Goal: Task Accomplishment & Management: Manage account settings

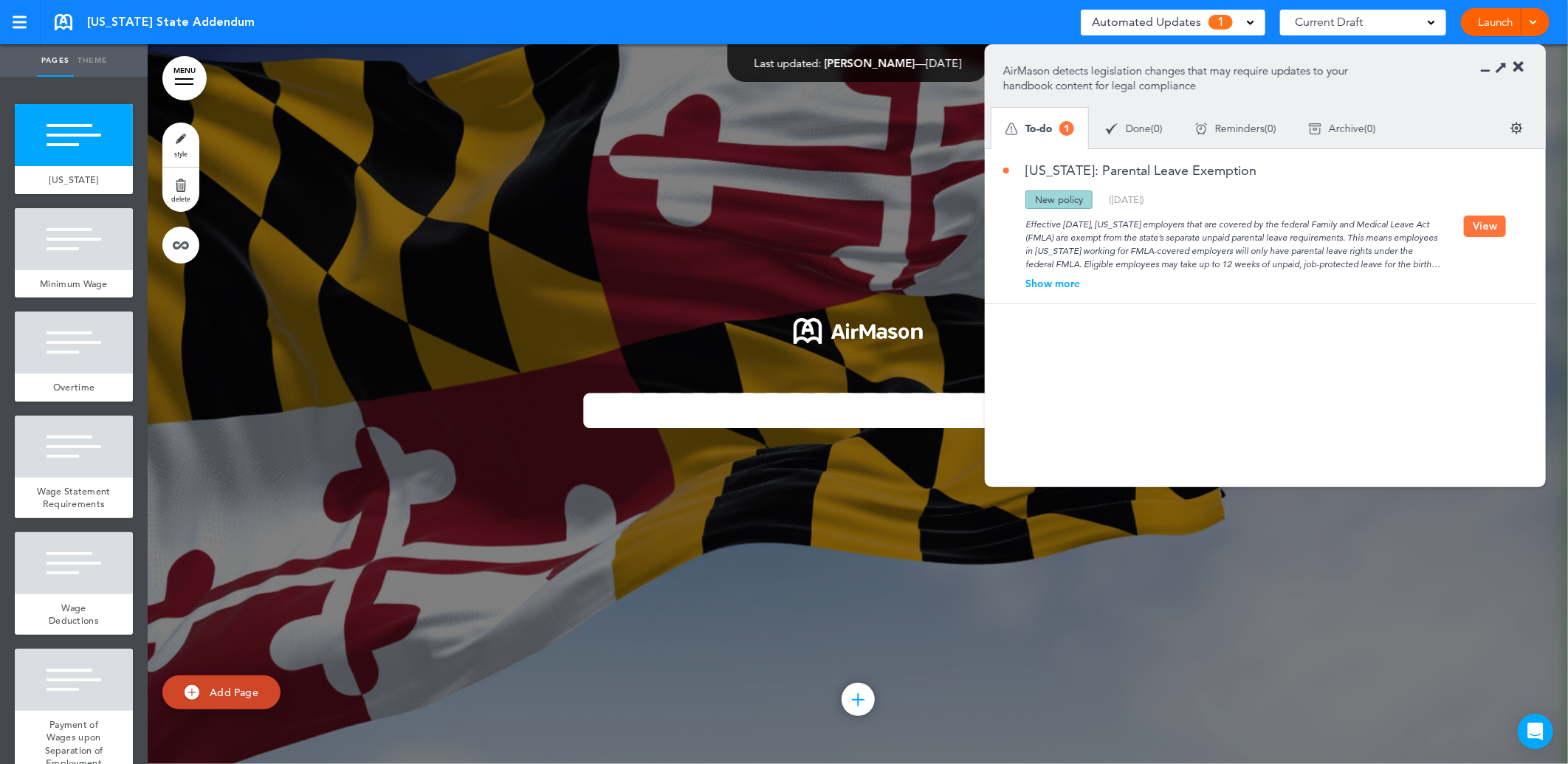
click at [1037, 281] on div "Show more" at bounding box center [1233, 283] width 460 height 10
click at [1477, 236] on button "View" at bounding box center [1484, 240] width 42 height 22
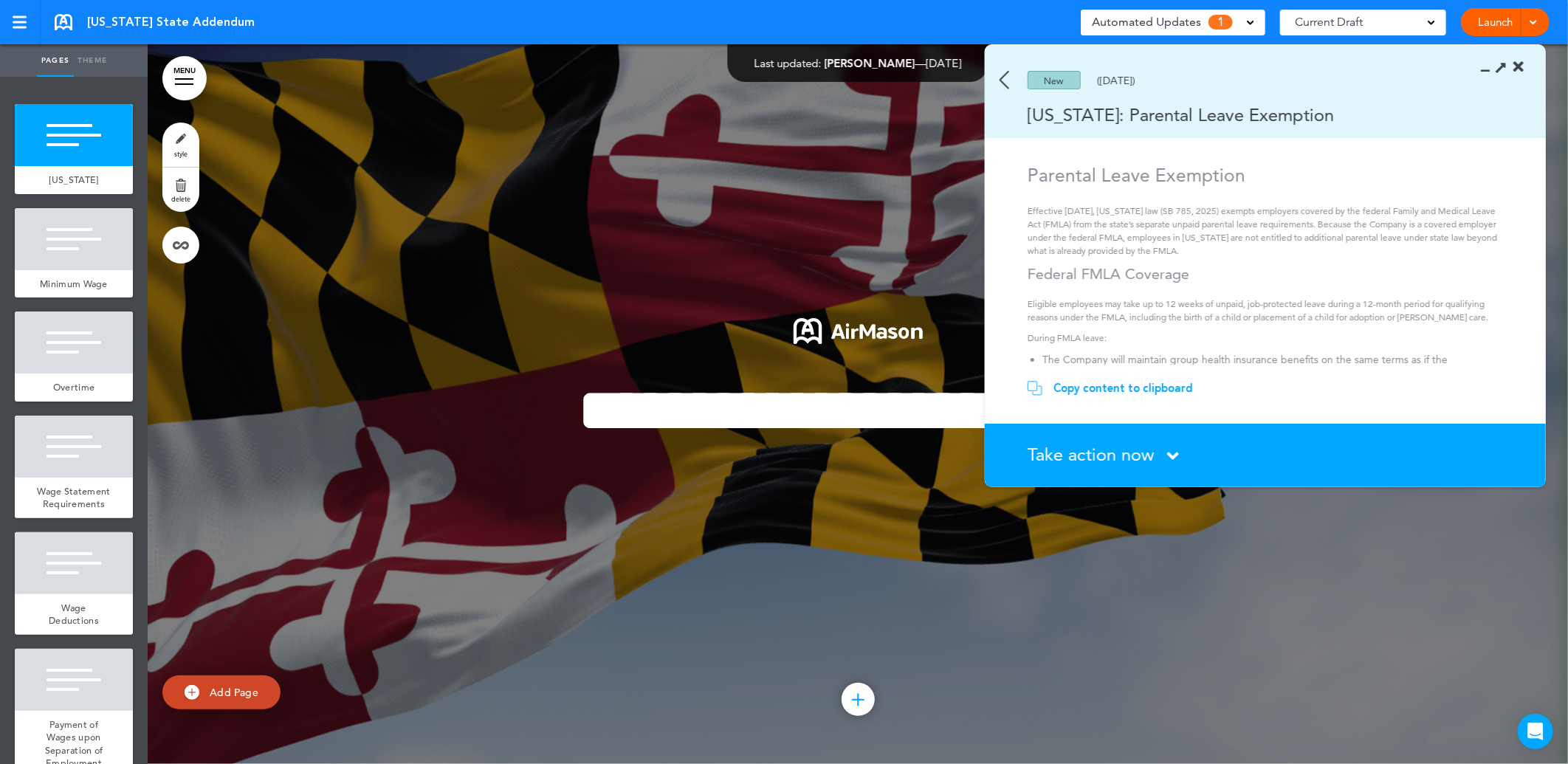
click at [1147, 455] on span "Take action now" at bounding box center [1091, 455] width 127 height 22
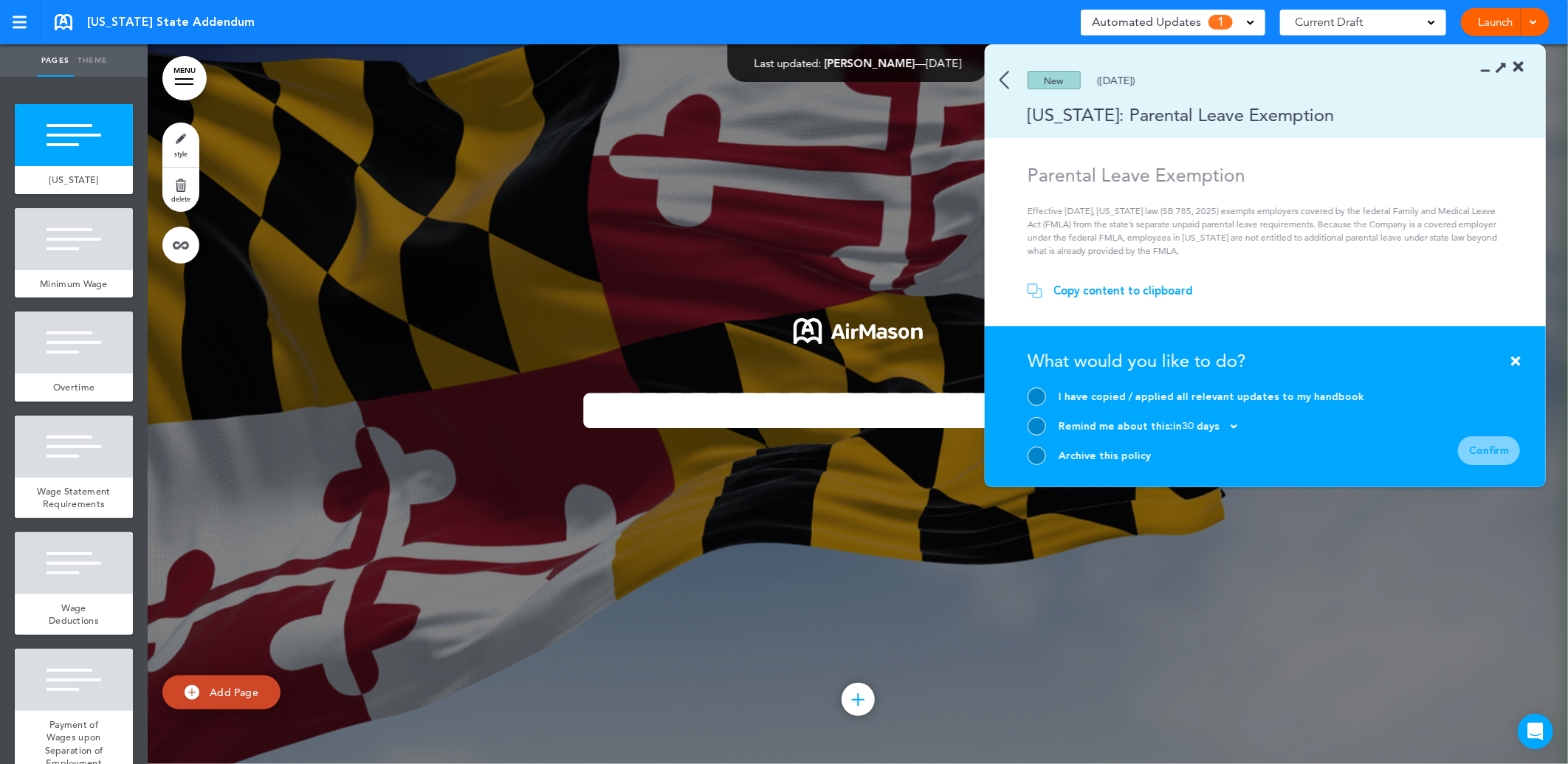
click at [1004, 267] on section "Copy content to clipboard Copied! paste your content in the handbook." at bounding box center [1266, 296] width 561 height 59
click at [1065, 207] on p "Effective October 1, 2025, Maryland law (SB 785, 2025) exempts employers covere…" at bounding box center [1267, 231] width 479 height 54
click at [1164, 288] on div "Copy content to clipboard" at bounding box center [1123, 291] width 140 height 15
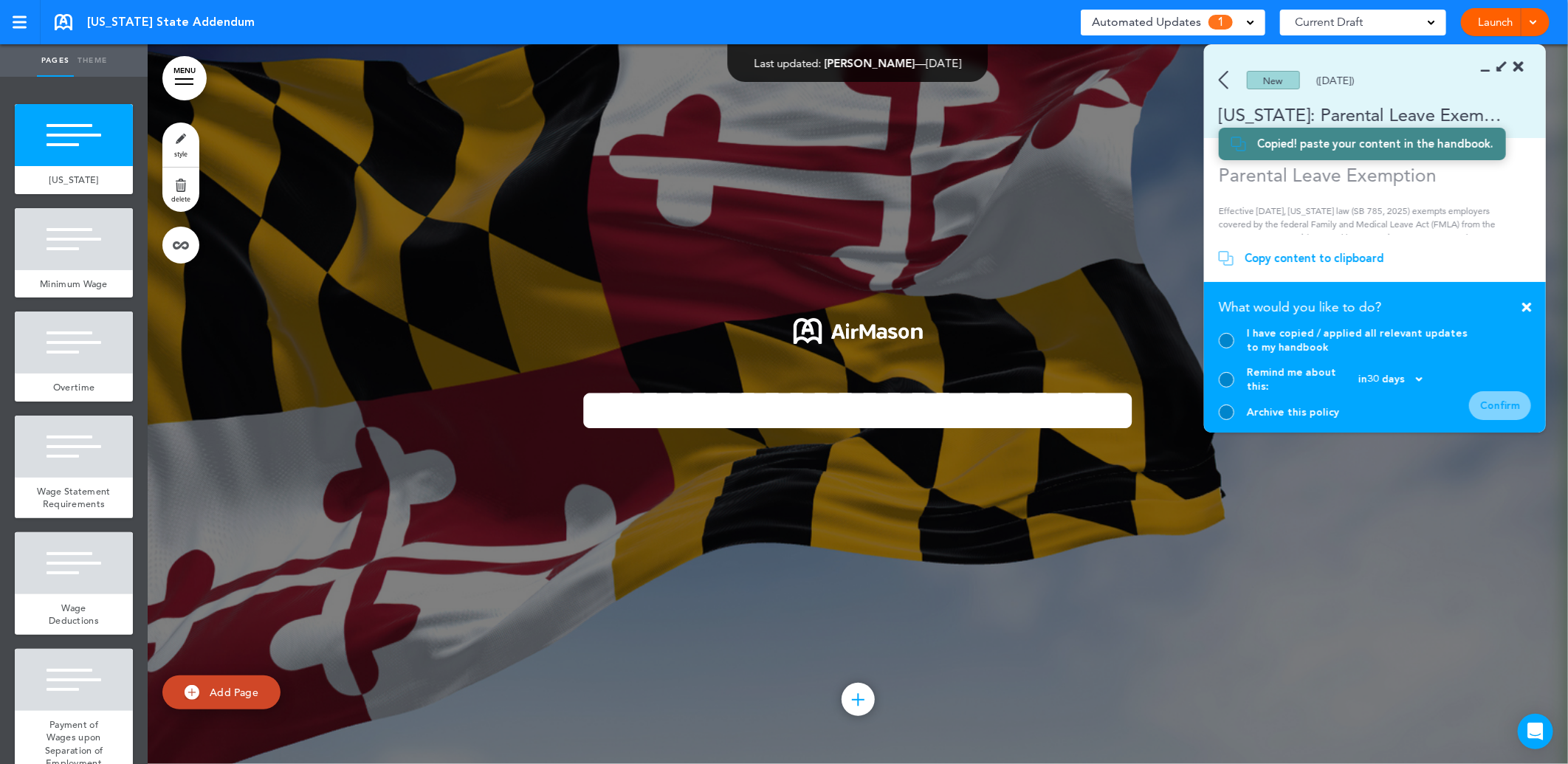
click at [1222, 79] on img at bounding box center [1223, 80] width 10 height 18
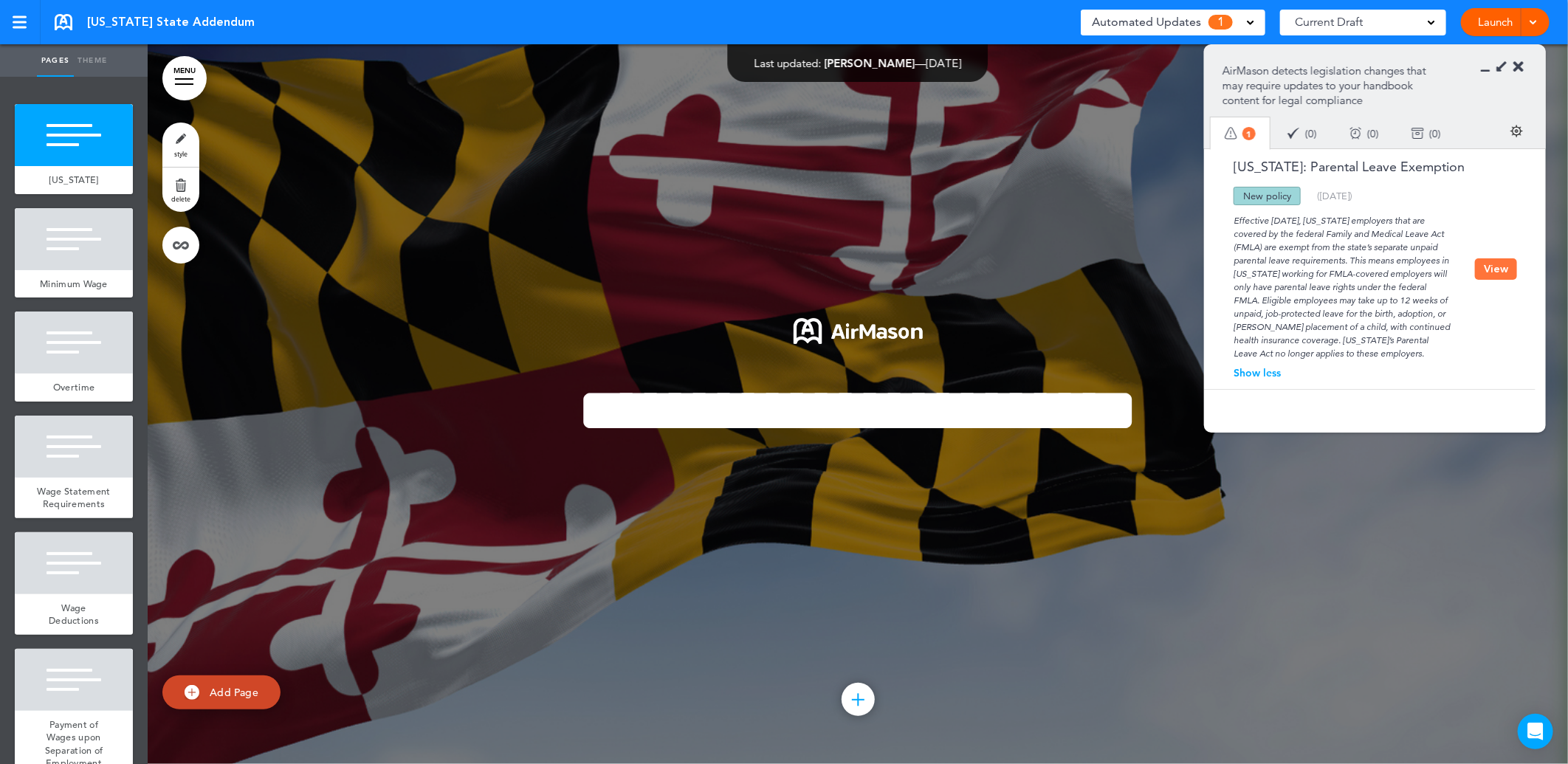
click at [1494, 277] on button "View" at bounding box center [1495, 270] width 42 height 22
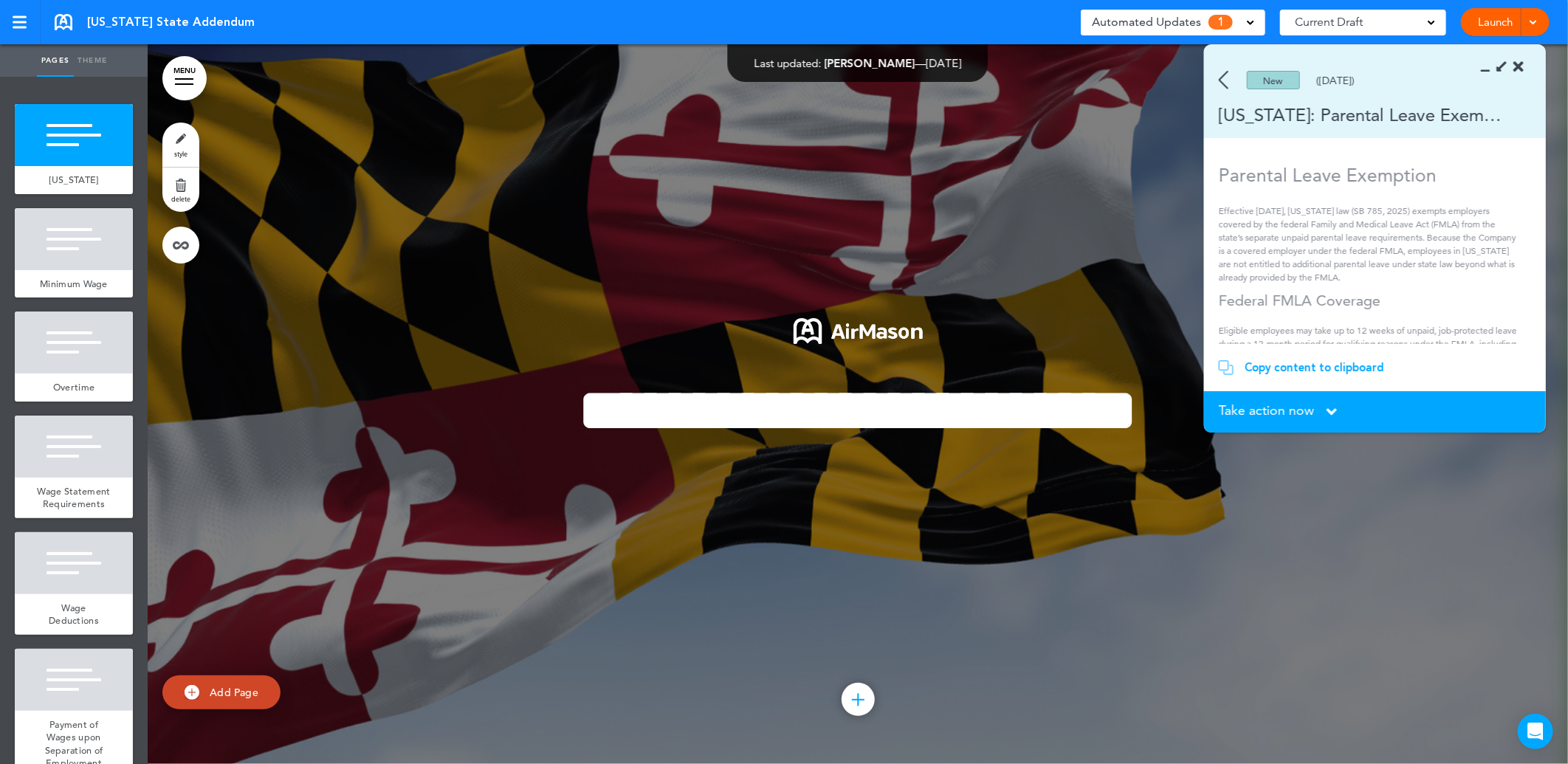
click at [1219, 84] on img at bounding box center [1223, 80] width 10 height 18
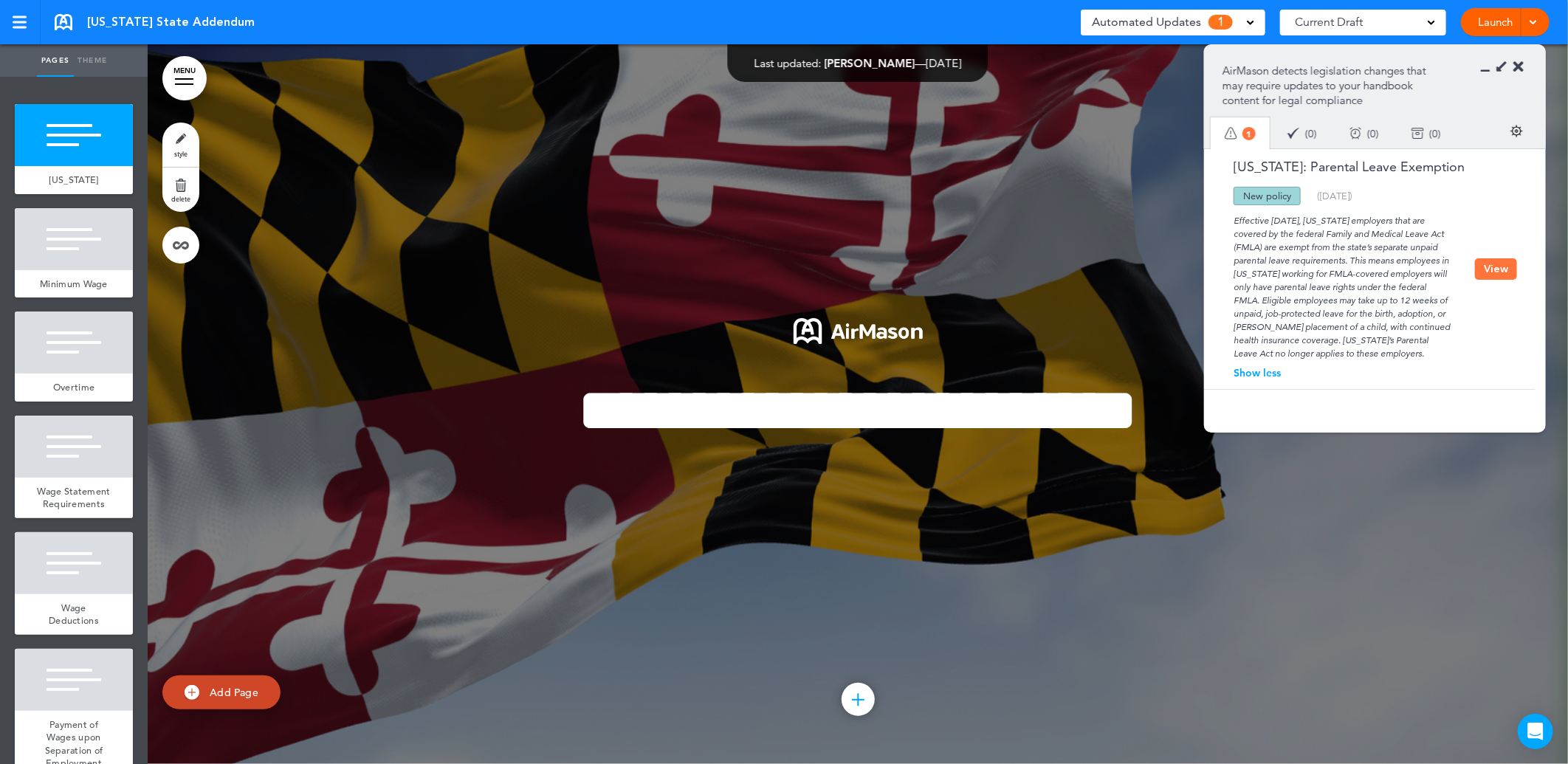
click at [1498, 274] on button "View" at bounding box center [1495, 270] width 42 height 22
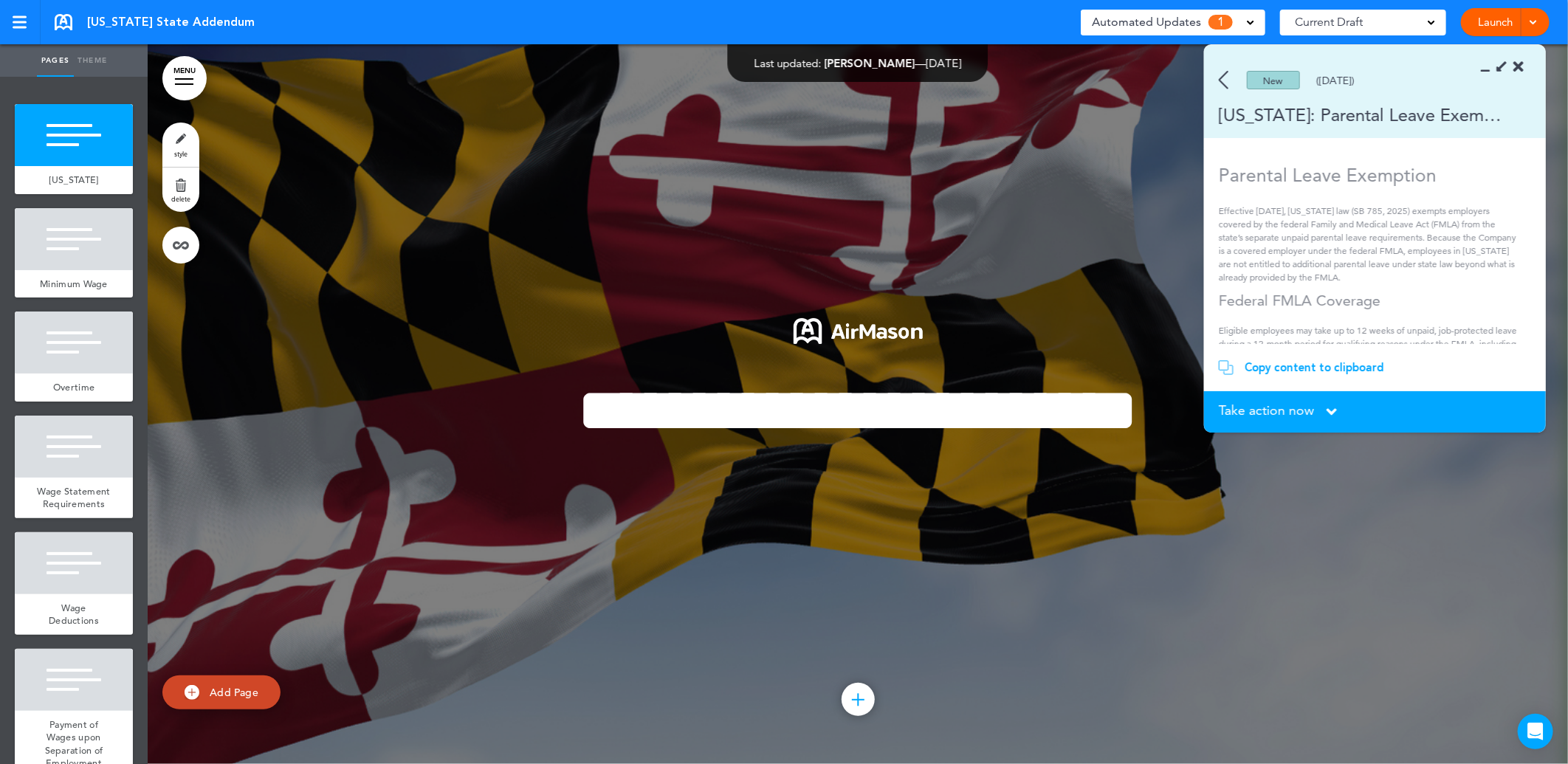
click at [1498, 63] on div at bounding box center [1506, 67] width 34 height 15
click at [1499, 66] on icon at bounding box center [1501, 66] width 15 height 15
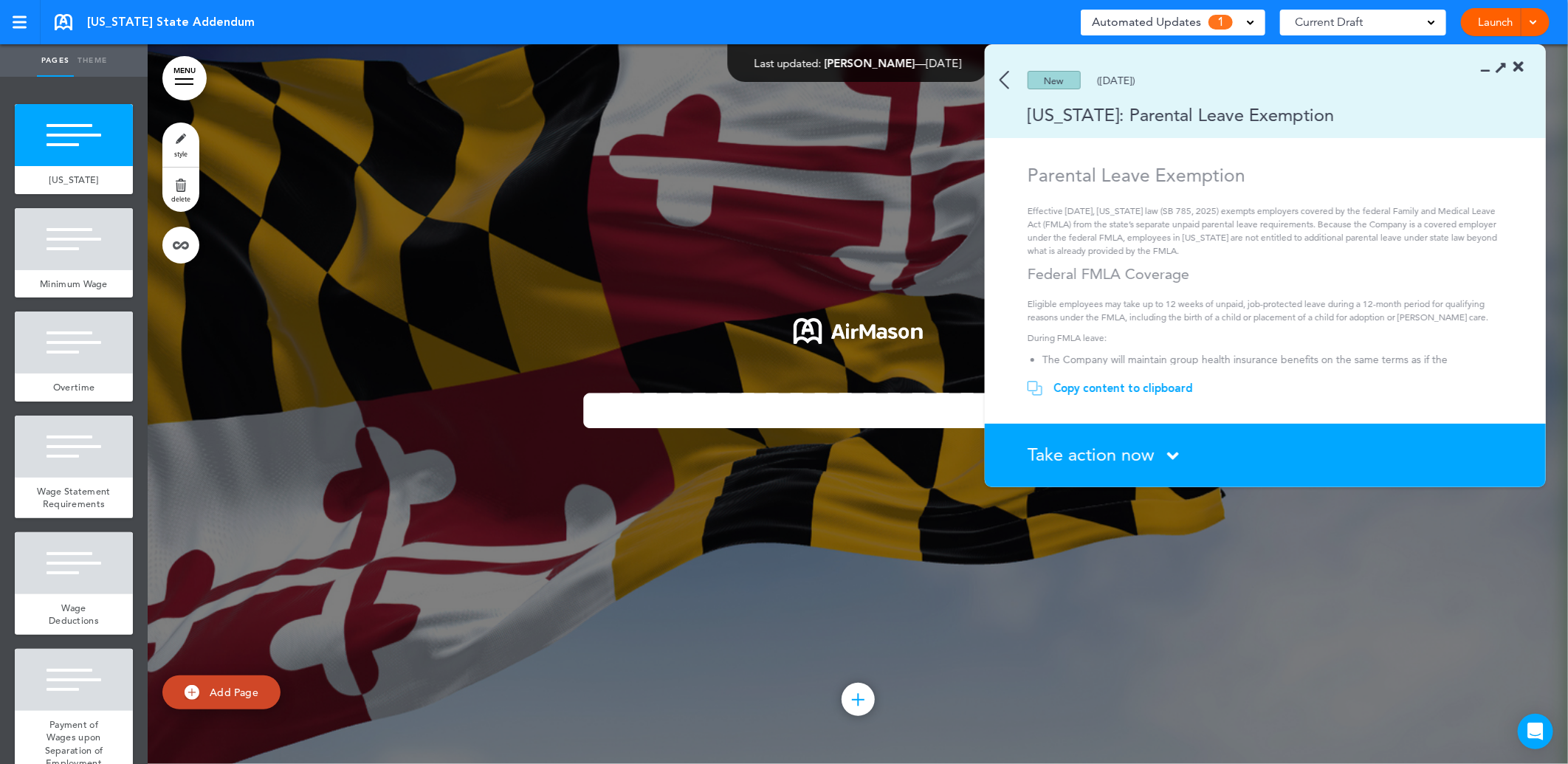
click at [1001, 77] on img at bounding box center [1004, 80] width 10 height 18
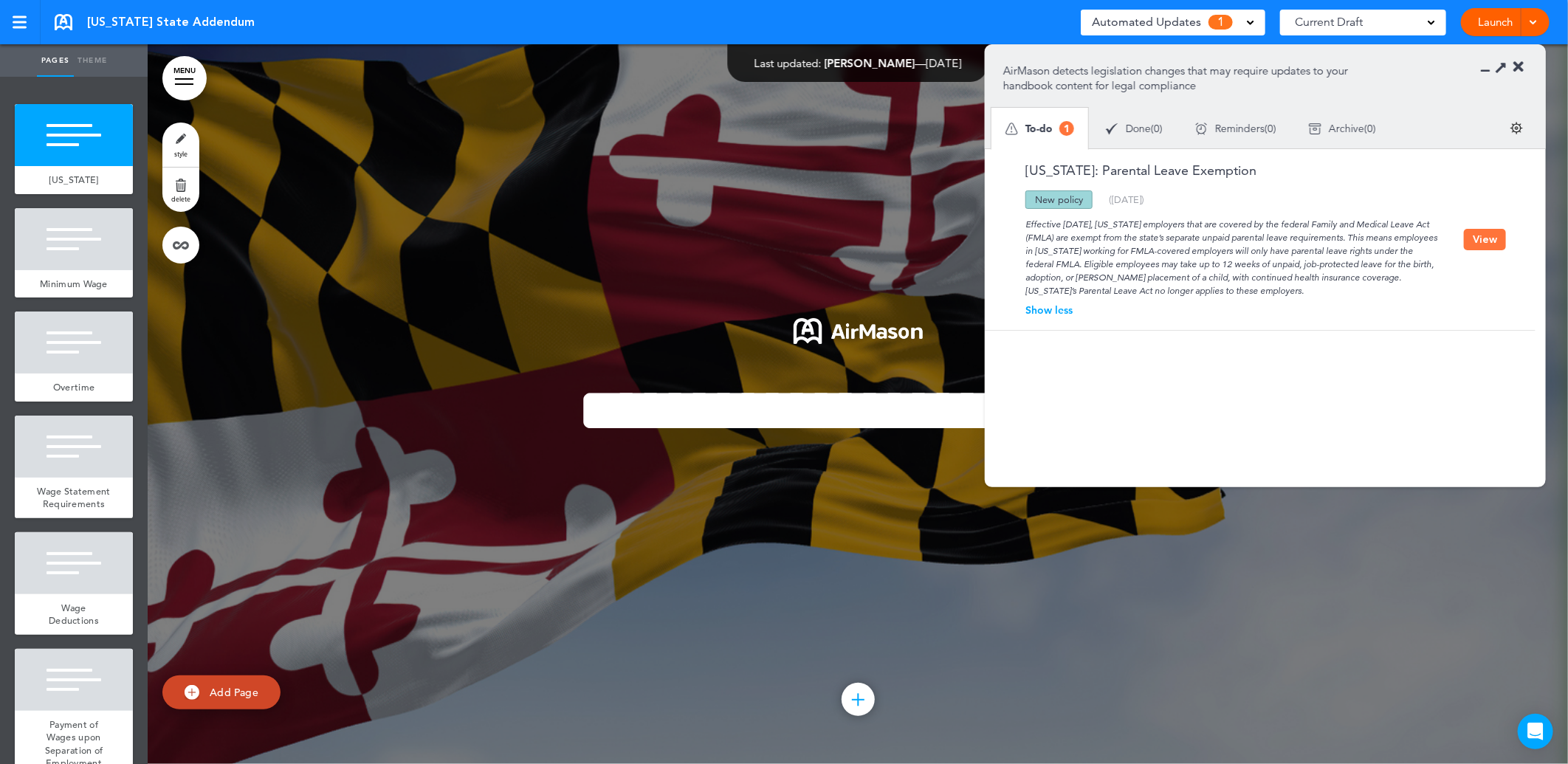
click at [1481, 246] on button "View" at bounding box center [1484, 240] width 42 height 22
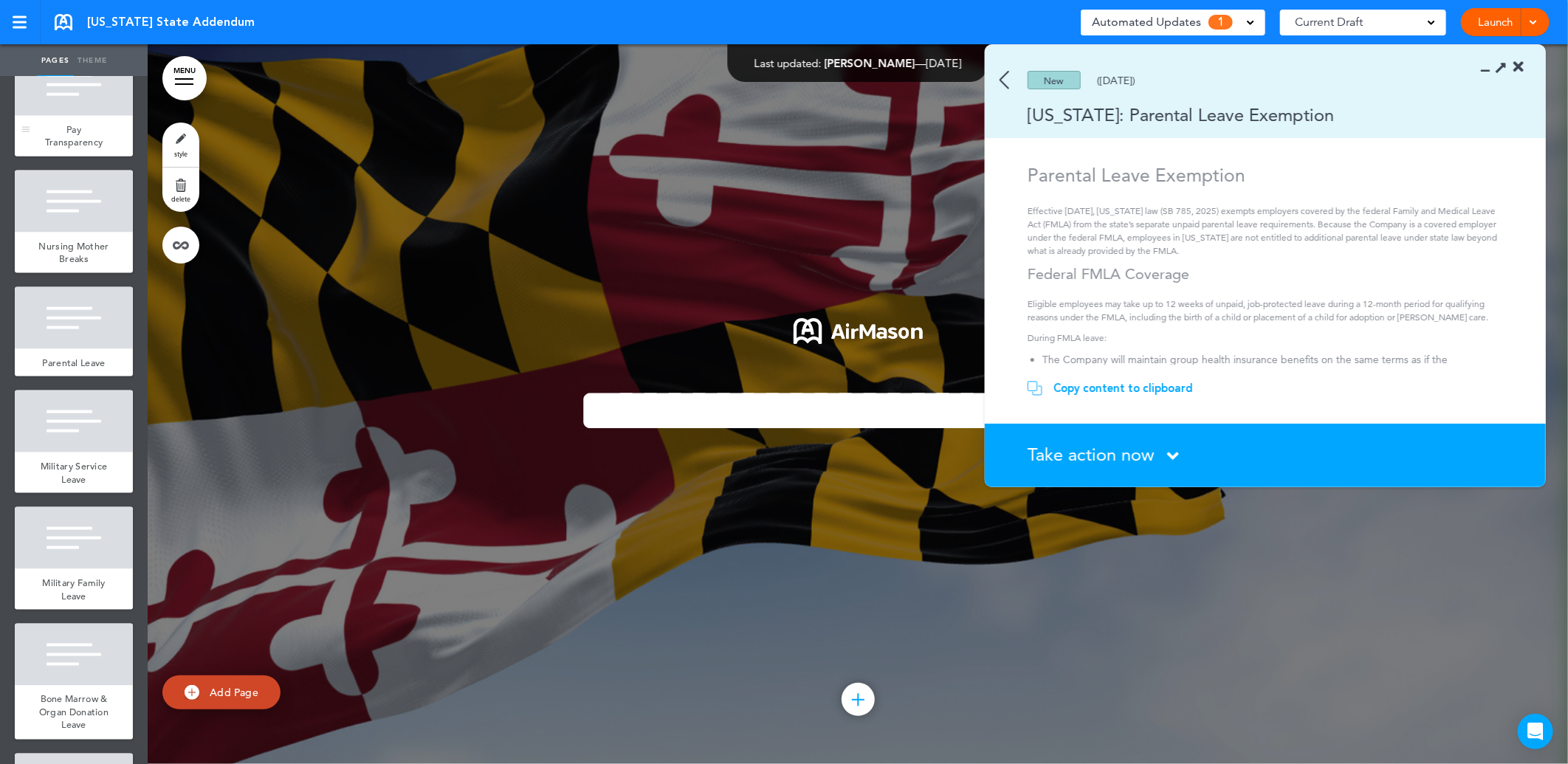
scroll to position [1313, 0]
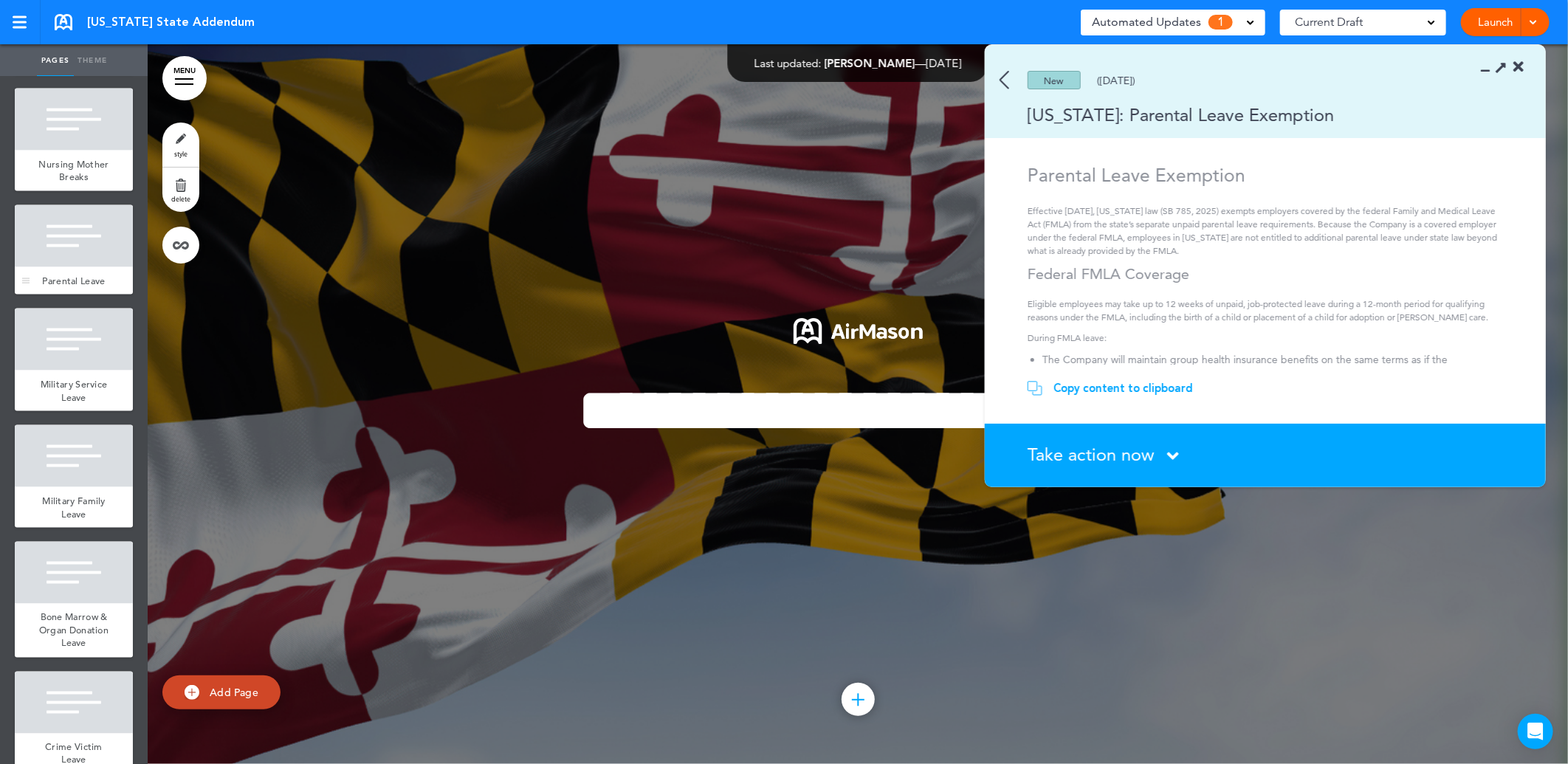
click at [61, 287] on span "Parental Leave" at bounding box center [73, 281] width 63 height 13
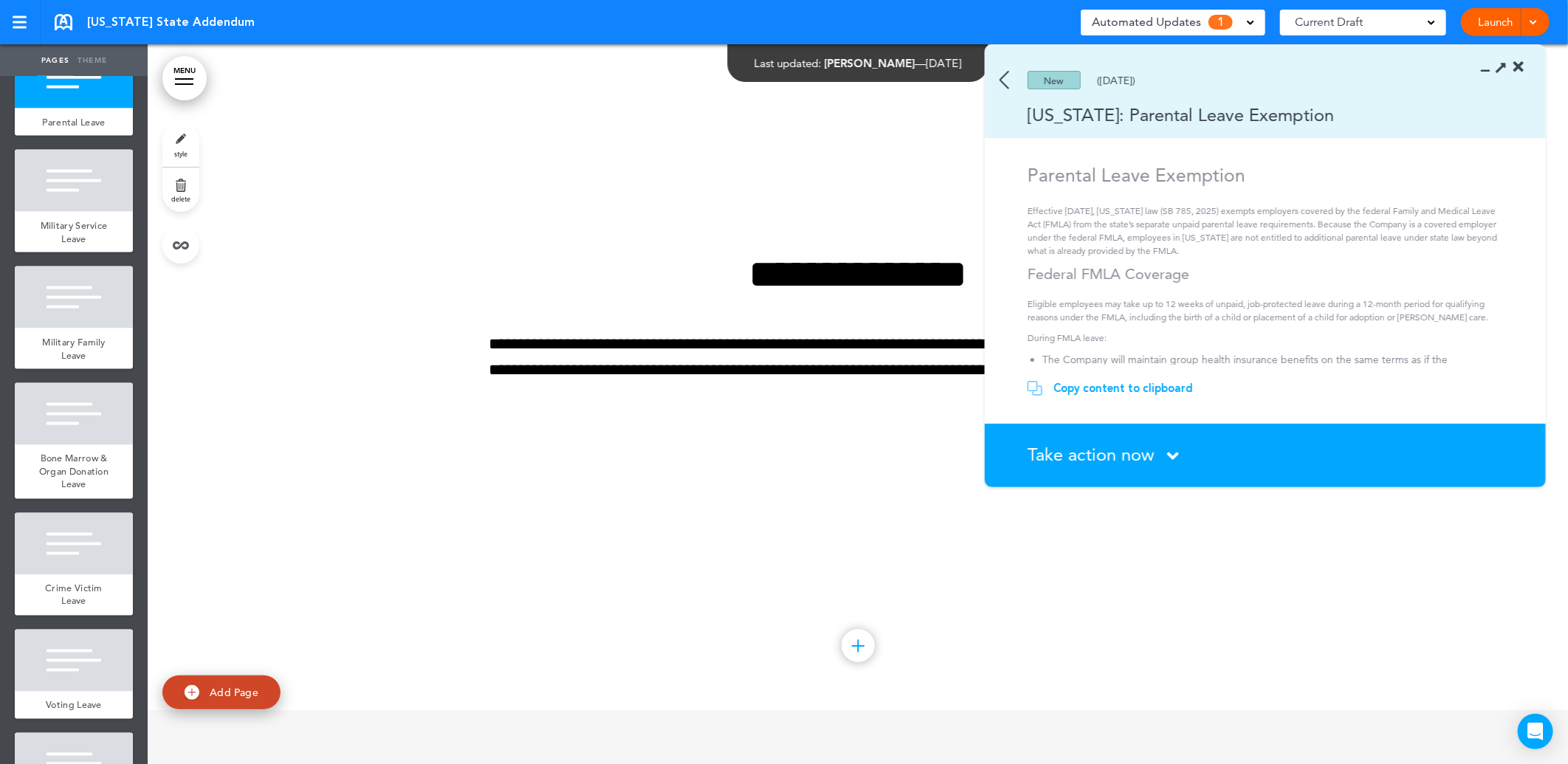
scroll to position [1402, 0]
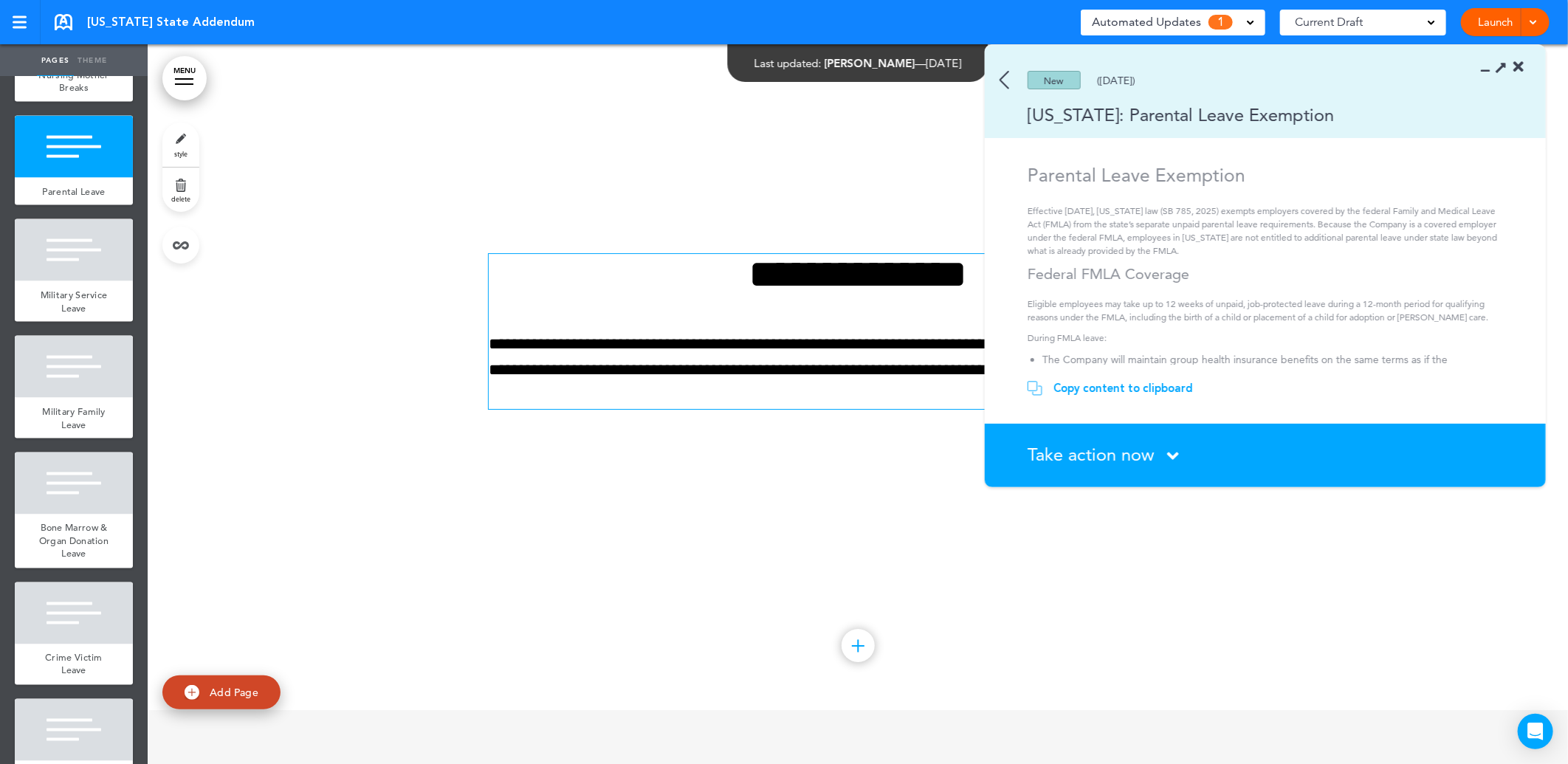
click at [547, 410] on p "**********" at bounding box center [857, 371] width 738 height 78
click at [1016, 78] on div "New (08/27/2025)" at bounding box center [1244, 80] width 518 height 18
click at [999, 81] on div "New (08/27/2025)" at bounding box center [1244, 80] width 518 height 18
click at [1002, 73] on img at bounding box center [1004, 80] width 10 height 18
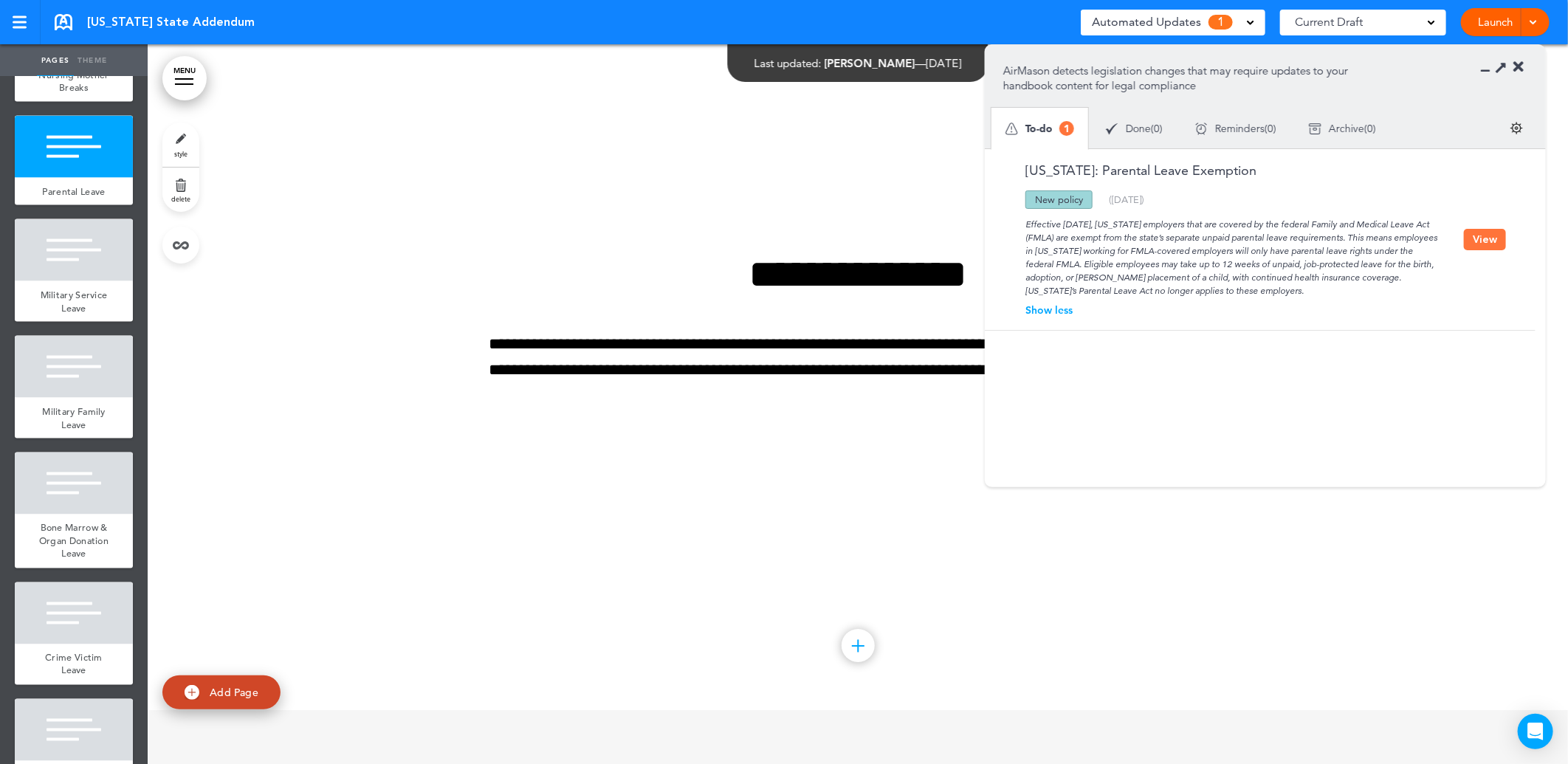
click at [1517, 65] on icon at bounding box center [1518, 67] width 10 height 15
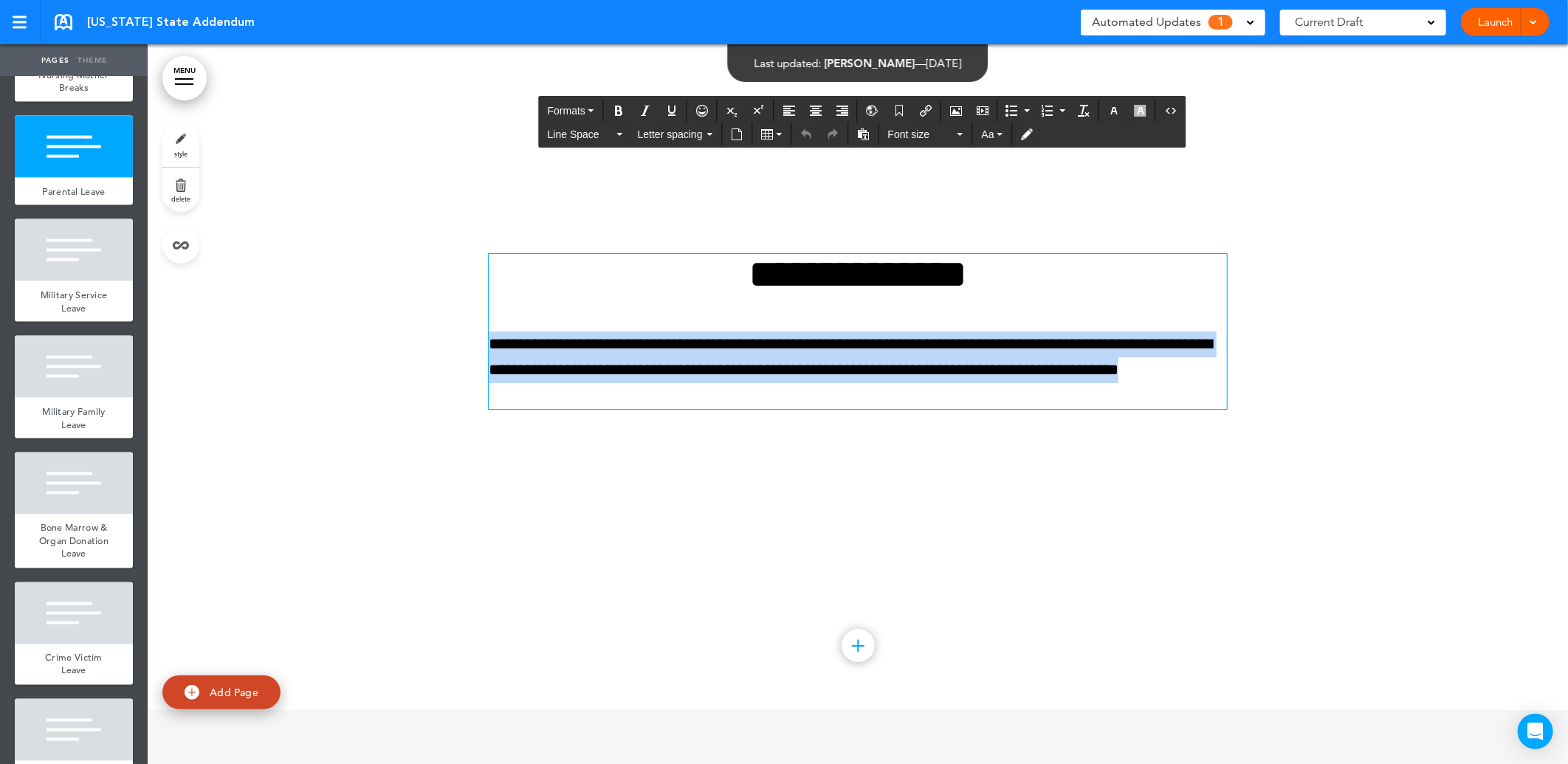
drag, startPoint x: 574, startPoint y: 452, endPoint x: 483, endPoint y: 399, distance: 105.3
click at [488, 399] on p "**********" at bounding box center [857, 371] width 738 height 78
paste div
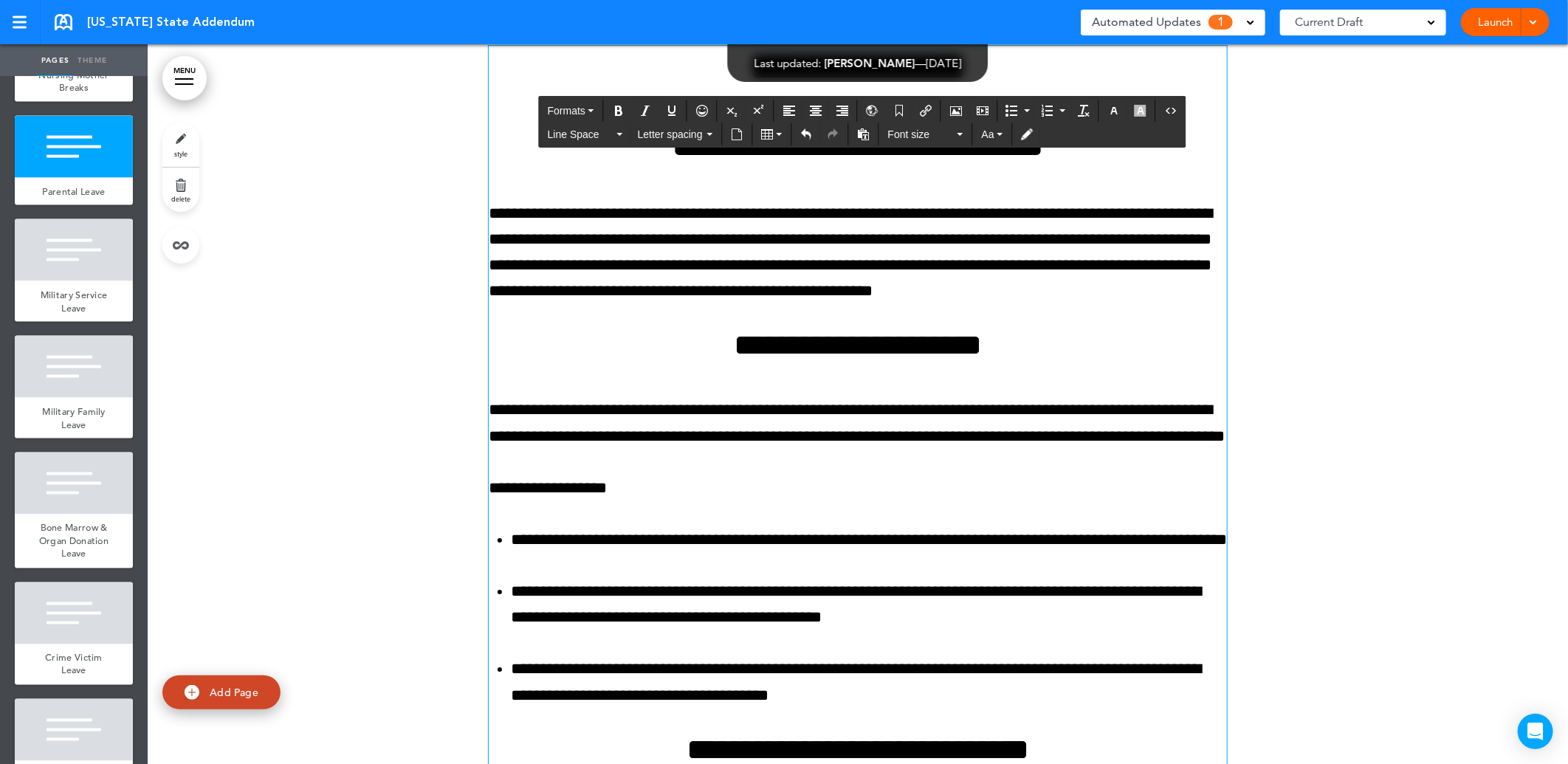
scroll to position [10185, 0]
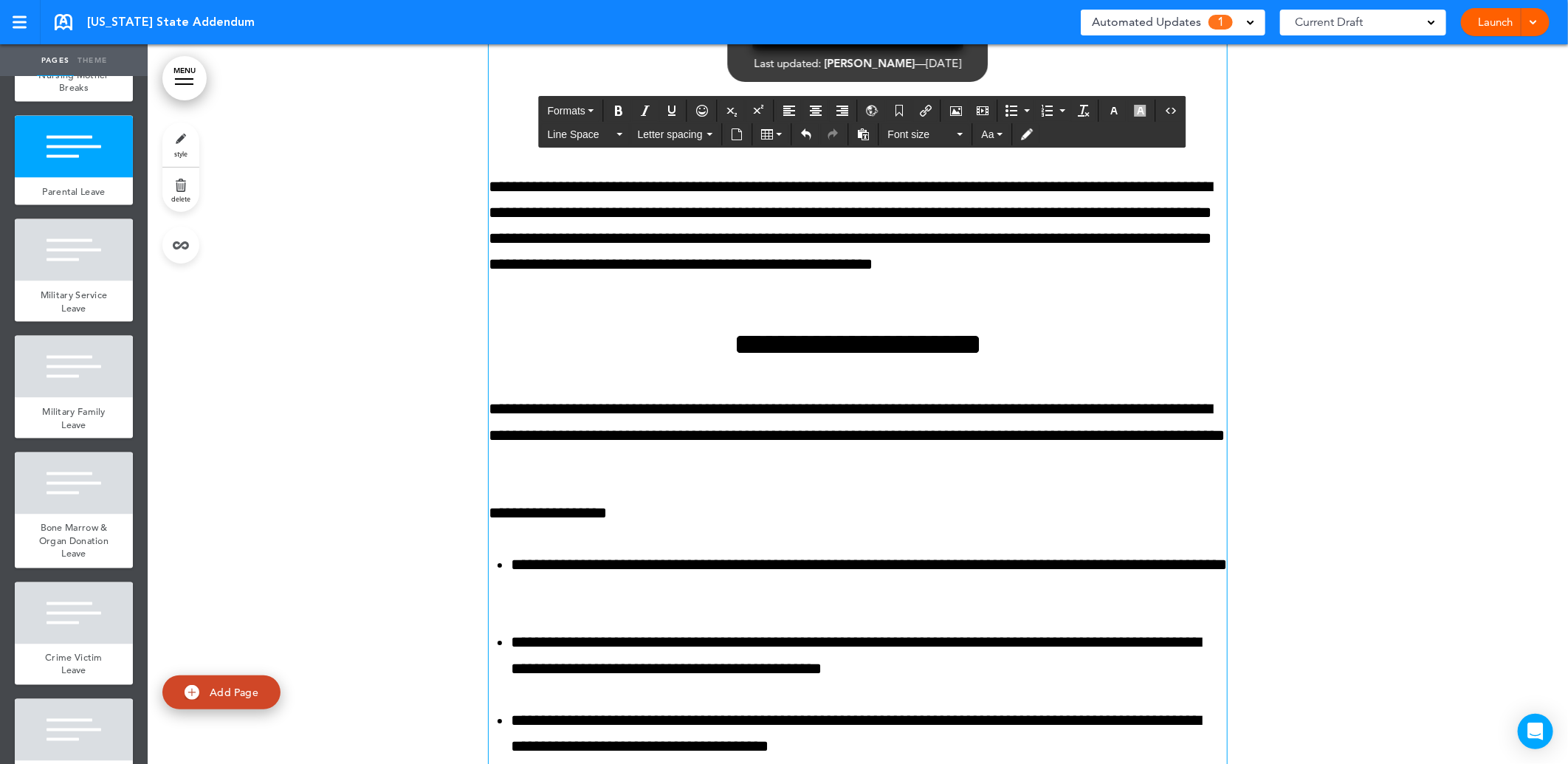
click at [419, 352] on div at bounding box center [858, 566] width 1420 height 1205
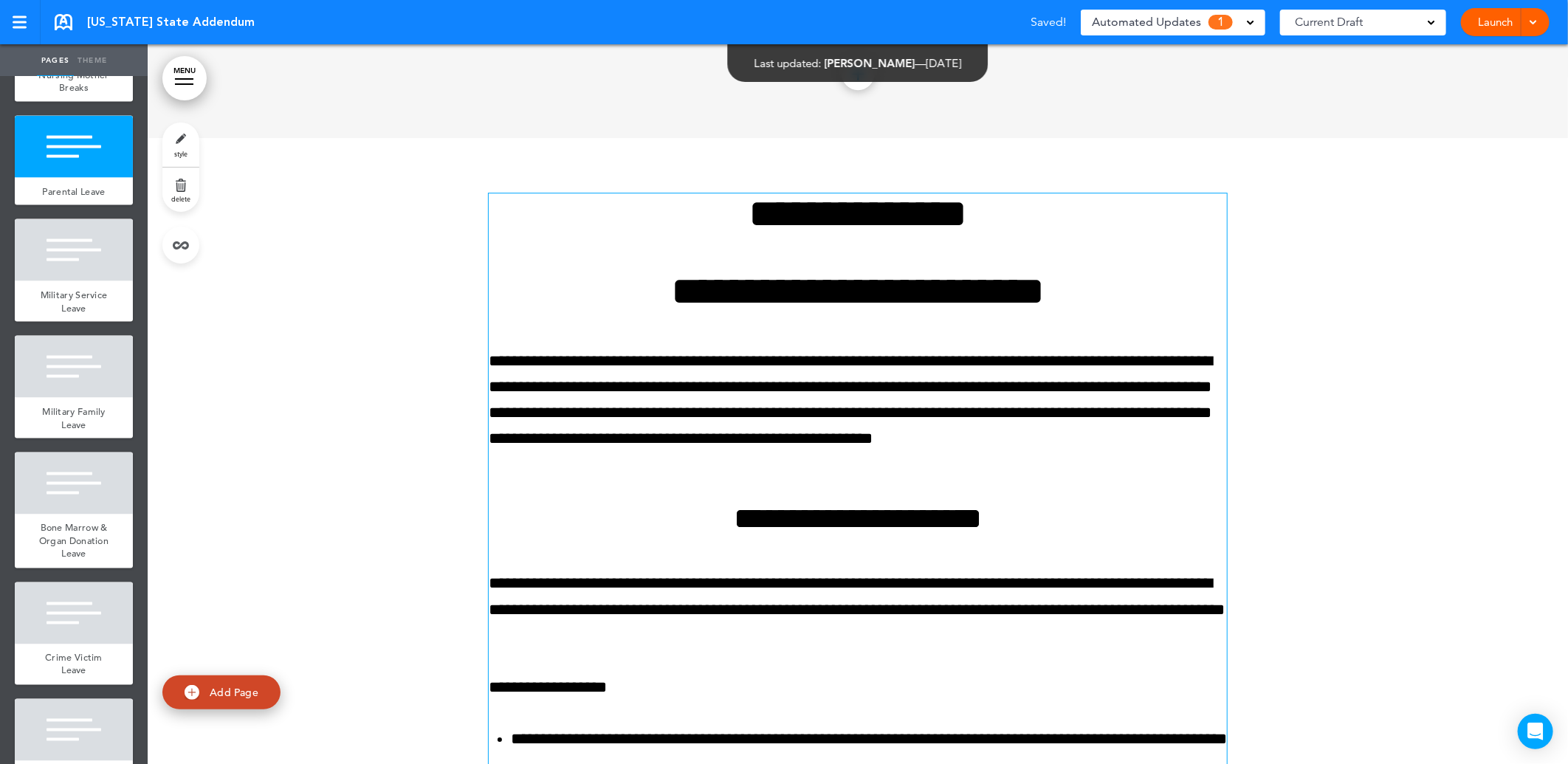
scroll to position [10020, 0]
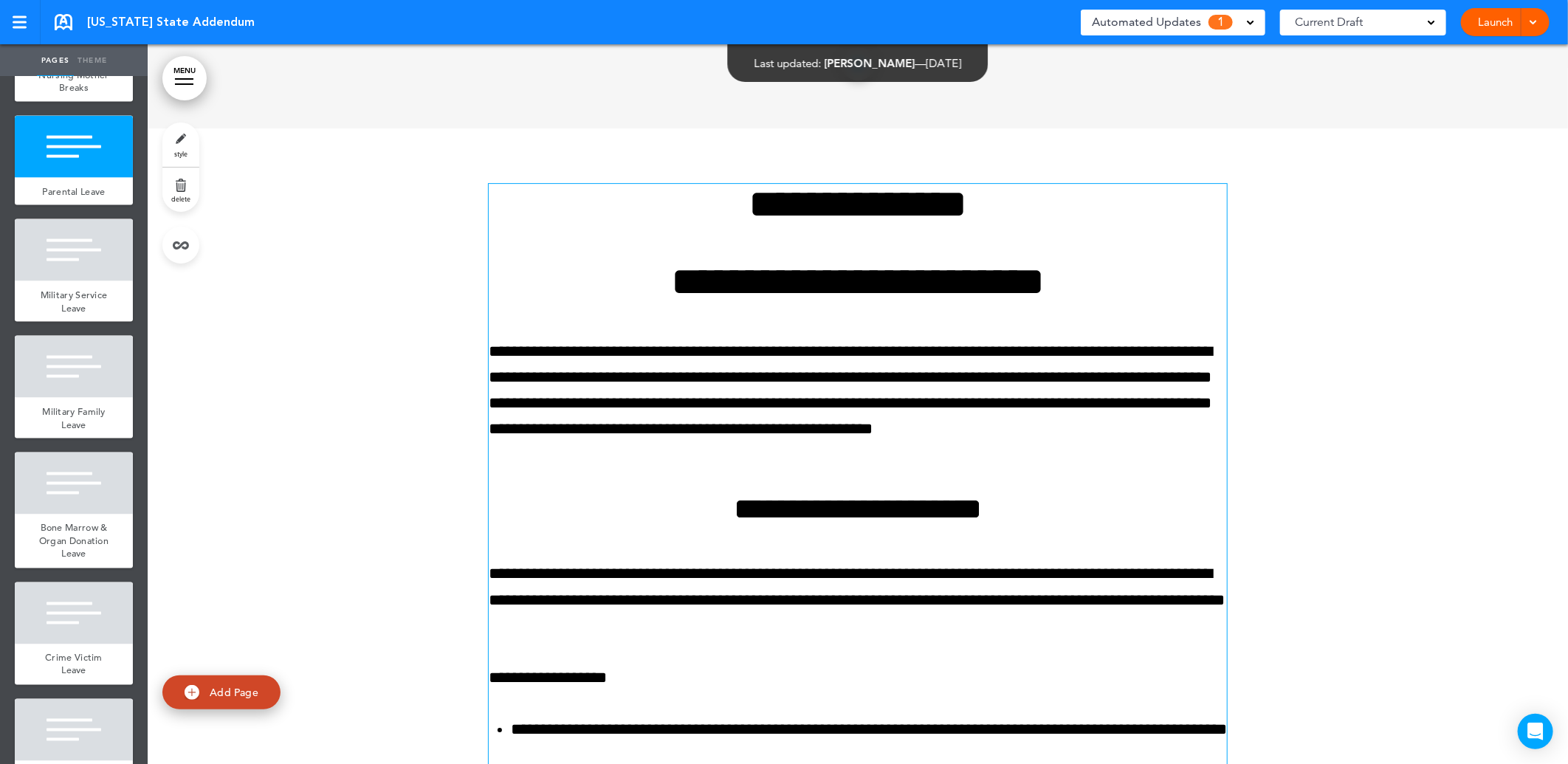
click at [250, 335] on div at bounding box center [858, 730] width 1420 height 1205
click at [613, 303] on h1 "**********" at bounding box center [857, 282] width 738 height 41
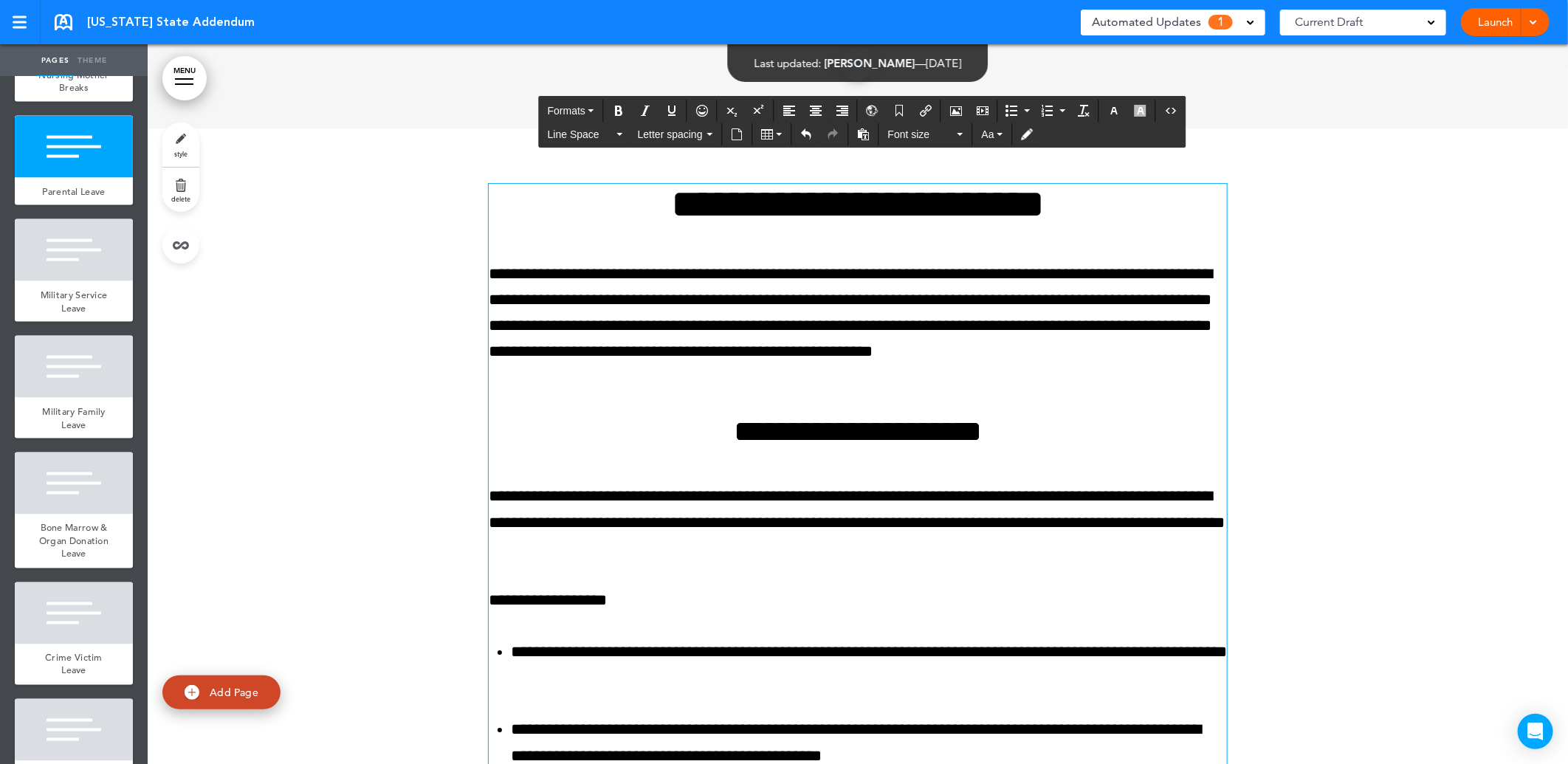
click at [311, 471] on div at bounding box center [858, 691] width 1420 height 1127
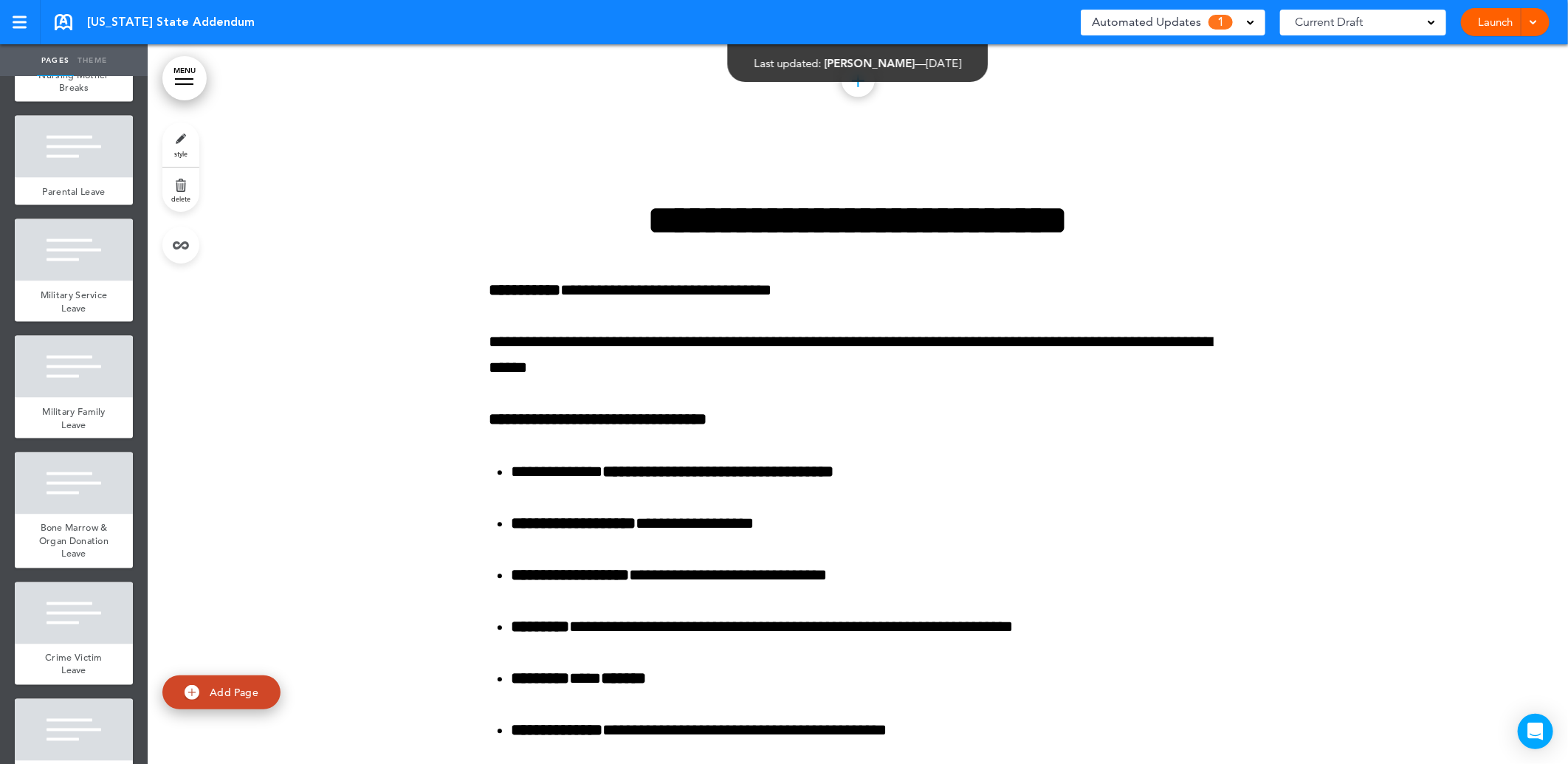
scroll to position [0, 0]
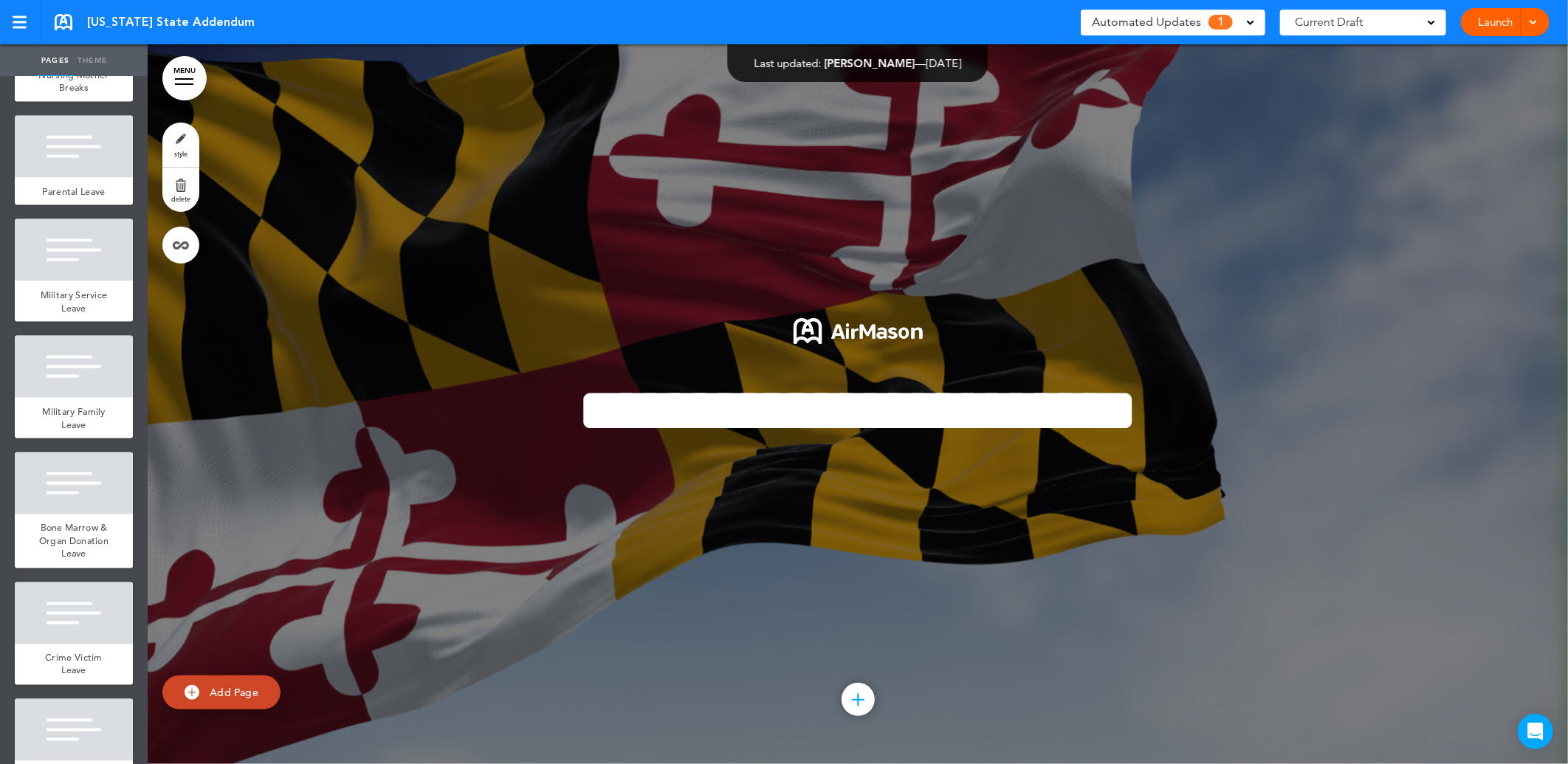
click at [1209, 20] on span "1" at bounding box center [1220, 22] width 25 height 15
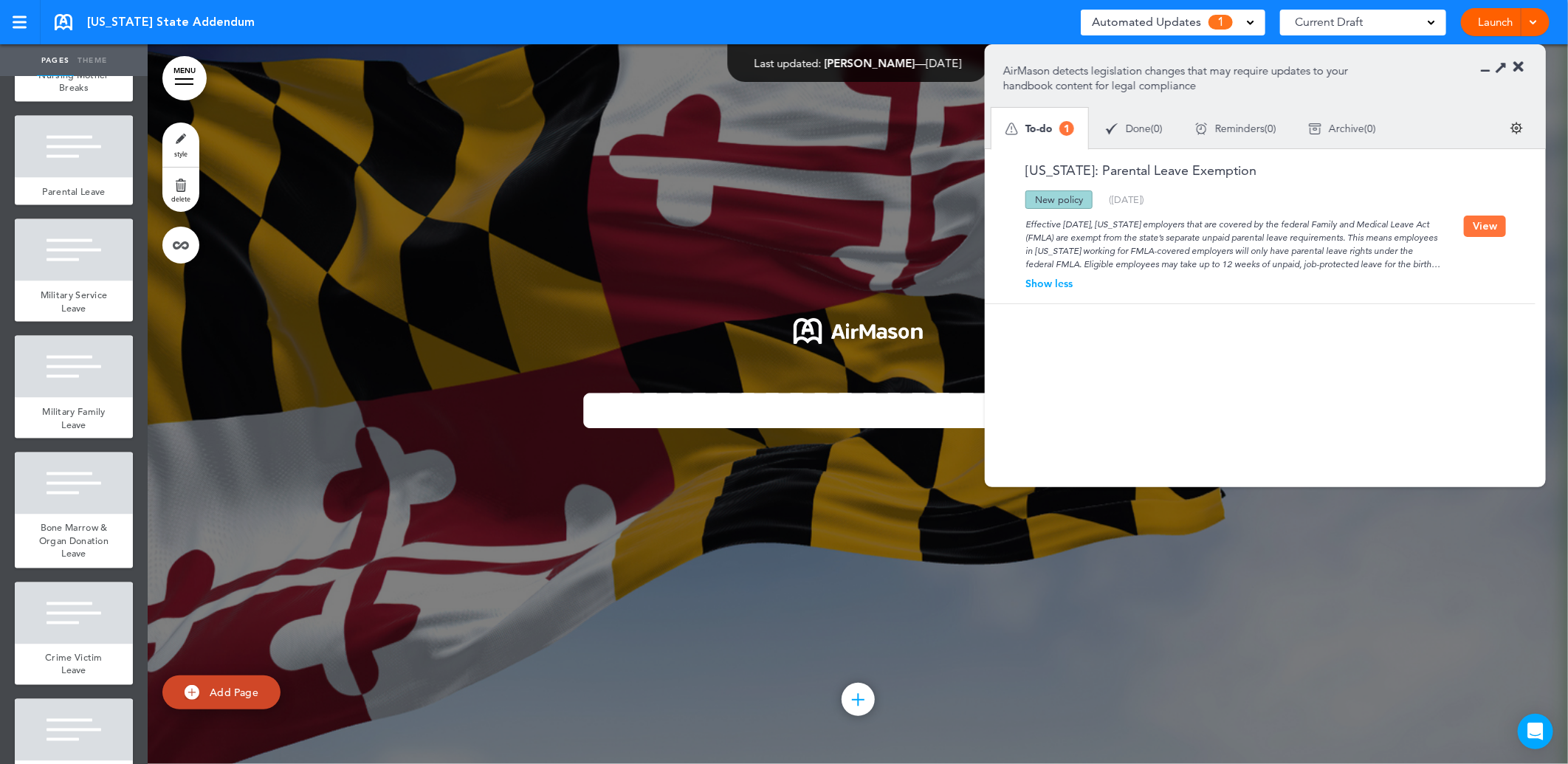
click at [1489, 226] on button "View" at bounding box center [1484, 226] width 42 height 22
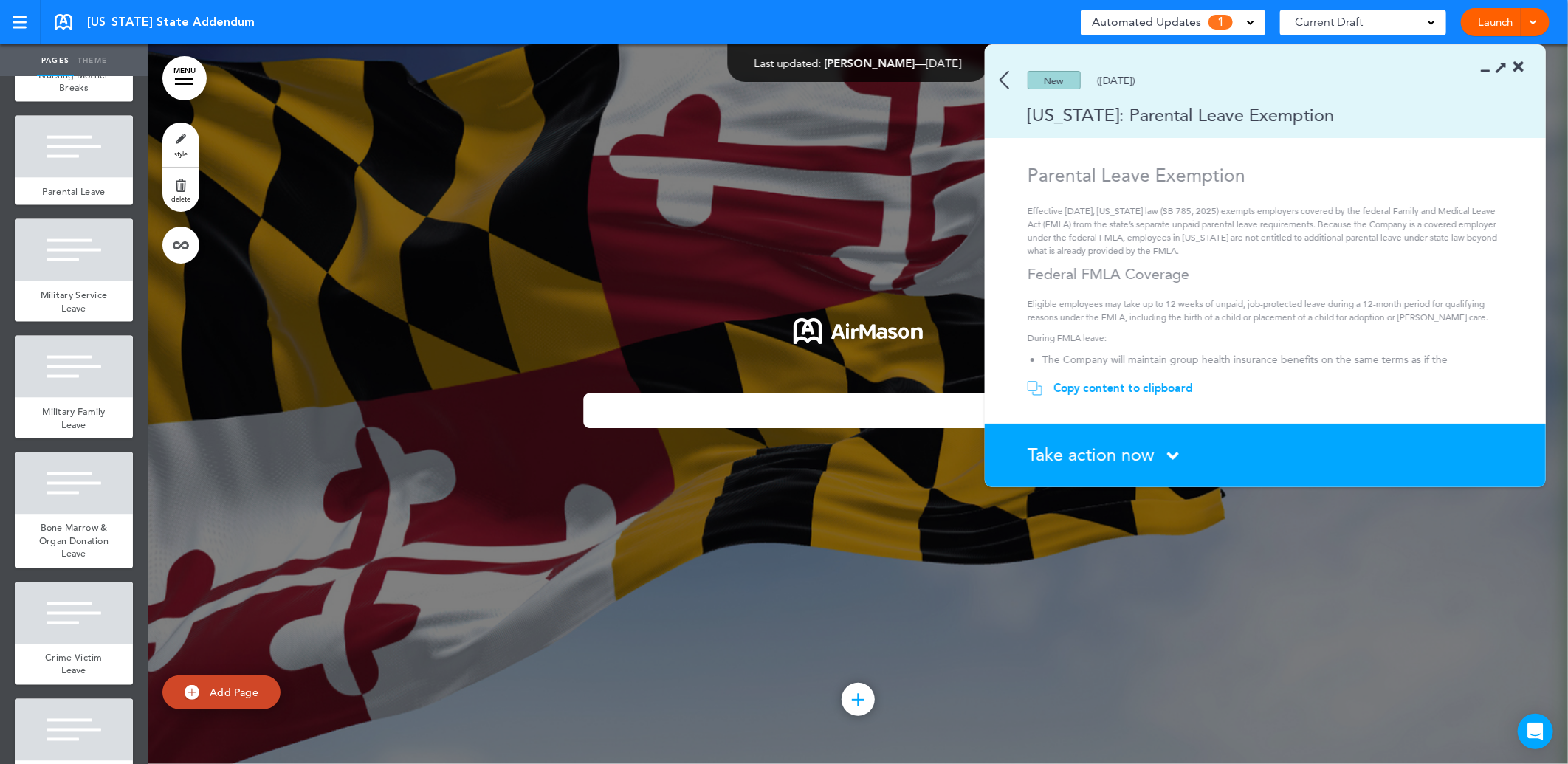
click at [1149, 452] on span "Take action now" at bounding box center [1091, 455] width 127 height 22
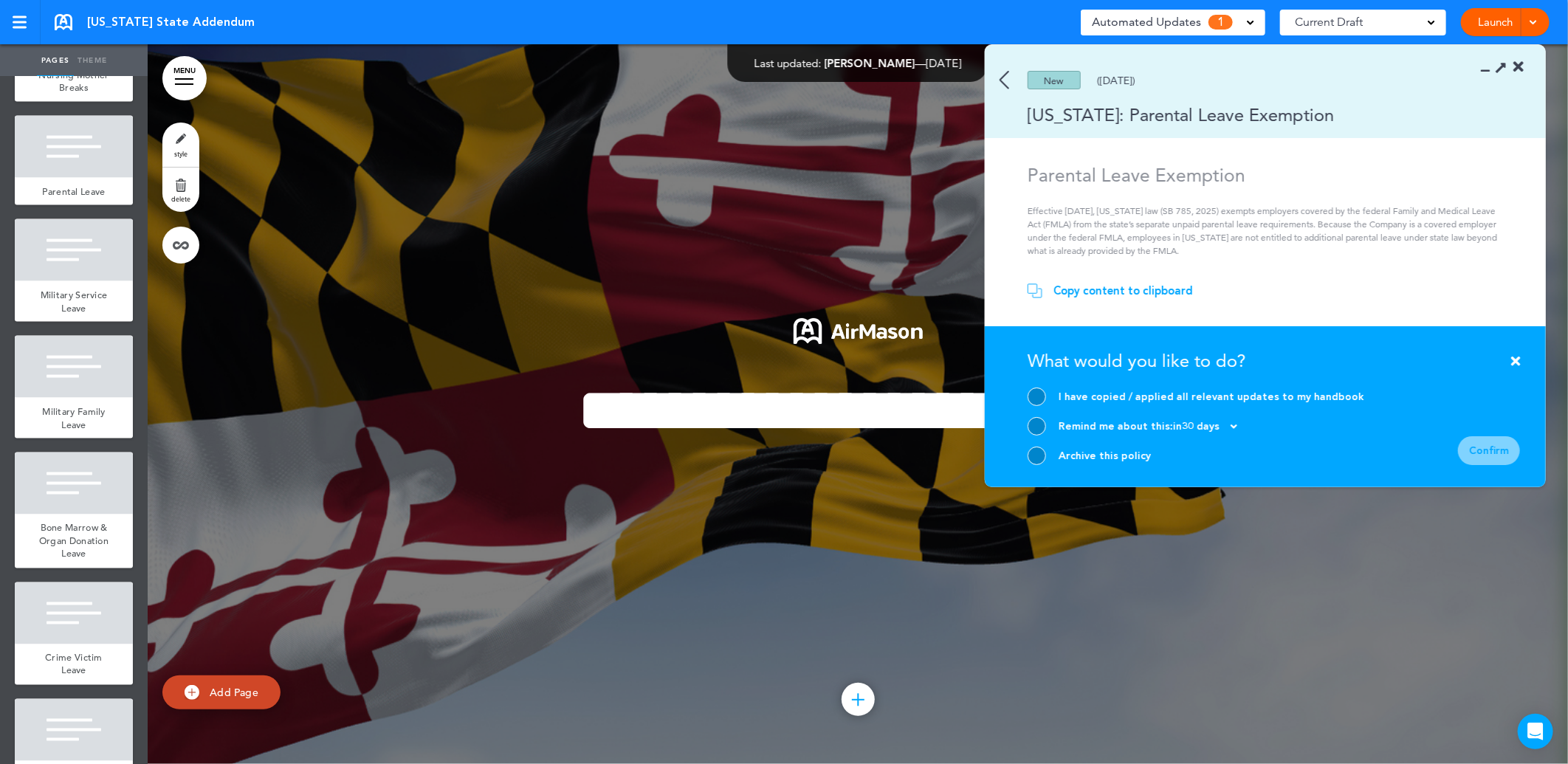
click at [1034, 390] on div at bounding box center [1037, 397] width 18 height 18
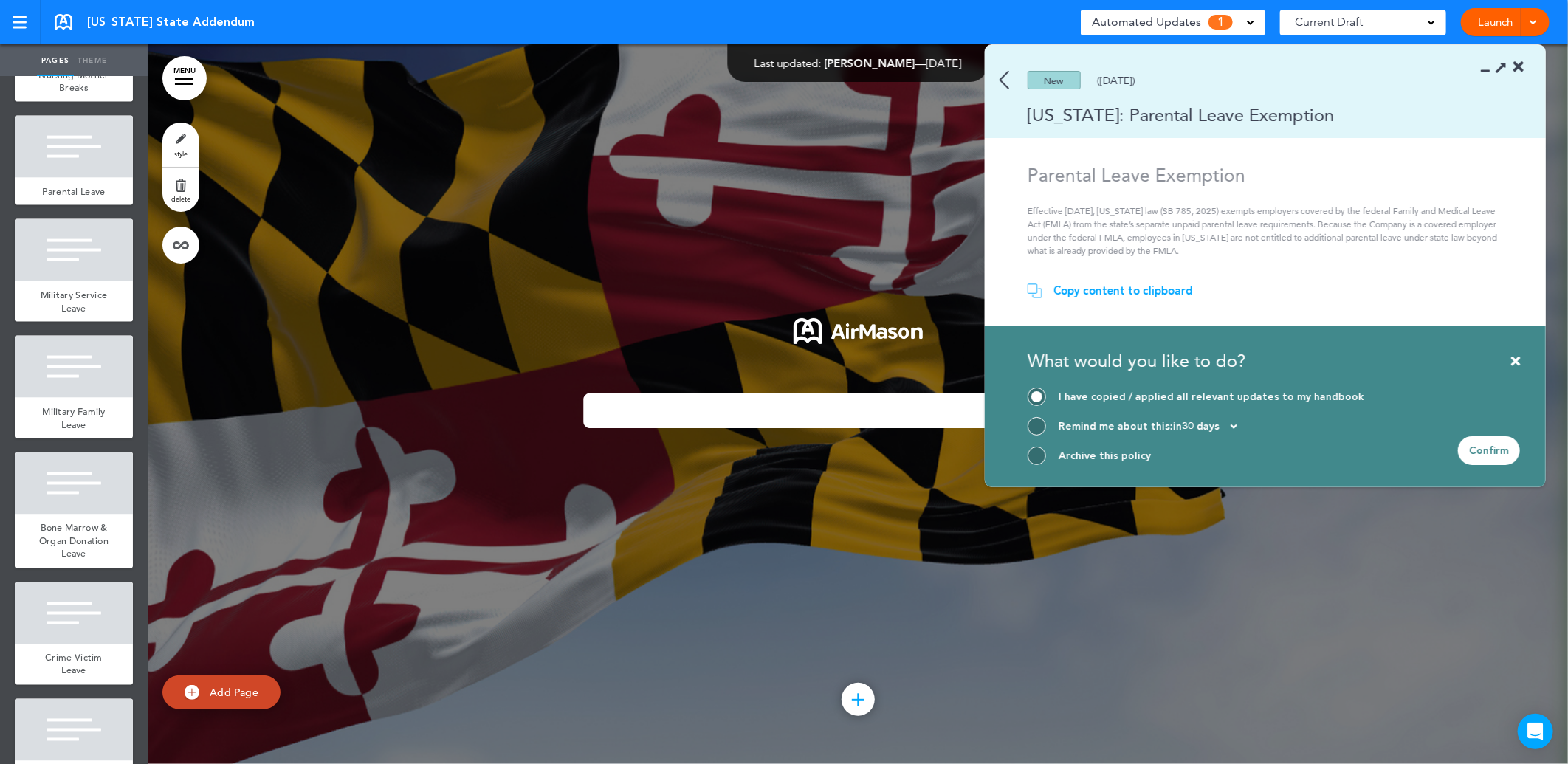
click at [1470, 446] on div "Confirm" at bounding box center [1489, 451] width 62 height 29
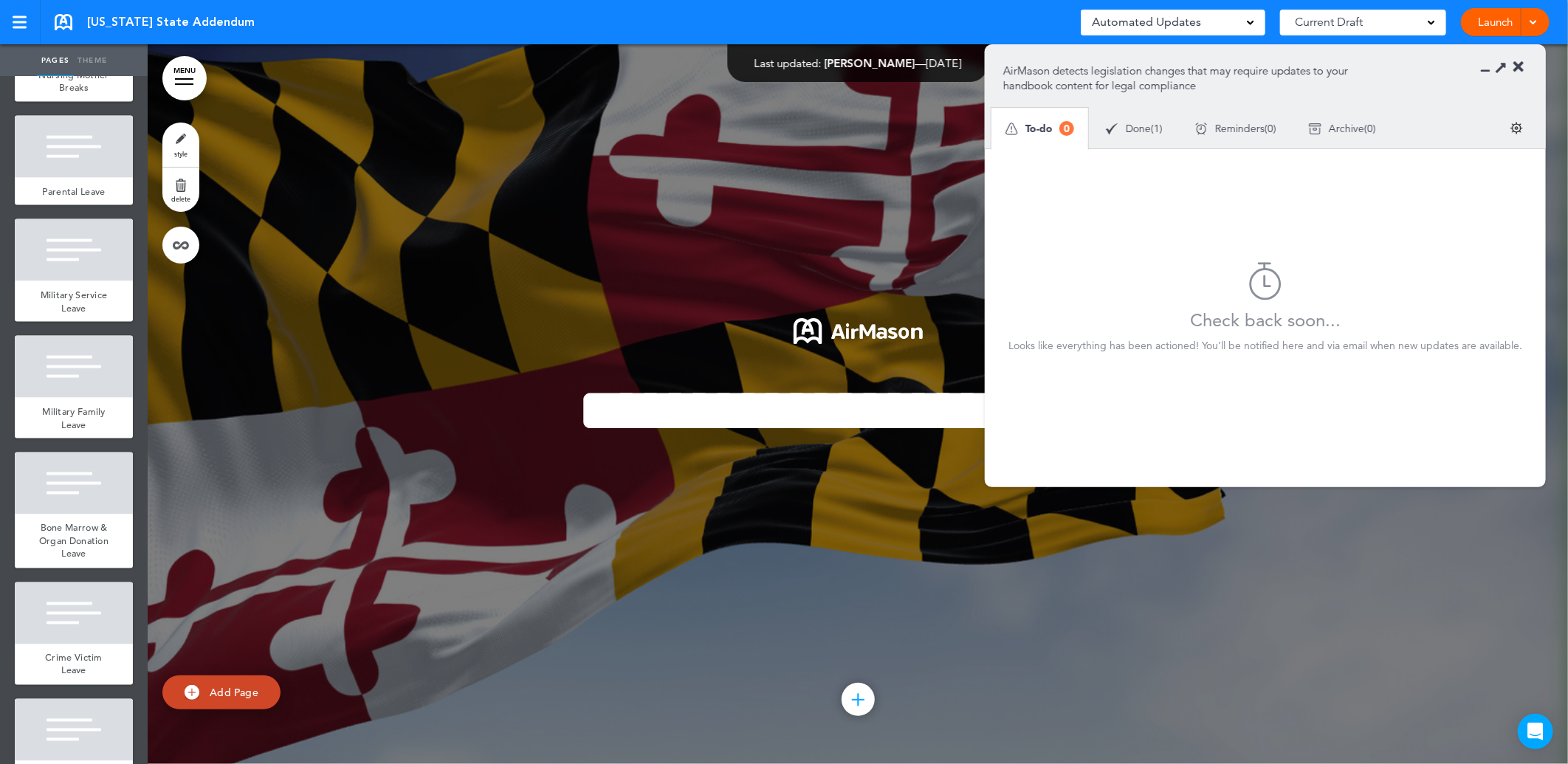
click at [1522, 65] on icon at bounding box center [1518, 67] width 10 height 15
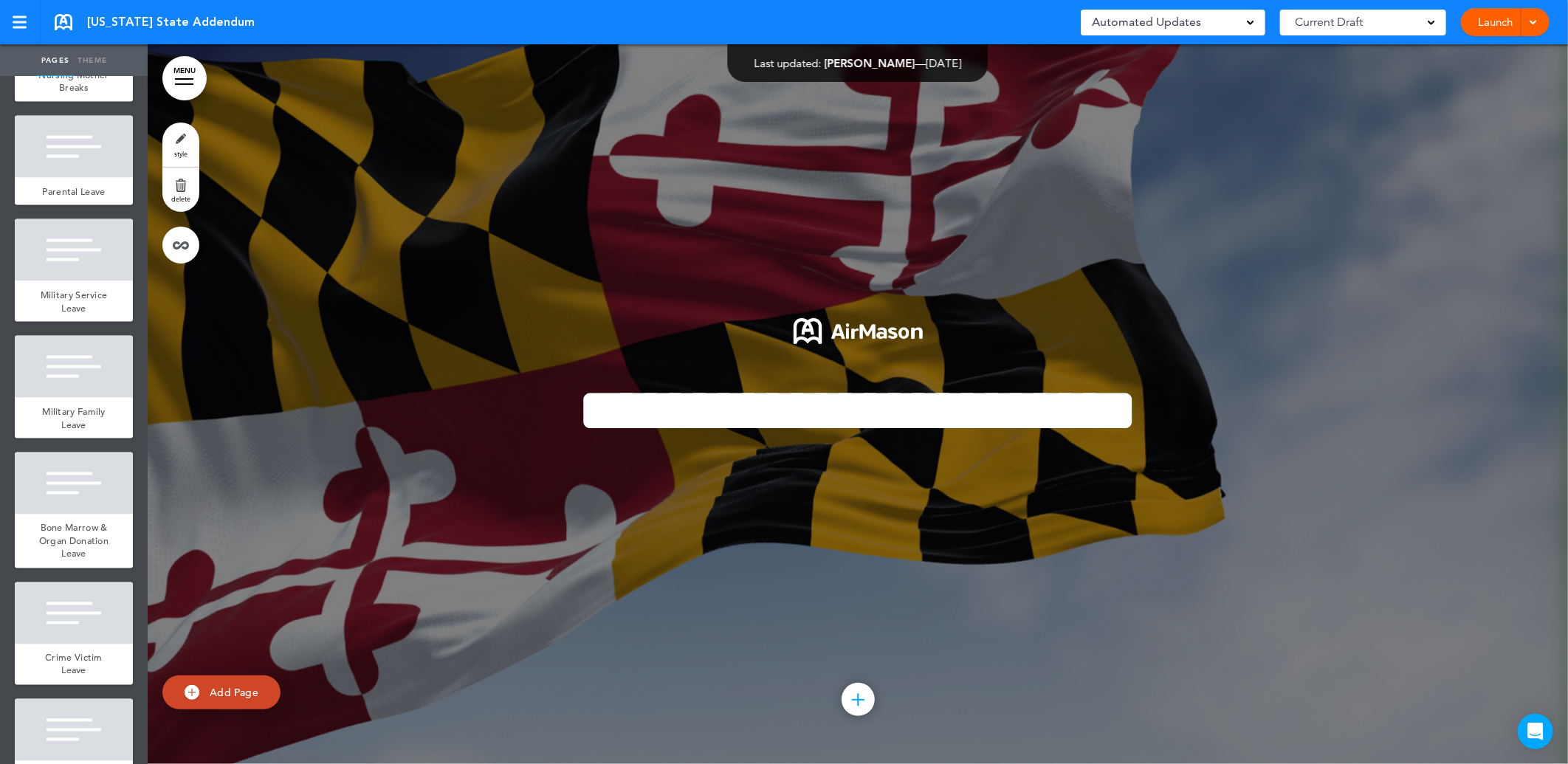
click at [1529, 20] on span at bounding box center [1533, 21] width 10 height 10
click at [1307, 217] on div at bounding box center [858, 404] width 1420 height 720
click at [25, 24] on div at bounding box center [19, 23] width 14 height 13
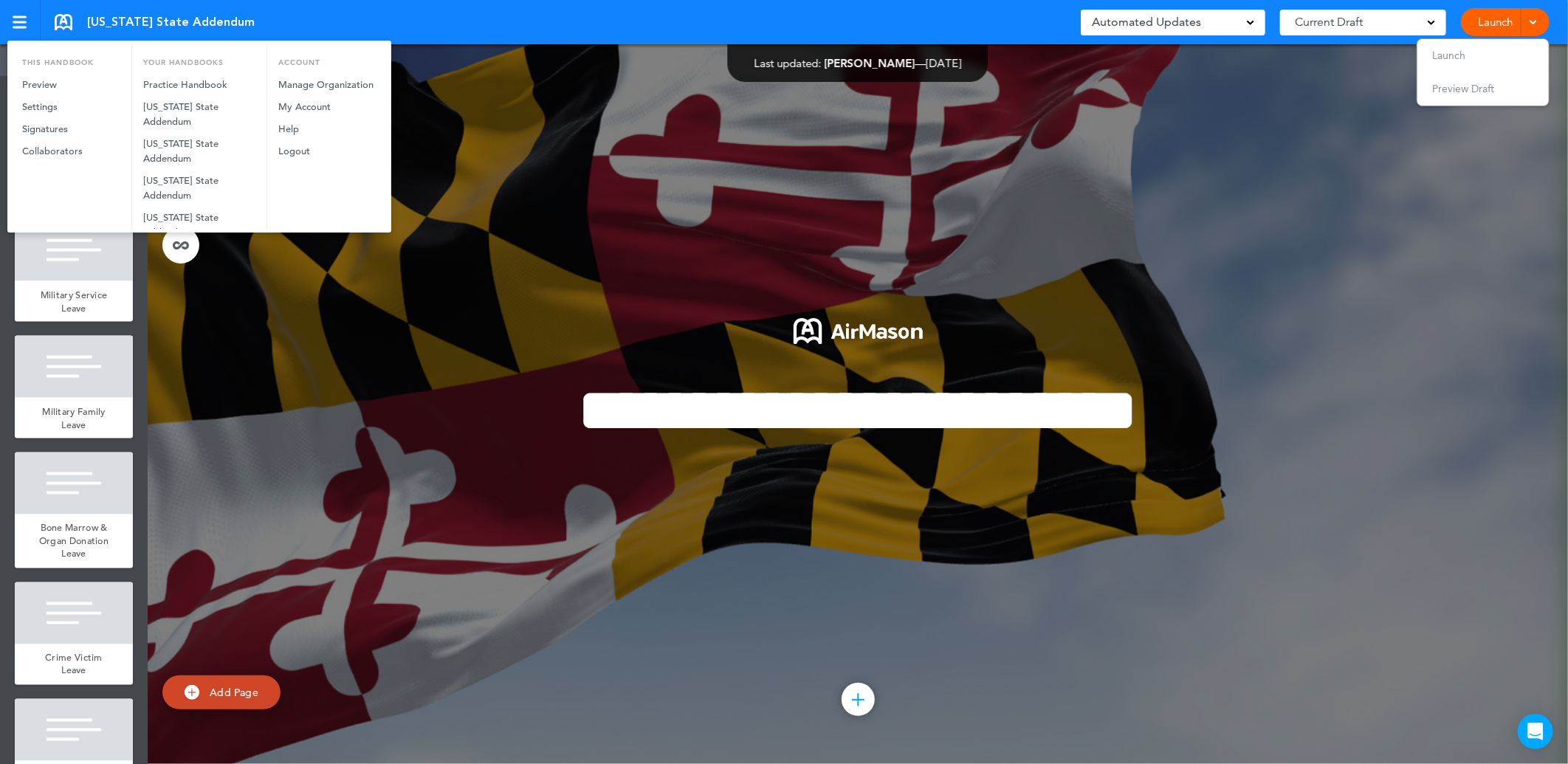
click at [675, 106] on div at bounding box center [784, 382] width 1568 height 764
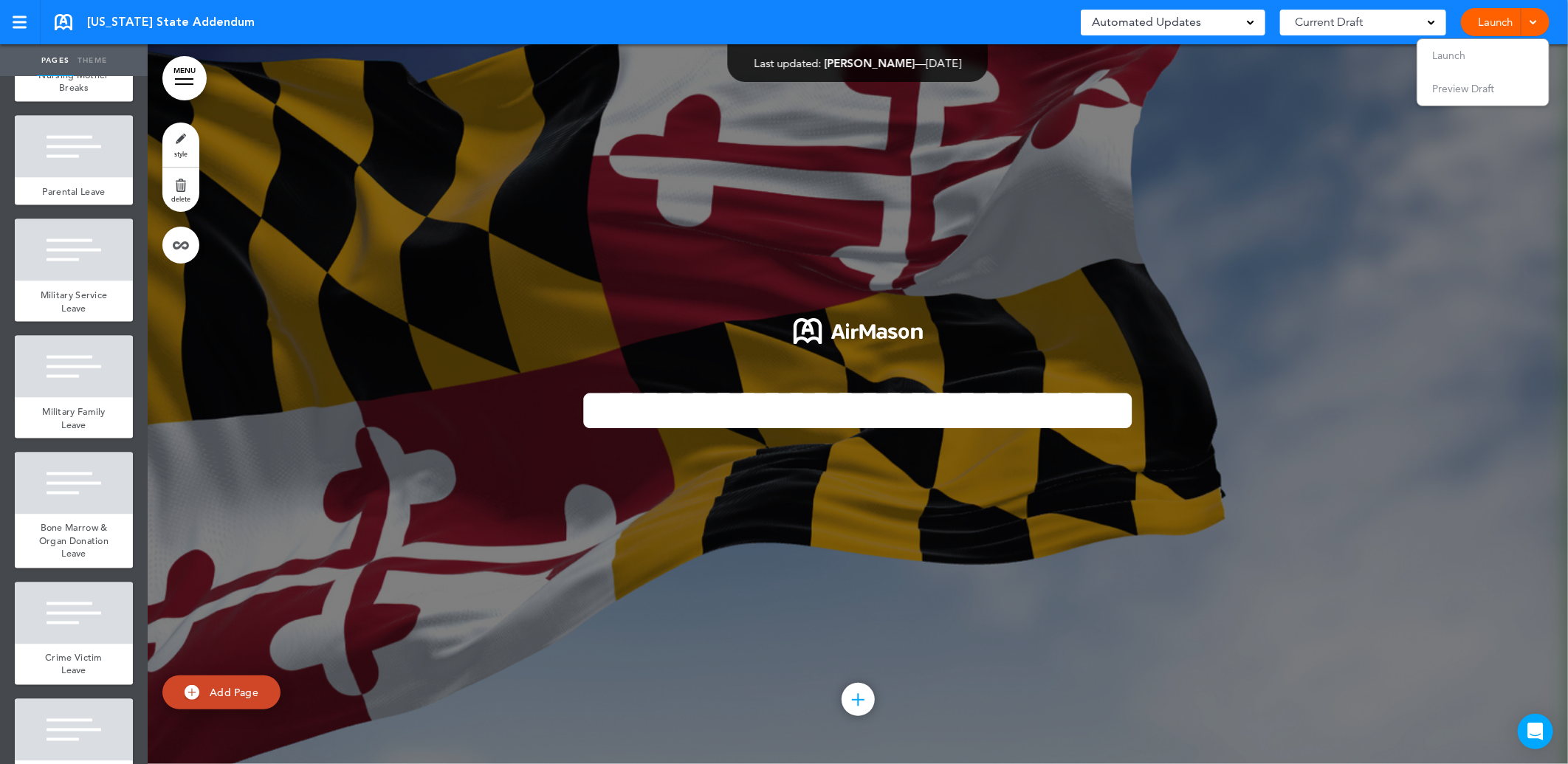
click at [181, 80] on link "MENU" at bounding box center [184, 78] width 44 height 45
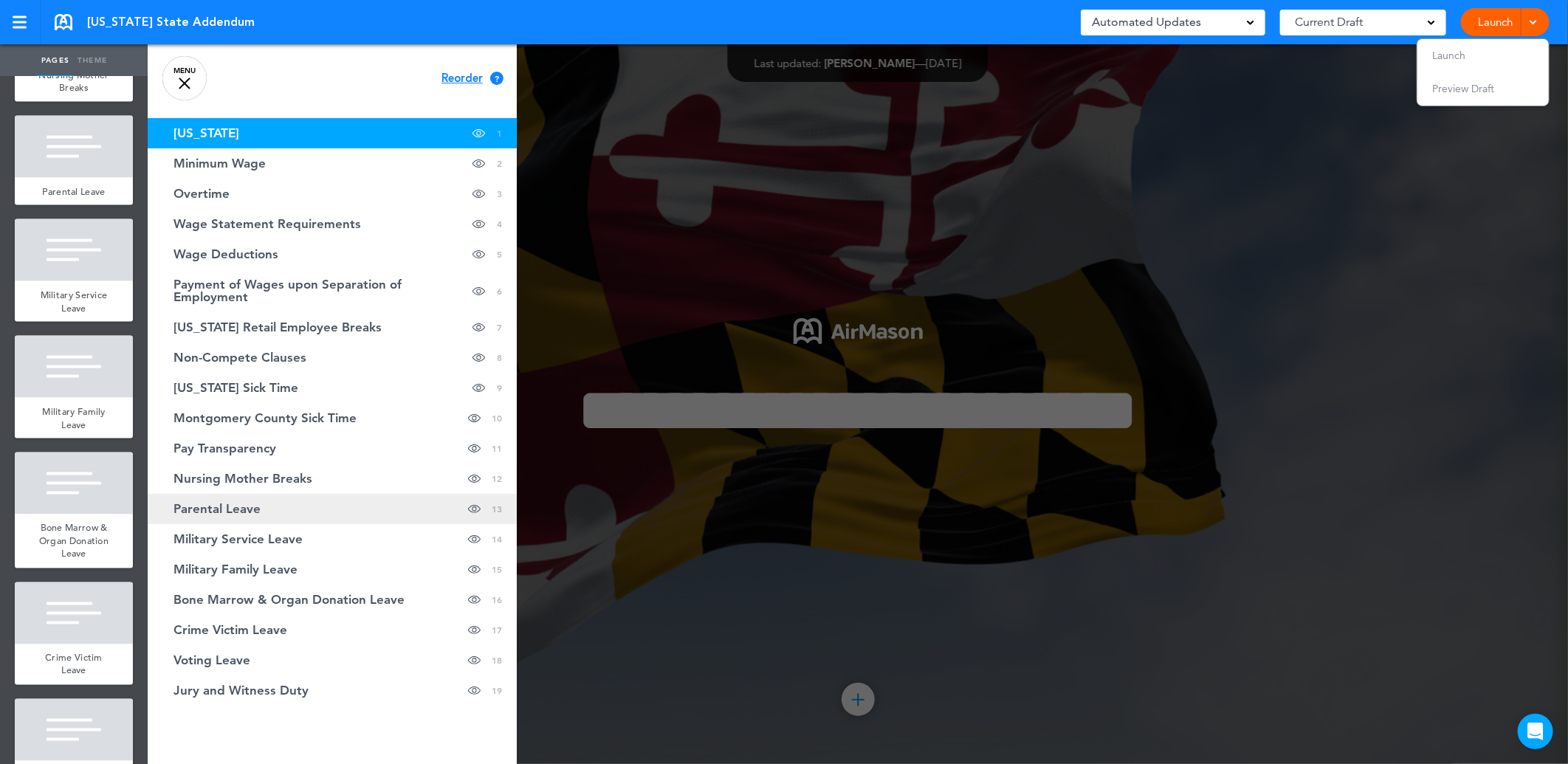
click at [225, 503] on span "Parental Leave" at bounding box center [217, 510] width 87 height 13
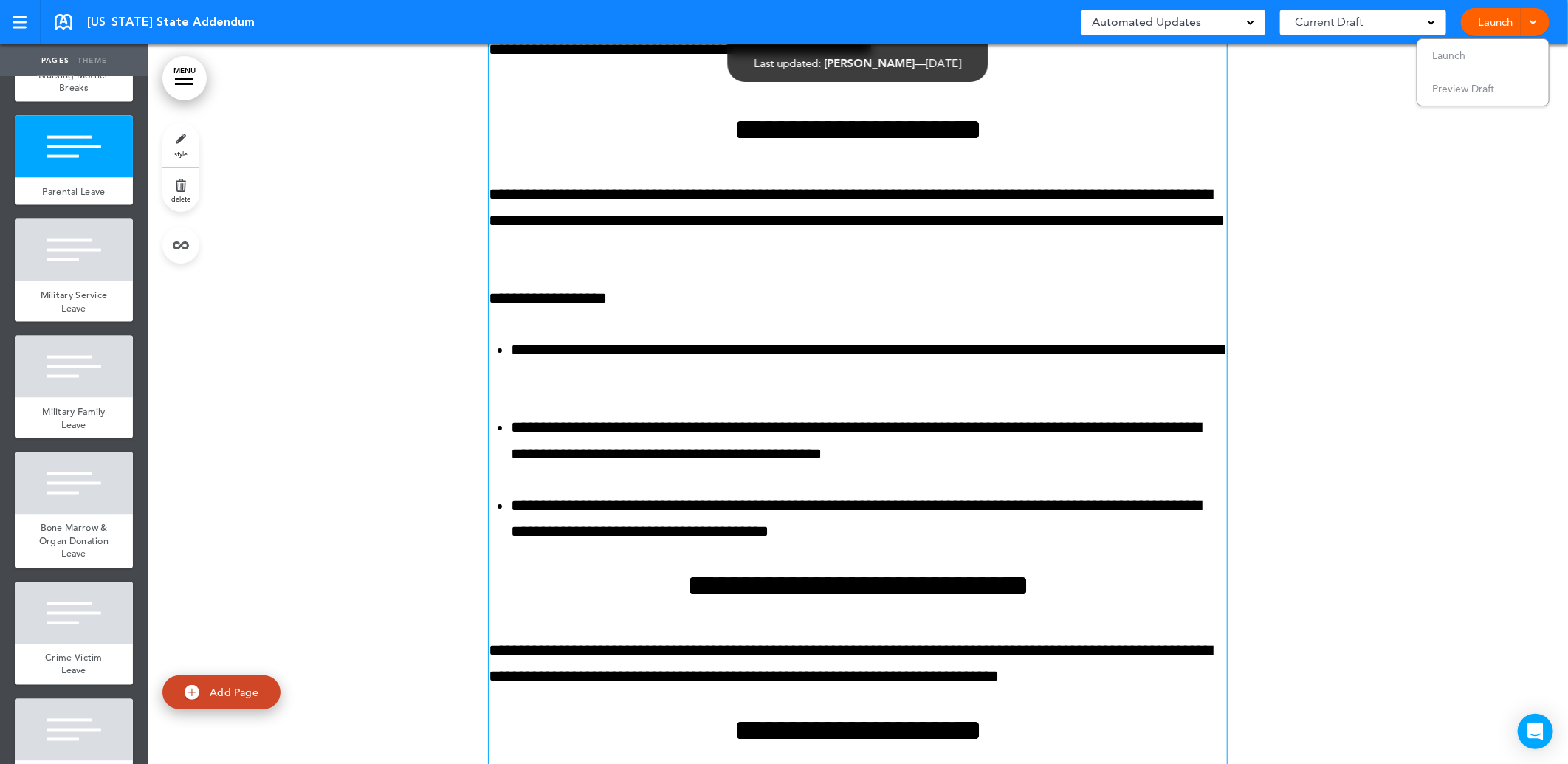
scroll to position [9994, 0]
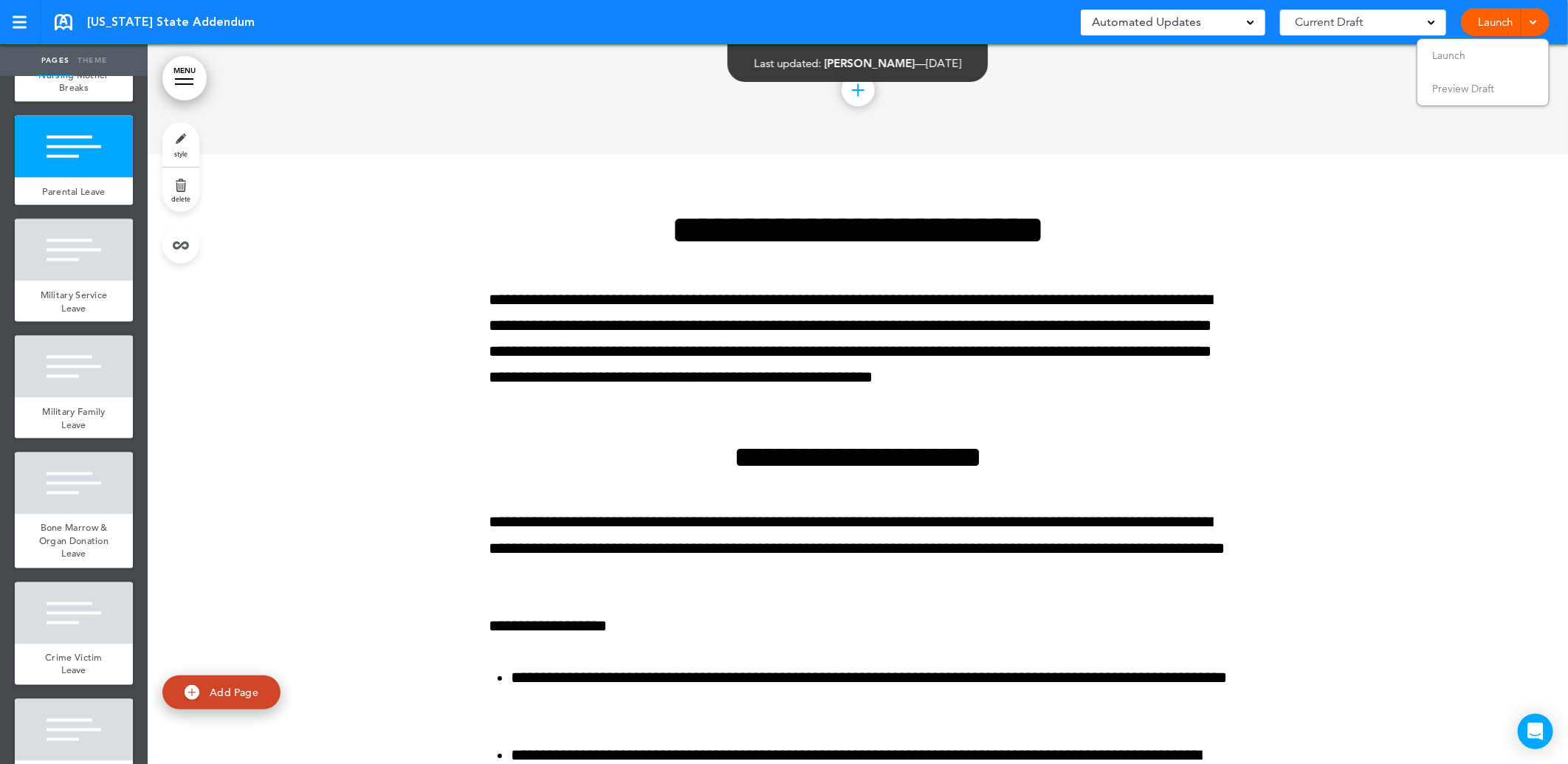
click at [243, 508] on div at bounding box center [858, 718] width 1420 height 1127
click at [64, 198] on span "Parental Leave" at bounding box center [73, 192] width 63 height 13
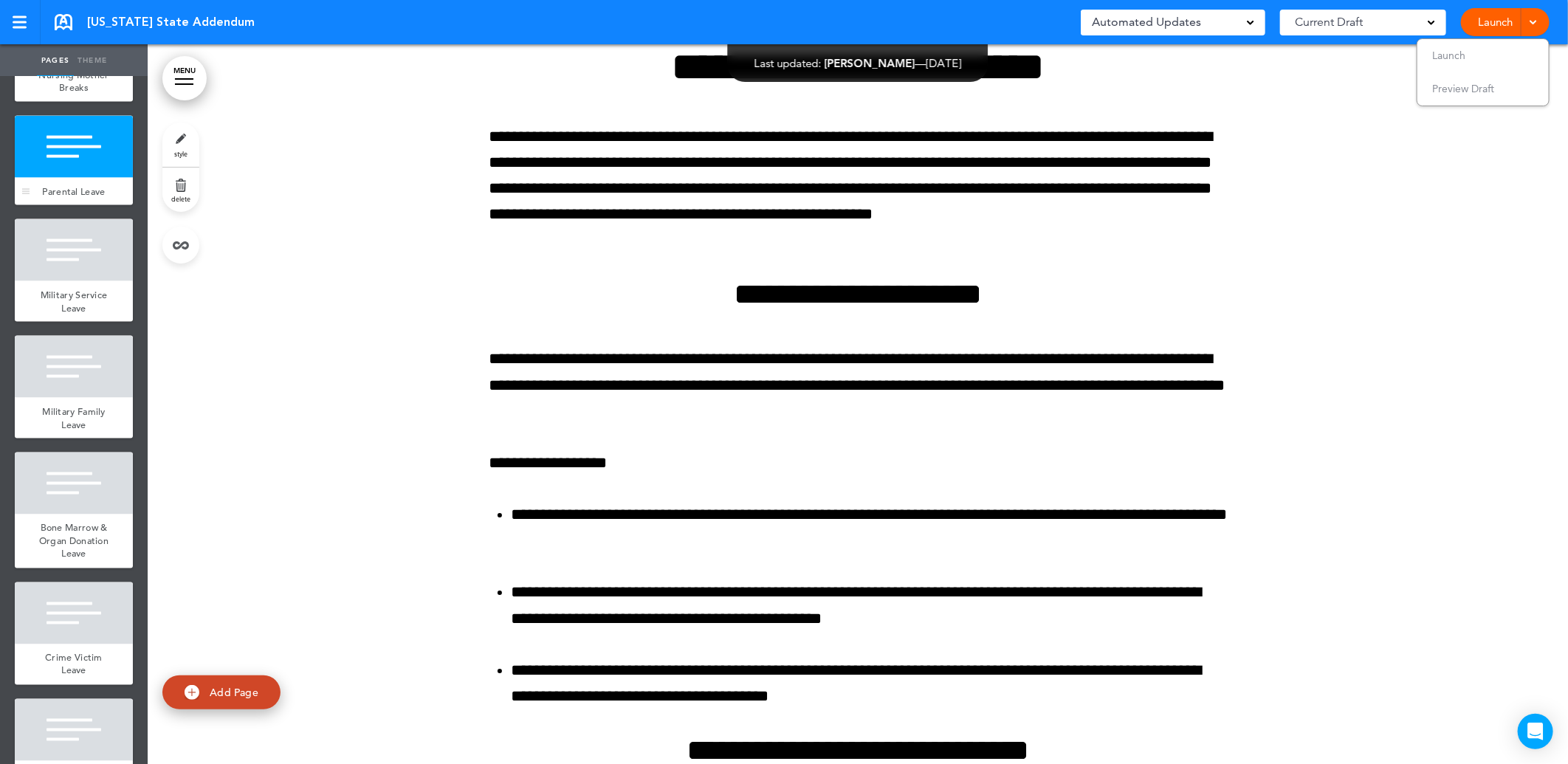
scroll to position [10158, 0]
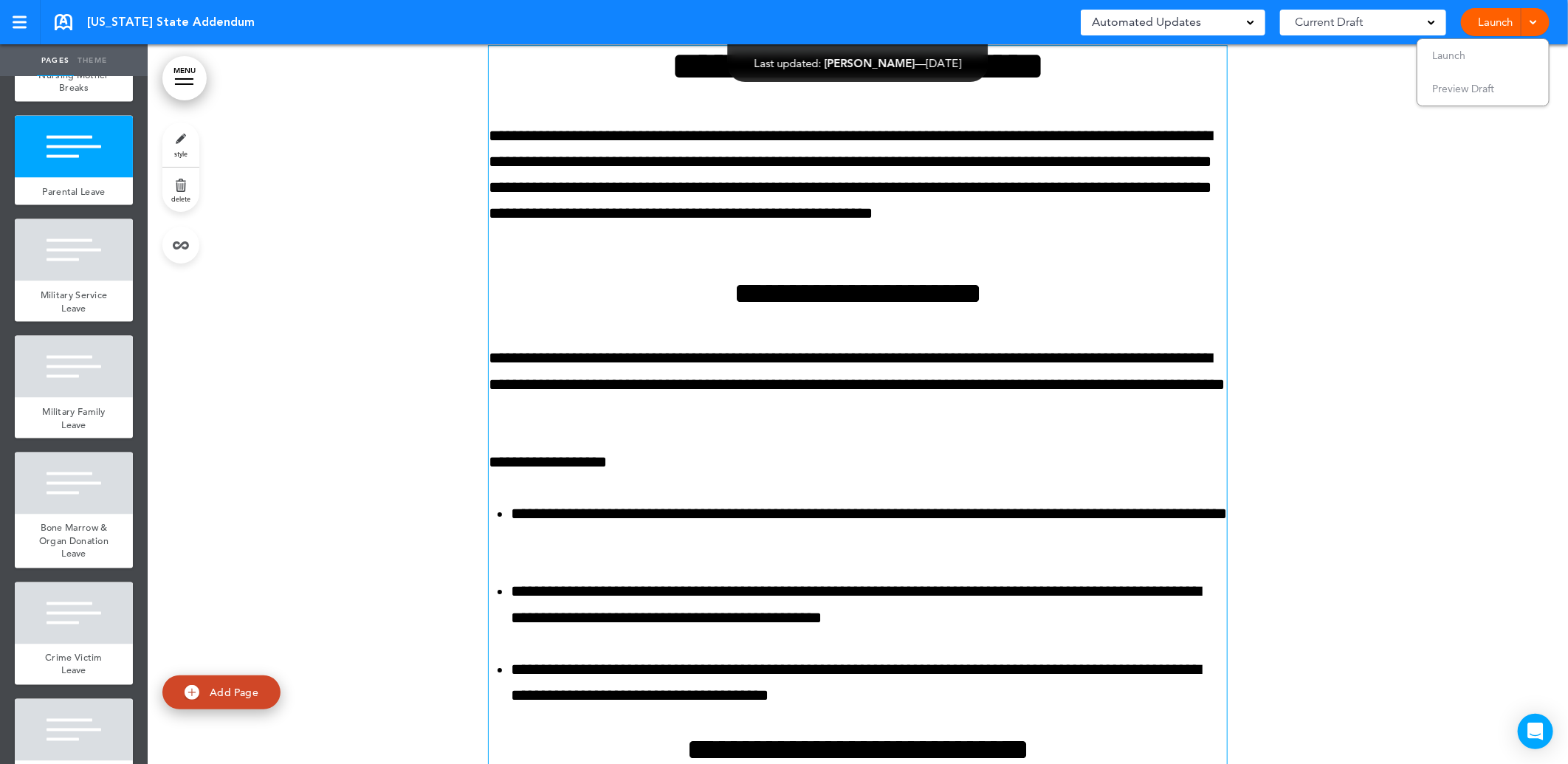
drag, startPoint x: 1270, startPoint y: 517, endPoint x: 1091, endPoint y: 373, distance: 229.7
click at [1091, 373] on div "**********" at bounding box center [857, 535] width 738 height 979
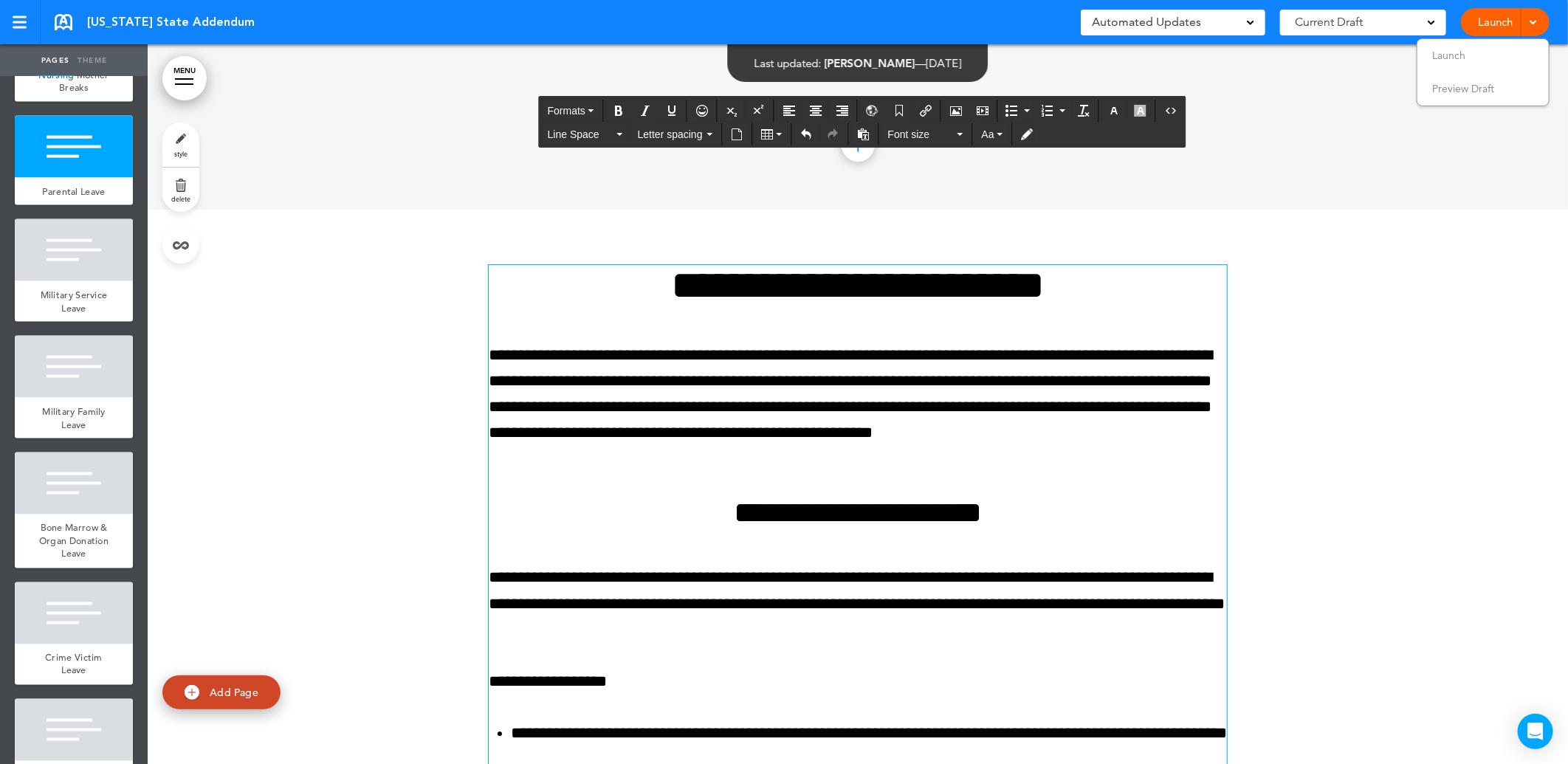
scroll to position [9912, 0]
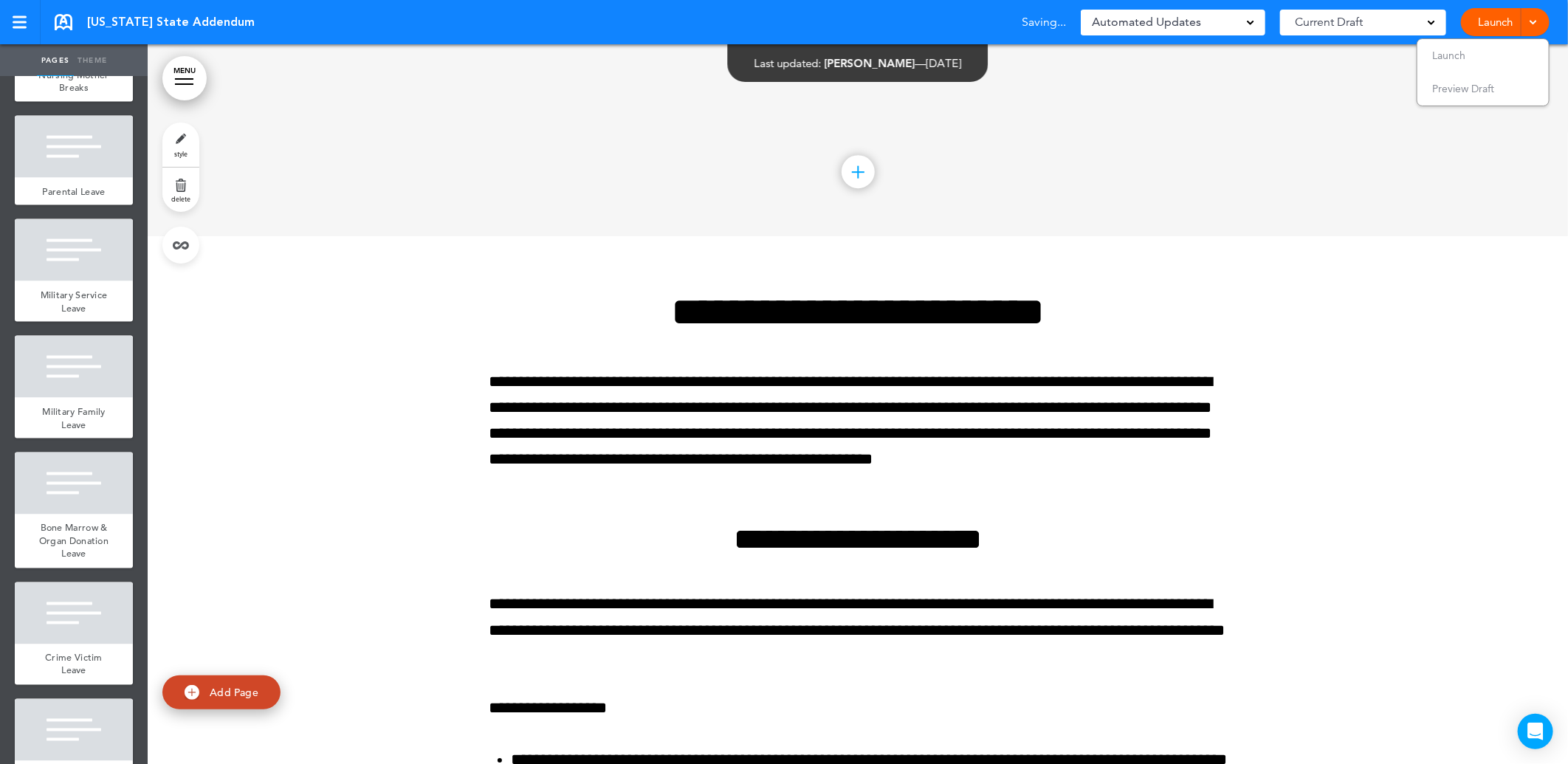
click at [172, 76] on link "MENU" at bounding box center [184, 78] width 44 height 45
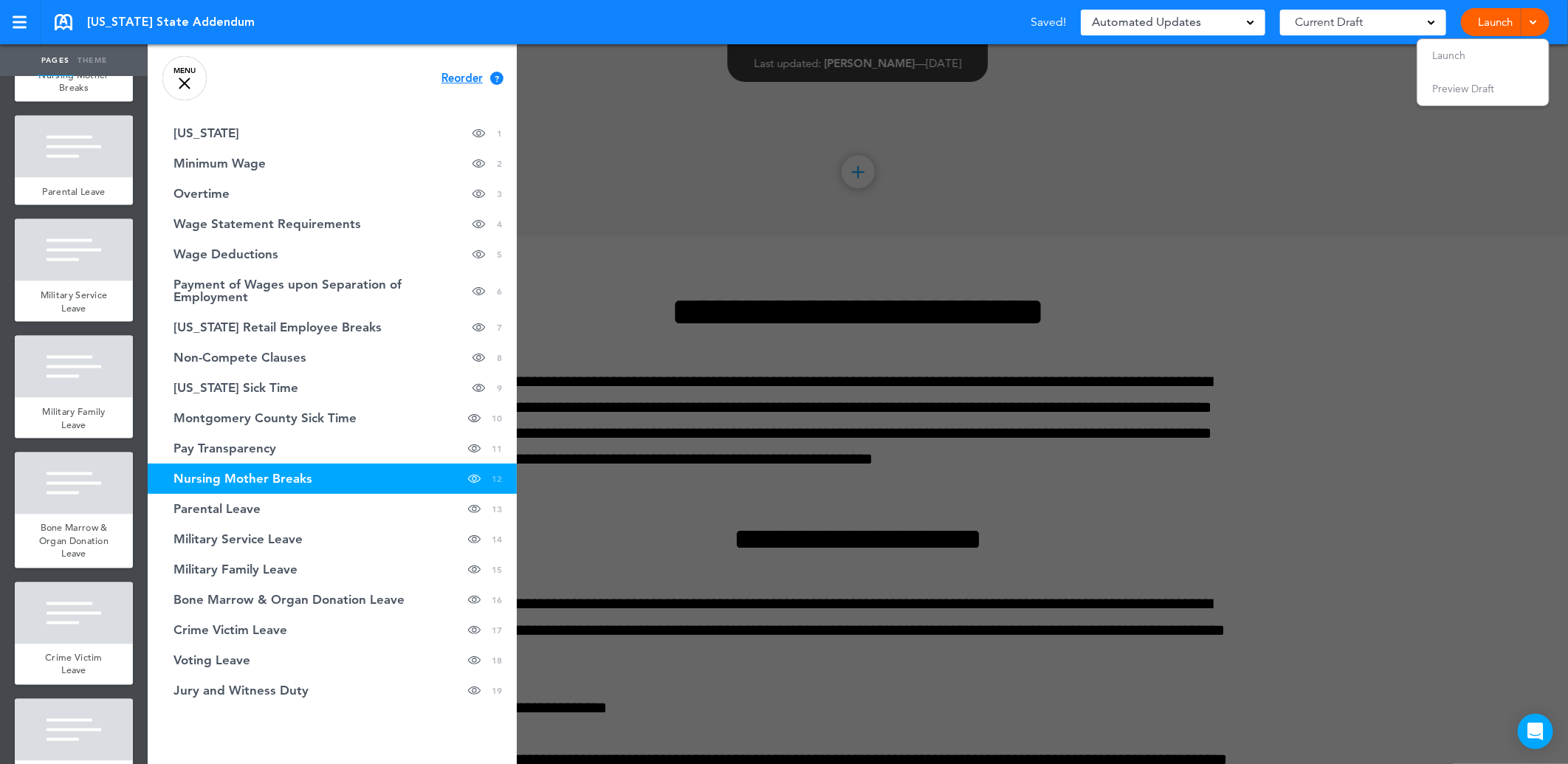
click at [728, 429] on div at bounding box center [932, 382] width 1568 height 764
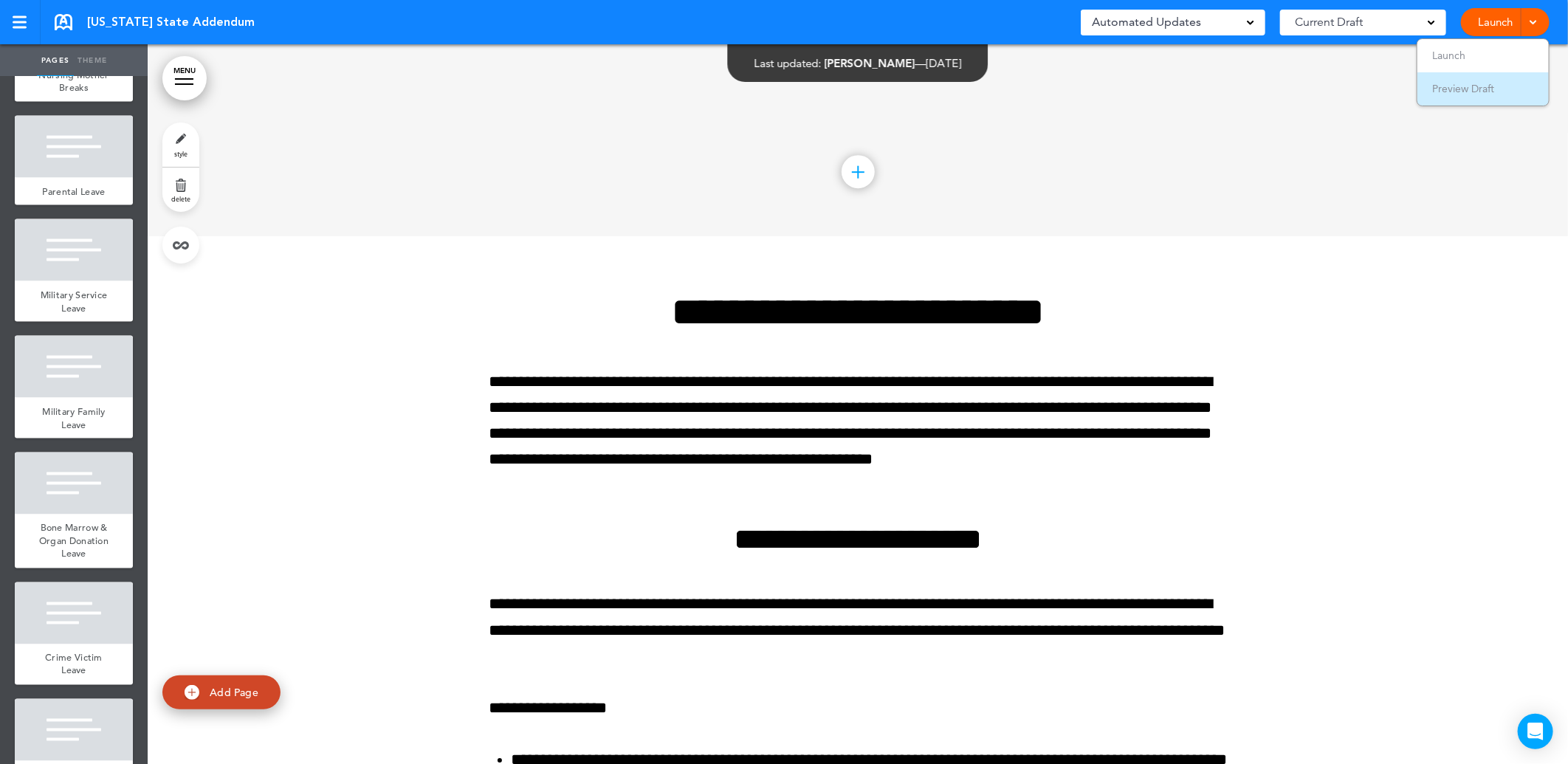
click at [1455, 85] on span "Preview Draft" at bounding box center [1463, 88] width 62 height 14
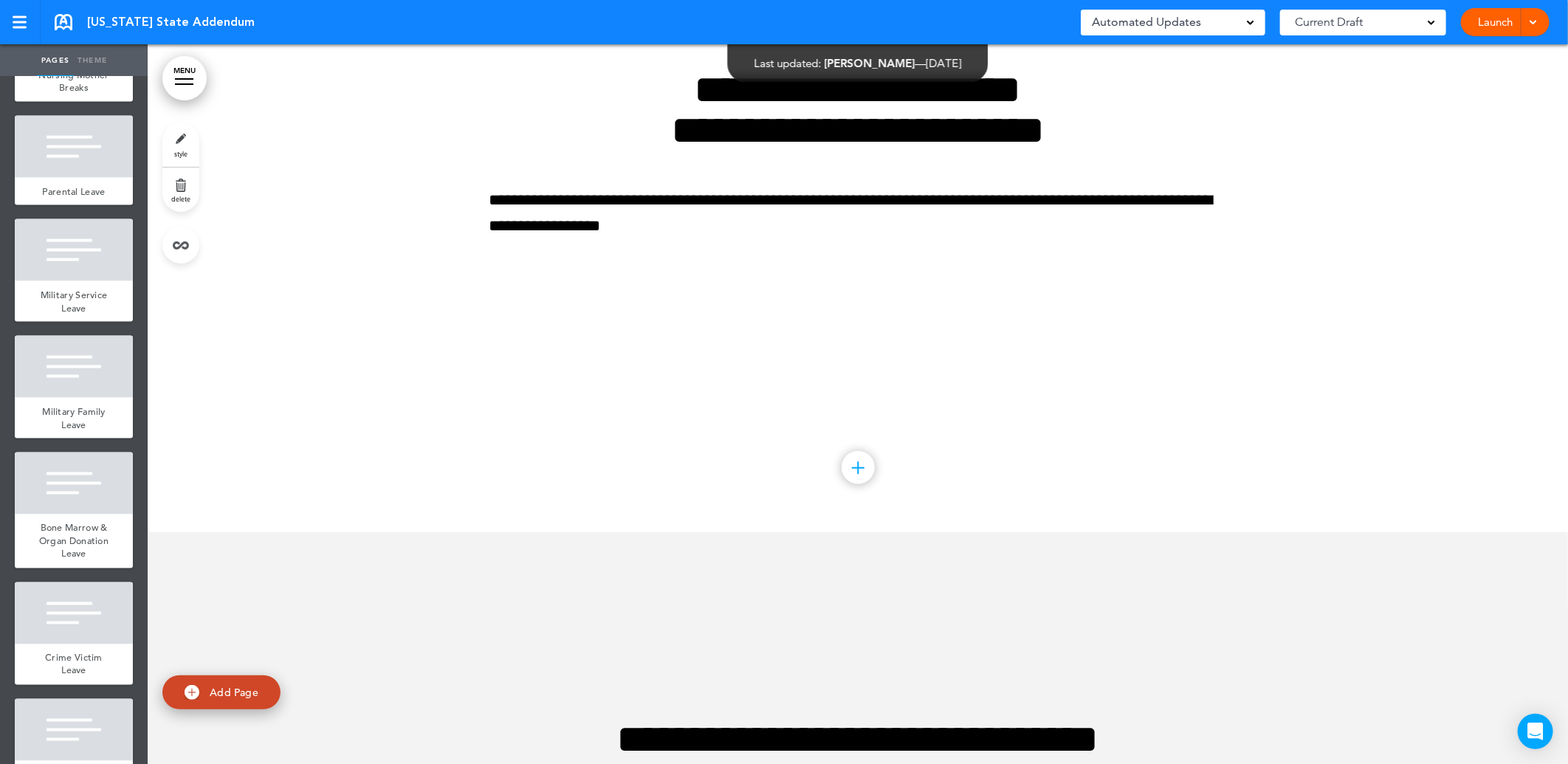
scroll to position [3839, 0]
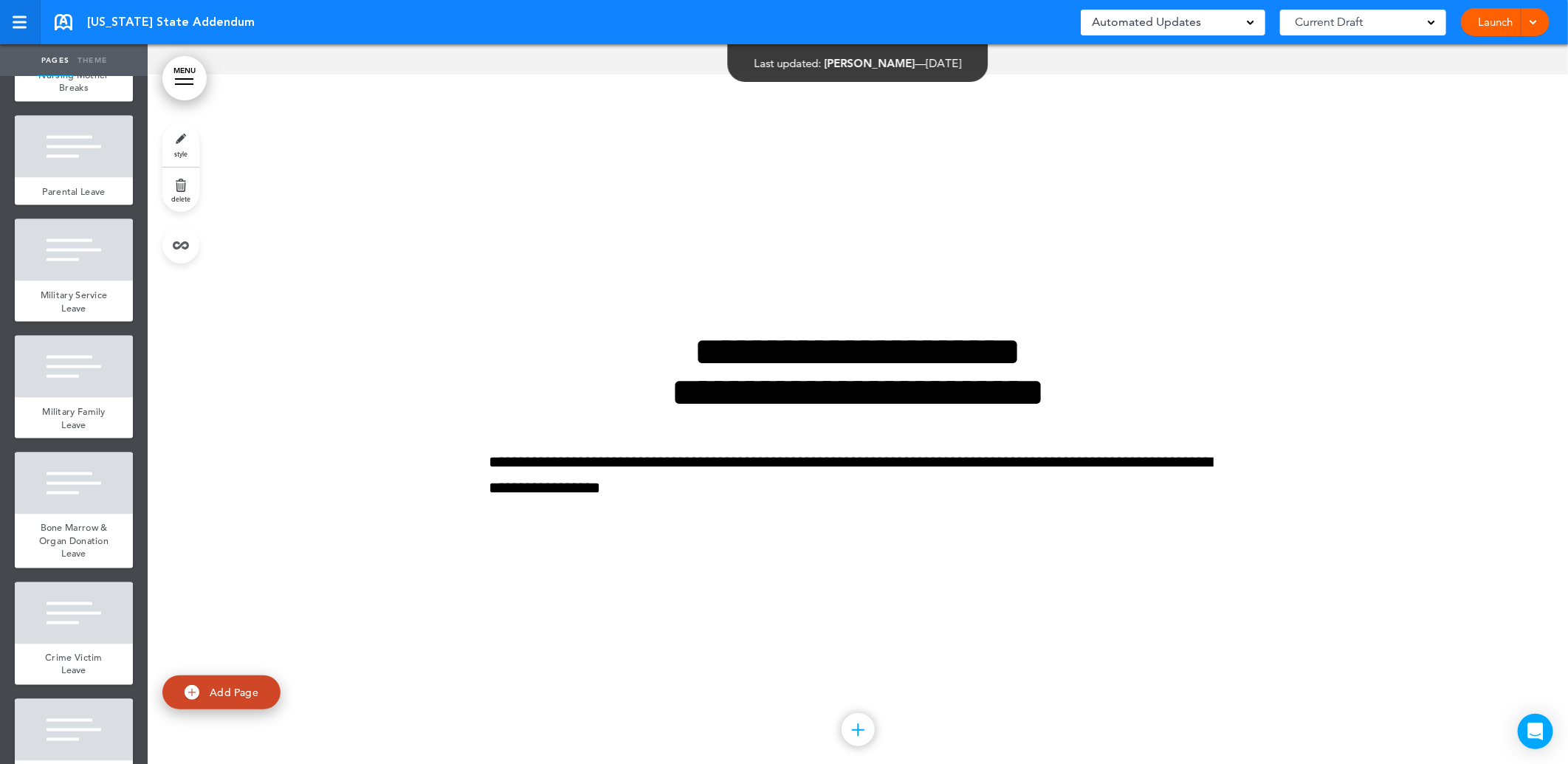
click at [22, 15] on link at bounding box center [20, 22] width 41 height 45
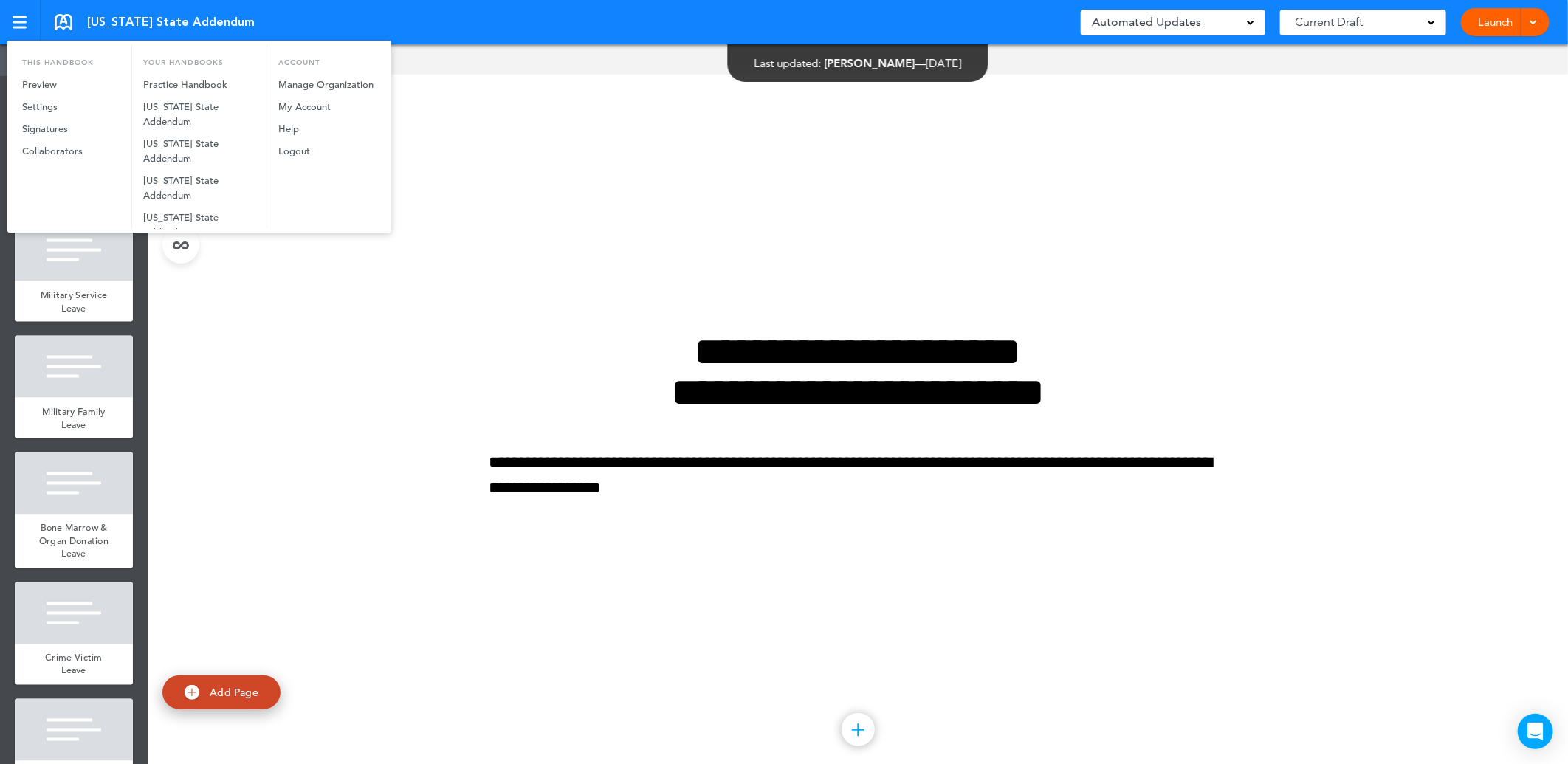
click at [1166, 68] on div at bounding box center [784, 382] width 1568 height 764
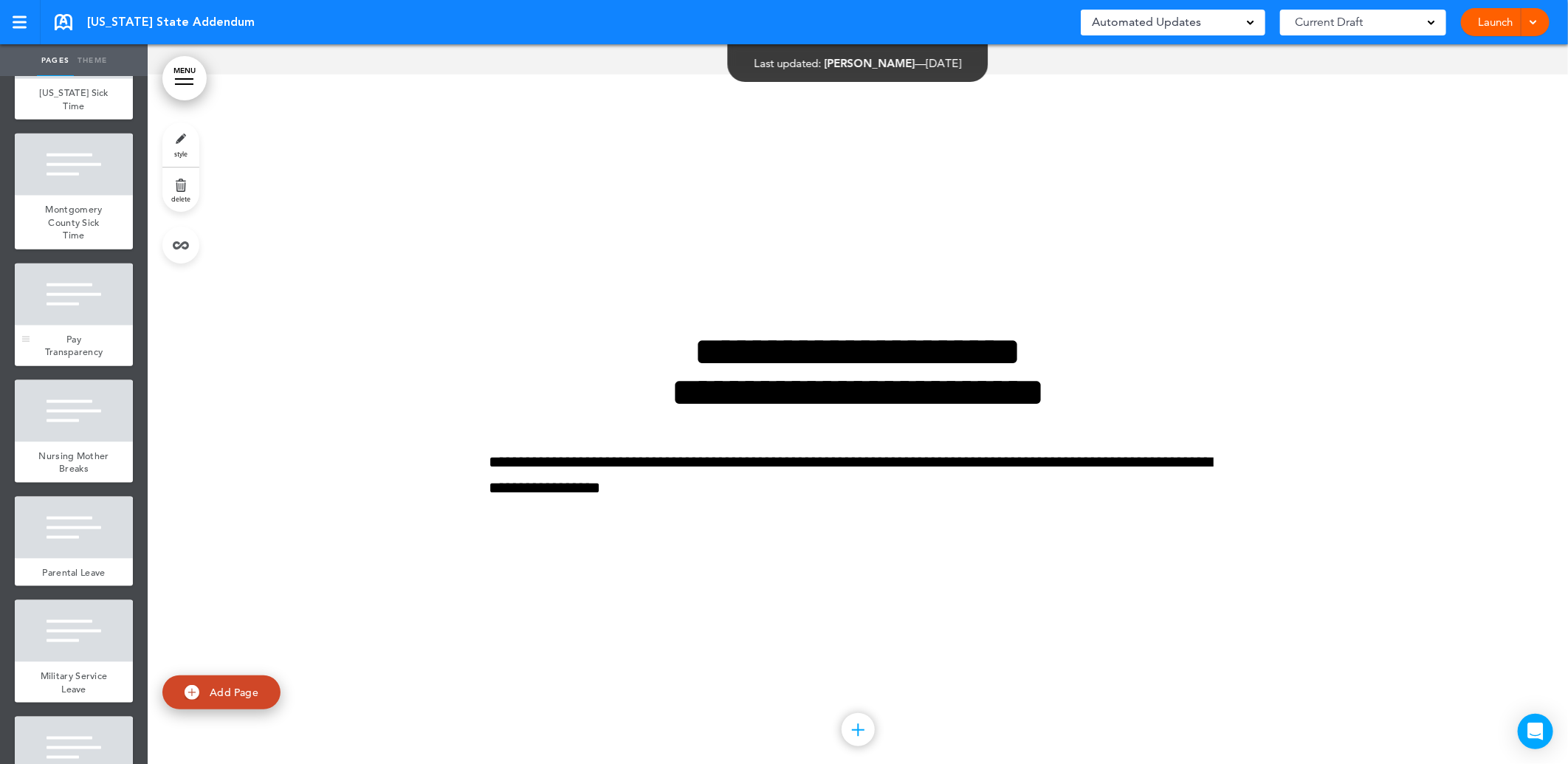
scroll to position [1074, 0]
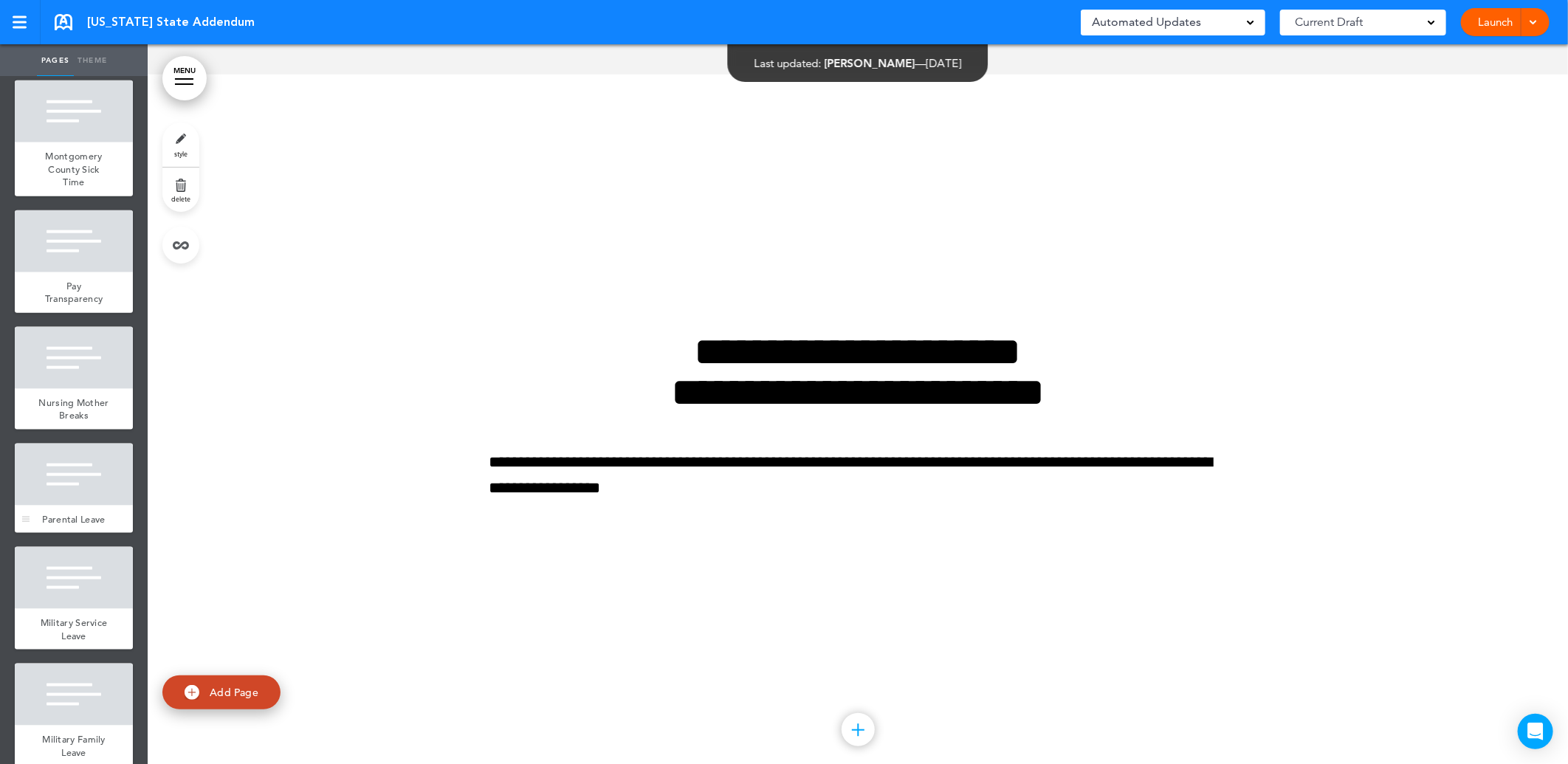
click at [74, 526] on span "Parental Leave" at bounding box center [73, 520] width 63 height 13
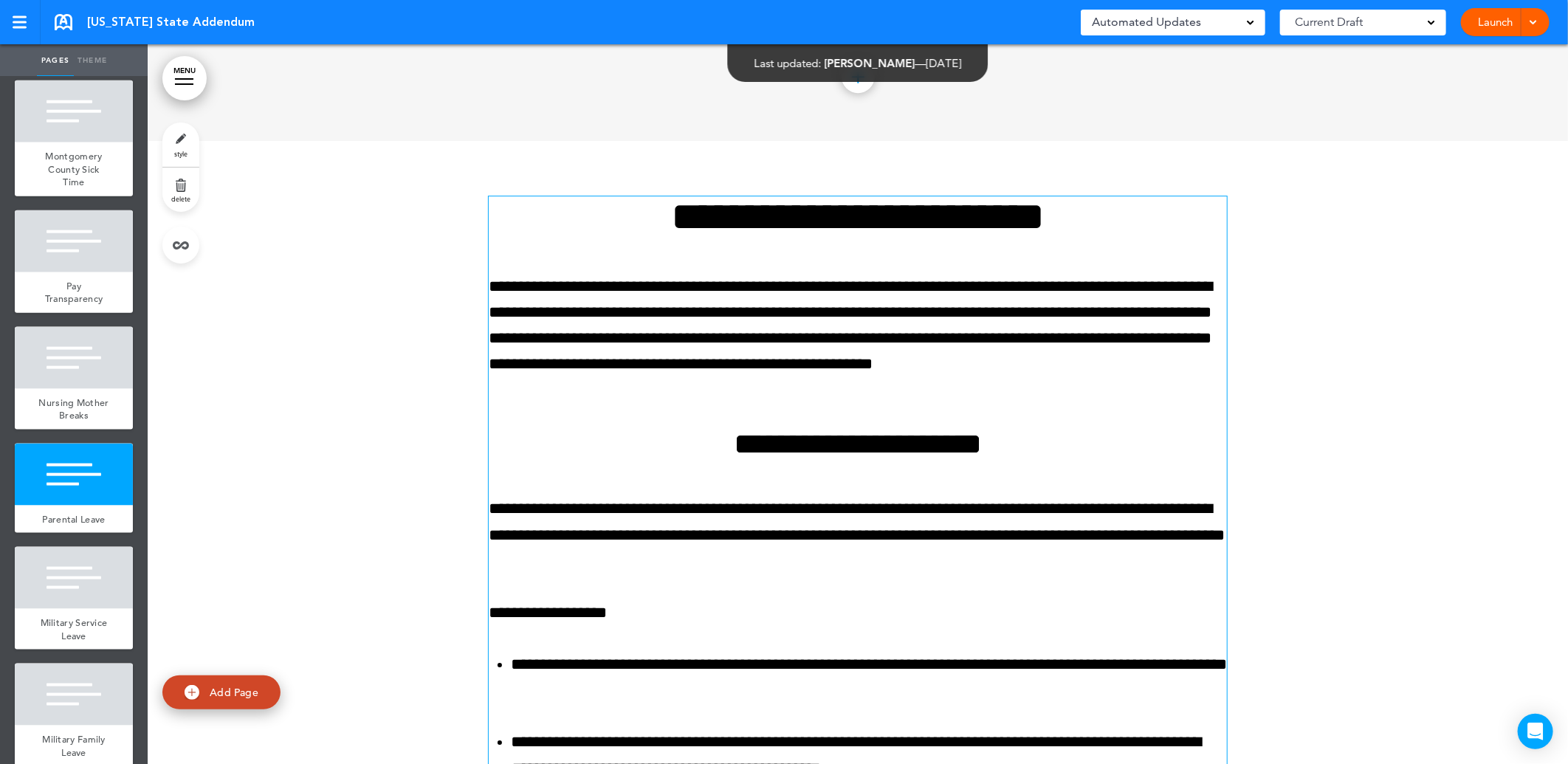
scroll to position [9994, 0]
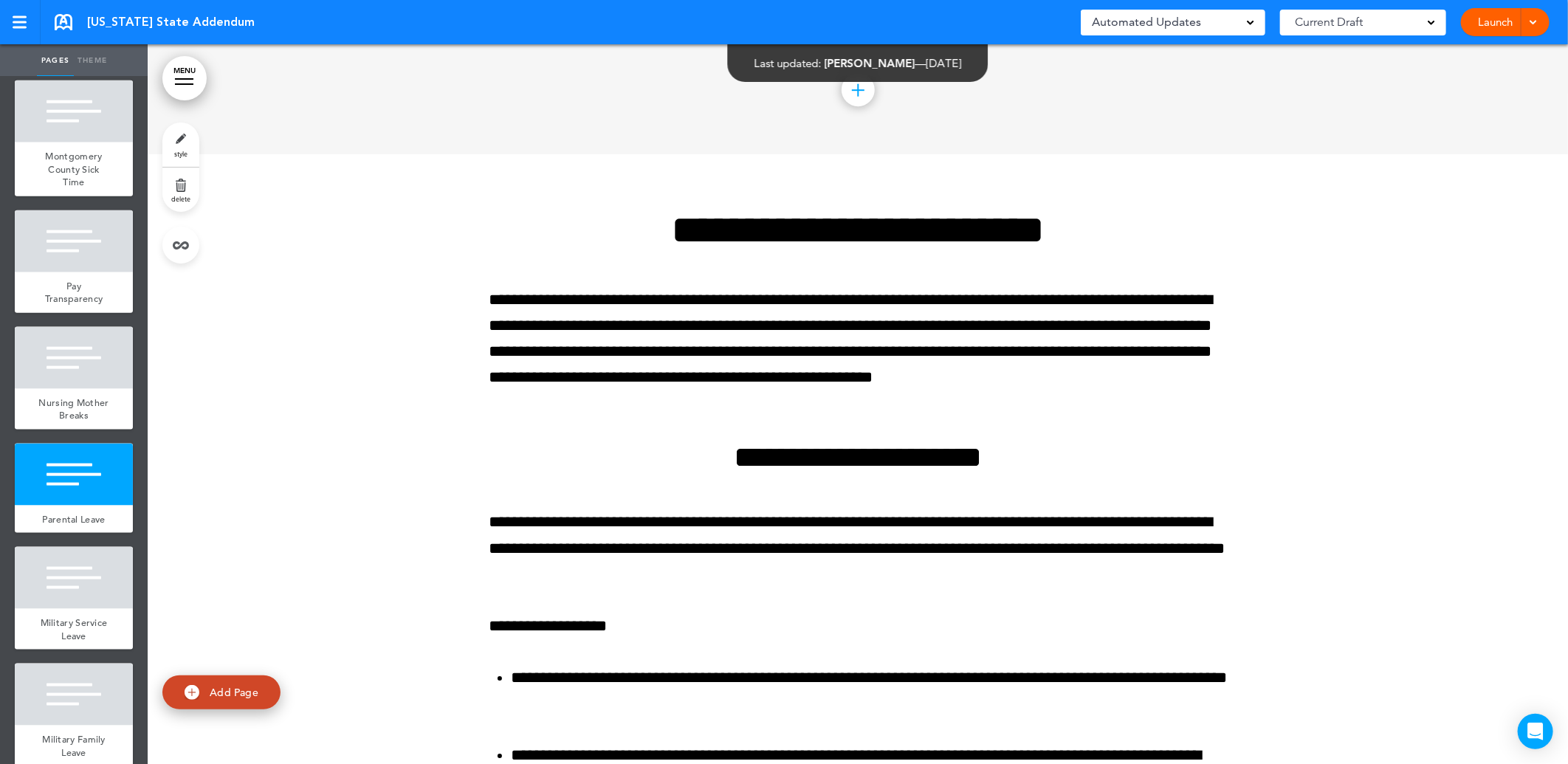
click at [385, 548] on div at bounding box center [858, 718] width 1420 height 1127
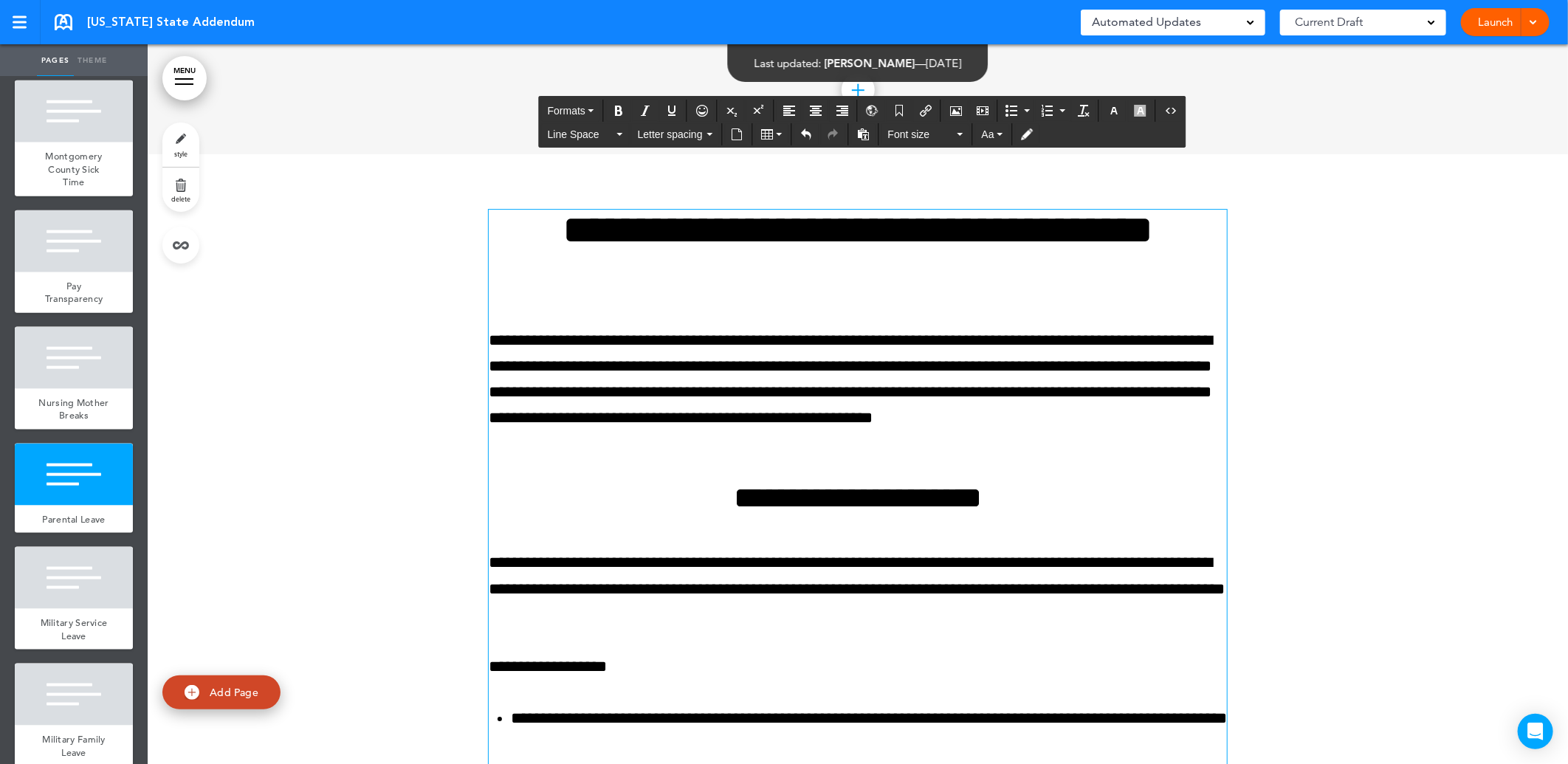
drag, startPoint x: 809, startPoint y: 482, endPoint x: 682, endPoint y: 584, distance: 162.9
drag, startPoint x: 682, startPoint y: 584, endPoint x: 597, endPoint y: 393, distance: 209.1
click at [597, 393] on p "**********" at bounding box center [857, 392] width 738 height 130
drag, startPoint x: 585, startPoint y: 532, endPoint x: 509, endPoint y: 448, distance: 113.3
drag, startPoint x: 509, startPoint y: 448, endPoint x: 846, endPoint y: 453, distance: 337.0
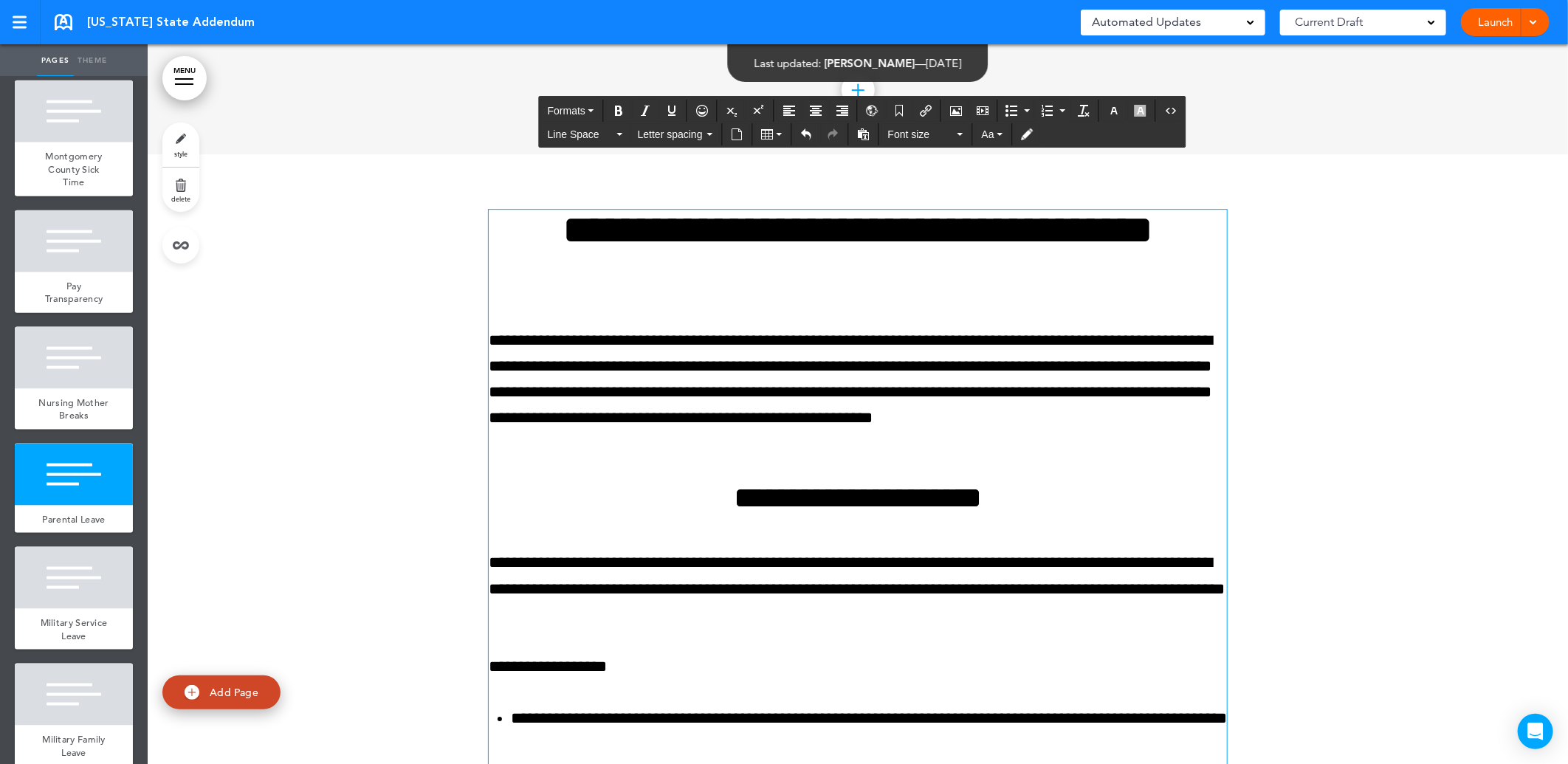
click at [846, 453] on p "**********" at bounding box center [857, 392] width 738 height 130
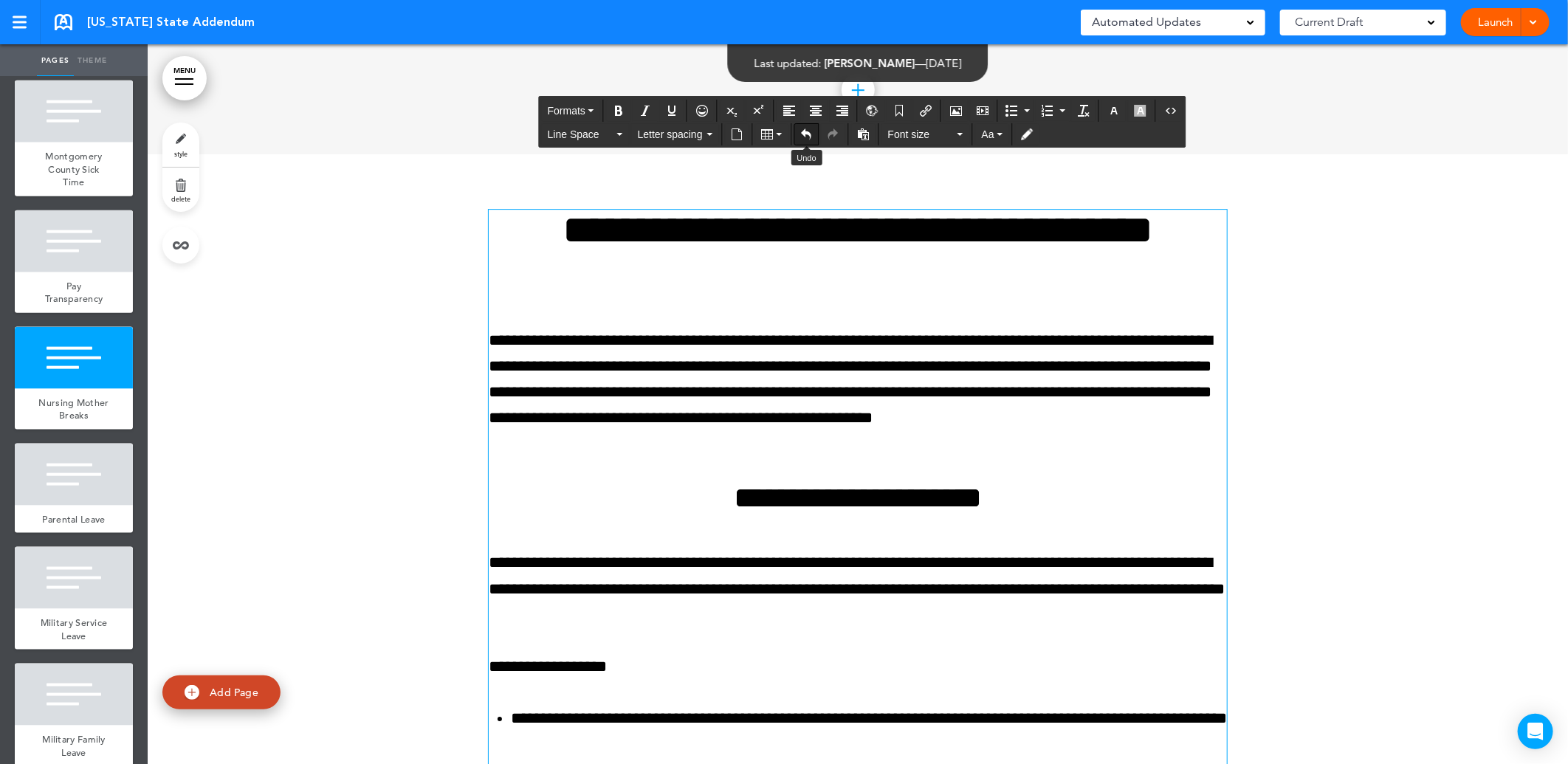
click at [802, 129] on icon "Undo" at bounding box center [806, 134] width 12 height 12
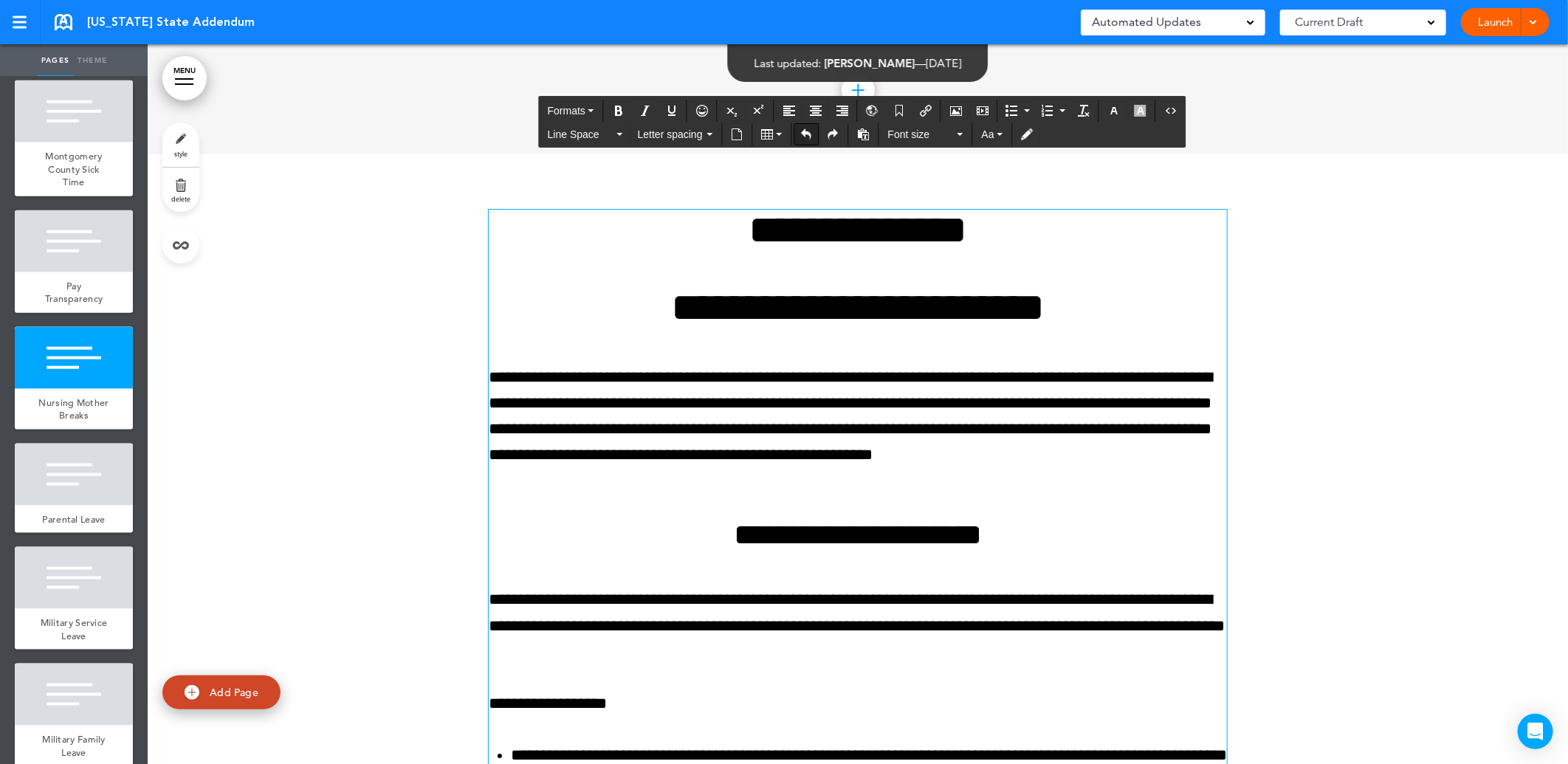
click at [802, 129] on icon "Undo" at bounding box center [806, 134] width 12 height 12
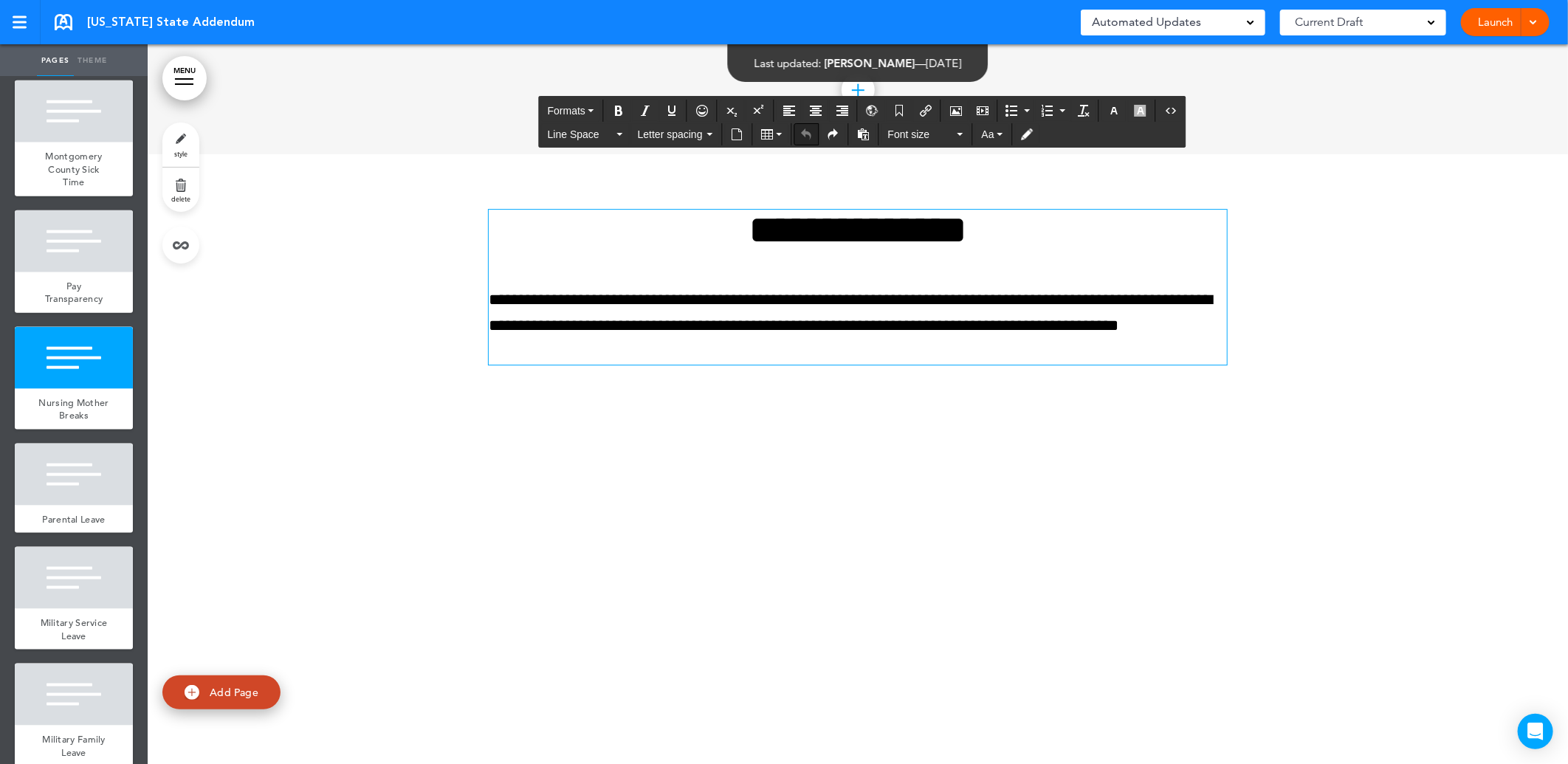
click at [802, 129] on icon "Undo" at bounding box center [806, 134] width 12 height 12
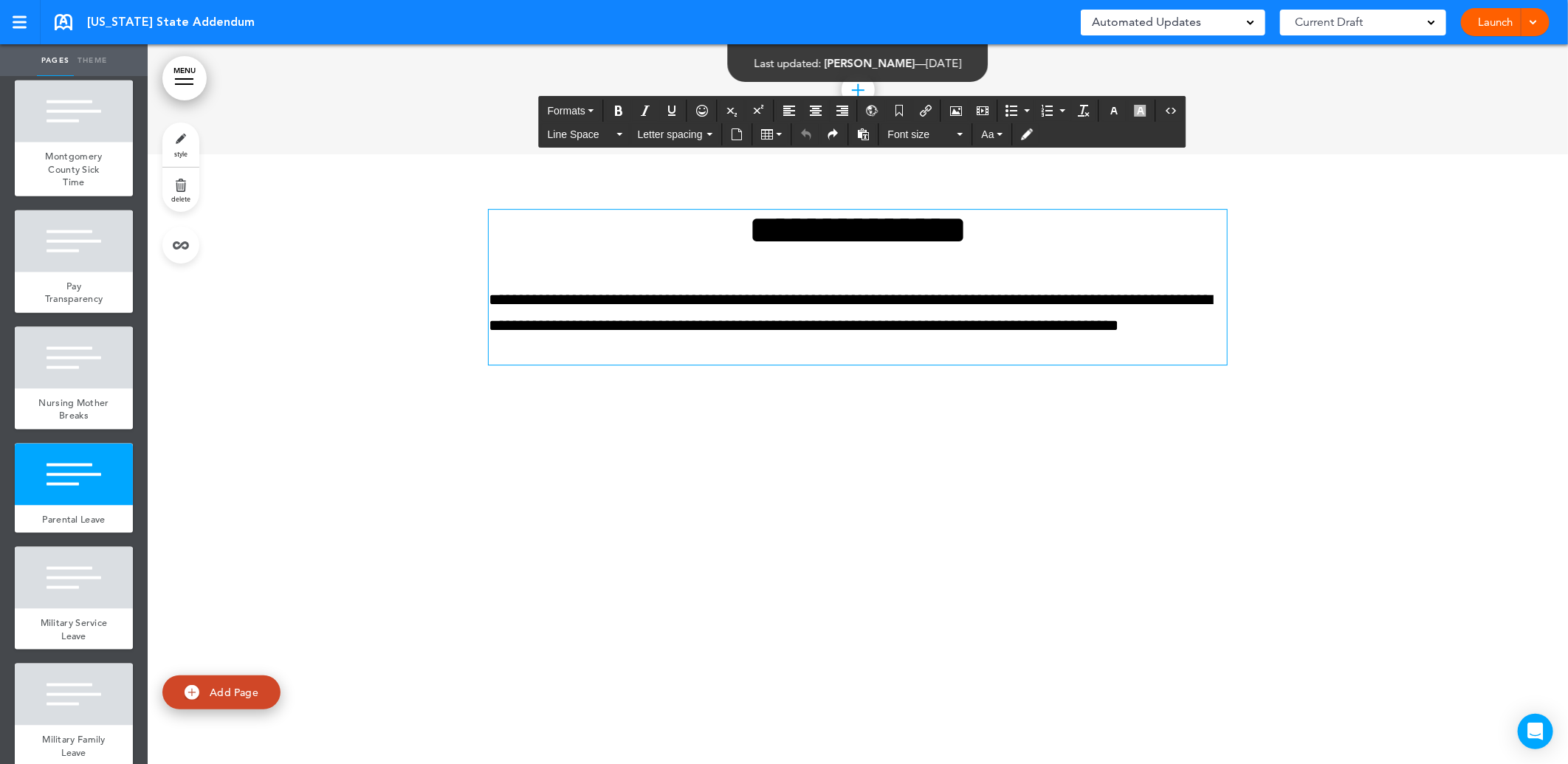
click at [770, 520] on div "**********" at bounding box center [858, 514] width 1420 height 720
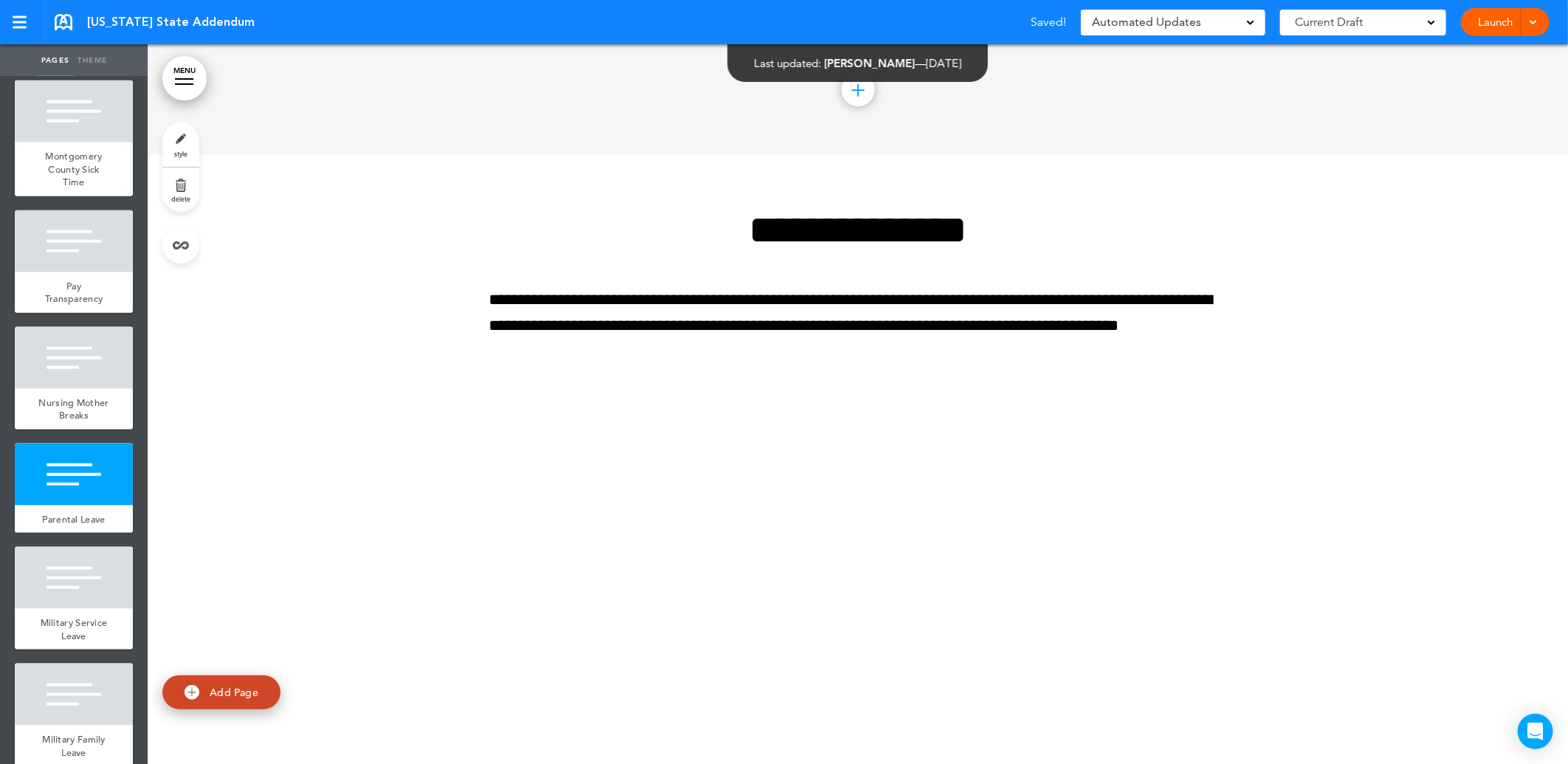
click at [696, 422] on div "**********" at bounding box center [857, 306] width 738 height 303
click at [617, 365] on p "**********" at bounding box center [857, 326] width 738 height 78
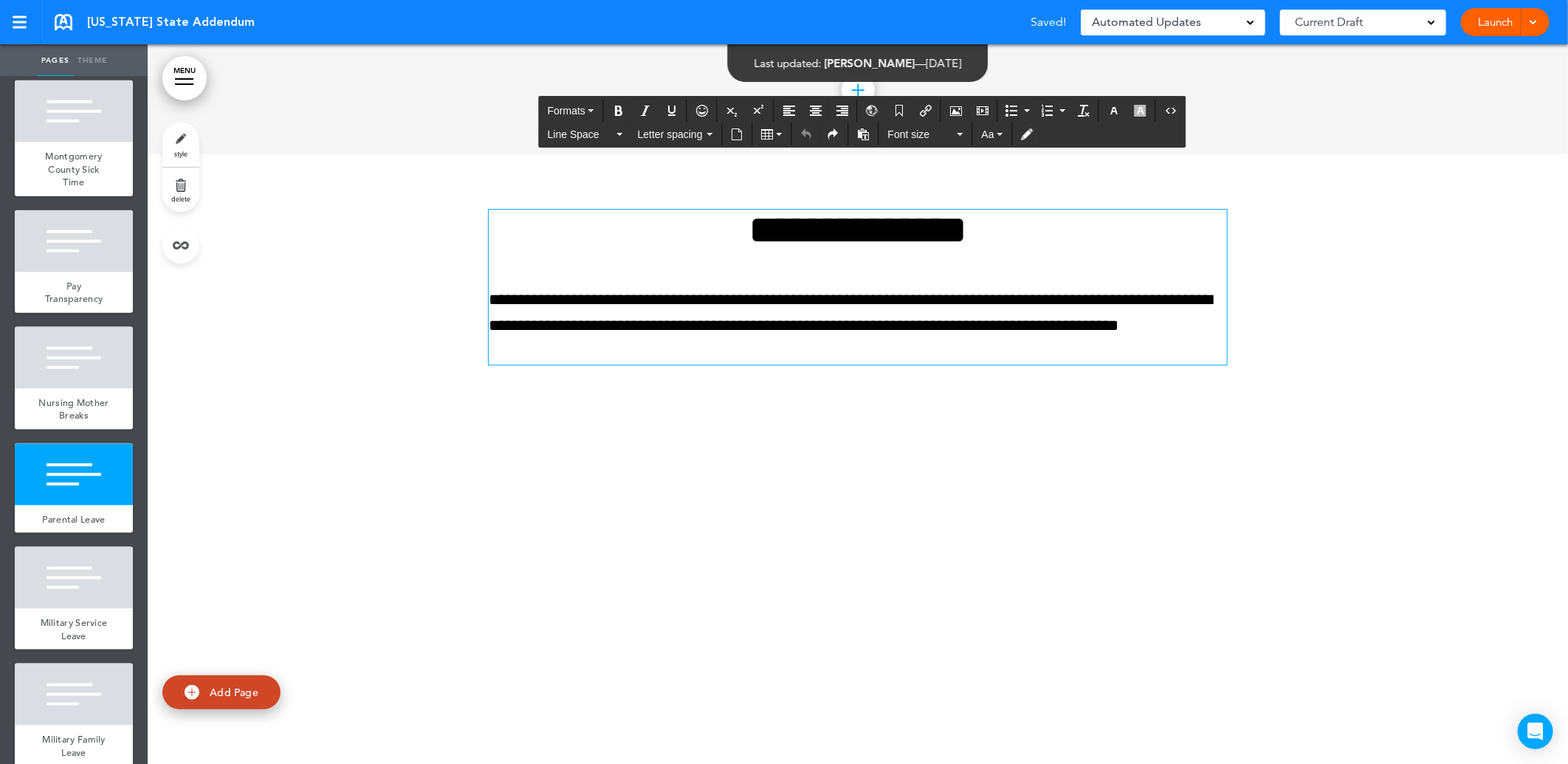
click at [598, 424] on div "**********" at bounding box center [857, 306] width 738 height 303
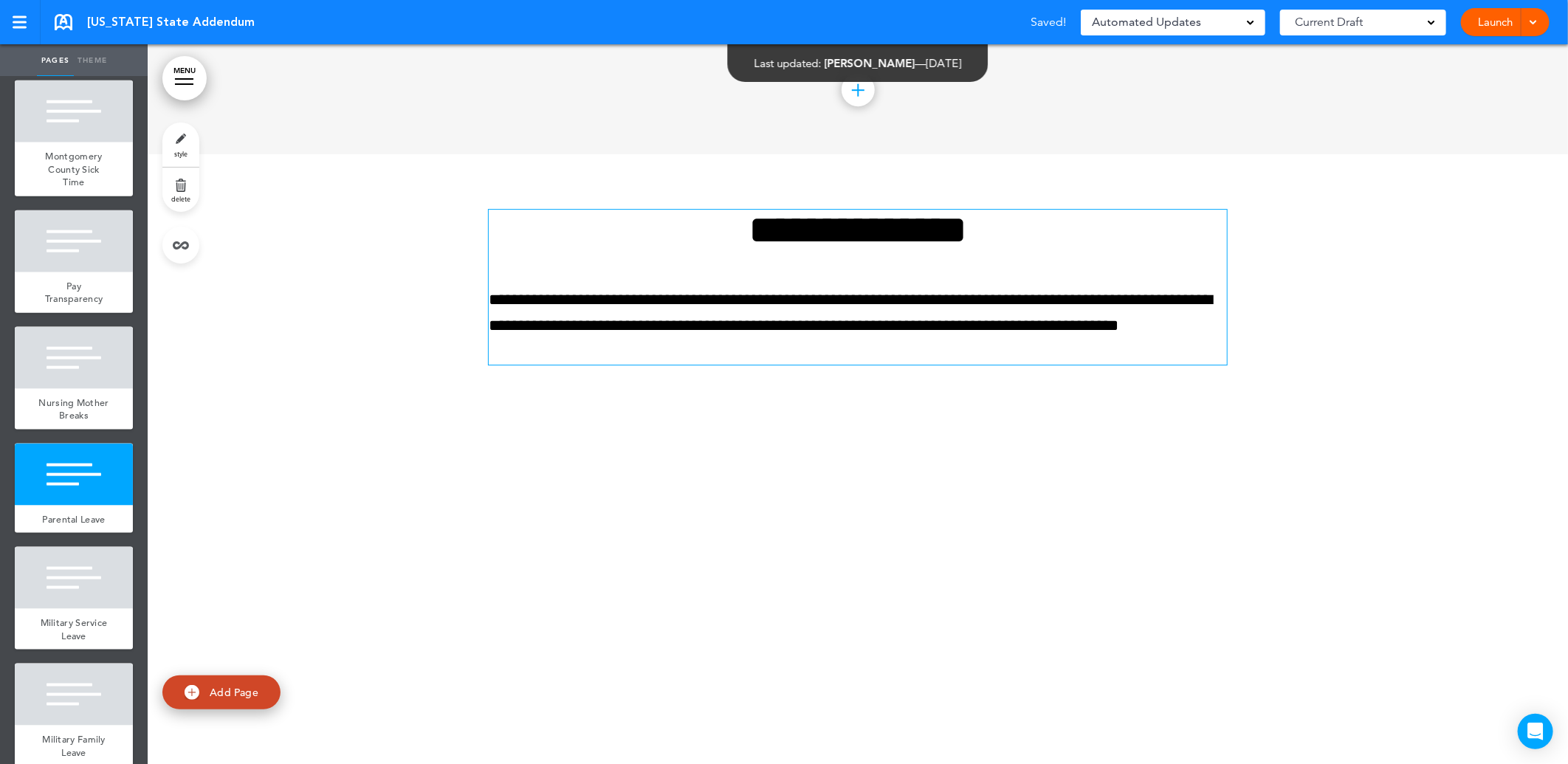
click at [599, 365] on p "**********" at bounding box center [857, 326] width 738 height 78
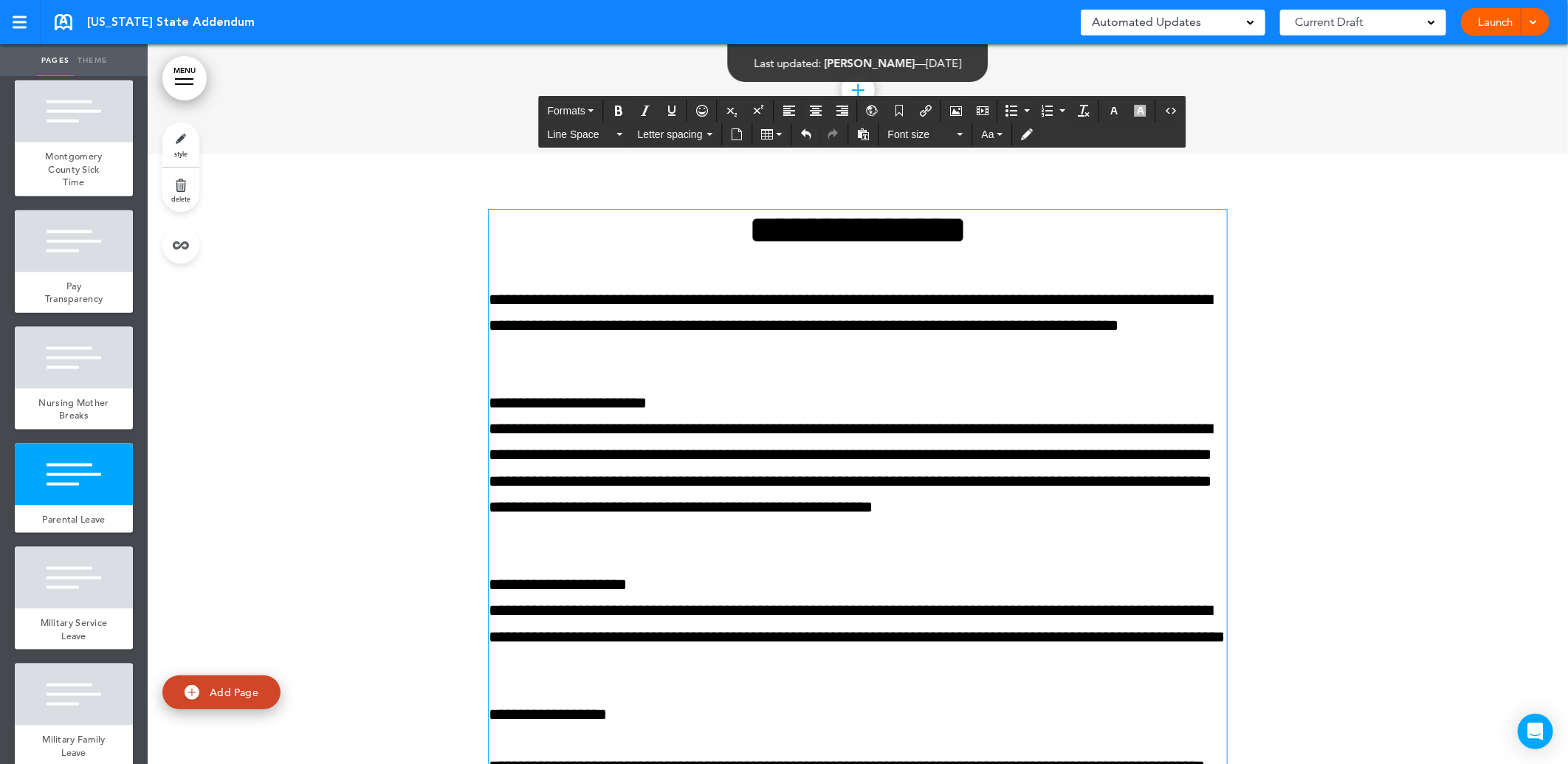
drag, startPoint x: 702, startPoint y: 433, endPoint x: 626, endPoint y: 491, distance: 95.6
click at [595, 547] on p "**********" at bounding box center [857, 469] width 738 height 156
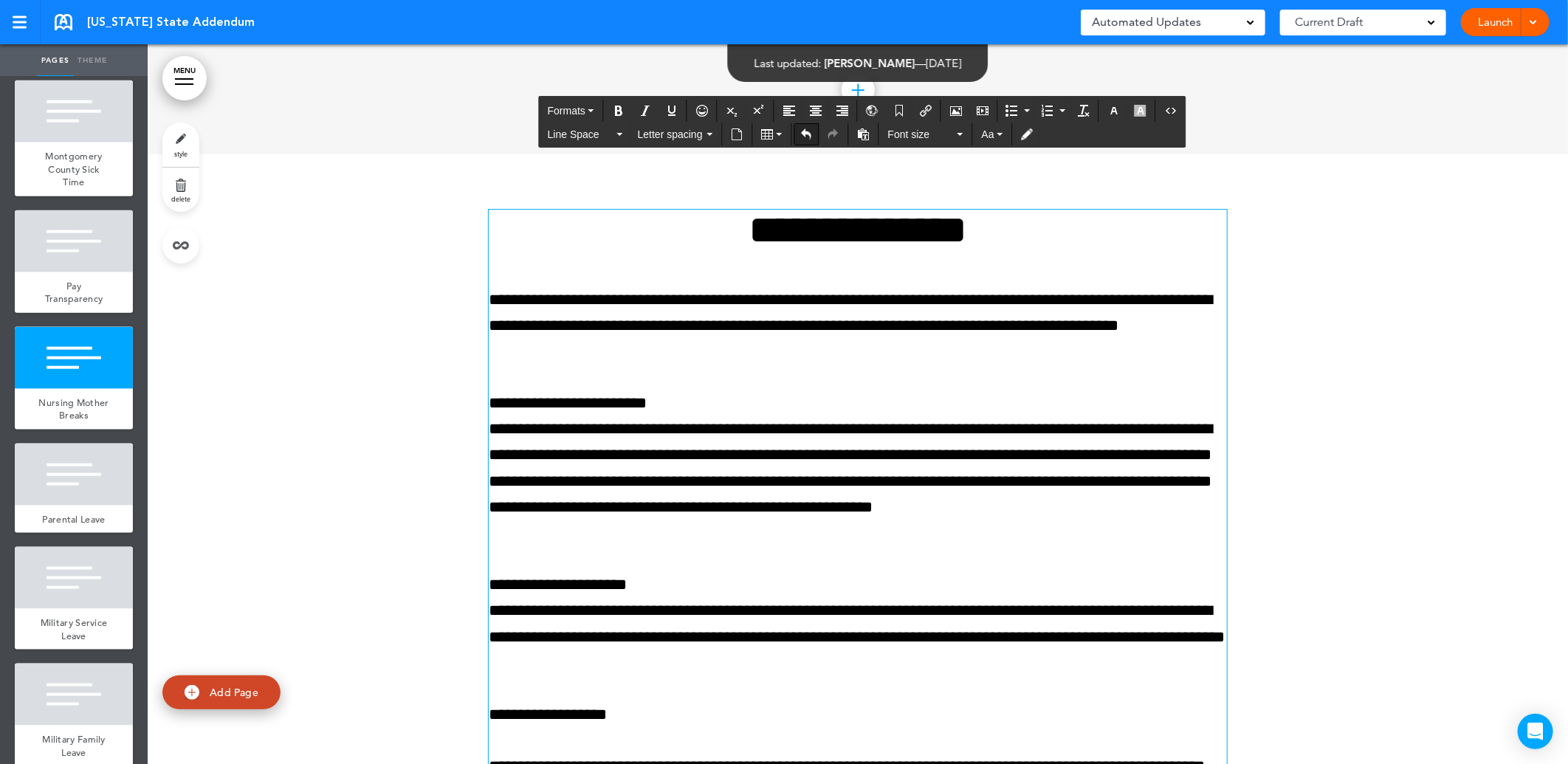
click at [809, 135] on icon "Undo" at bounding box center [806, 134] width 12 height 12
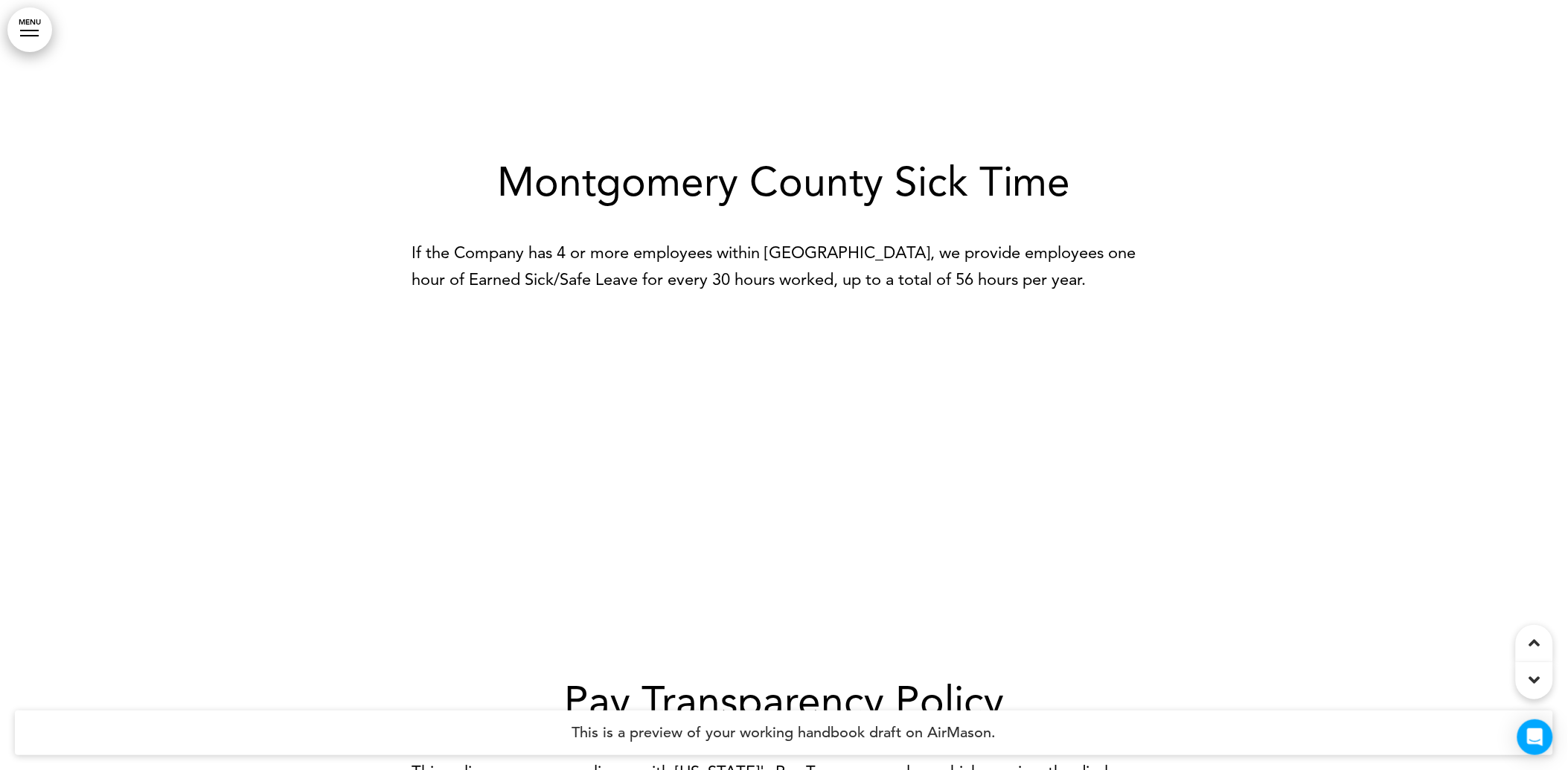
scroll to position [8766, 0]
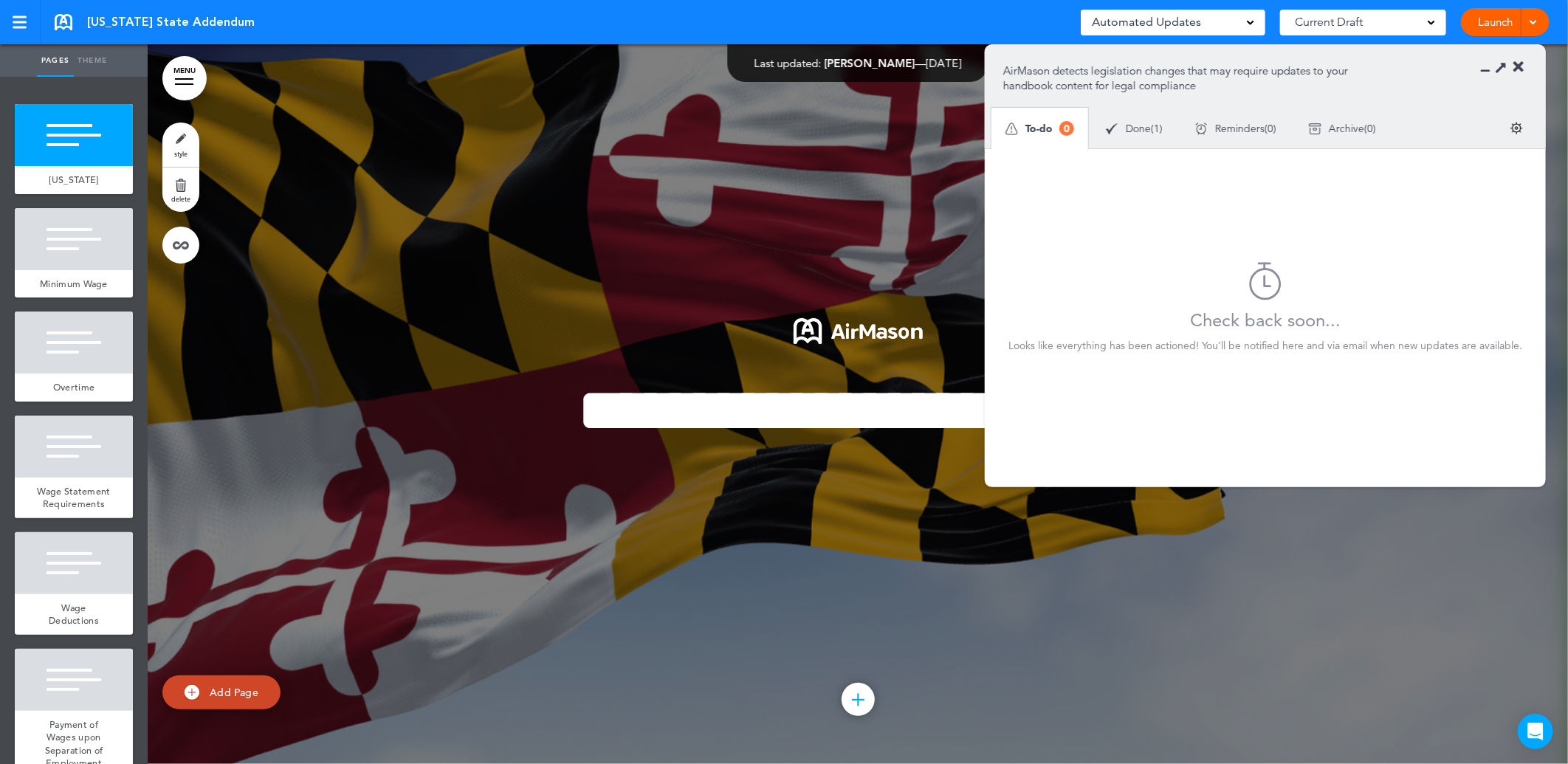
click at [1144, 124] on span "Done" at bounding box center [1139, 128] width 25 height 10
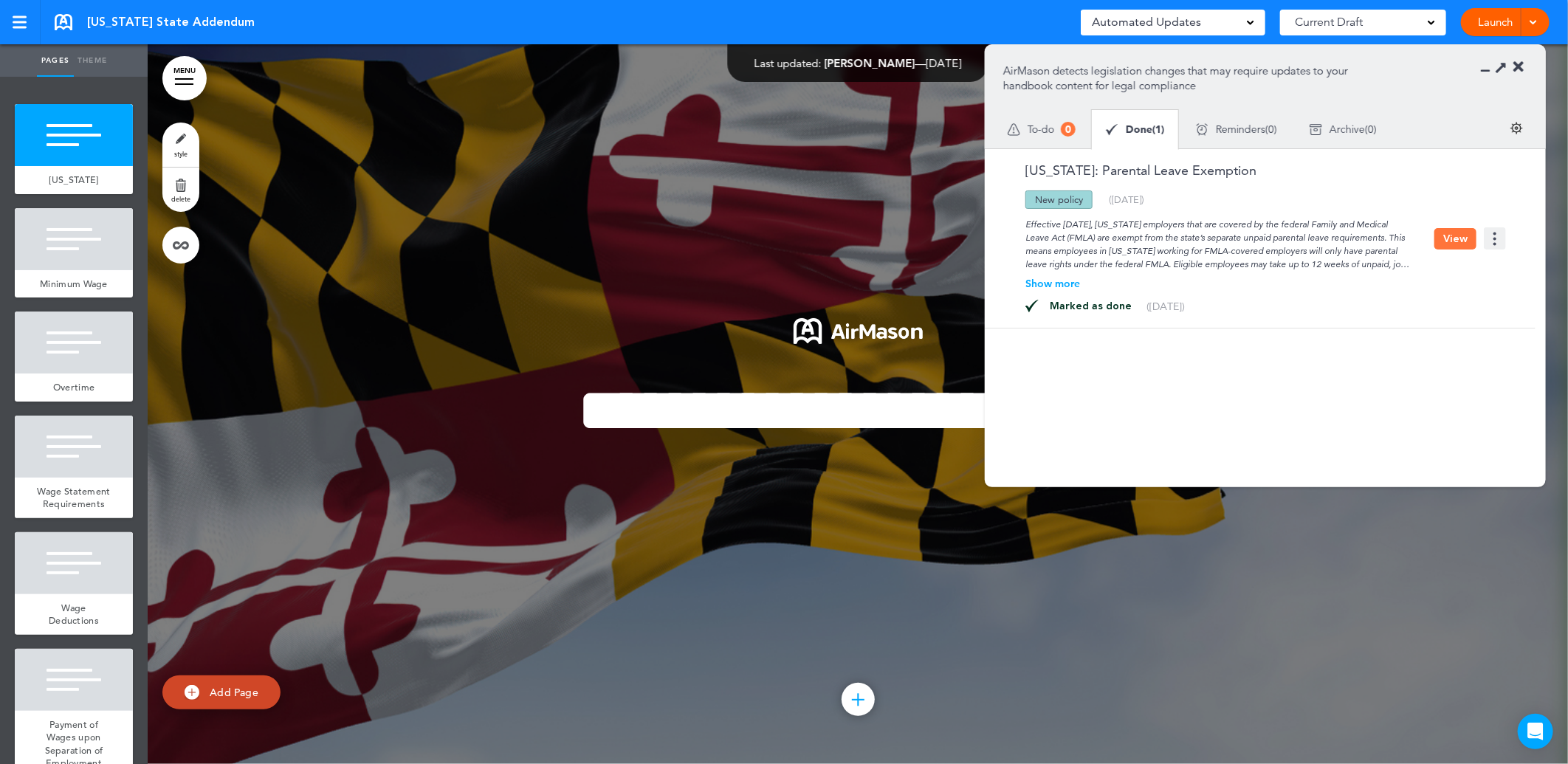
click at [1029, 127] on span "To-do" at bounding box center [1040, 129] width 26 height 10
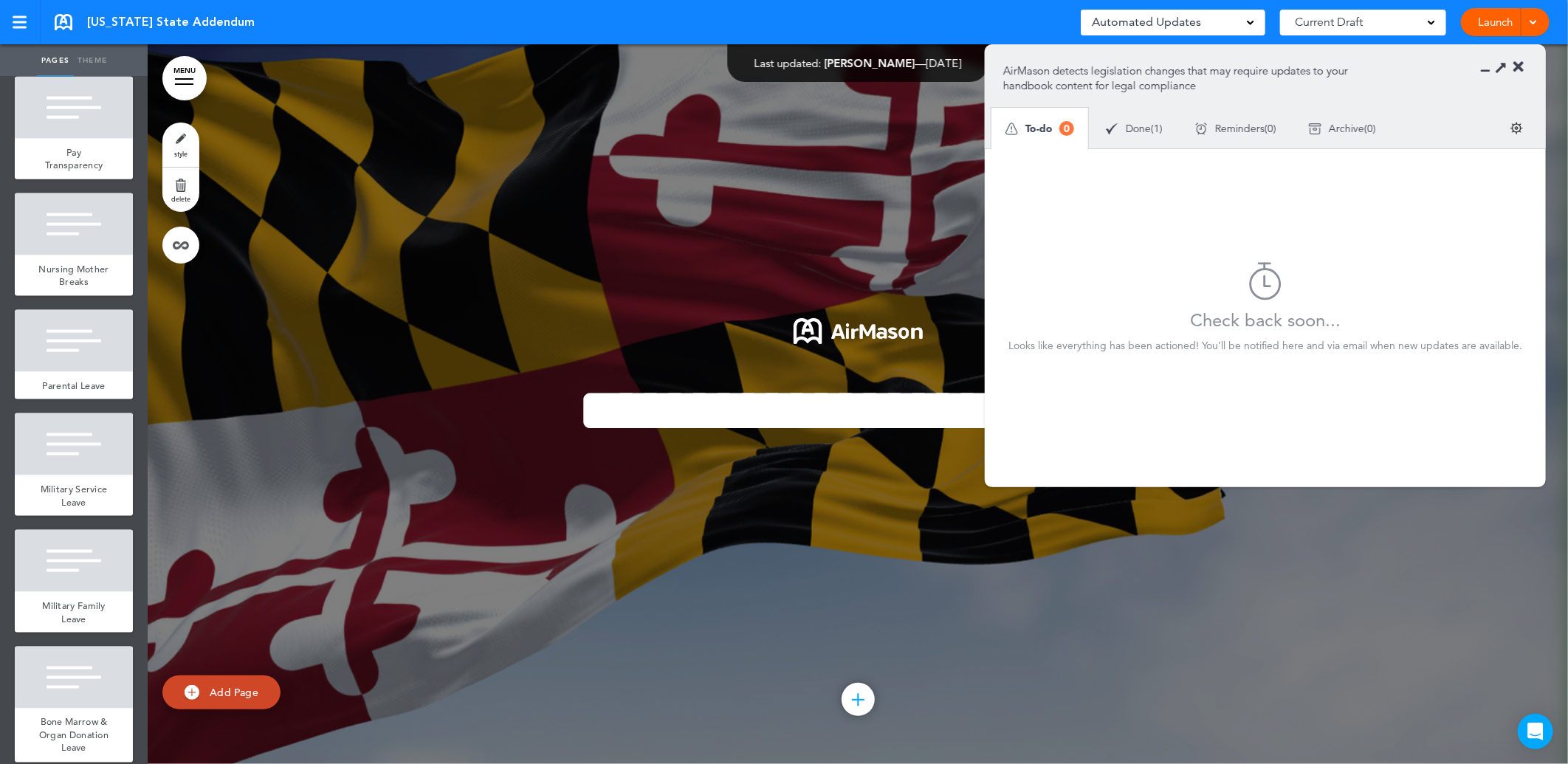
scroll to position [1230, 0]
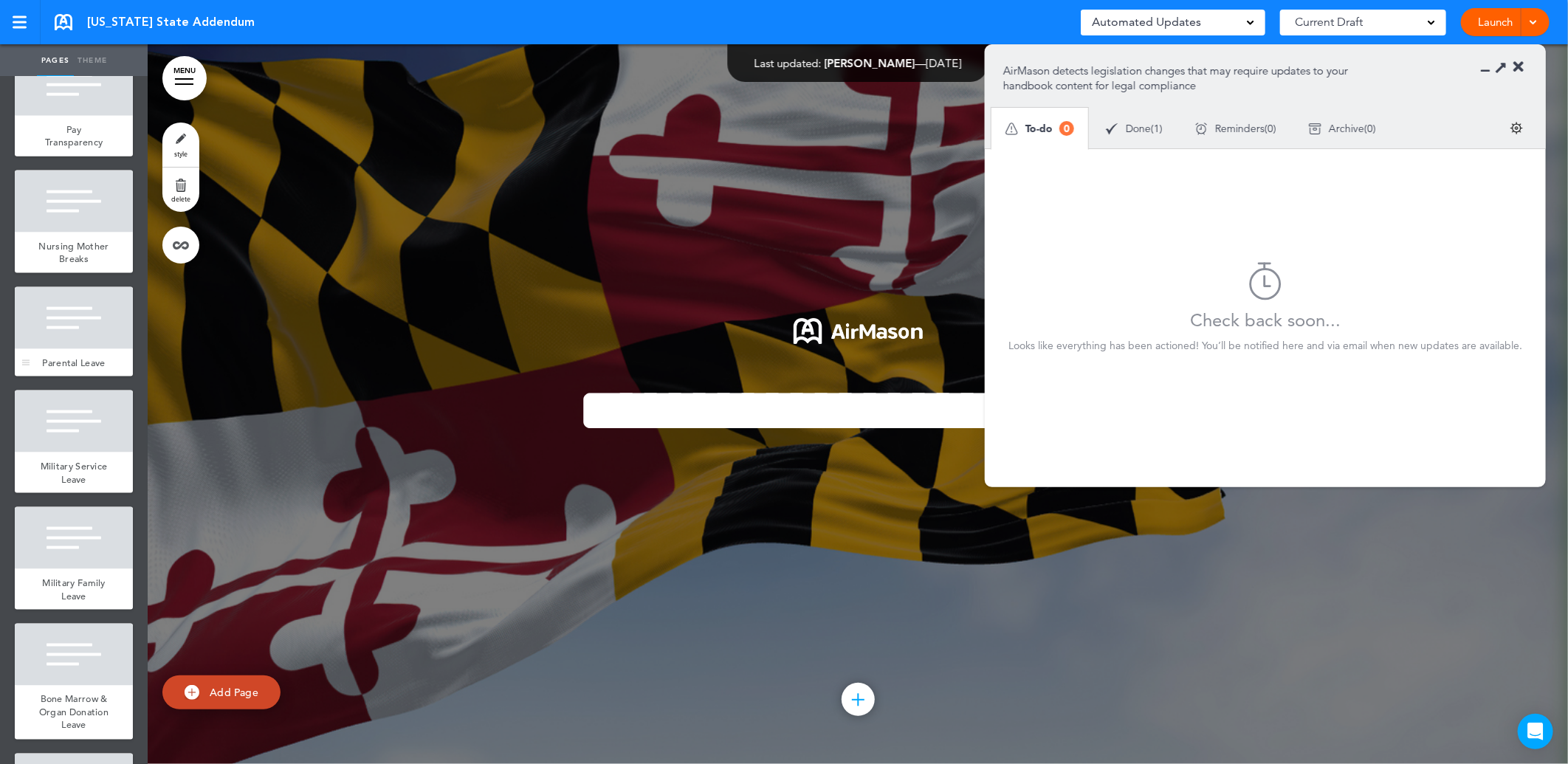
click at [64, 350] on div at bounding box center [74, 318] width 118 height 62
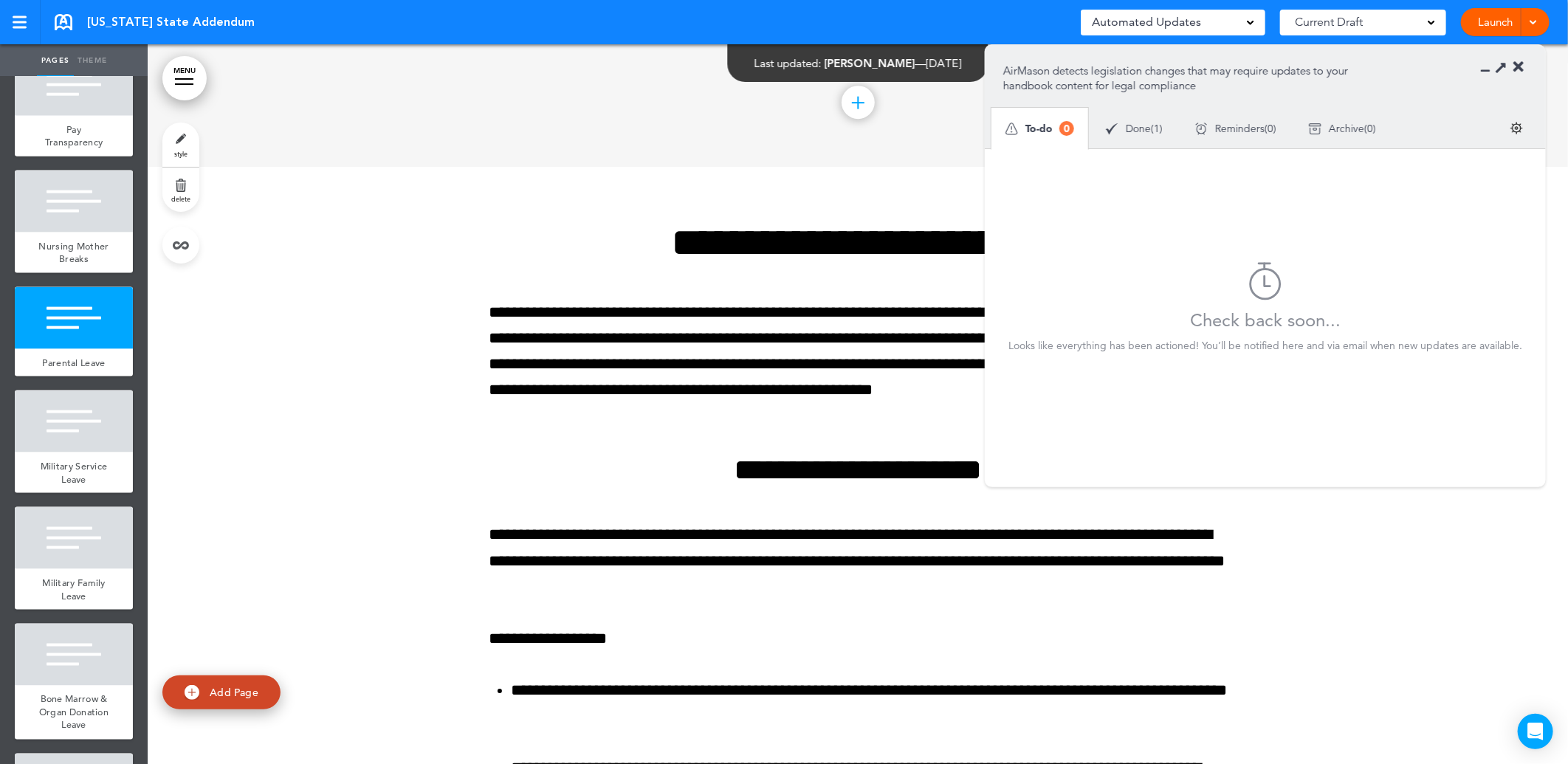
scroll to position [9994, 0]
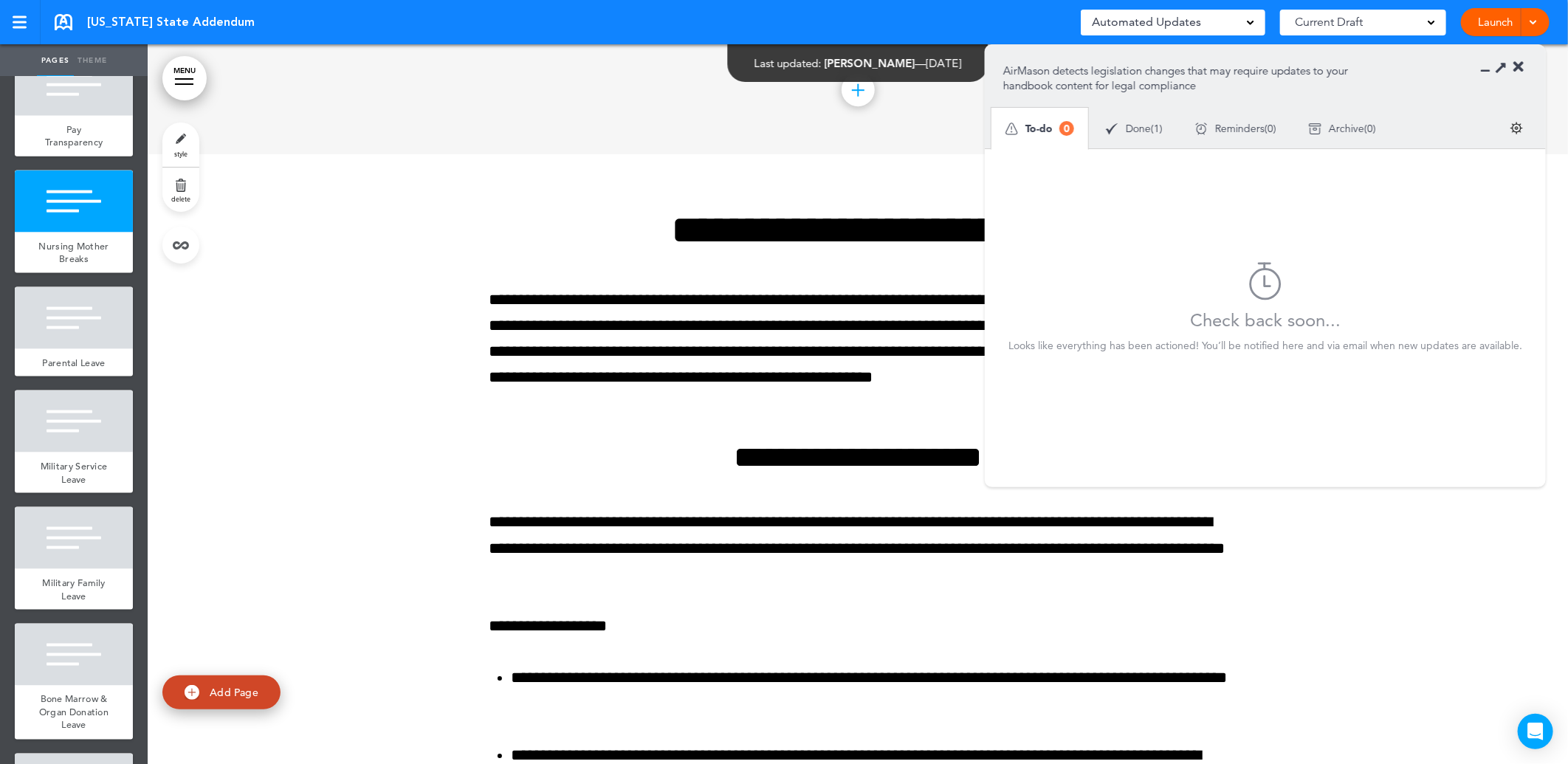
click at [1514, 67] on icon at bounding box center [1518, 67] width 10 height 15
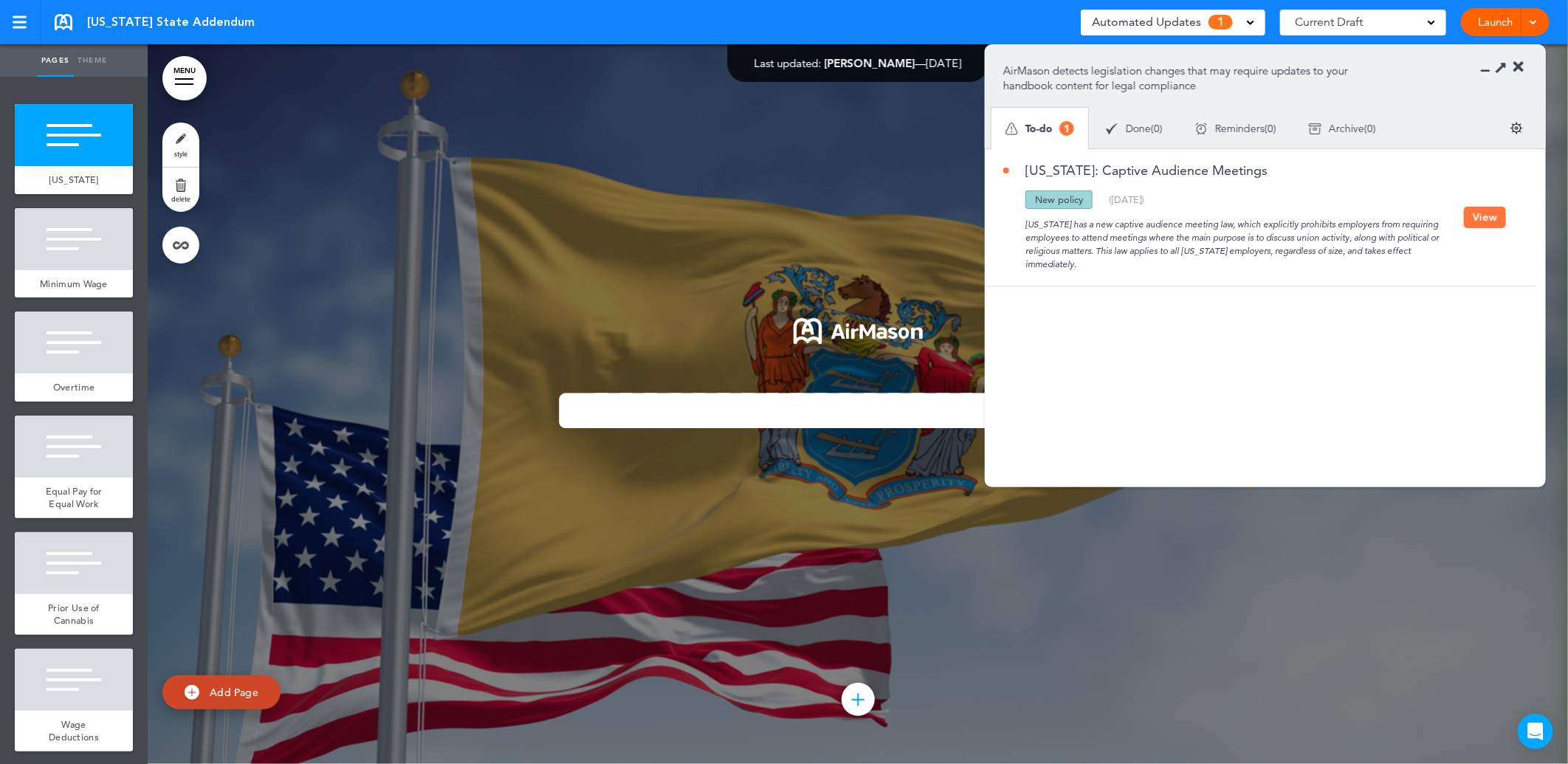
click at [1474, 212] on button "View" at bounding box center [1484, 218] width 42 height 22
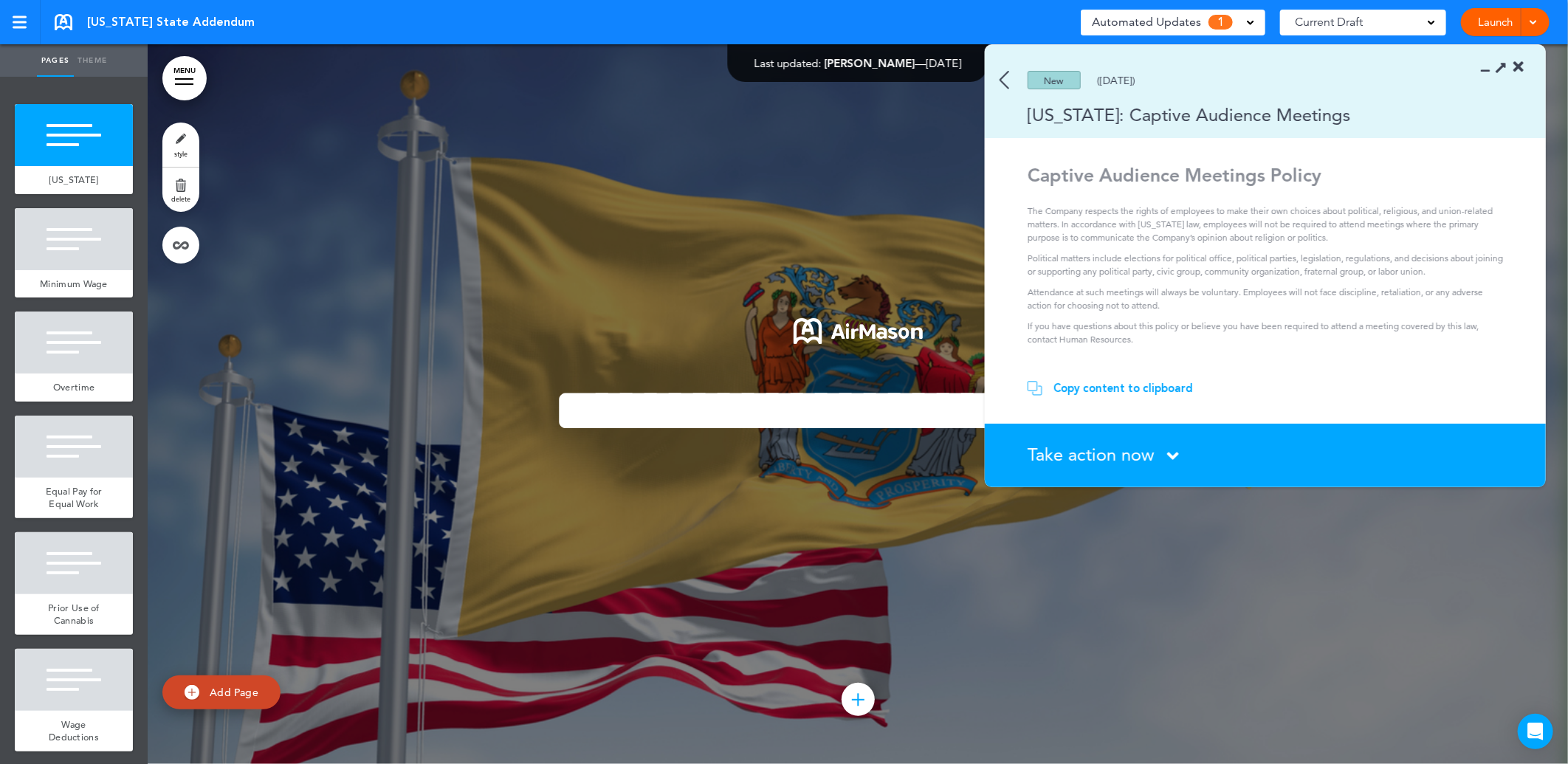
click at [1013, 84] on div "New (09/09/2025)" at bounding box center [1244, 80] width 518 height 18
click at [1004, 79] on img at bounding box center [1004, 80] width 10 height 18
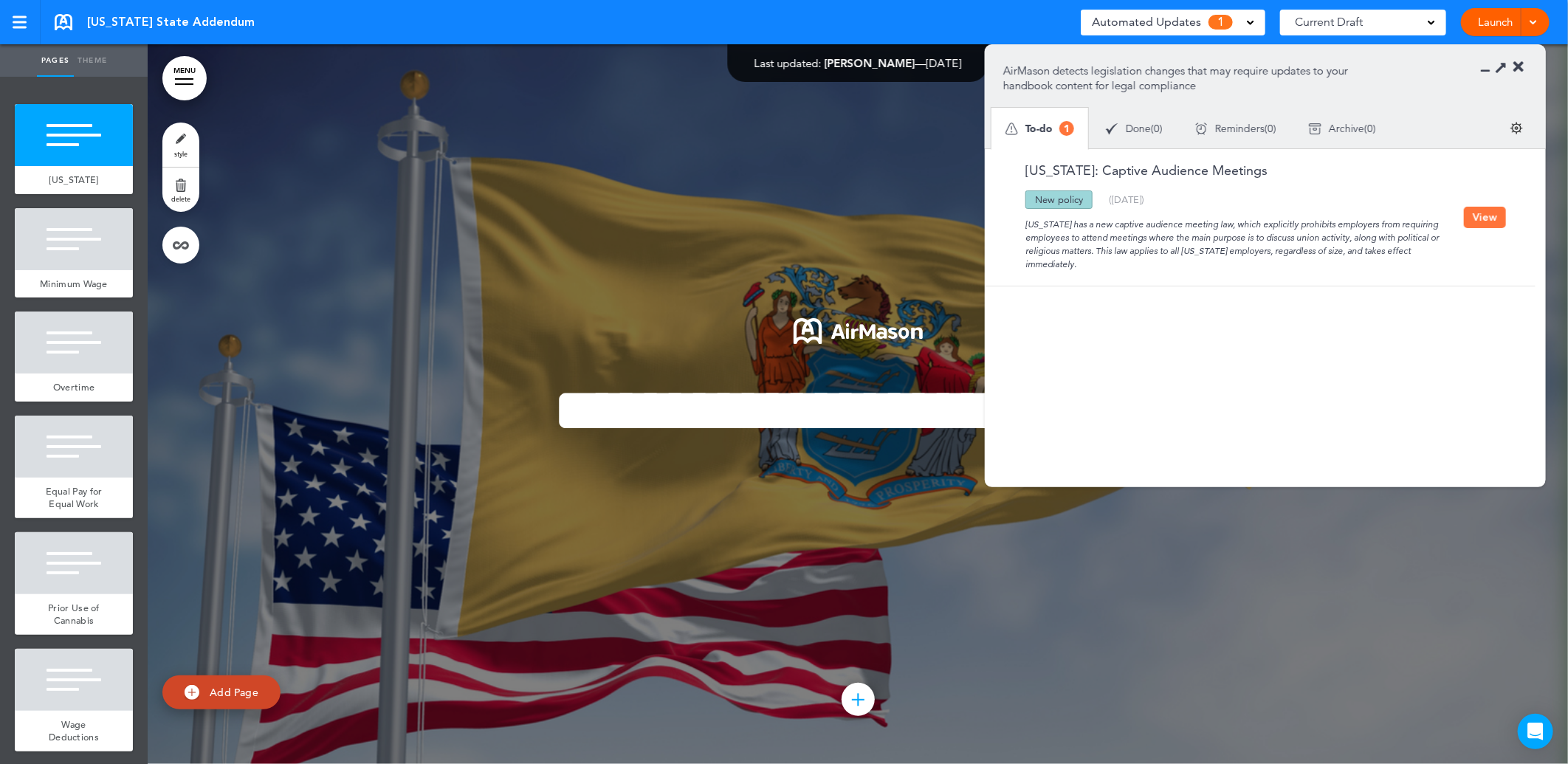
click at [1474, 212] on button "View" at bounding box center [1484, 218] width 42 height 22
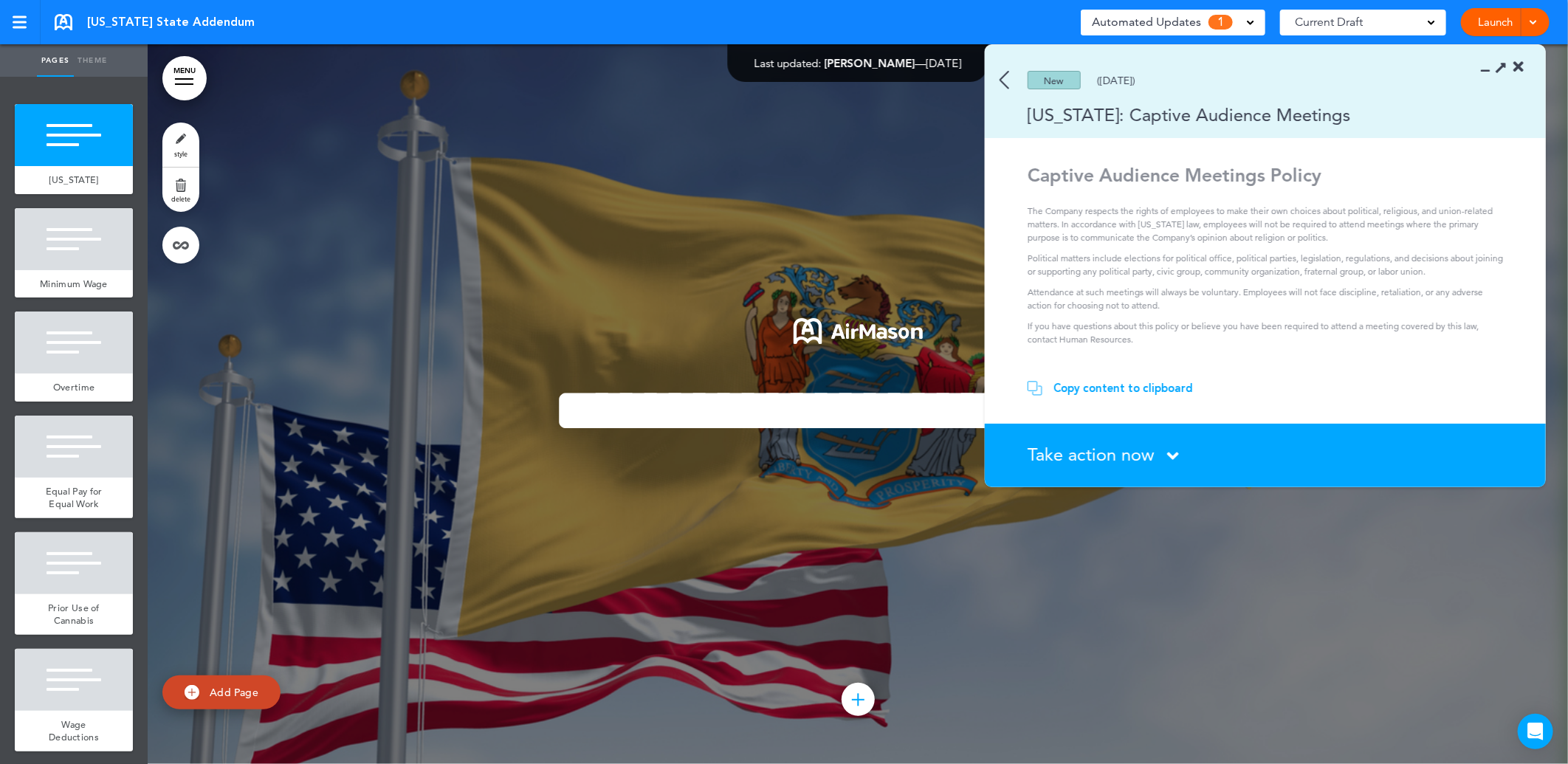
click at [1124, 384] on div "Copy content to clipboard" at bounding box center [1123, 388] width 140 height 15
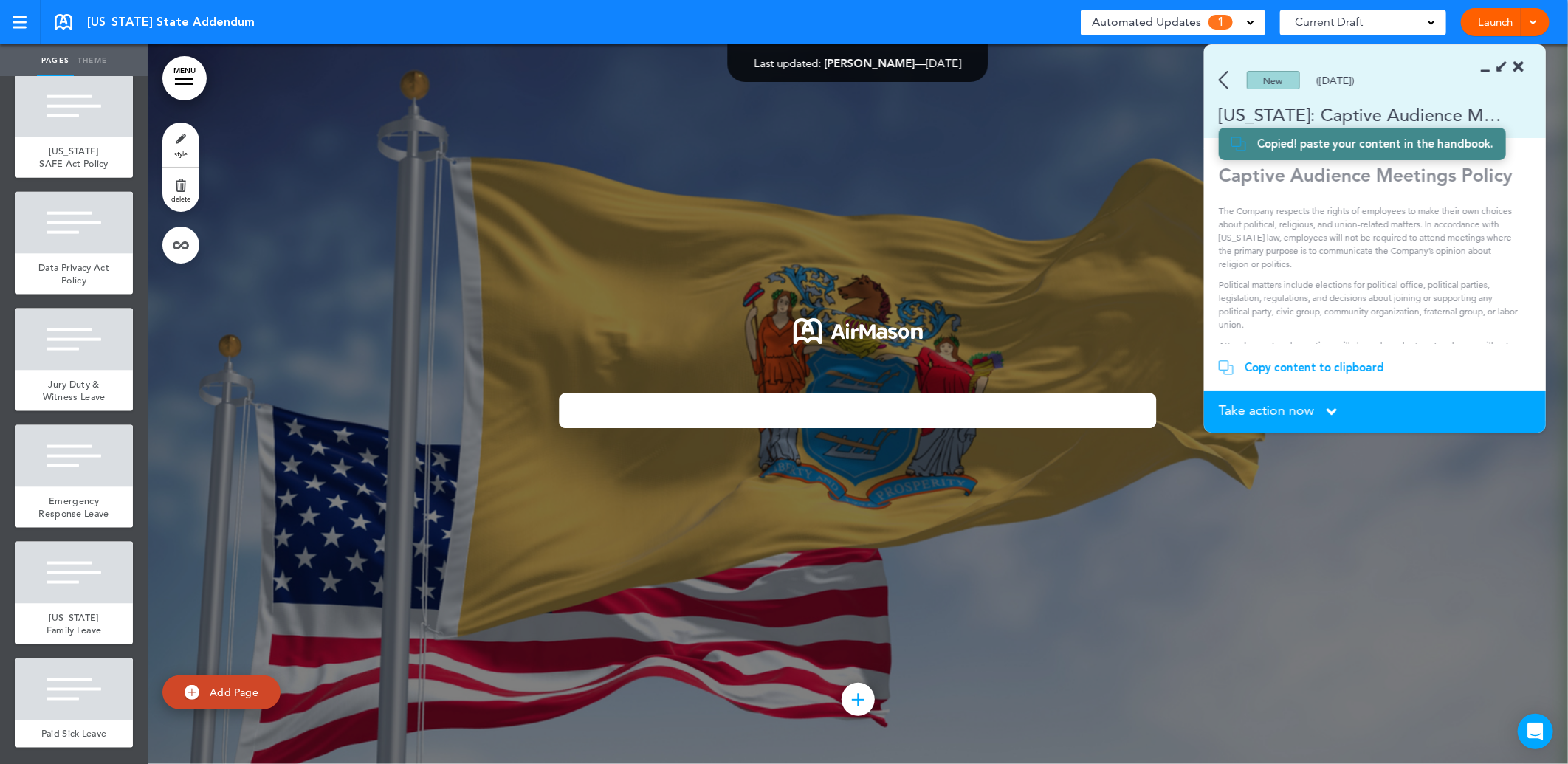
scroll to position [1260, 0]
click at [189, 690] on img at bounding box center [192, 692] width 15 height 15
type input "********"
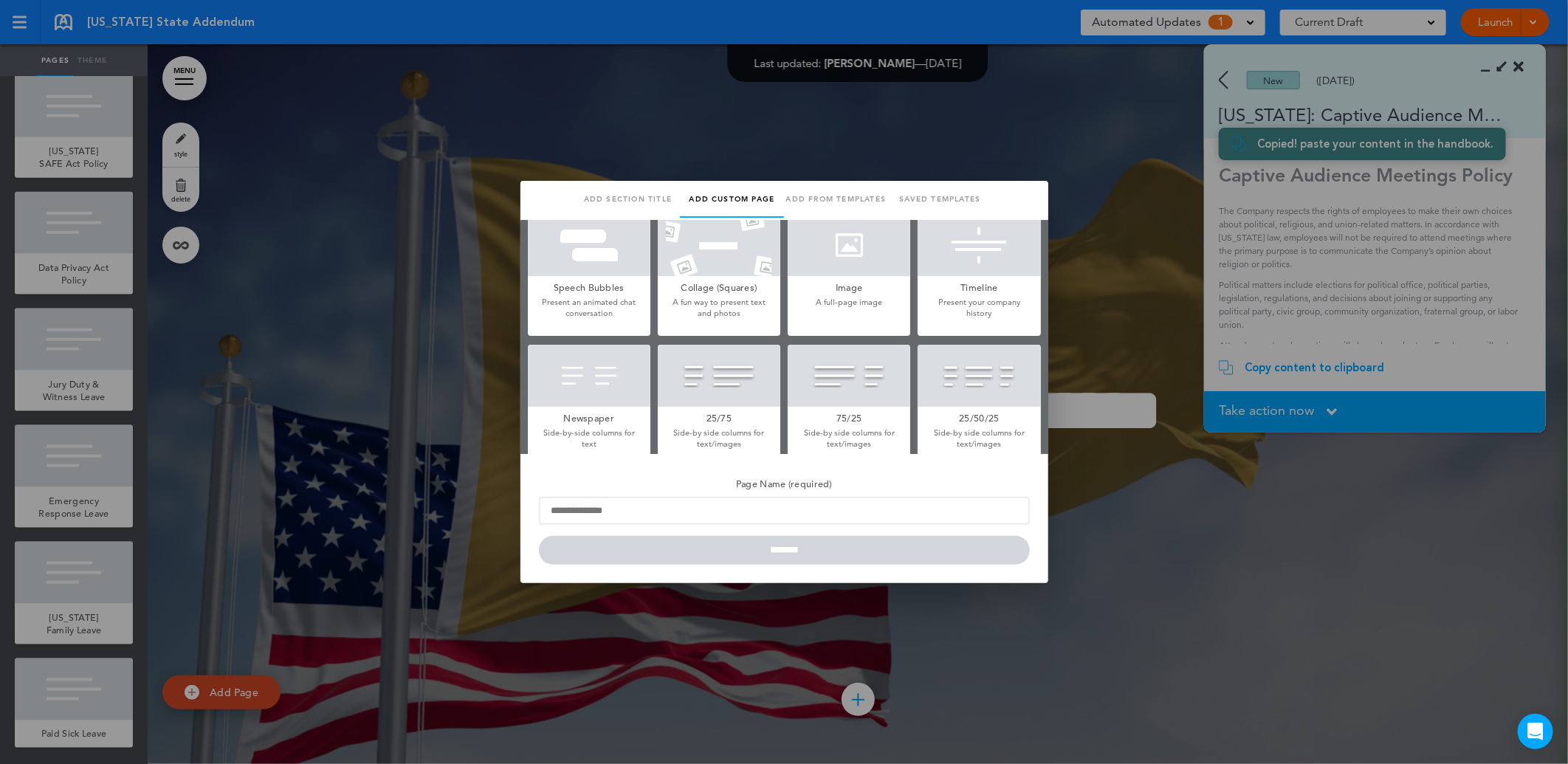
scroll to position [328, 0]
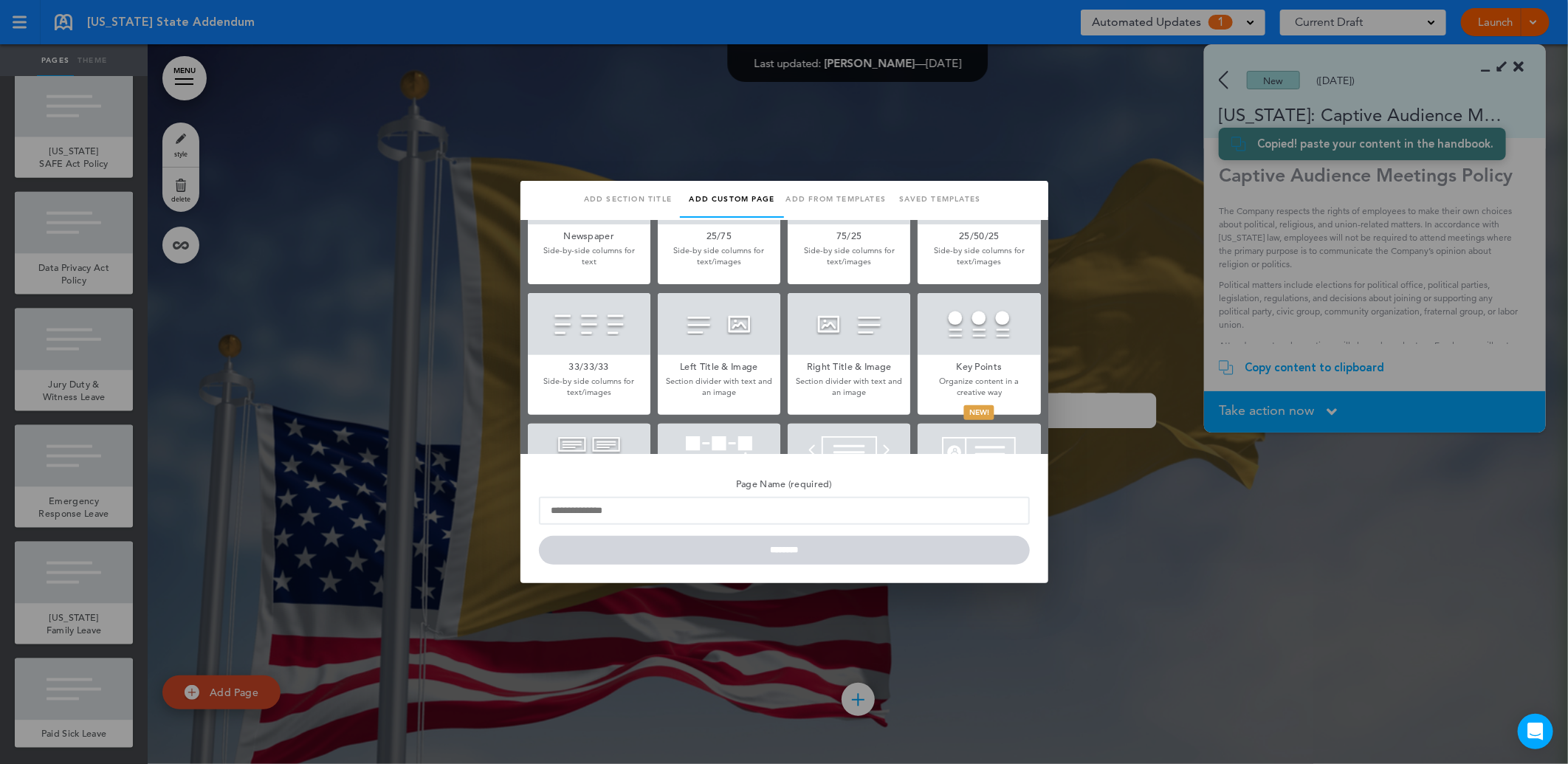
click at [1282, 212] on div at bounding box center [784, 382] width 1568 height 764
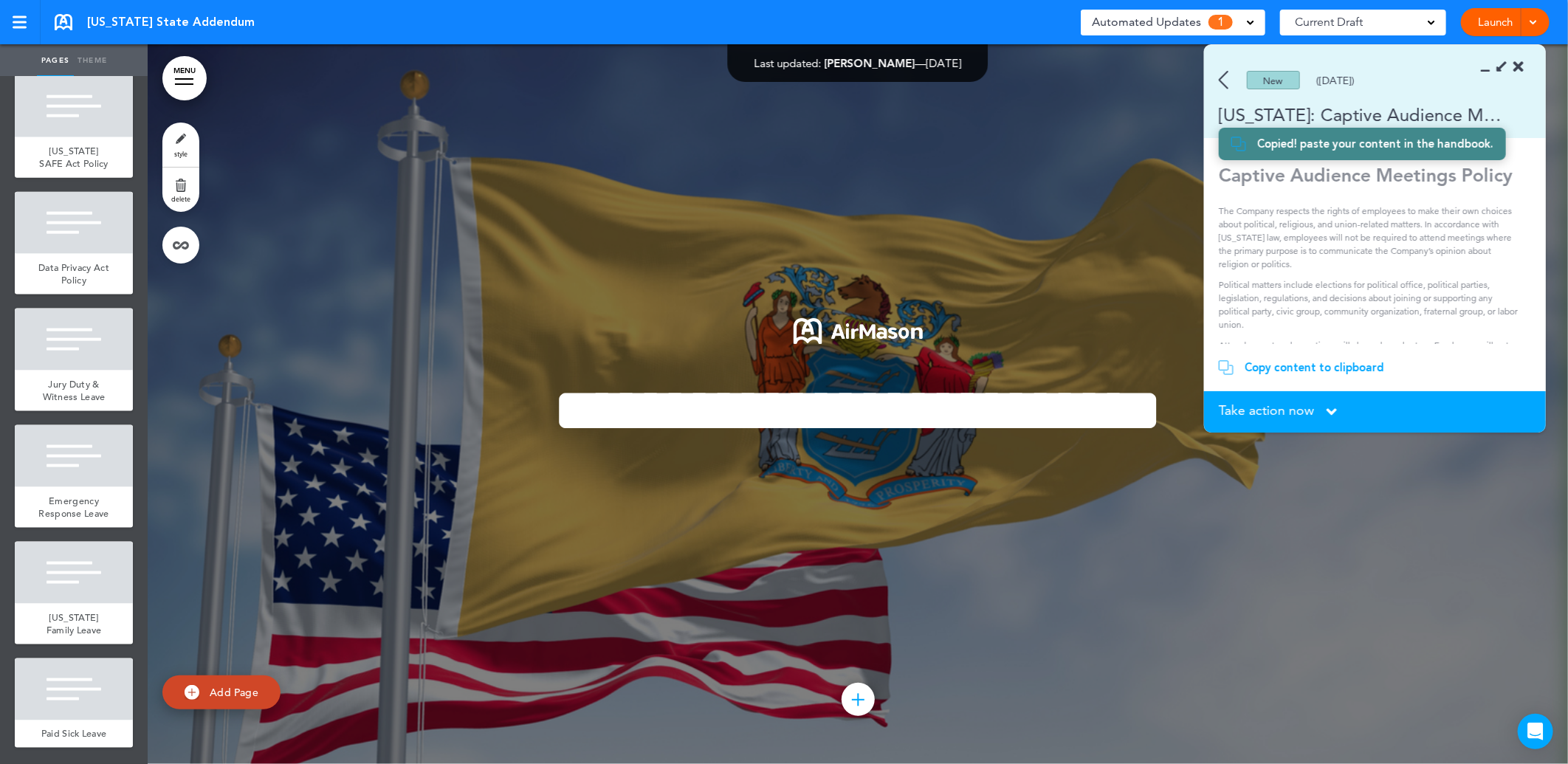
click at [215, 688] on span "Add Page" at bounding box center [234, 691] width 49 height 14
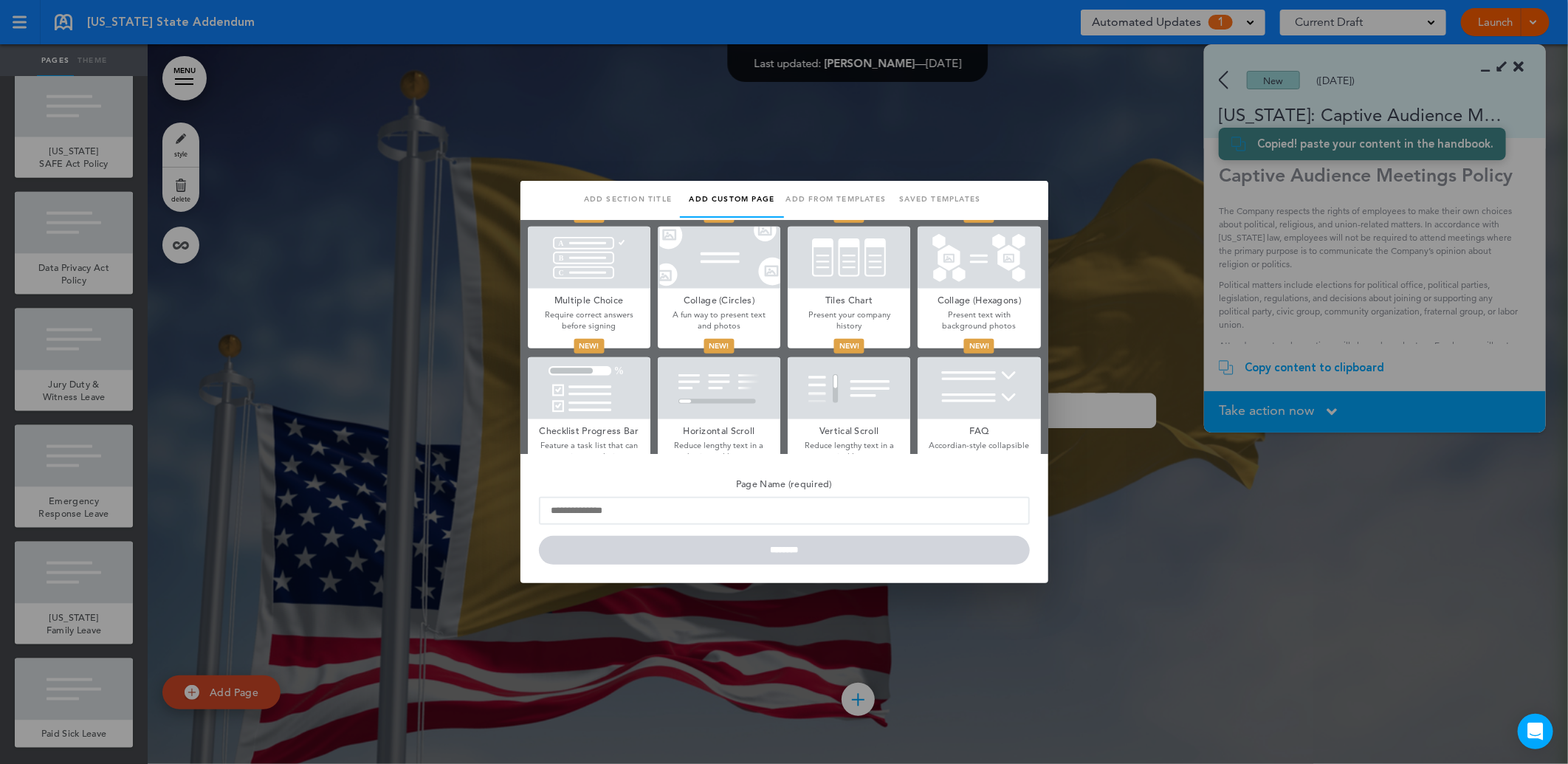
scroll to position [822, 0]
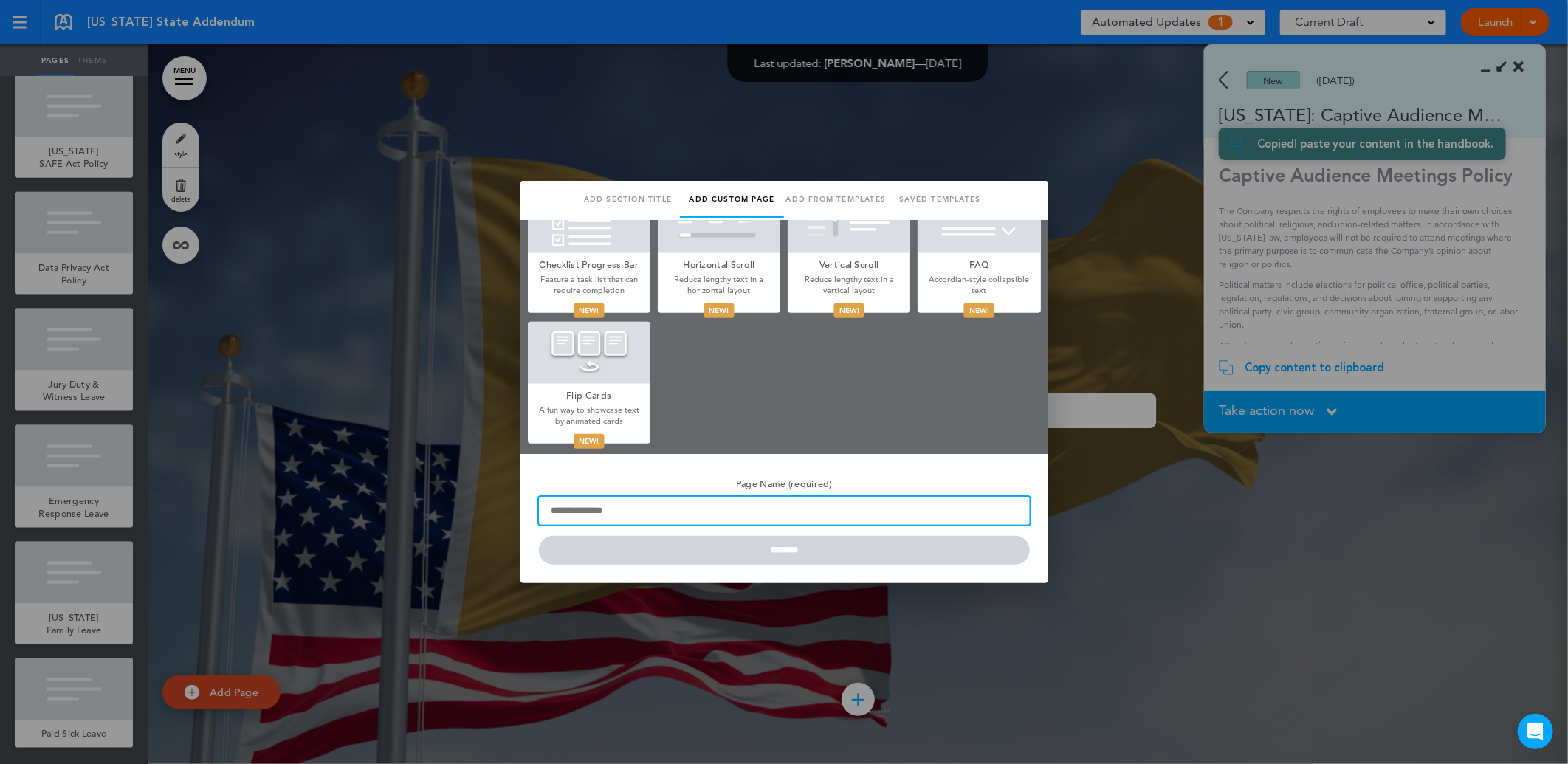
click at [661, 514] on input "Page Name (required)" at bounding box center [784, 511] width 491 height 28
type input "**********"
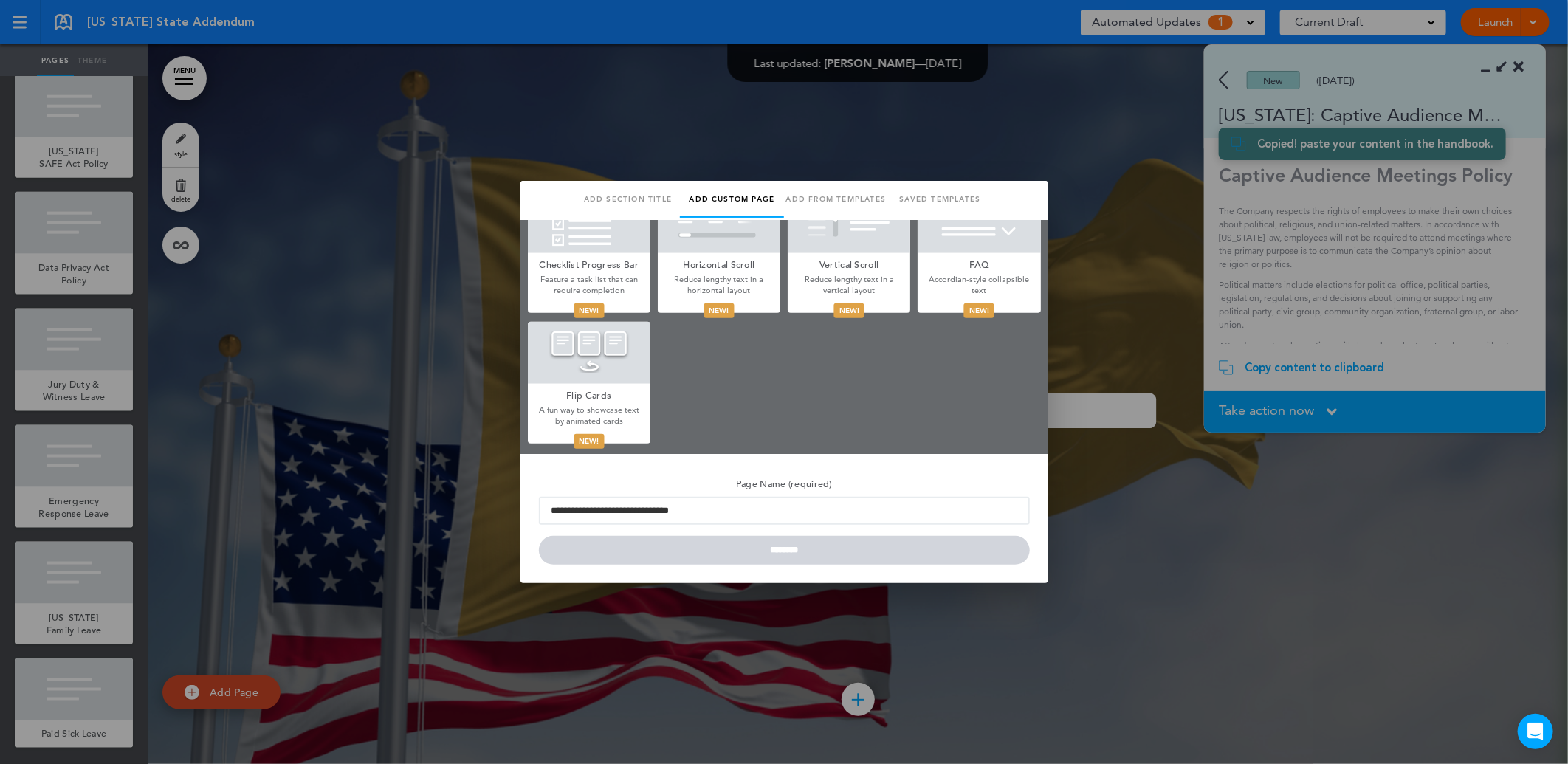
click at [666, 474] on h5 "Page Name (required)" at bounding box center [784, 482] width 491 height 21
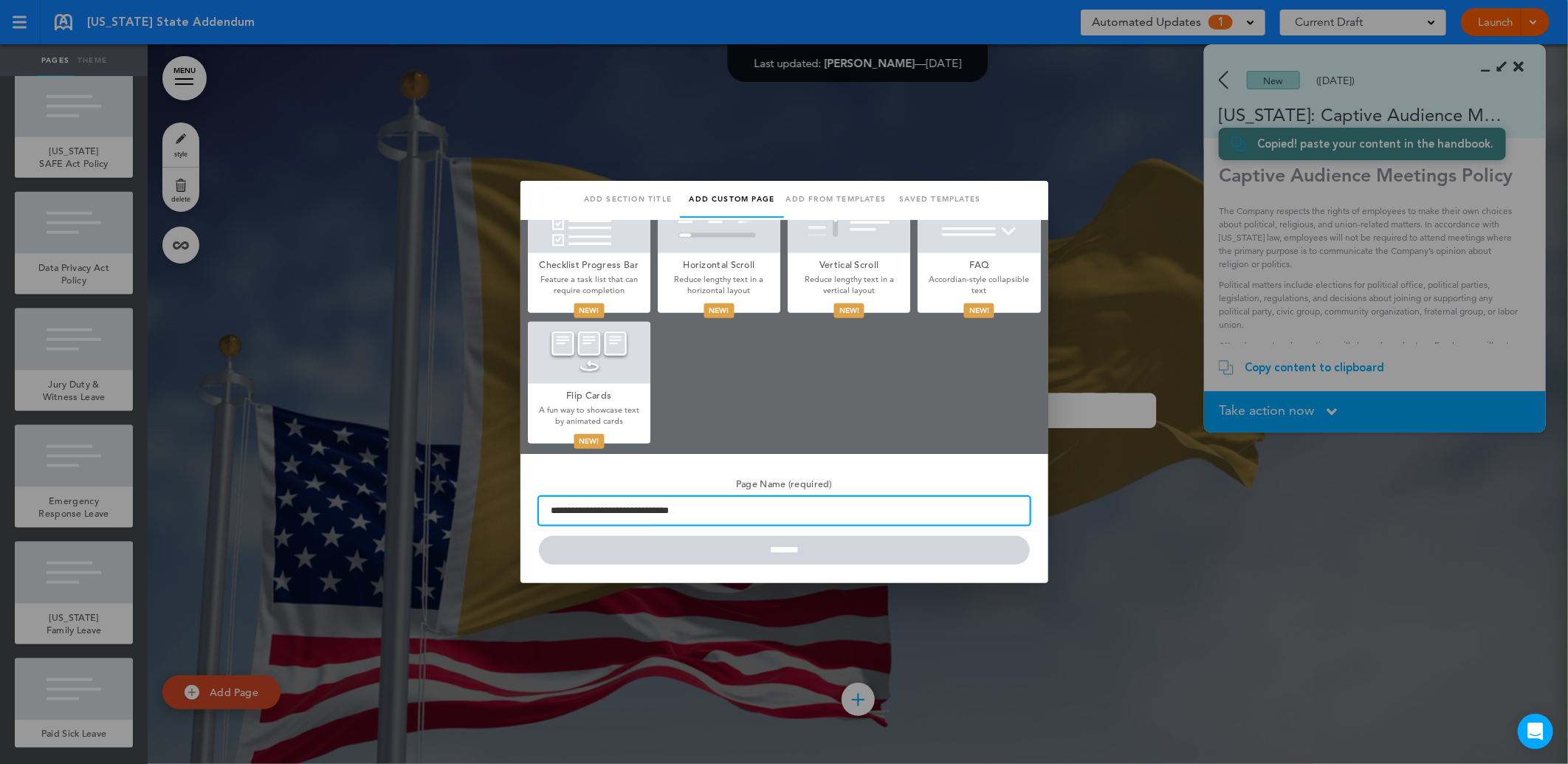
click at [666, 497] on input "**********" at bounding box center [784, 511] width 491 height 28
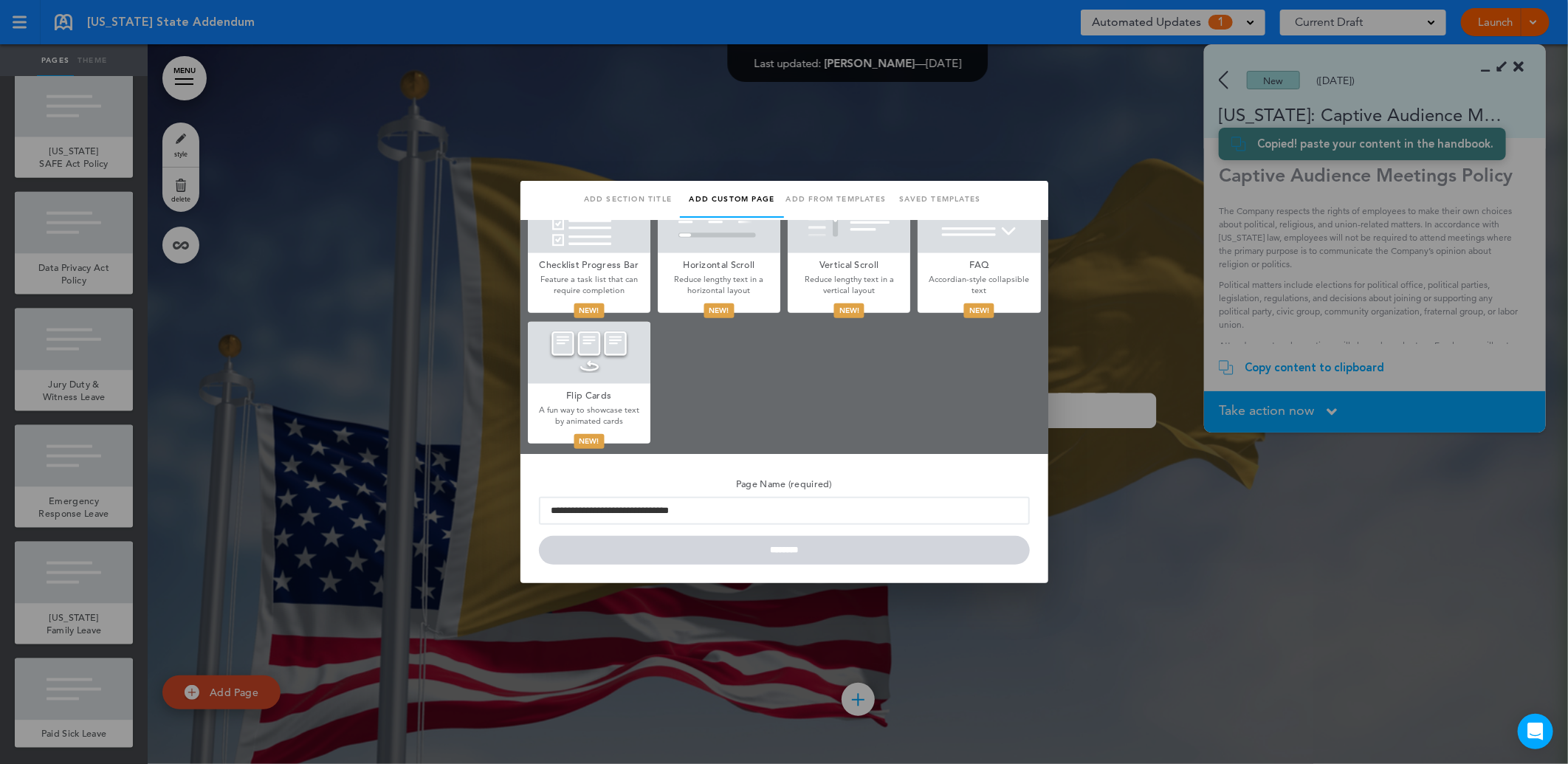
click at [747, 571] on div "**********" at bounding box center [784, 519] width 528 height 129
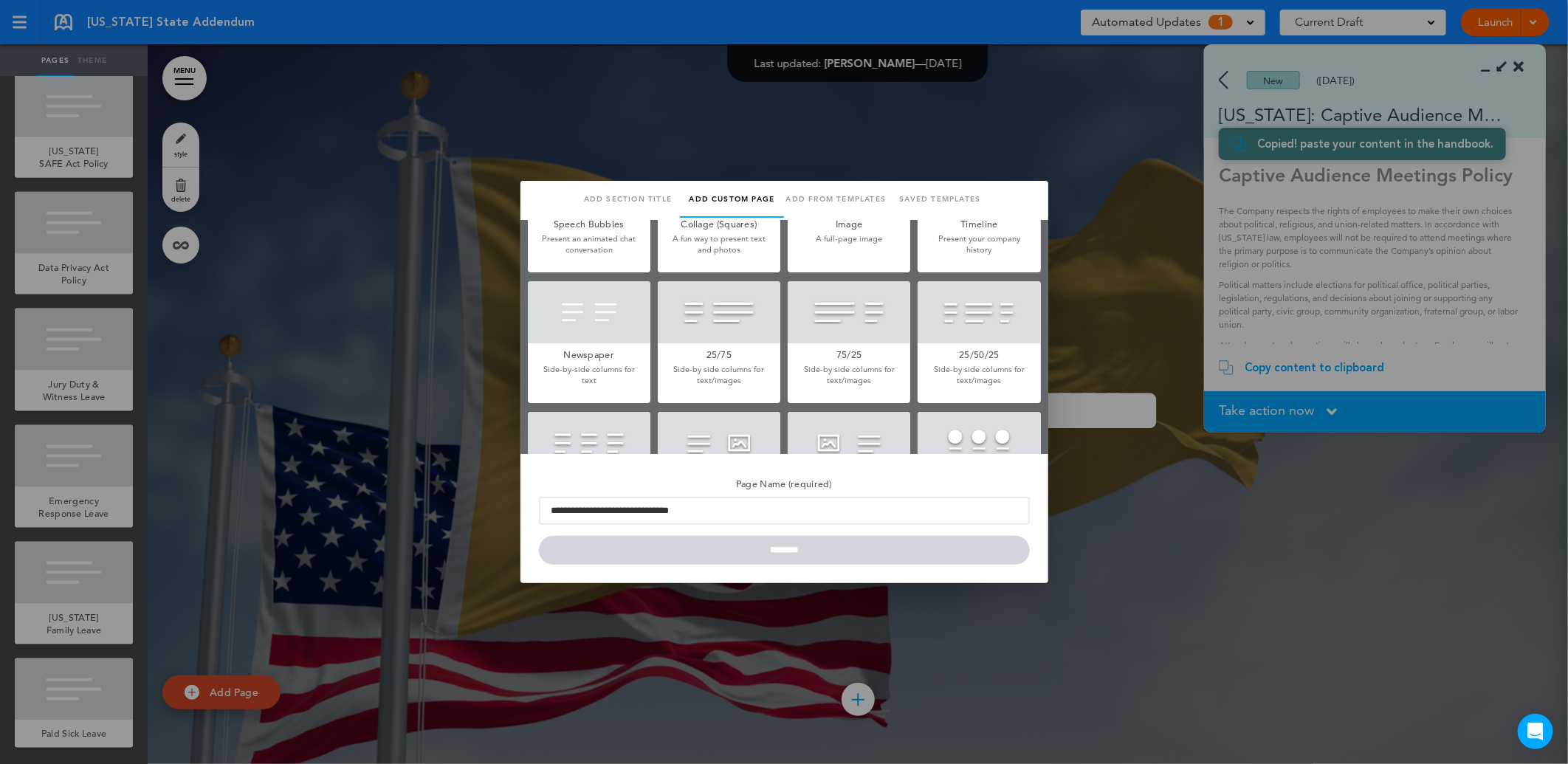
scroll to position [0, 0]
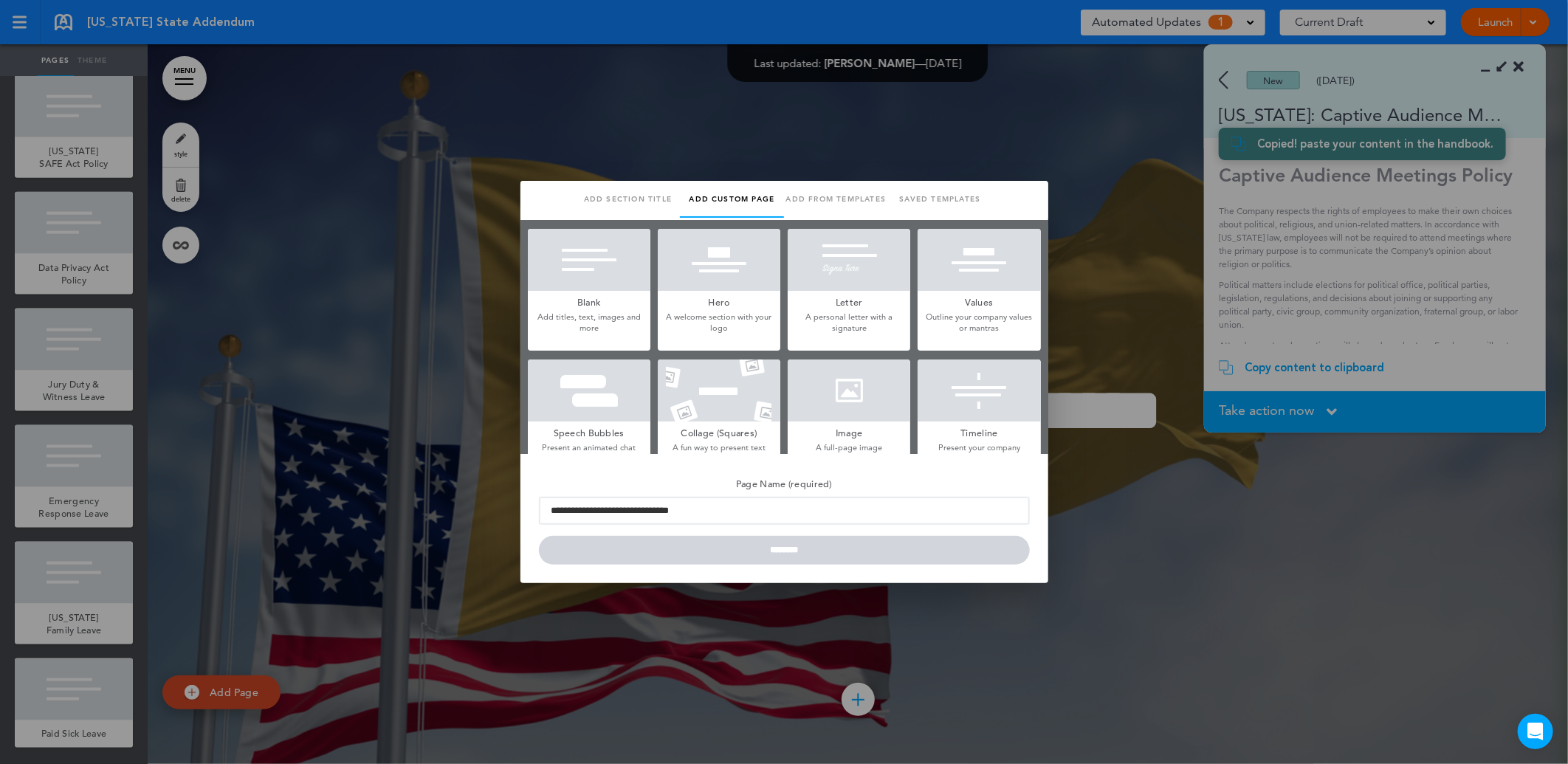
click at [593, 306] on h5 "Blank" at bounding box center [588, 301] width 123 height 21
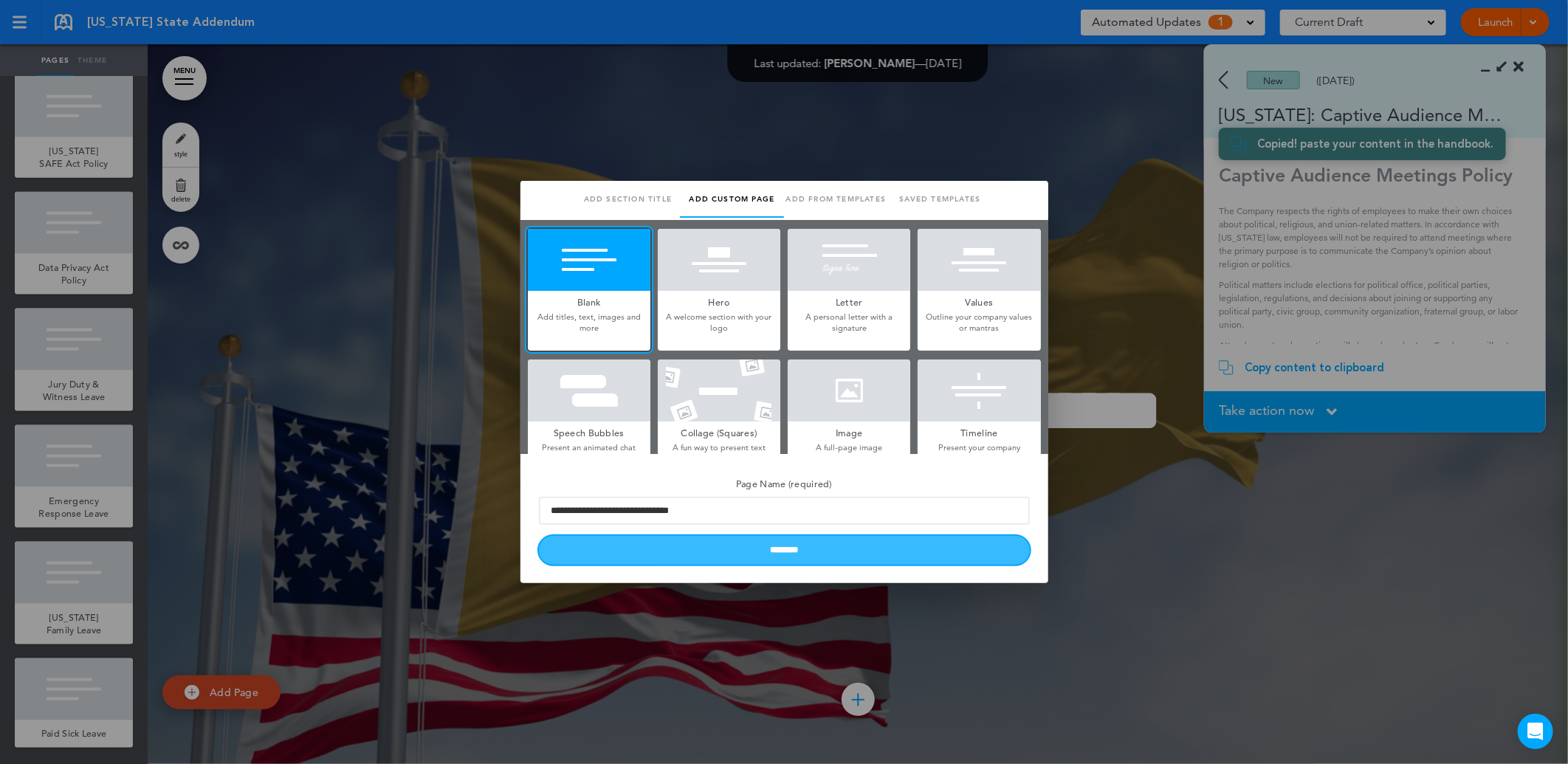
click at [799, 555] on input "********" at bounding box center [784, 551] width 491 height 29
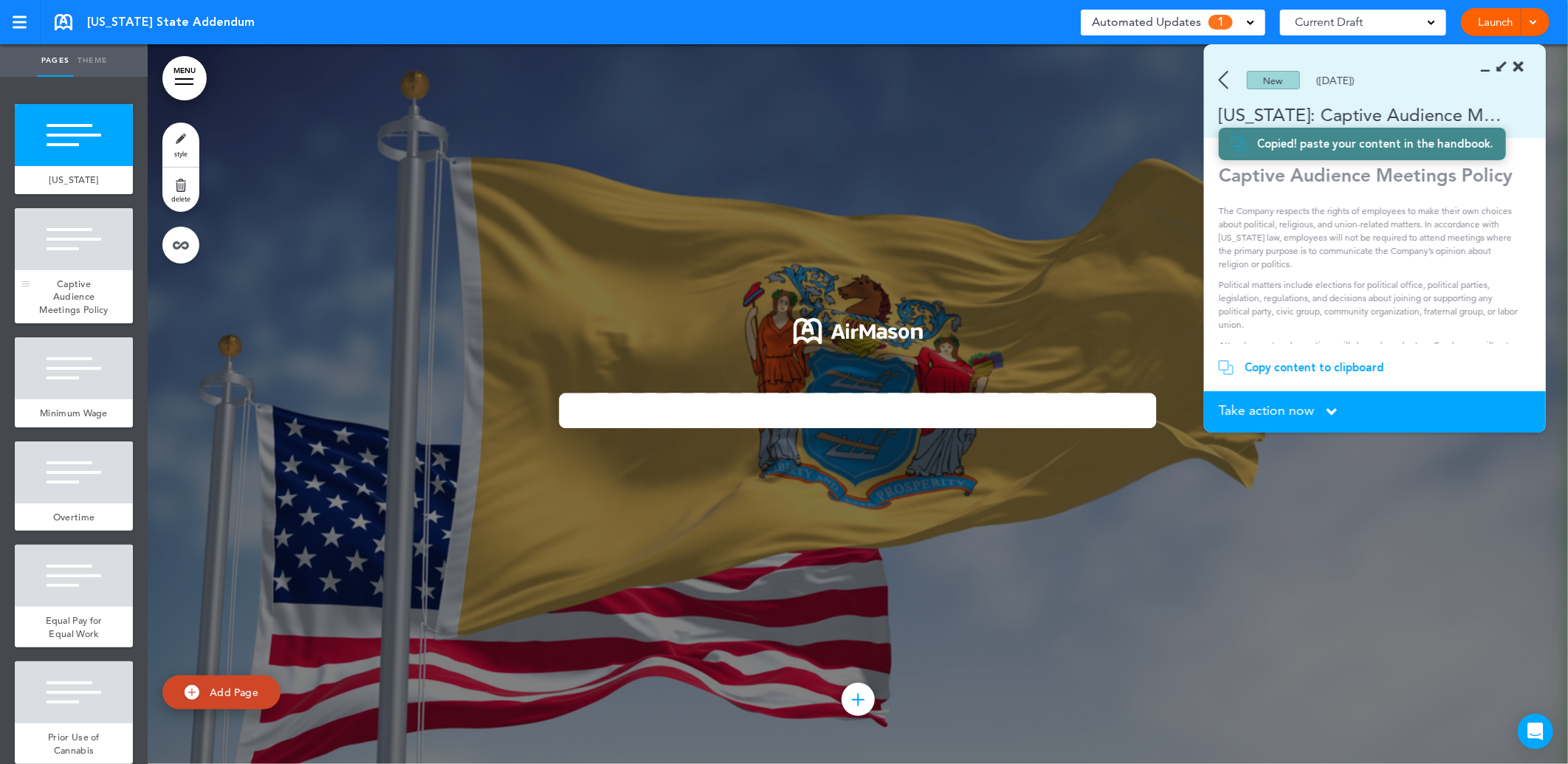
click at [69, 273] on div "Captive Audience Meetings Policy" at bounding box center [74, 297] width 118 height 54
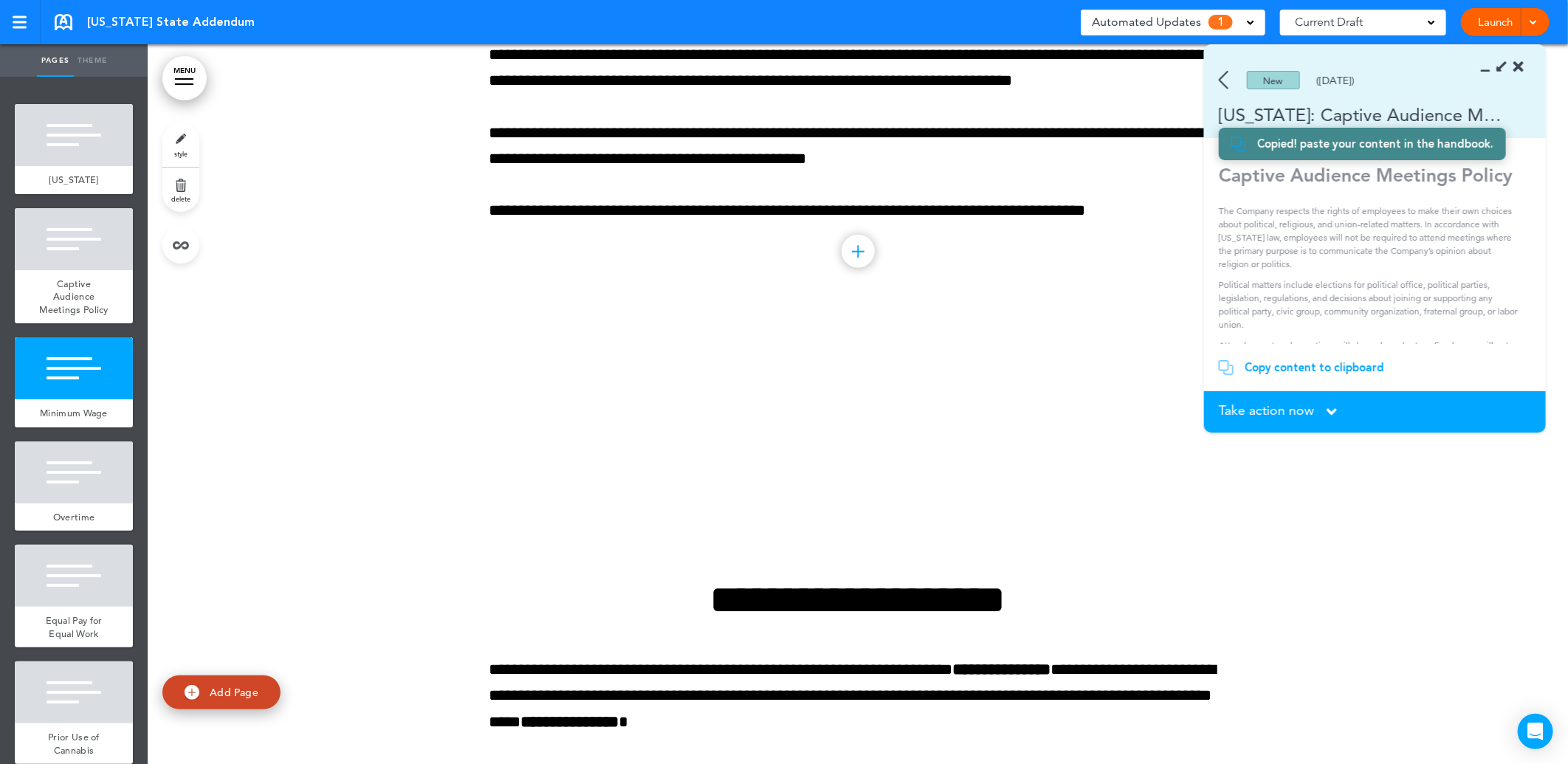
scroll to position [720, 0]
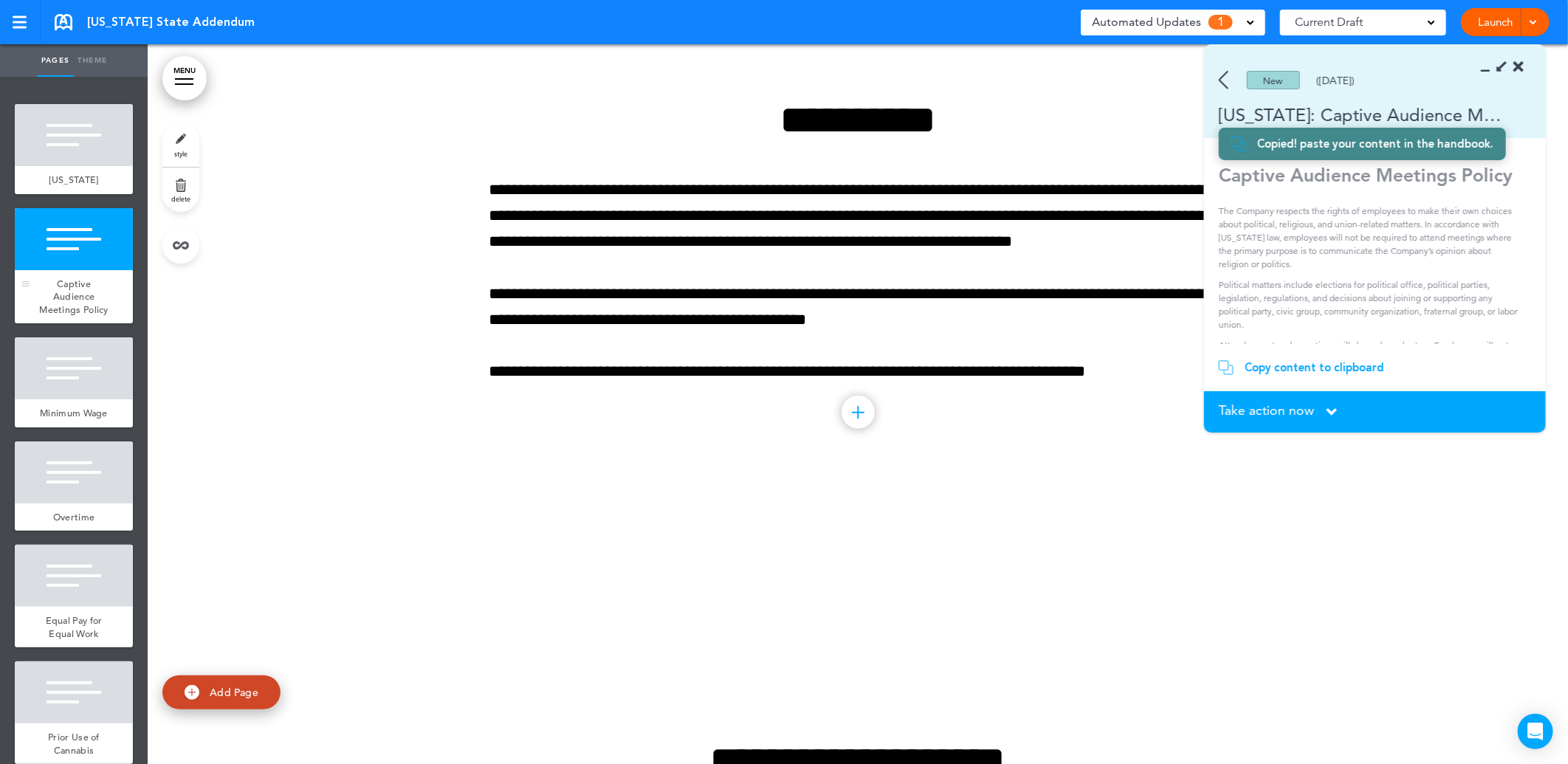
click at [78, 279] on span "Captive Audience Meetings Policy" at bounding box center [74, 297] width 69 height 38
click at [77, 324] on div "Captive Audience Meetings Policy" at bounding box center [74, 297] width 118 height 54
click at [1267, 372] on div "Copy content to clipboard" at bounding box center [1315, 368] width 140 height 15
click at [66, 240] on div at bounding box center [74, 239] width 118 height 62
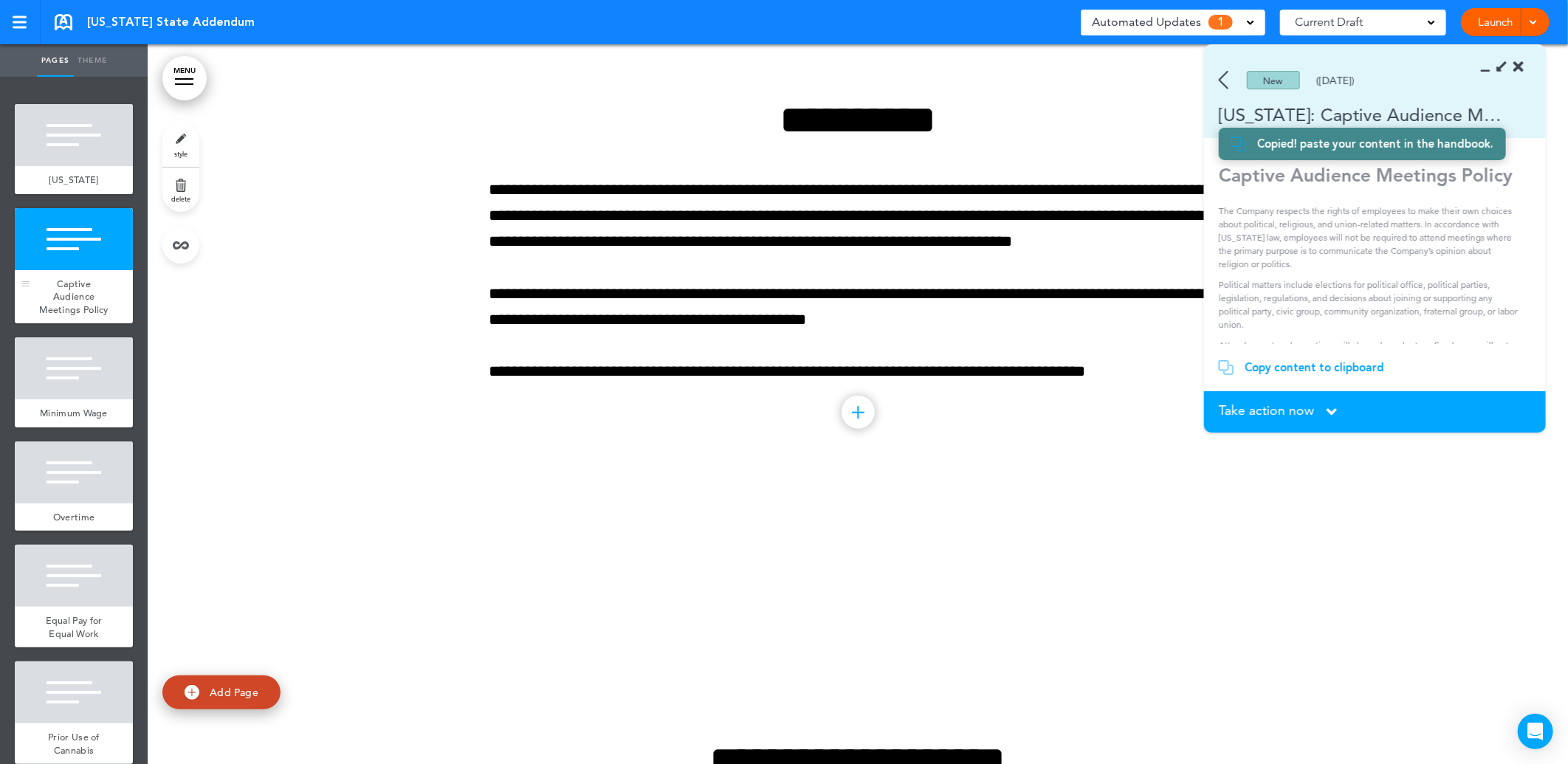
click at [66, 240] on div at bounding box center [74, 239] width 118 height 62
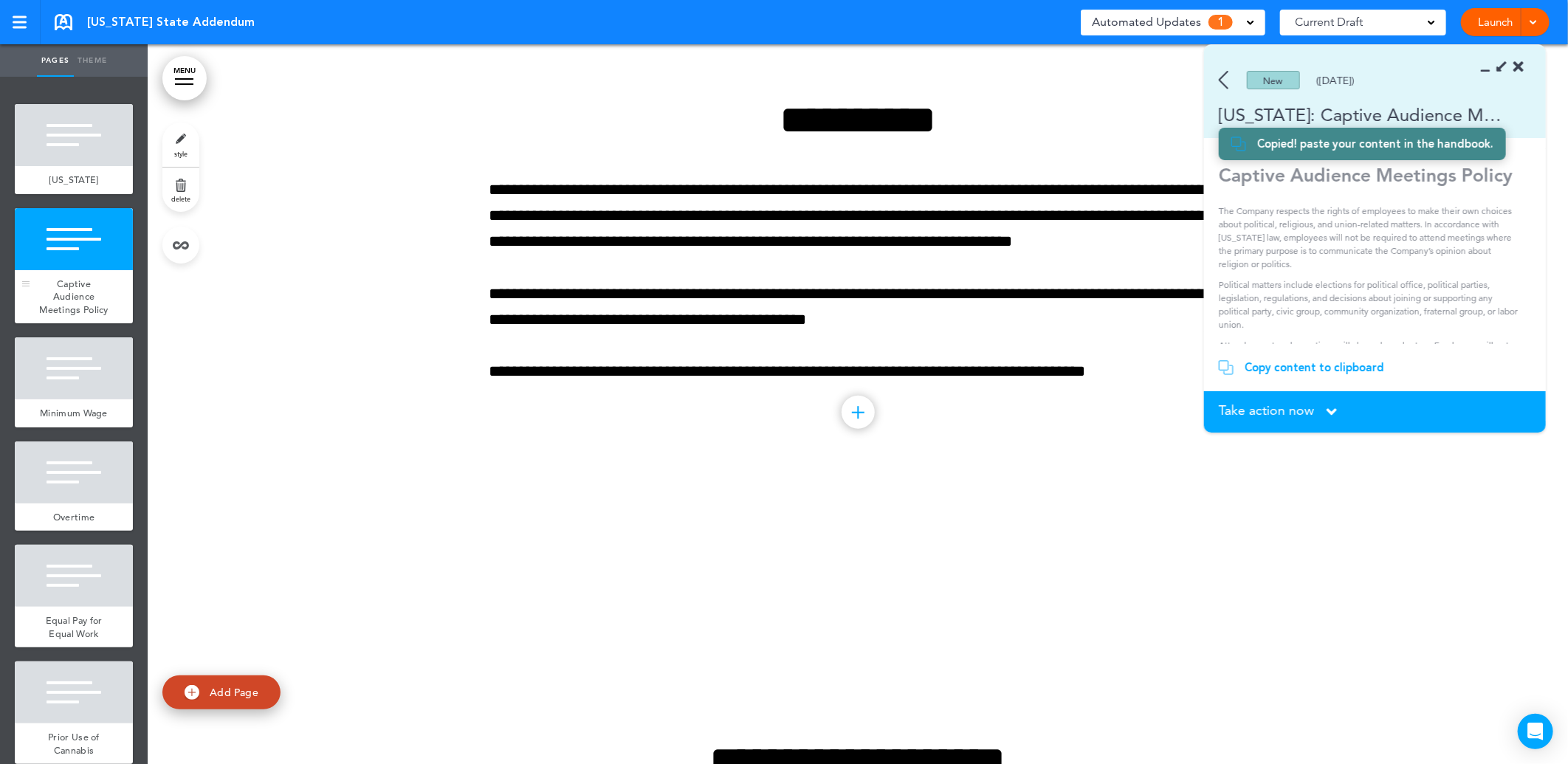
click at [83, 290] on span "Captive Audience Meetings Policy" at bounding box center [74, 297] width 69 height 38
click at [56, 266] on div at bounding box center [74, 239] width 118 height 62
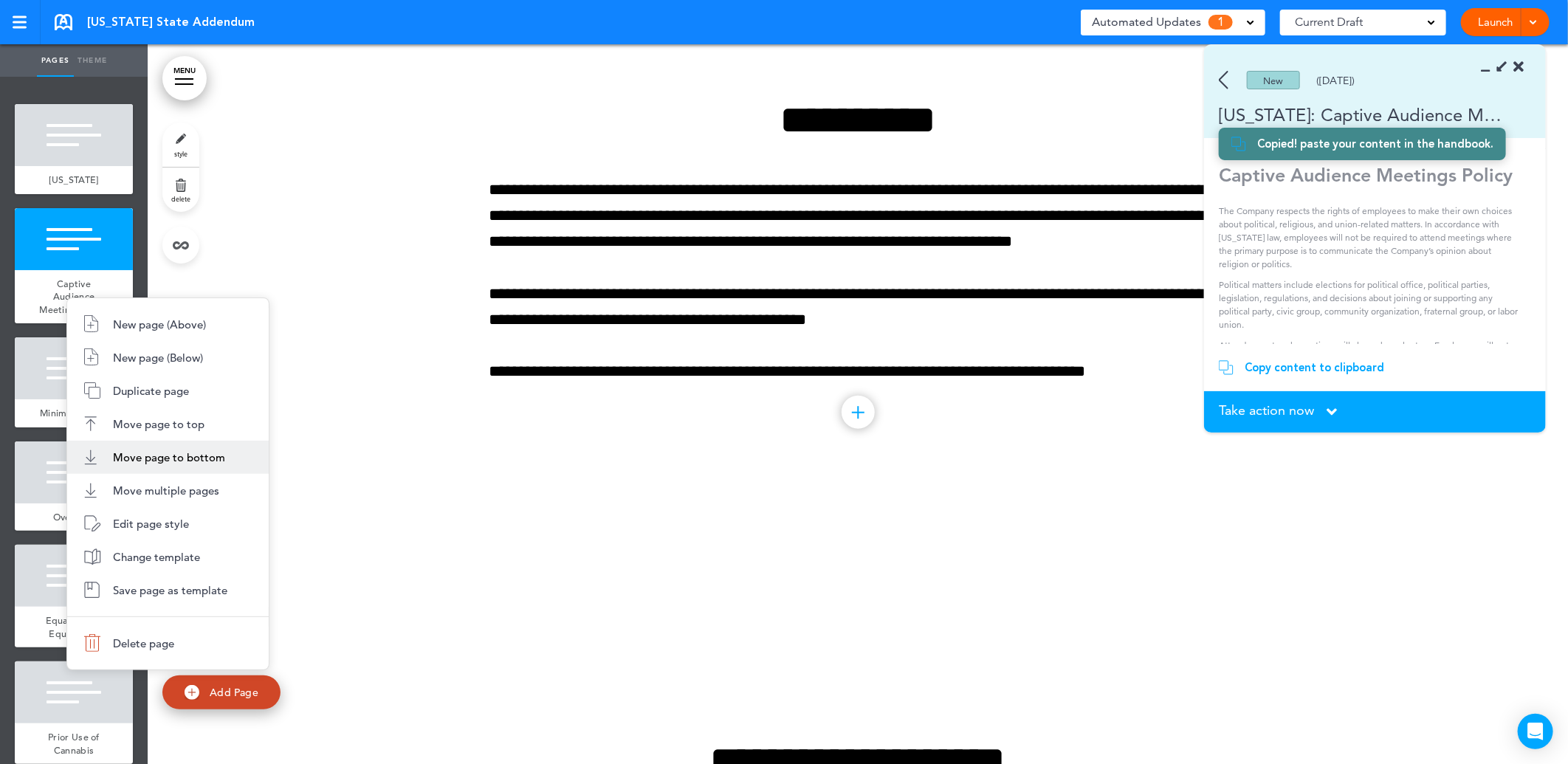
click at [148, 456] on span "Move page to bottom" at bounding box center [169, 457] width 113 height 14
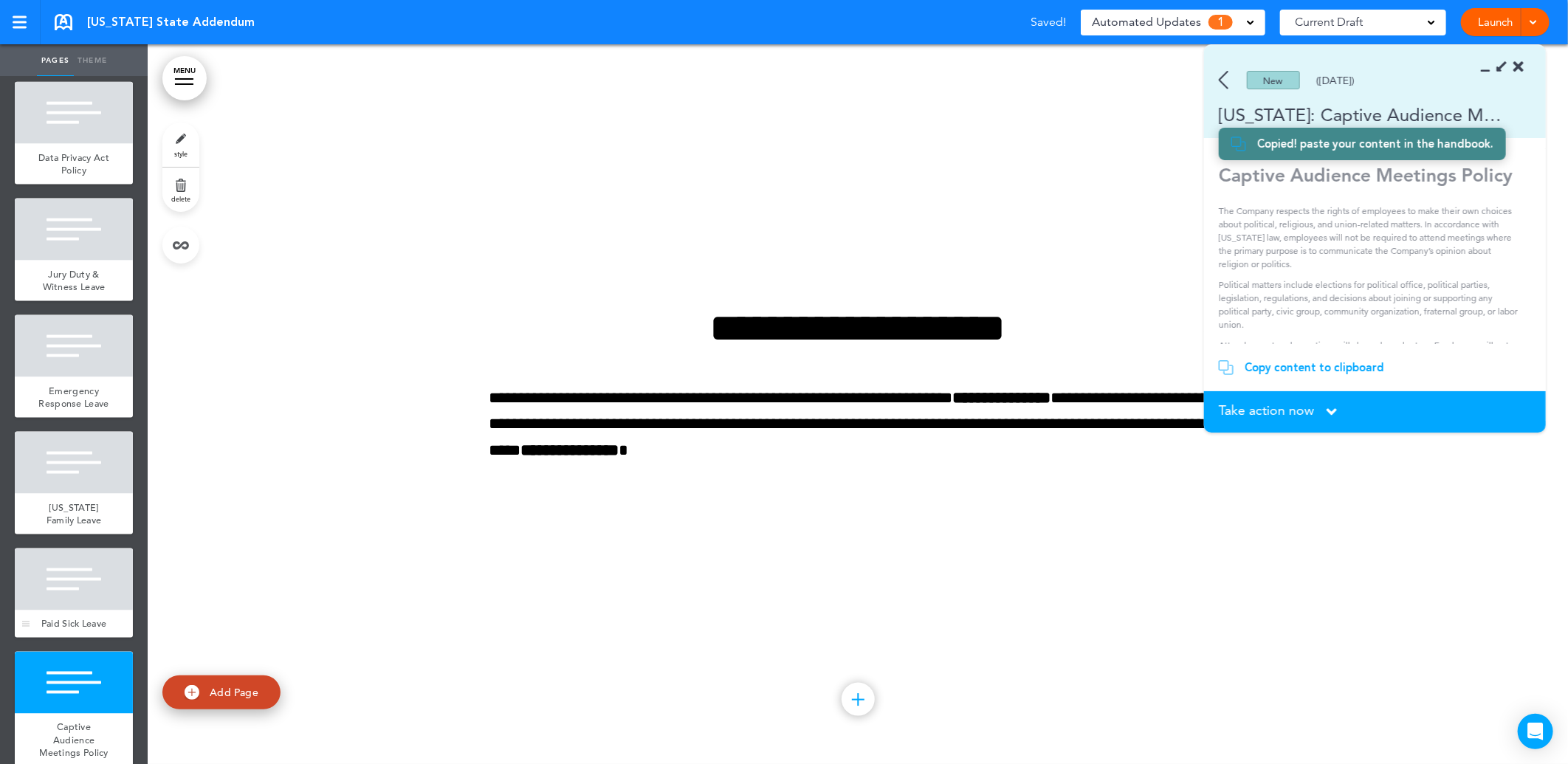
scroll to position [1402, 0]
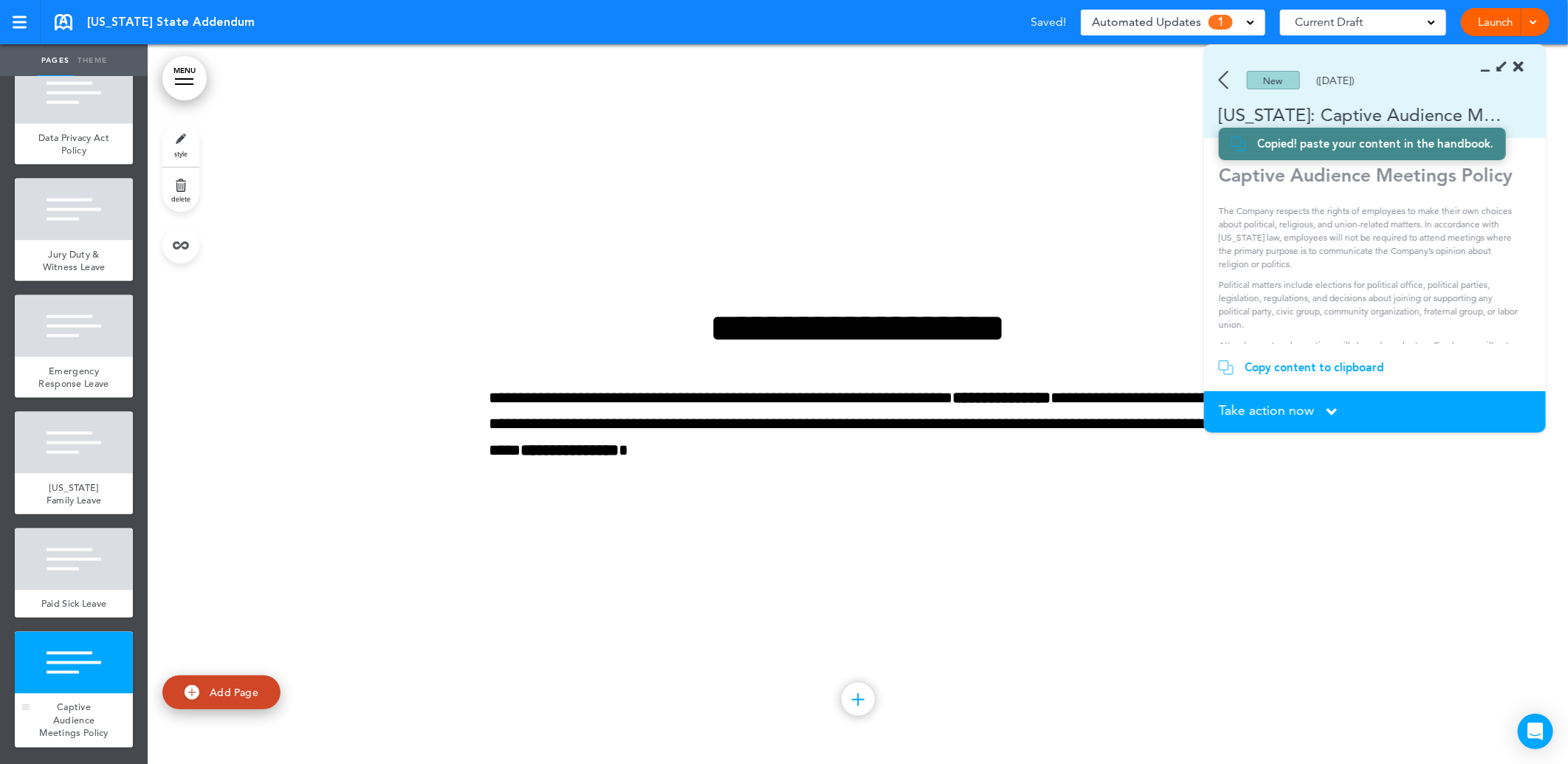
click at [85, 681] on div at bounding box center [74, 663] width 118 height 62
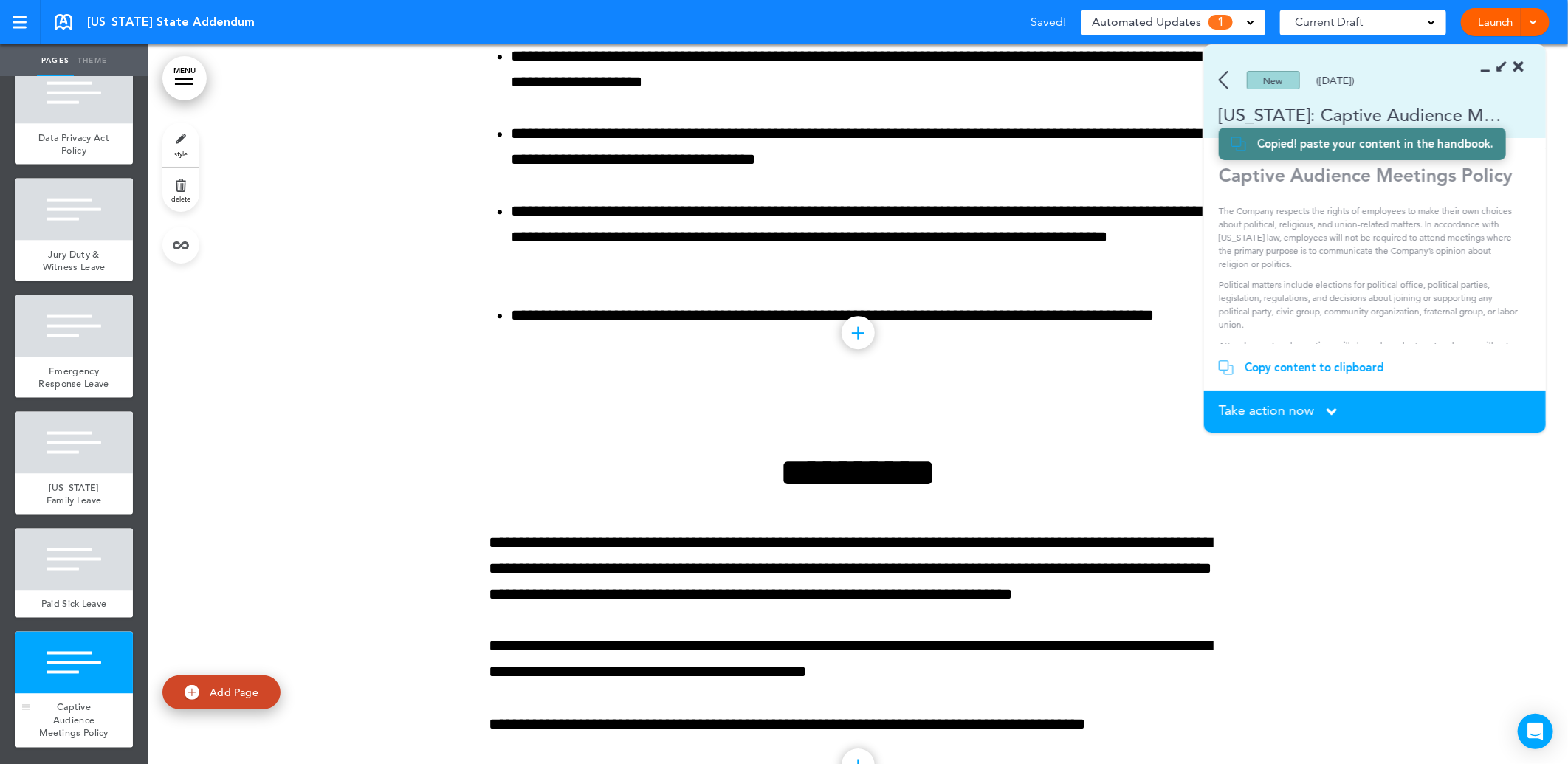
scroll to position [13436, 0]
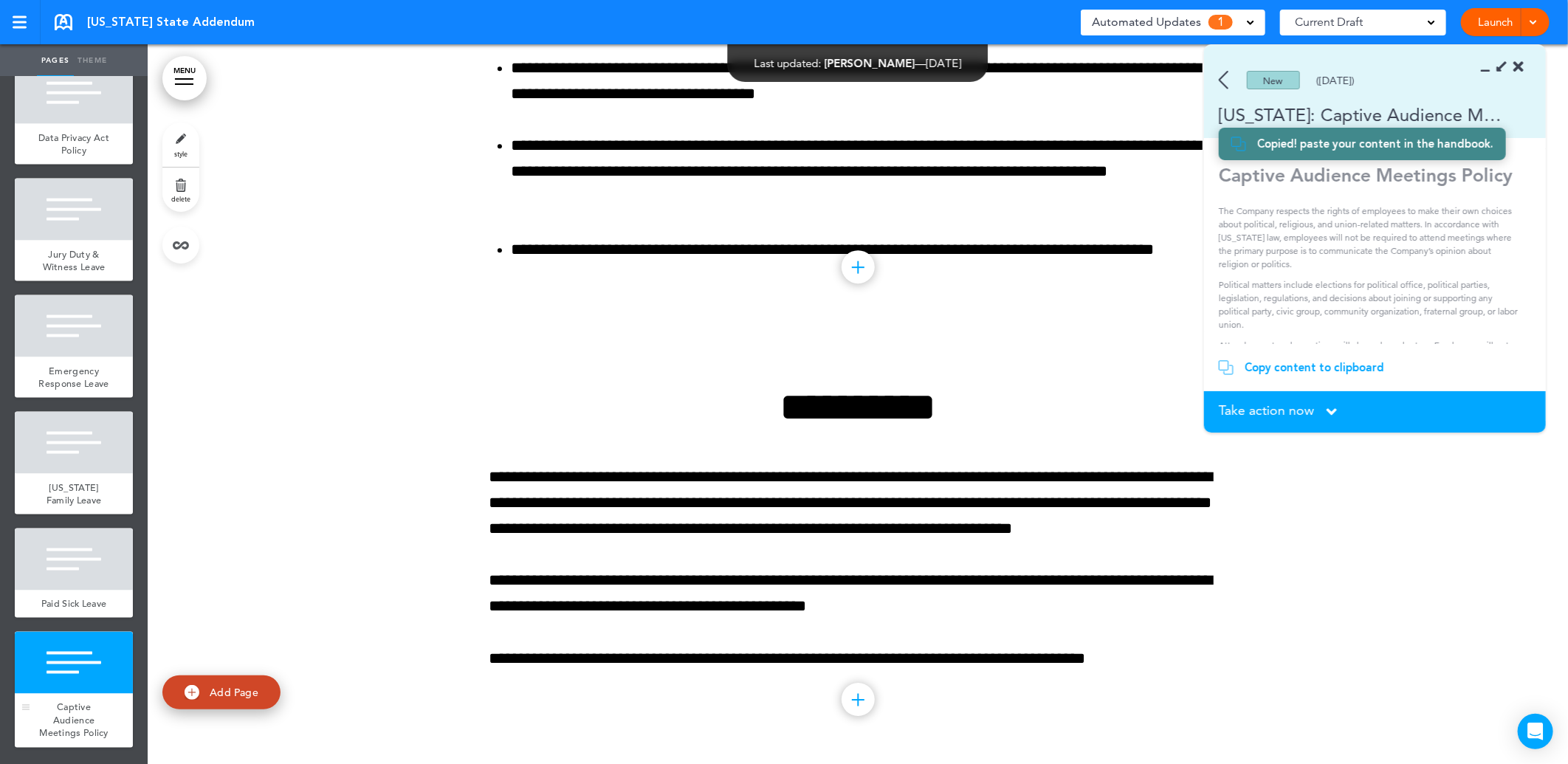
click at [55, 705] on span "Captive Audience Meetings Policy" at bounding box center [74, 720] width 69 height 38
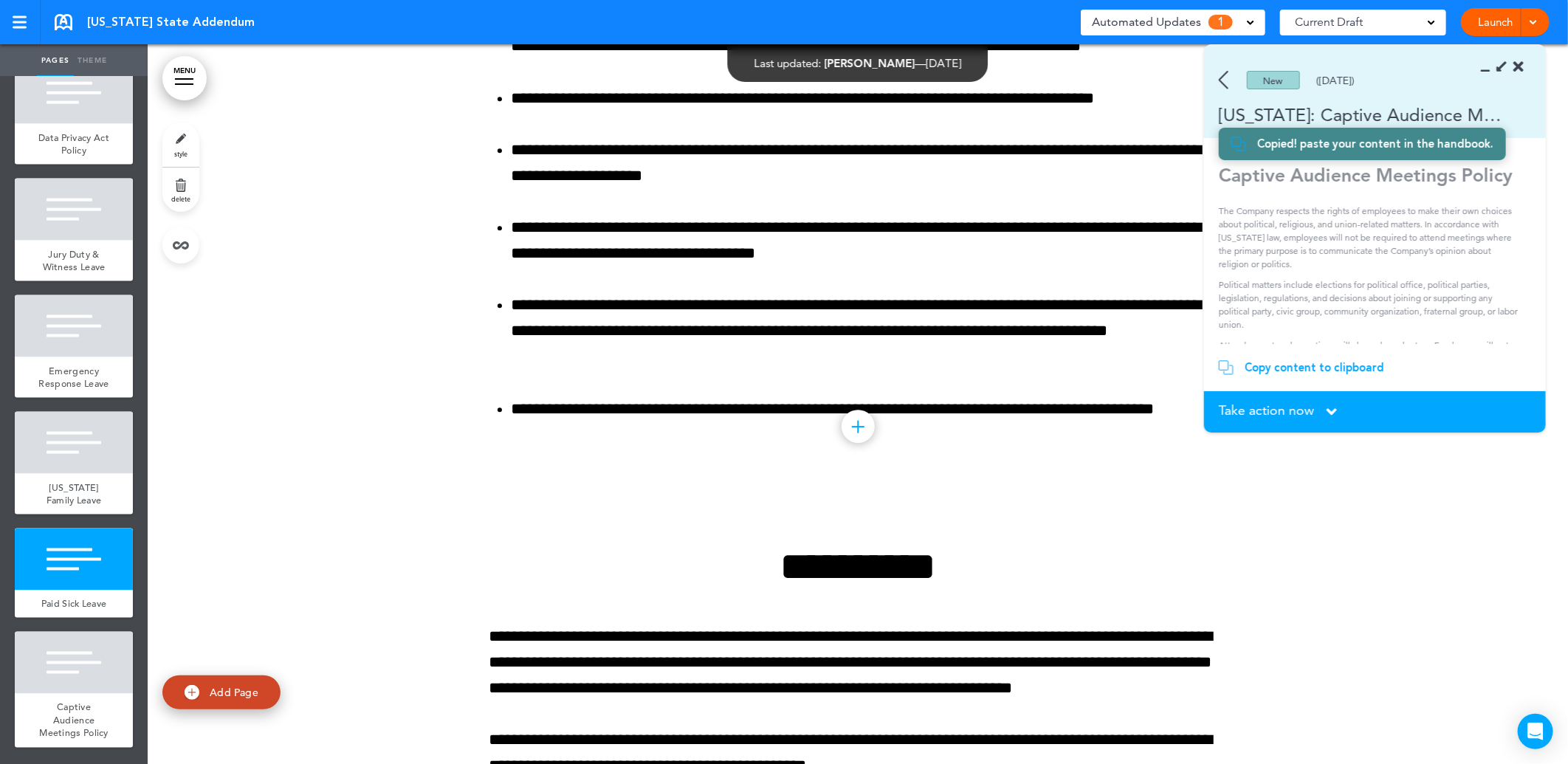
scroll to position [13272, 0]
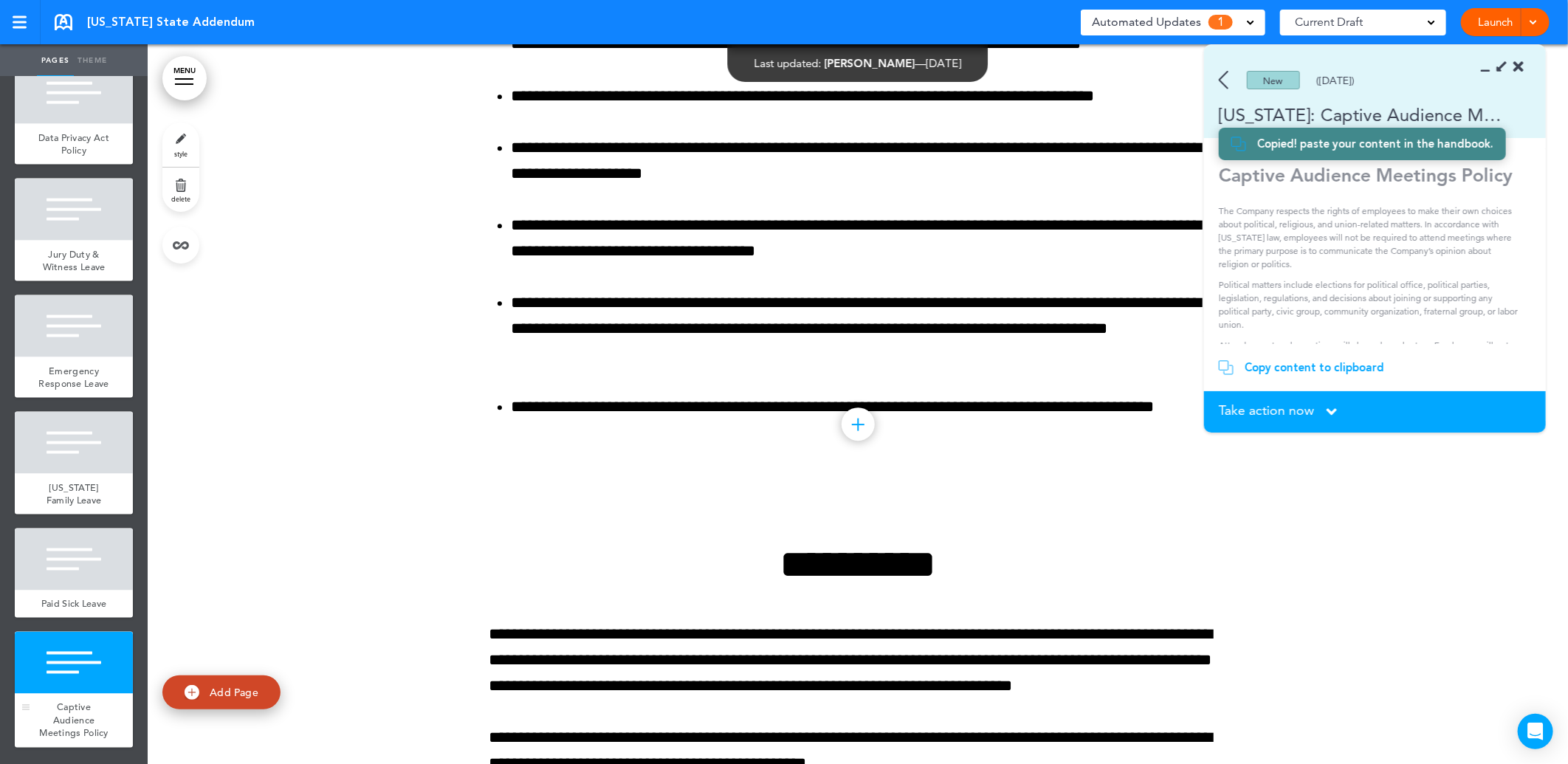
click at [50, 658] on div at bounding box center [74, 663] width 118 height 62
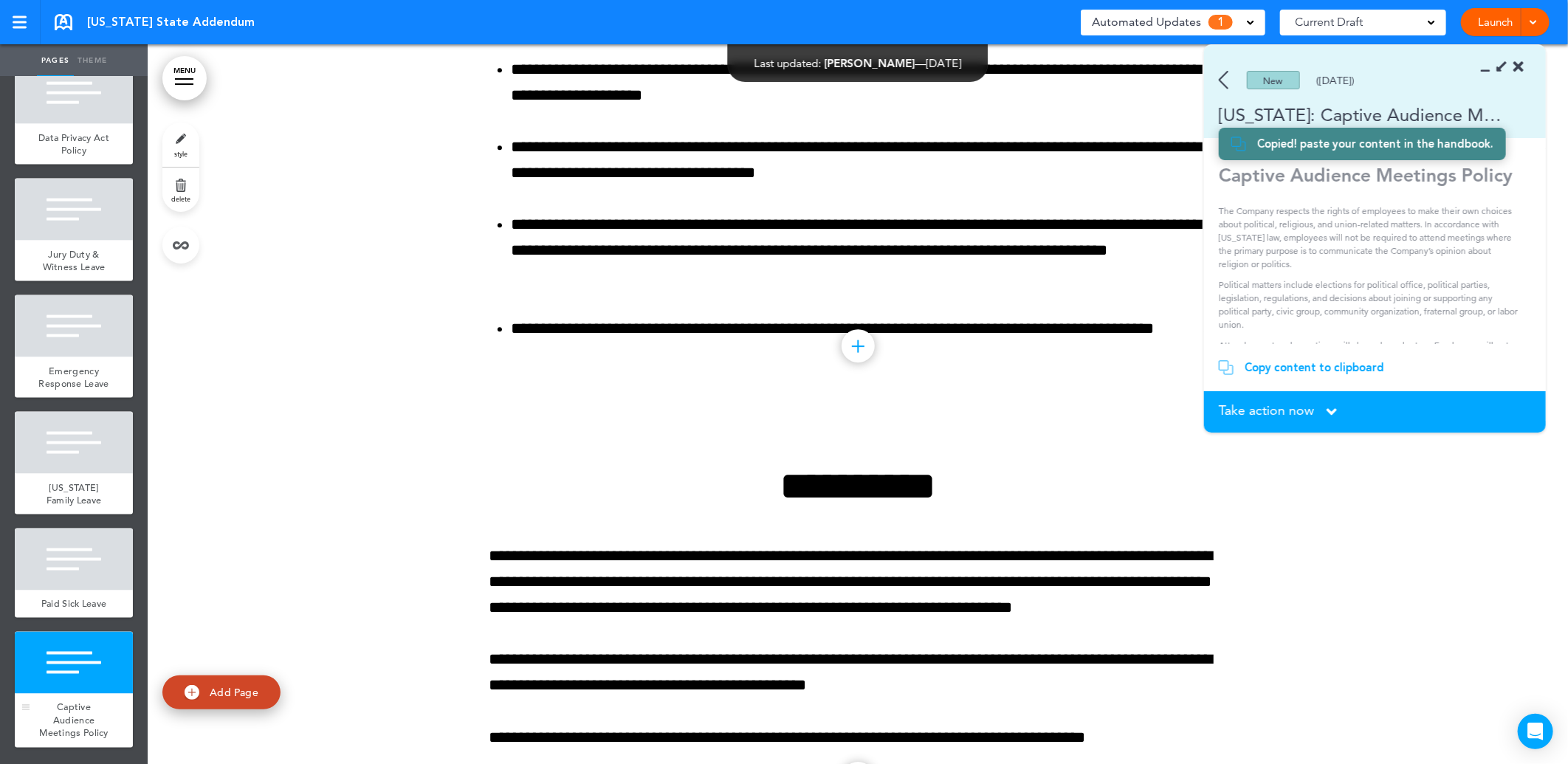
scroll to position [13436, 0]
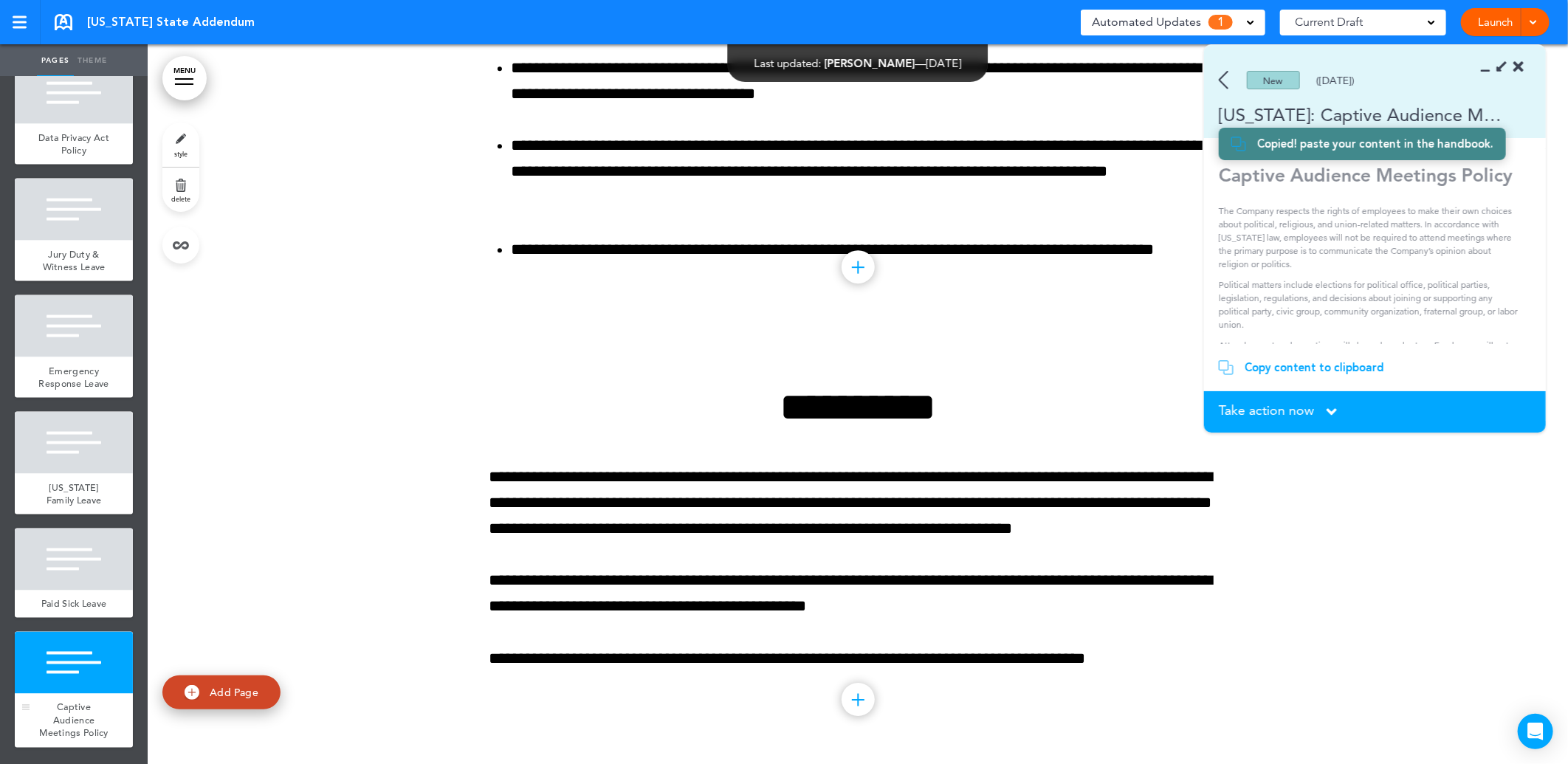
click at [50, 658] on div at bounding box center [74, 663] width 118 height 62
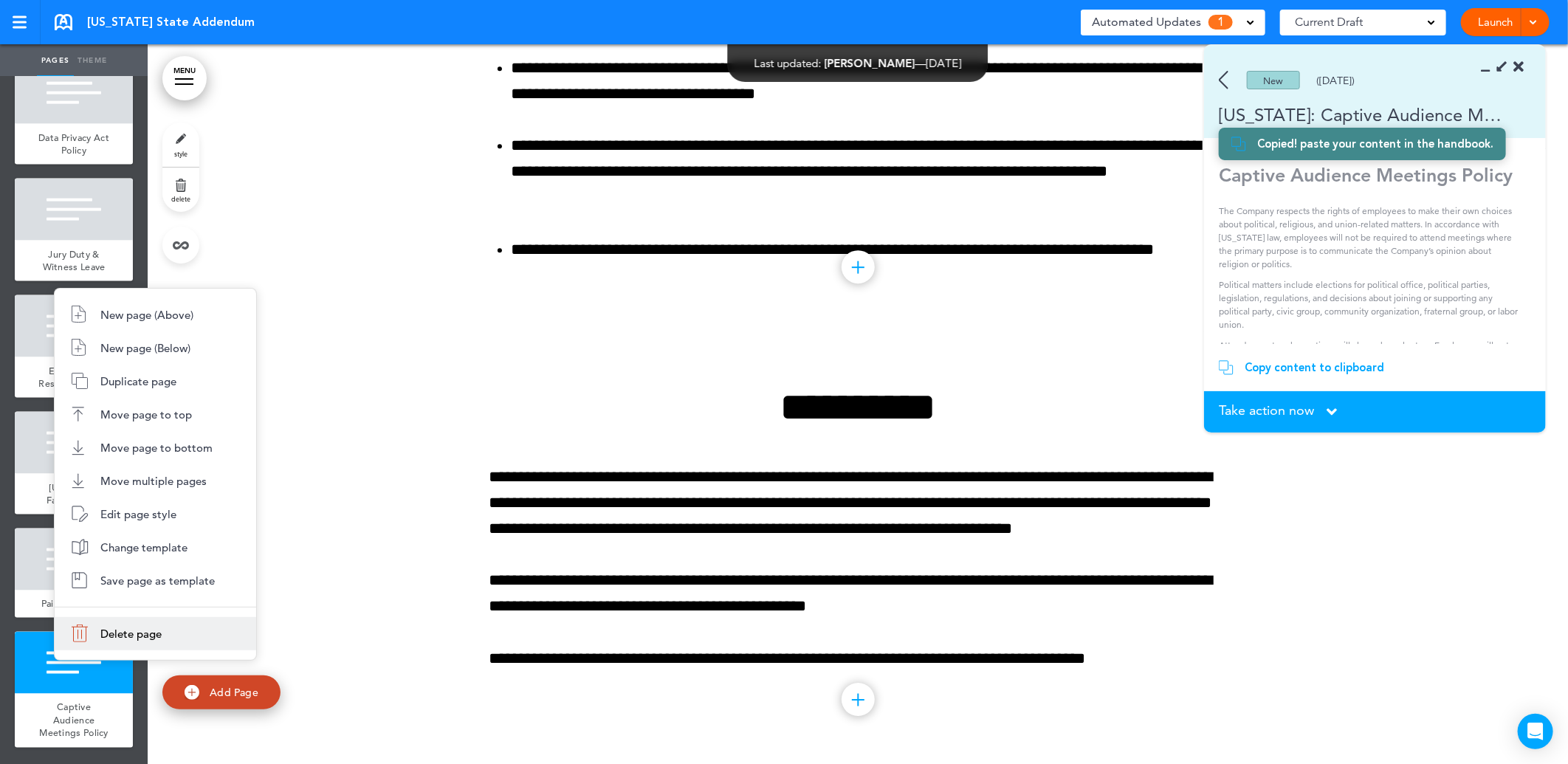
click at [129, 623] on li "Delete page" at bounding box center [155, 634] width 202 height 34
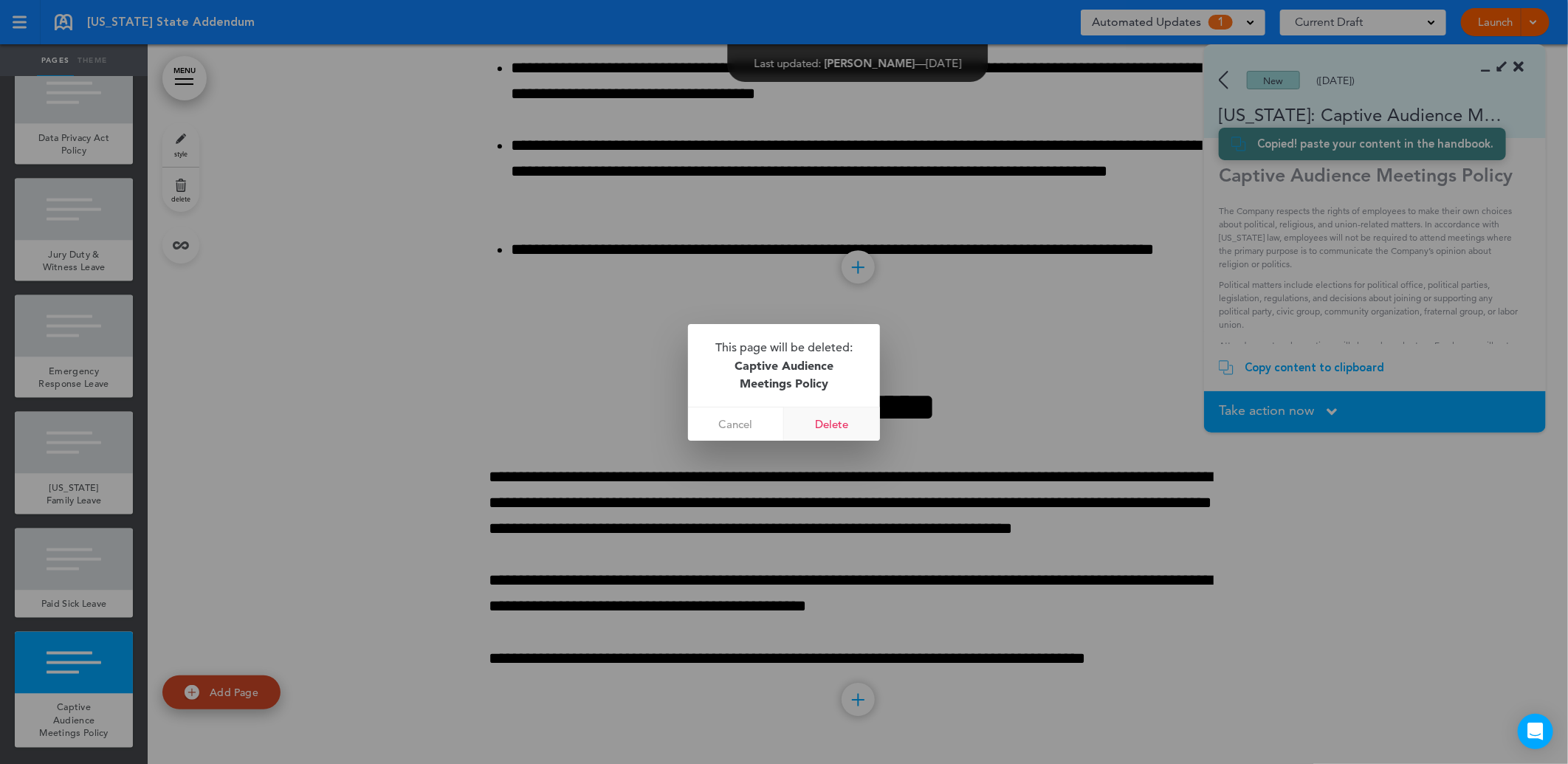
click at [846, 434] on link "Delete" at bounding box center [832, 424] width 96 height 34
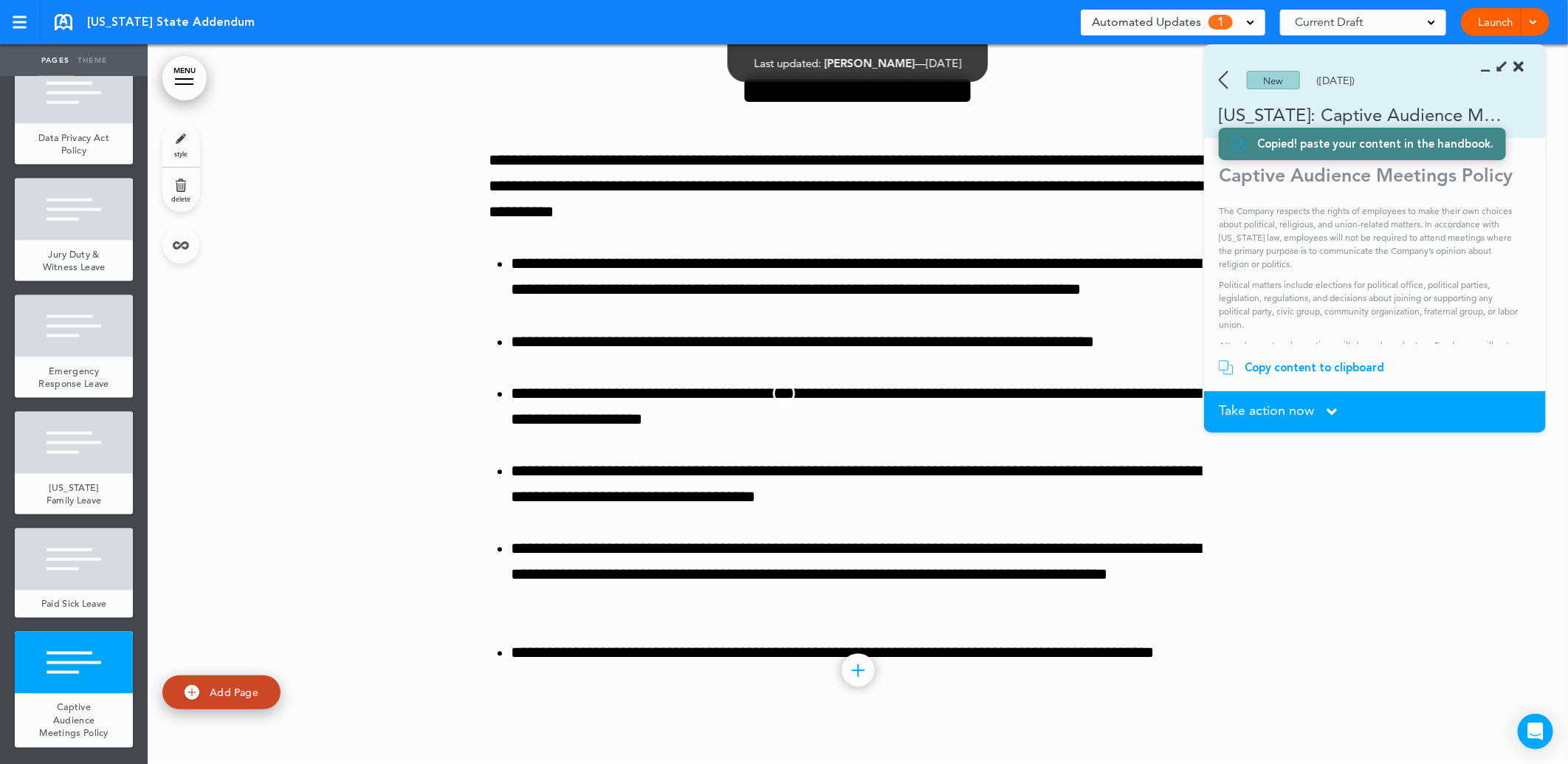
scroll to position [1260, 0]
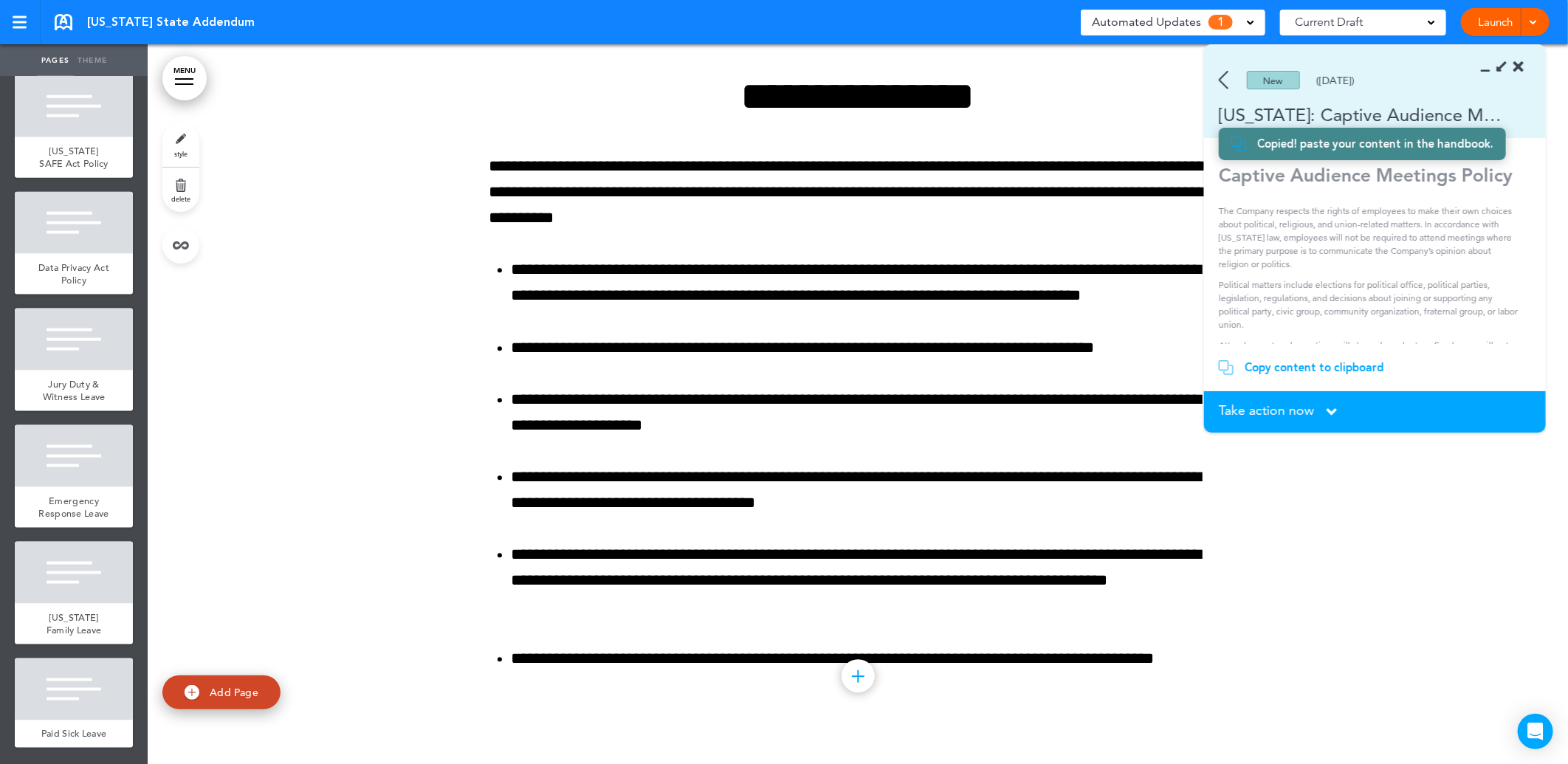
click at [224, 695] on span "Add Page" at bounding box center [234, 691] width 49 height 14
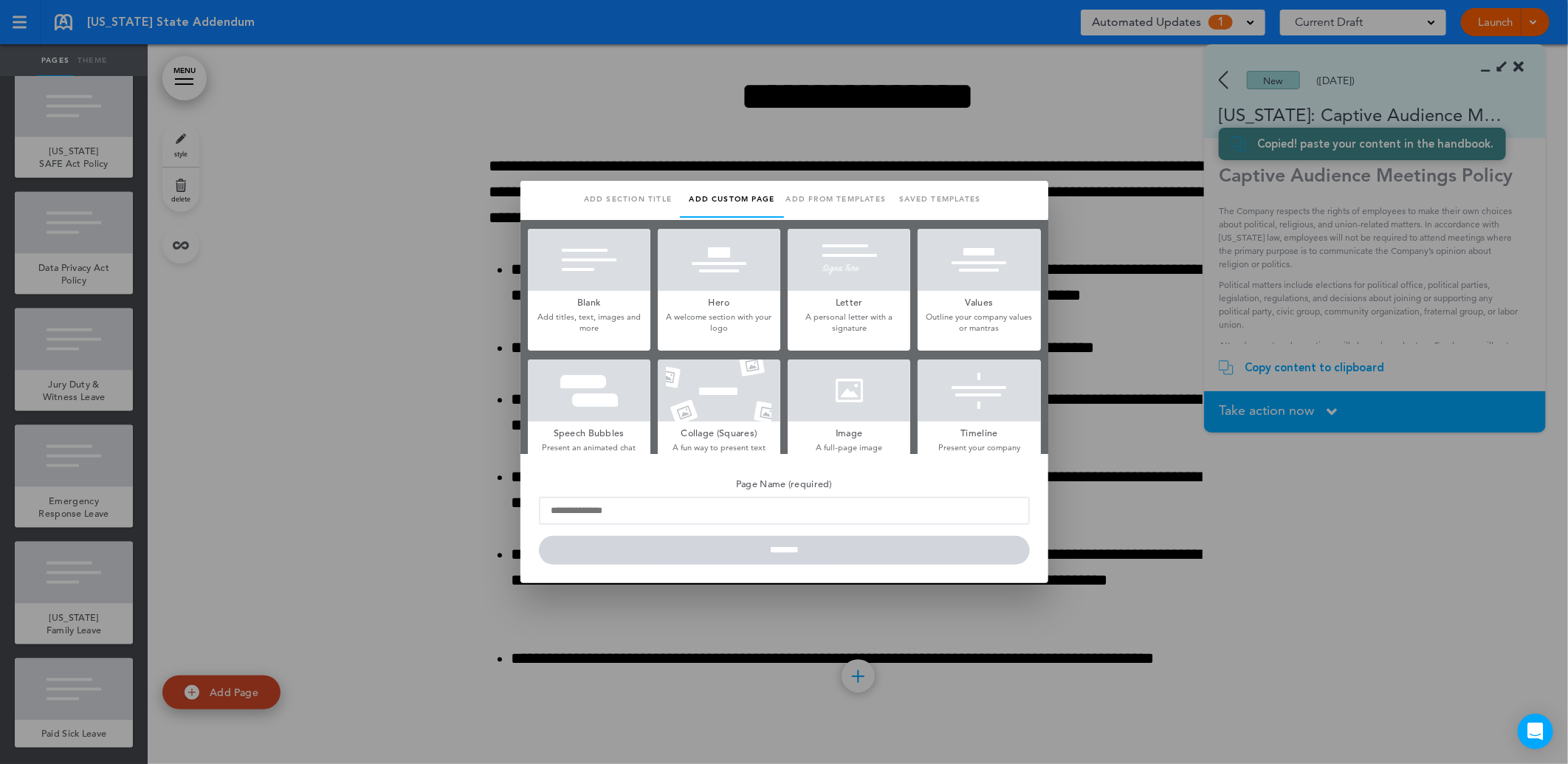
scroll to position [0, 0]
click at [574, 274] on div at bounding box center [588, 260] width 123 height 62
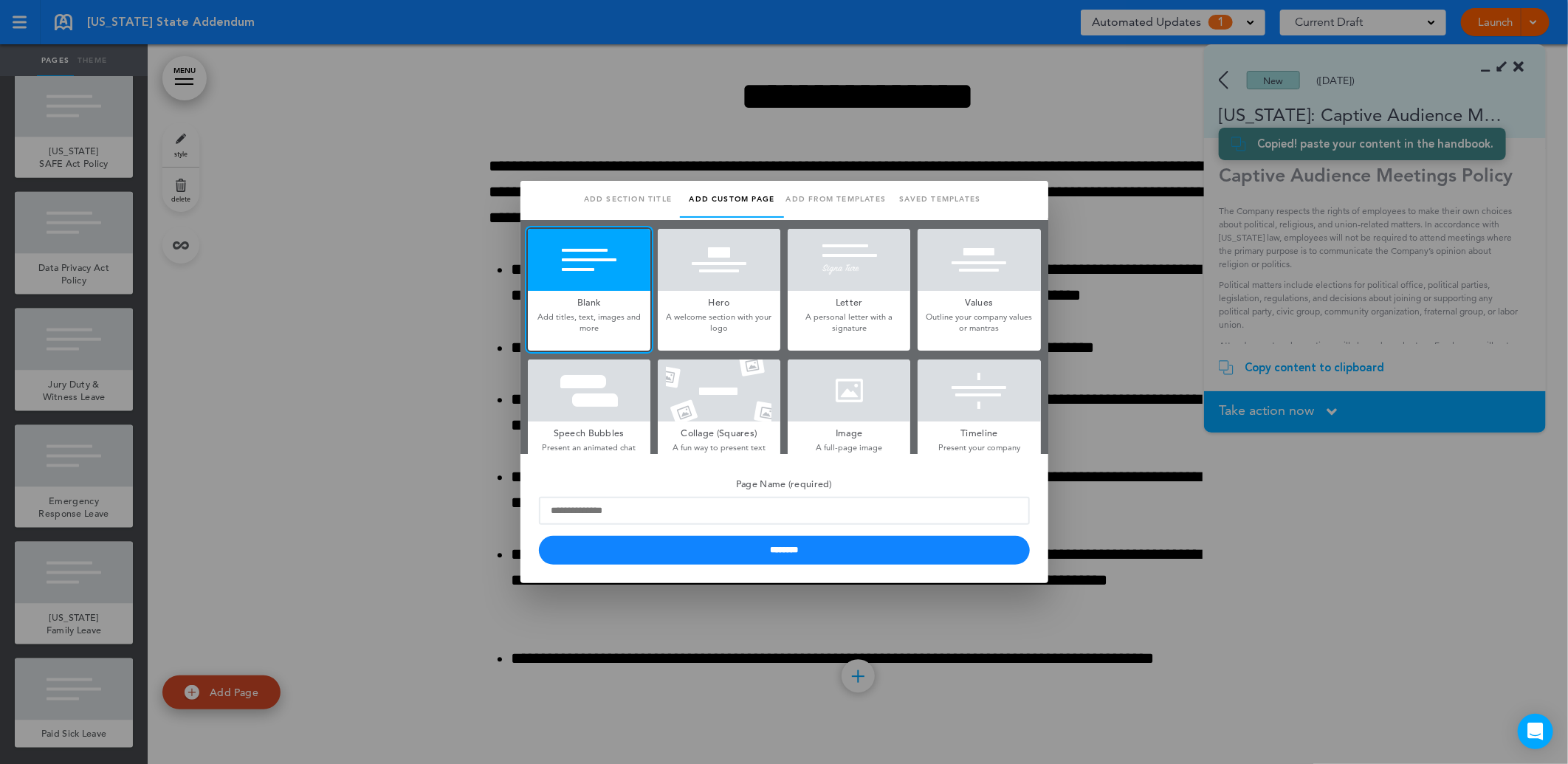
click at [594, 322] on p "Add titles, text, images and more" at bounding box center [588, 322] width 123 height 23
click at [617, 197] on link "Add section title" at bounding box center [627, 199] width 104 height 37
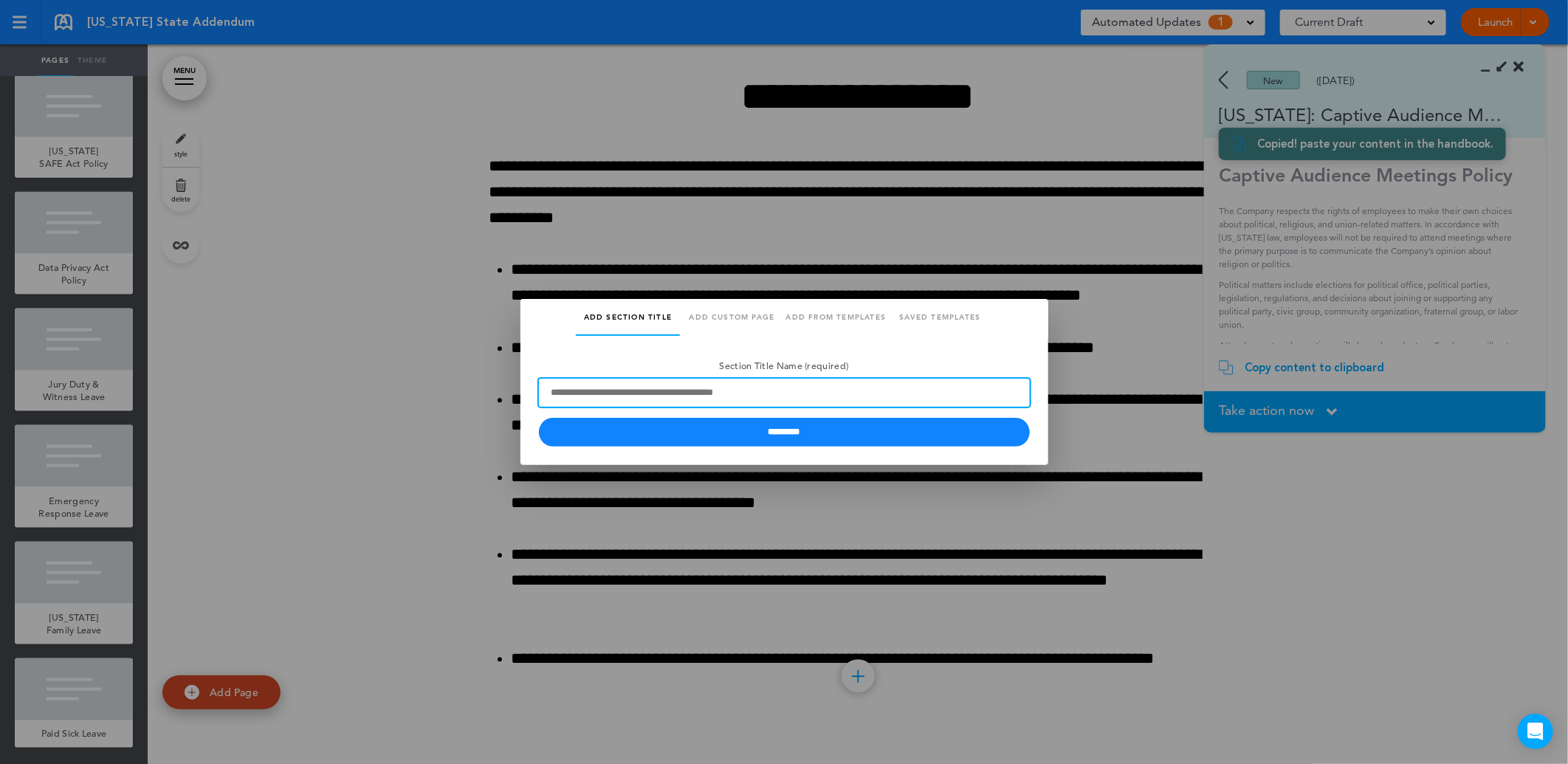
click at [620, 393] on input "Section Title Name (required)" at bounding box center [784, 392] width 491 height 28
click at [755, 312] on link "Add custom page" at bounding box center [732, 317] width 104 height 37
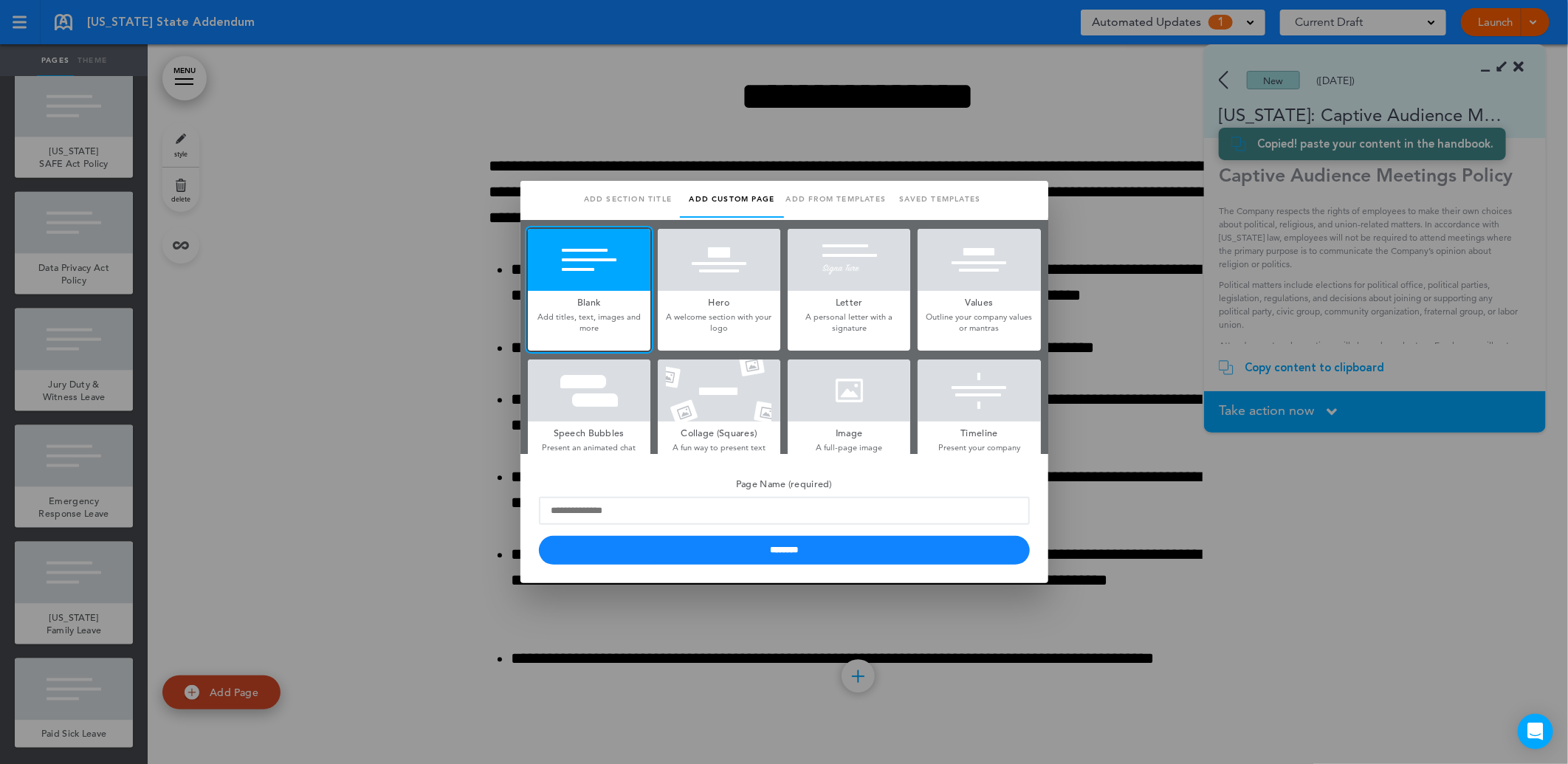
click at [588, 322] on p "Add titles, text, images and more" at bounding box center [588, 322] width 123 height 23
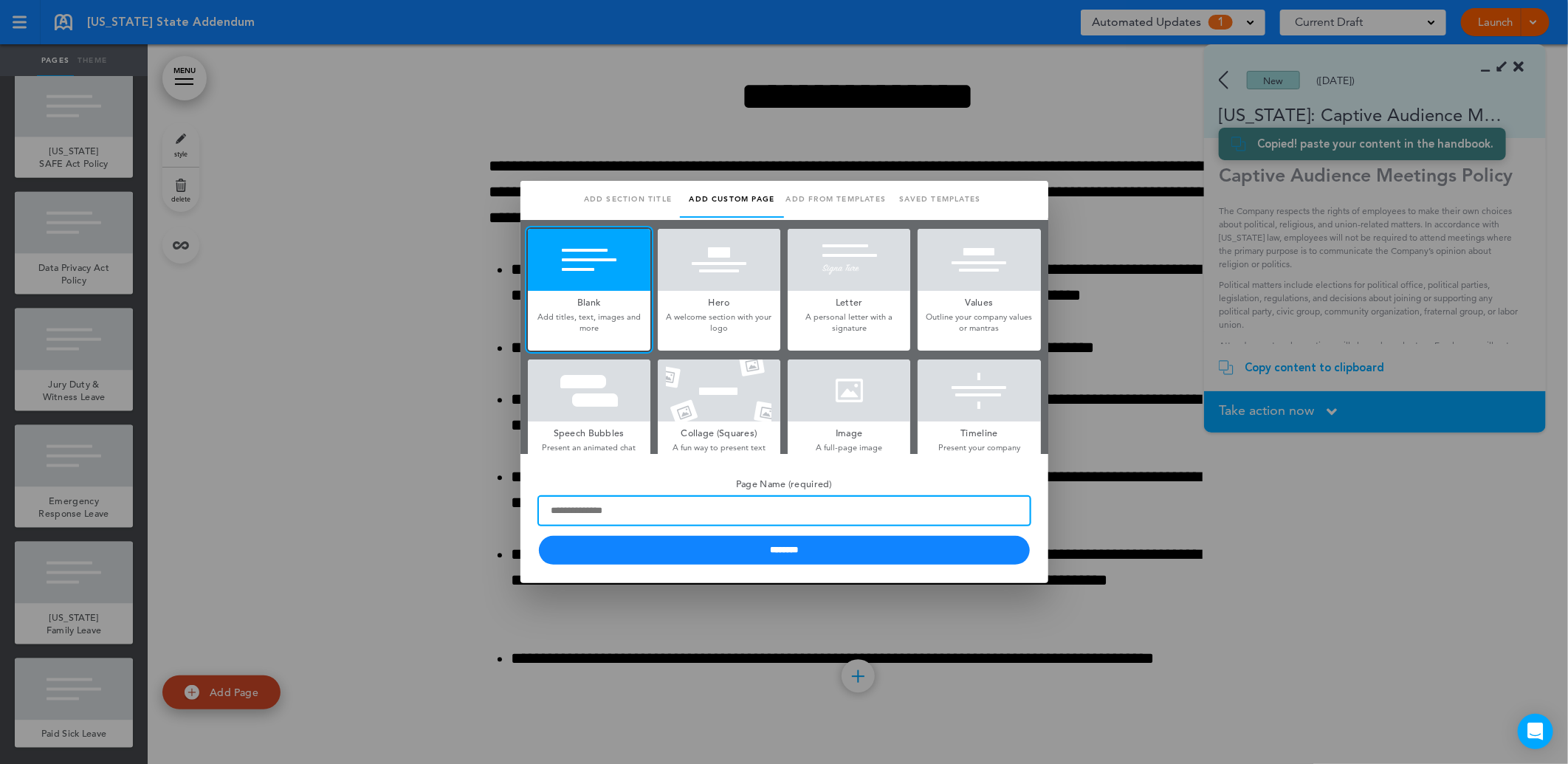
click at [616, 508] on input "Page Name (required)" at bounding box center [784, 511] width 491 height 28
type input "**********"
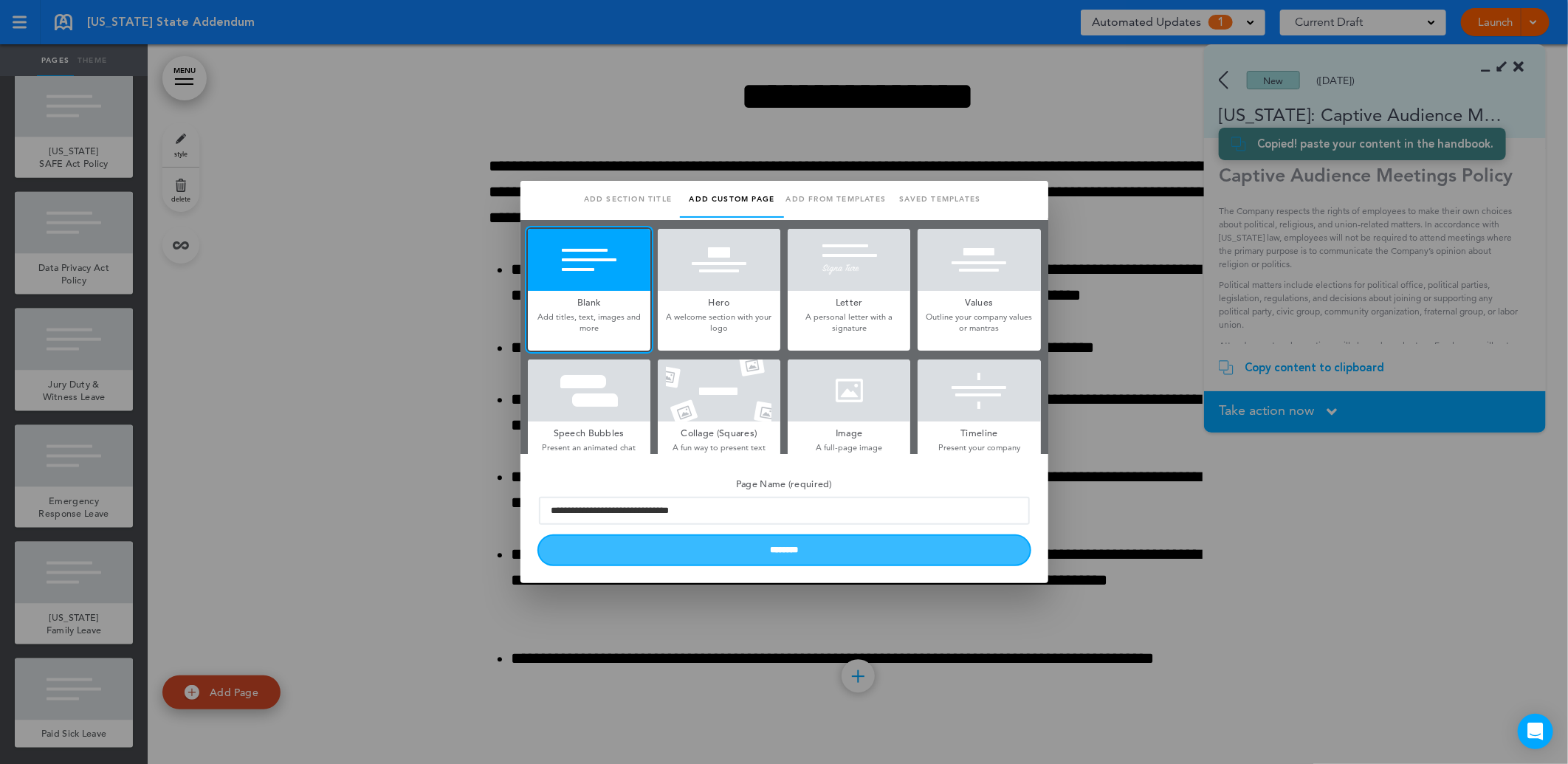
click at [774, 552] on input "********" at bounding box center [784, 551] width 491 height 29
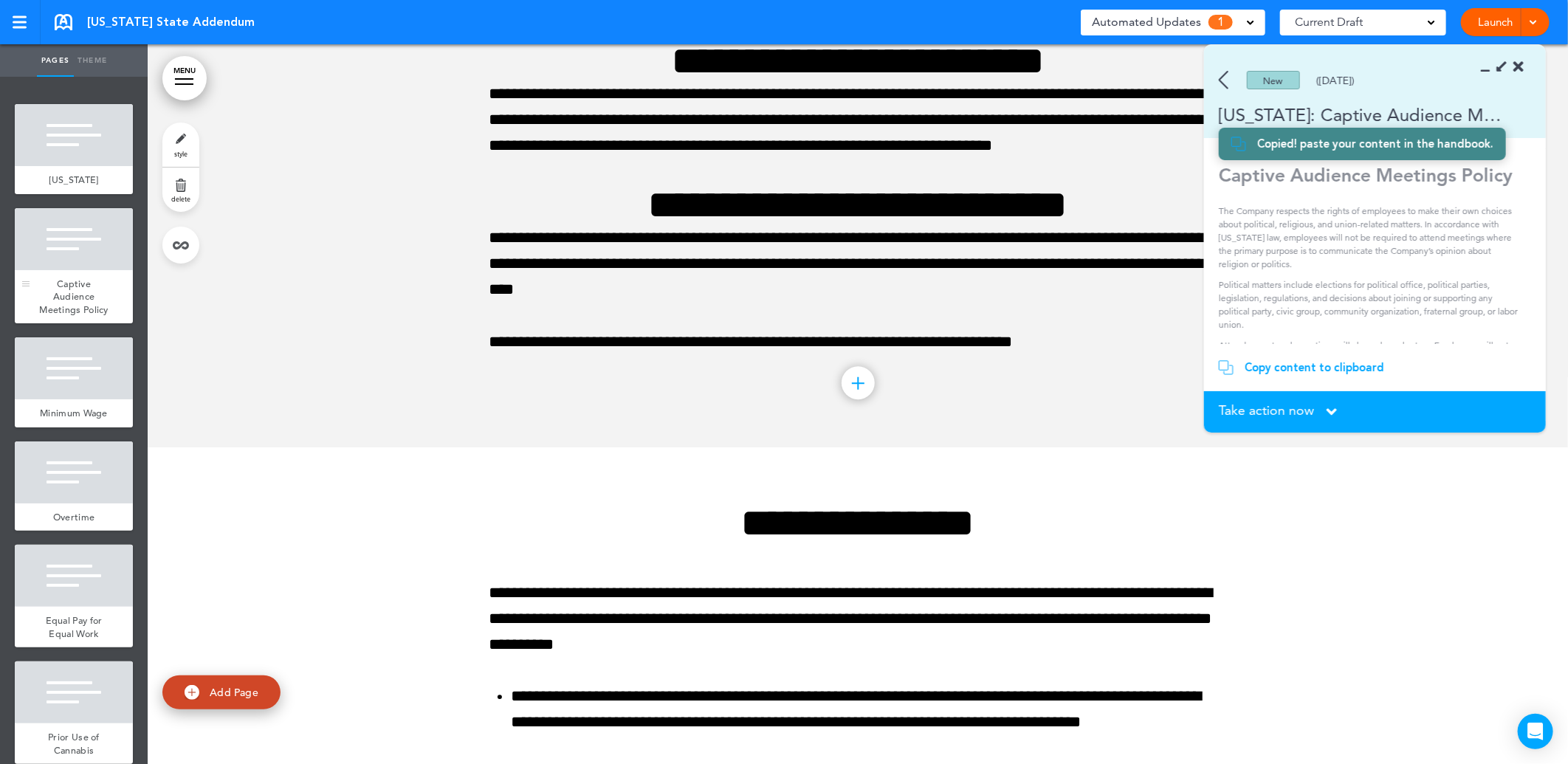
click at [72, 261] on div at bounding box center [74, 239] width 118 height 62
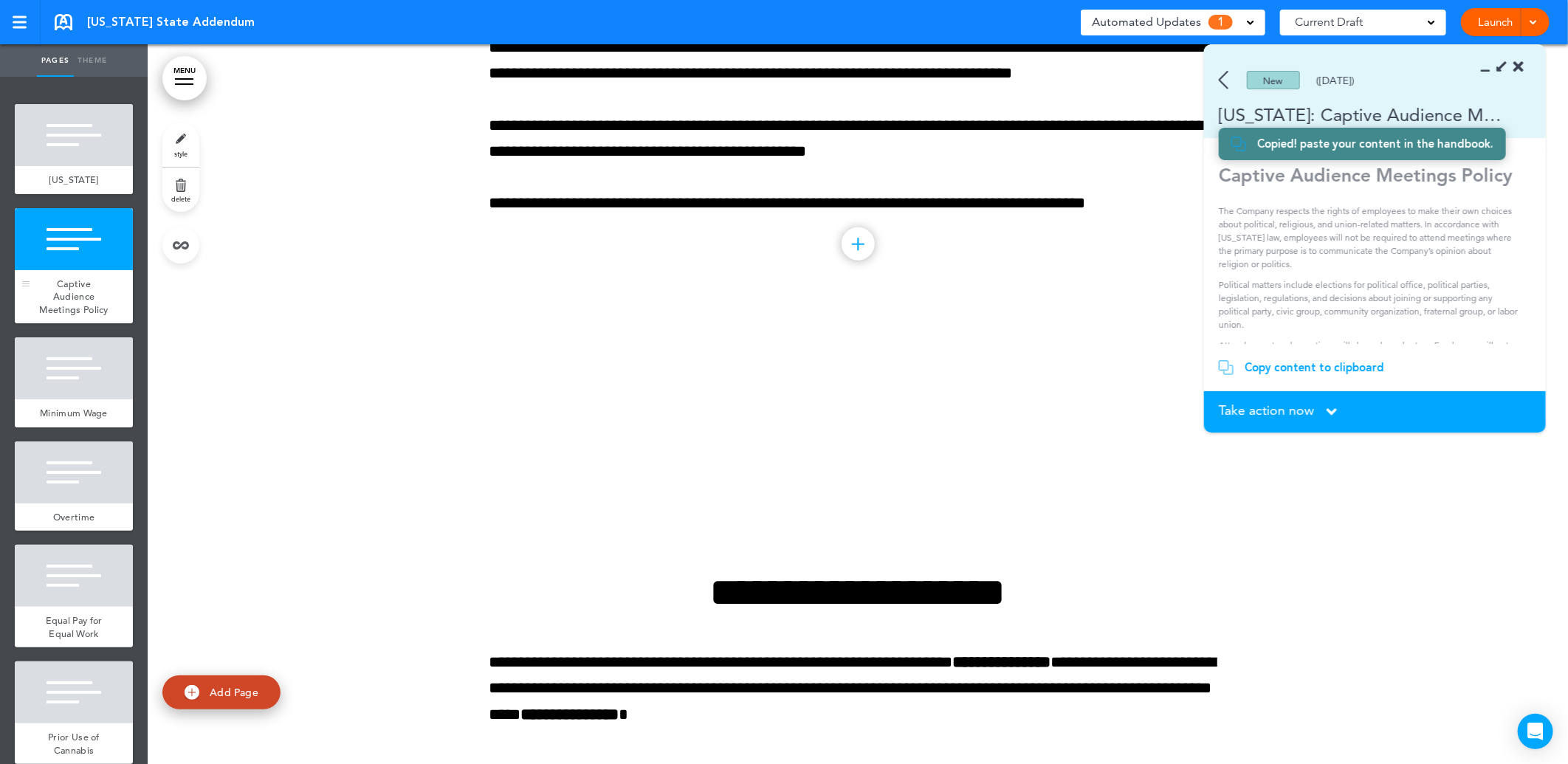
scroll to position [720, 0]
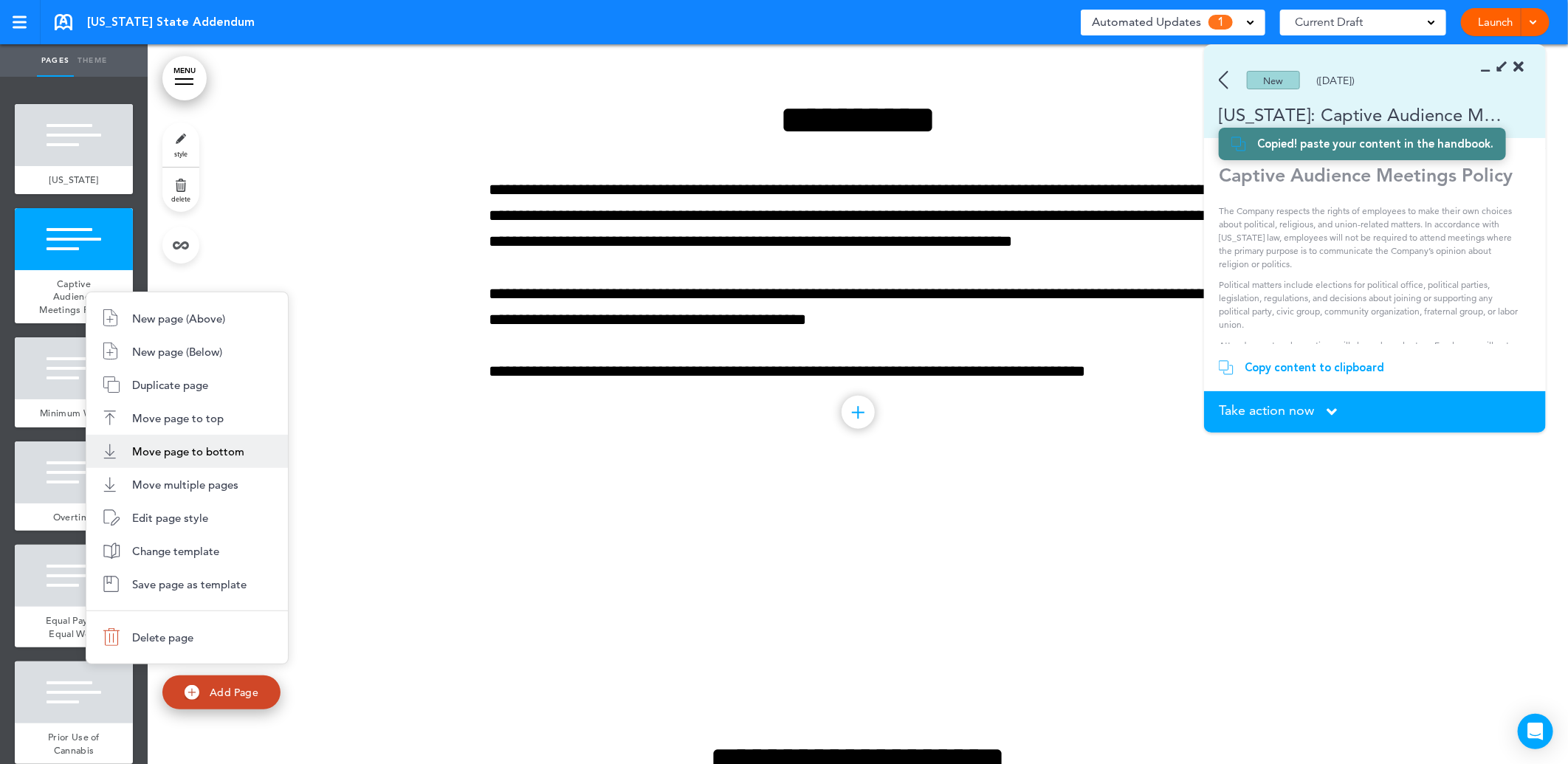
click at [179, 452] on span "Move page to bottom" at bounding box center [189, 451] width 113 height 14
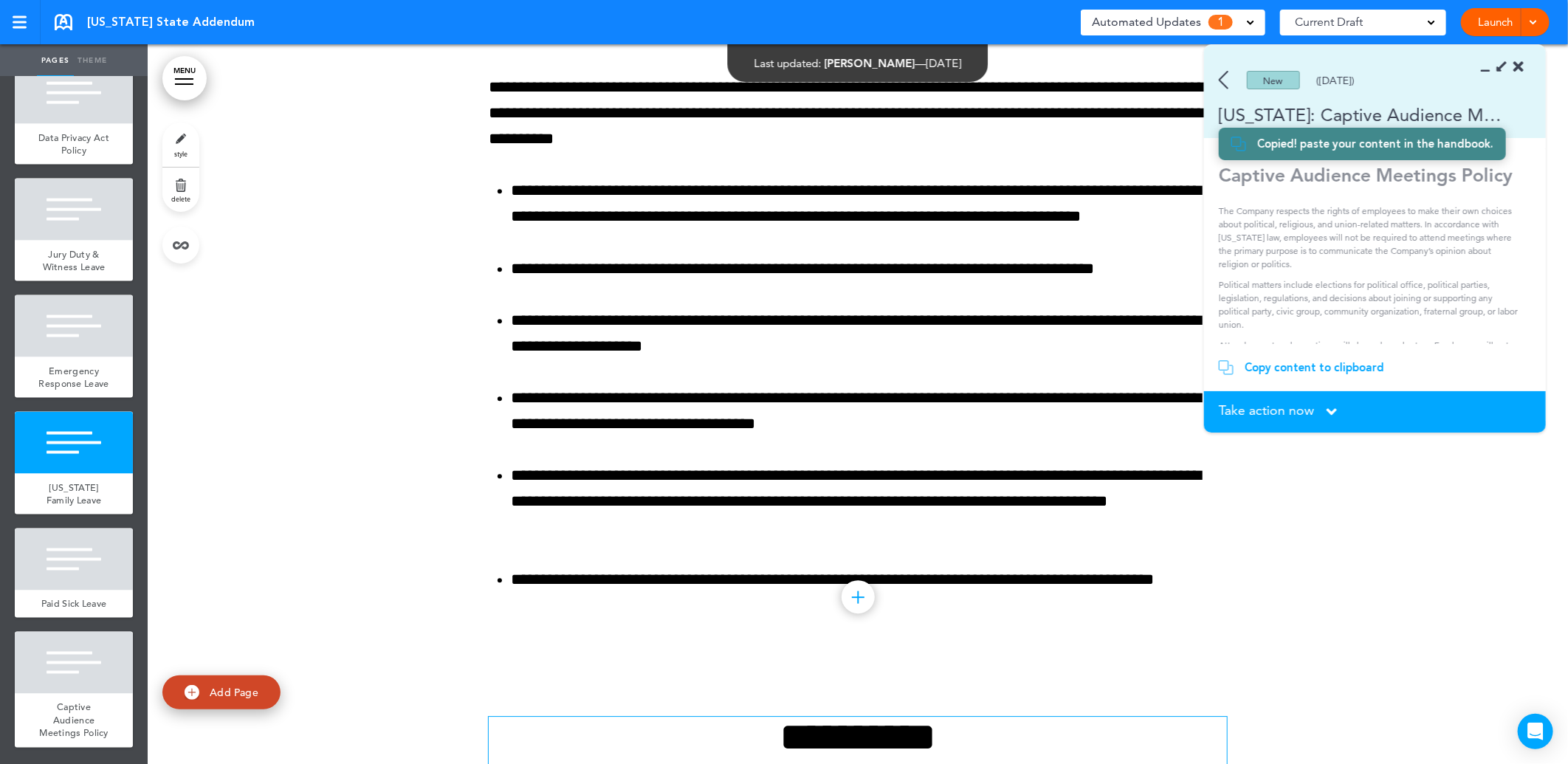
scroll to position [13436, 0]
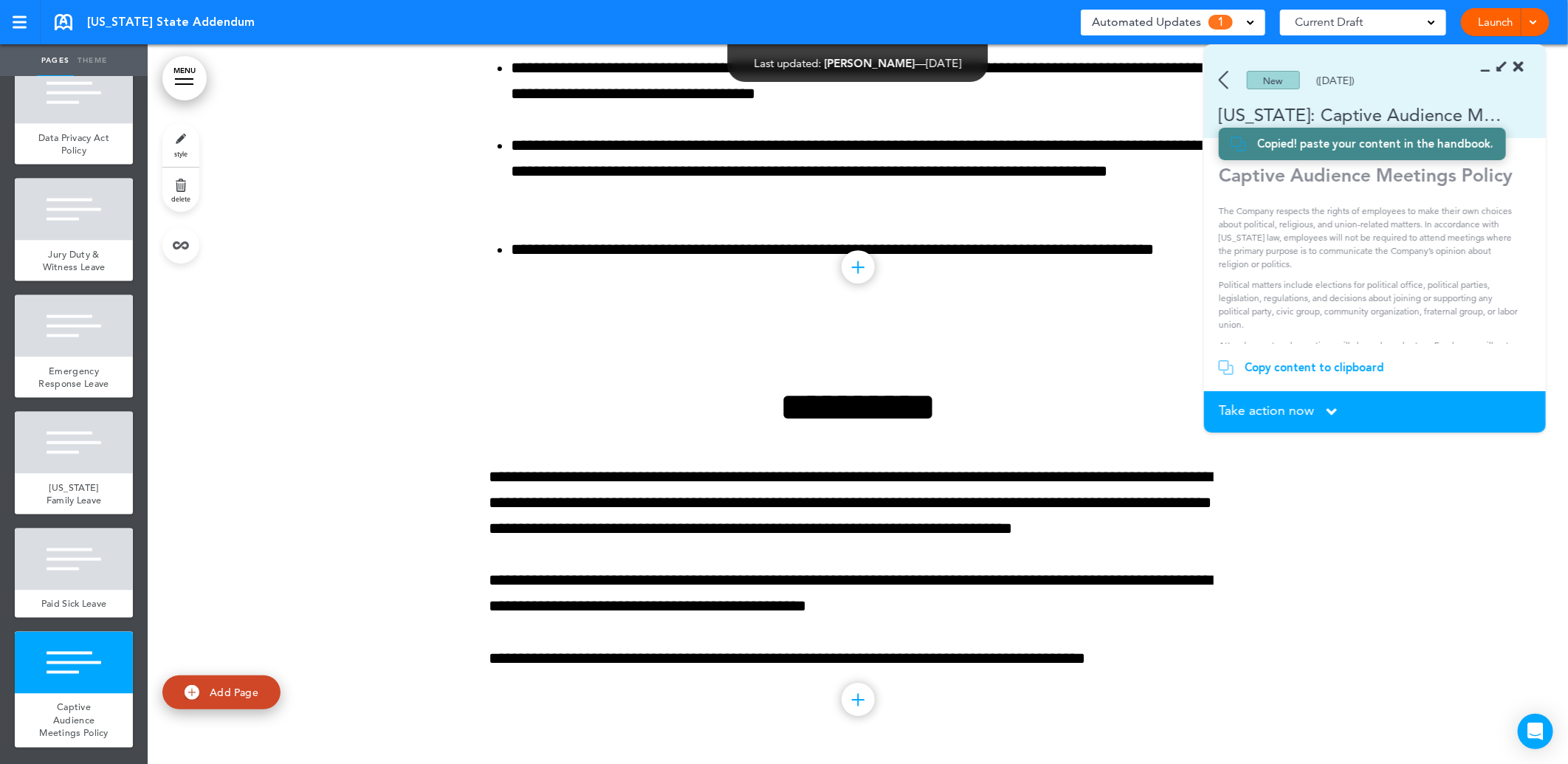
click at [858, 705] on div at bounding box center [858, 700] width 34 height 34
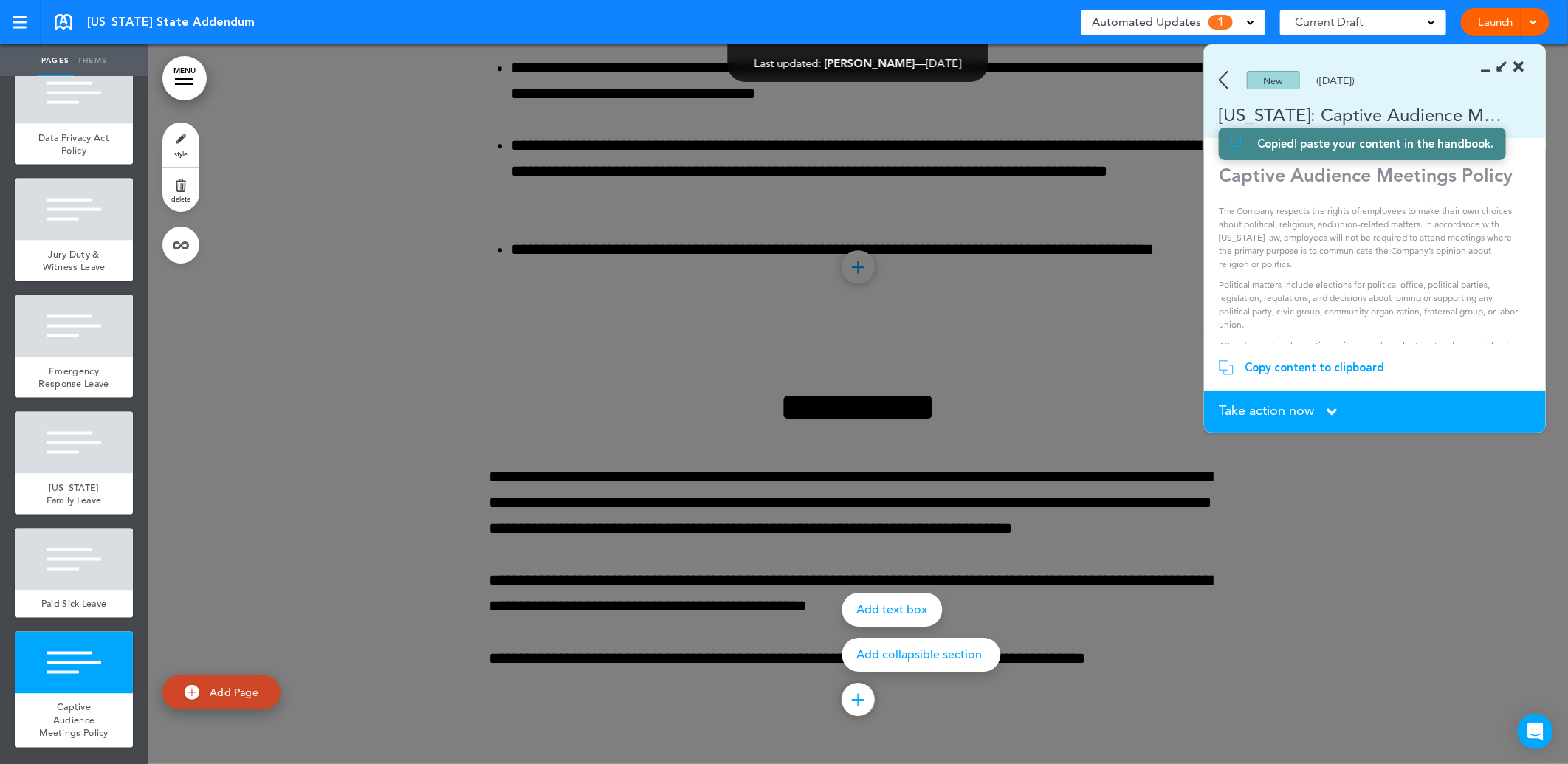
click at [878, 606] on div "Add text box" at bounding box center [892, 610] width 101 height 34
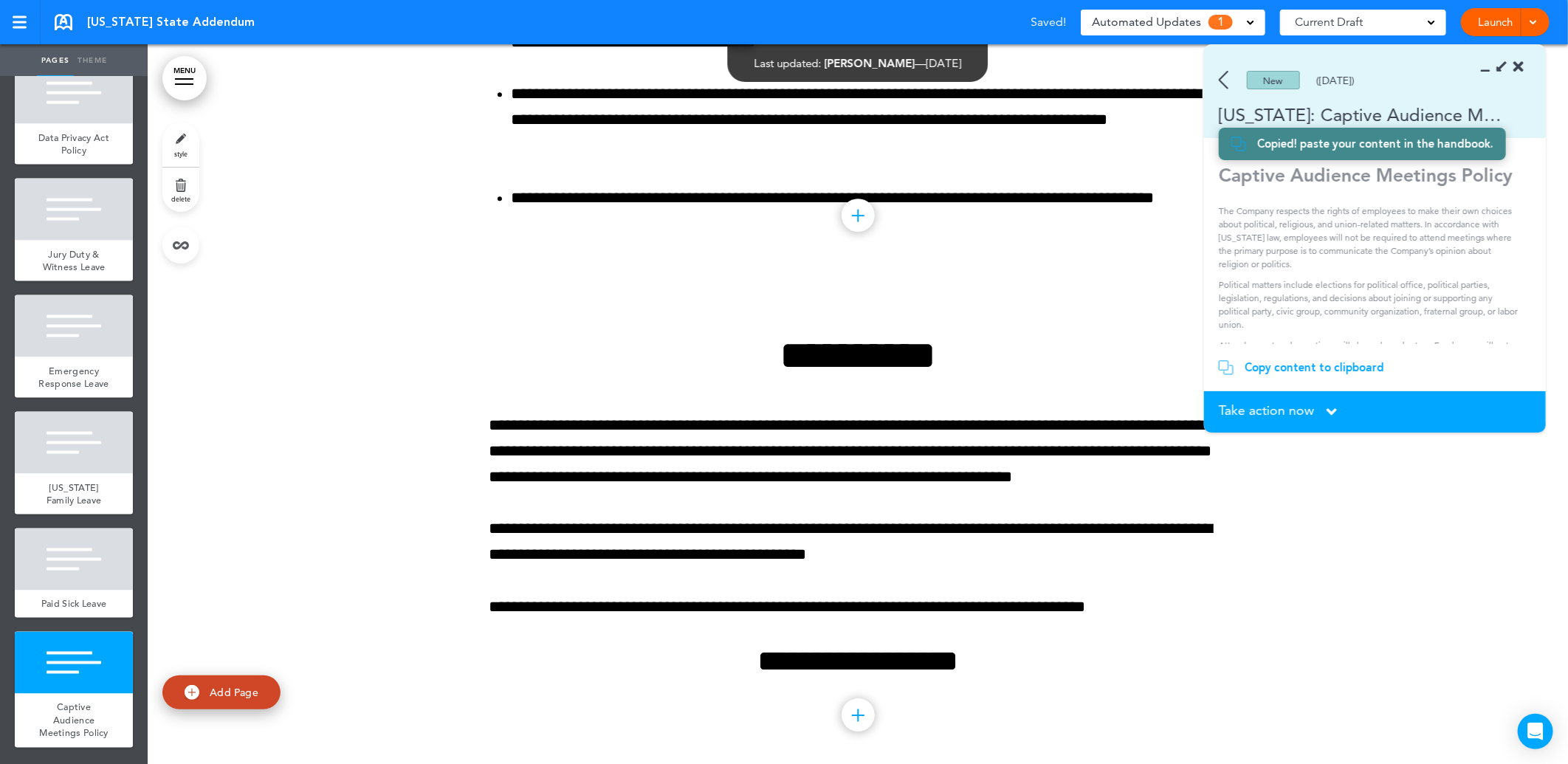
scroll to position [13503, 0]
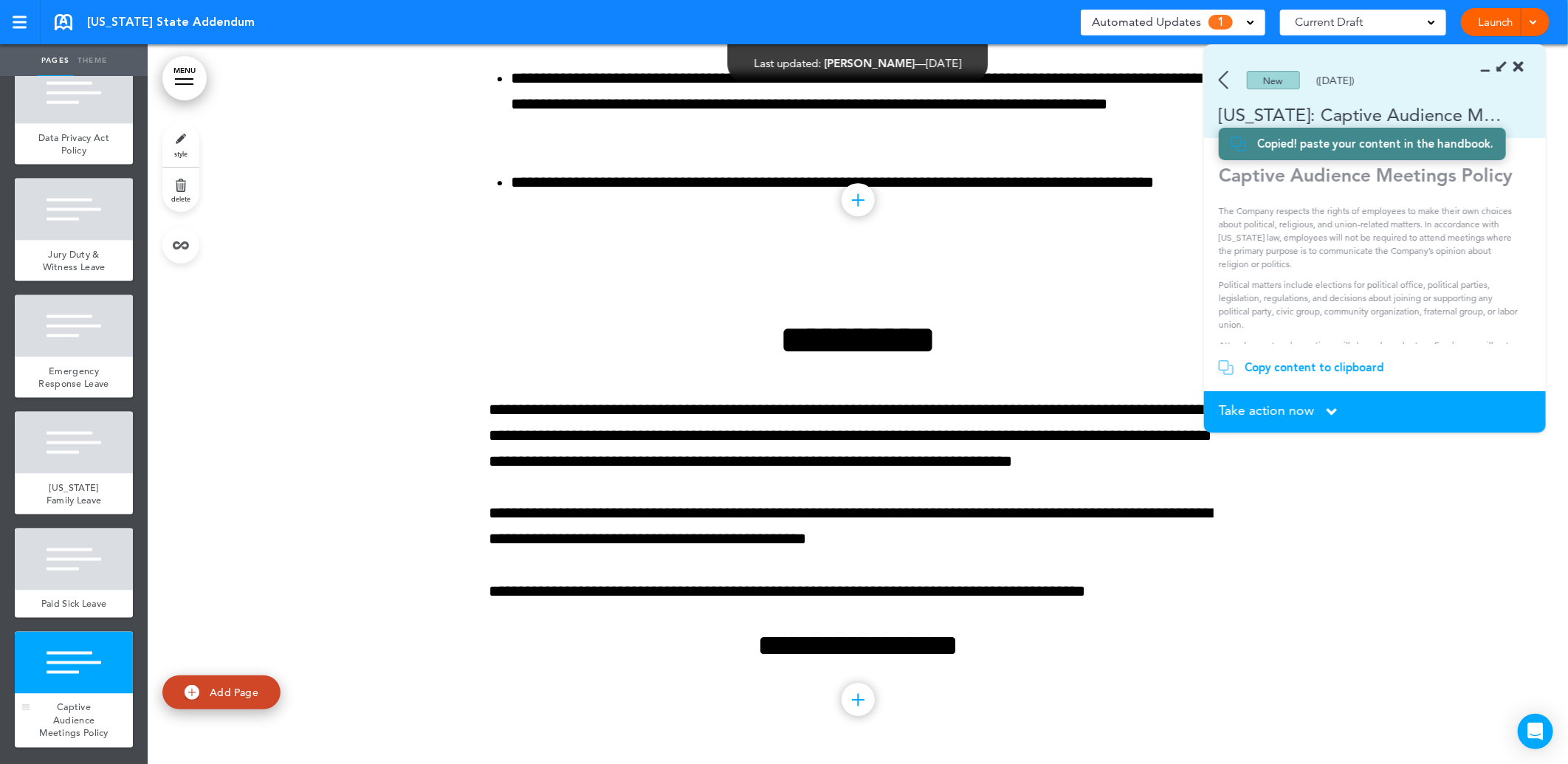
click at [76, 660] on div at bounding box center [74, 663] width 118 height 62
click at [83, 590] on div "Paid Sick Leave" at bounding box center [74, 604] width 118 height 28
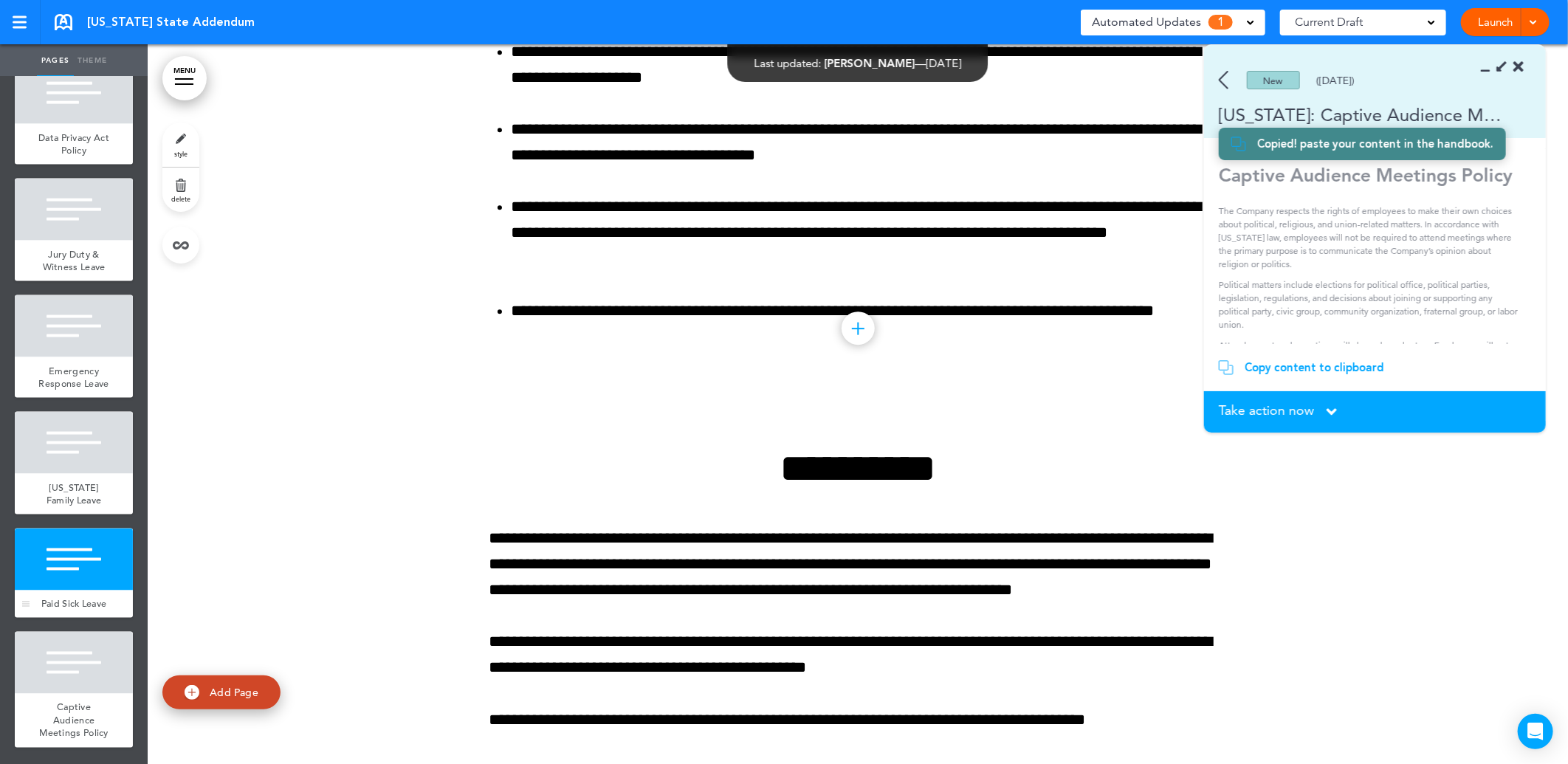
scroll to position [13003, 0]
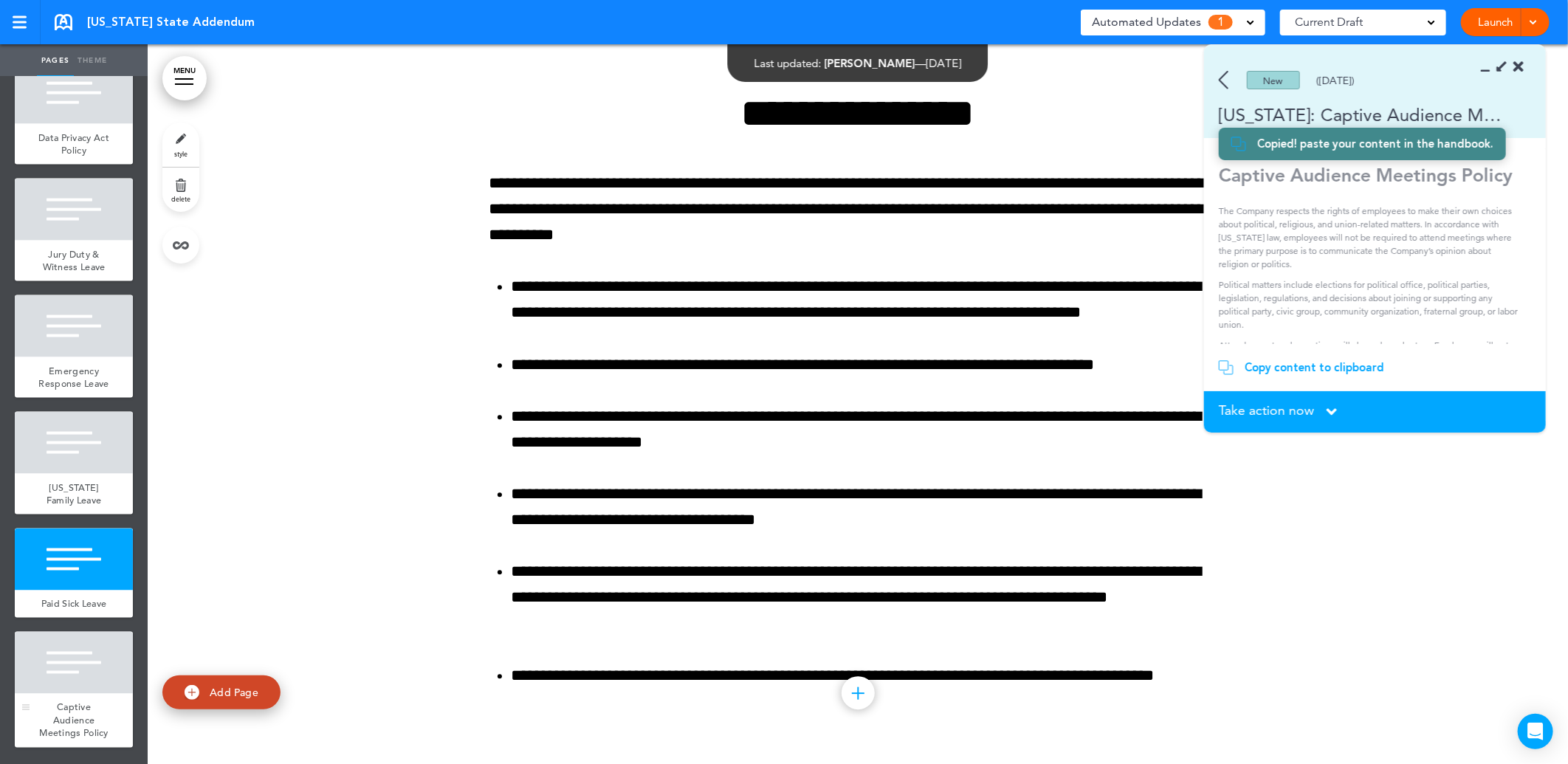
click at [44, 659] on div at bounding box center [74, 663] width 118 height 62
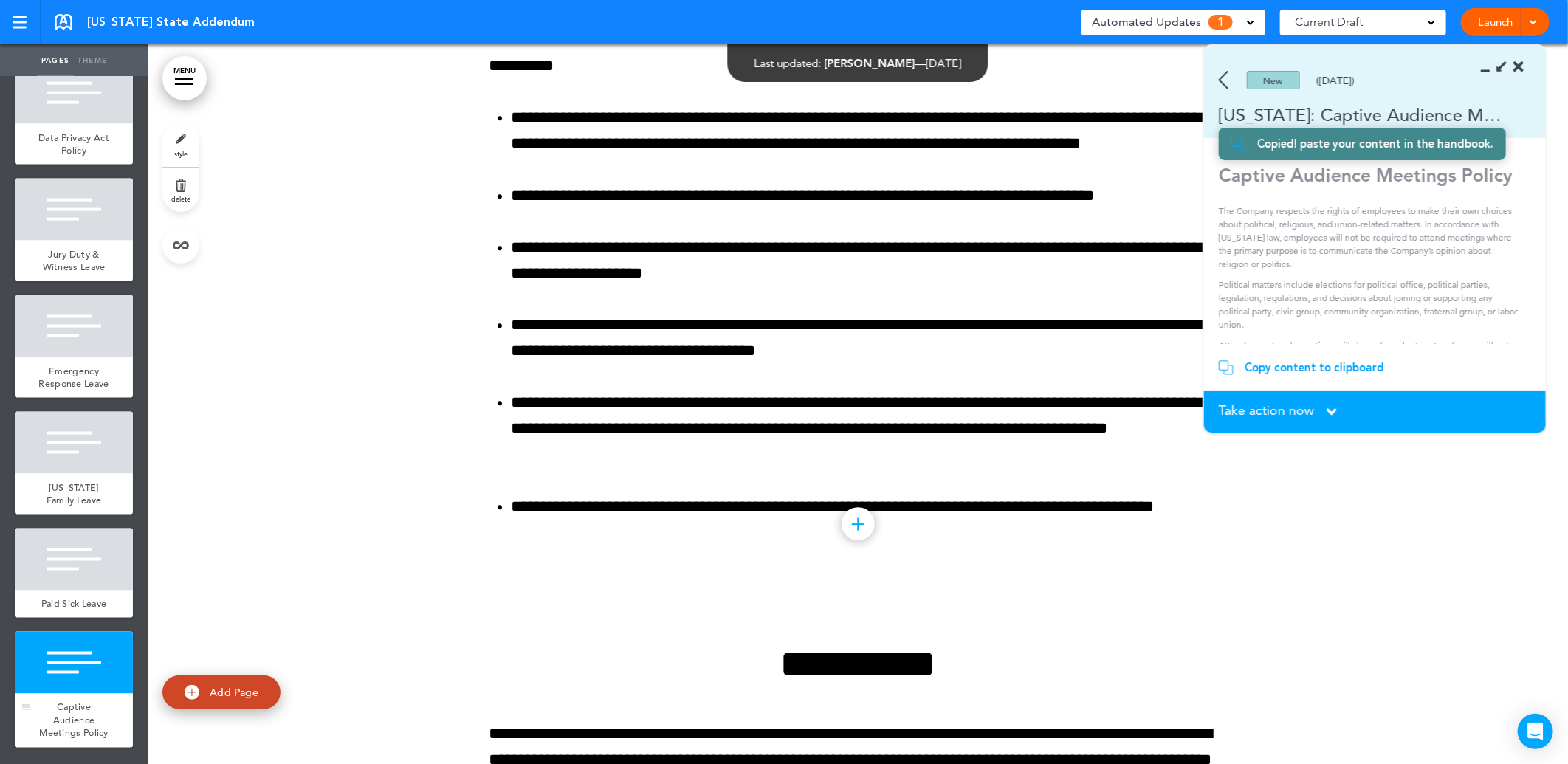
scroll to position [13503, 0]
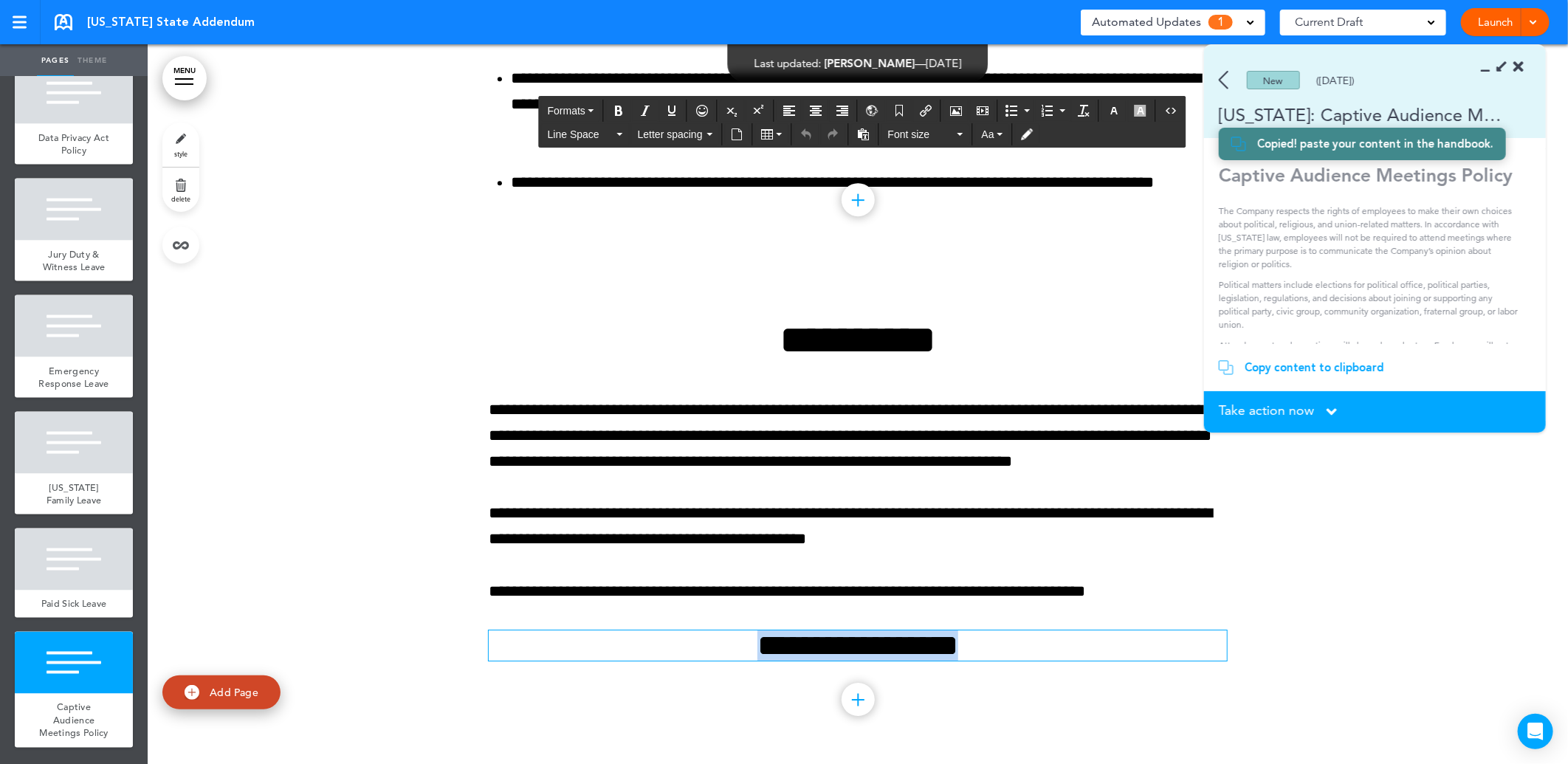
drag, startPoint x: 1169, startPoint y: 650, endPoint x: 578, endPoint y: 662, distance: 591.1
click at [578, 662] on div "**********" at bounding box center [857, 514] width 738 height 500
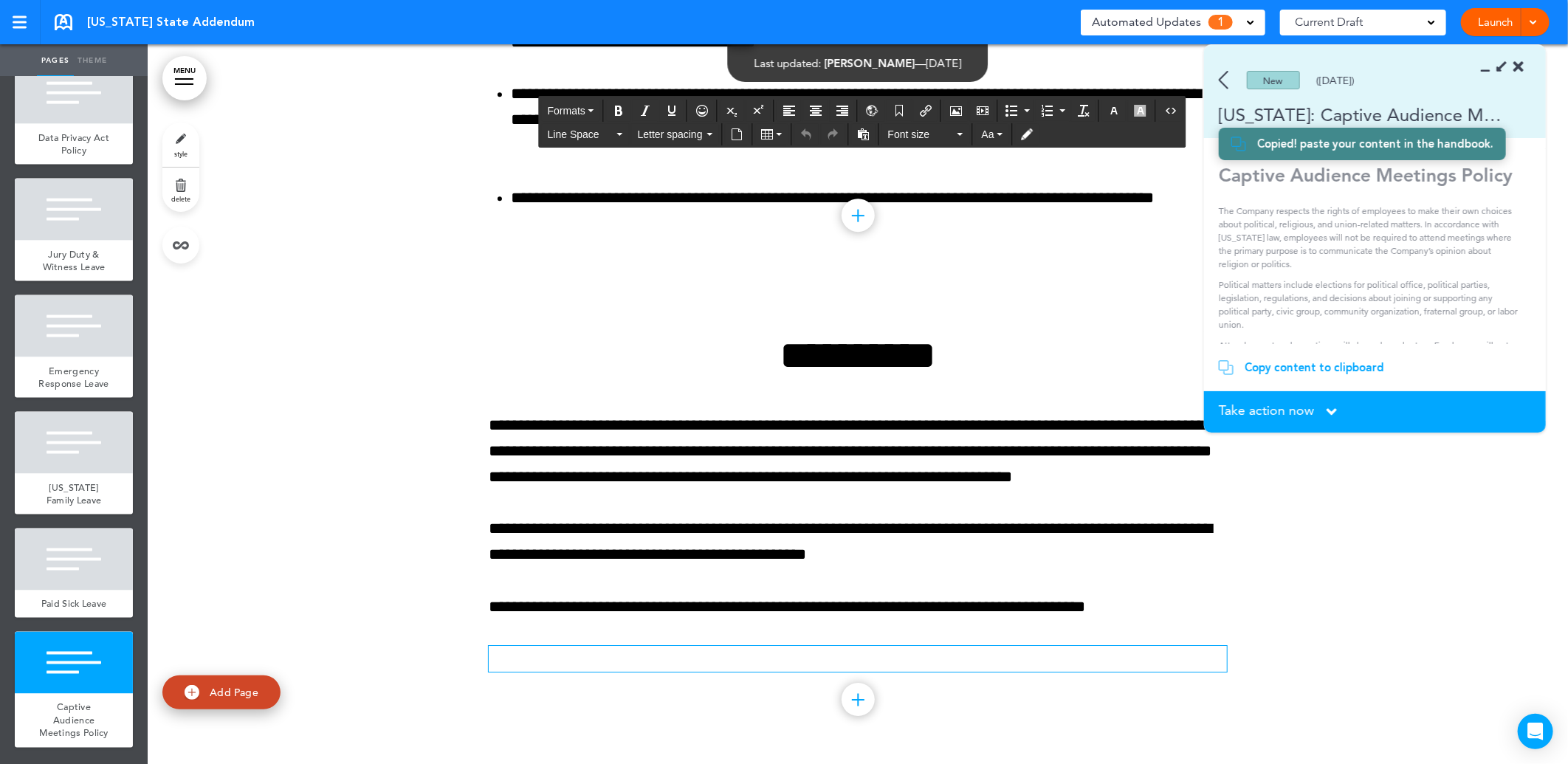
scroll to position [13488, 0]
click at [596, 699] on div "Add collapsible section ? In order to add a collapsible section, only solid bac…" at bounding box center [857, 703] width 738 height 11
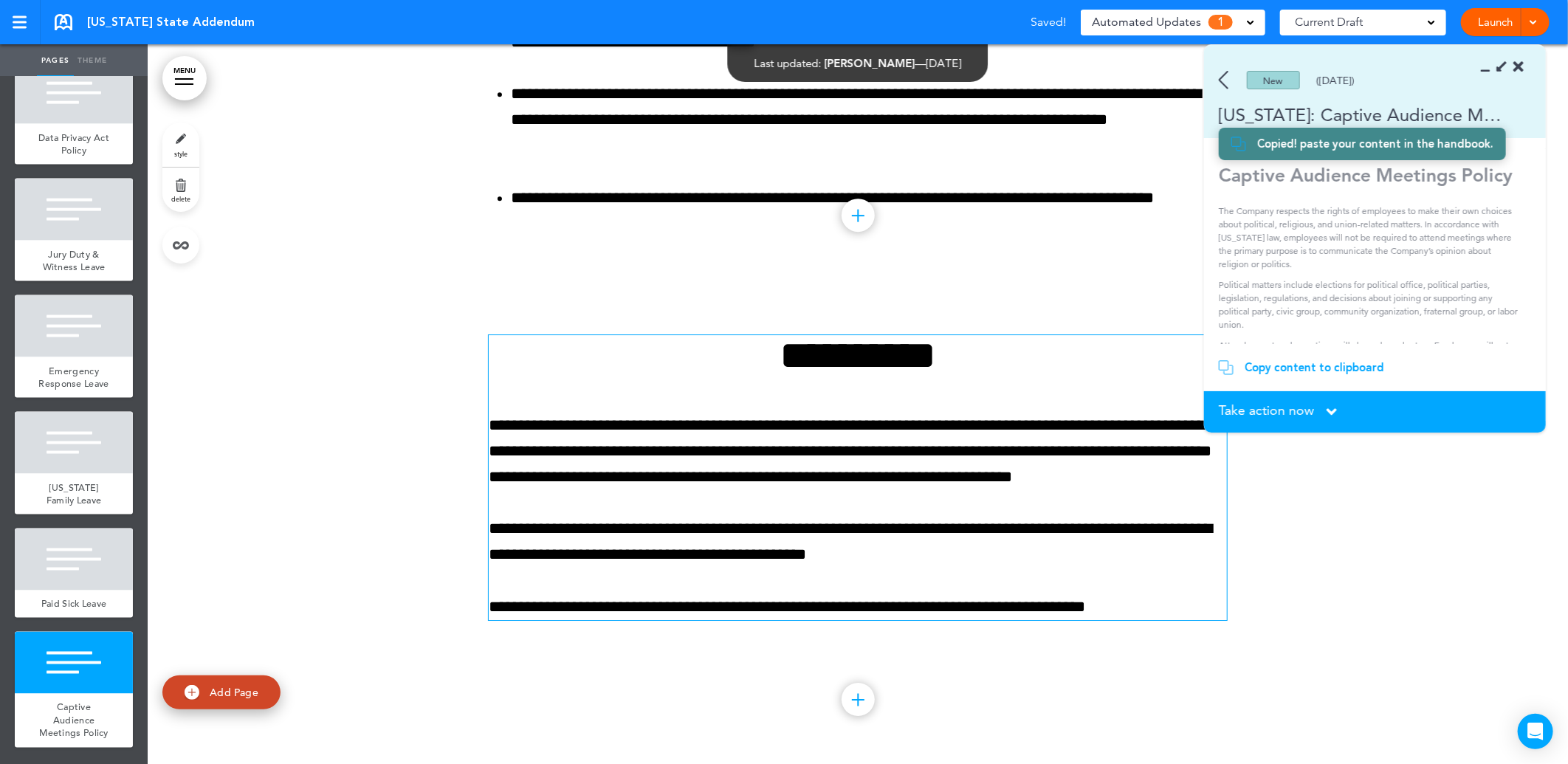
click at [689, 512] on div "**********" at bounding box center [857, 478] width 738 height 285
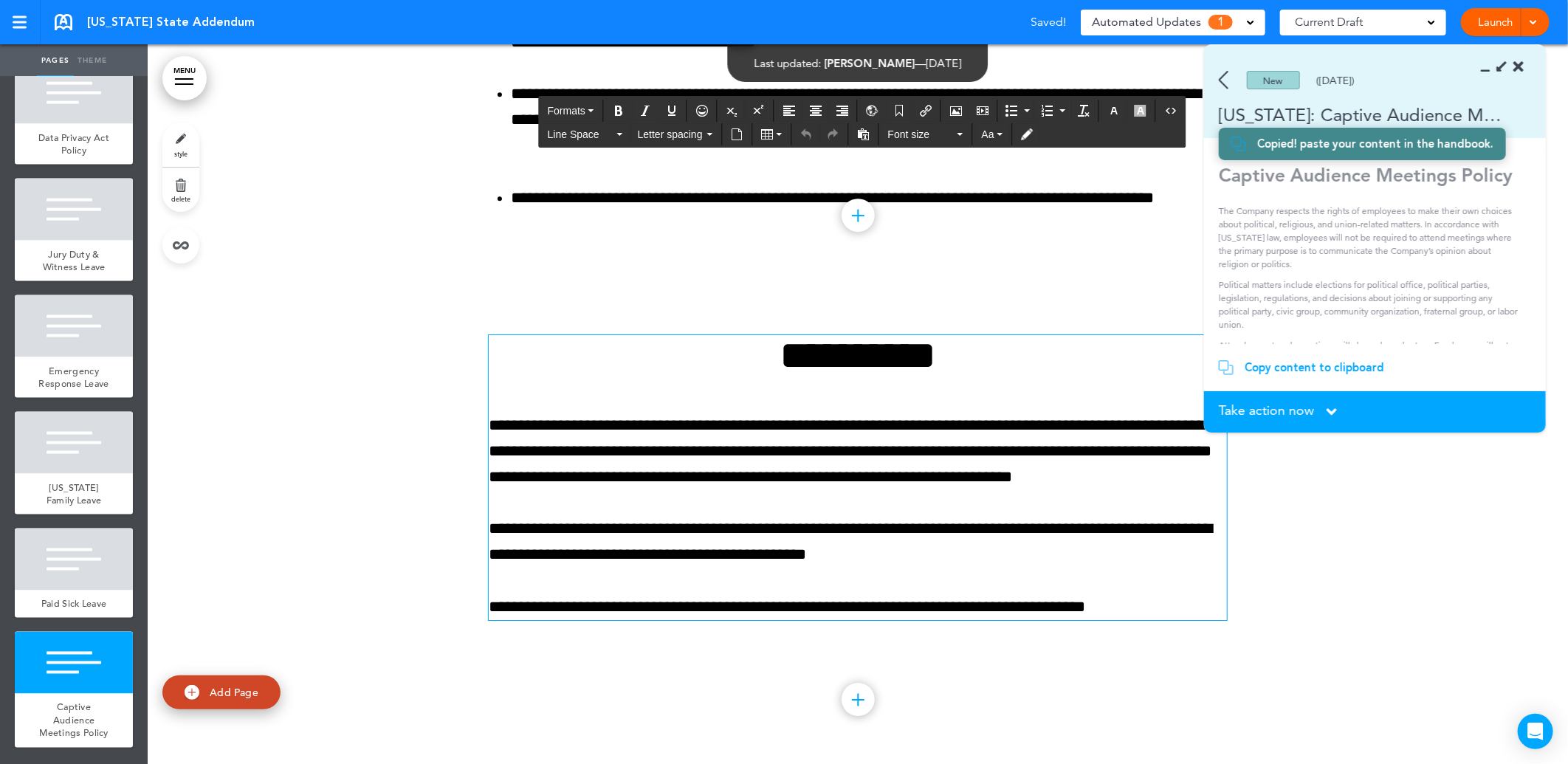
click at [744, 357] on h1 "**********" at bounding box center [857, 355] width 738 height 41
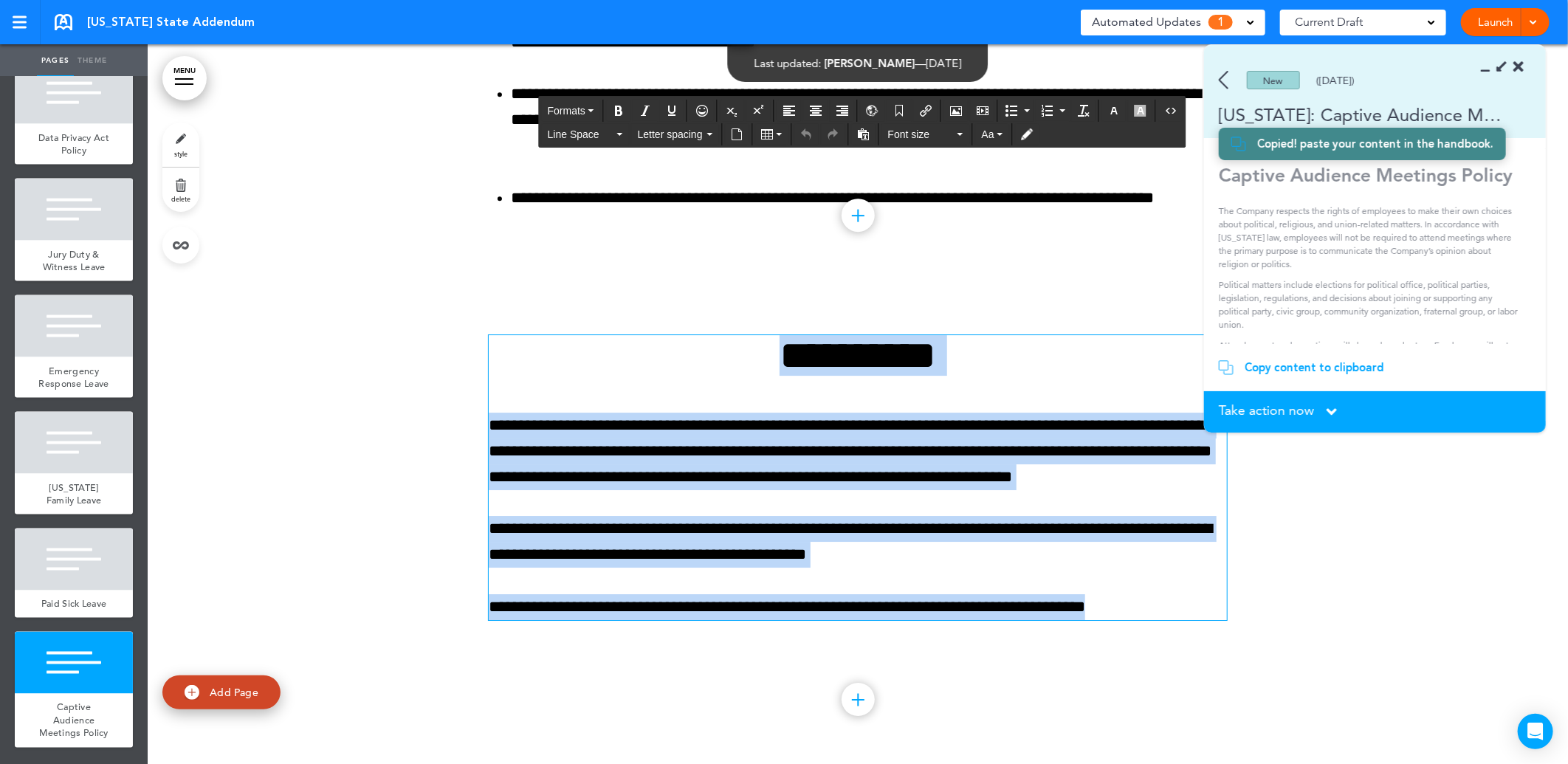
drag, startPoint x: 722, startPoint y: 363, endPoint x: 1139, endPoint y: 592, distance: 475.7
click at [1142, 599] on div "**********" at bounding box center [857, 478] width 738 height 285
paste div
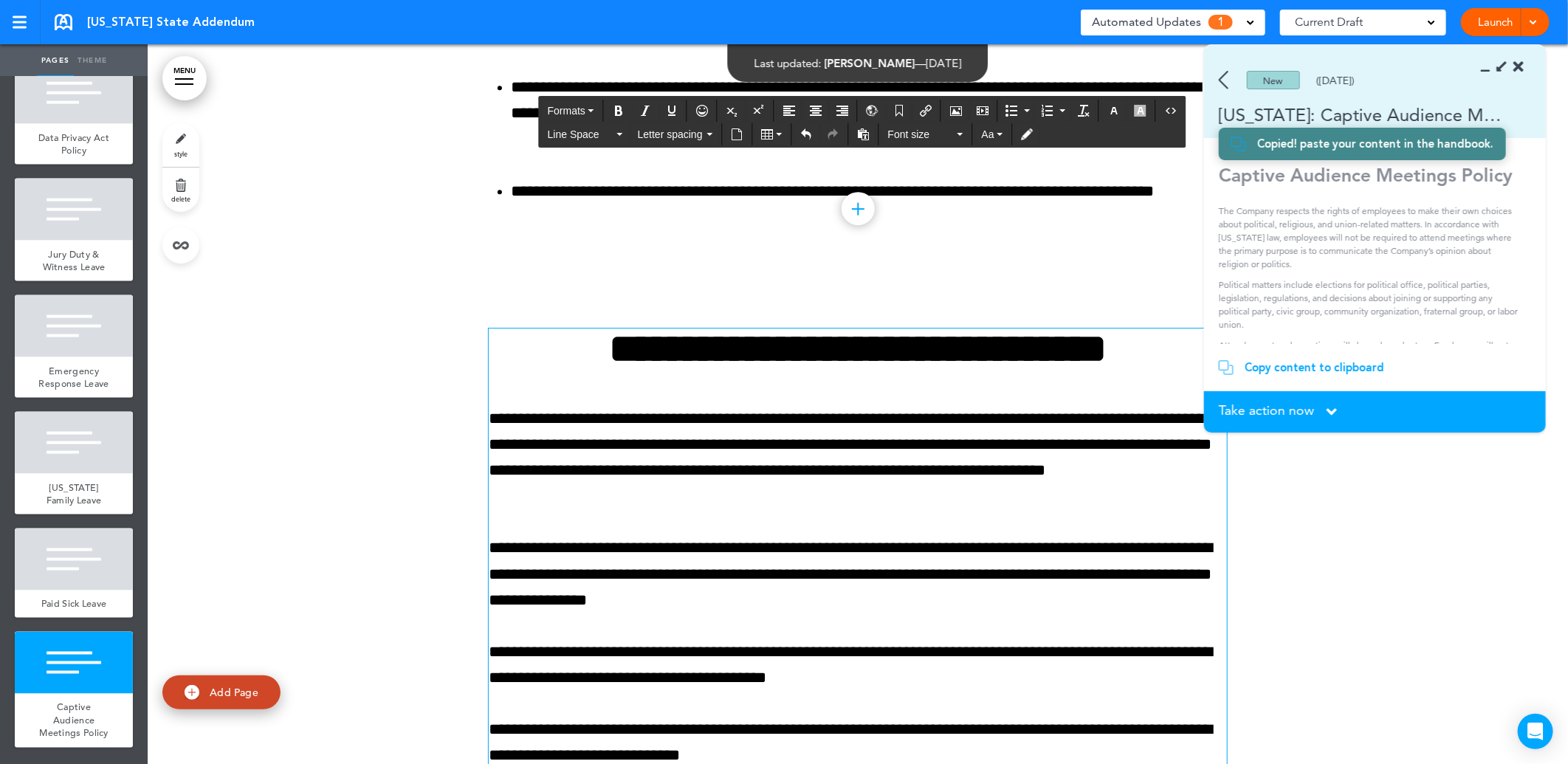
scroll to position [13254, 0]
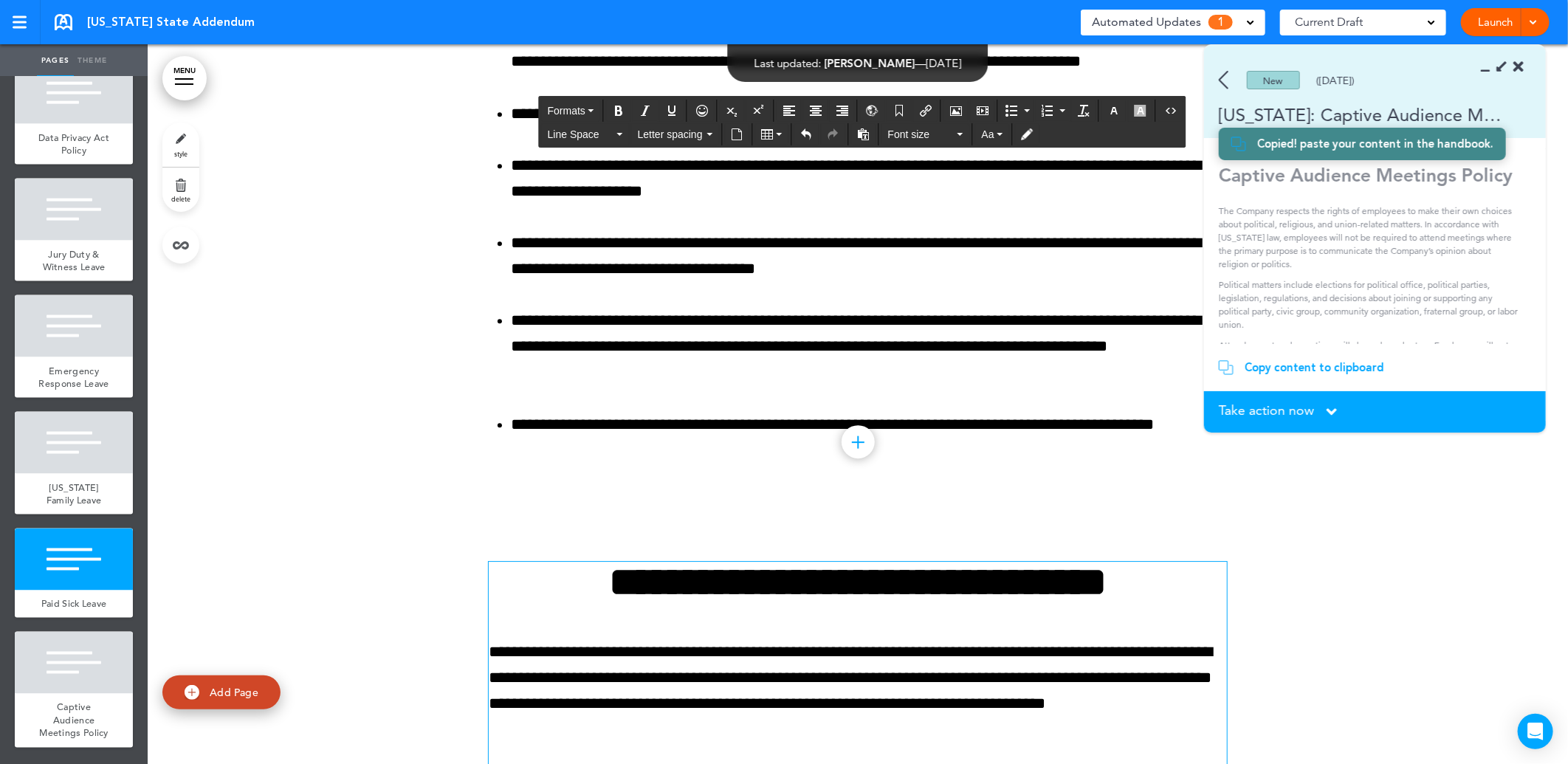
click at [528, 483] on div "**********" at bounding box center [857, 158] width 738 height 744
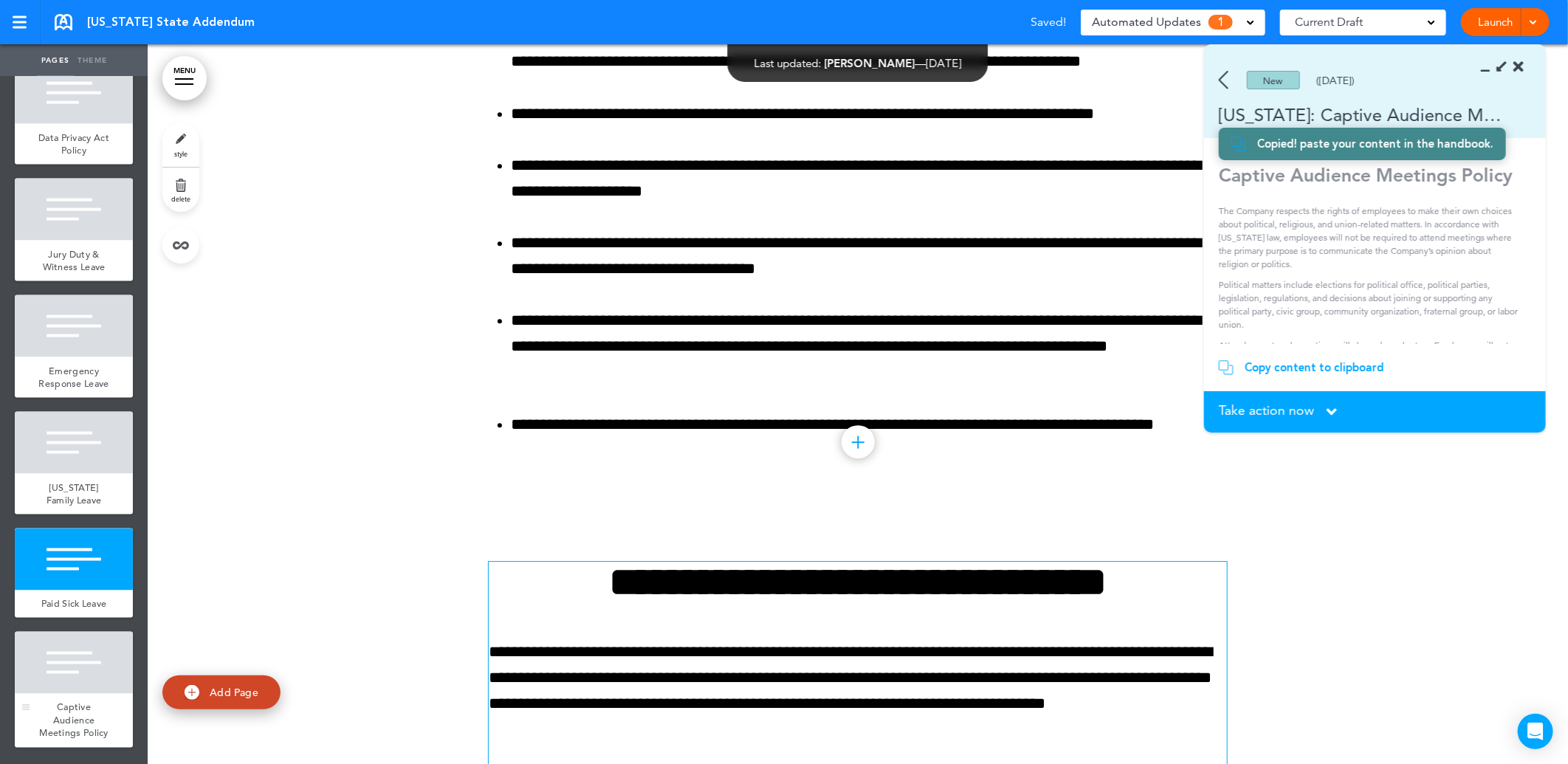
click at [67, 665] on div at bounding box center [74, 663] width 118 height 62
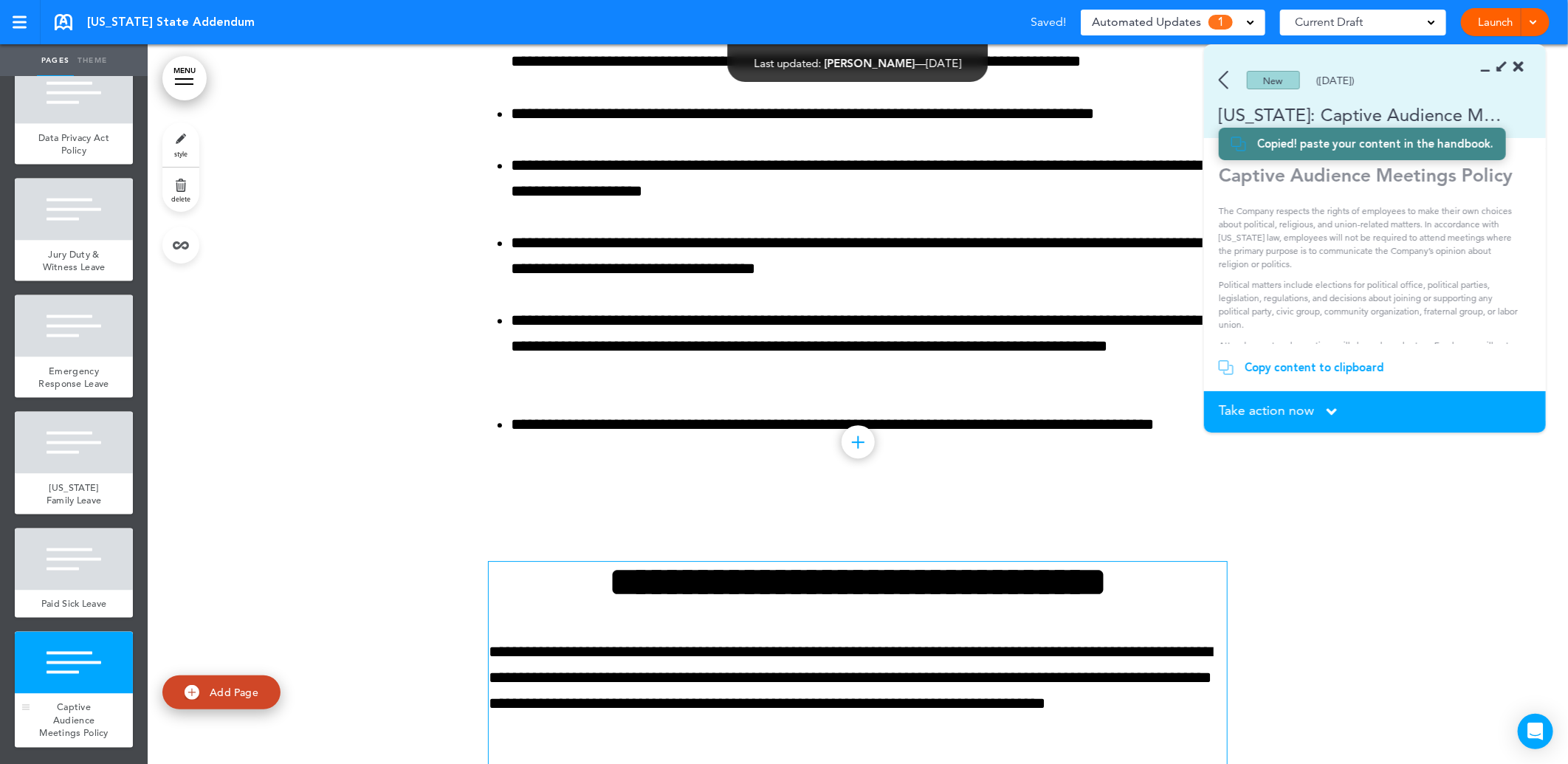
scroll to position [13645, 0]
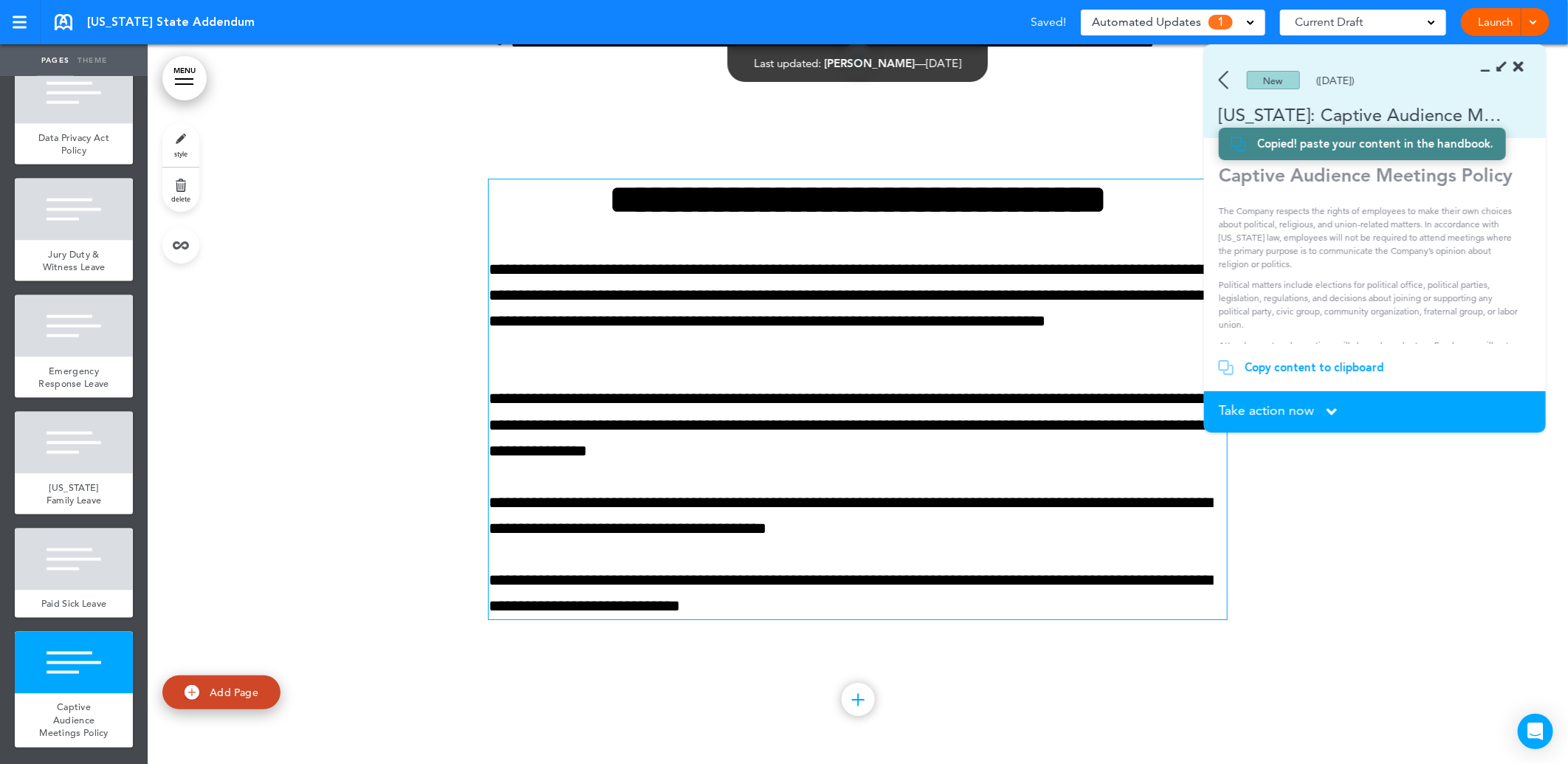
click at [325, 397] on div at bounding box center [858, 444] width 1420 height 640
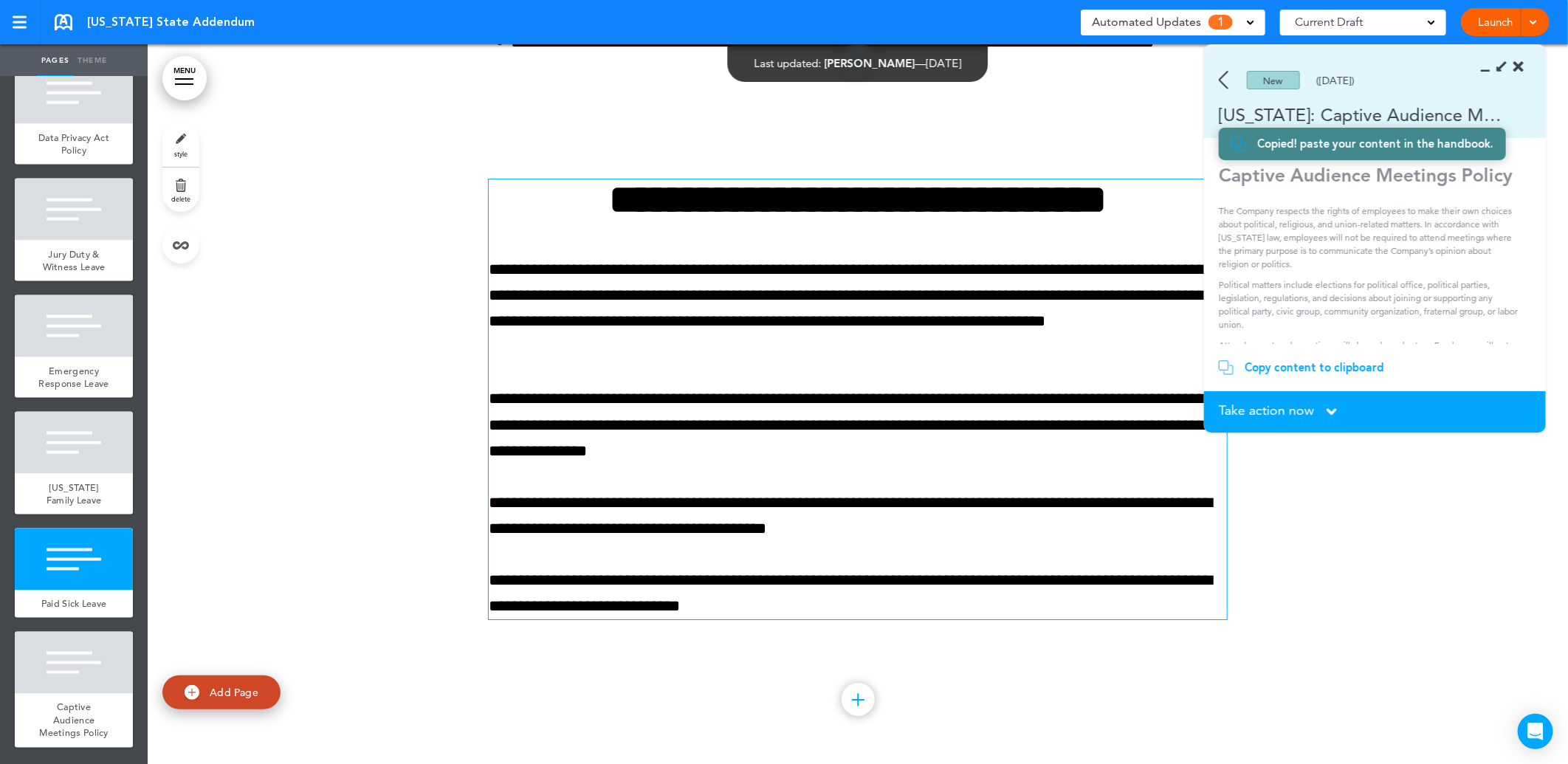
click at [1295, 405] on span "Take action now" at bounding box center [1266, 411] width 95 height 14
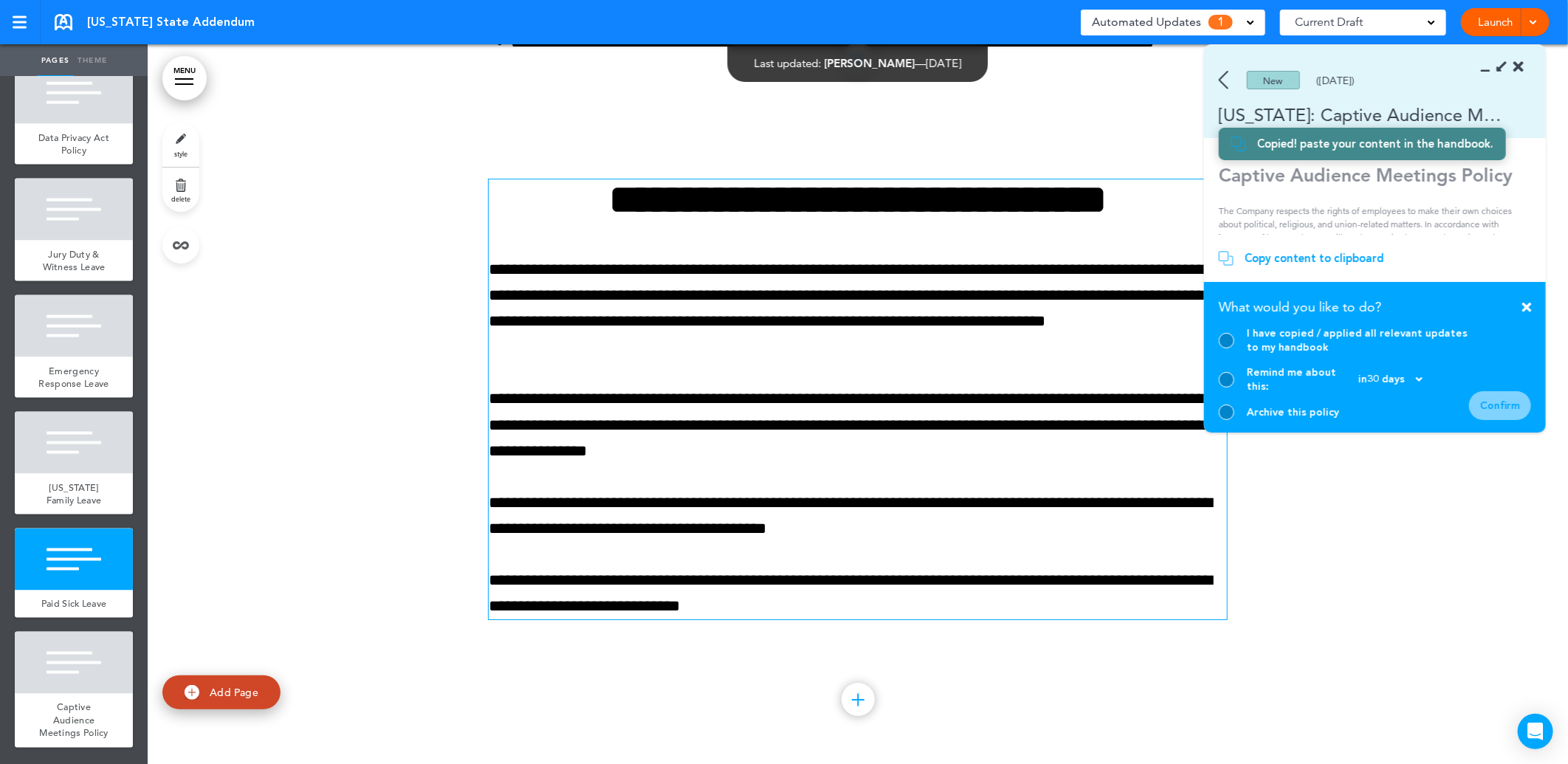
click at [1269, 354] on div "I have copied / applied all relevant updates to my handbook" at bounding box center [1357, 340] width 222 height 28
click at [1218, 349] on div at bounding box center [1226, 341] width 15 height 15
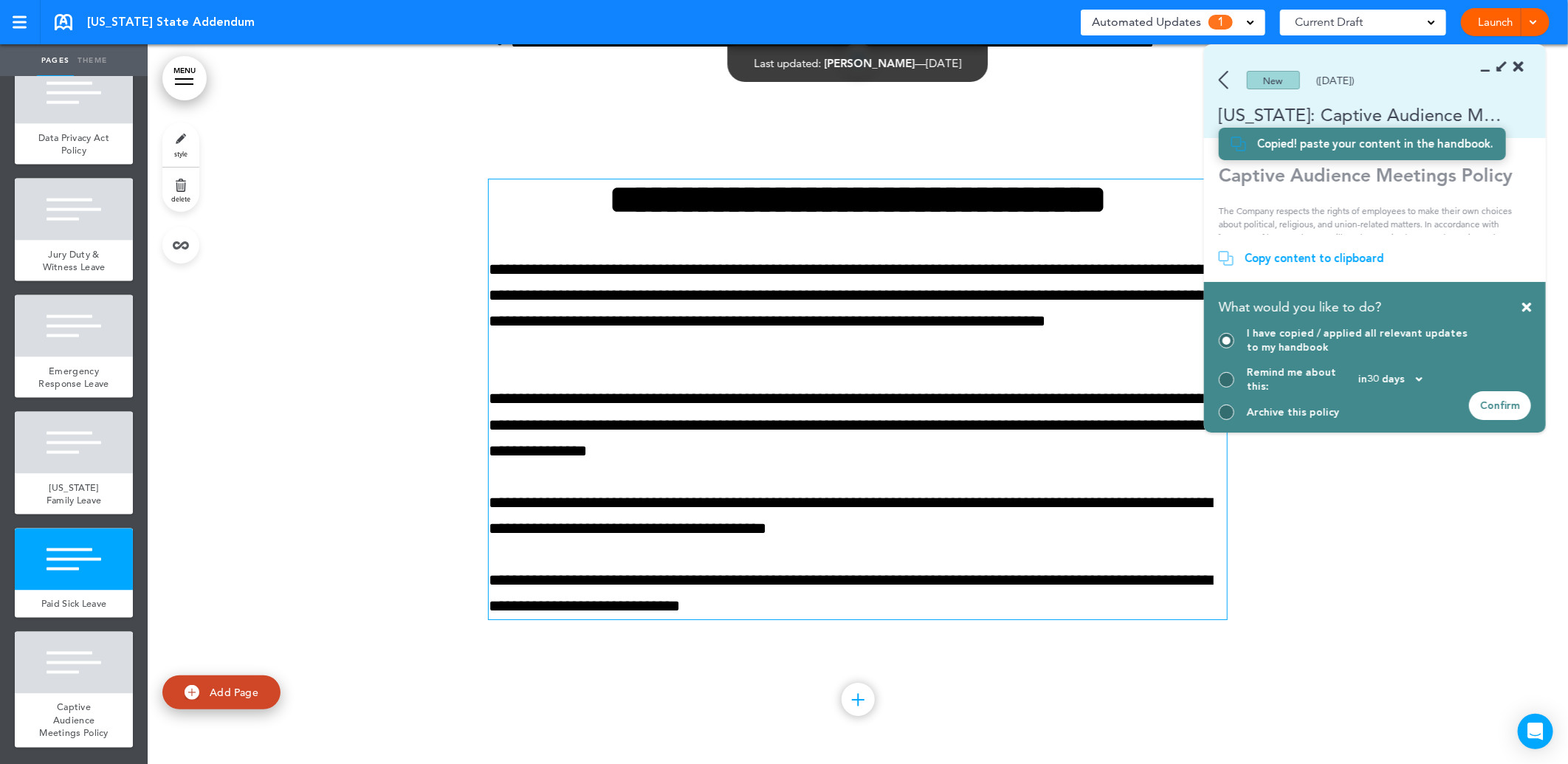
click at [1504, 407] on div "Confirm" at bounding box center [1500, 406] width 62 height 29
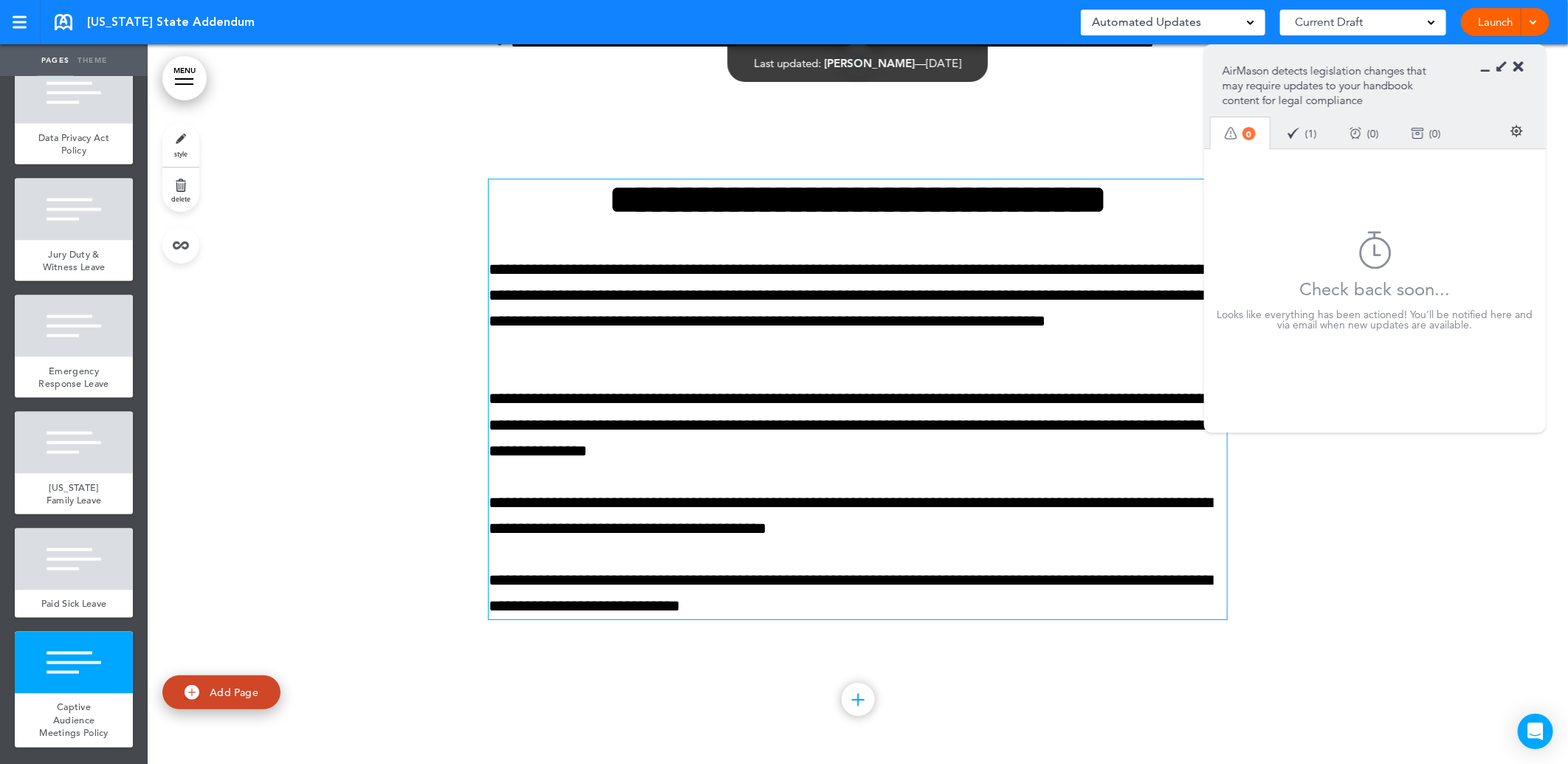
click at [1516, 64] on icon at bounding box center [1518, 67] width 10 height 15
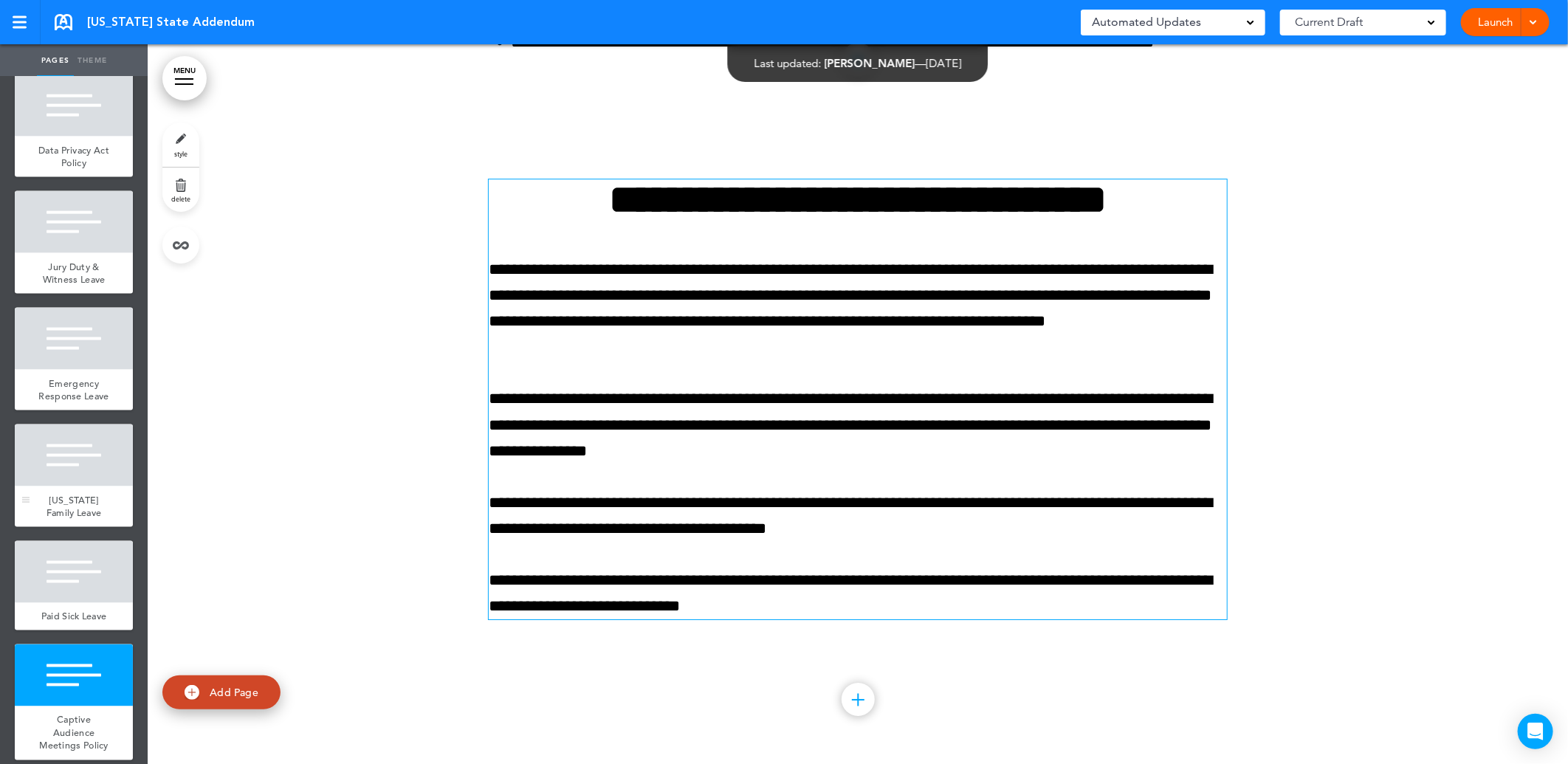
scroll to position [1402, 0]
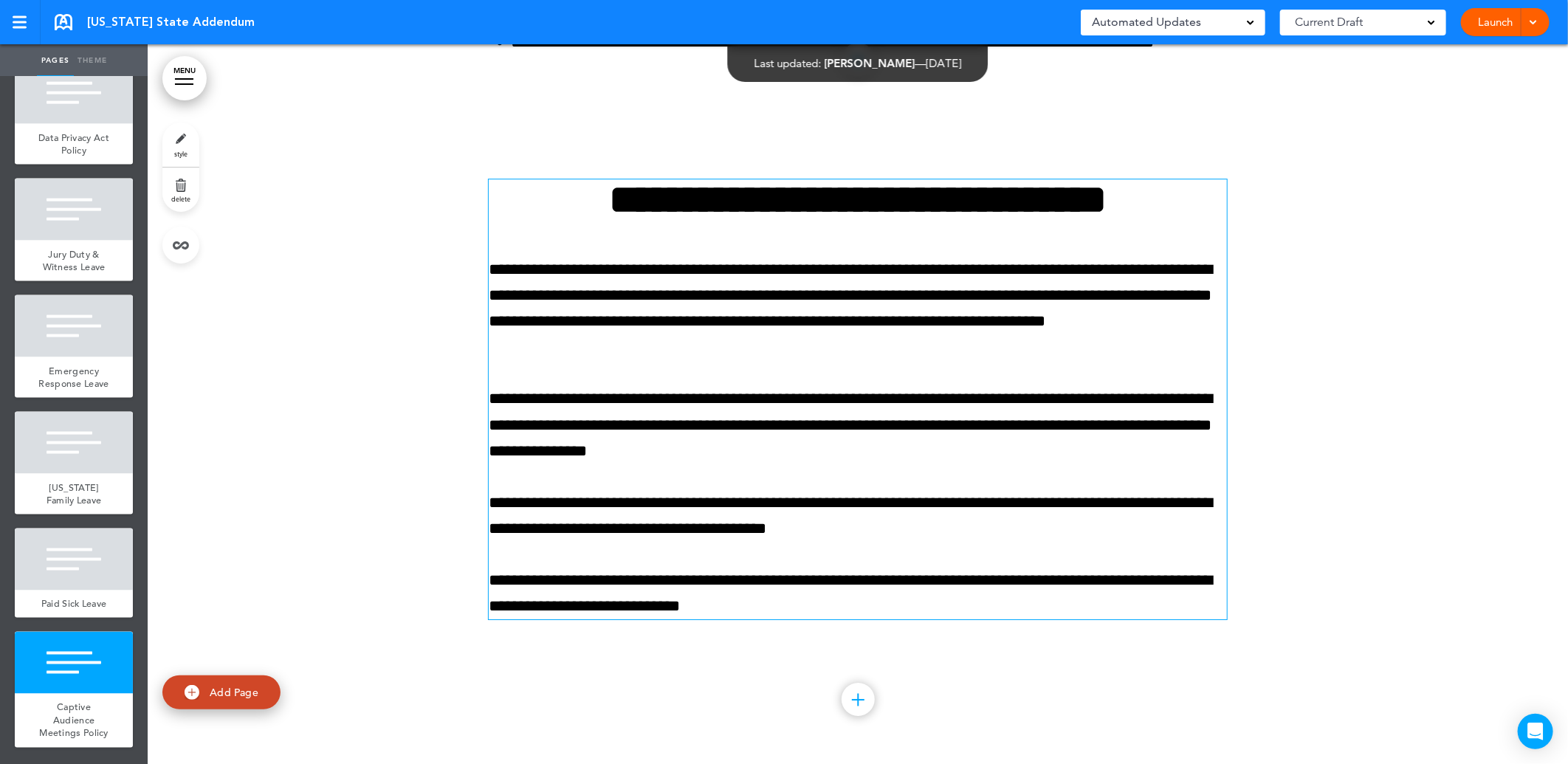
click at [305, 471] on div at bounding box center [858, 444] width 1420 height 640
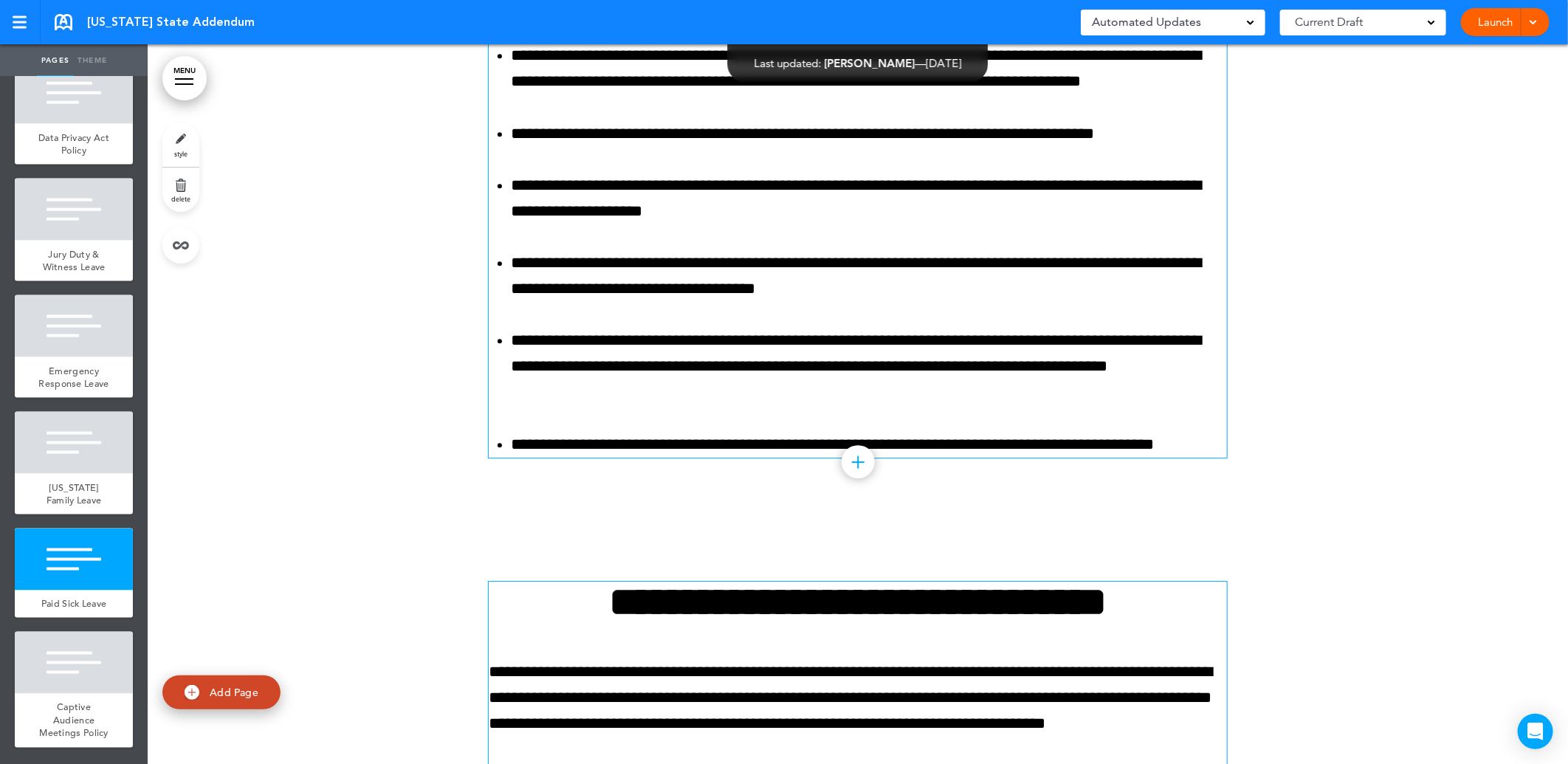
scroll to position [12824, 0]
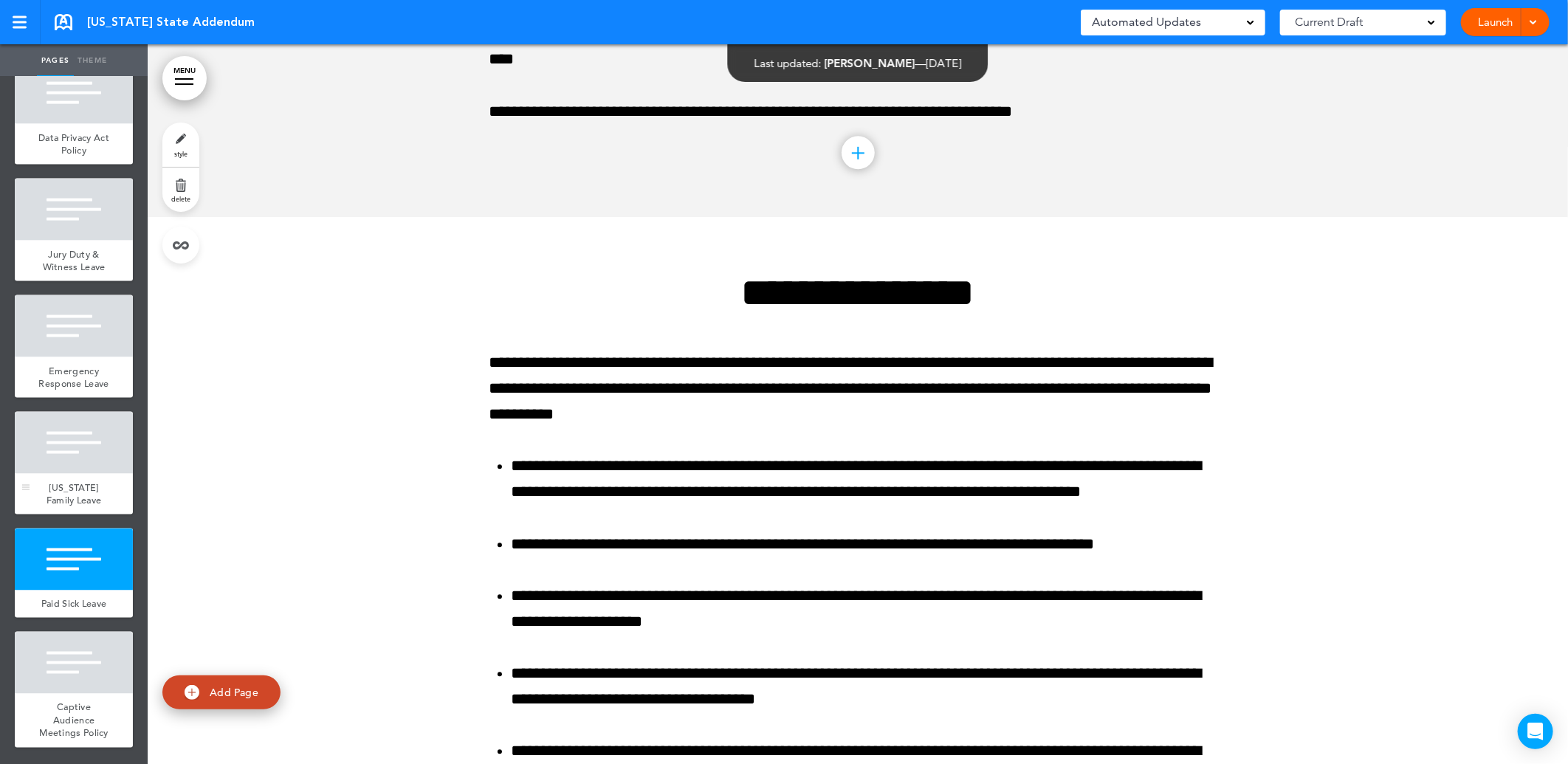
click at [69, 481] on span "New Jersey Family Leave" at bounding box center [74, 494] width 55 height 25
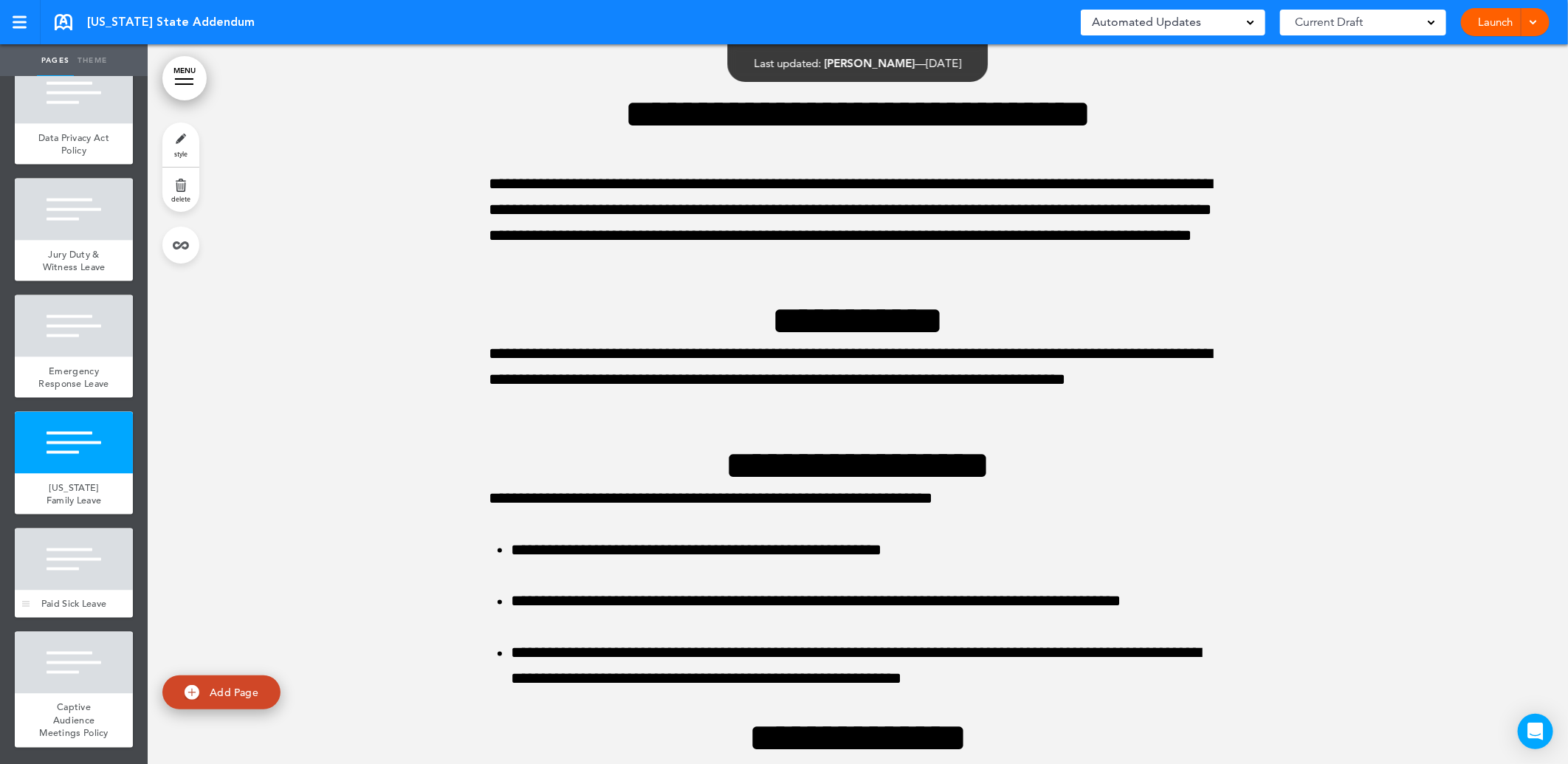
click at [57, 535] on div at bounding box center [74, 560] width 118 height 62
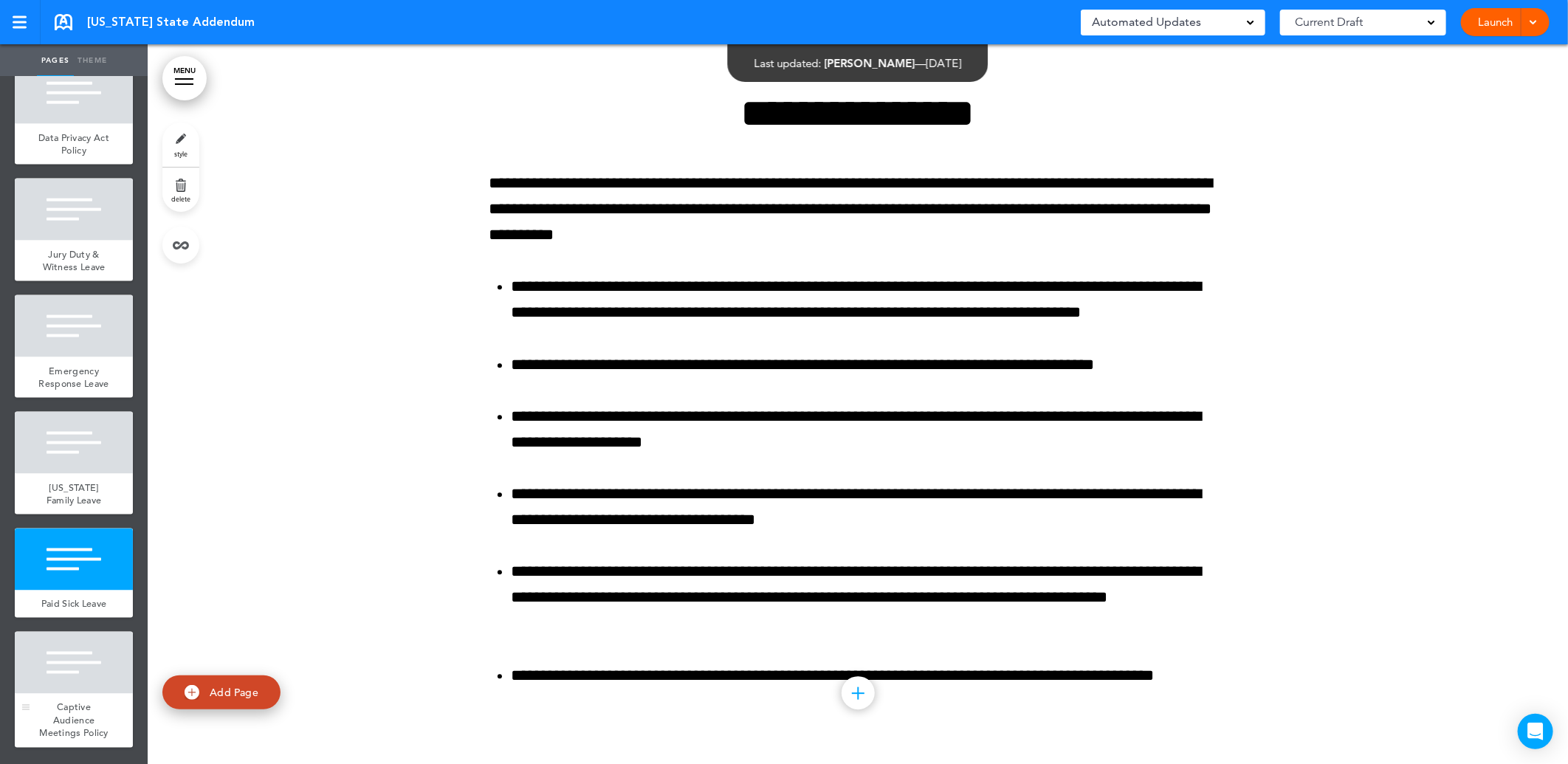
click at [37, 650] on div at bounding box center [74, 663] width 118 height 62
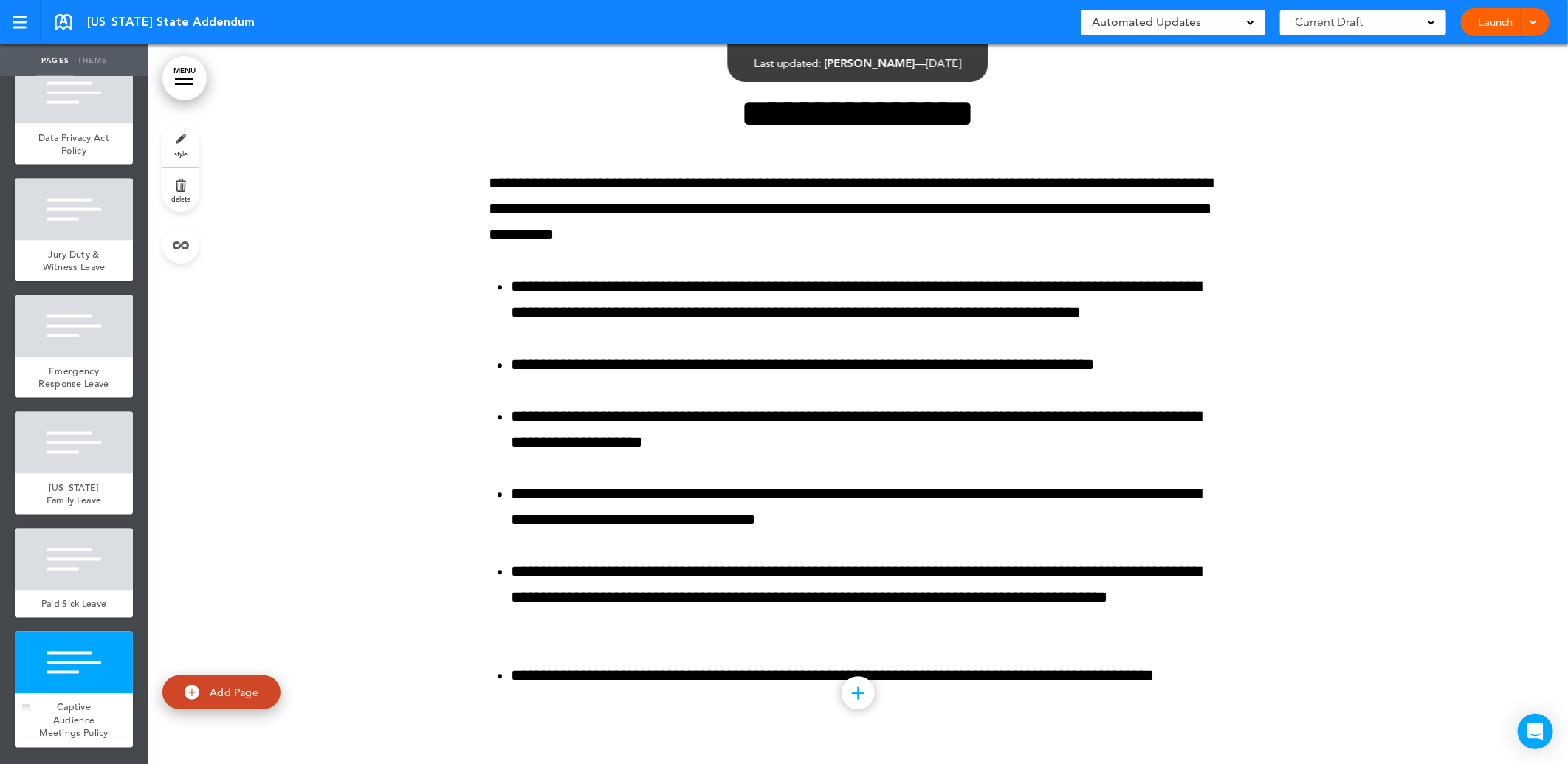
scroll to position [13645, 0]
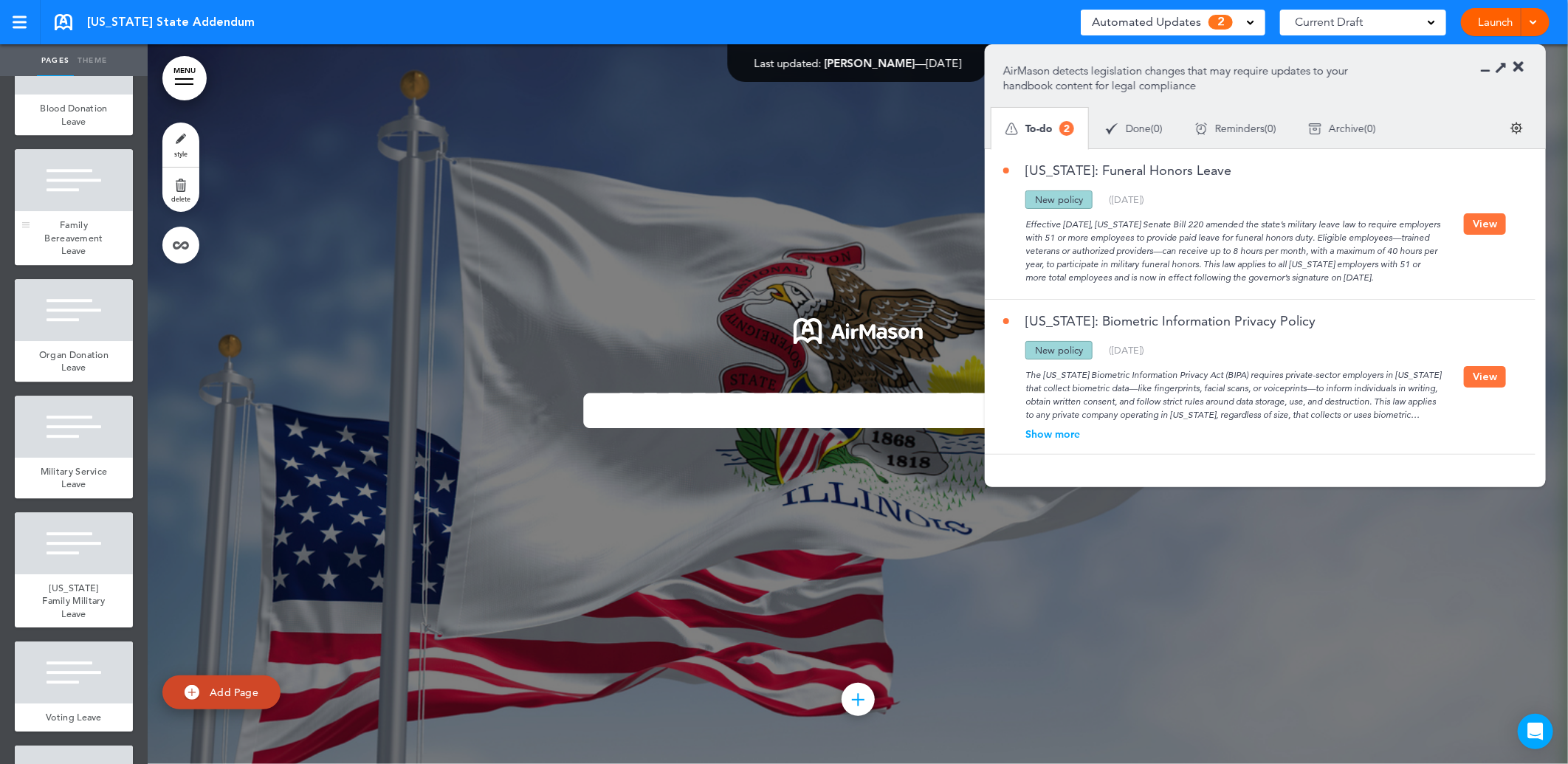
scroll to position [2707, 0]
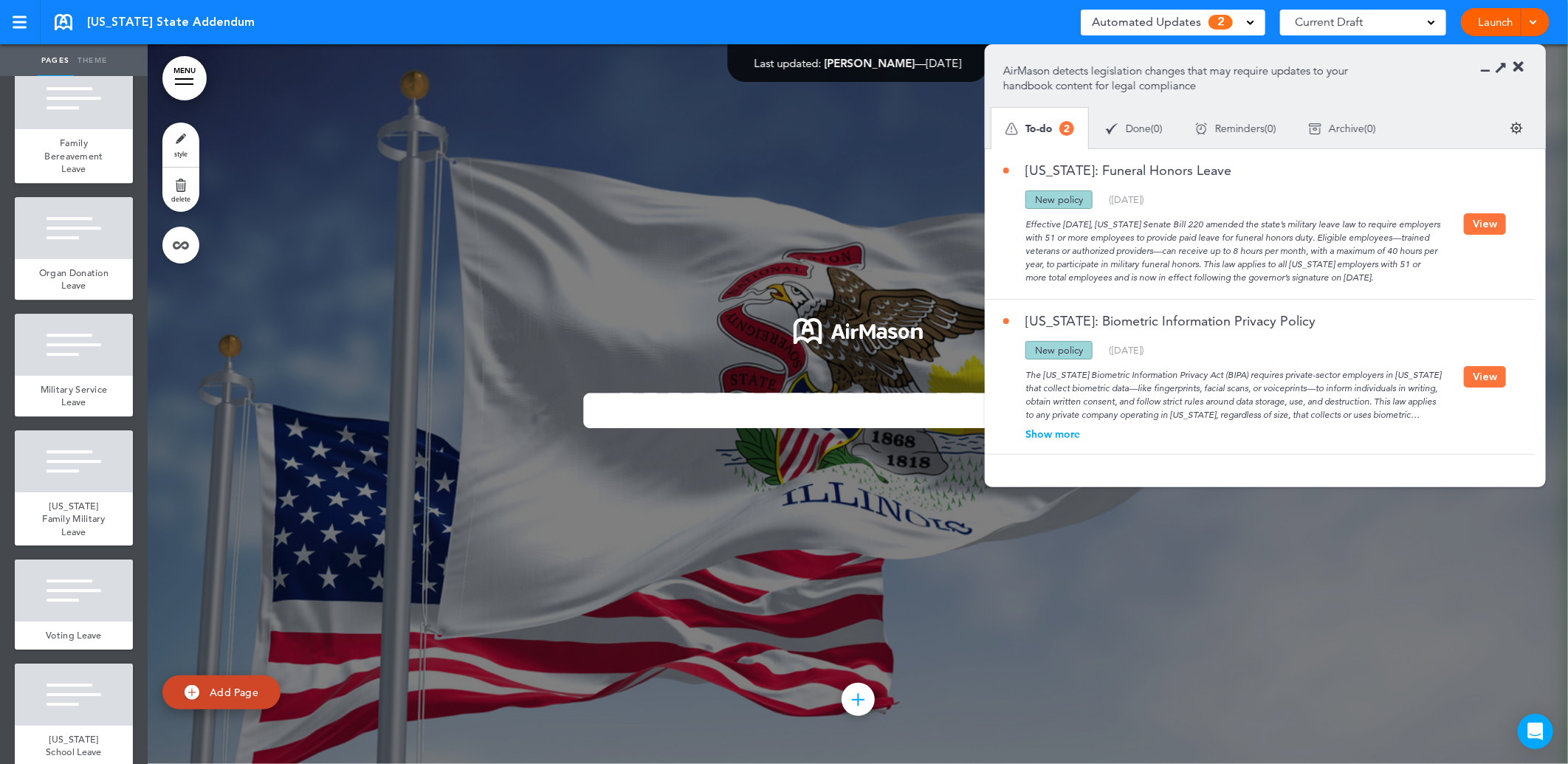
click at [1486, 222] on button "View" at bounding box center [1484, 224] width 42 height 22
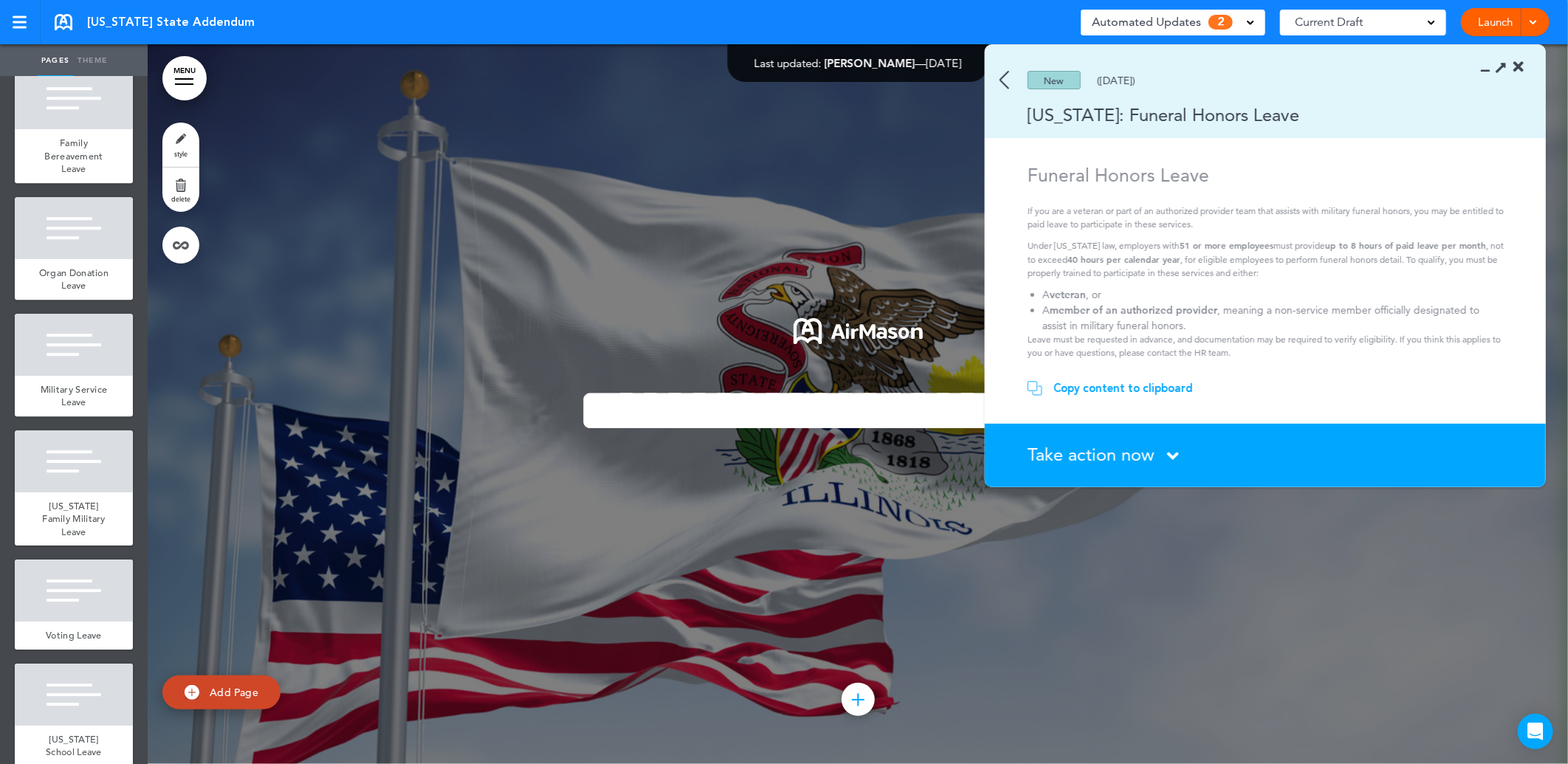
click at [1096, 382] on div "Copy content to clipboard" at bounding box center [1123, 388] width 140 height 15
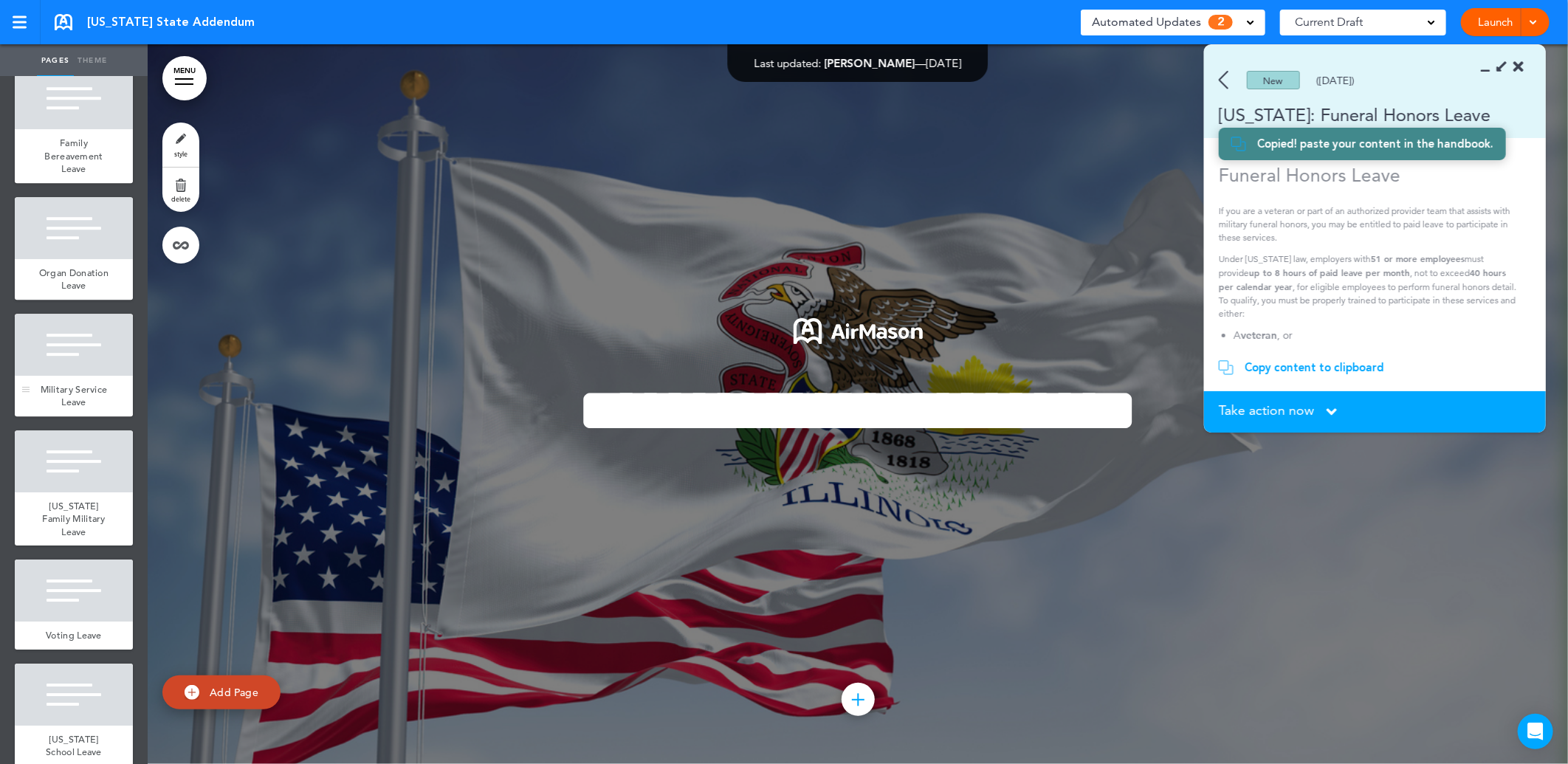
click at [85, 376] on div at bounding box center [74, 345] width 118 height 62
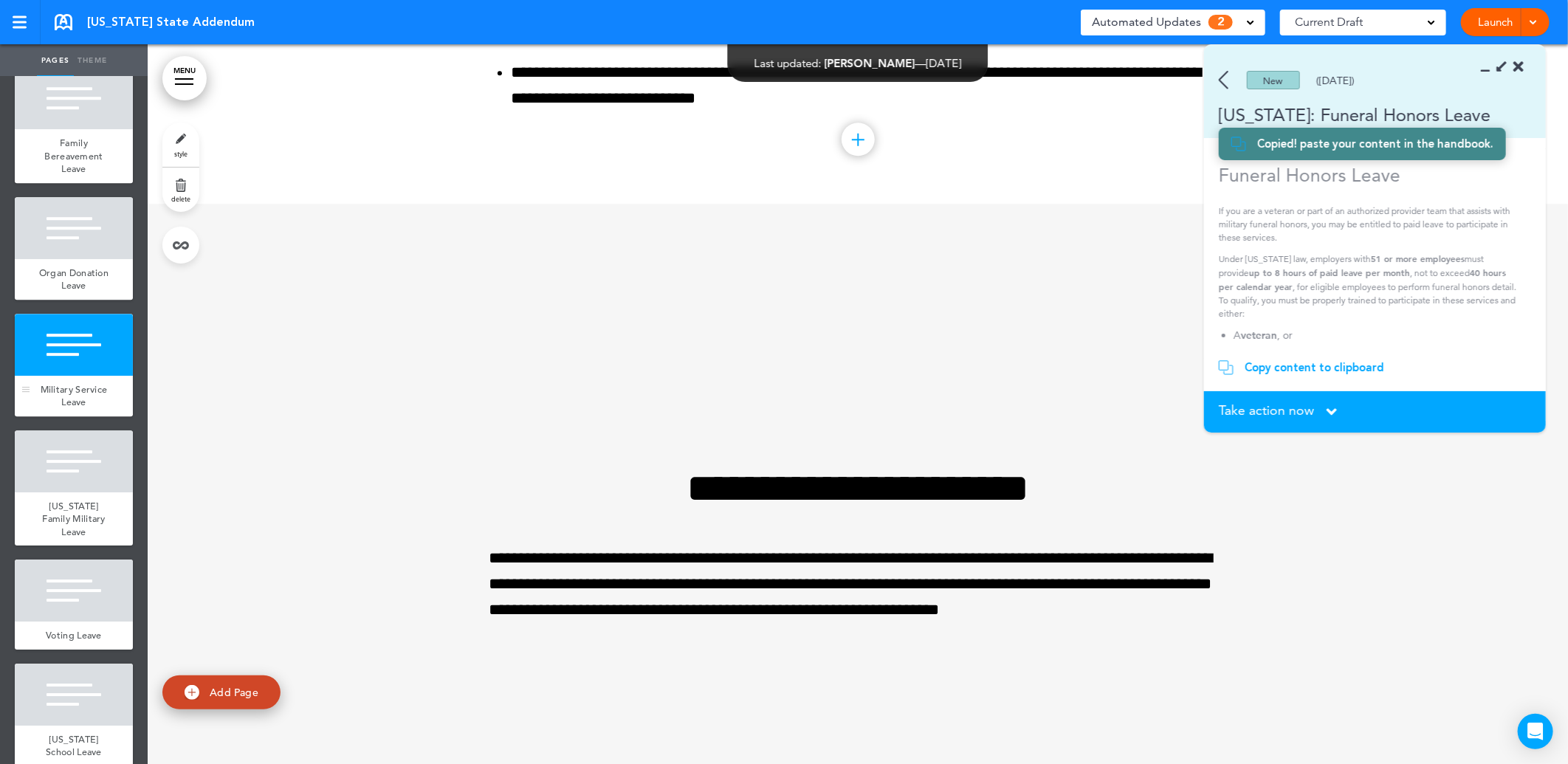
scroll to position [27473, 0]
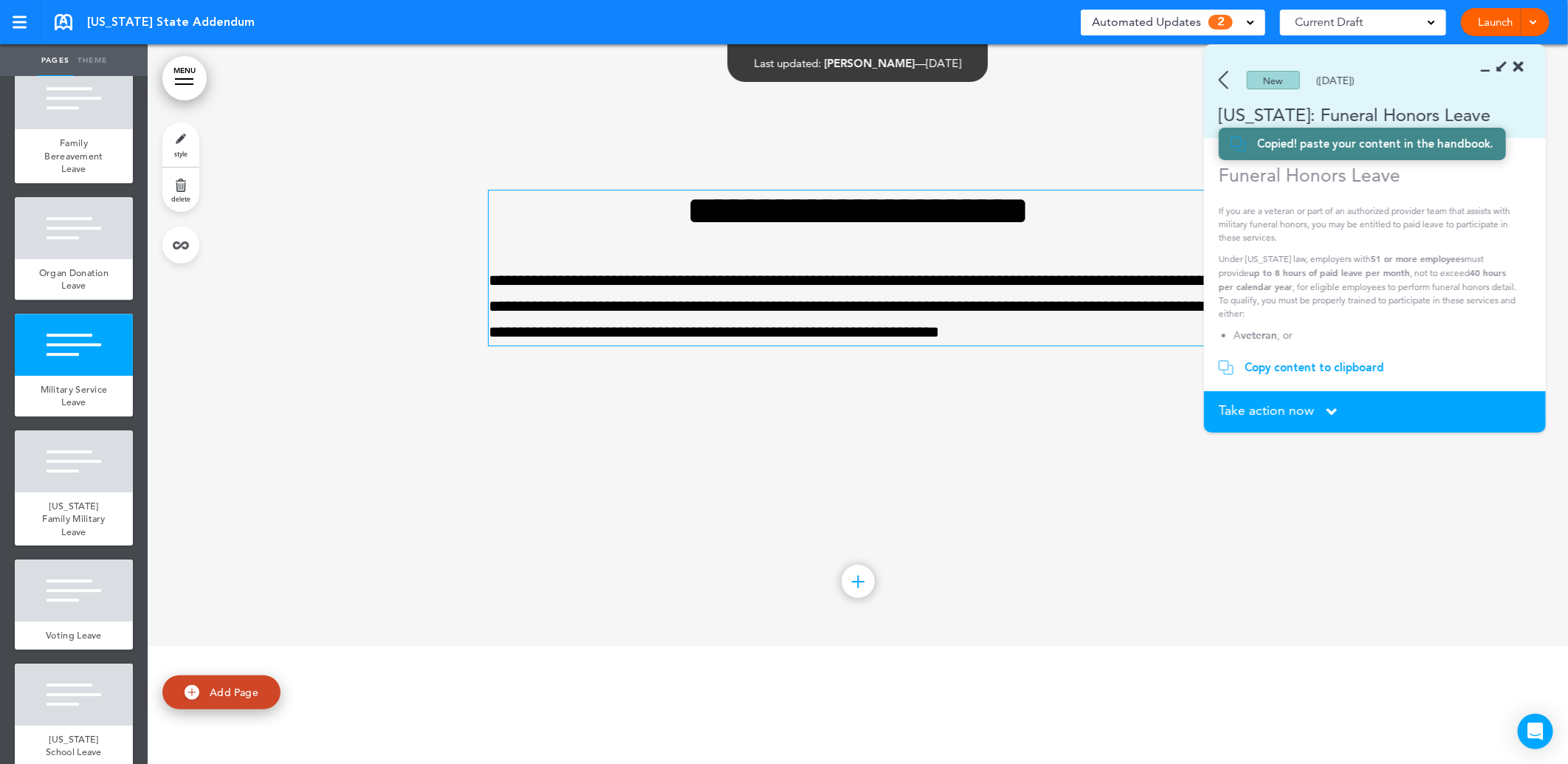
click at [1119, 346] on p "**********" at bounding box center [857, 307] width 738 height 78
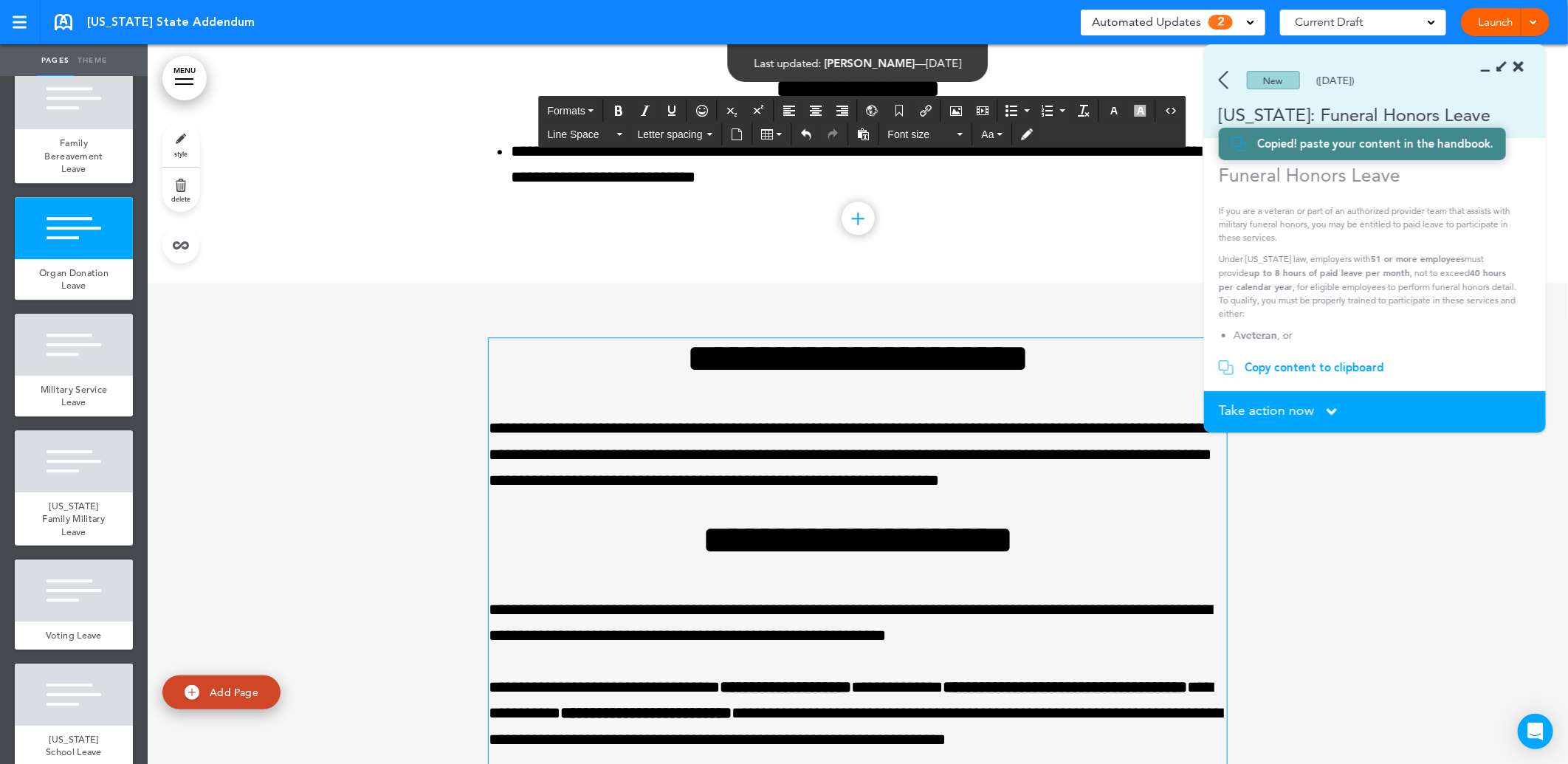
scroll to position [27283, 0]
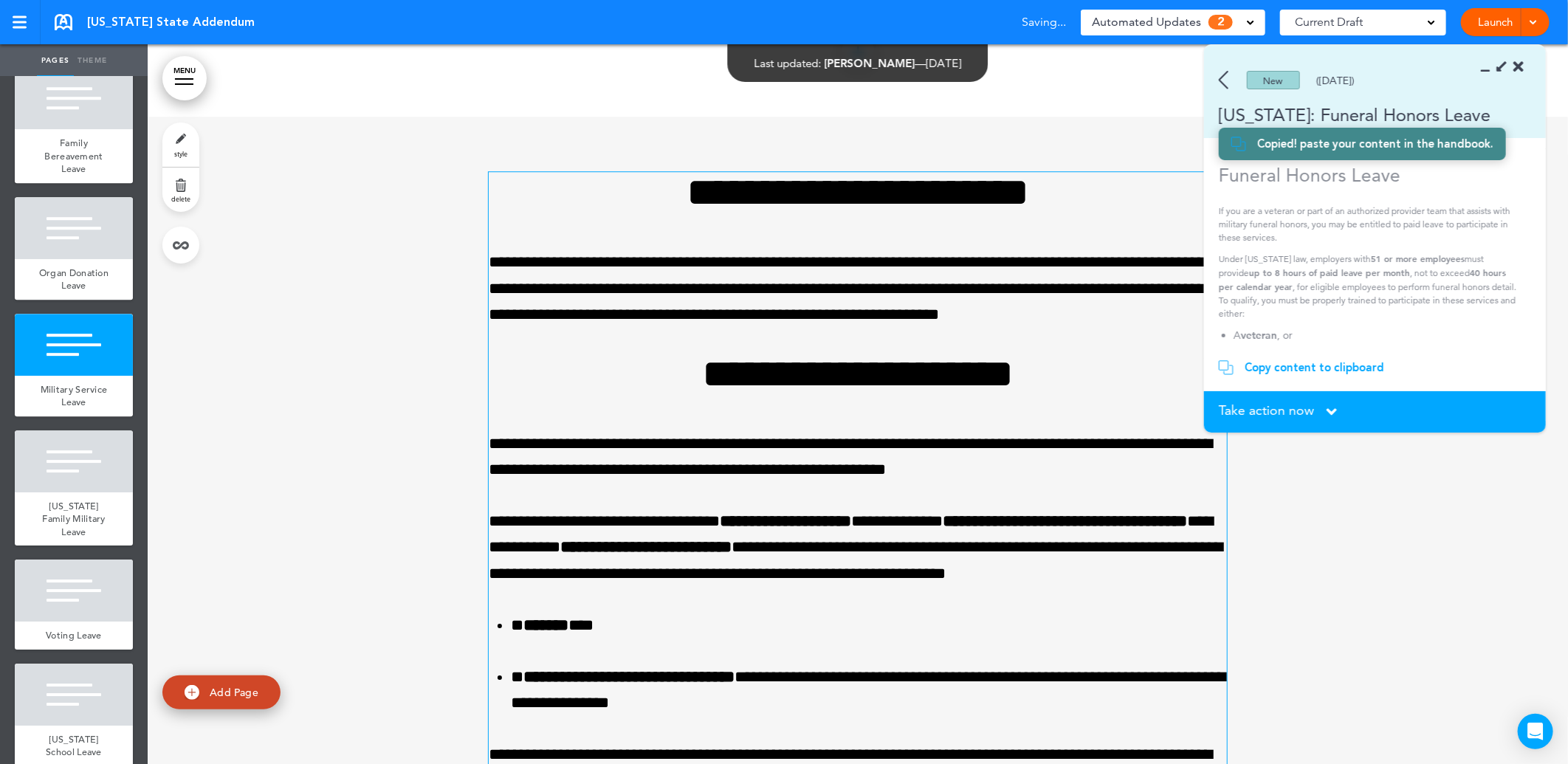
click at [422, 427] on div at bounding box center [858, 501] width 1420 height 769
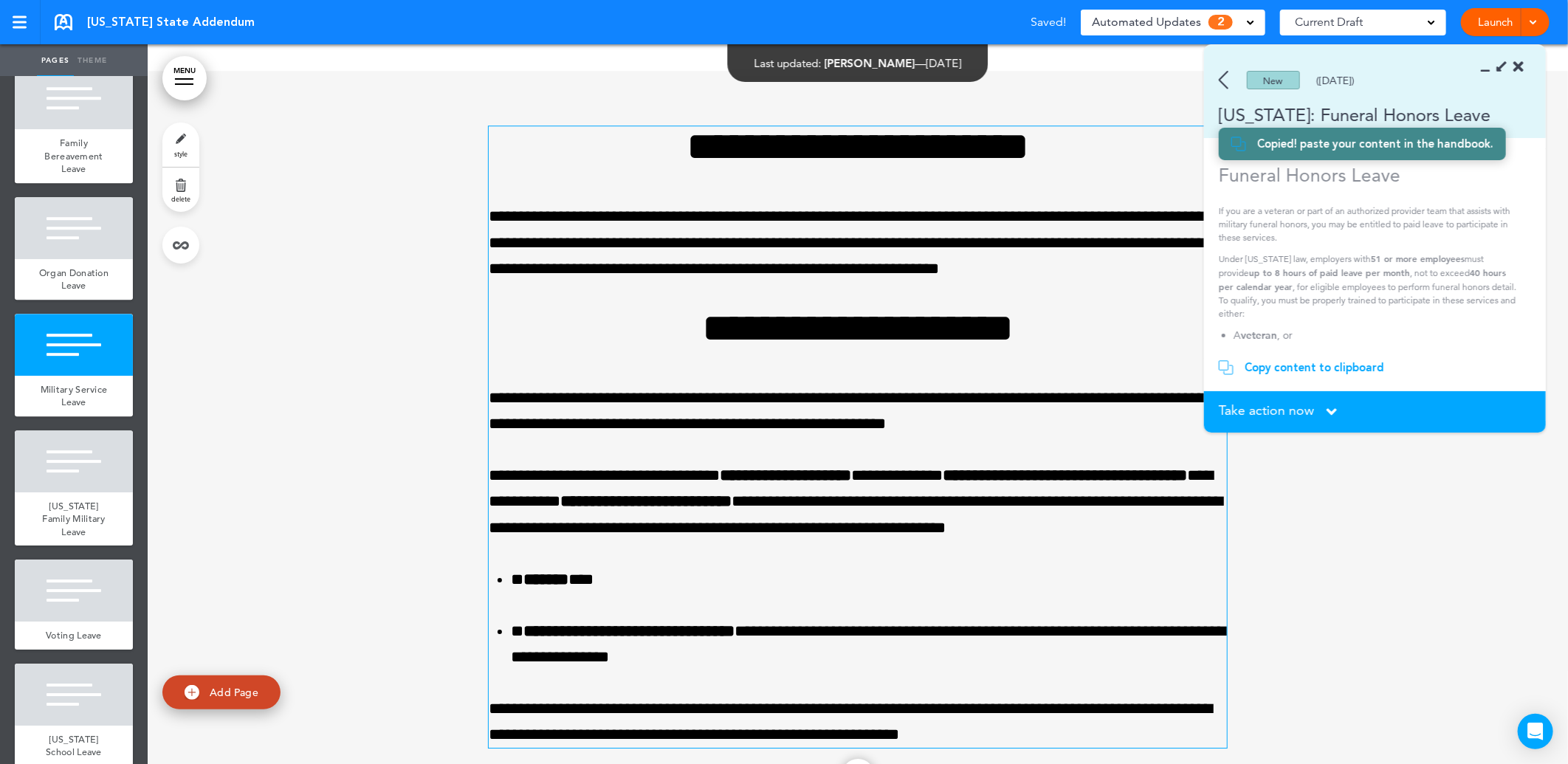
scroll to position [27365, 0]
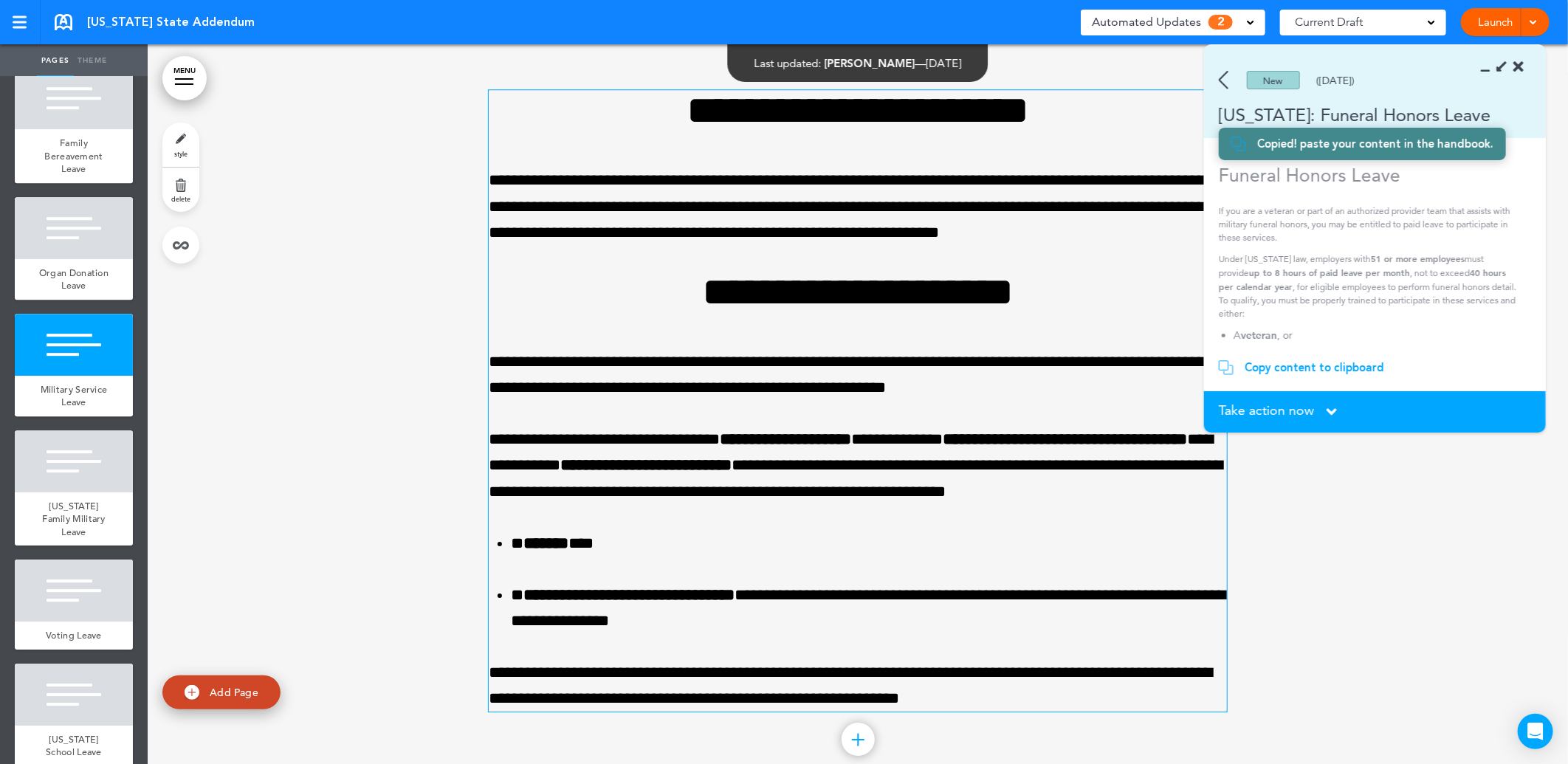
click at [1281, 239] on p "If you are a veteran or part of an authorized provider team that assists with m…" at bounding box center [1369, 224] width 302 height 40
click at [1276, 405] on span "Take action now" at bounding box center [1266, 411] width 95 height 14
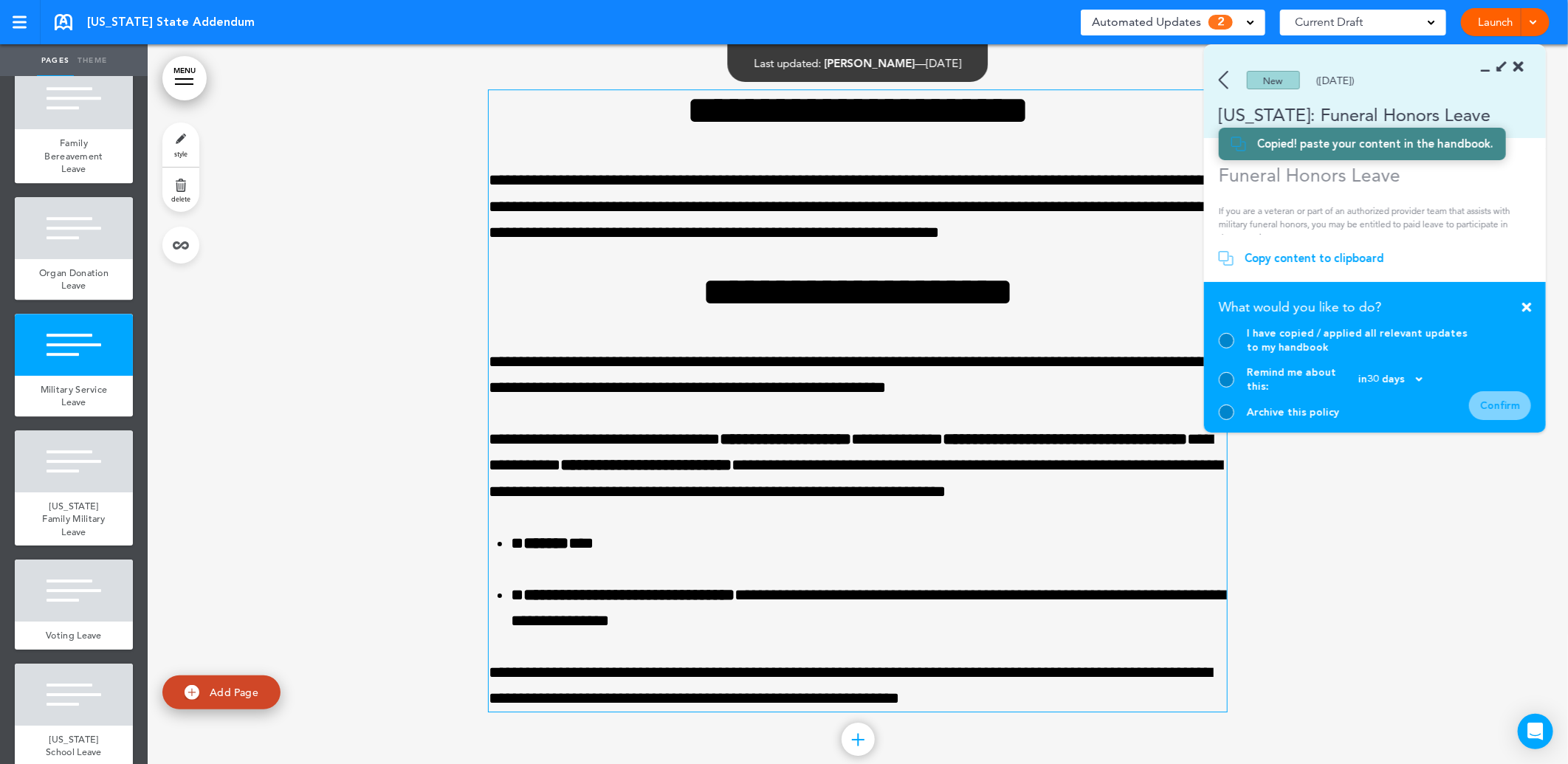
click at [1257, 354] on div "I have copied / applied all relevant updates to my handbook" at bounding box center [1357, 340] width 222 height 28
click at [1222, 349] on div at bounding box center [1226, 341] width 15 height 15
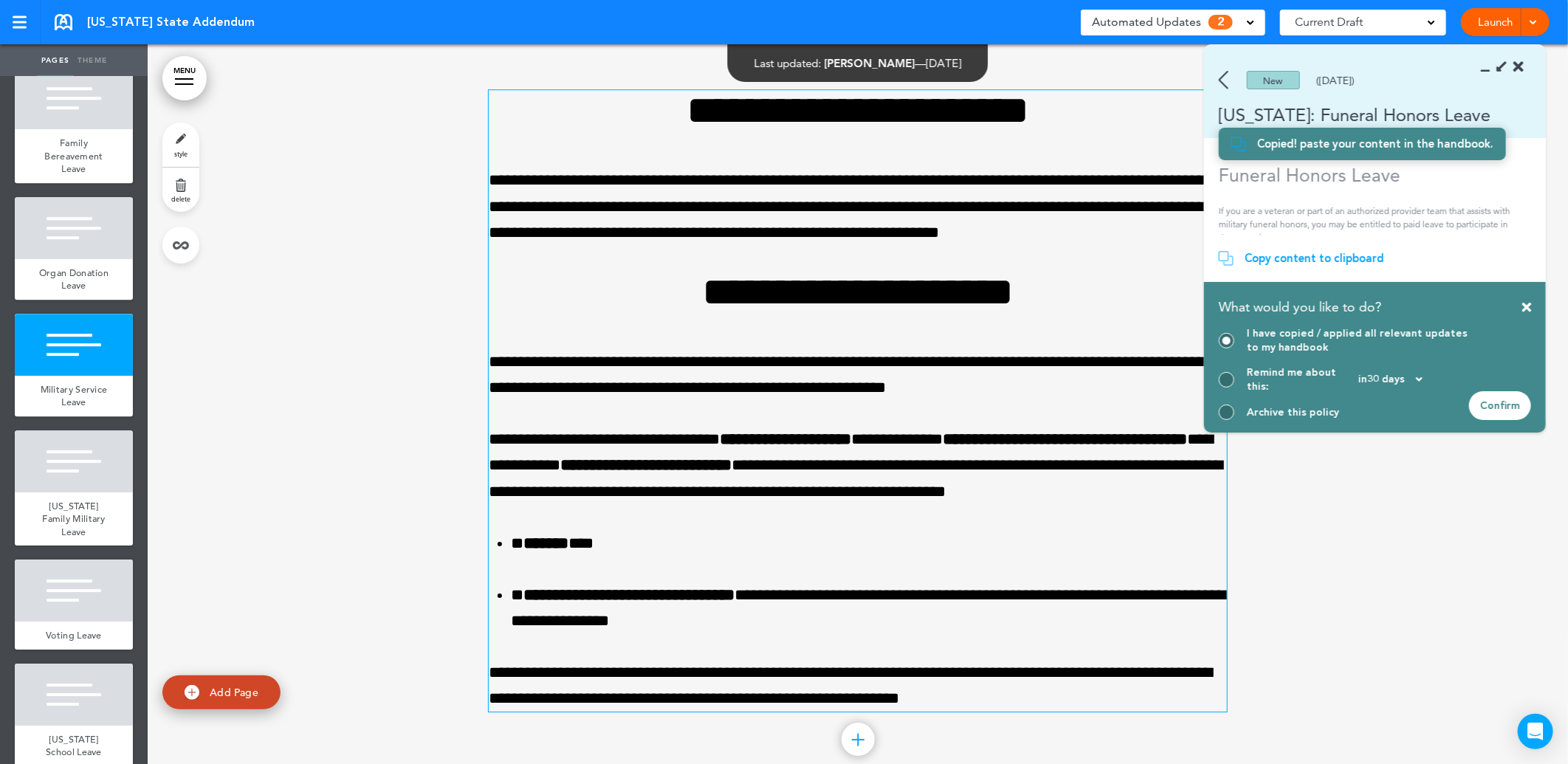
click at [1503, 401] on div "Confirm" at bounding box center [1500, 406] width 62 height 29
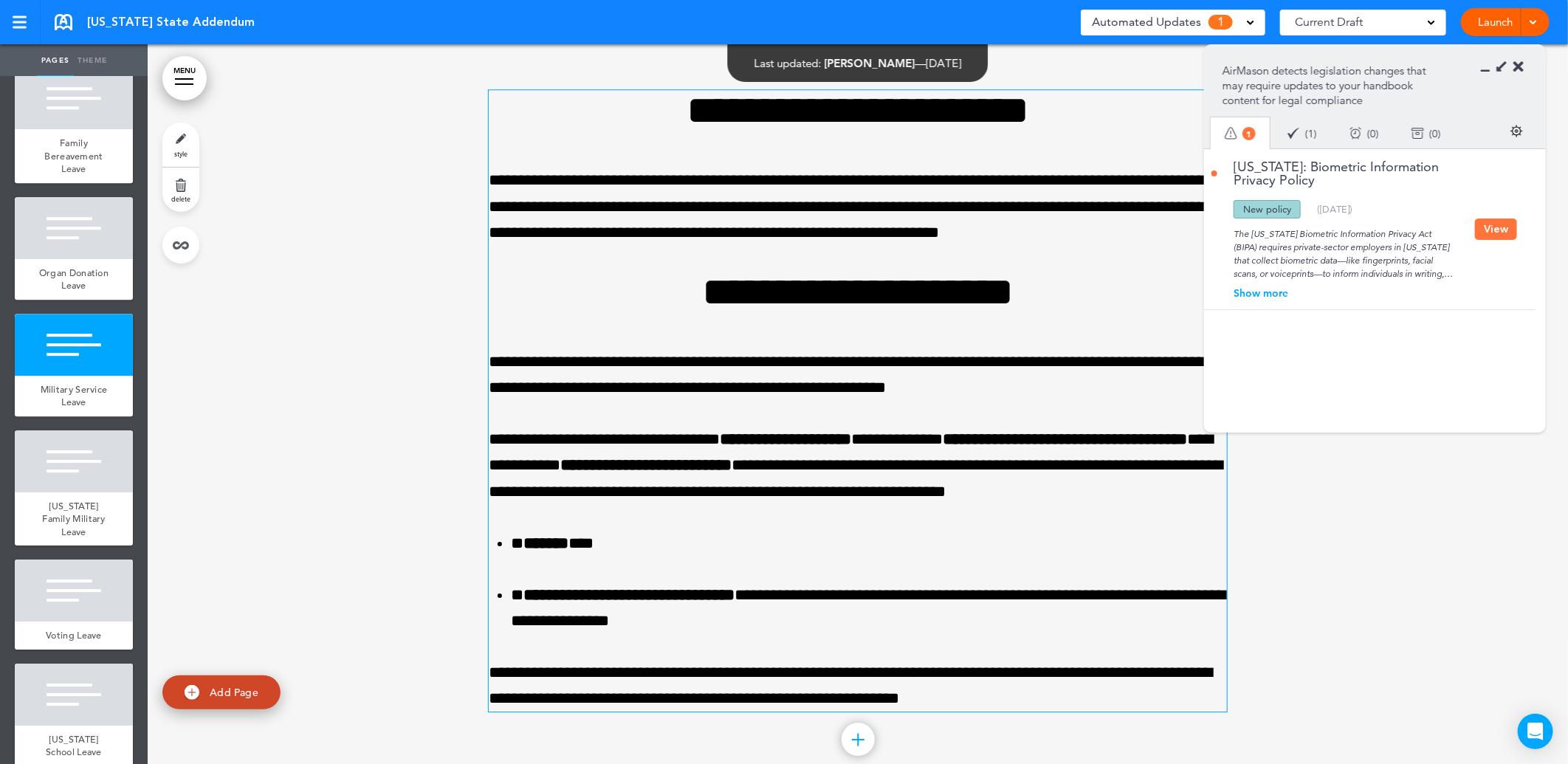
click at [308, 345] on div at bounding box center [858, 419] width 1420 height 769
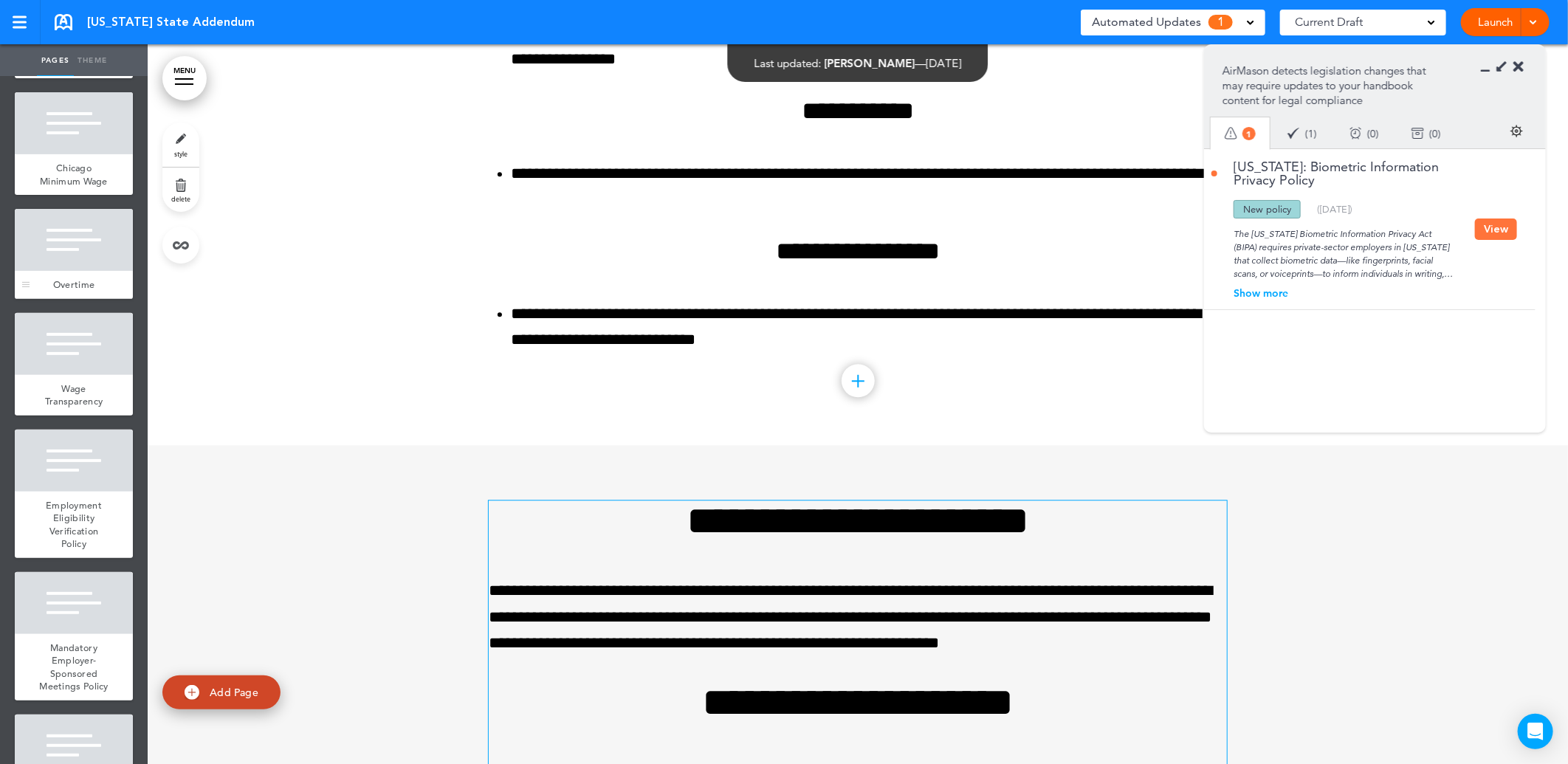
scroll to position [0, 0]
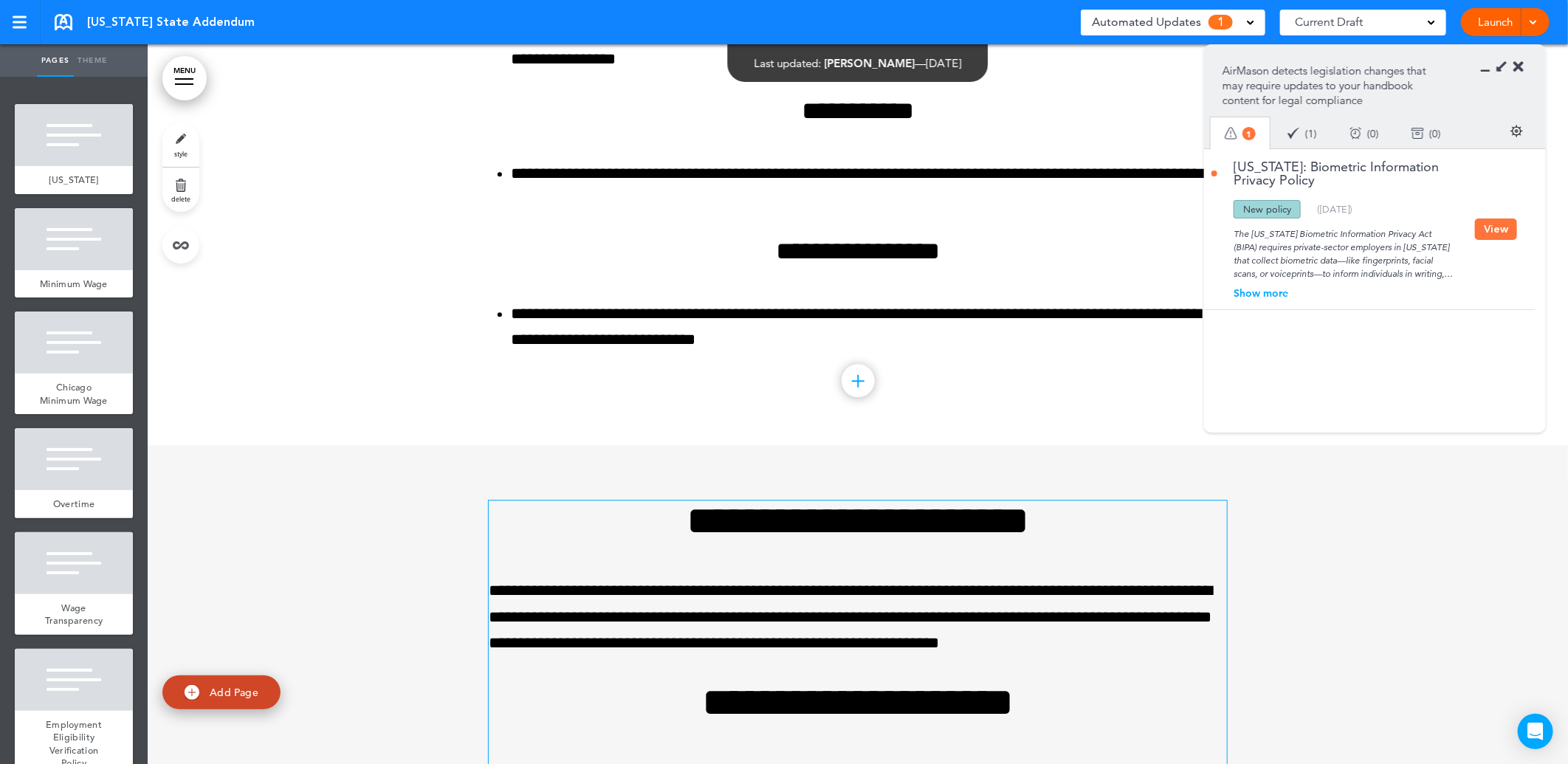
click at [1502, 223] on button "View" at bounding box center [1495, 230] width 42 height 22
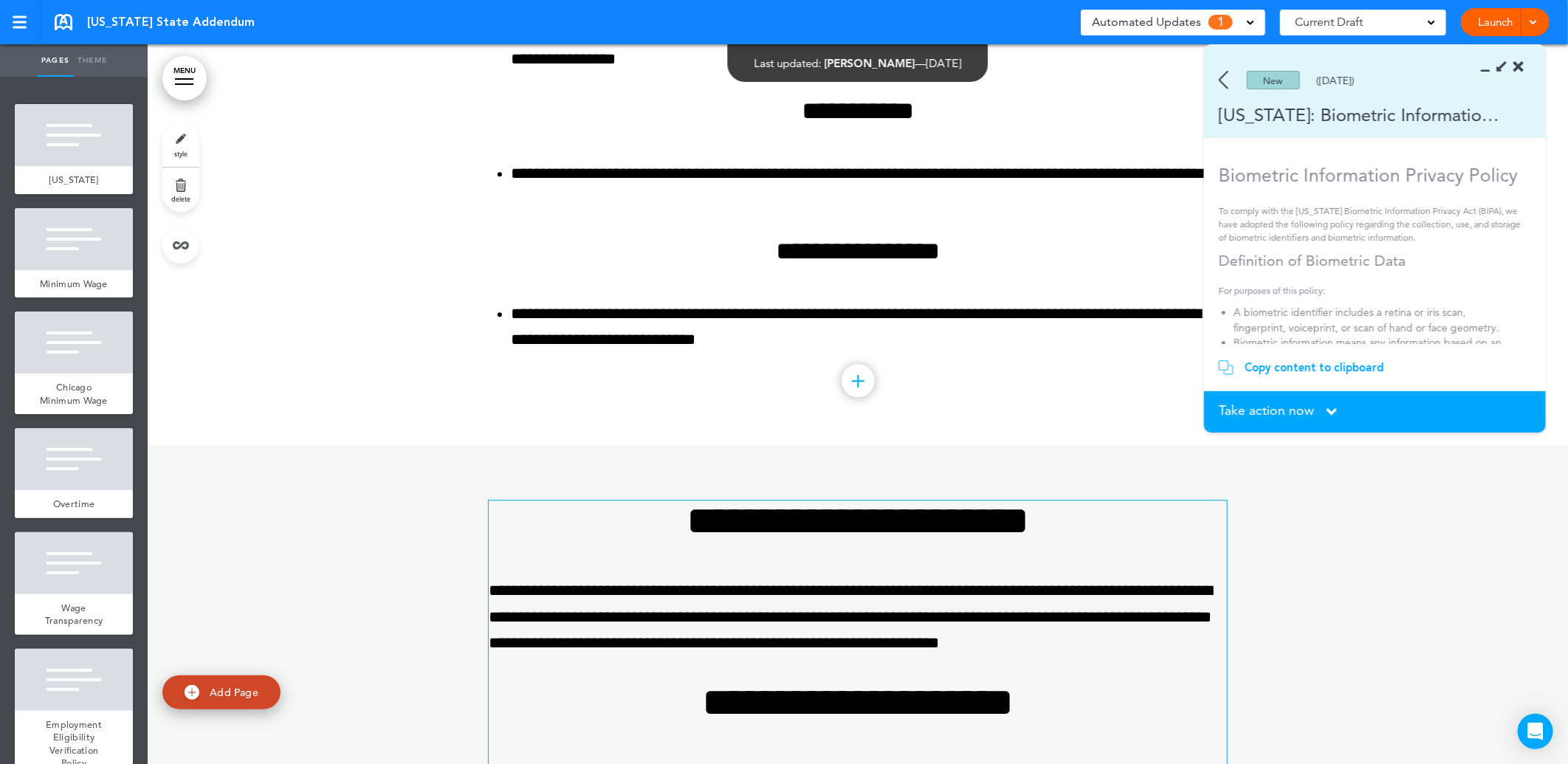
click at [1280, 371] on div "Copy content to clipboard" at bounding box center [1315, 368] width 140 height 15
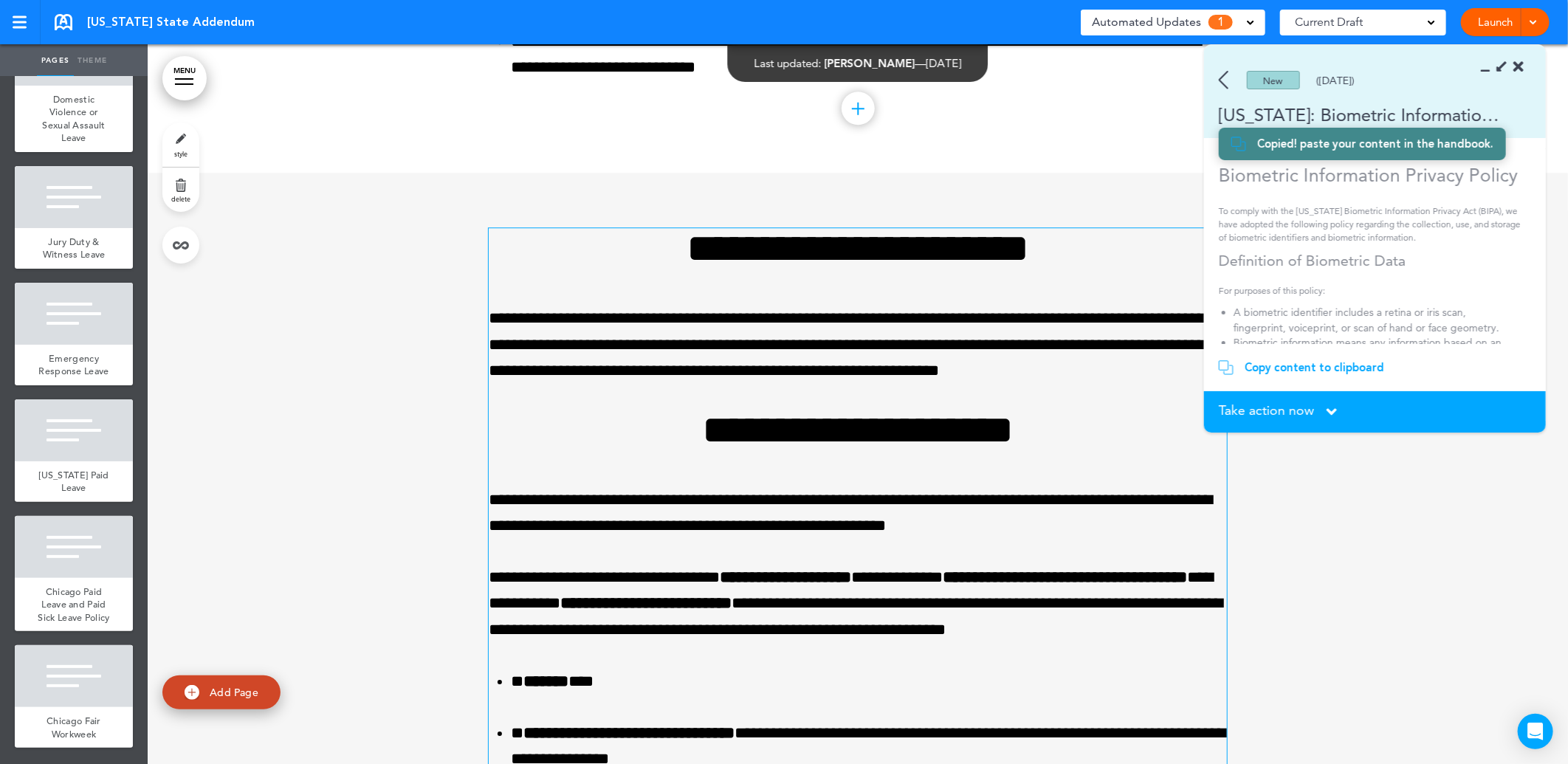
scroll to position [27283, 0]
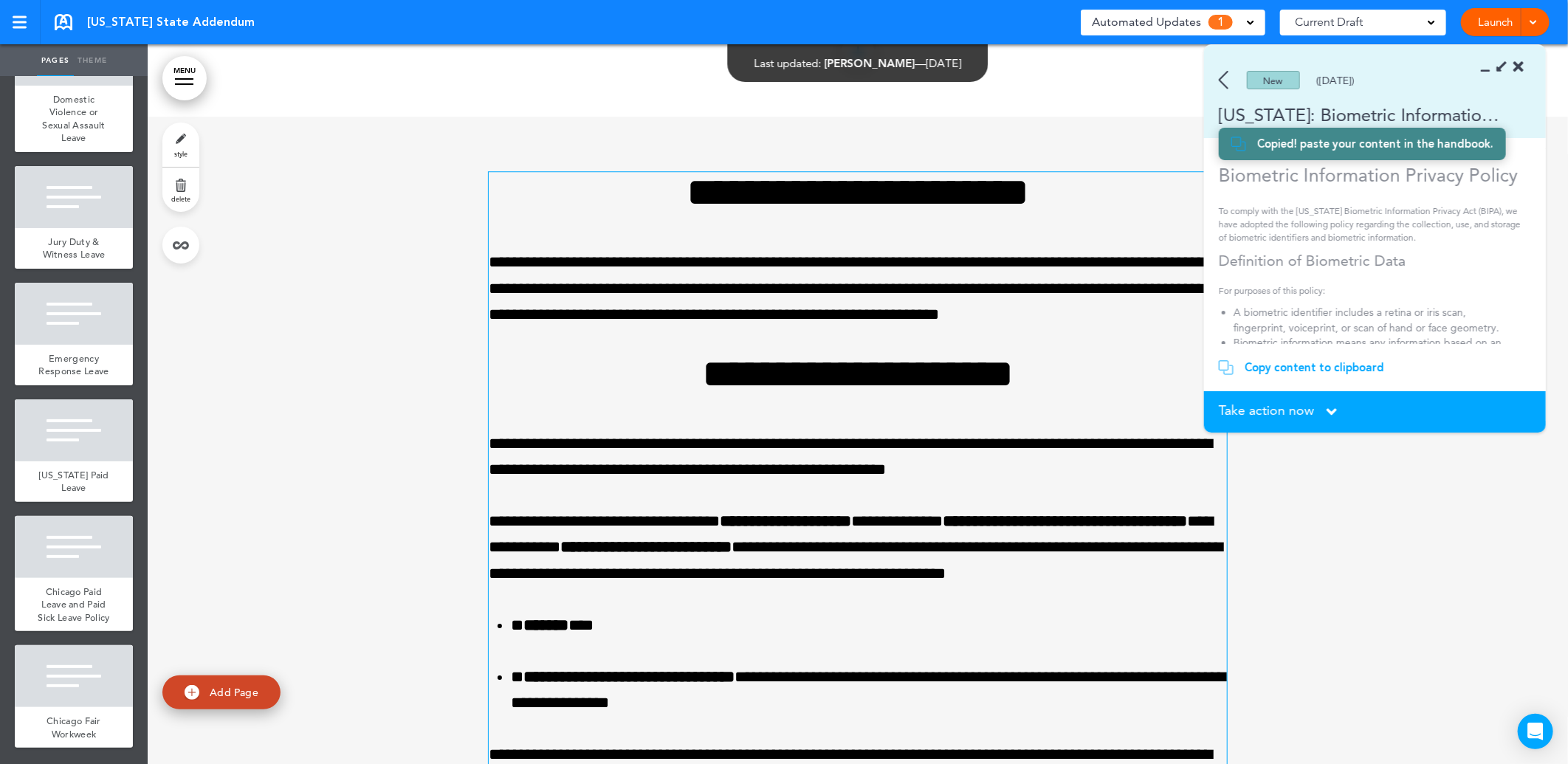
click at [227, 690] on span "Add Page" at bounding box center [234, 691] width 49 height 14
type input "********"
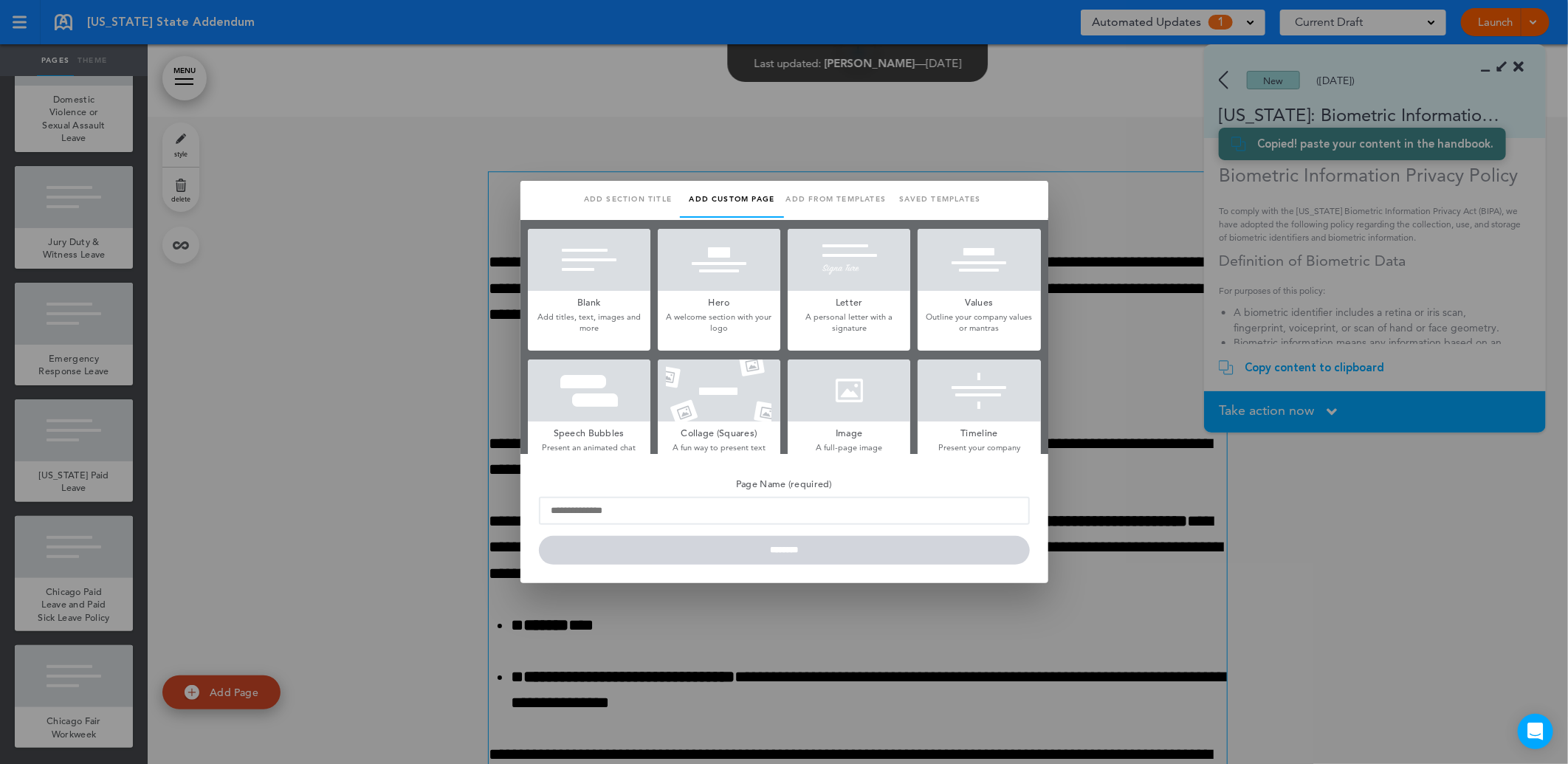
scroll to position [0, 0]
click at [591, 312] on p "Add titles, text, images and more" at bounding box center [588, 322] width 123 height 23
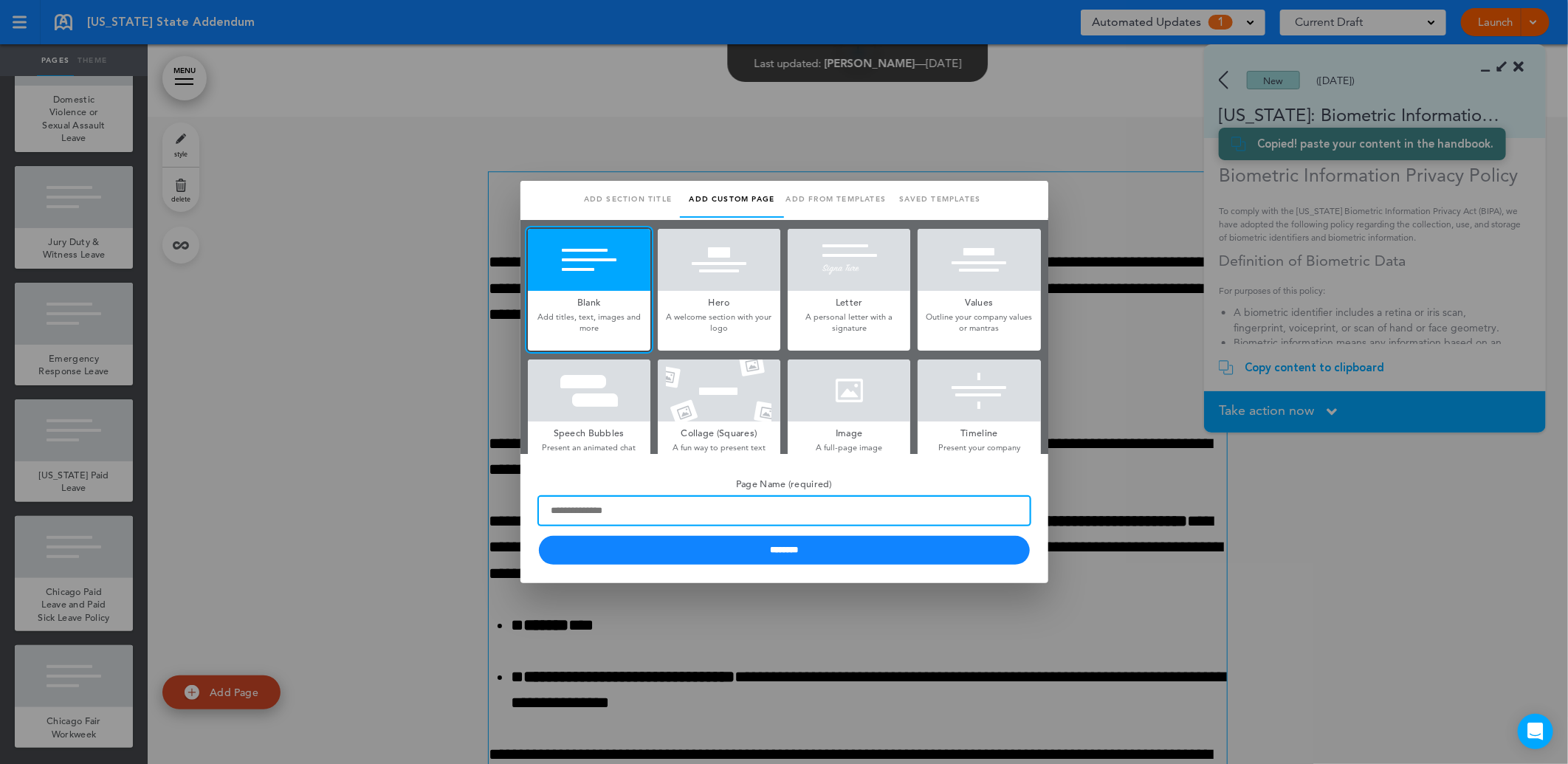
click at [740, 506] on input "Page Name (required)" at bounding box center [784, 511] width 491 height 28
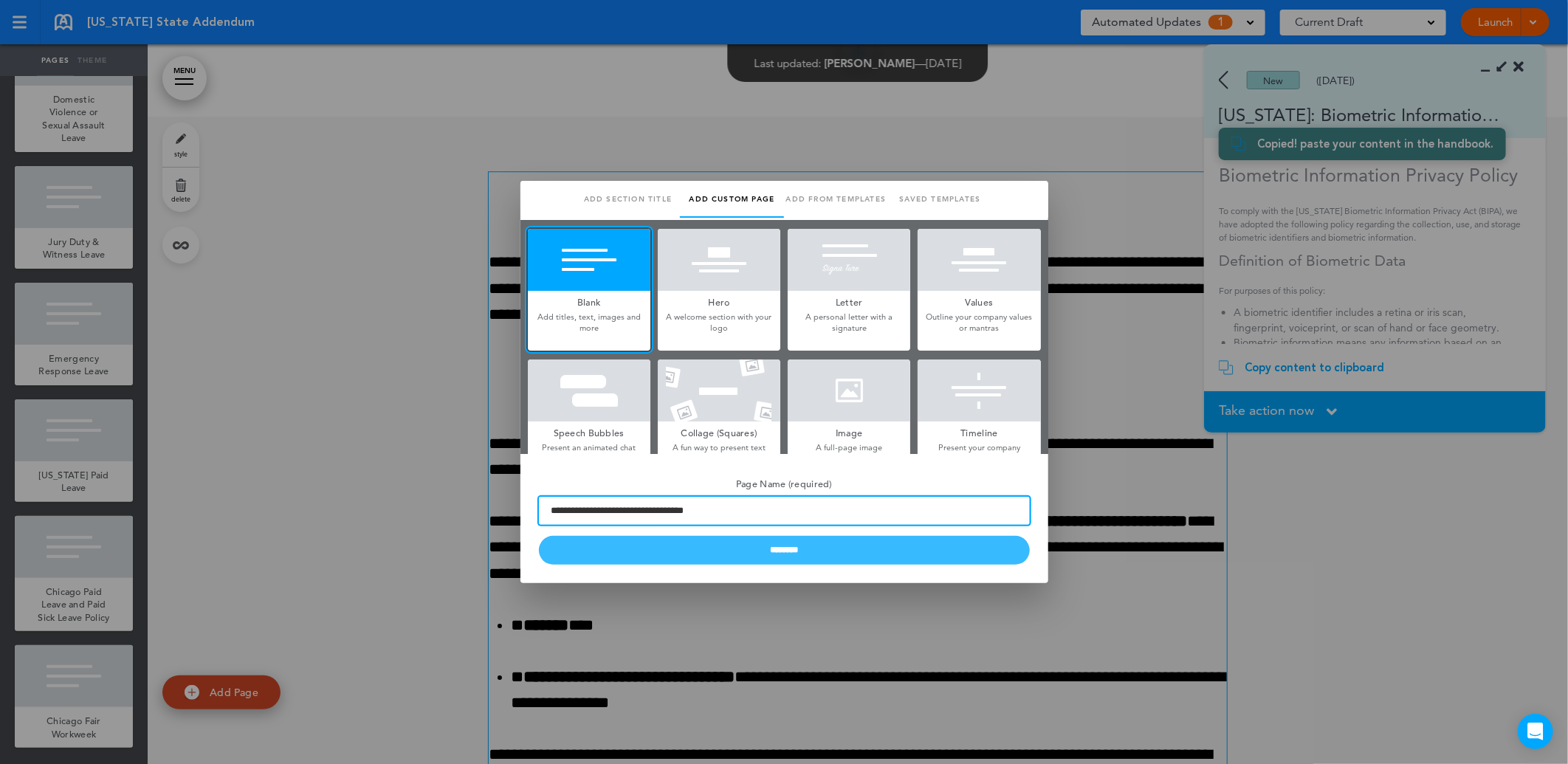
type input "**********"
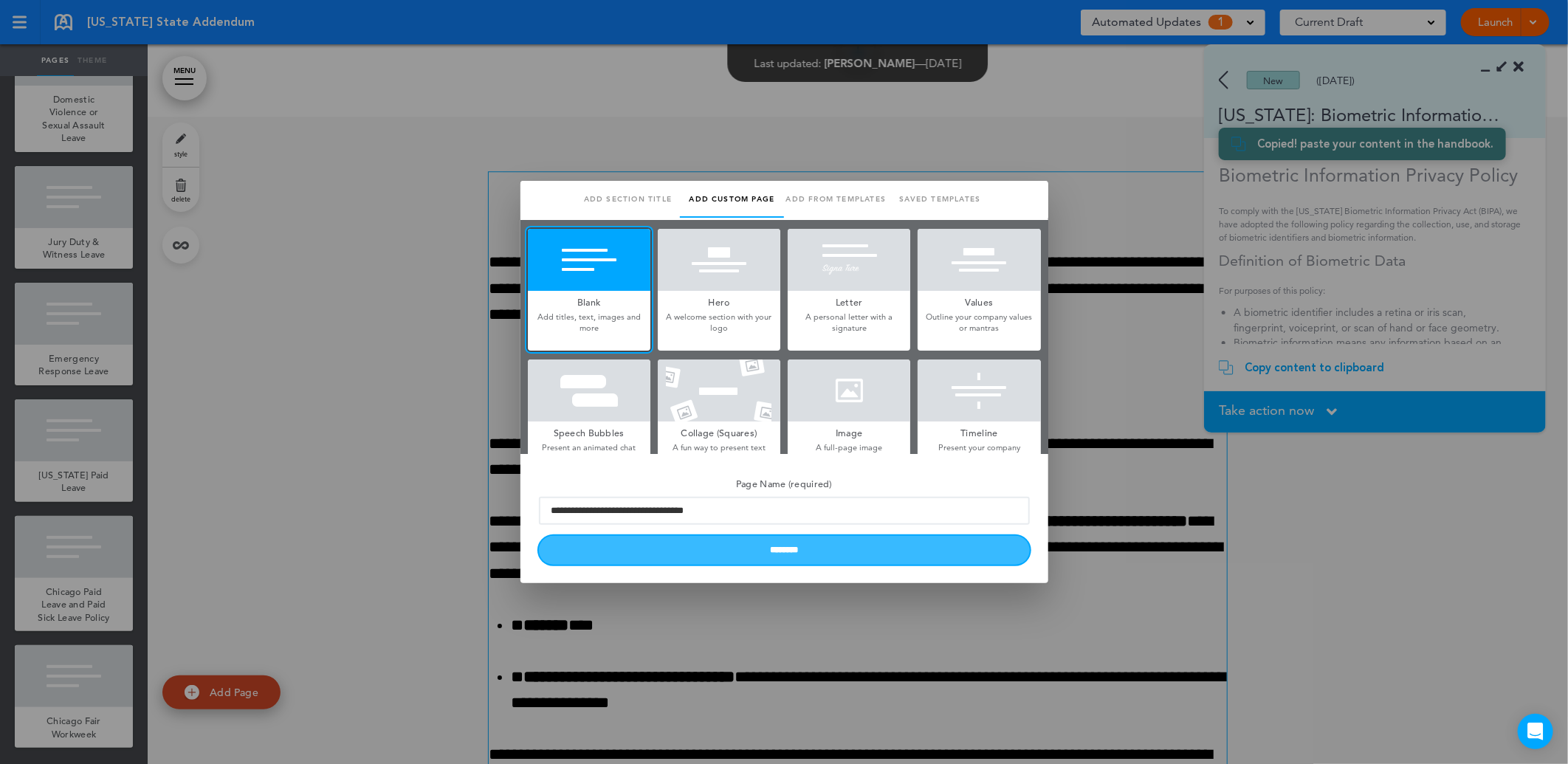
click at [810, 554] on input "********" at bounding box center [784, 551] width 491 height 29
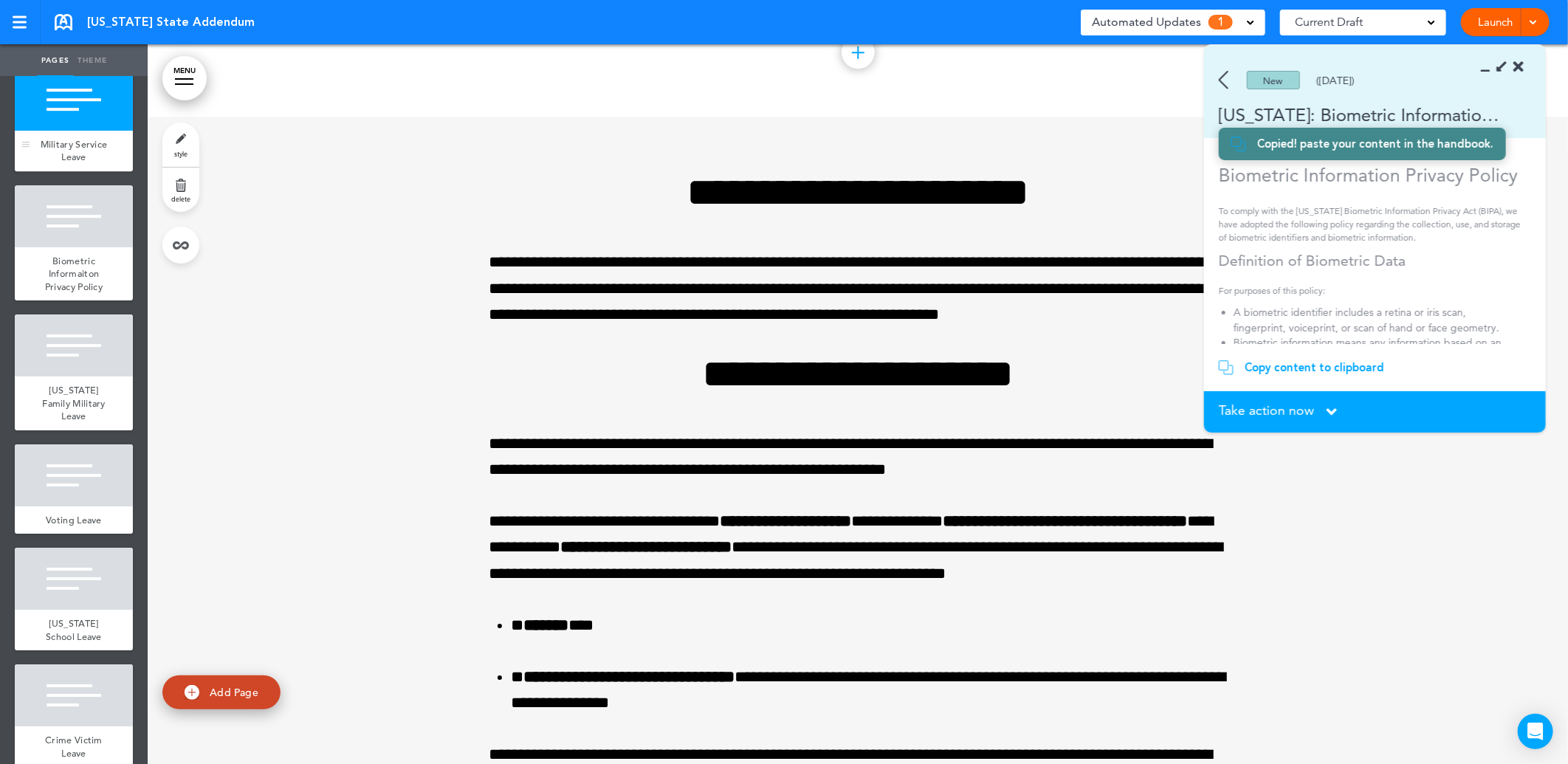
scroll to position [2954, 0]
click at [68, 246] on div at bounding box center [74, 214] width 118 height 62
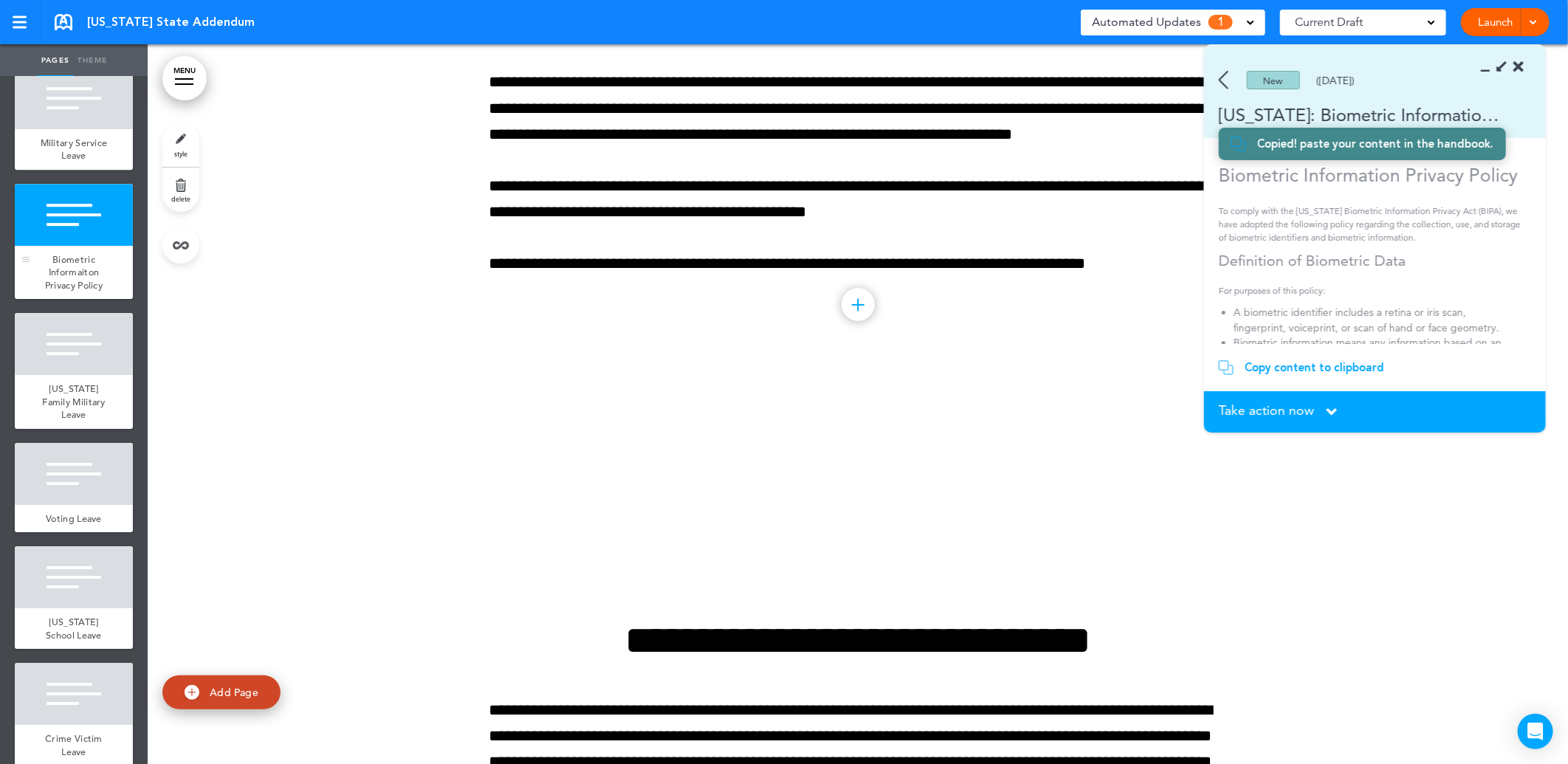
scroll to position [28243, 0]
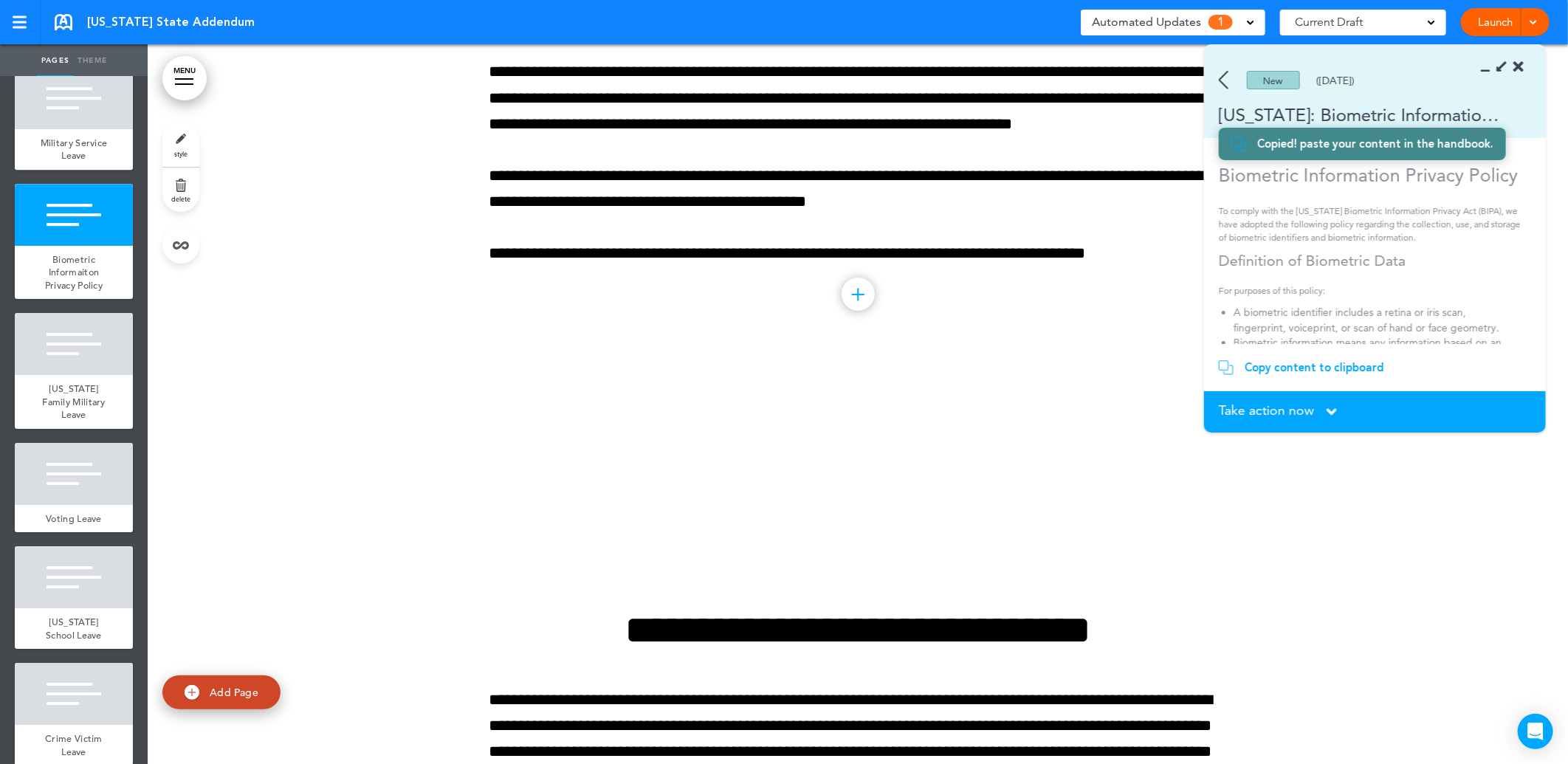
click at [853, 311] on div at bounding box center [858, 294] width 34 height 34
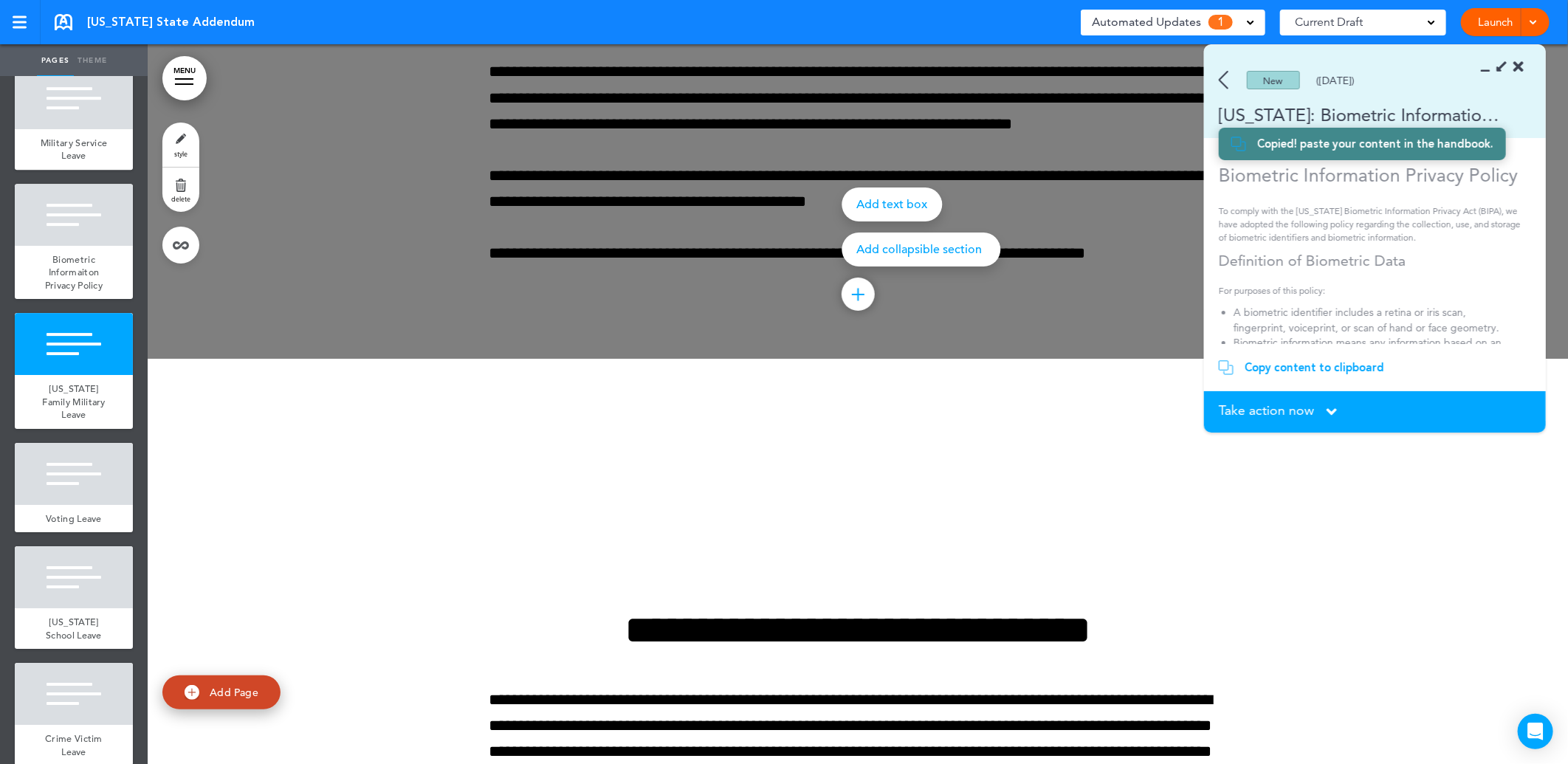
click at [851, 515] on div at bounding box center [858, 719] width 1420 height 720
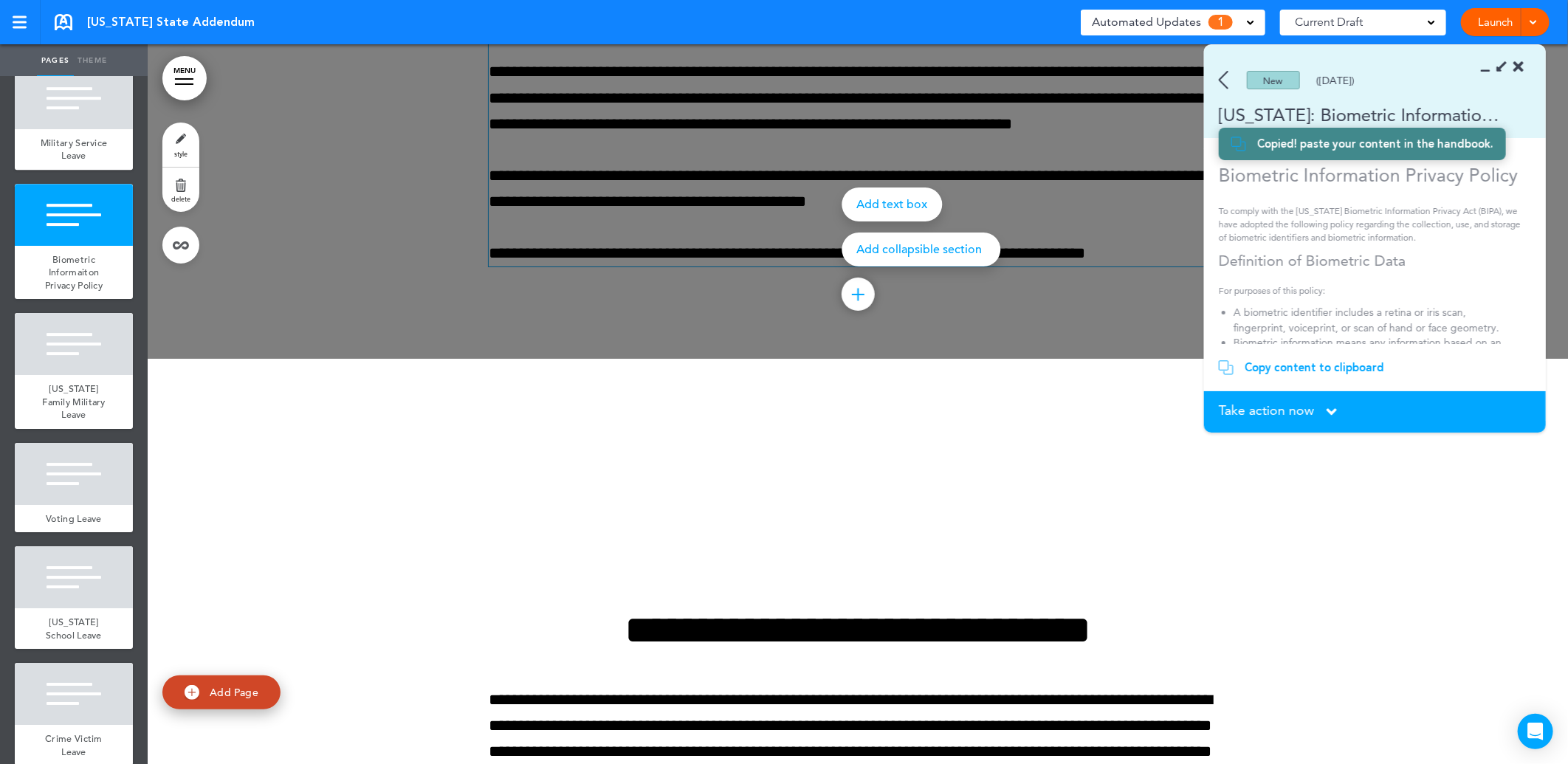
click at [680, 311] on div at bounding box center [932, 382] width 1568 height 764
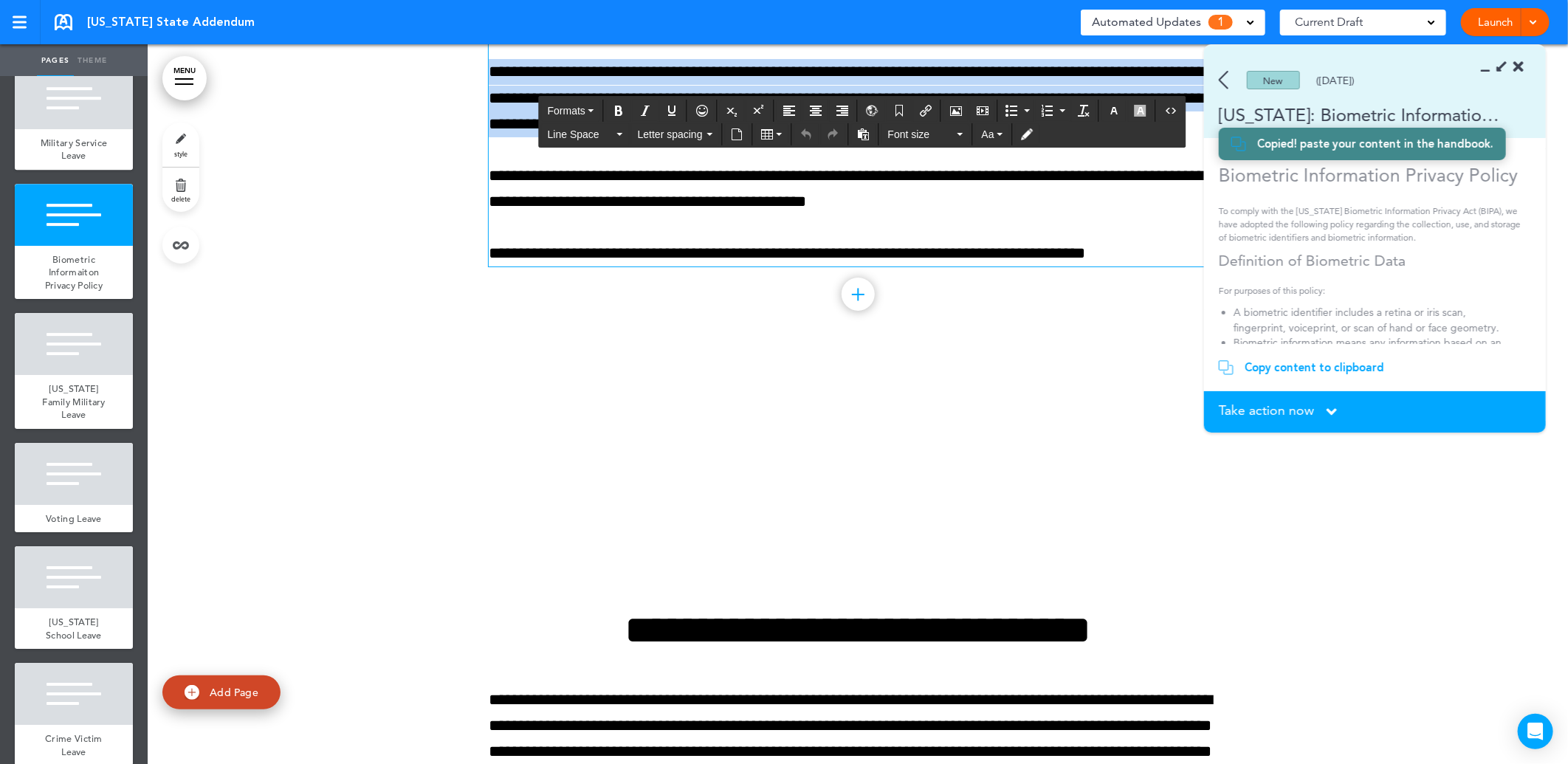
drag, startPoint x: 739, startPoint y: 121, endPoint x: 850, endPoint y: 234, distance: 158.4
click at [850, 234] on div "**********" at bounding box center [857, 124] width 738 height 285
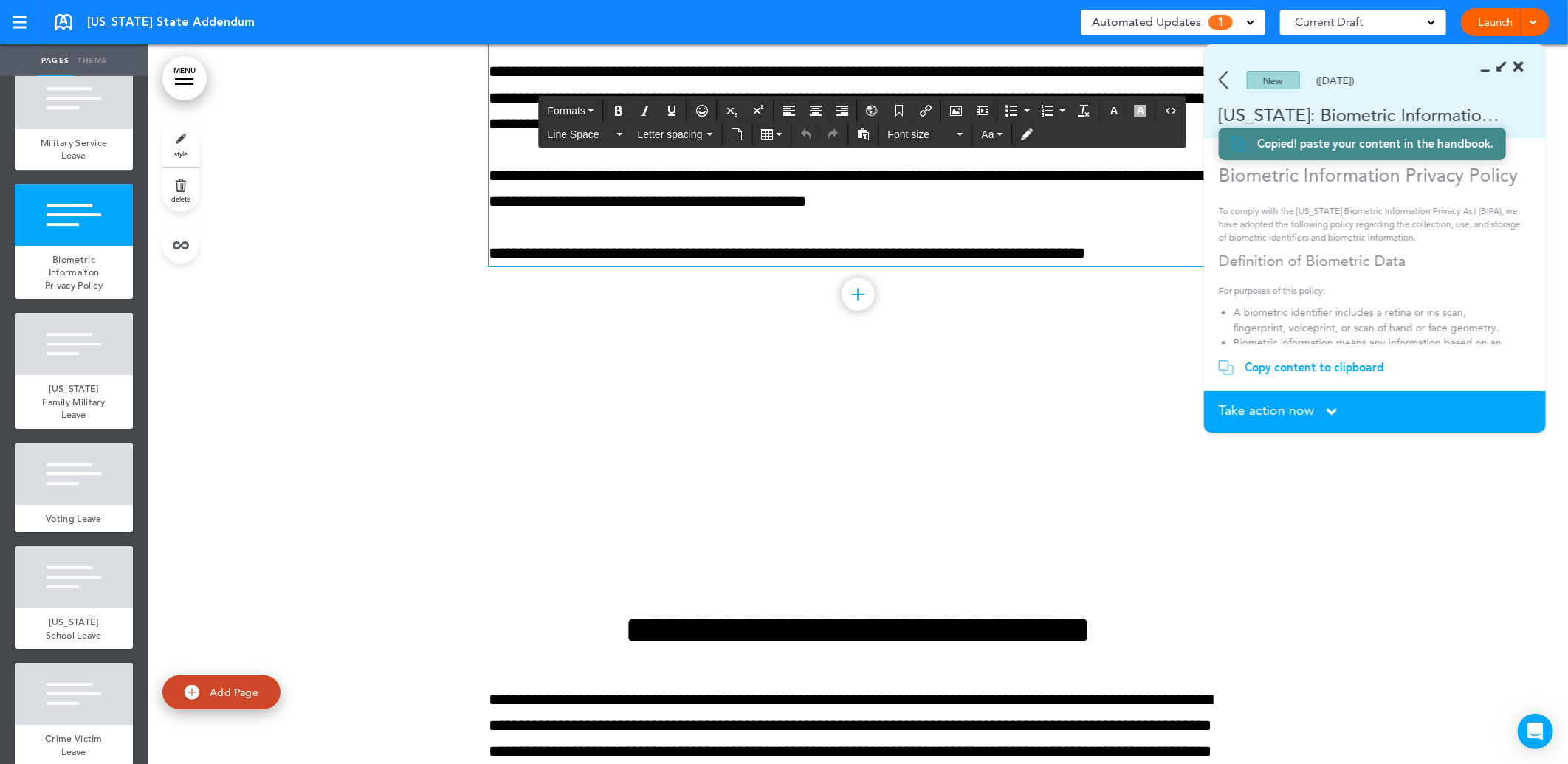
click at [851, 266] on p "**********" at bounding box center [857, 253] width 738 height 25
click at [1157, 266] on p "**********" at bounding box center [857, 253] width 738 height 25
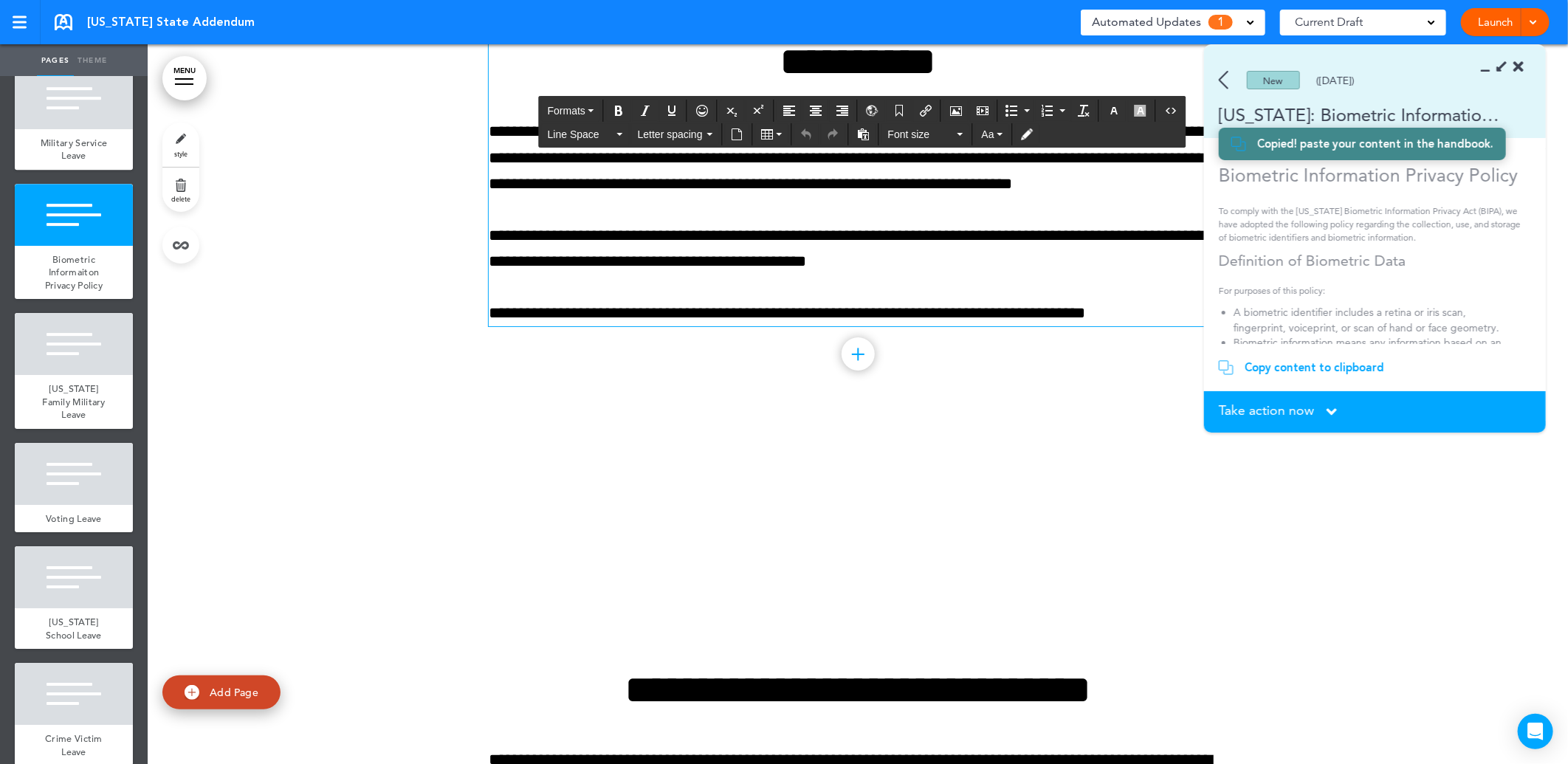
scroll to position [28079, 0]
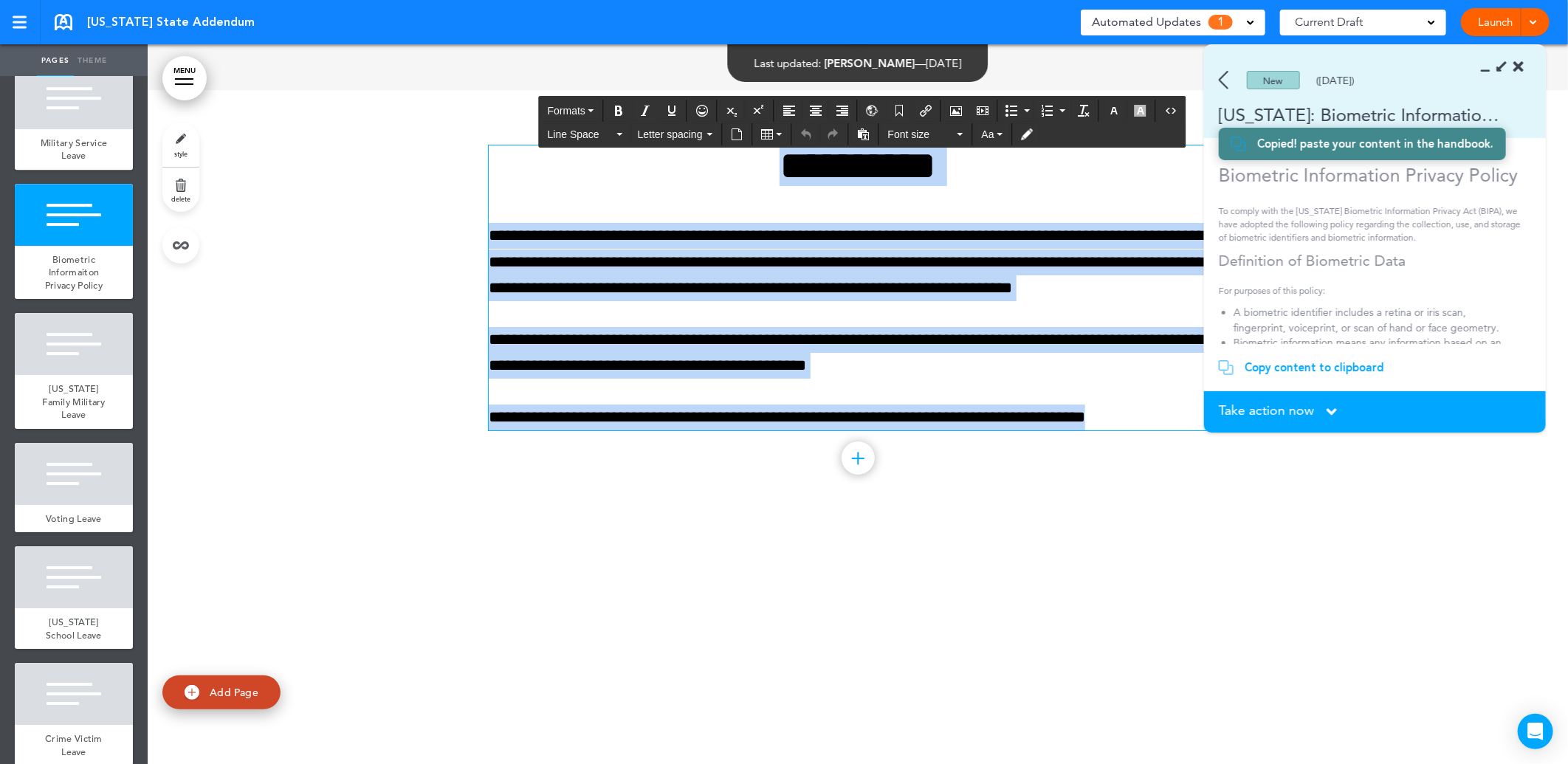
drag, startPoint x: 736, startPoint y: 275, endPoint x: 1167, endPoint y: 535, distance: 503.3
click at [1167, 431] on div "**********" at bounding box center [857, 288] width 738 height 285
paste div
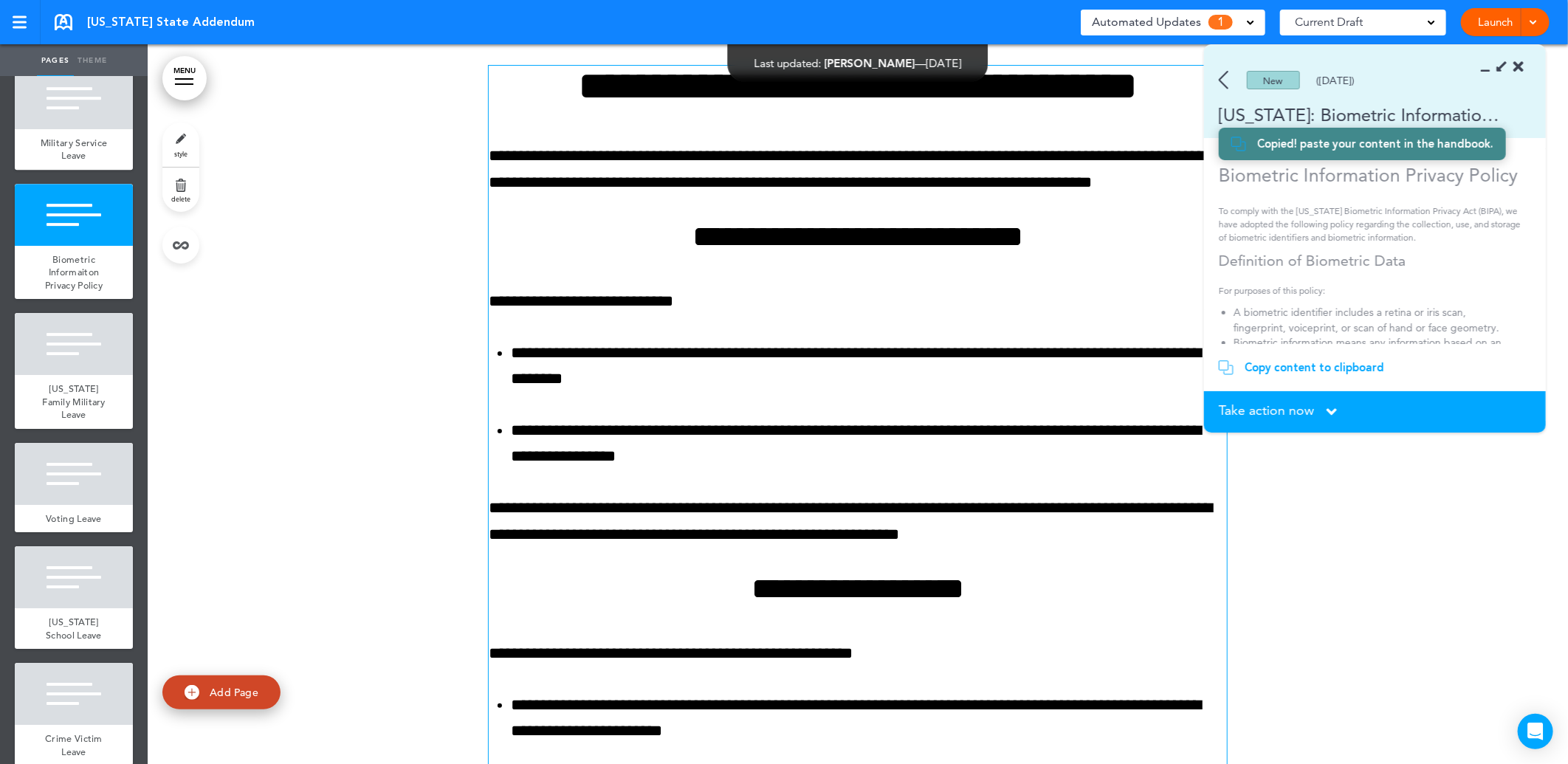
scroll to position [28161, 0]
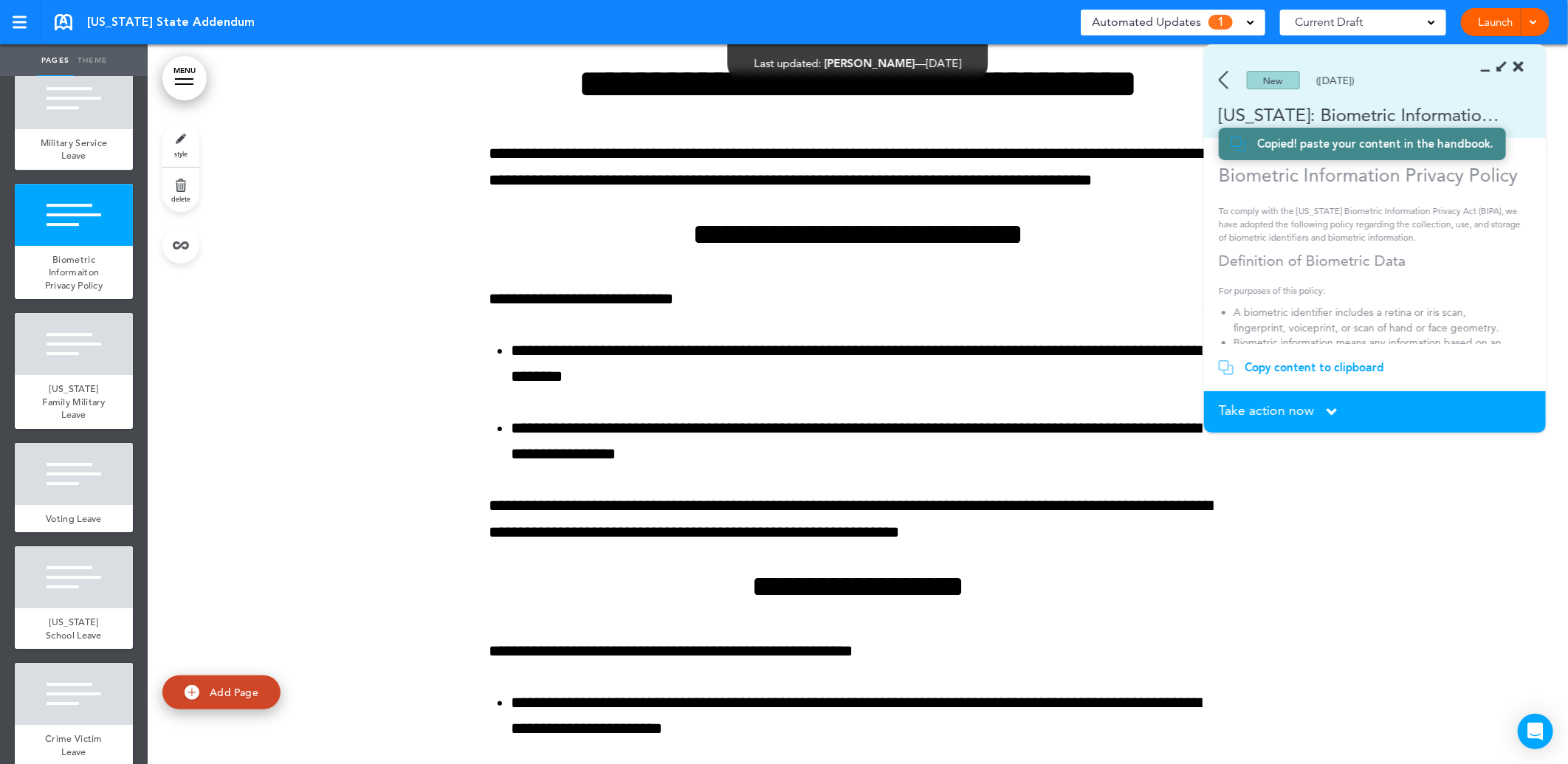
click at [1278, 408] on span "Take action now" at bounding box center [1266, 411] width 95 height 14
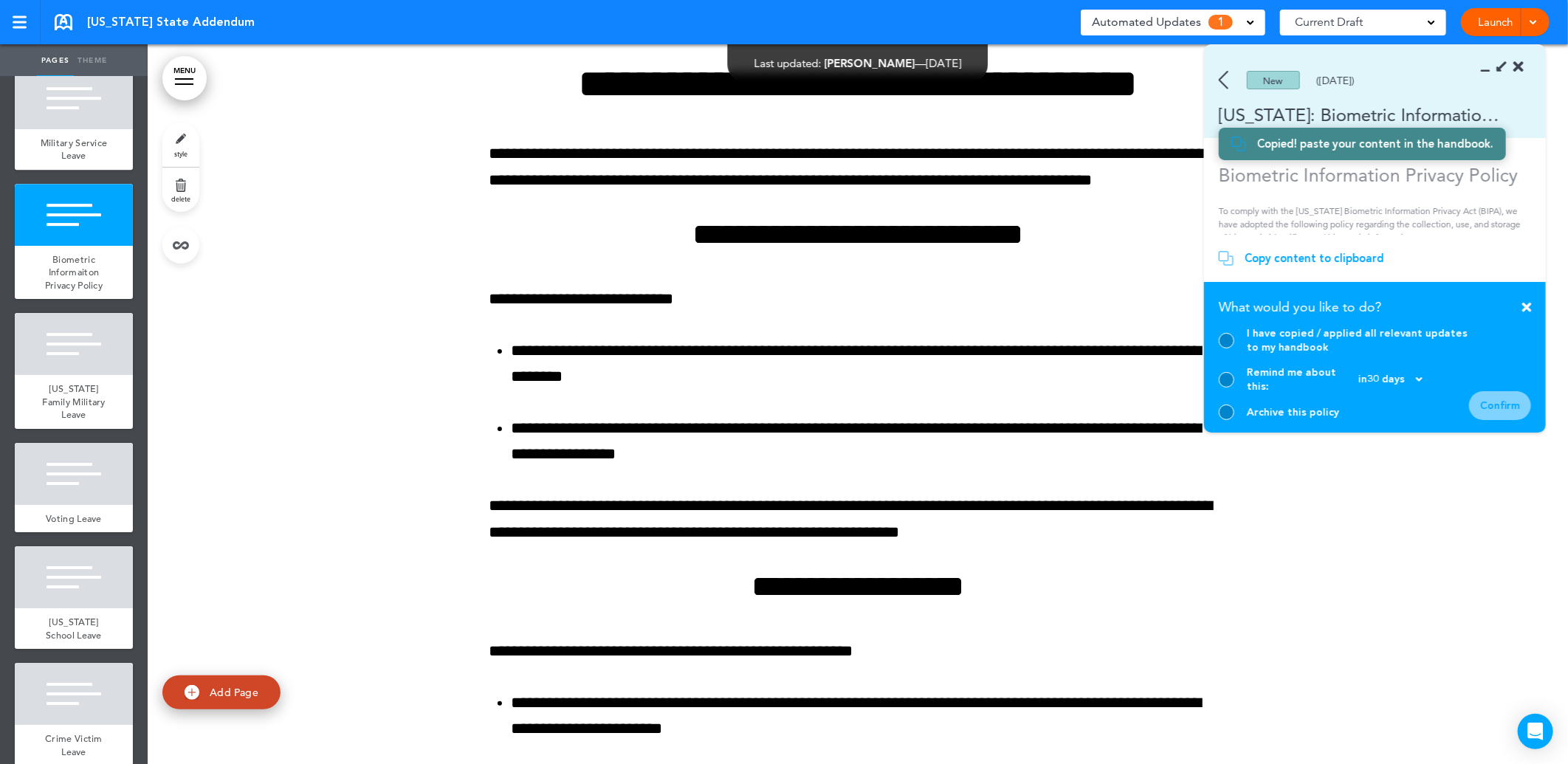
click at [1229, 349] on div at bounding box center [1226, 341] width 15 height 15
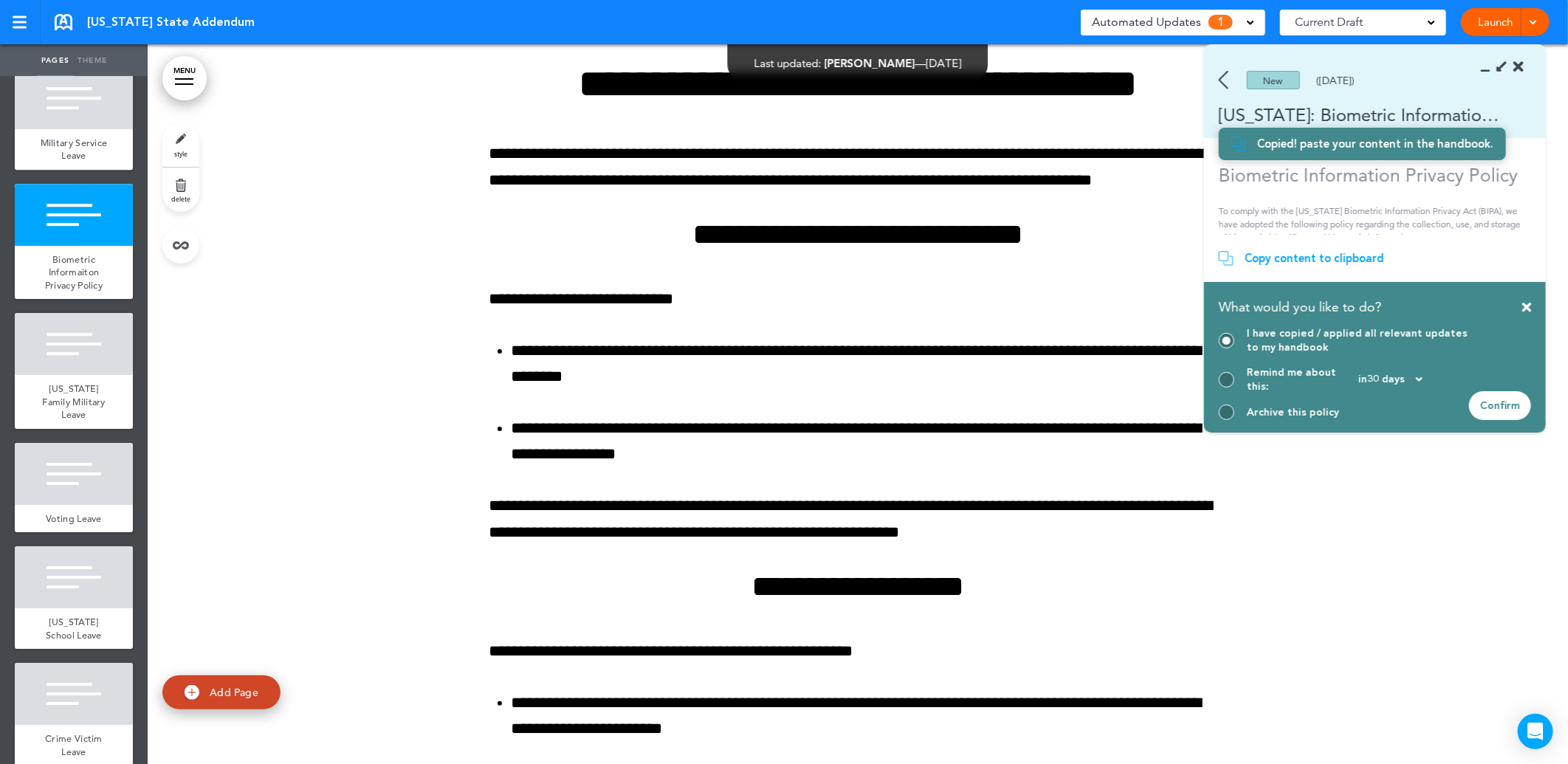
click at [1506, 404] on div "Confirm" at bounding box center [1500, 406] width 62 height 29
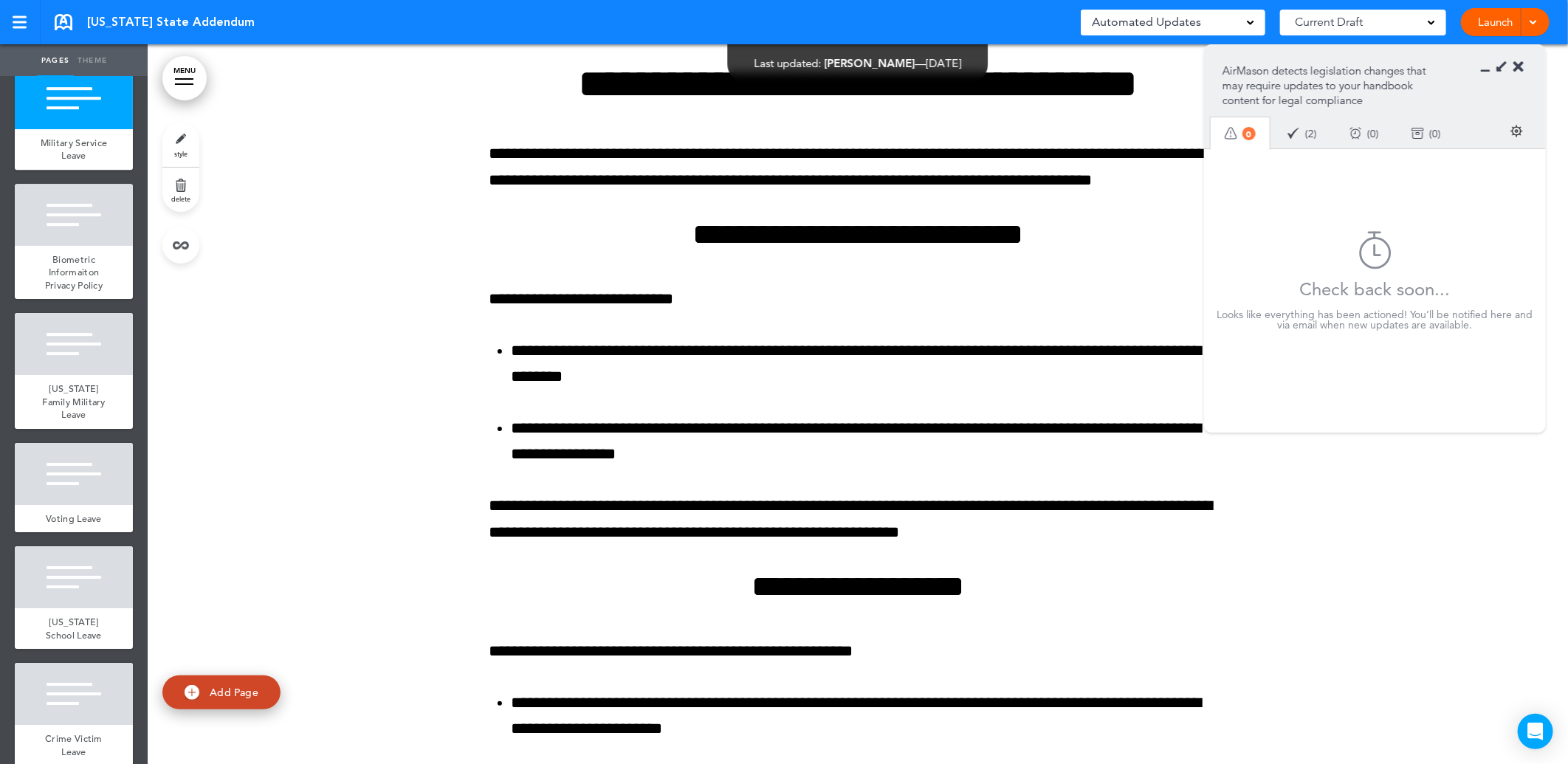
click at [1517, 69] on icon at bounding box center [1518, 67] width 10 height 15
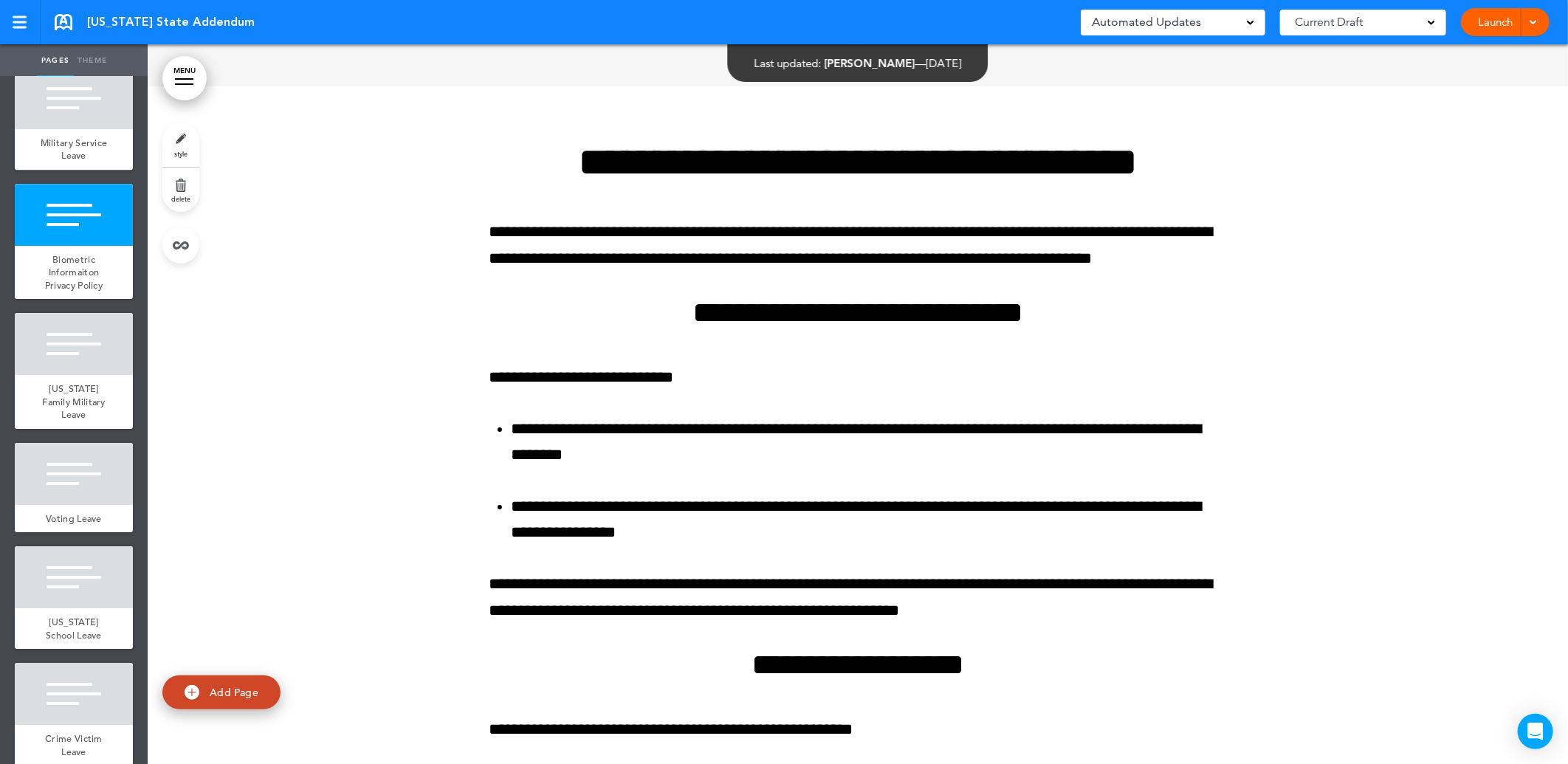
scroll to position [27996, 0]
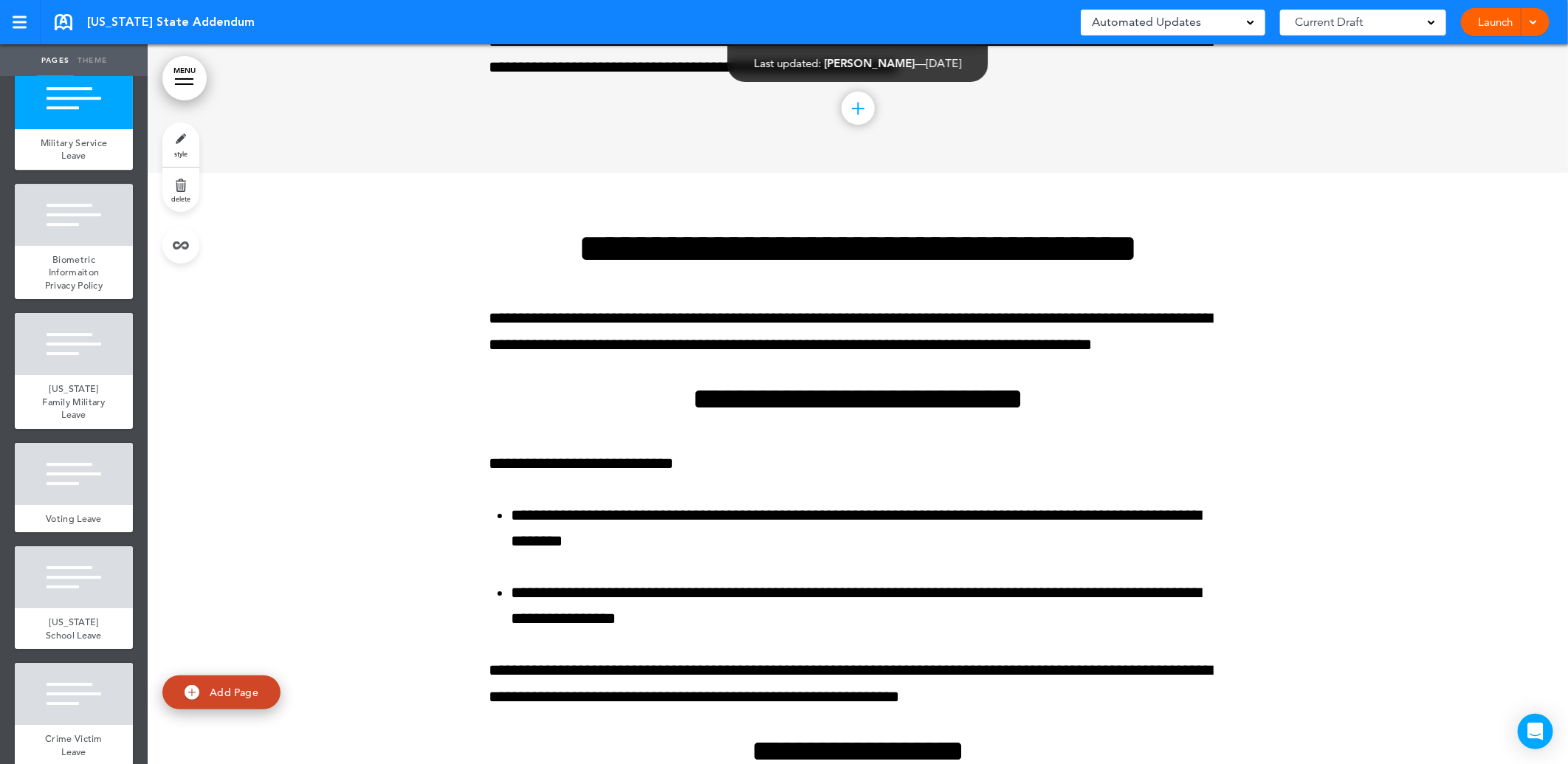
click at [1252, 27] on div "Automated Updates 0" at bounding box center [1172, 22] width 163 height 21
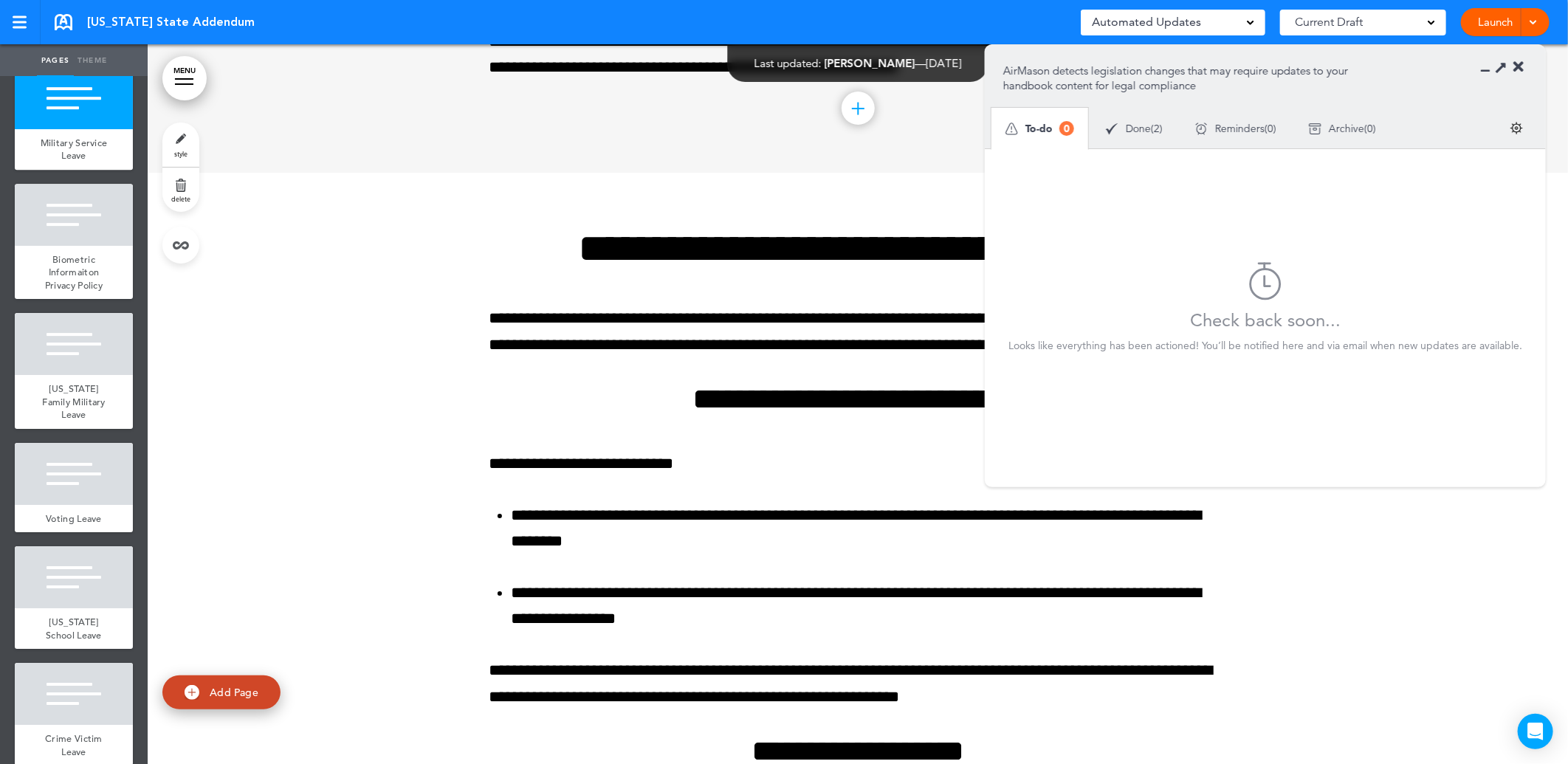
click at [1142, 130] on div "Done ( 2 )" at bounding box center [1134, 128] width 89 height 39
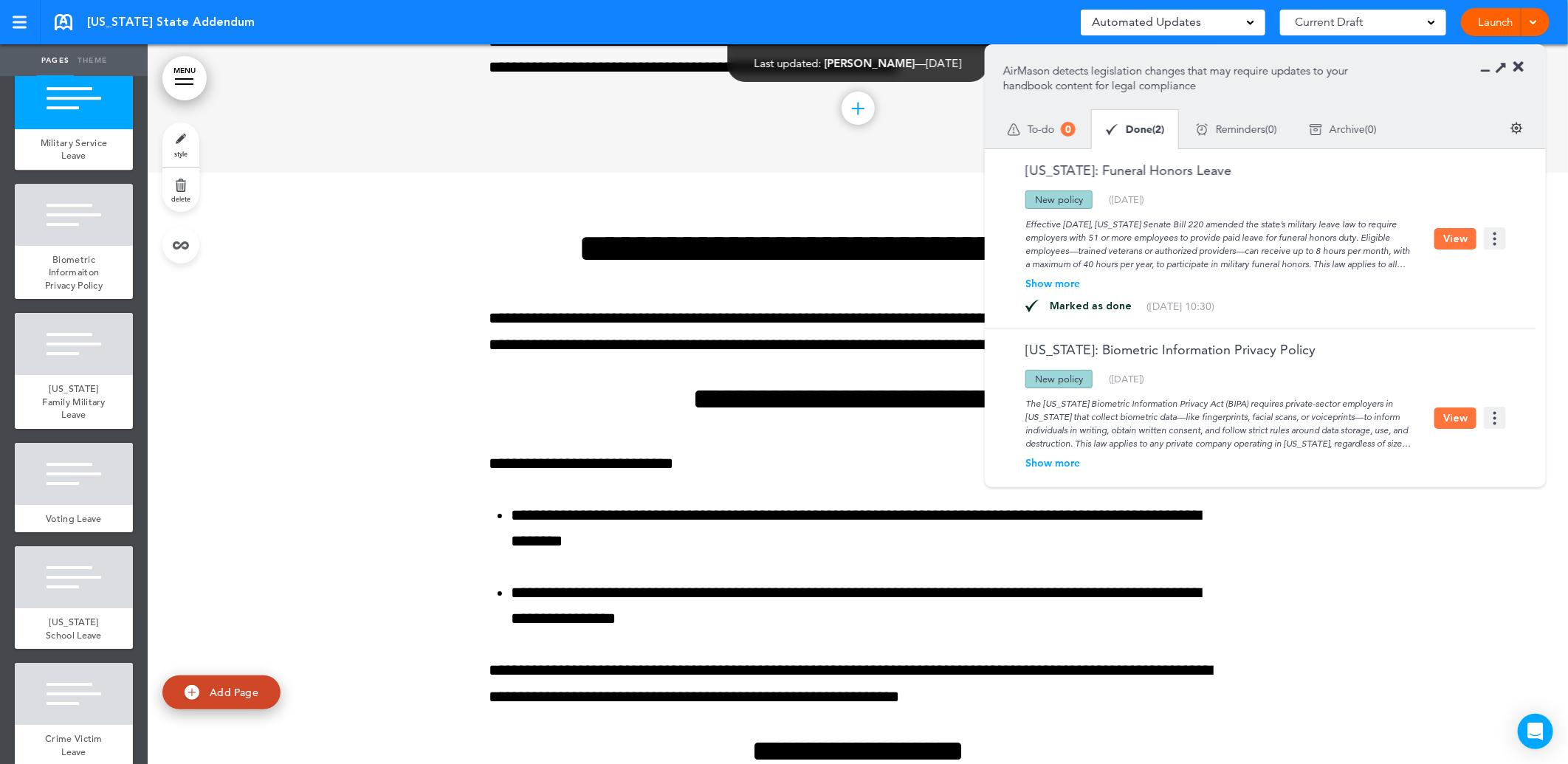
click at [1050, 283] on div "Show more" at bounding box center [1218, 283] width 431 height 10
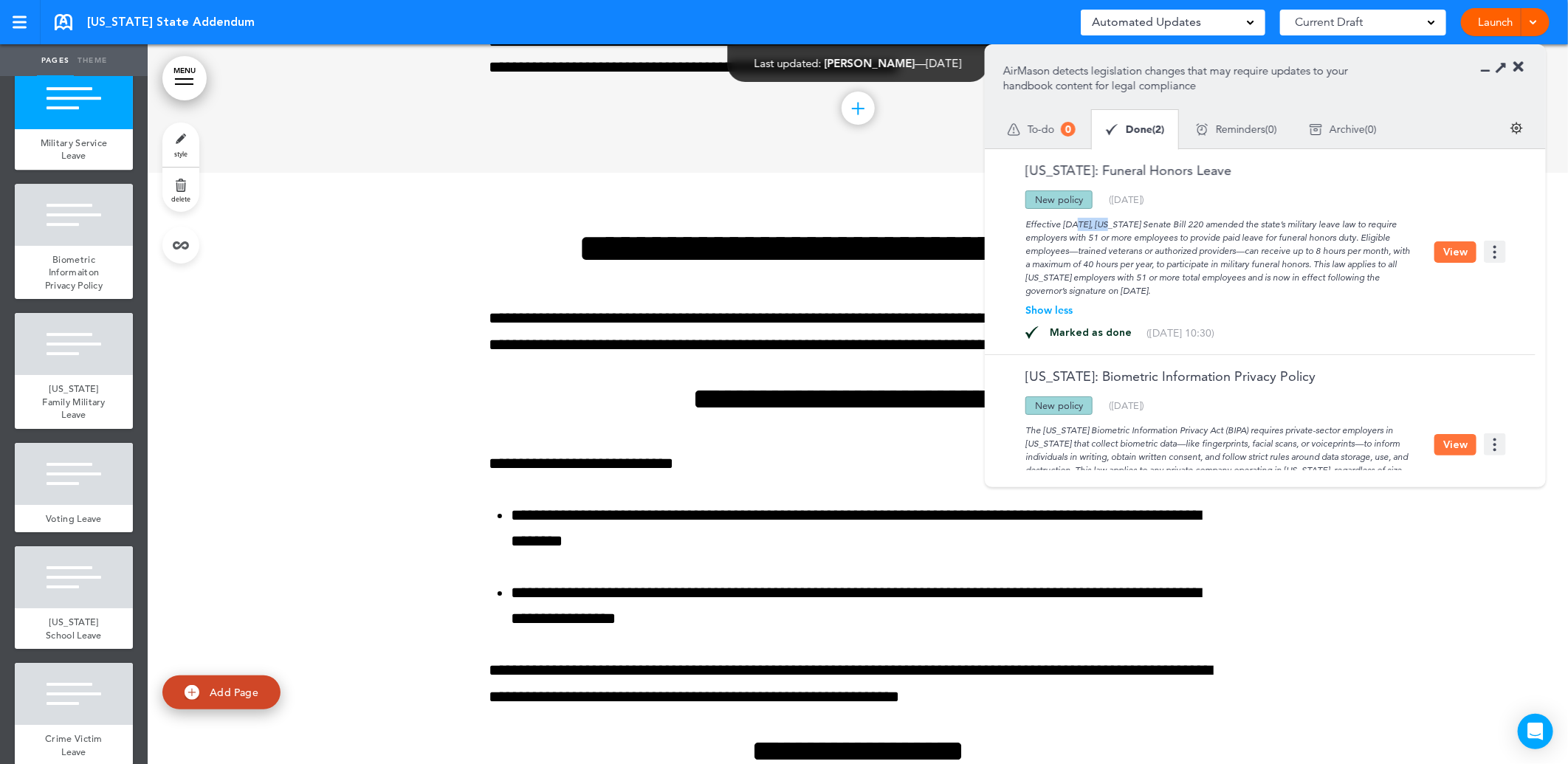
drag, startPoint x: 1024, startPoint y: 219, endPoint x: 1057, endPoint y: 225, distance: 33.5
click at [1057, 225] on div "Effective August 1, 2025, Illinois Senate Bill 220 amended the state’s military…" at bounding box center [1218, 253] width 431 height 89
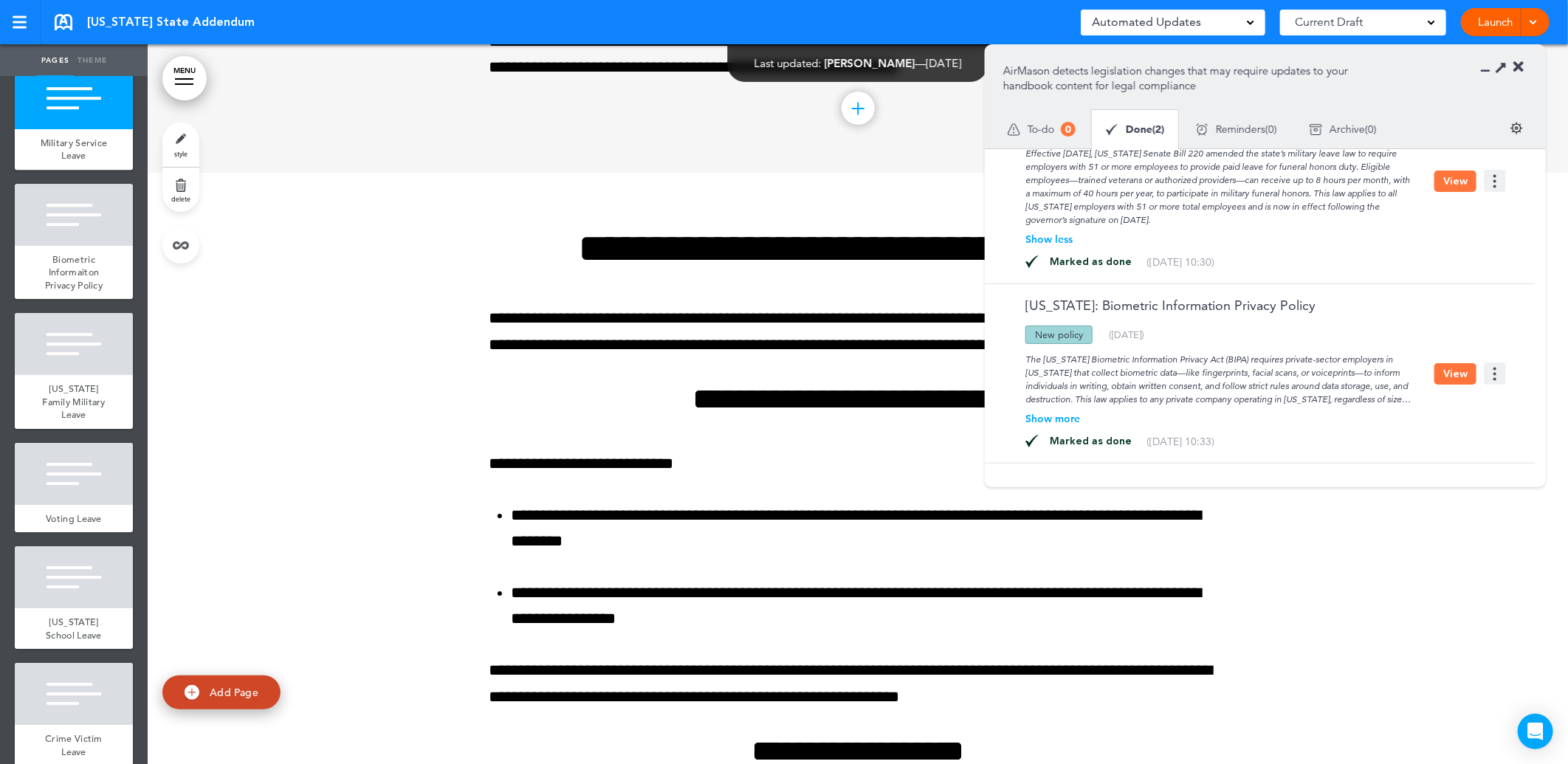
click at [1060, 407] on div "Illinois: Biometric Information Privacy Policy Updated policy New policy Delete…" at bounding box center [1218, 373] width 431 height 149
click at [1063, 413] on div "Show more" at bounding box center [1218, 418] width 431 height 10
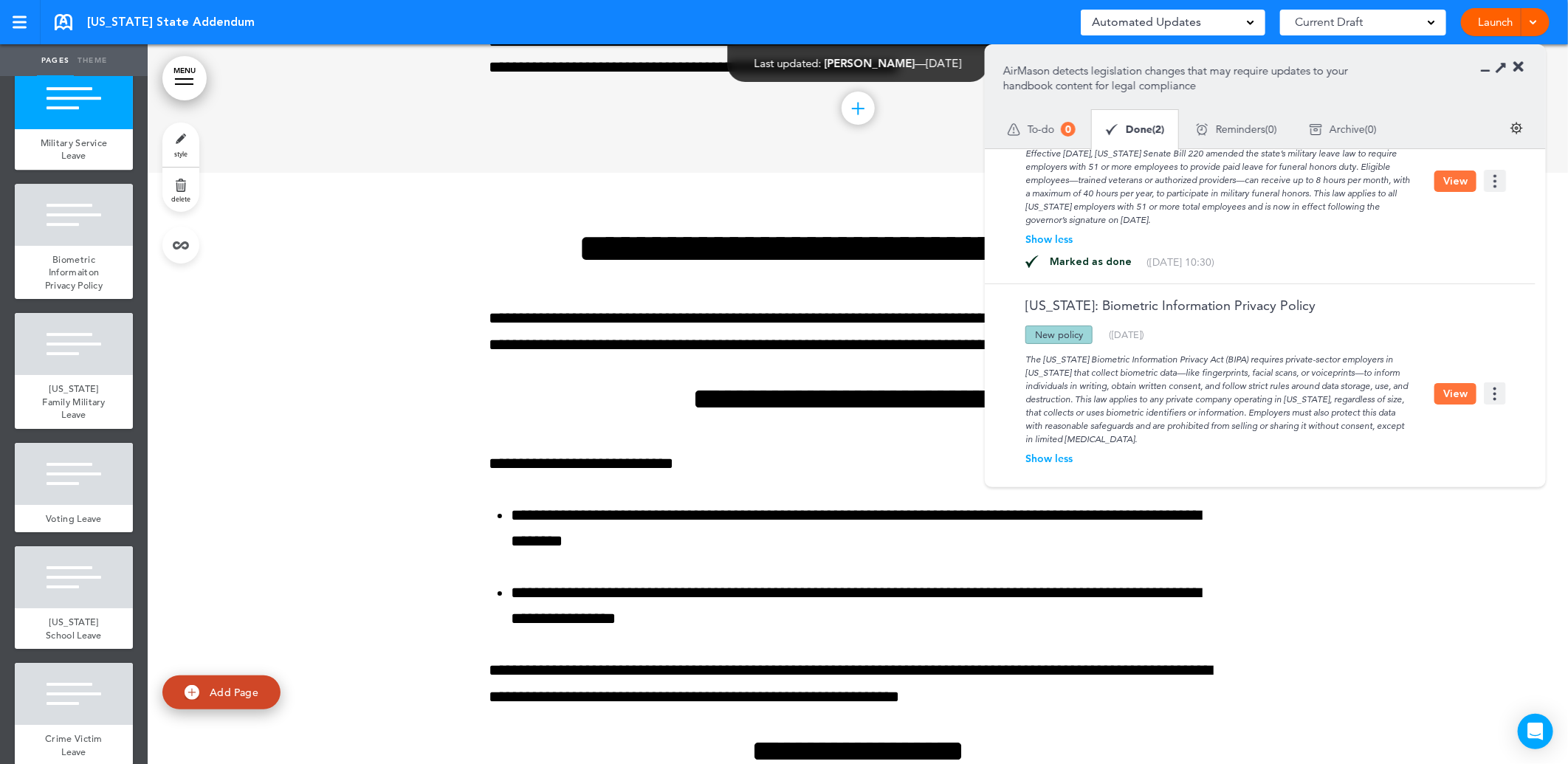
drag, startPoint x: 1021, startPoint y: 353, endPoint x: 1132, endPoint y: 436, distance: 138.6
click at [1132, 436] on div "The Illinois Biometric Information Privacy Act (BIPA) requires private-sector e…" at bounding box center [1218, 395] width 431 height 102
copy div "The Illinois Biometric Information Privacy Act (BIPA) requires private-sector e…"
click at [962, 15] on div "Illinois State Addendum Saved! Automated Updates 0 Auto policy updates AirMason…" at bounding box center [784, 22] width 1568 height 45
click at [1514, 70] on icon at bounding box center [1518, 67] width 10 height 15
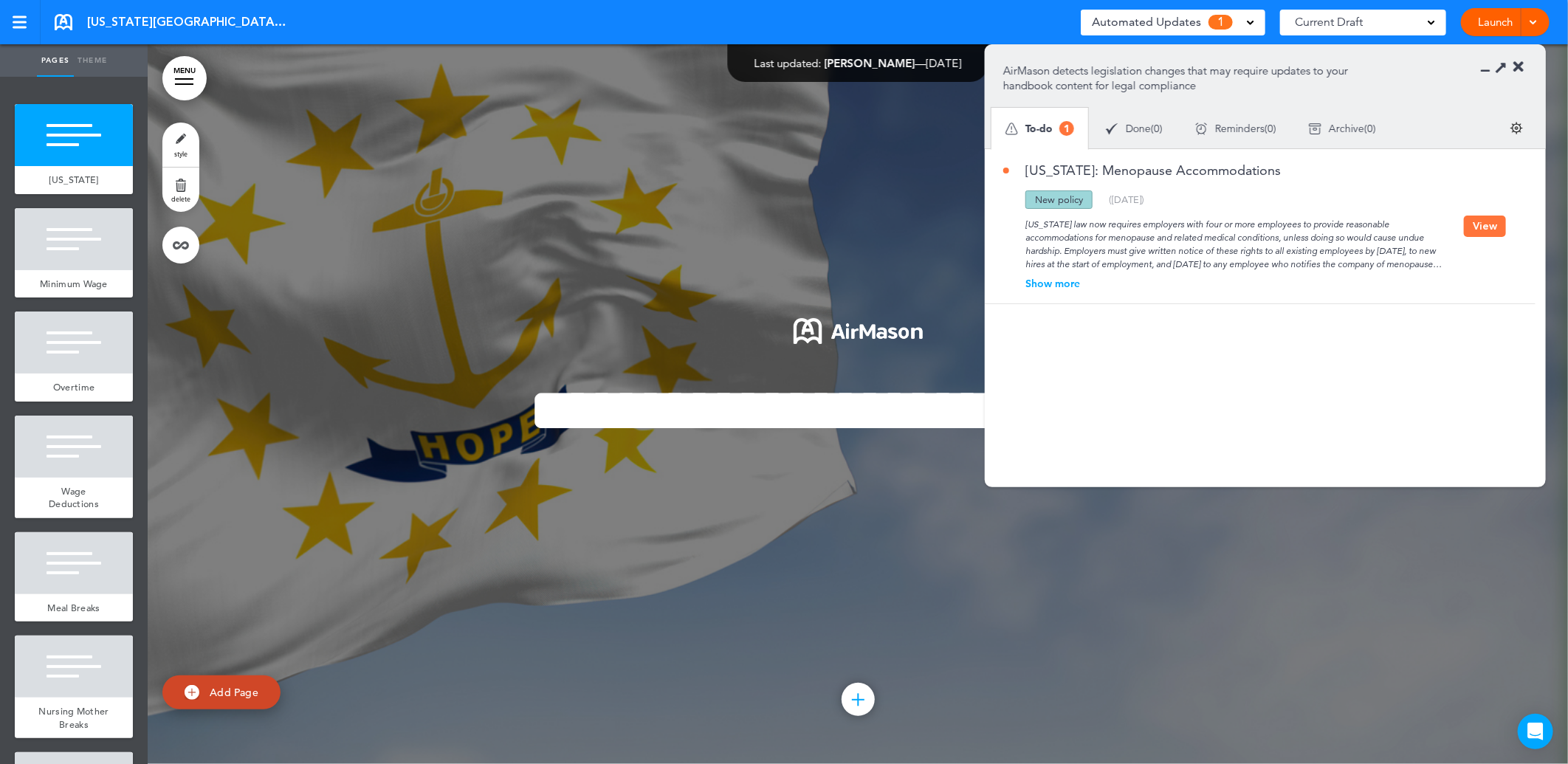
click at [1054, 285] on div "Show more" at bounding box center [1233, 283] width 460 height 10
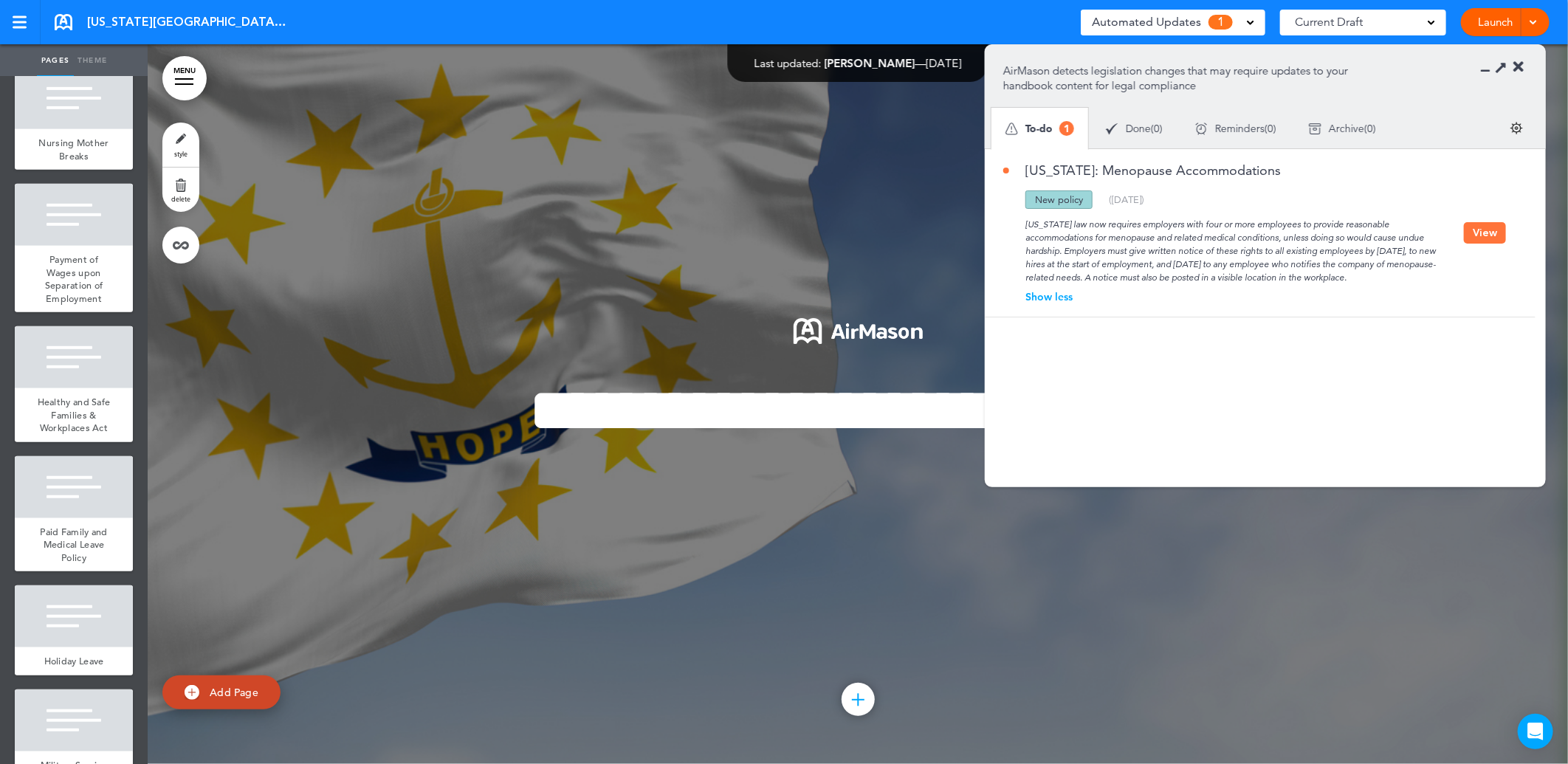
scroll to position [574, 0]
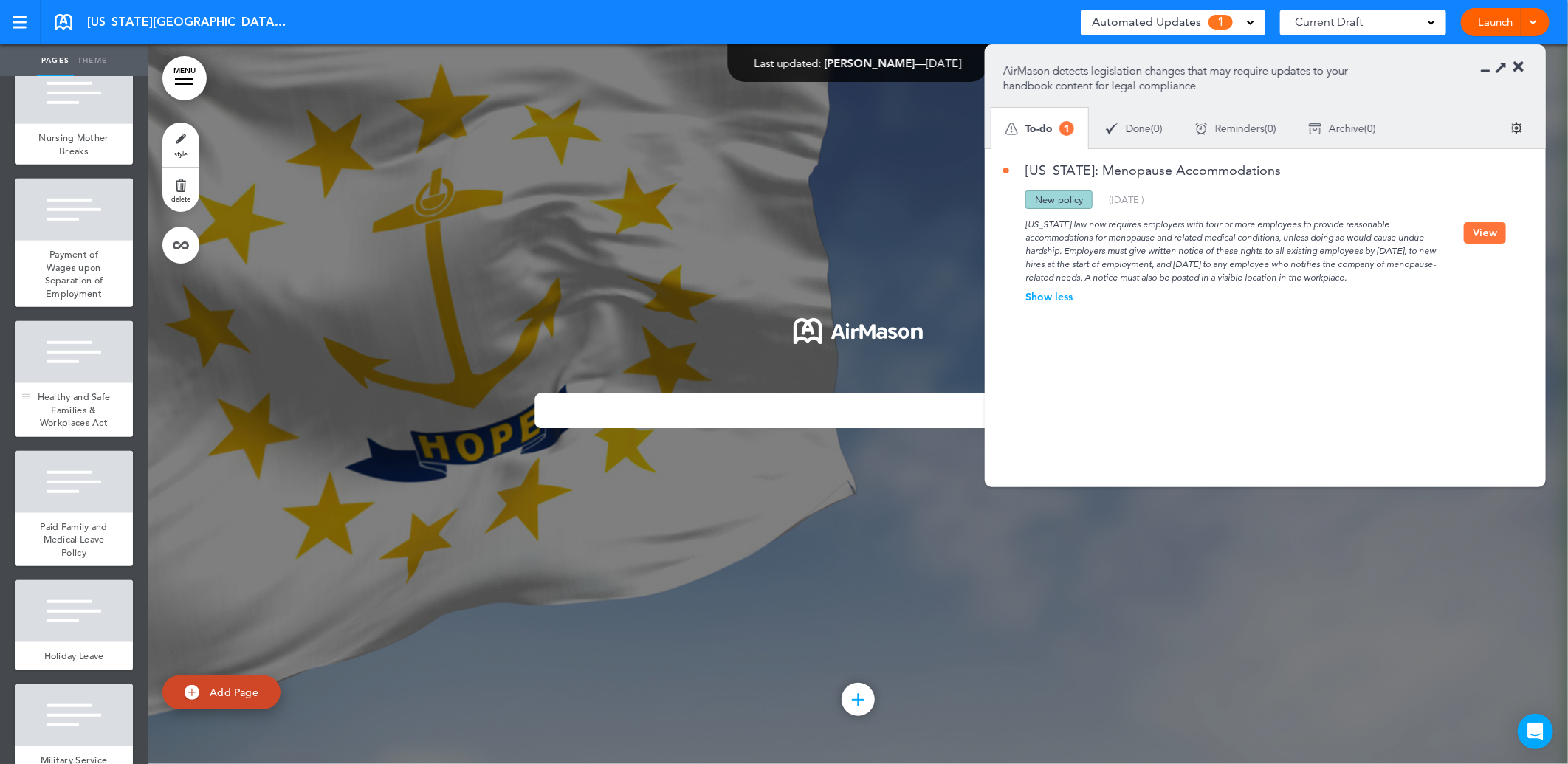
click at [47, 437] on div "Healthy and Safe Families & Workplaces Act" at bounding box center [74, 410] width 118 height 54
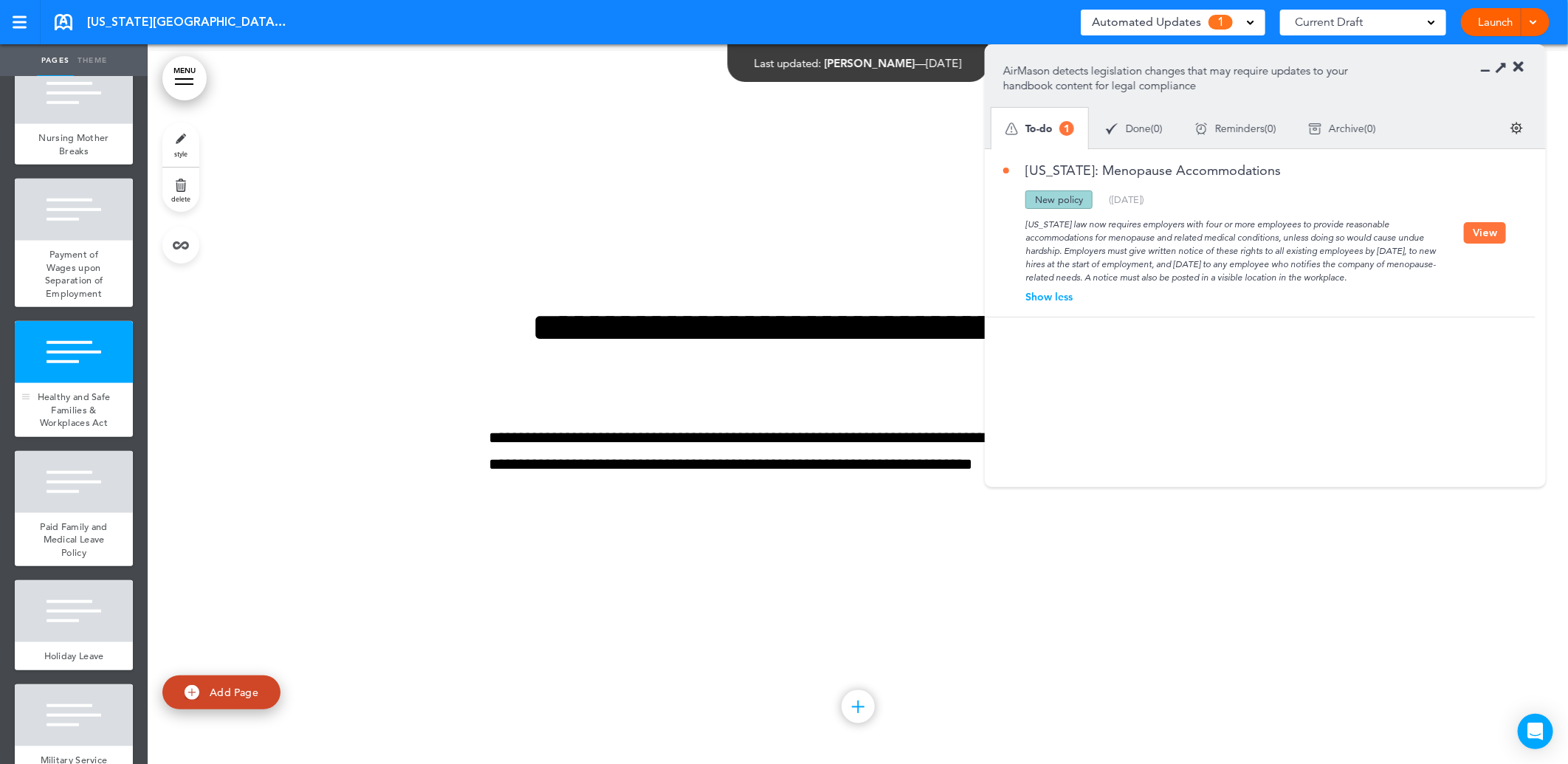
scroll to position [5043, 0]
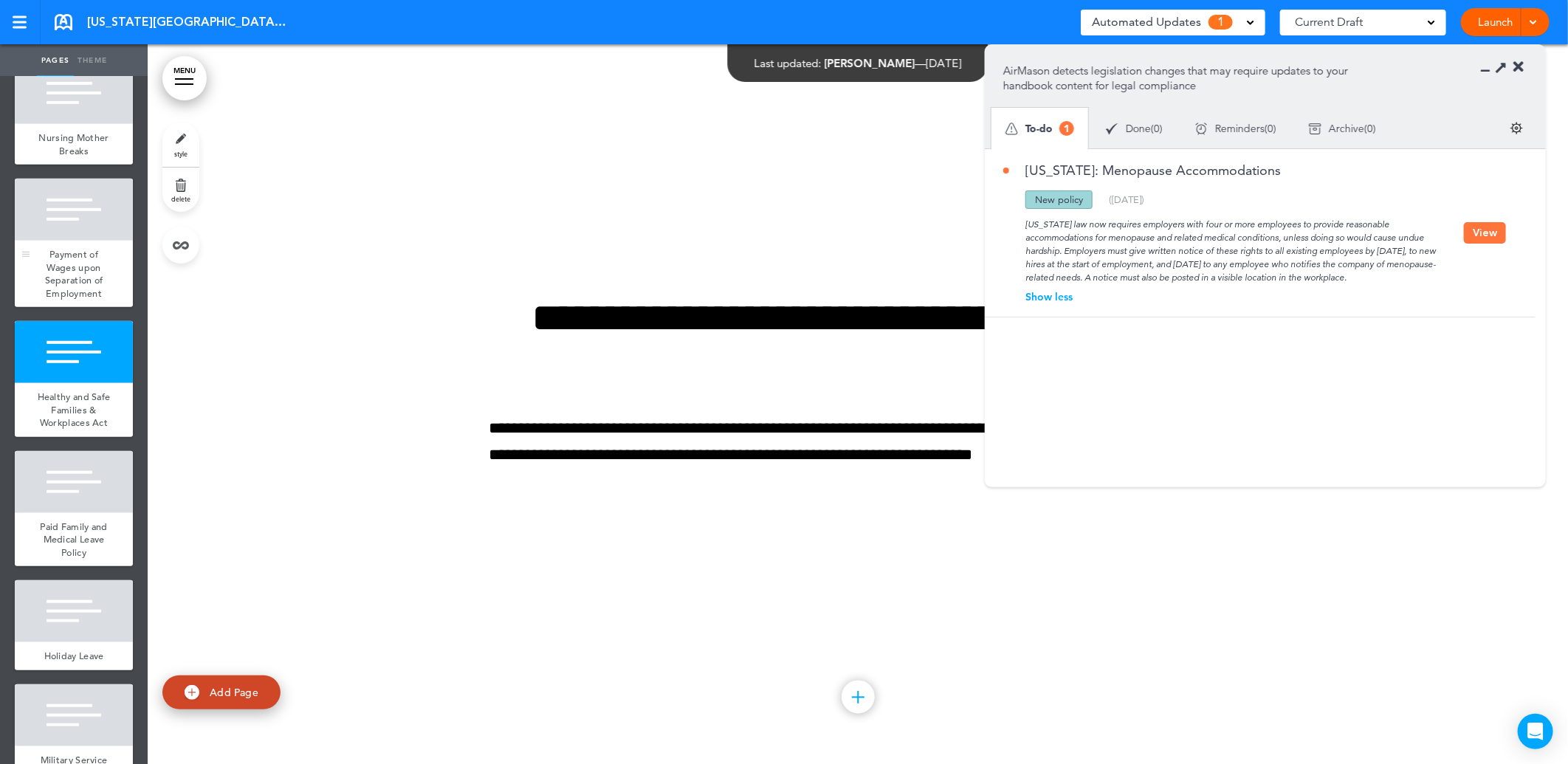
click at [52, 286] on span "Payment of Wages upon Separation of Employment" at bounding box center [74, 273] width 58 height 52
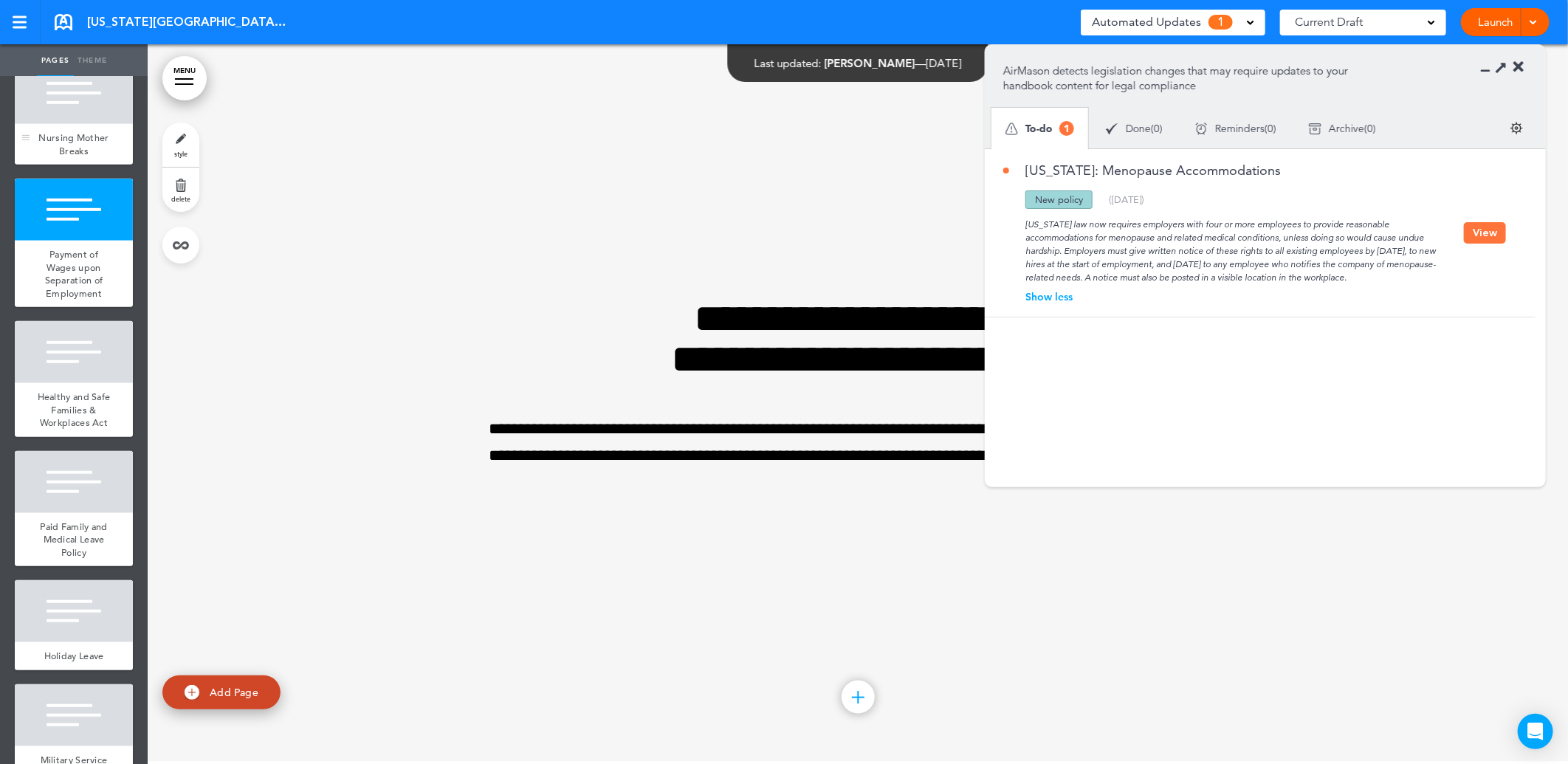
click at [77, 157] on span "Nursing Mother Breaks" at bounding box center [73, 144] width 70 height 25
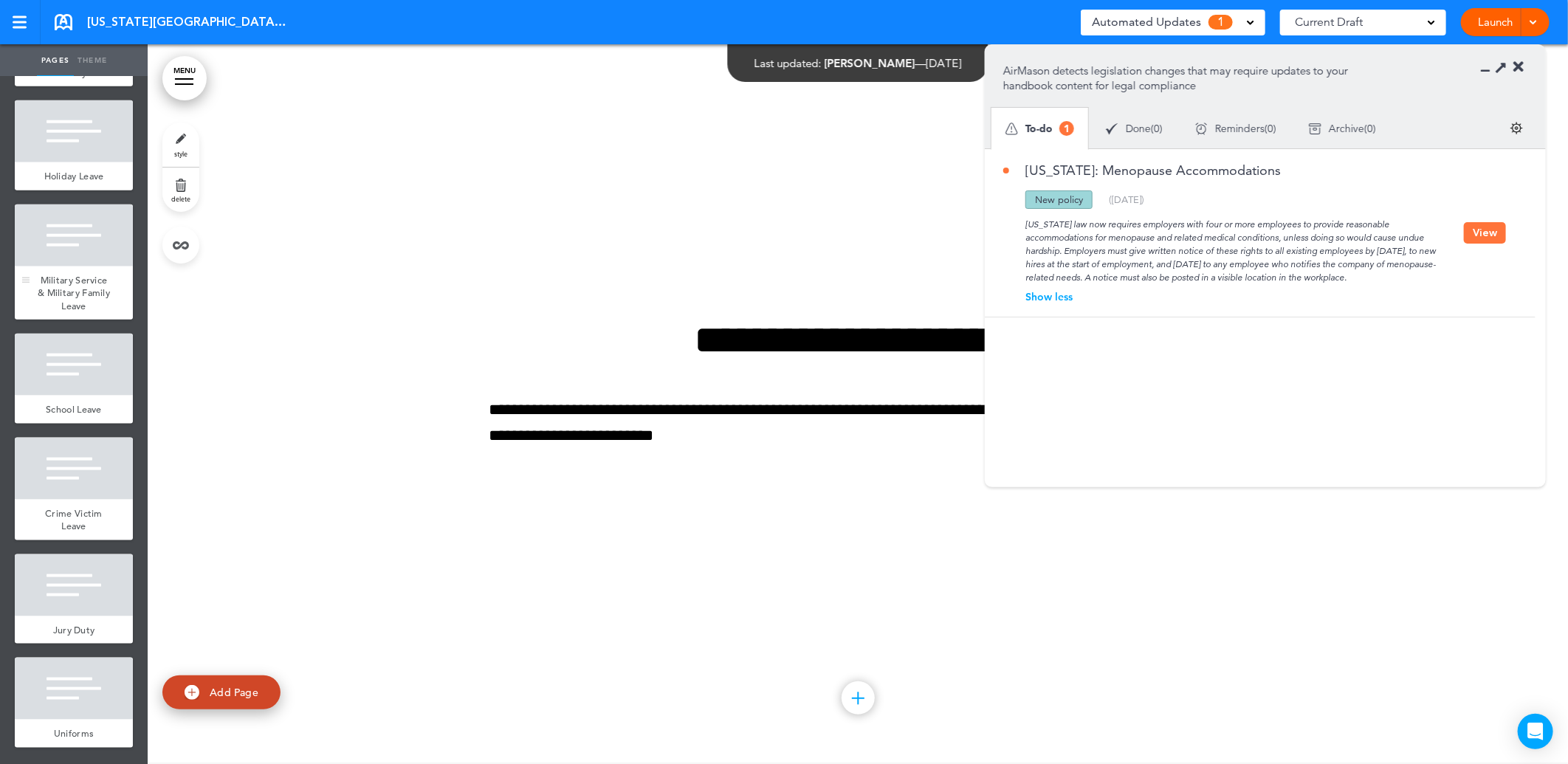
scroll to position [1117, 0]
click at [1482, 243] on button "View" at bounding box center [1484, 233] width 42 height 22
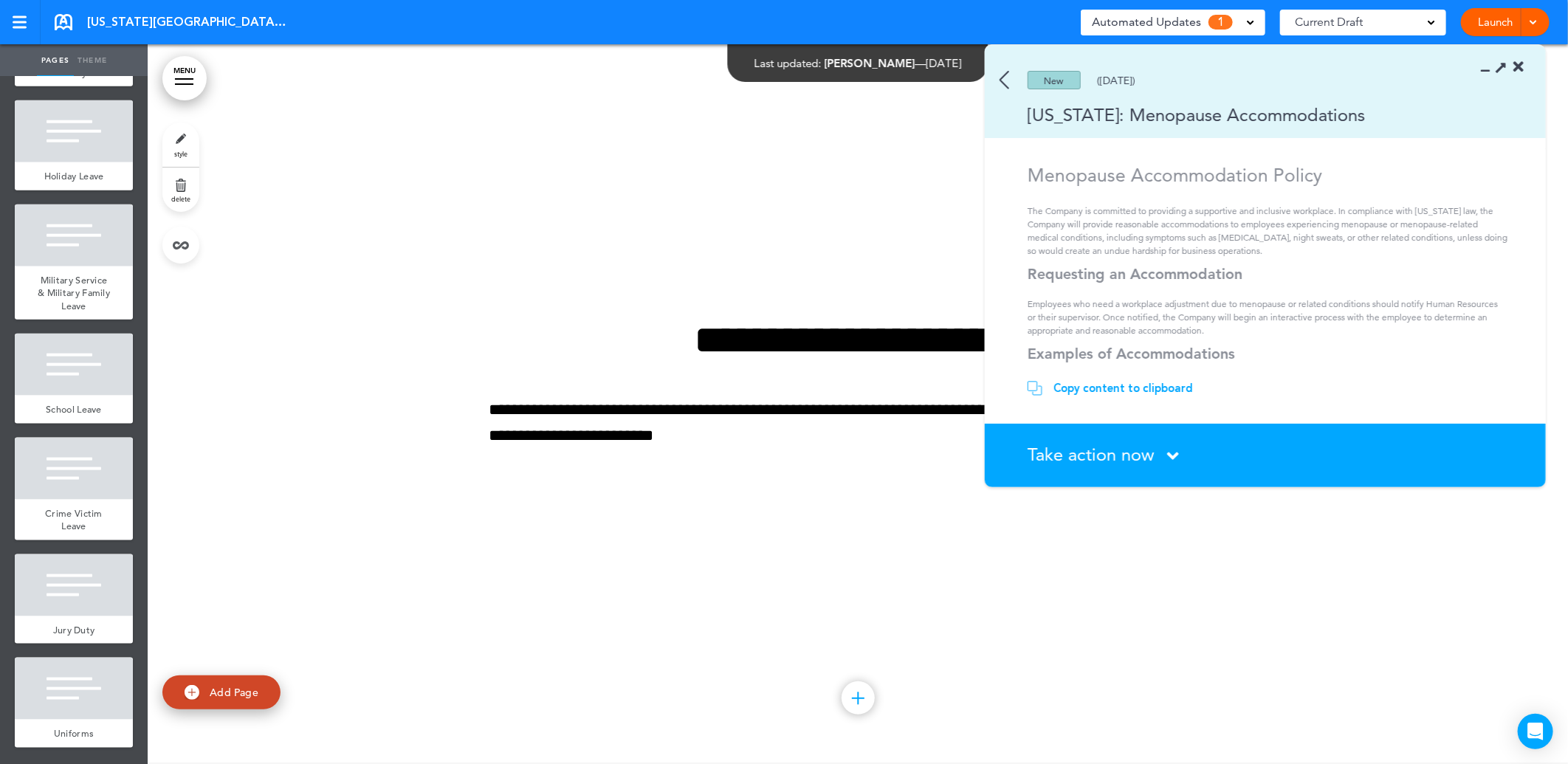
click at [1112, 389] on div "Copy content to clipboard" at bounding box center [1123, 388] width 140 height 15
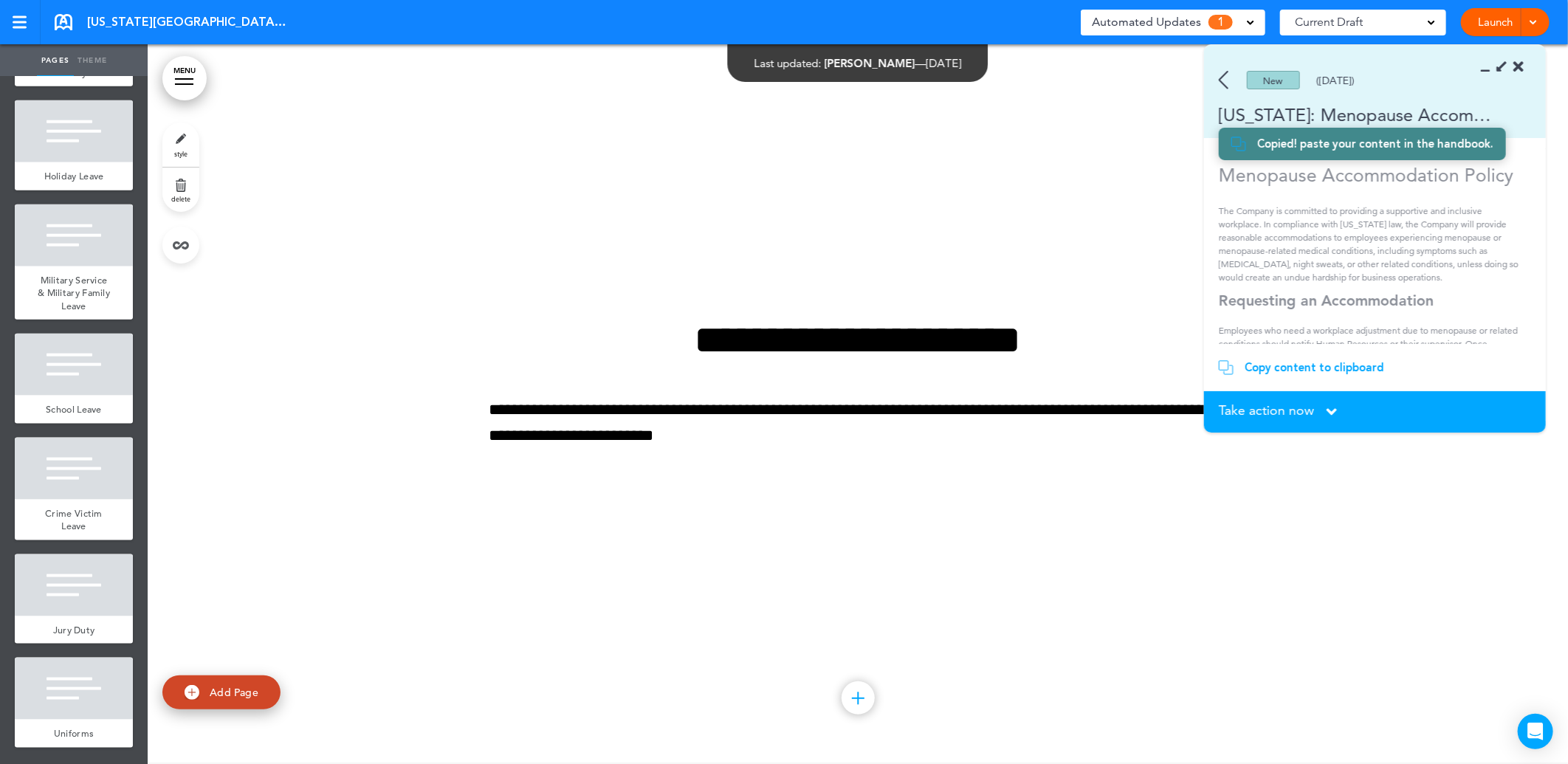
click at [247, 685] on link "Add Page" at bounding box center [222, 693] width 118 height 35
type input "********"
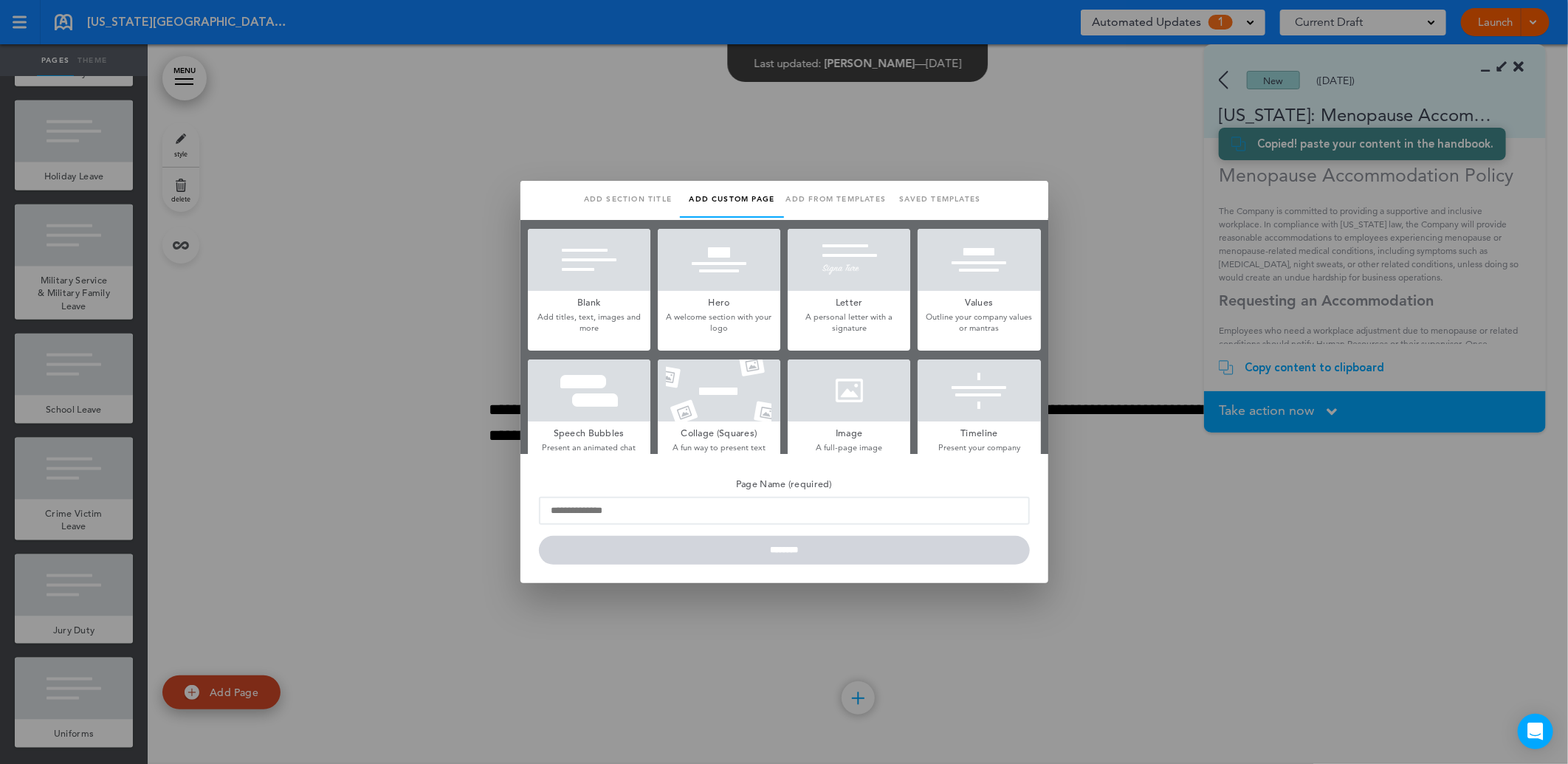
scroll to position [0, 0]
click at [590, 302] on h5 "Blank" at bounding box center [588, 301] width 123 height 21
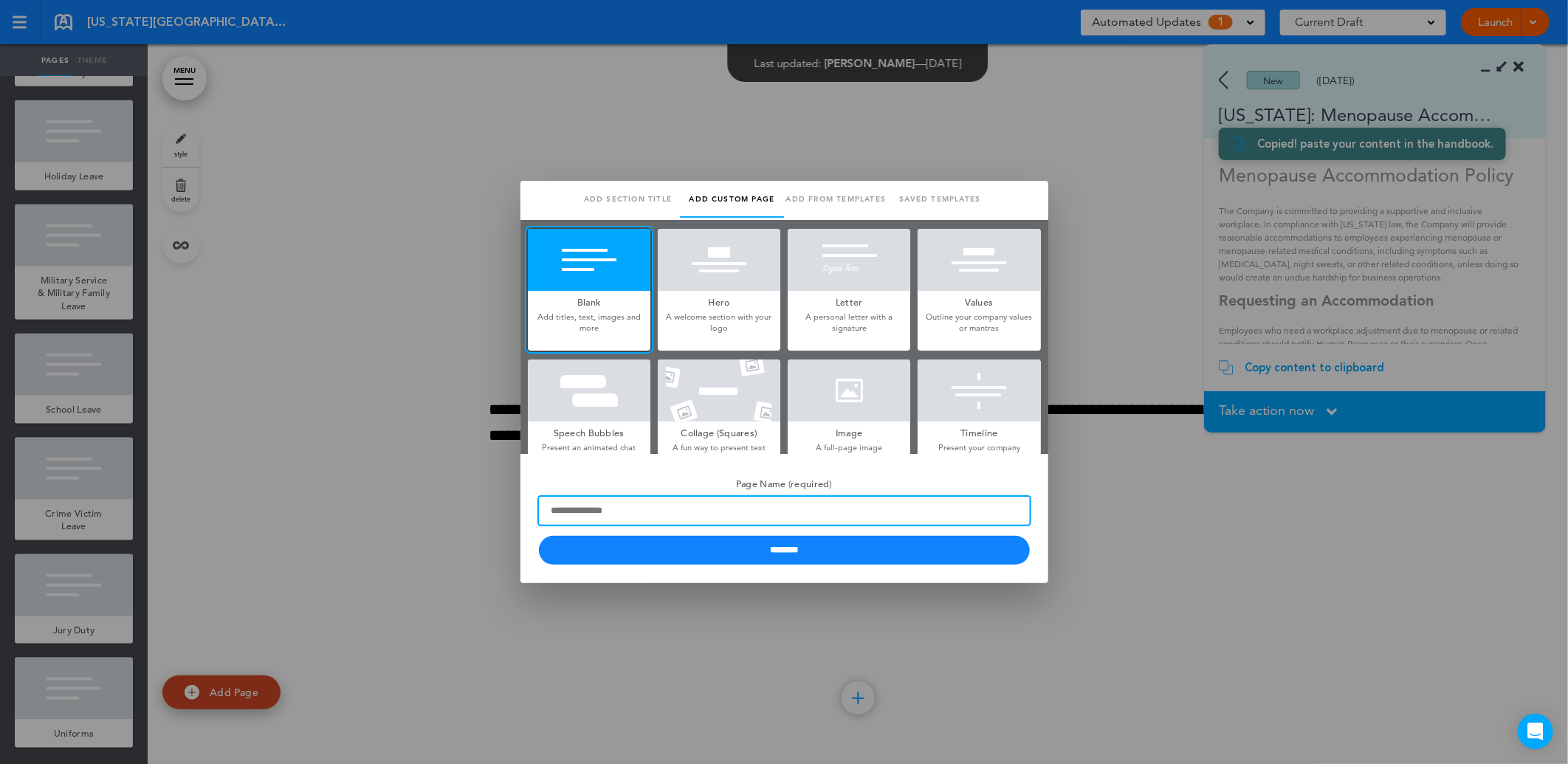
click at [715, 507] on input "Page Name (required)" at bounding box center [784, 511] width 491 height 28
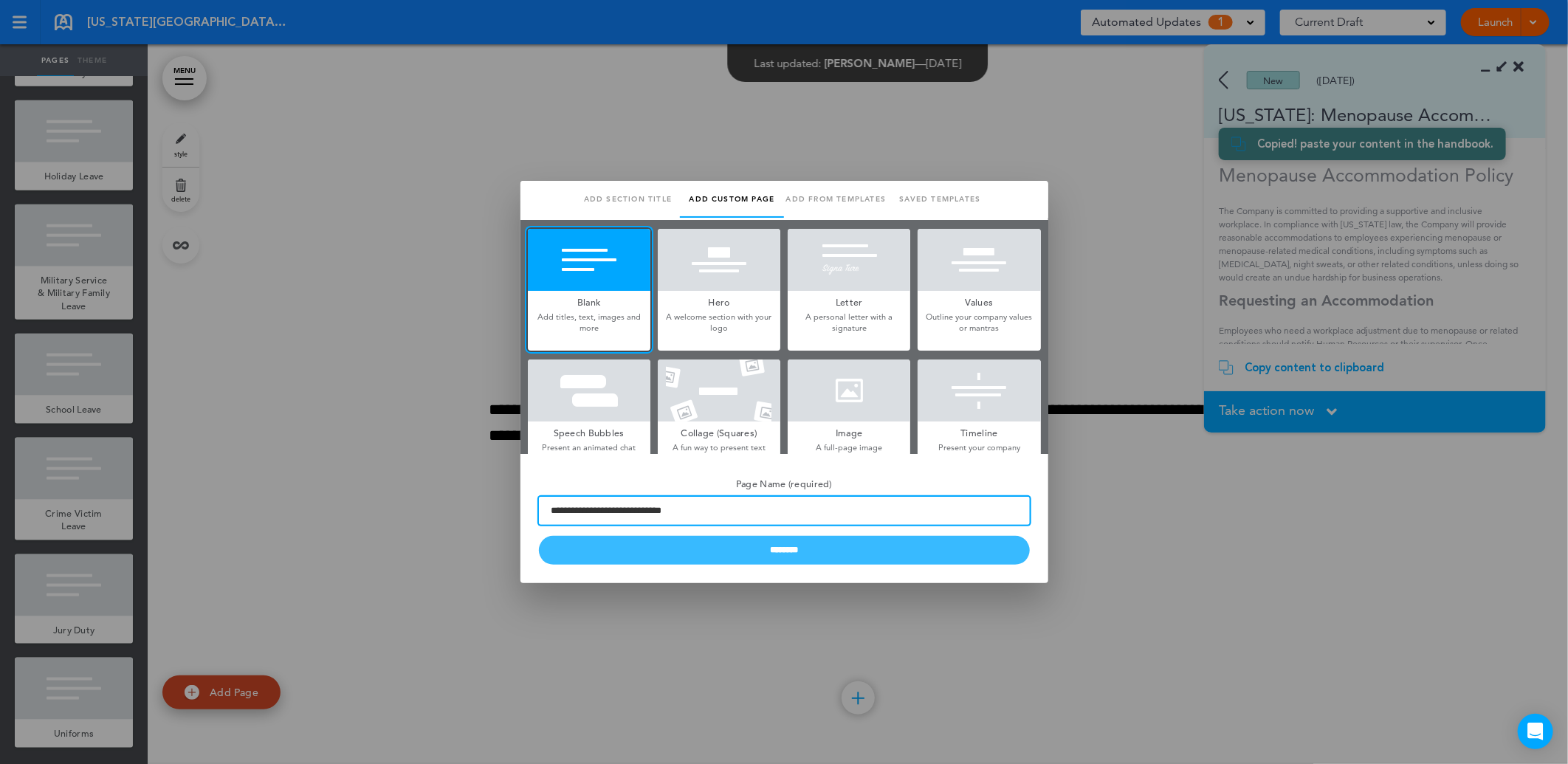
type input "**********"
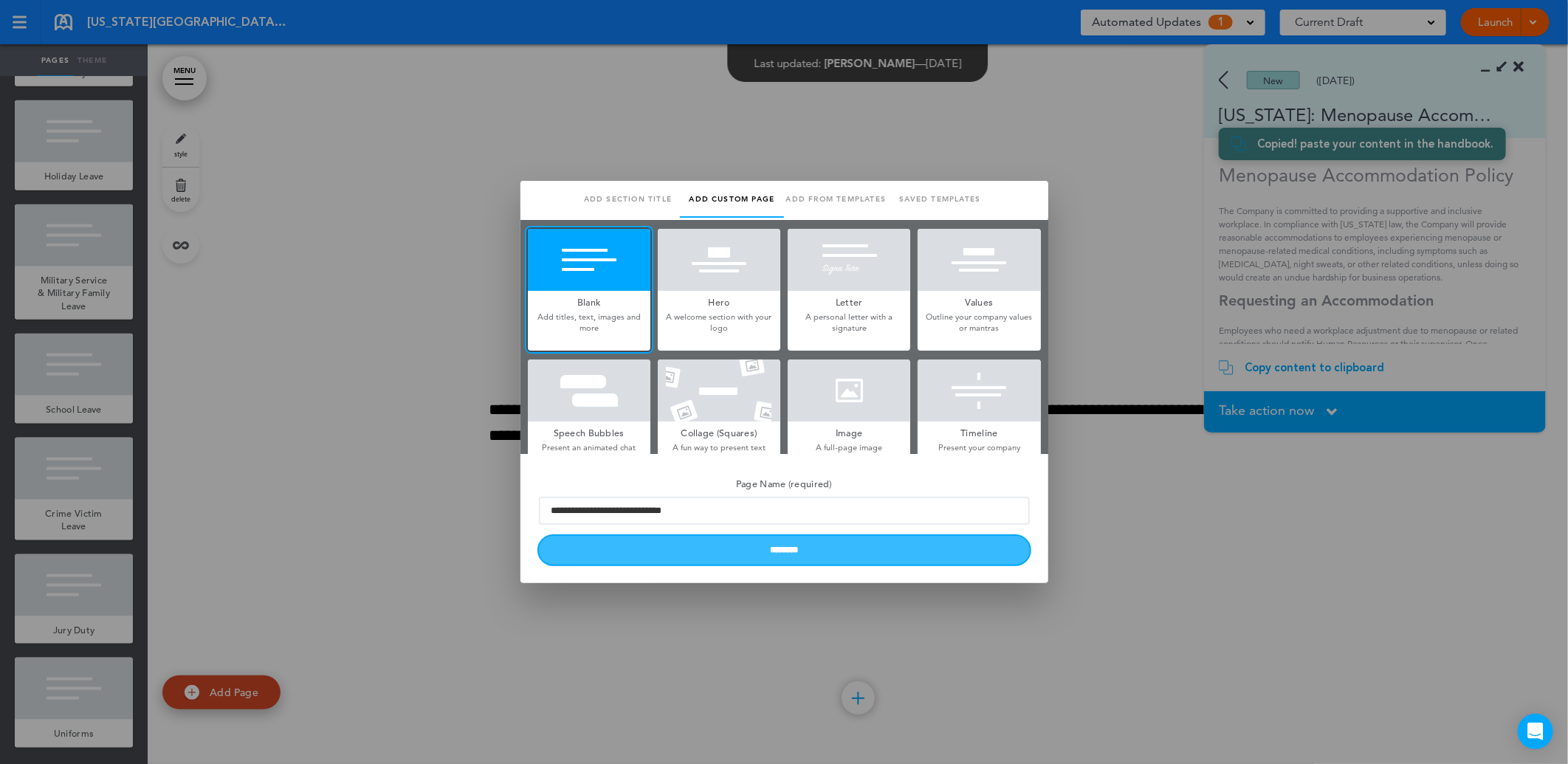
click at [810, 559] on input "********" at bounding box center [784, 551] width 491 height 29
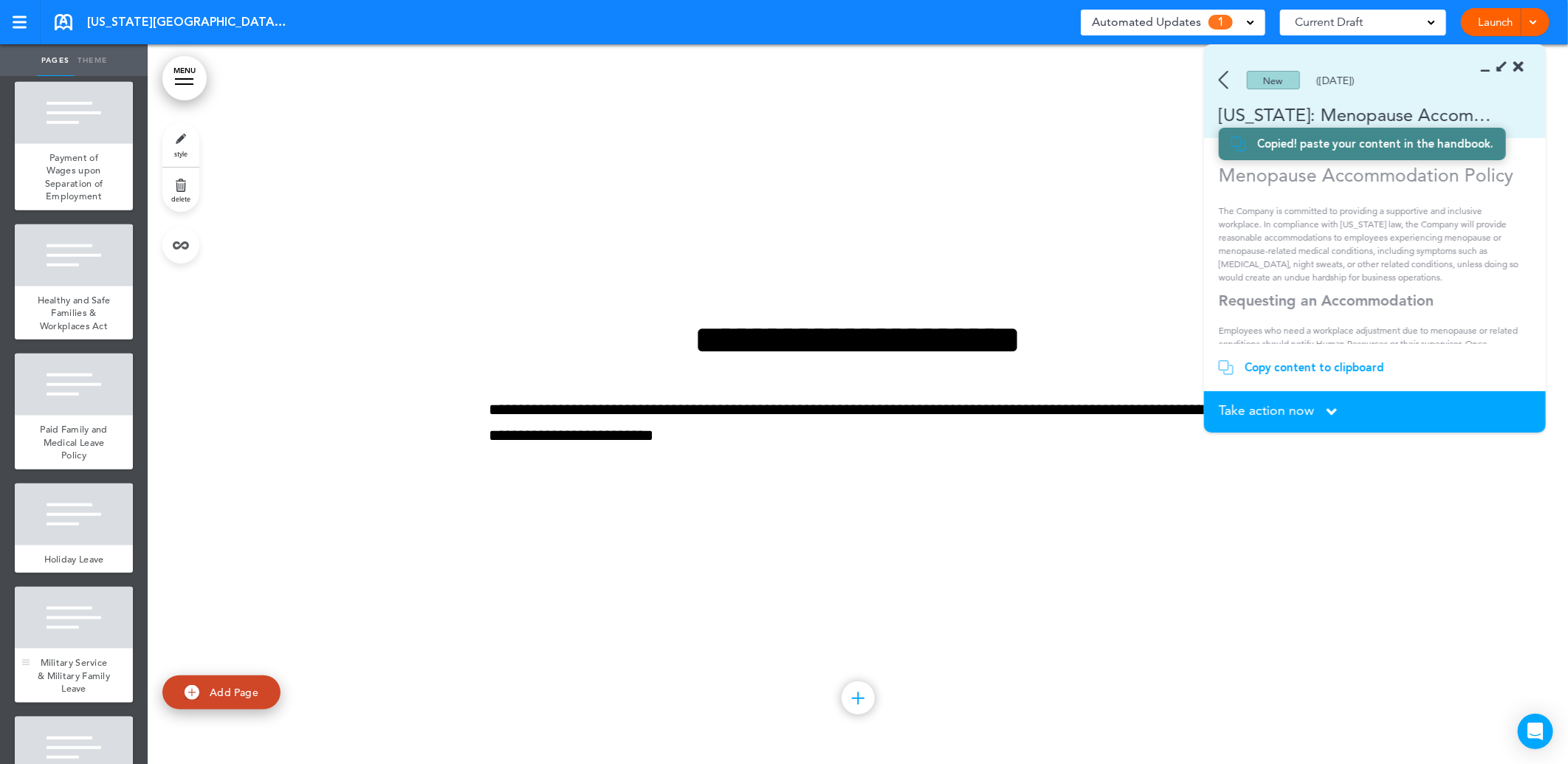
scroll to position [426, 0]
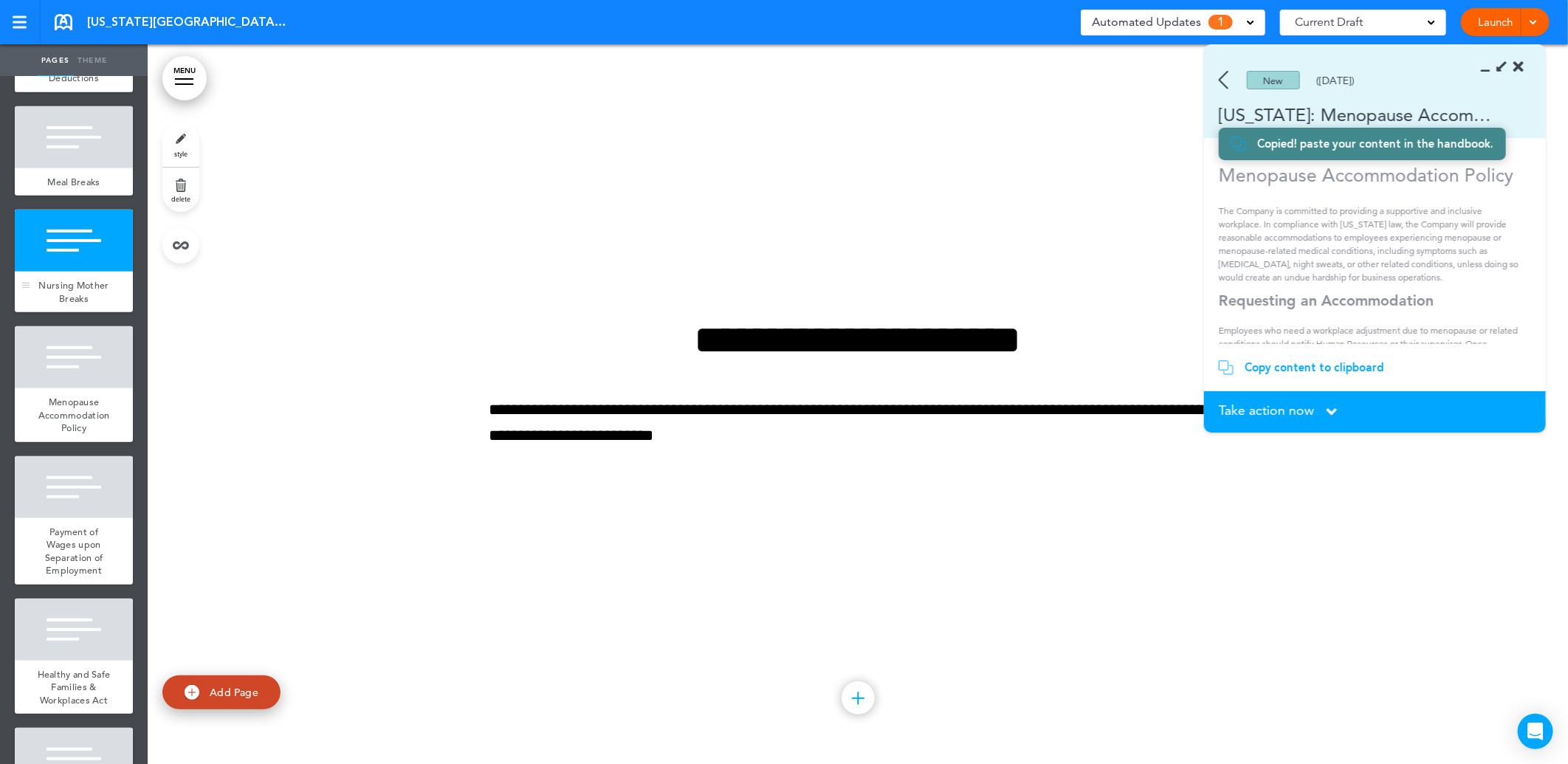
click at [67, 305] on span "Nursing Mother Breaks" at bounding box center [73, 292] width 70 height 25
click at [86, 385] on div at bounding box center [74, 357] width 118 height 62
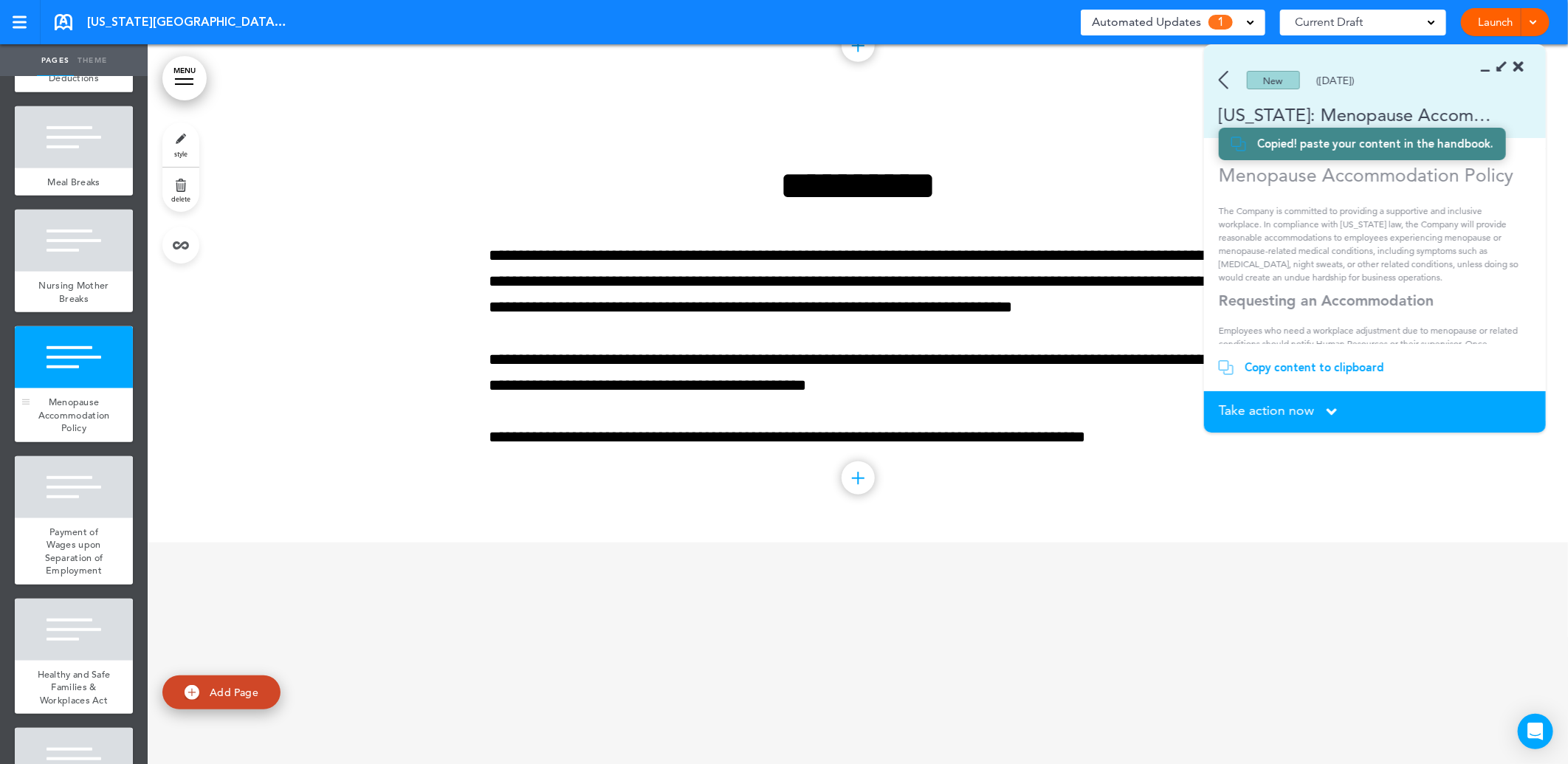
scroll to position [4322, 0]
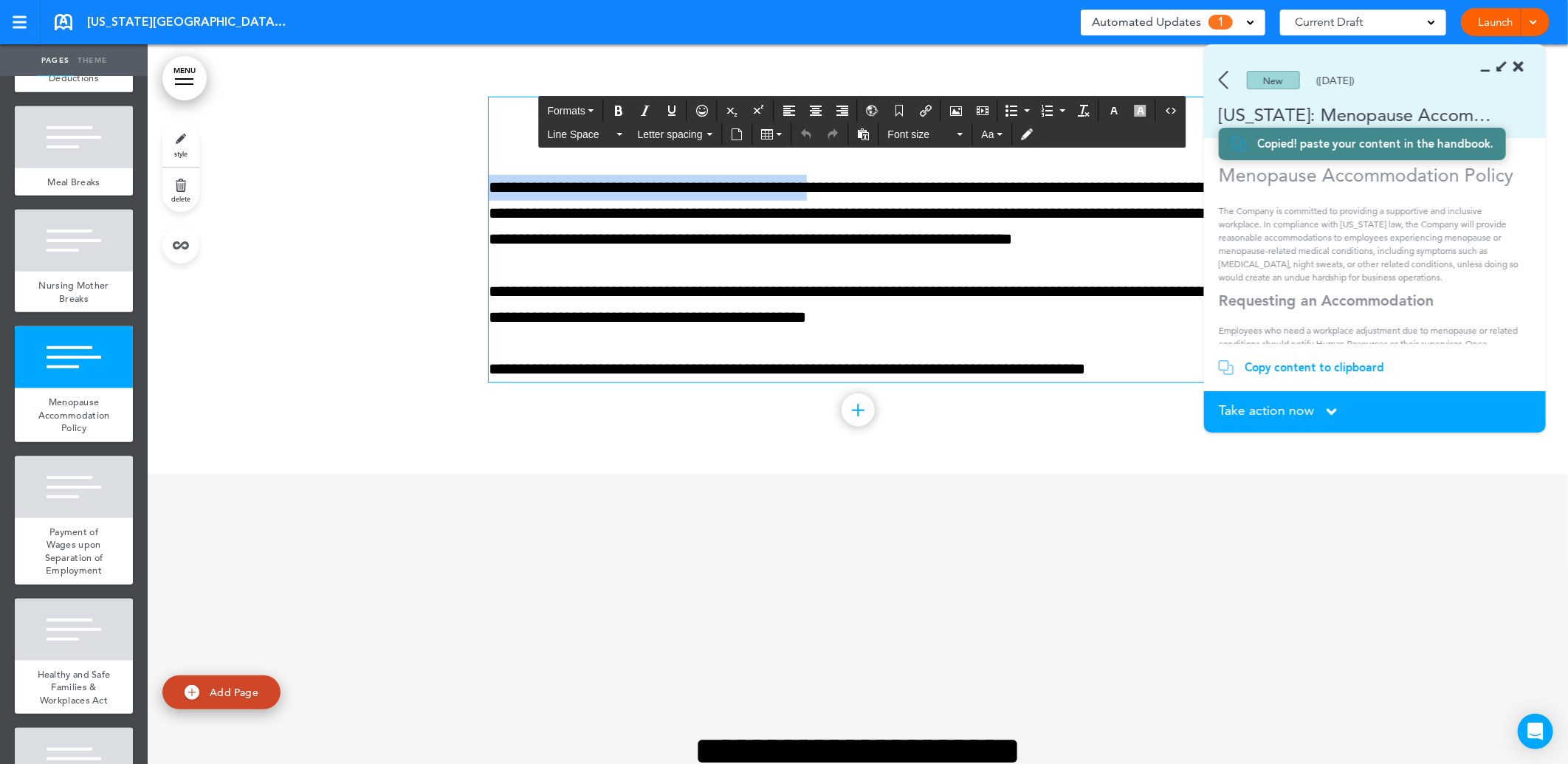
drag, startPoint x: 745, startPoint y: 116, endPoint x: 831, endPoint y: 192, distance: 114.8
click at [831, 192] on div "**********" at bounding box center [857, 240] width 738 height 285
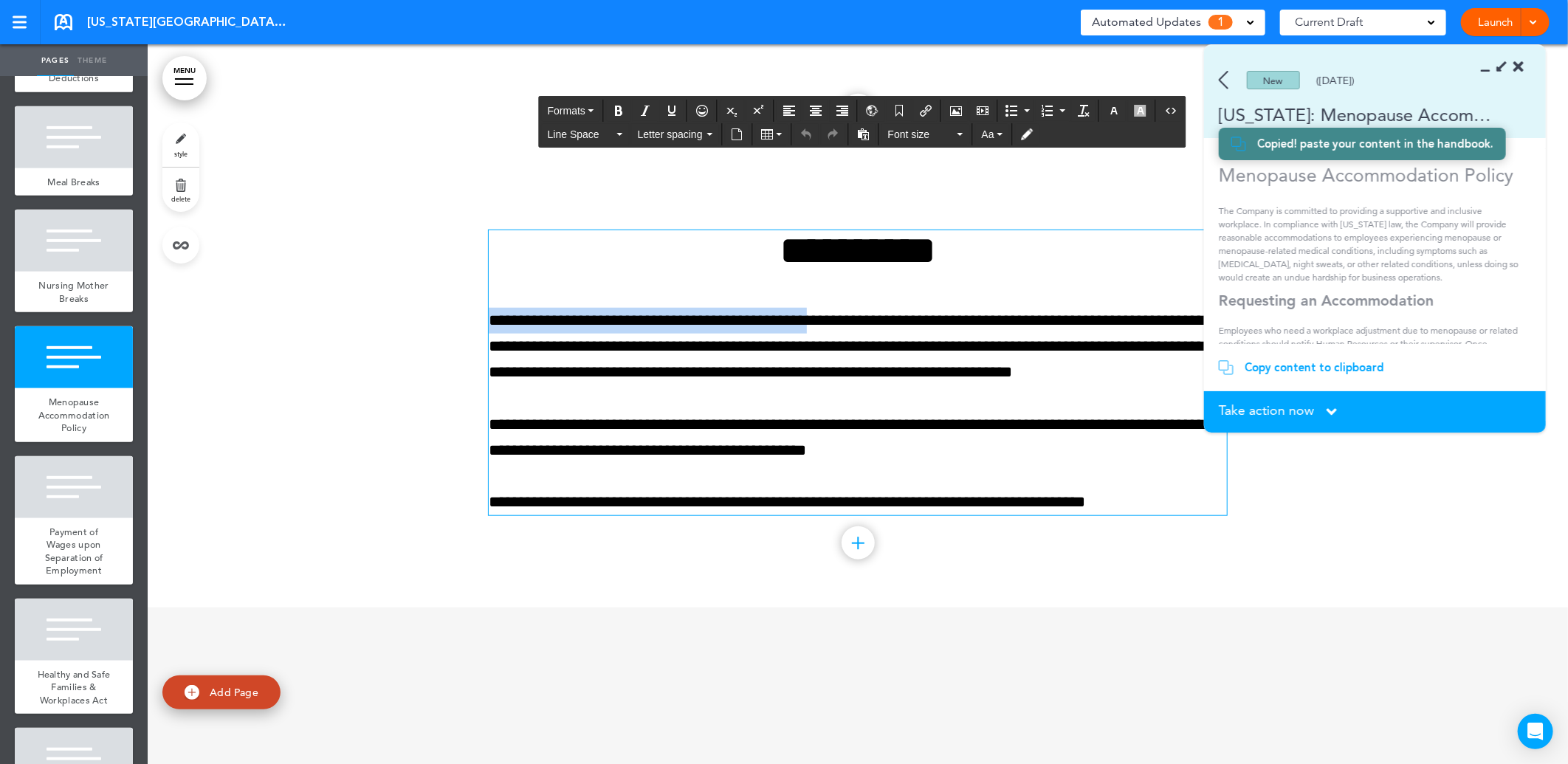
scroll to position [3912, 0]
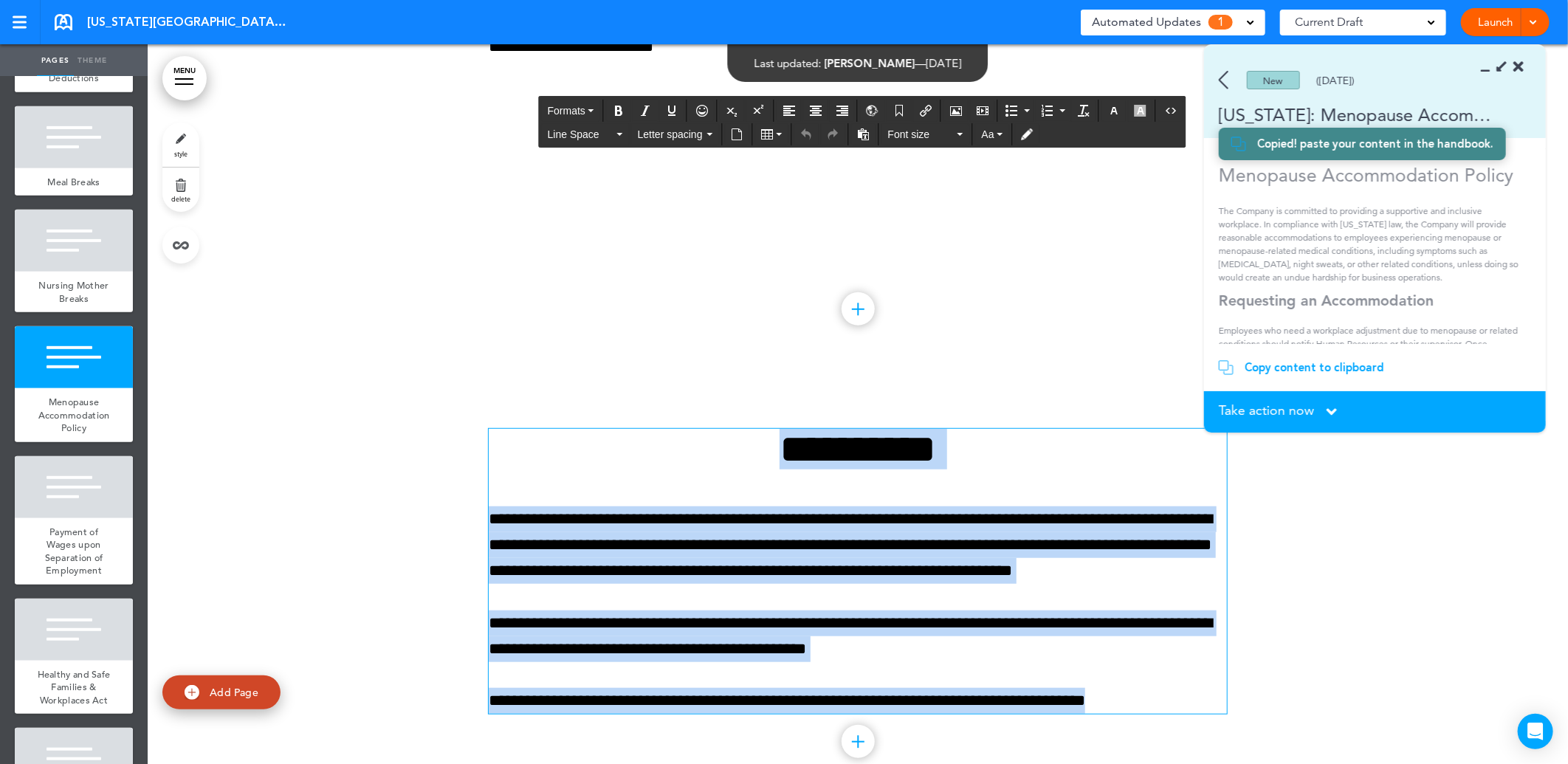
drag, startPoint x: 744, startPoint y: 520, endPoint x: 1140, endPoint y: 763, distance: 464.6
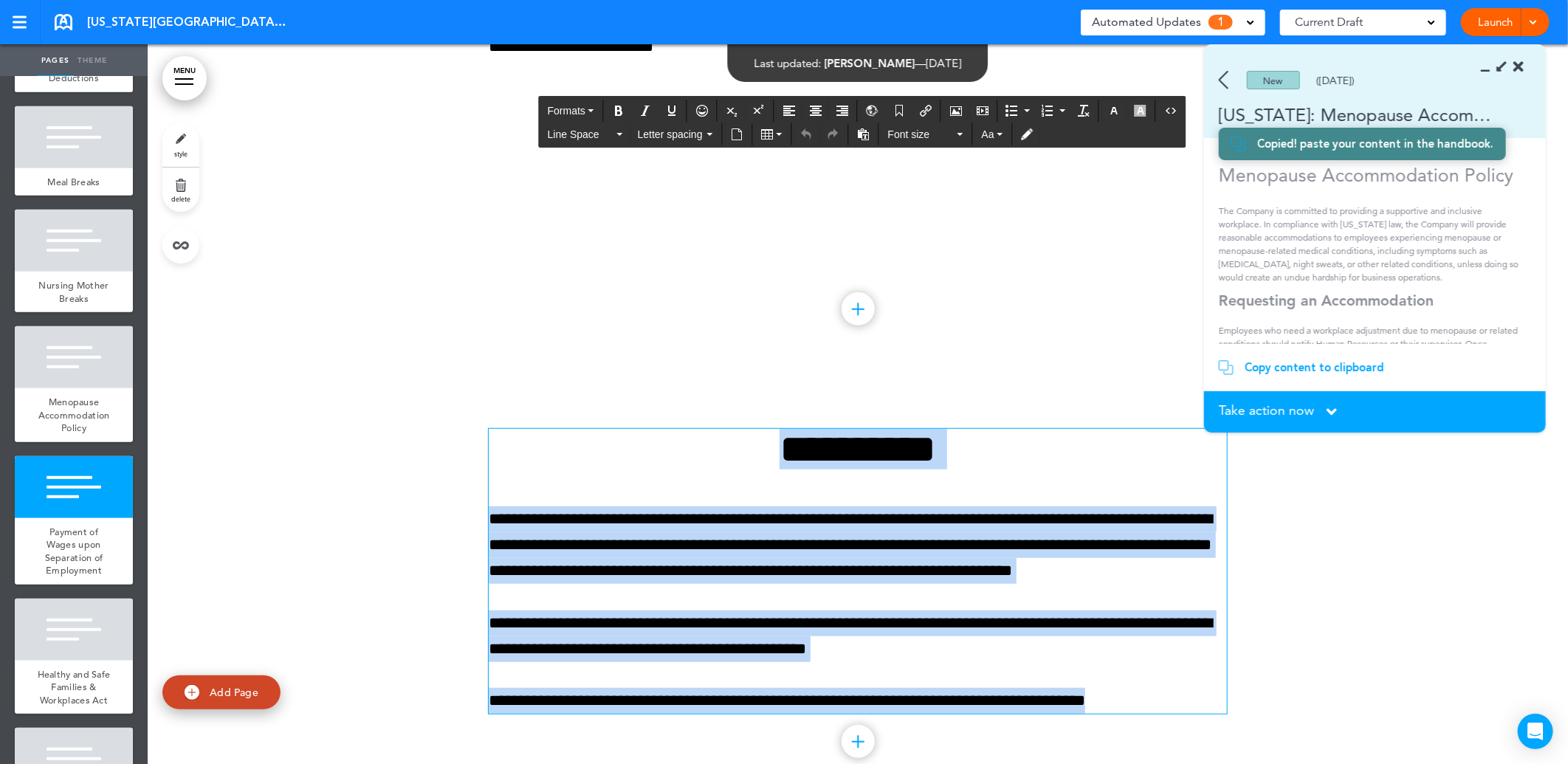
scroll to position [4053, 0]
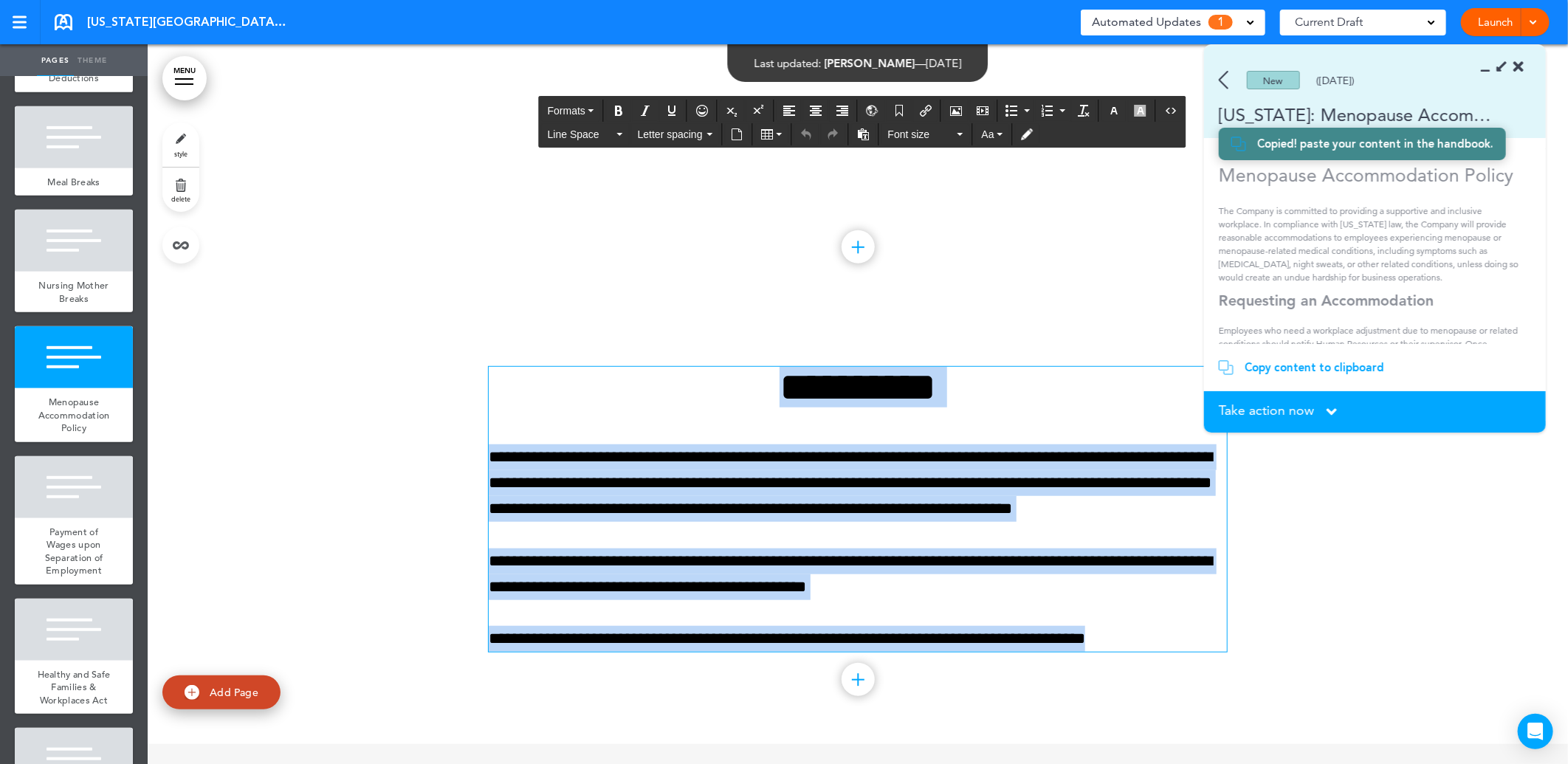
paste div
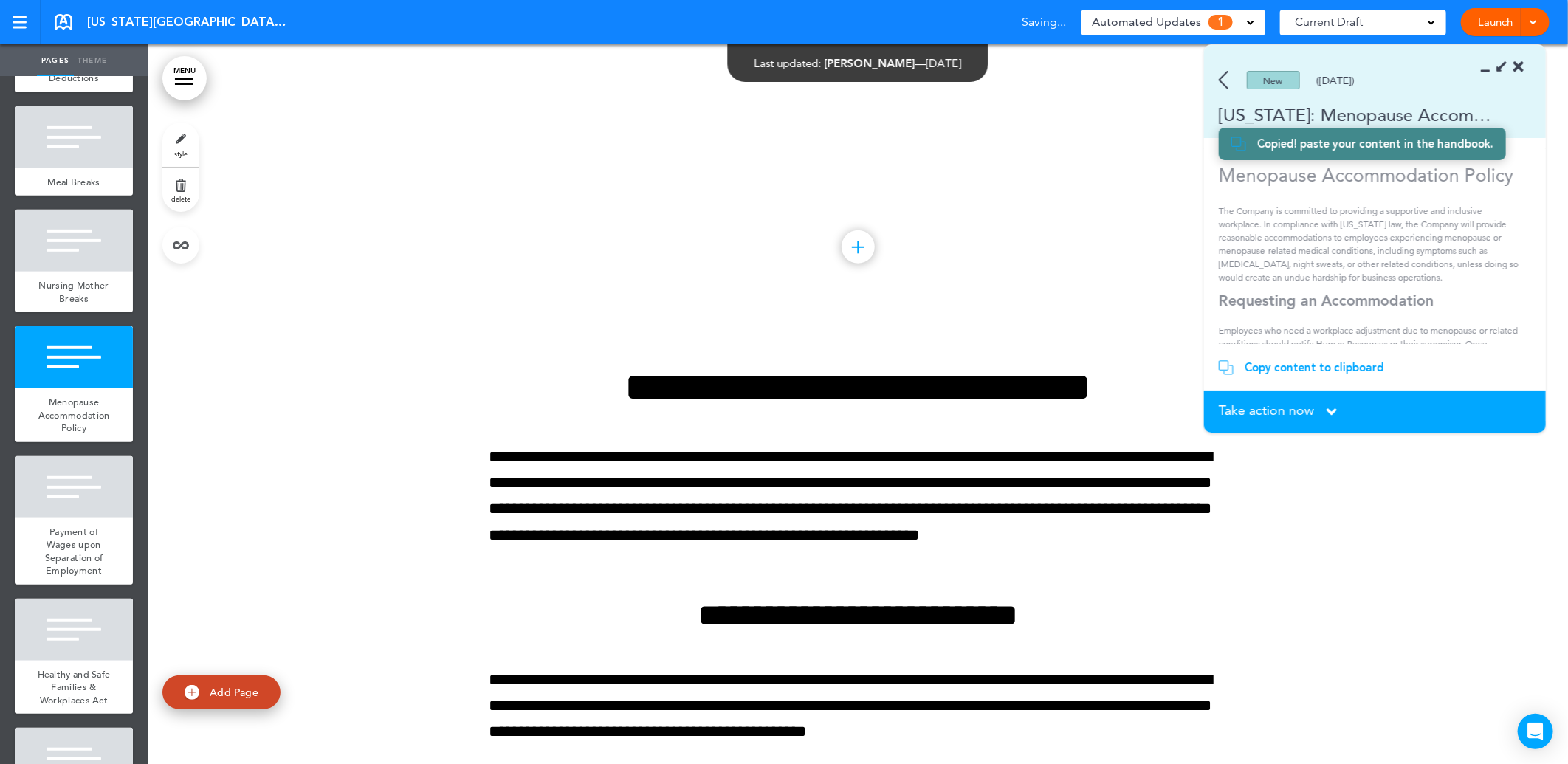
click at [76, 415] on div "Menopause Accommodation Policy" at bounding box center [74, 415] width 118 height 54
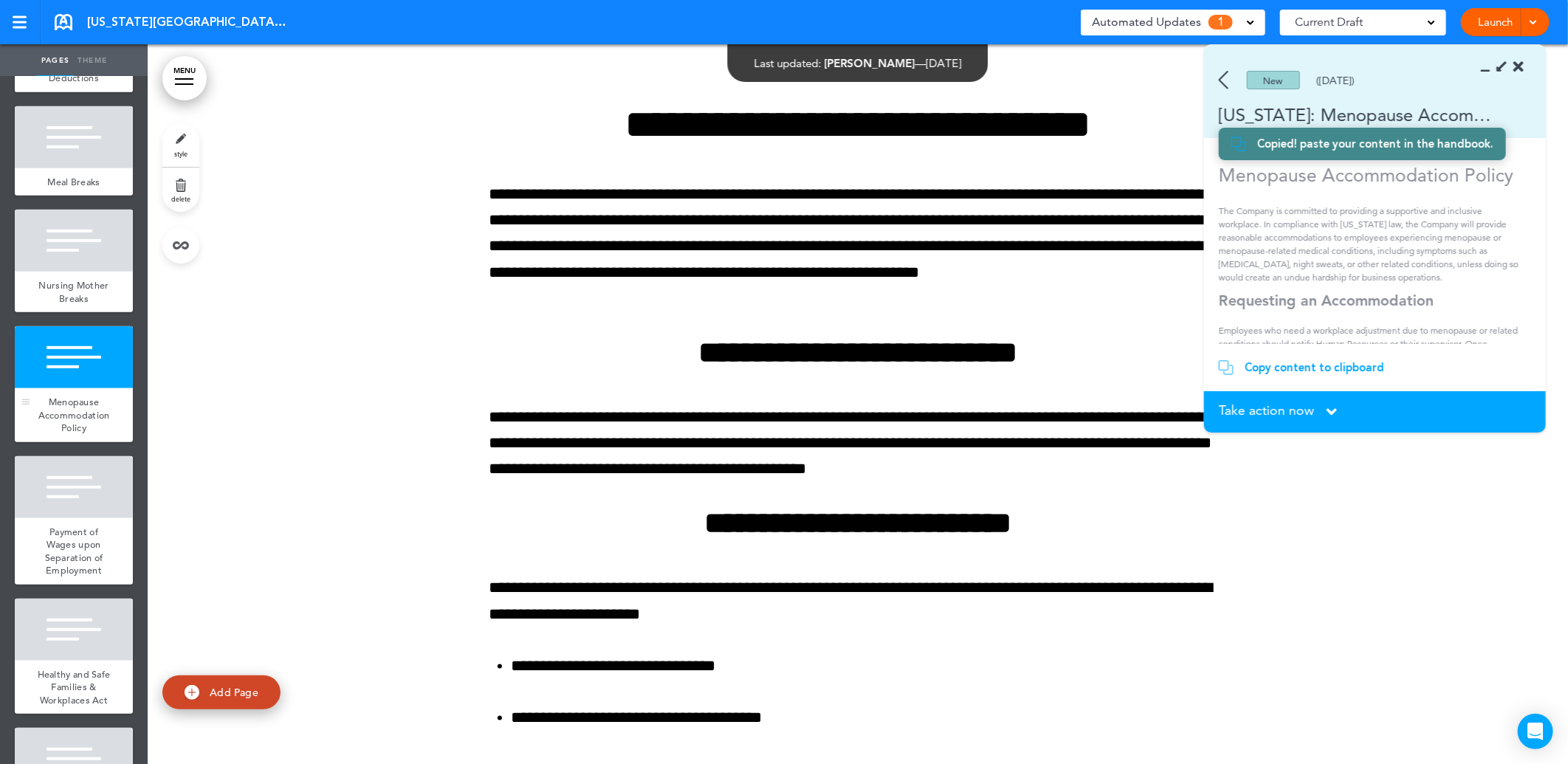
scroll to position [4322, 0]
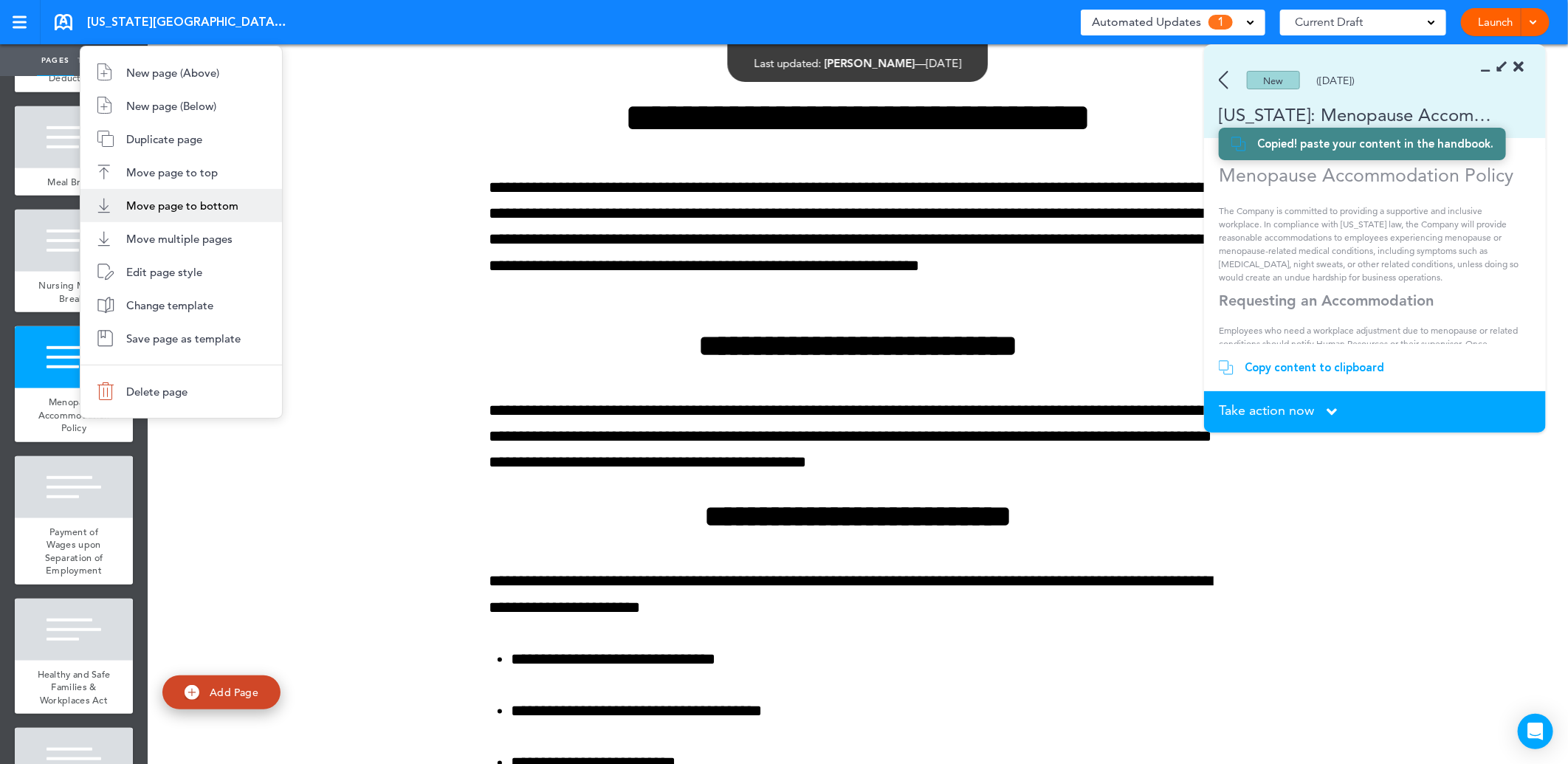
click at [186, 200] on span "Move page to bottom" at bounding box center [182, 205] width 113 height 14
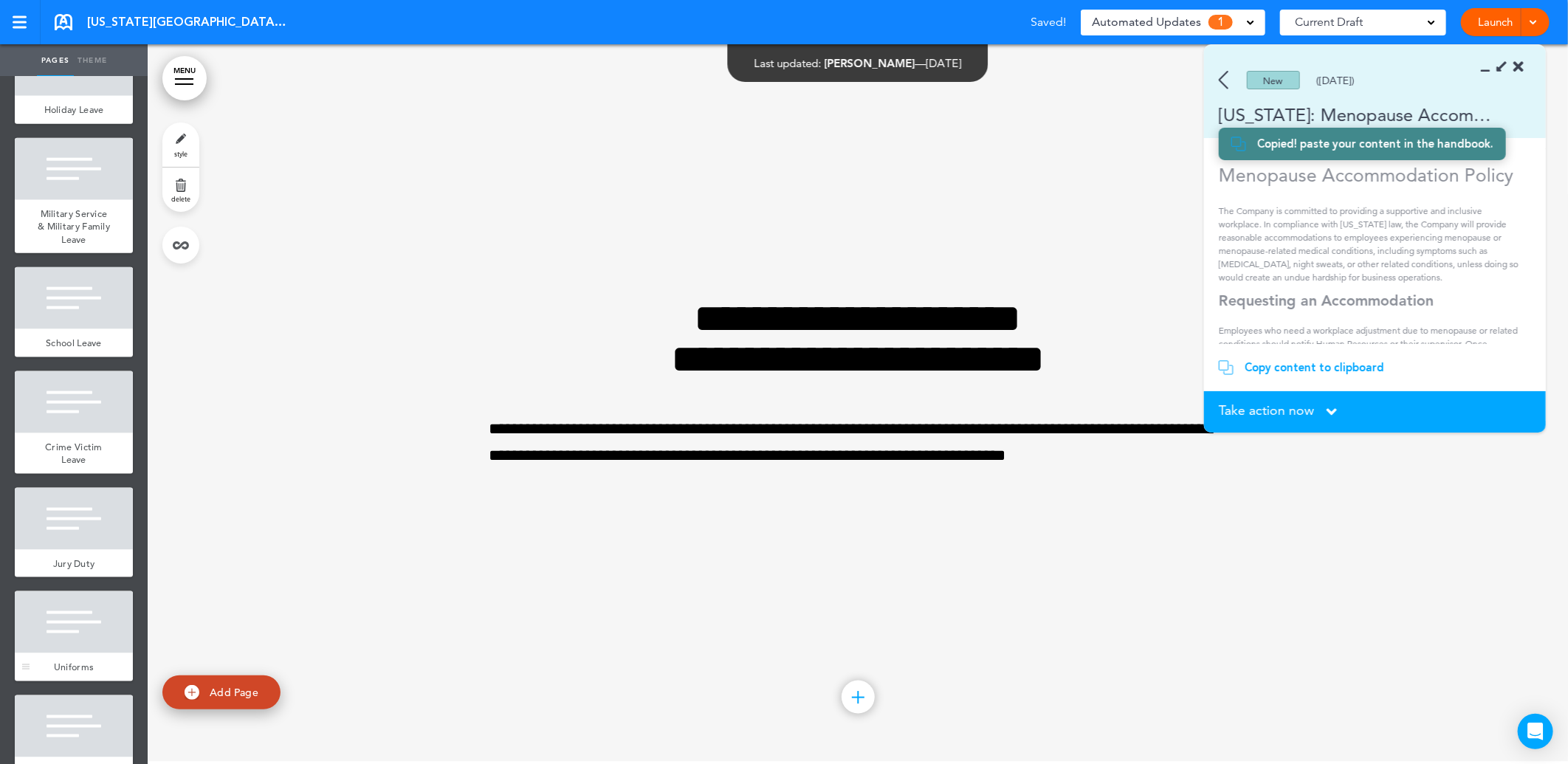
scroll to position [1246, 0]
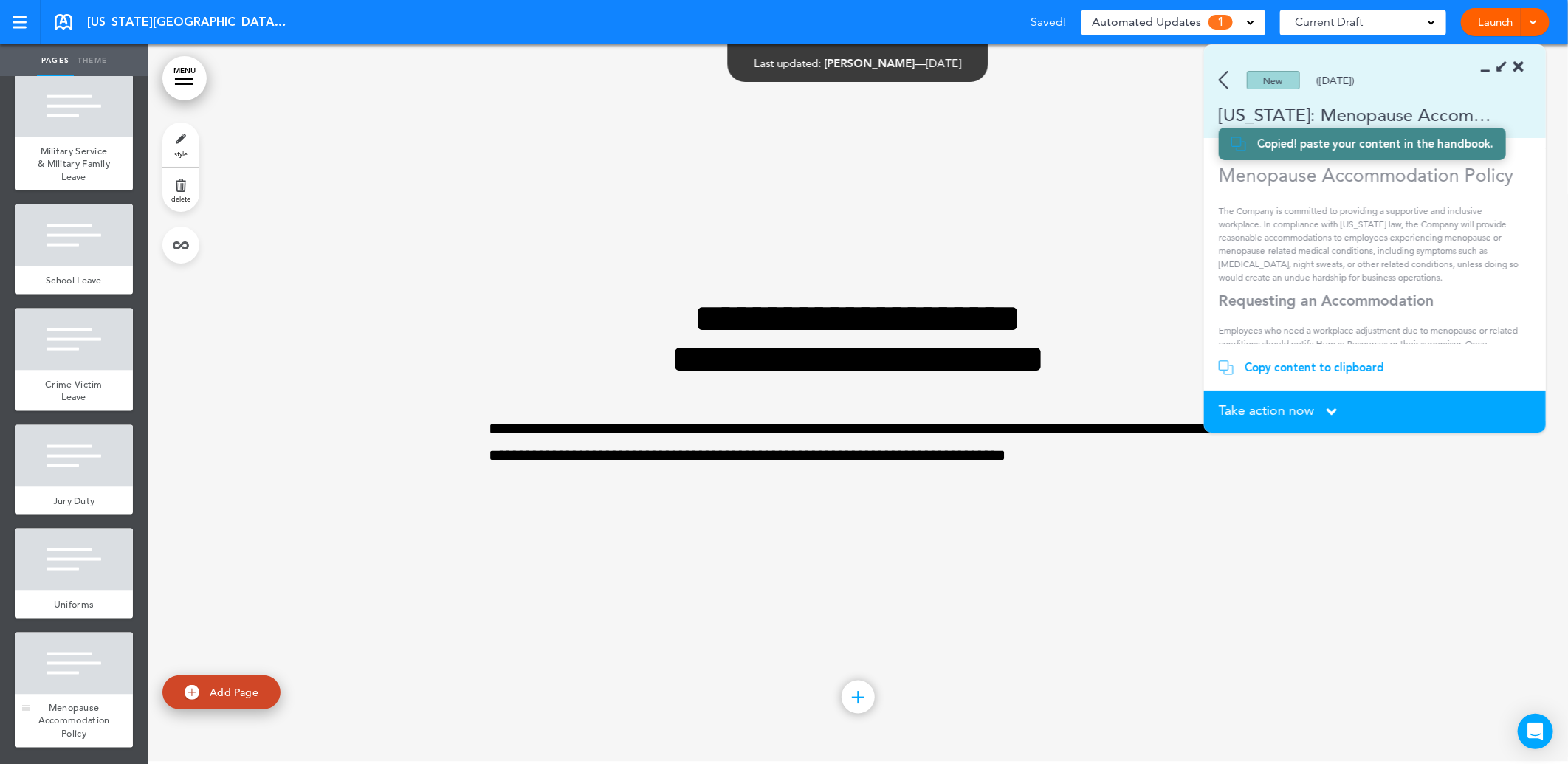
click at [69, 674] on div at bounding box center [74, 664] width 118 height 62
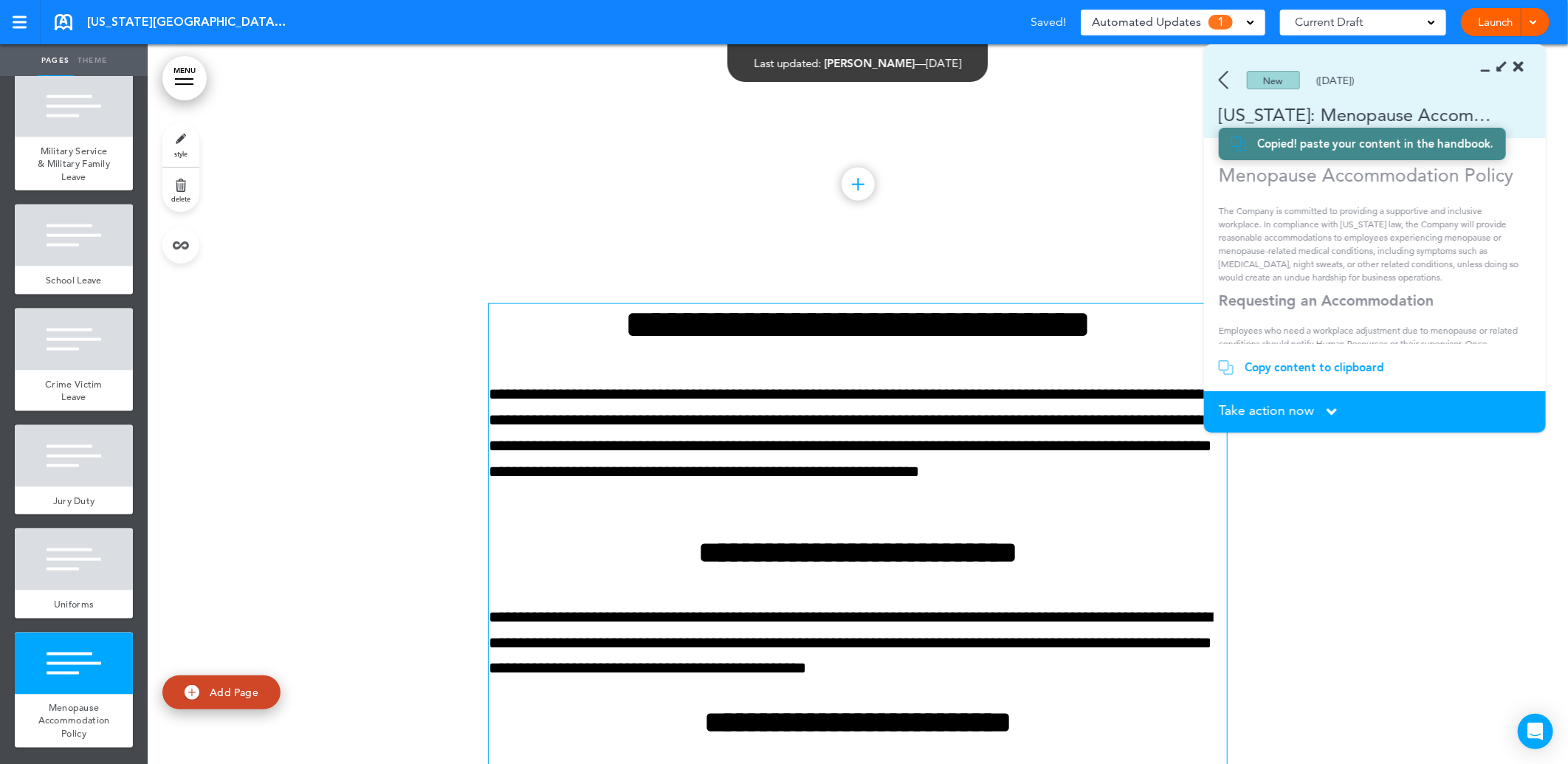
scroll to position [11951, 0]
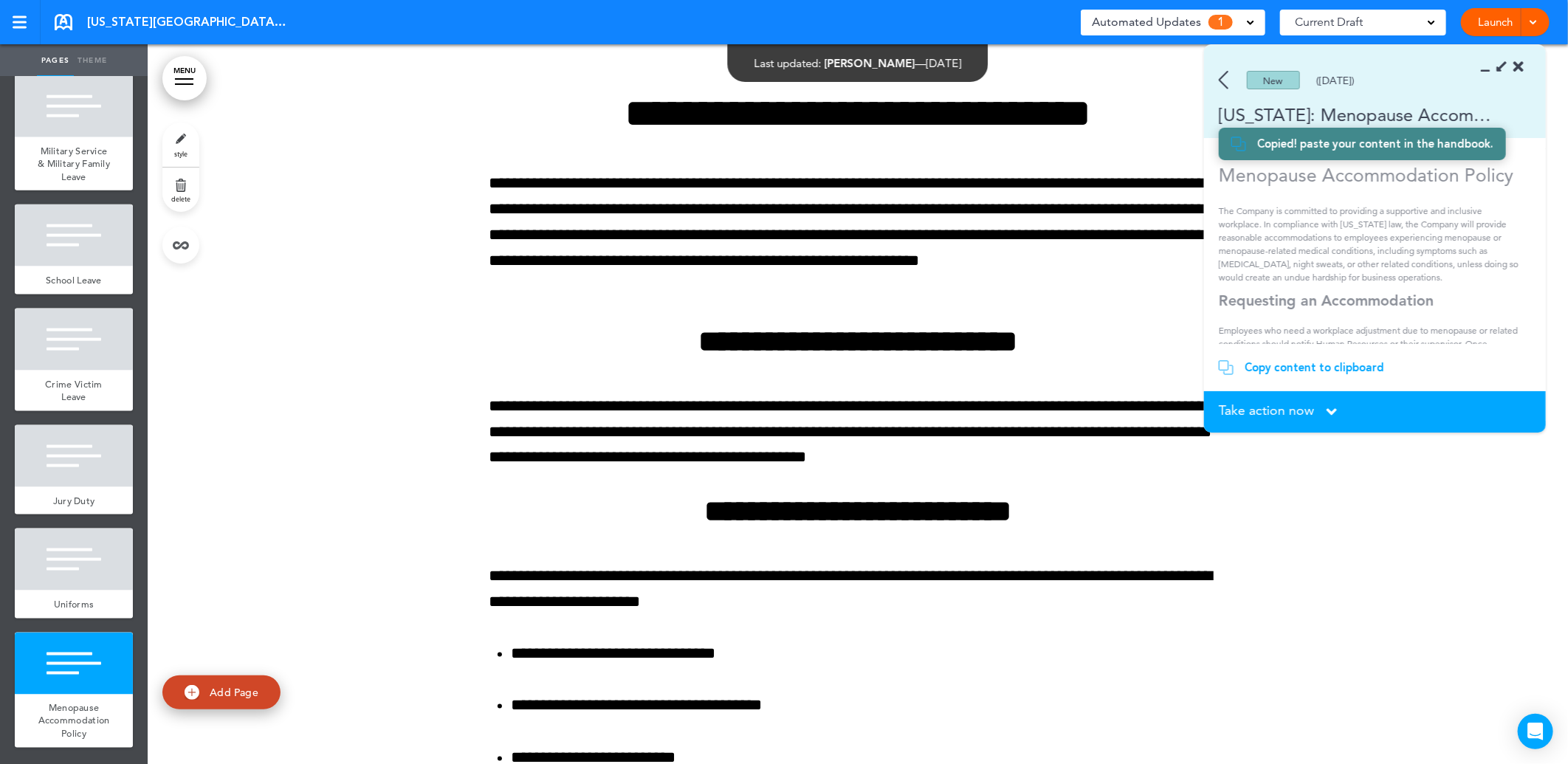
click at [1446, 580] on div at bounding box center [858, 660] width 1420 height 1245
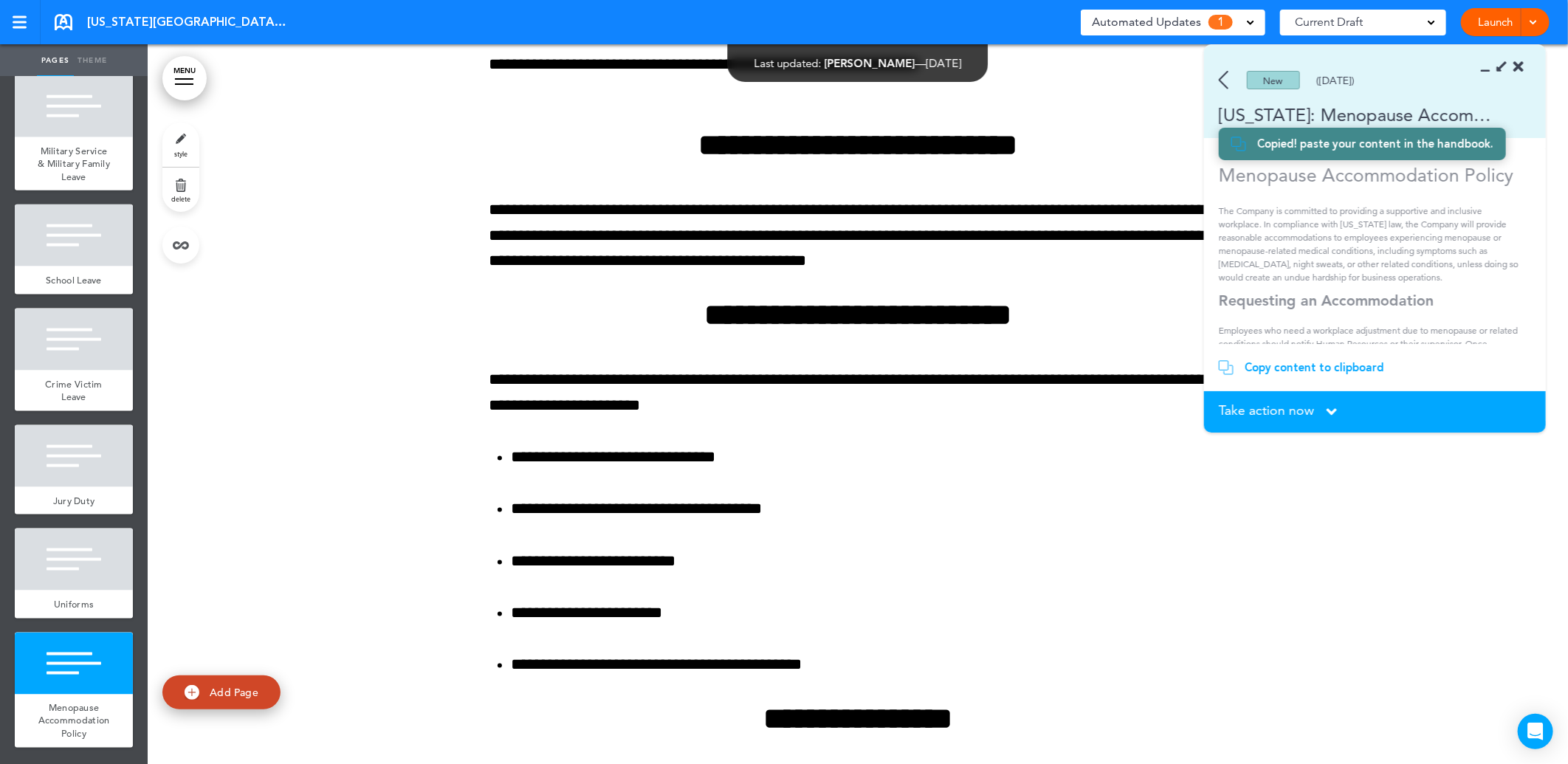
scroll to position [11741, 0]
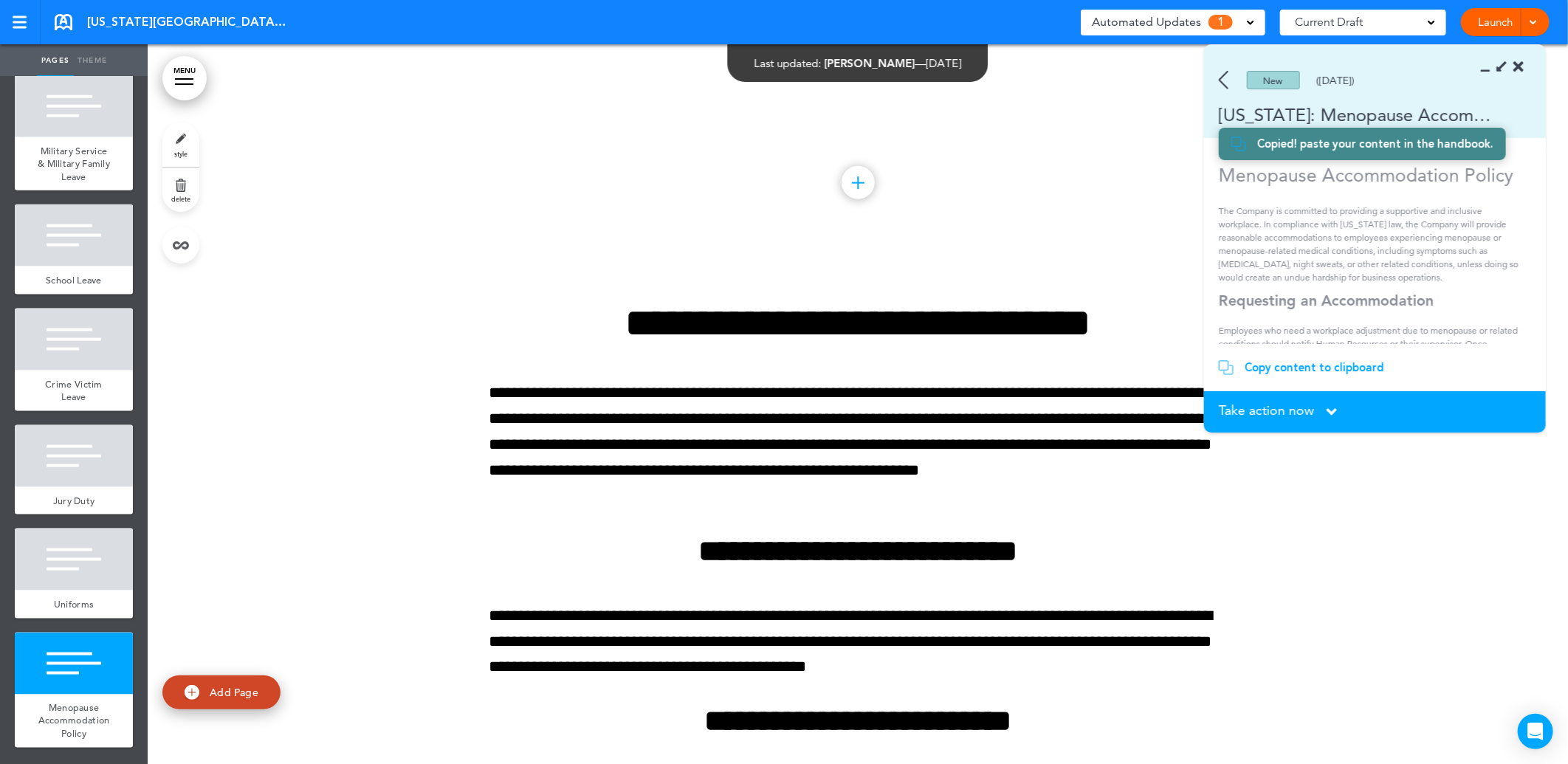
click at [1297, 415] on span "Take action now" at bounding box center [1266, 411] width 95 height 14
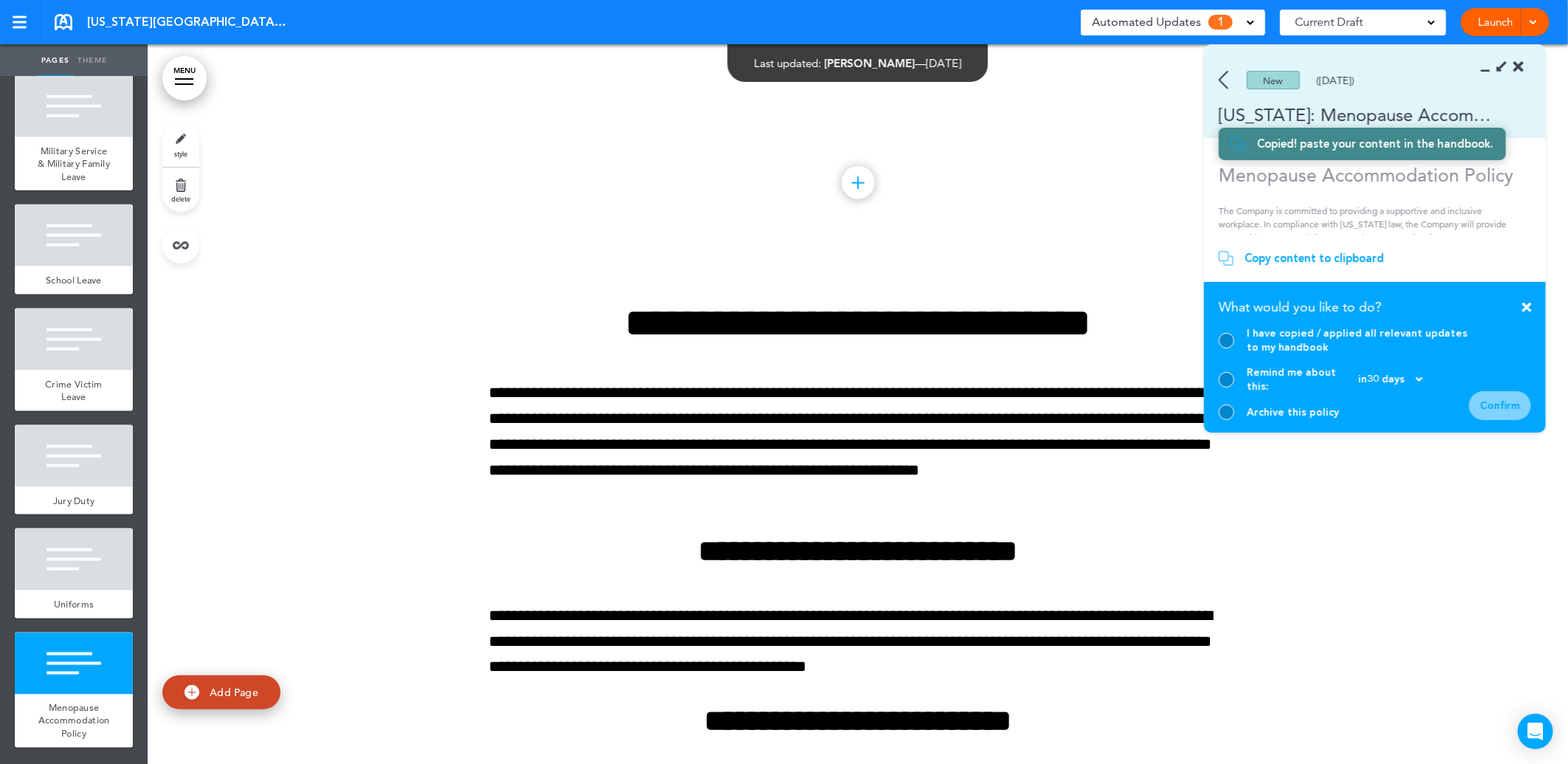
click at [1233, 349] on div at bounding box center [1226, 341] width 15 height 15
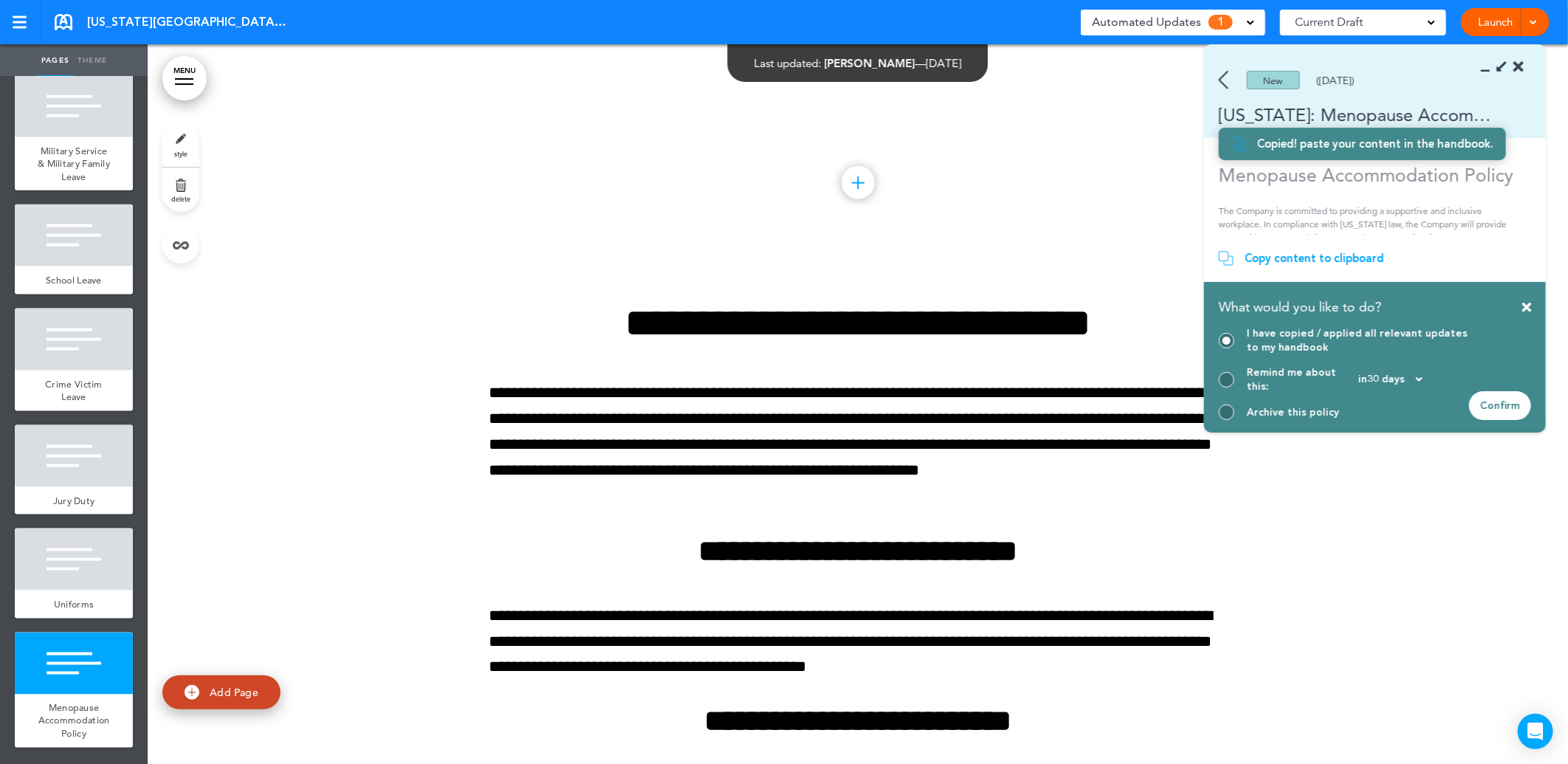
click at [1494, 406] on div "Confirm" at bounding box center [1500, 406] width 62 height 29
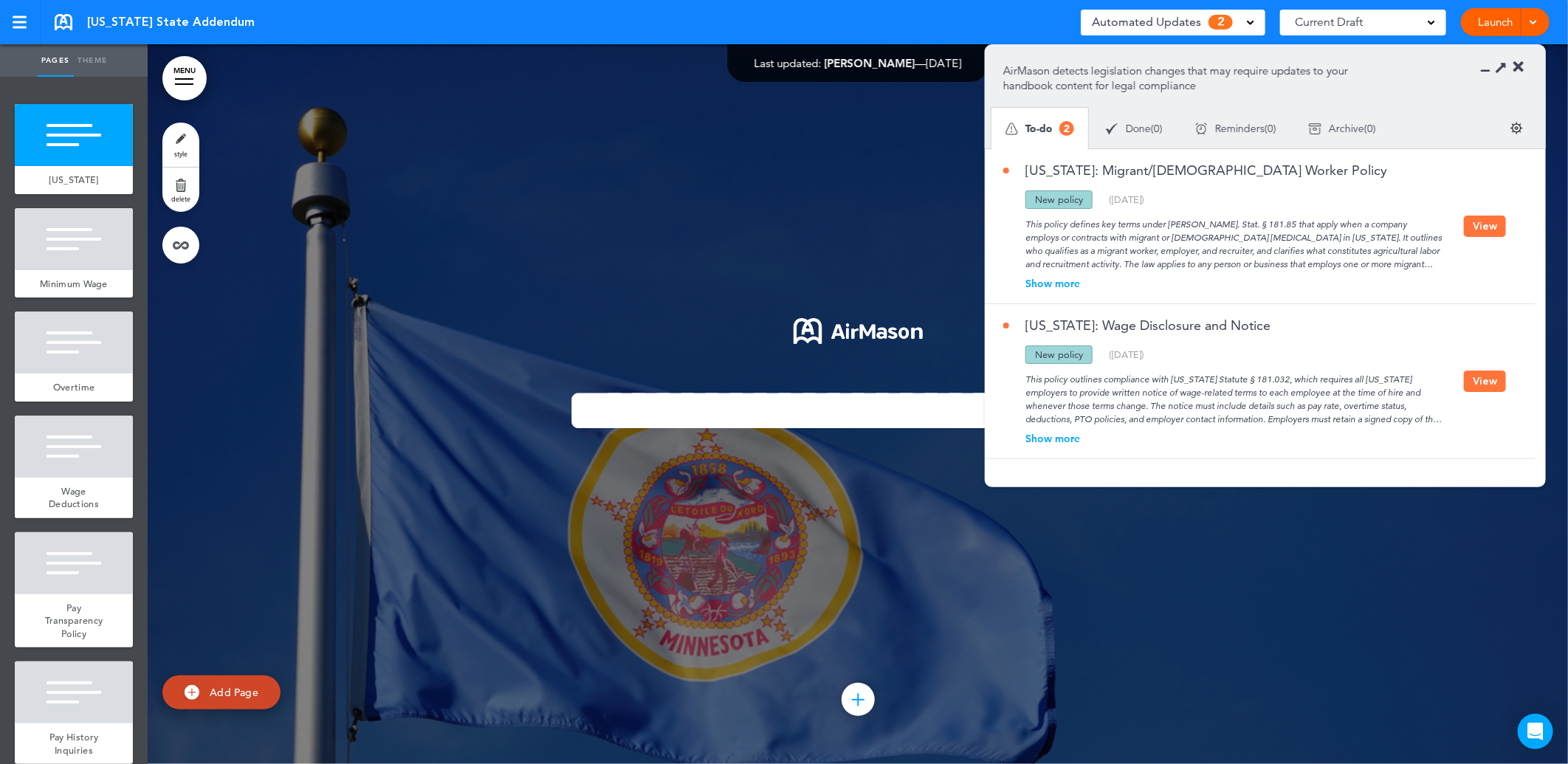
click at [1060, 286] on div "Show more" at bounding box center [1233, 283] width 460 height 10
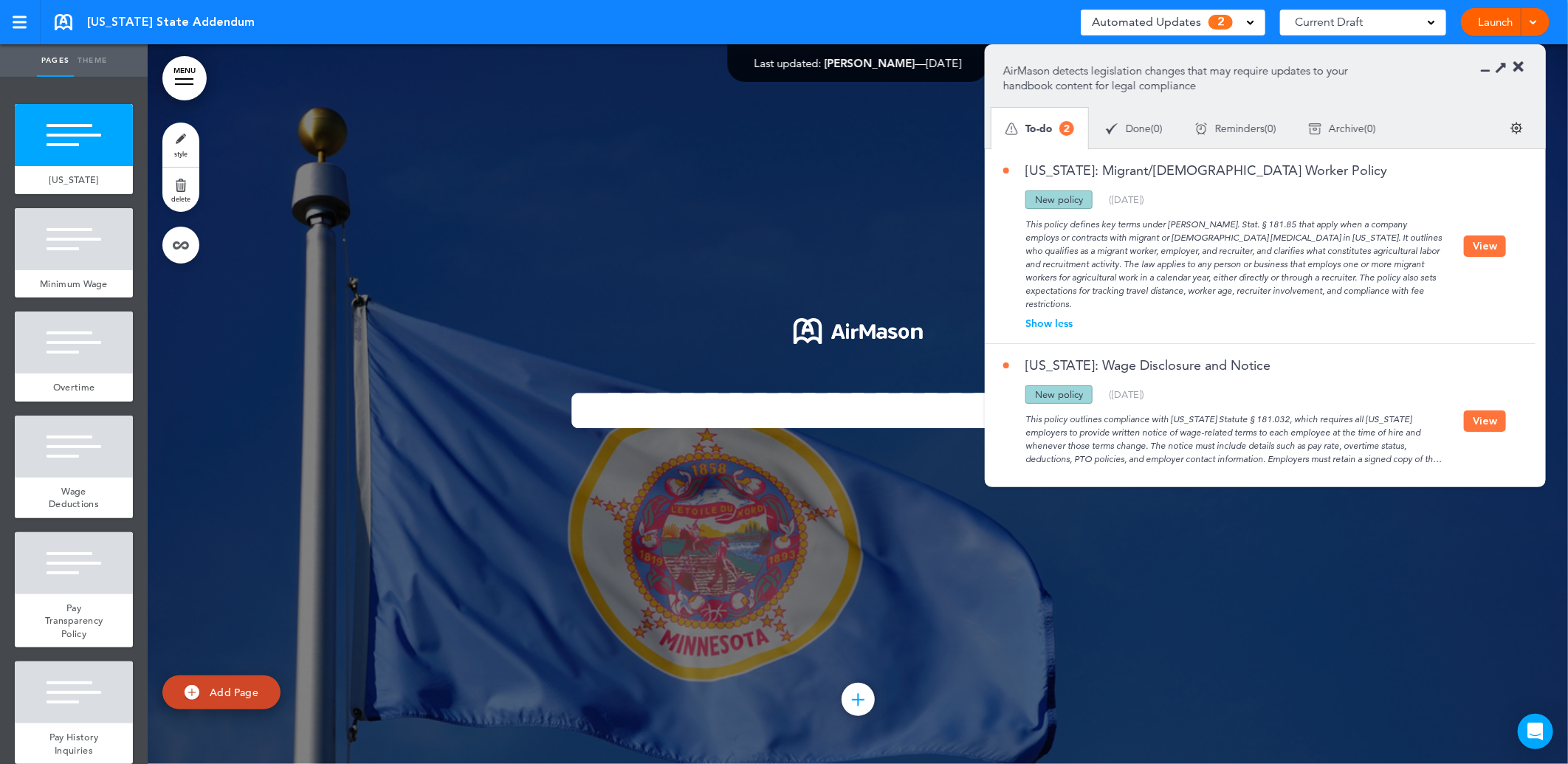
click at [1492, 245] on button "View" at bounding box center [1484, 246] width 42 height 22
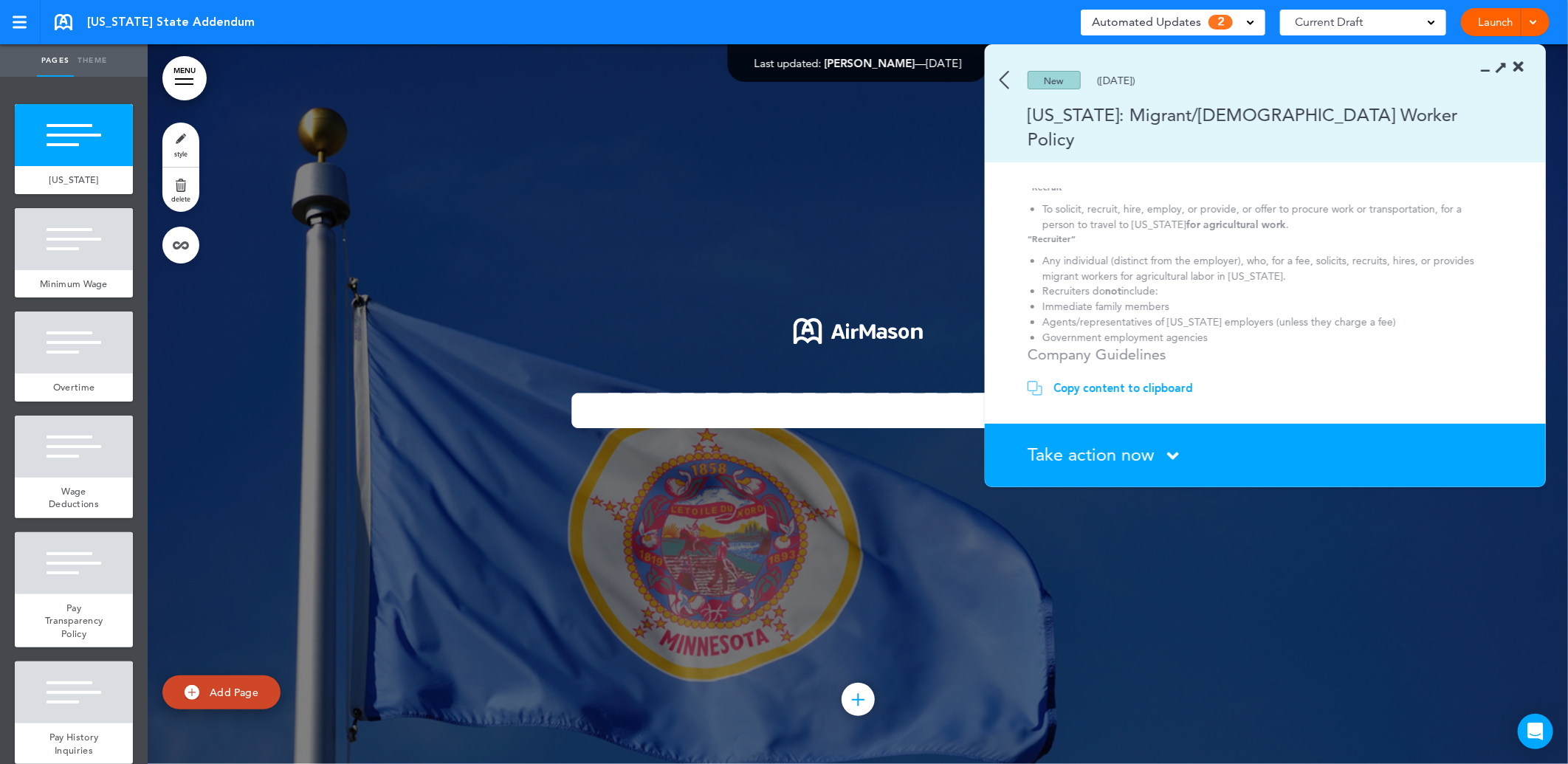
scroll to position [410, 0]
click at [1100, 445] on span "Take action now" at bounding box center [1091, 455] width 127 height 22
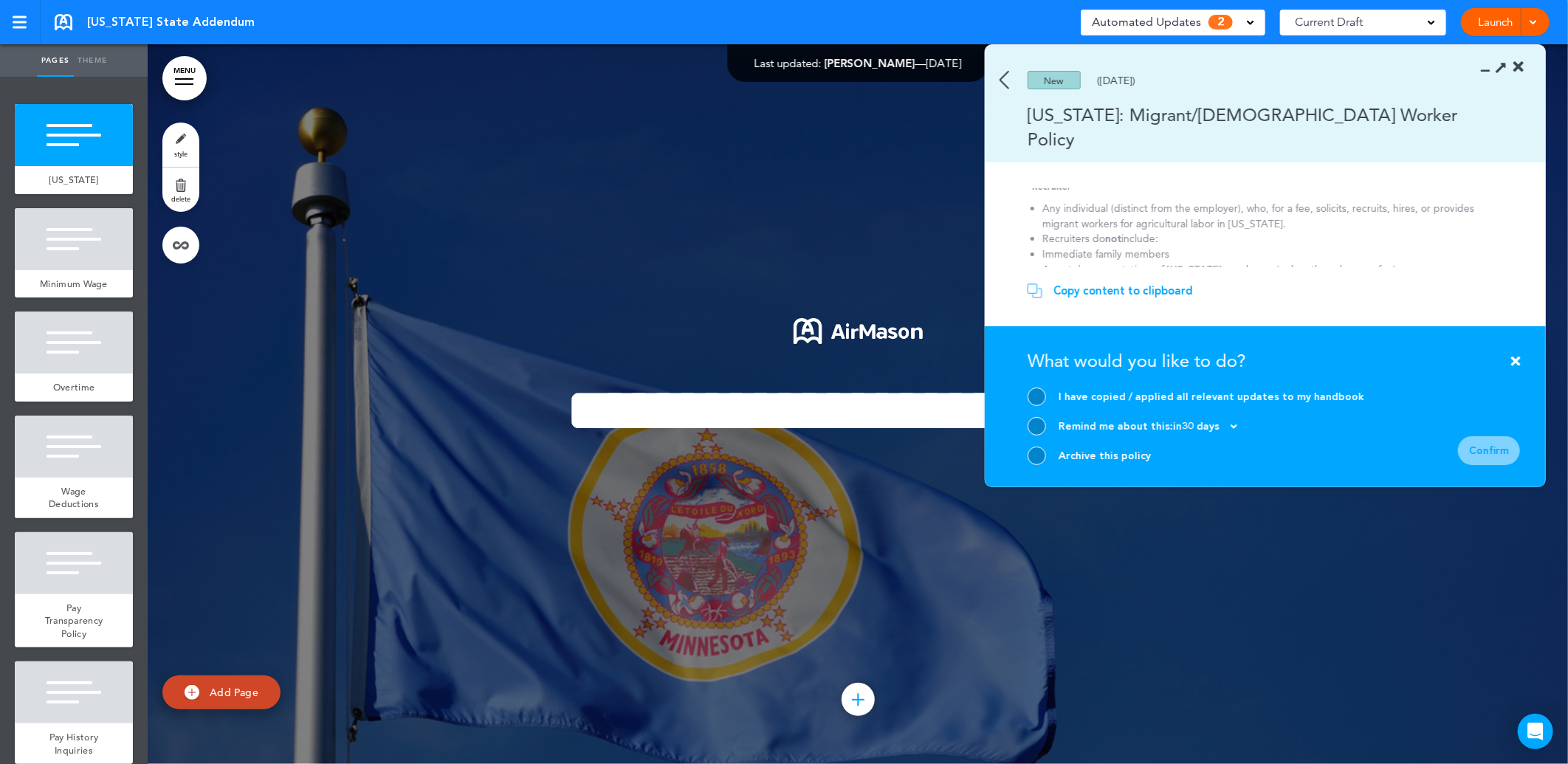
click at [1040, 460] on div at bounding box center [1037, 456] width 18 height 18
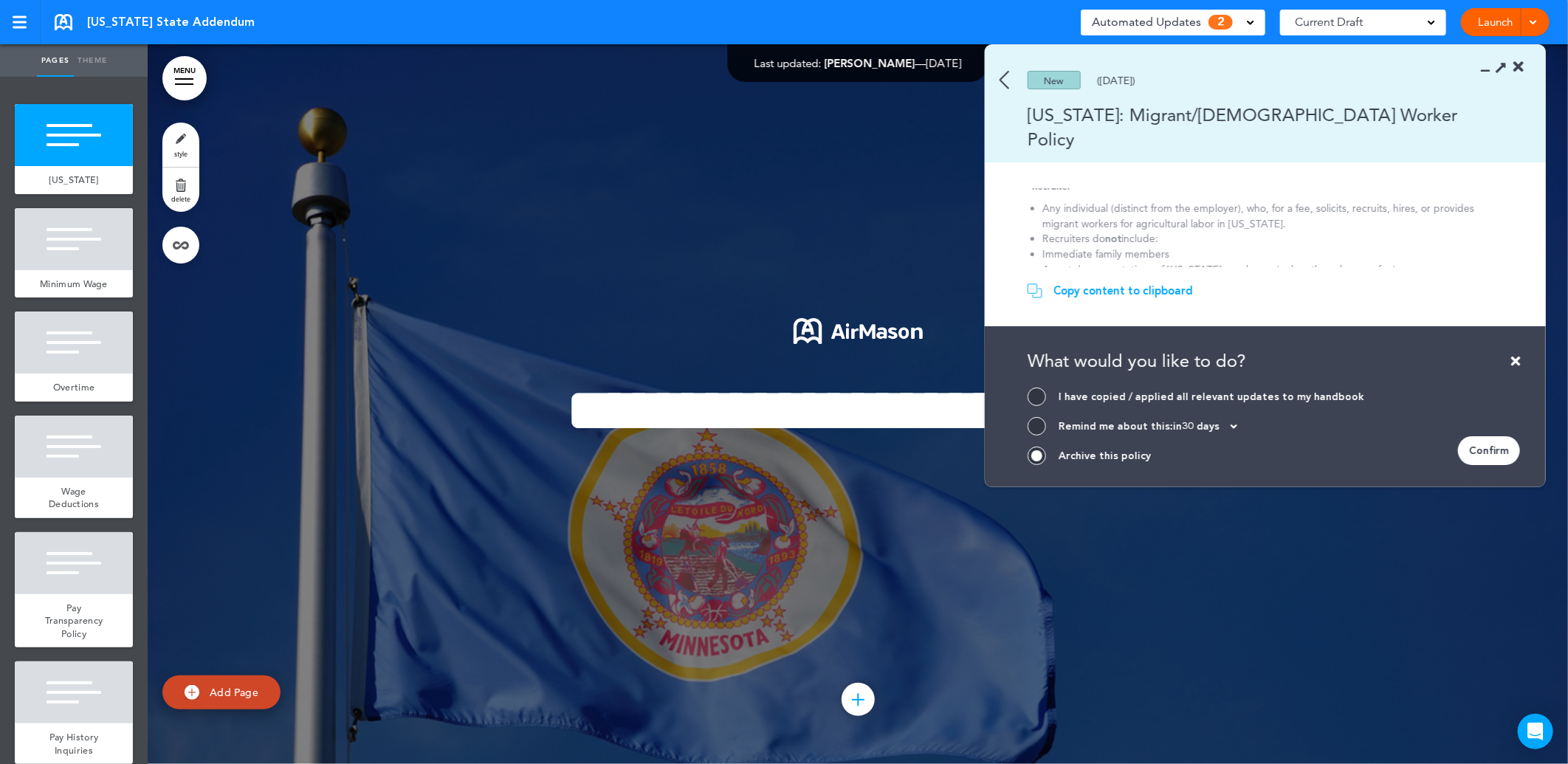
click at [1474, 447] on div "Confirm" at bounding box center [1489, 451] width 62 height 29
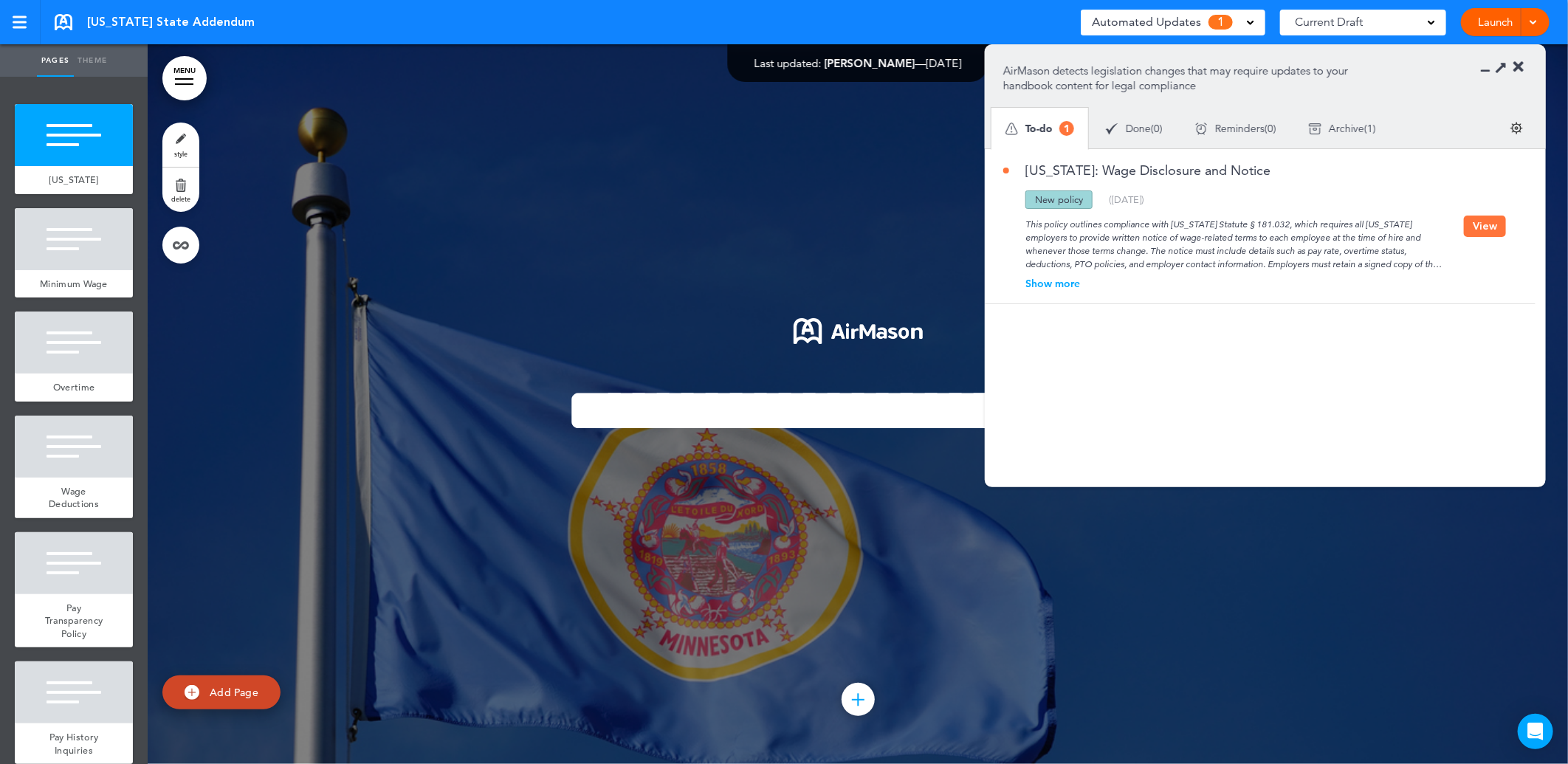
click at [1044, 286] on div "Show more" at bounding box center [1233, 283] width 460 height 10
drag, startPoint x: 1278, startPoint y: 170, endPoint x: 1024, endPoint y: 166, distance: 254.0
click at [1024, 166] on div "Minnesota: Wage Disclosure and Notice" at bounding box center [1233, 176] width 460 height 26
copy link "Minnesota: Wage Disclosure and Notice"
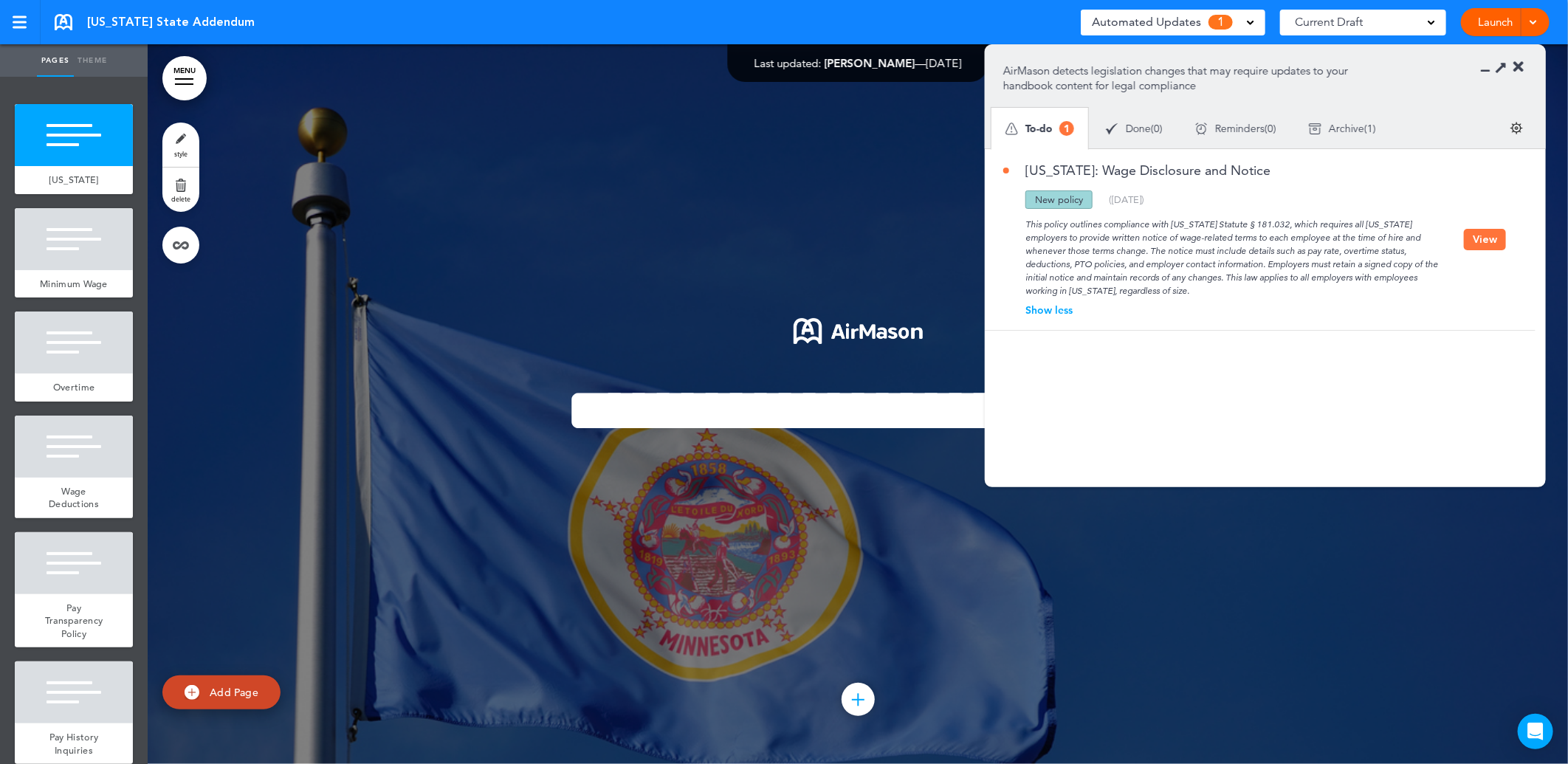
click at [1058, 232] on div "This policy outlines compliance with Minnesota Statute § 181.032, which require…" at bounding box center [1233, 253] width 460 height 89
drag, startPoint x: 1027, startPoint y: 223, endPoint x: 1200, endPoint y: 293, distance: 186.6
click at [1200, 293] on div "This policy outlines compliance with Minnesota Statute § 181.032, which require…" at bounding box center [1233, 253] width 460 height 89
copy div "This policy outlines compliance with Minnesota Statute § 181.032, which require…"
click at [1110, 274] on div "This policy outlines compliance with Minnesota Statute § 181.032, which require…" at bounding box center [1233, 253] width 460 height 89
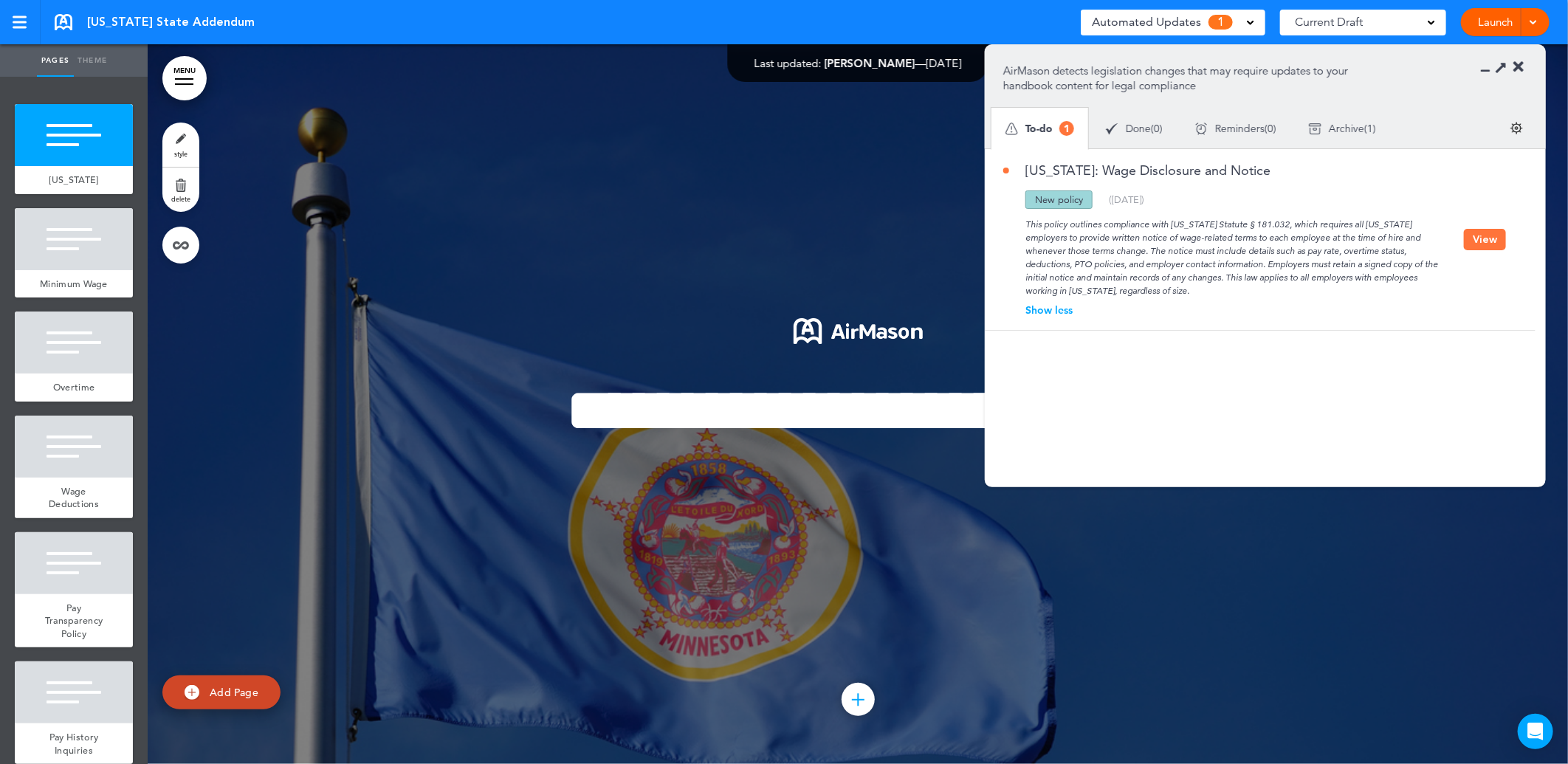
click at [1509, 233] on div "Minnesota: Wage Disclosure and Notice Updated policy New policy Deleted policy …" at bounding box center [1257, 239] width 543 height 181
click at [1479, 242] on button "View" at bounding box center [1484, 240] width 42 height 22
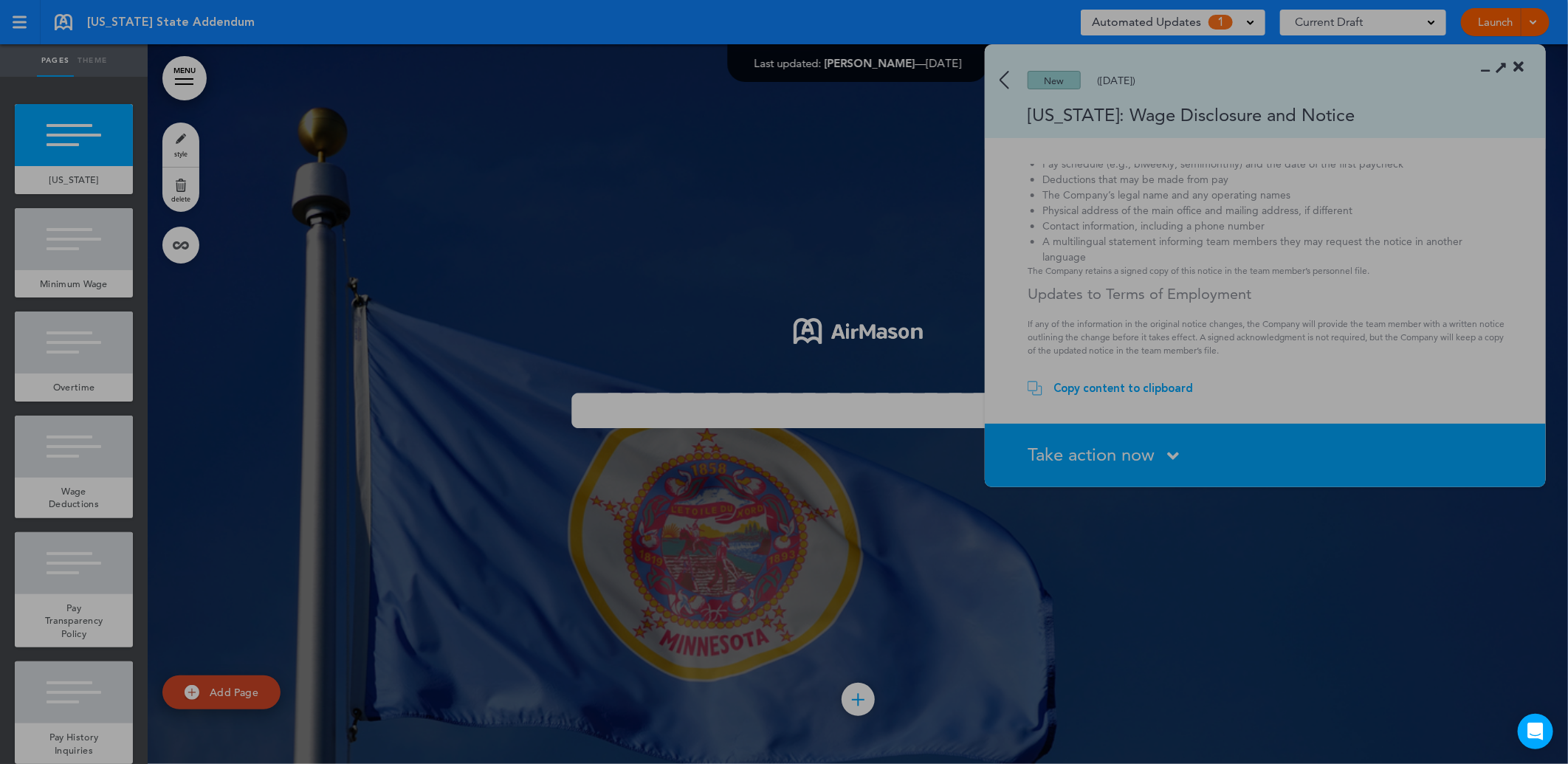
scroll to position [191, 0]
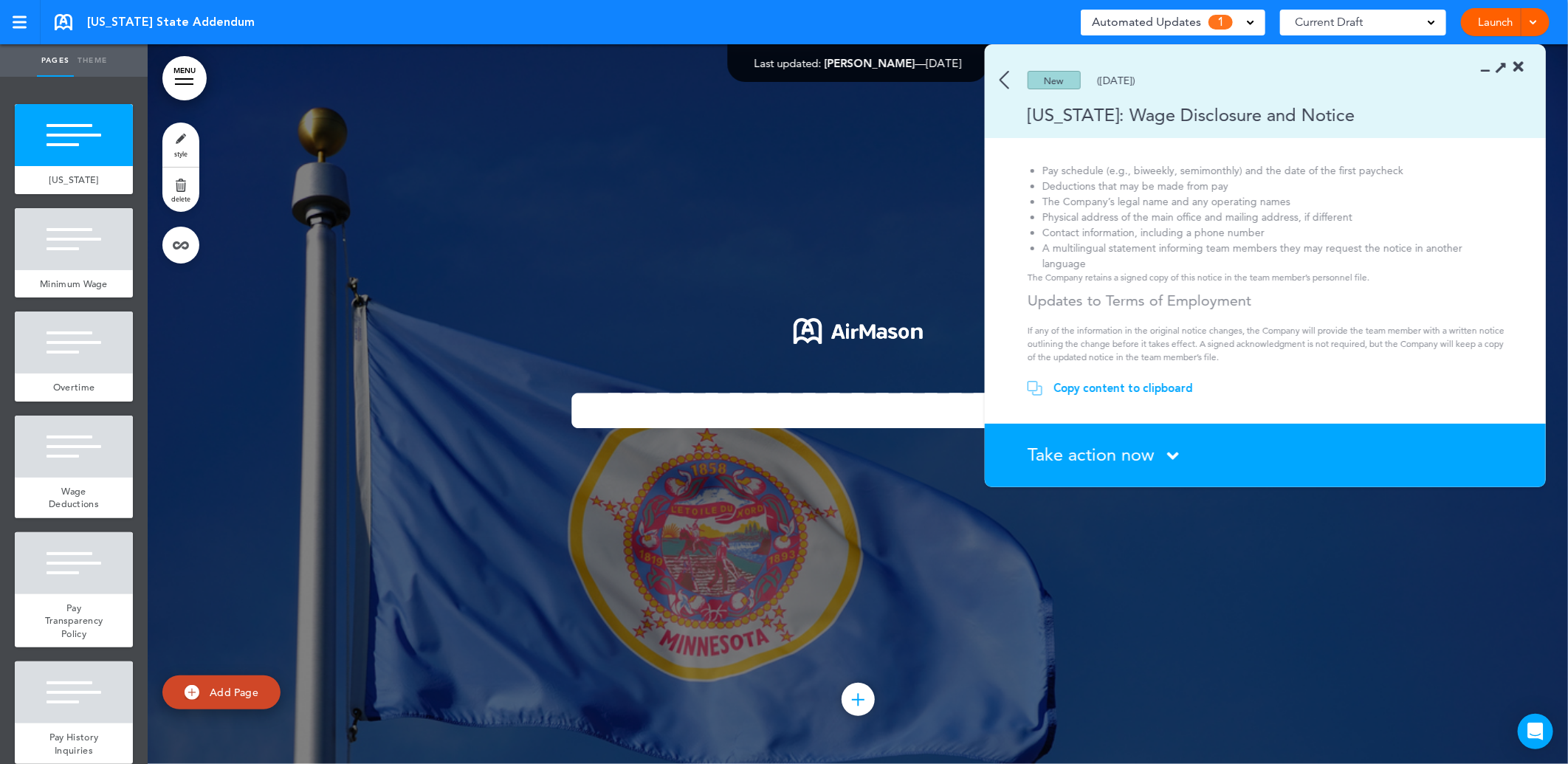
click at [1095, 387] on div "Copy content to clipboard" at bounding box center [1123, 388] width 140 height 15
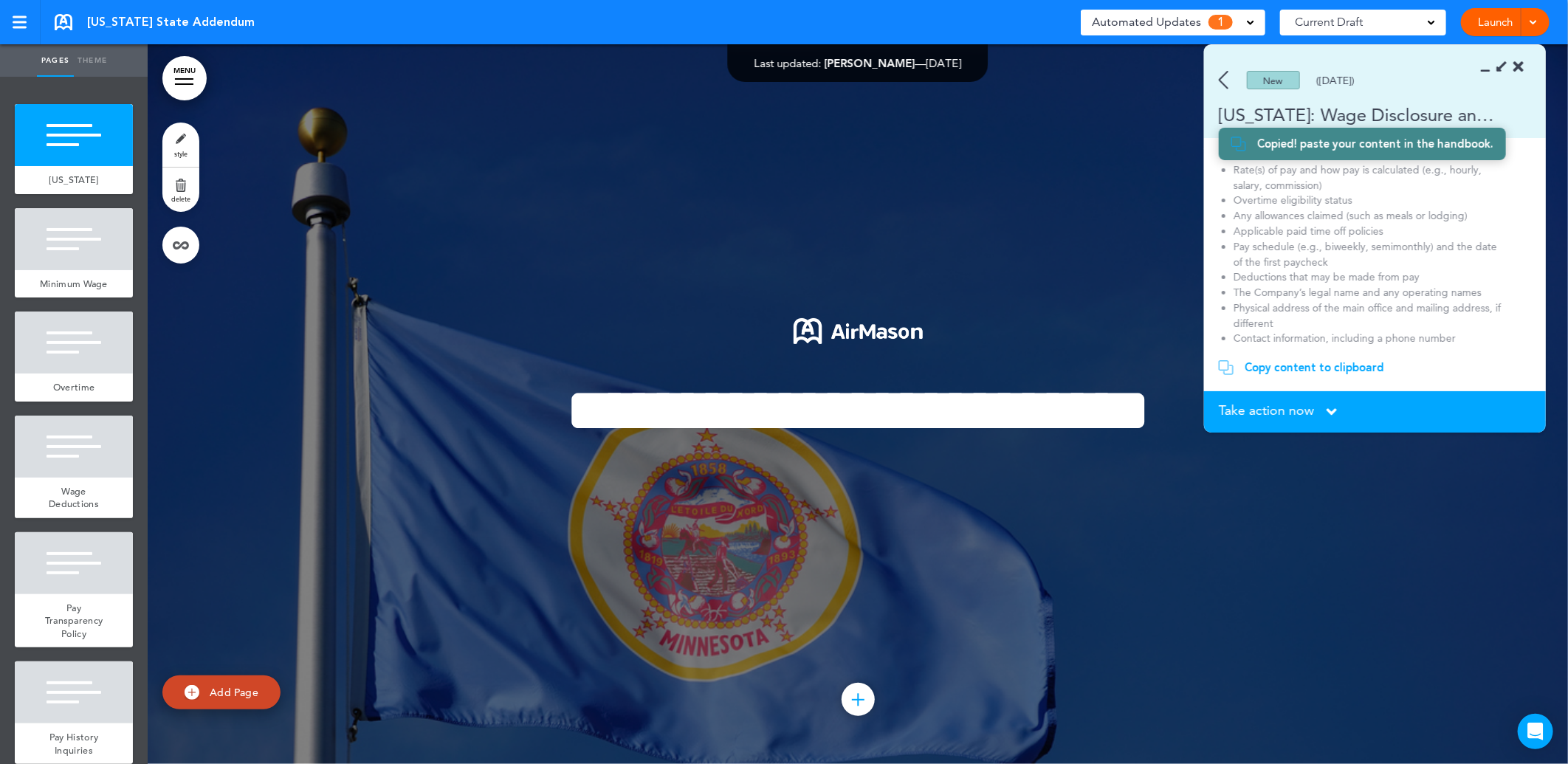
scroll to position [156, 0]
click at [71, 247] on div at bounding box center [74, 239] width 118 height 62
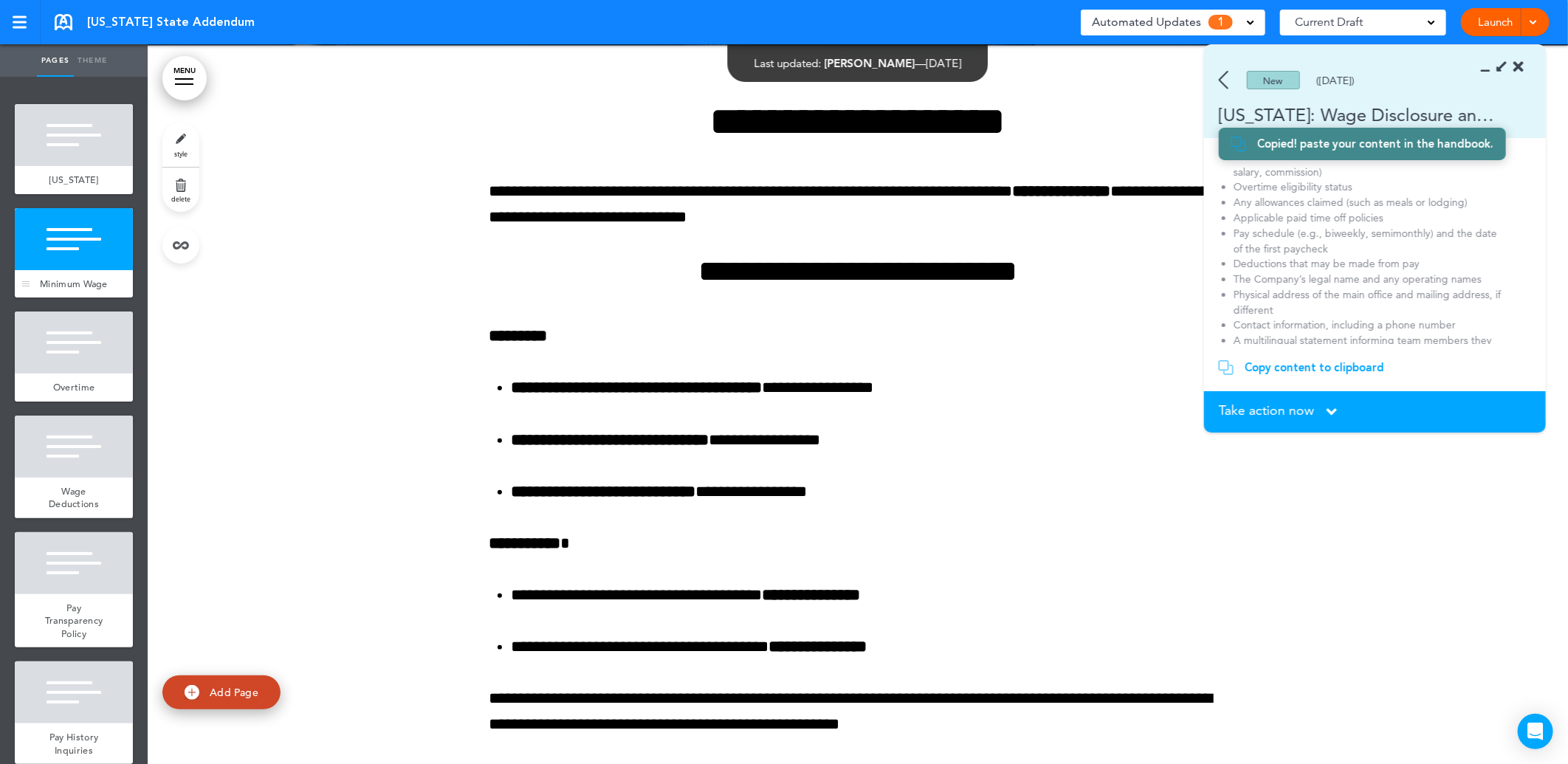
scroll to position [720, 0]
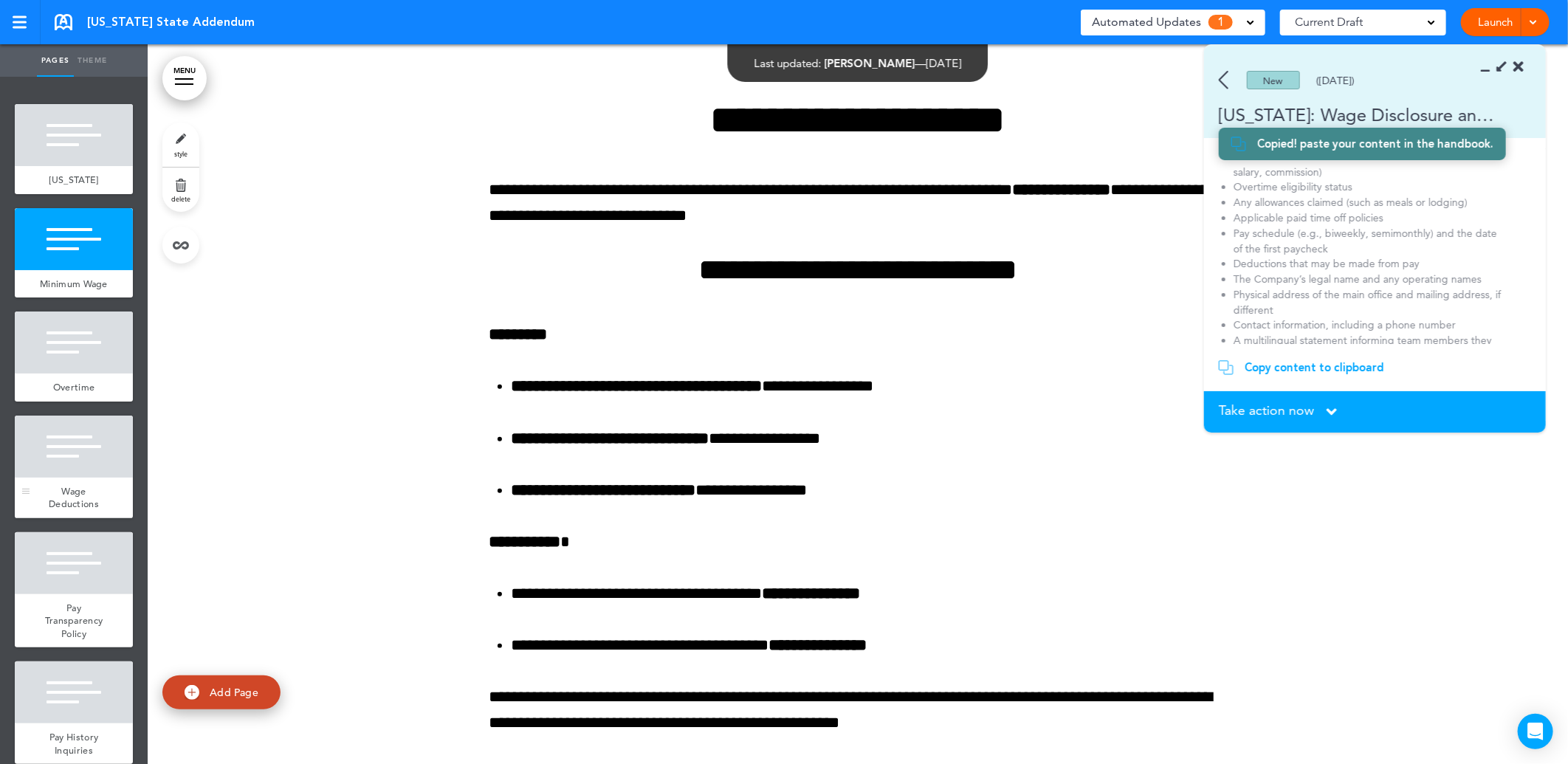
click at [82, 477] on div at bounding box center [74, 447] width 118 height 62
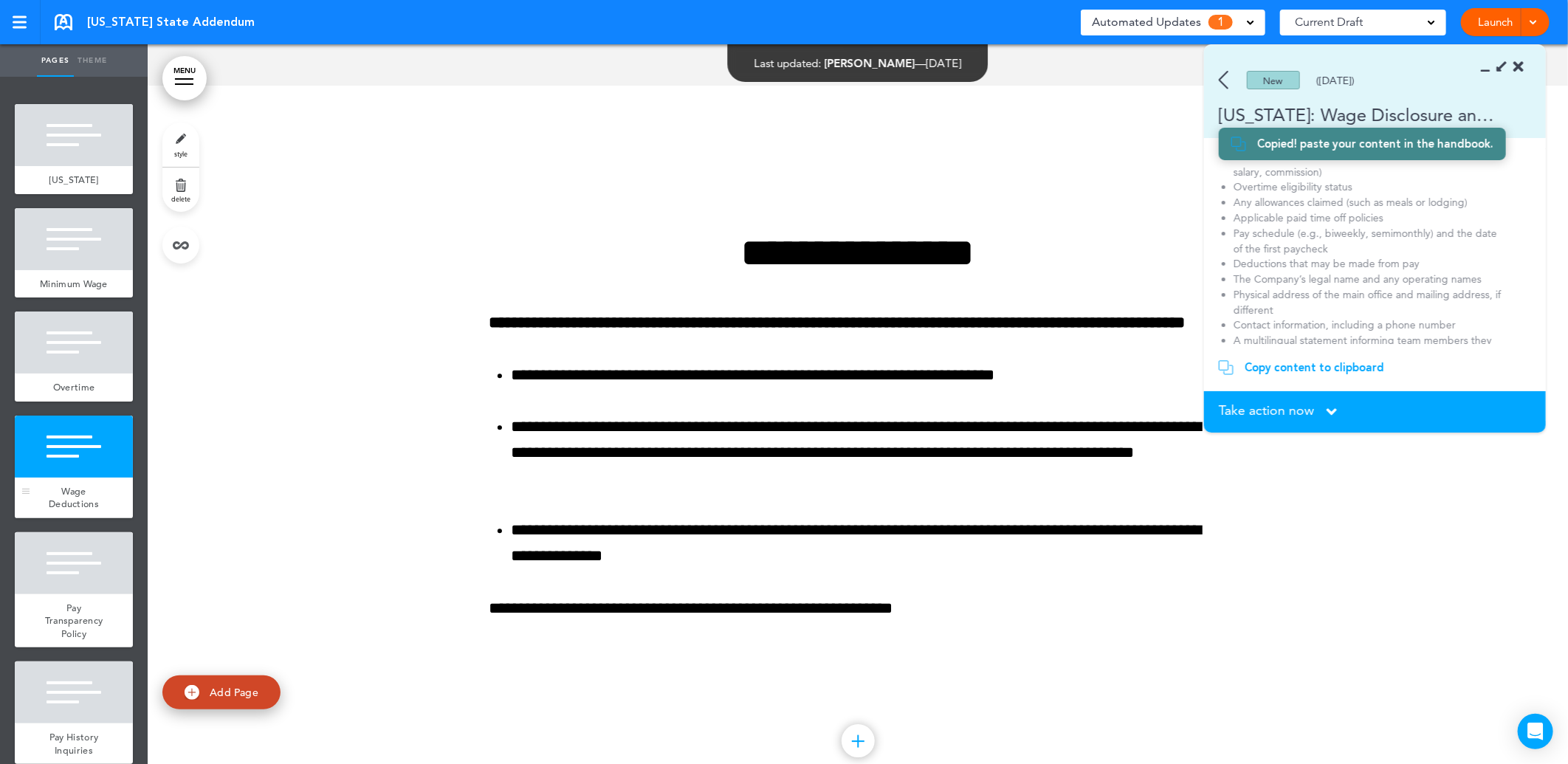
scroll to position [2501, 0]
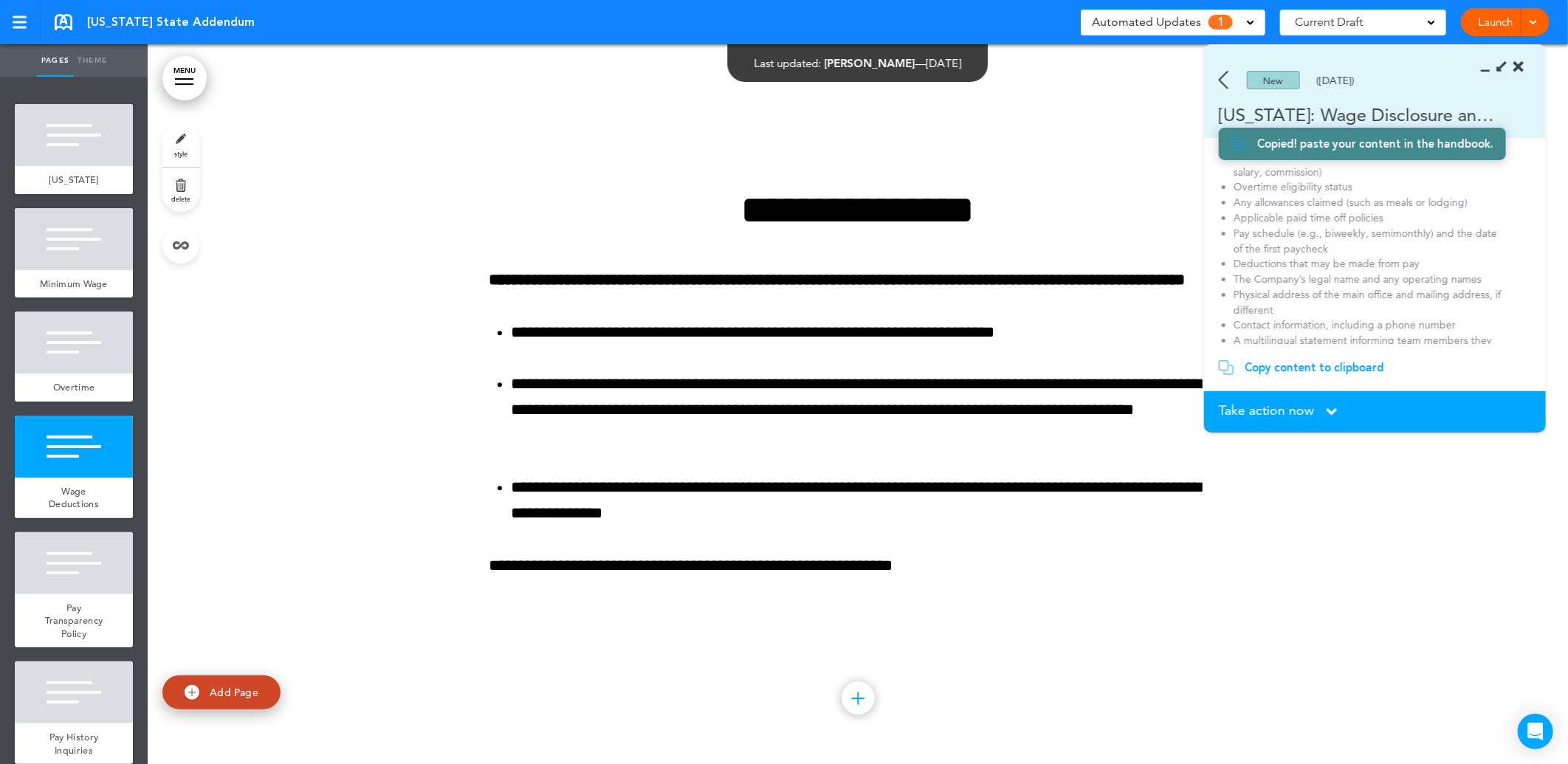
click at [1502, 66] on icon at bounding box center [1501, 66] width 15 height 15
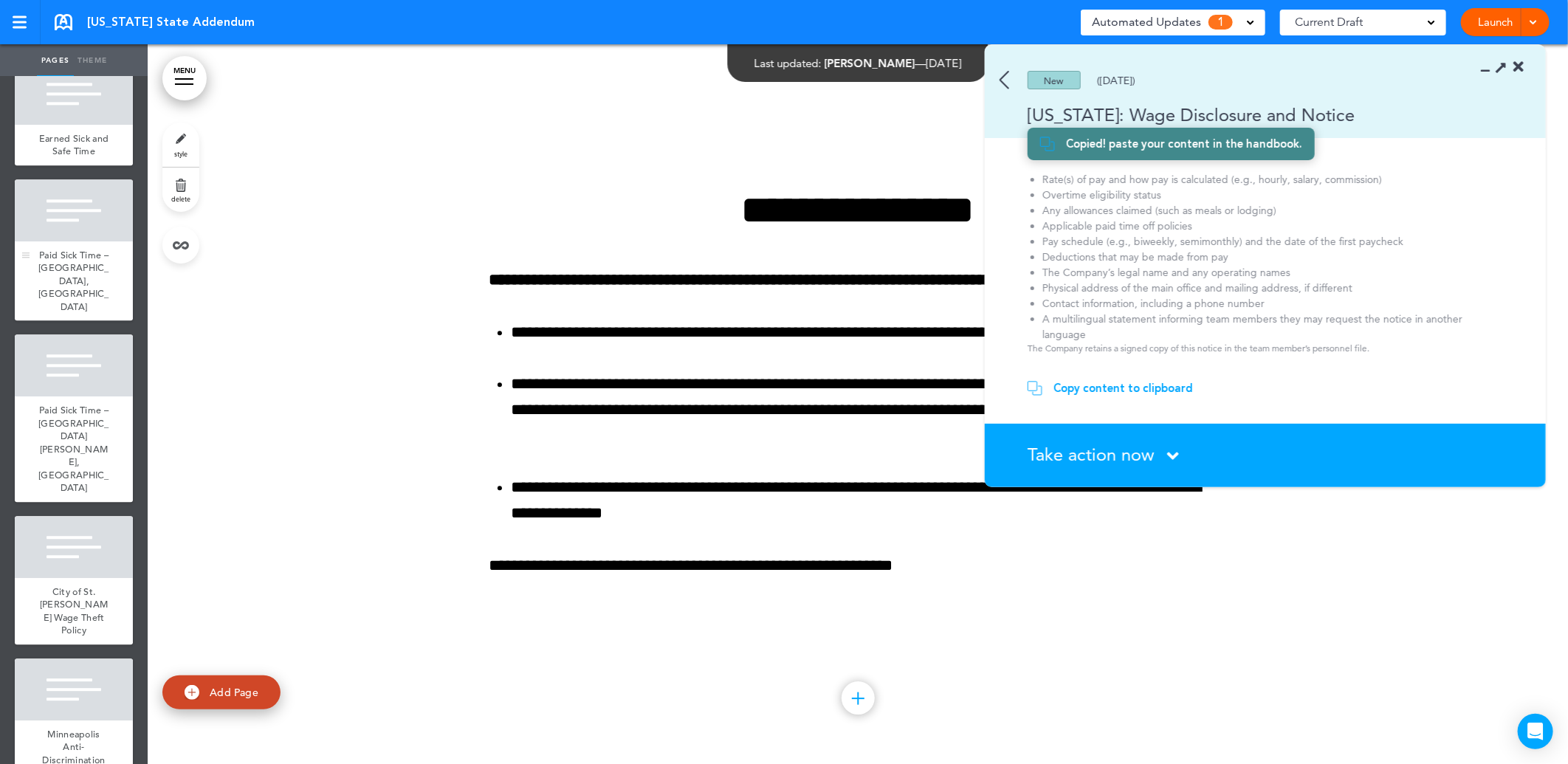
scroll to position [2387, 0]
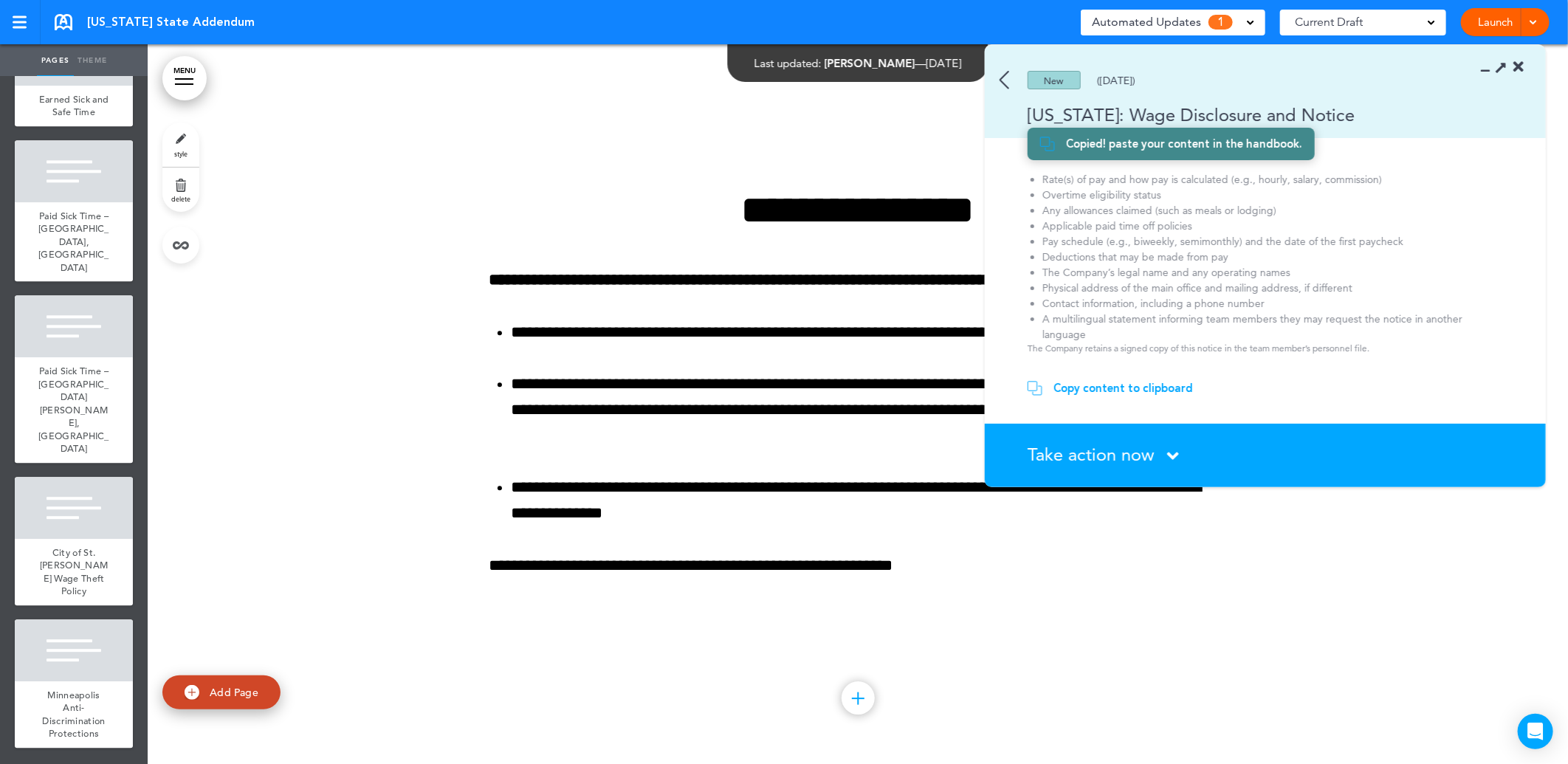
click at [204, 687] on link "Add Page" at bounding box center [222, 693] width 118 height 35
type input "********"
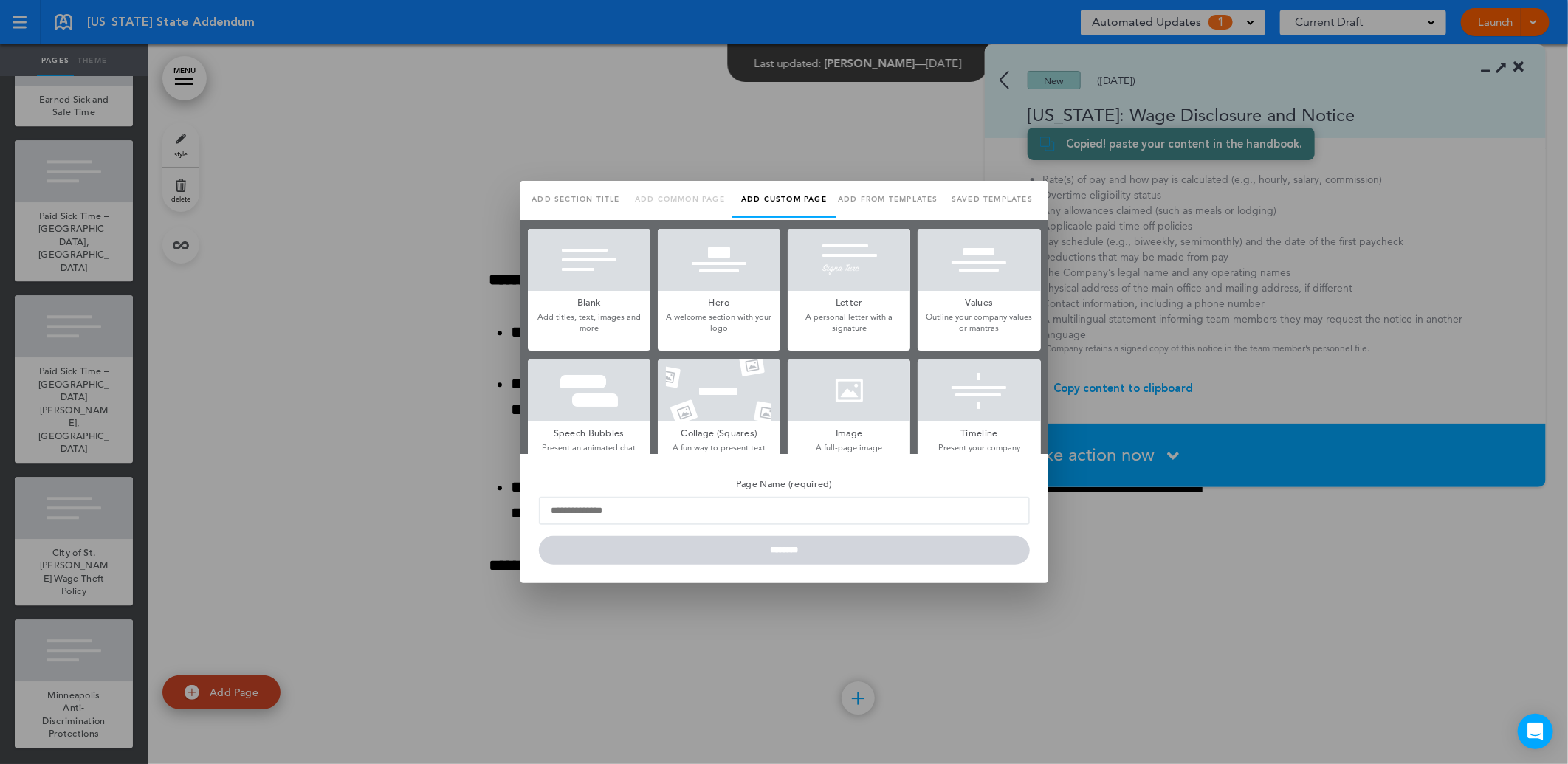
scroll to position [0, 0]
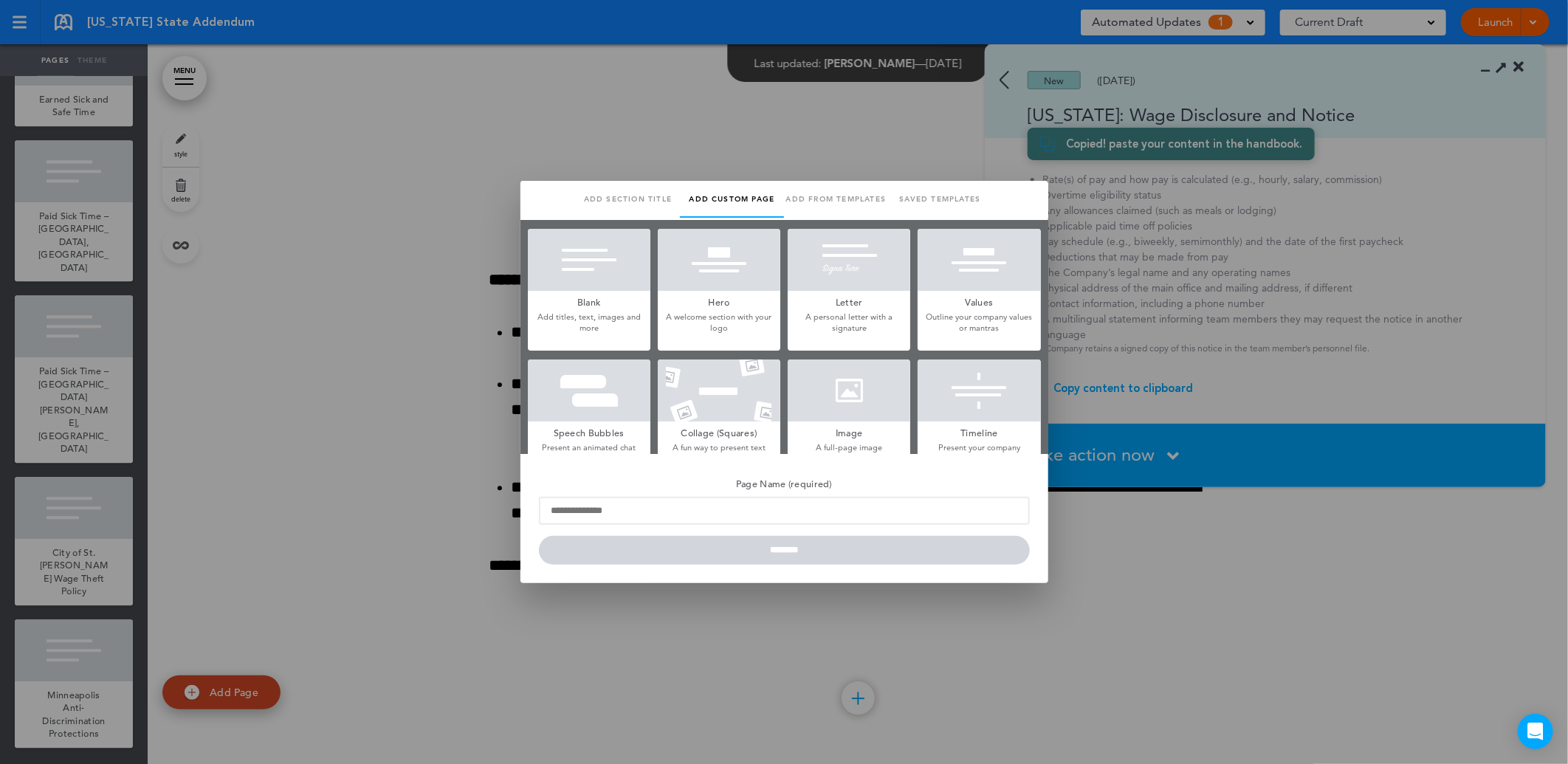
click at [602, 278] on div at bounding box center [588, 260] width 123 height 62
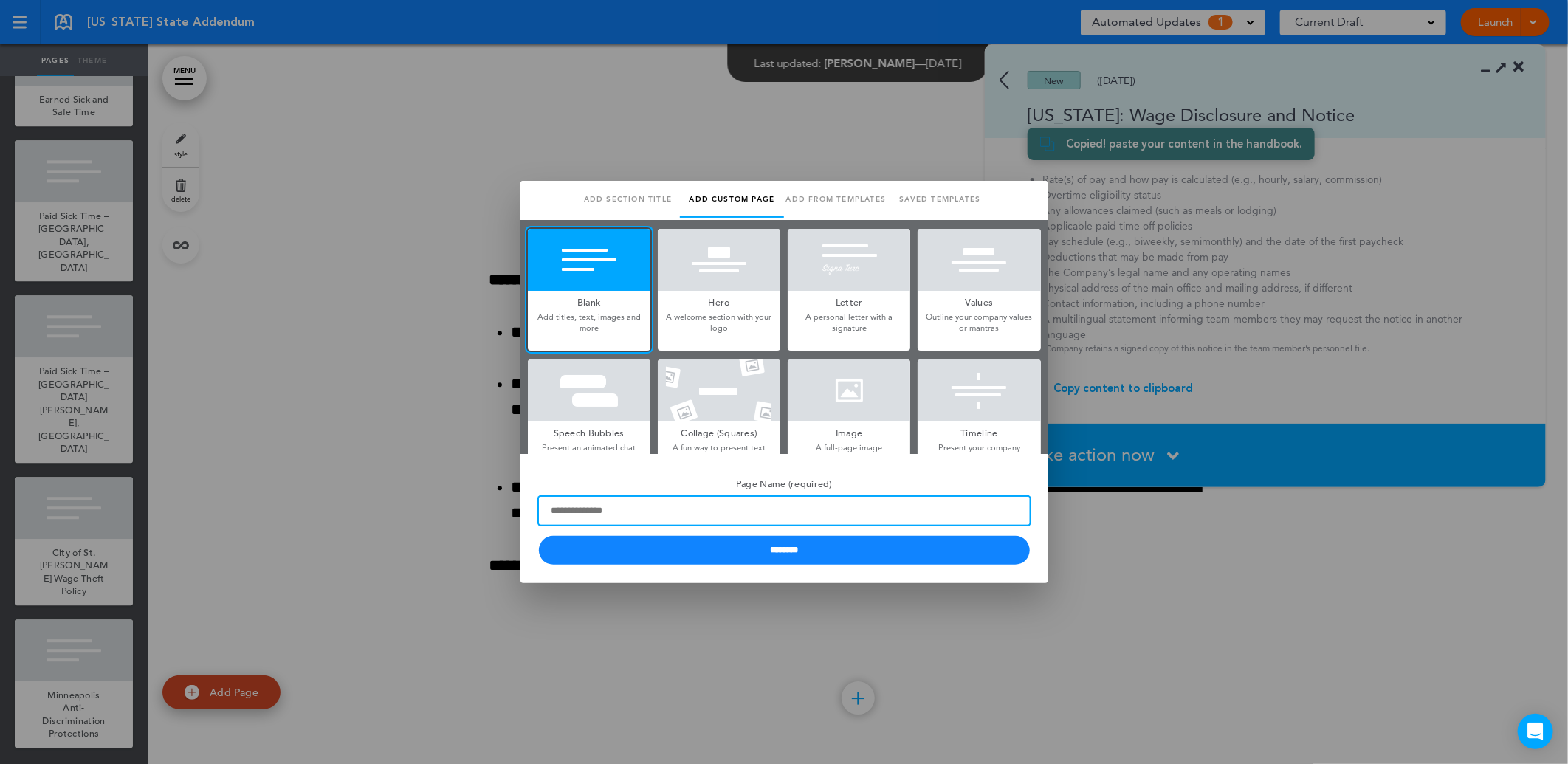
click at [657, 513] on input "Page Name (required)" at bounding box center [784, 511] width 491 height 28
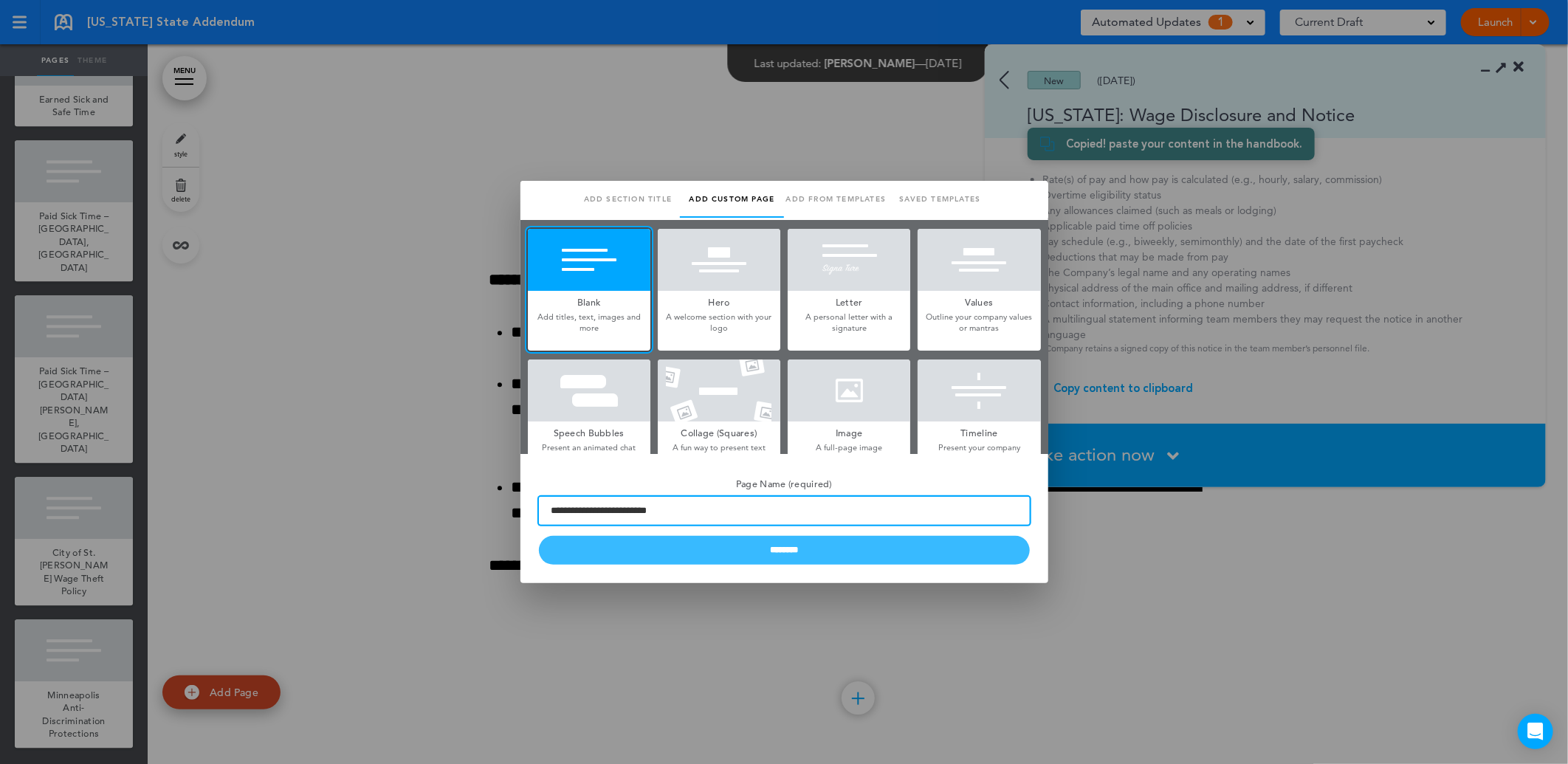
type input "**********"
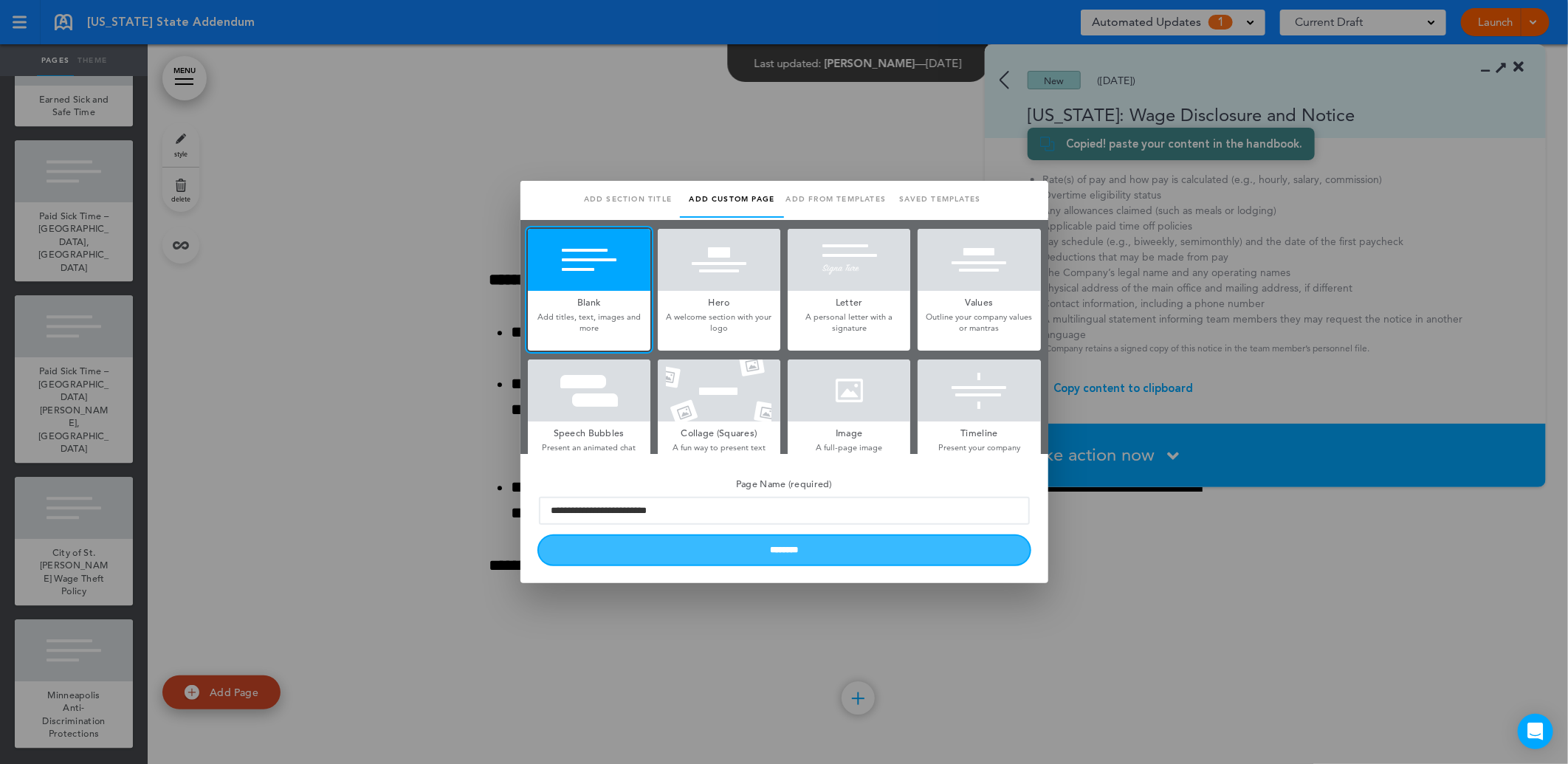
click at [794, 556] on input "********" at bounding box center [784, 551] width 491 height 29
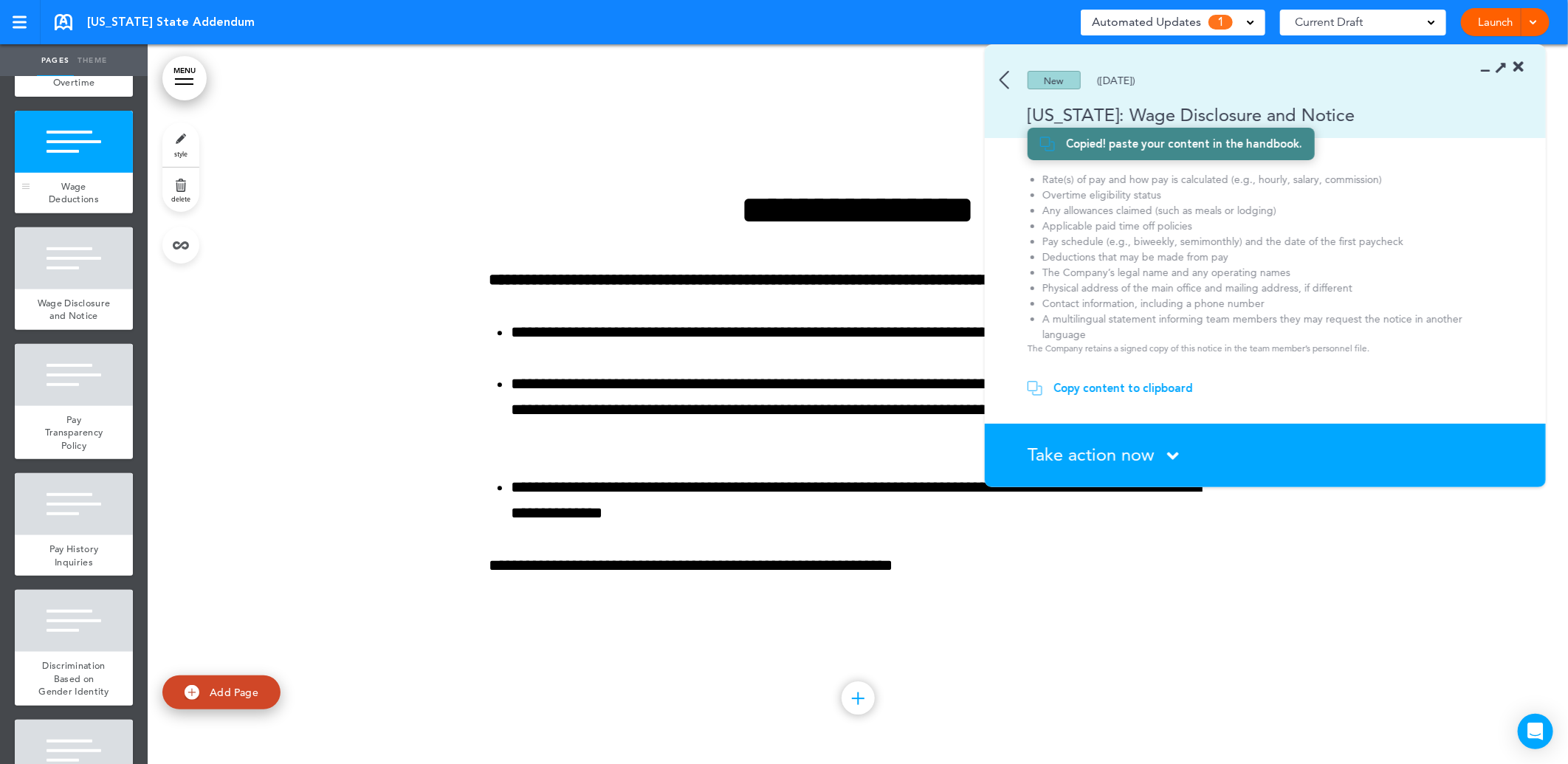
scroll to position [410, 0]
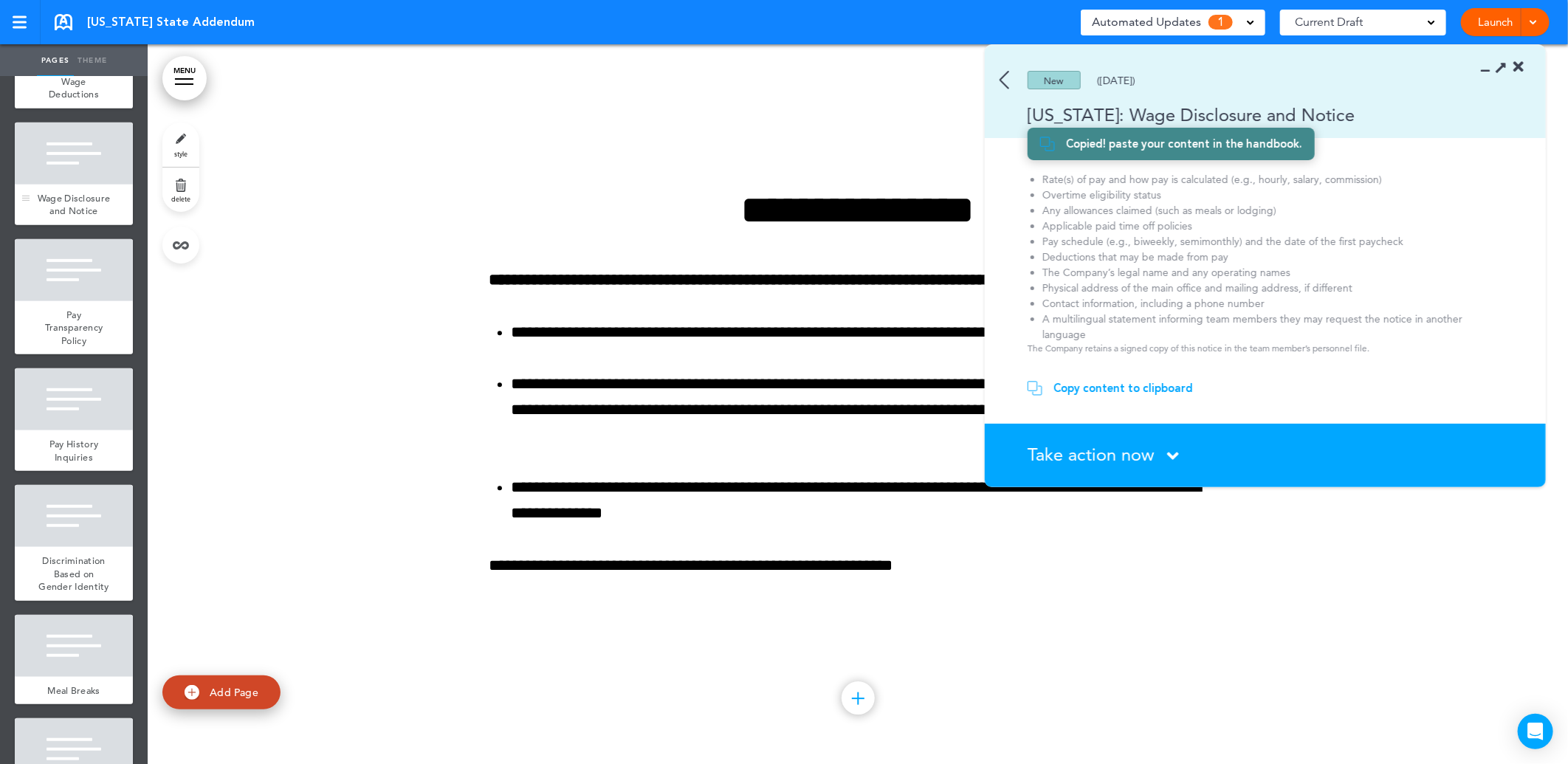
click at [79, 144] on div at bounding box center [74, 154] width 118 height 62
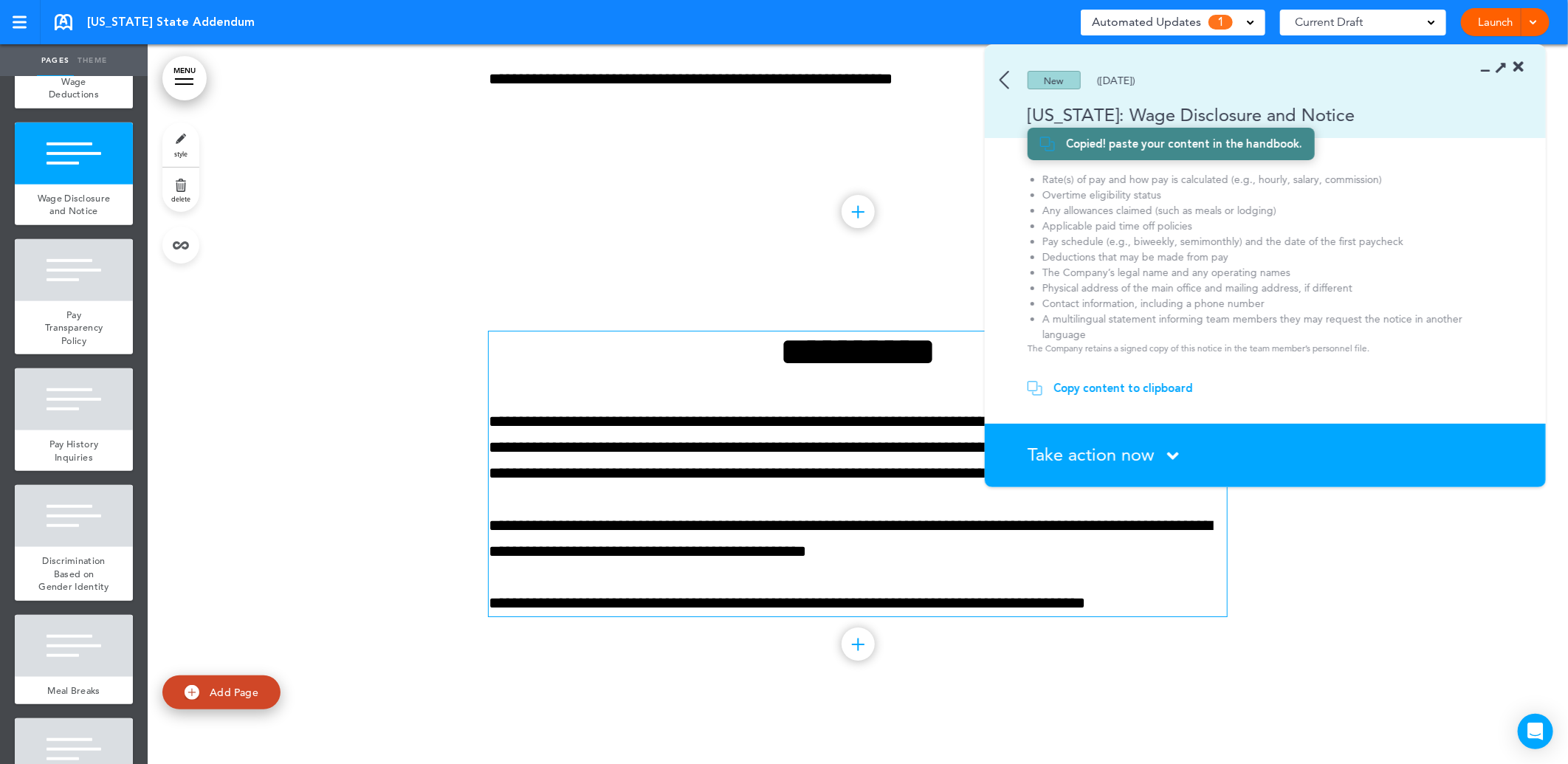
scroll to position [2975, 0]
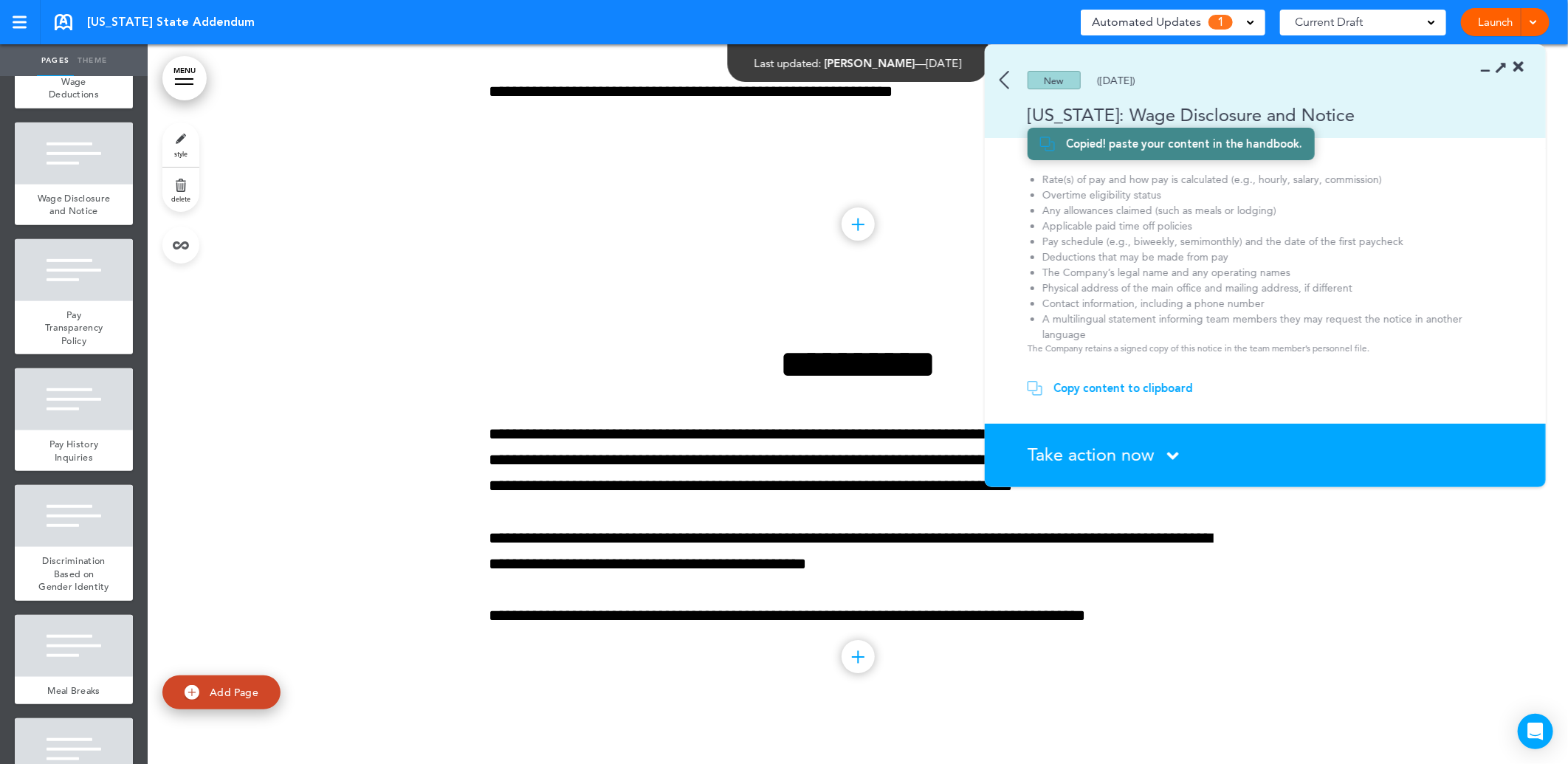
click at [1008, 79] on img at bounding box center [1004, 80] width 10 height 18
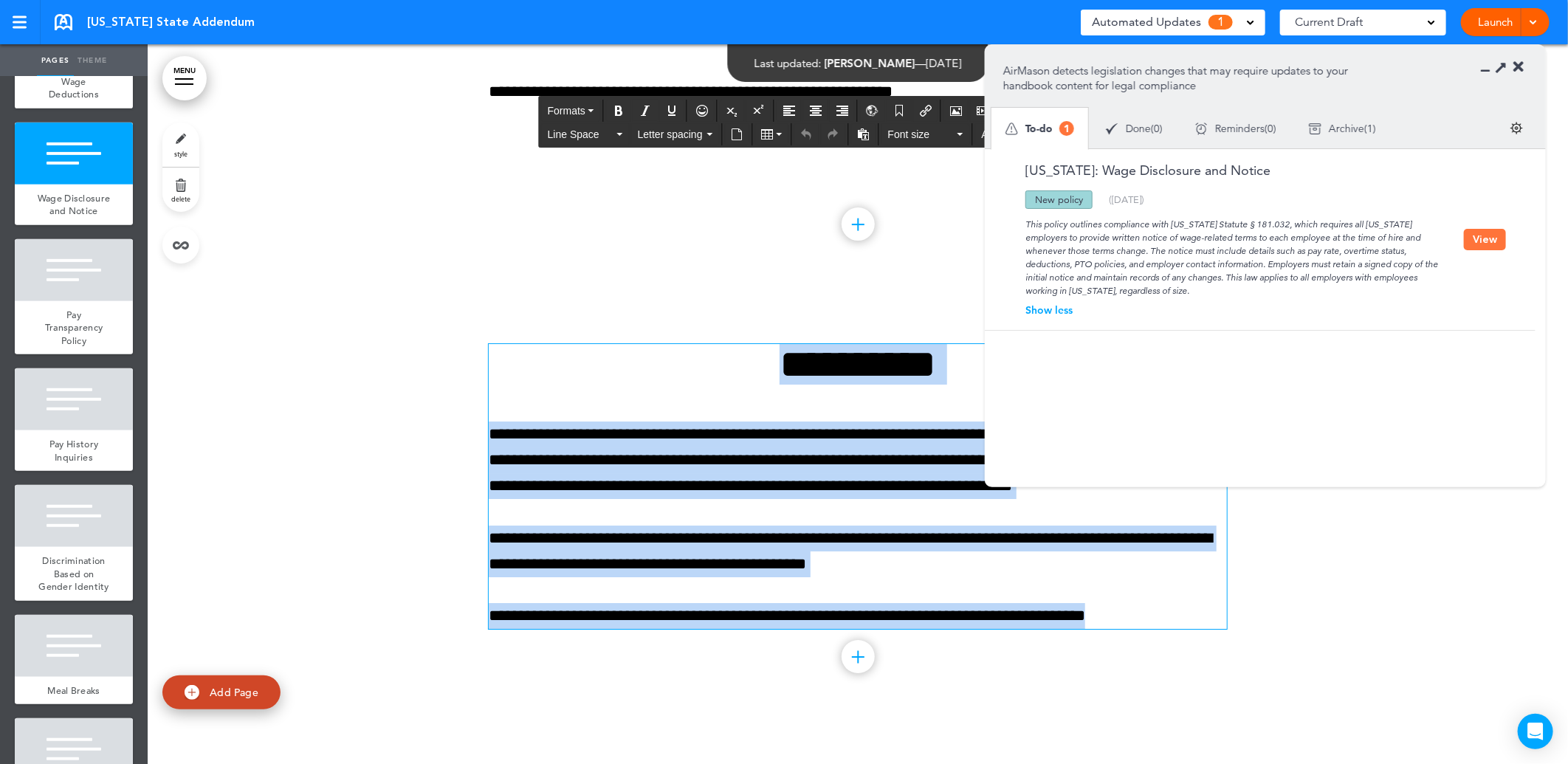
drag, startPoint x: 731, startPoint y: 368, endPoint x: 1166, endPoint y: 619, distance: 502.2
click at [1166, 619] on div "**********" at bounding box center [857, 487] width 738 height 285
paste div
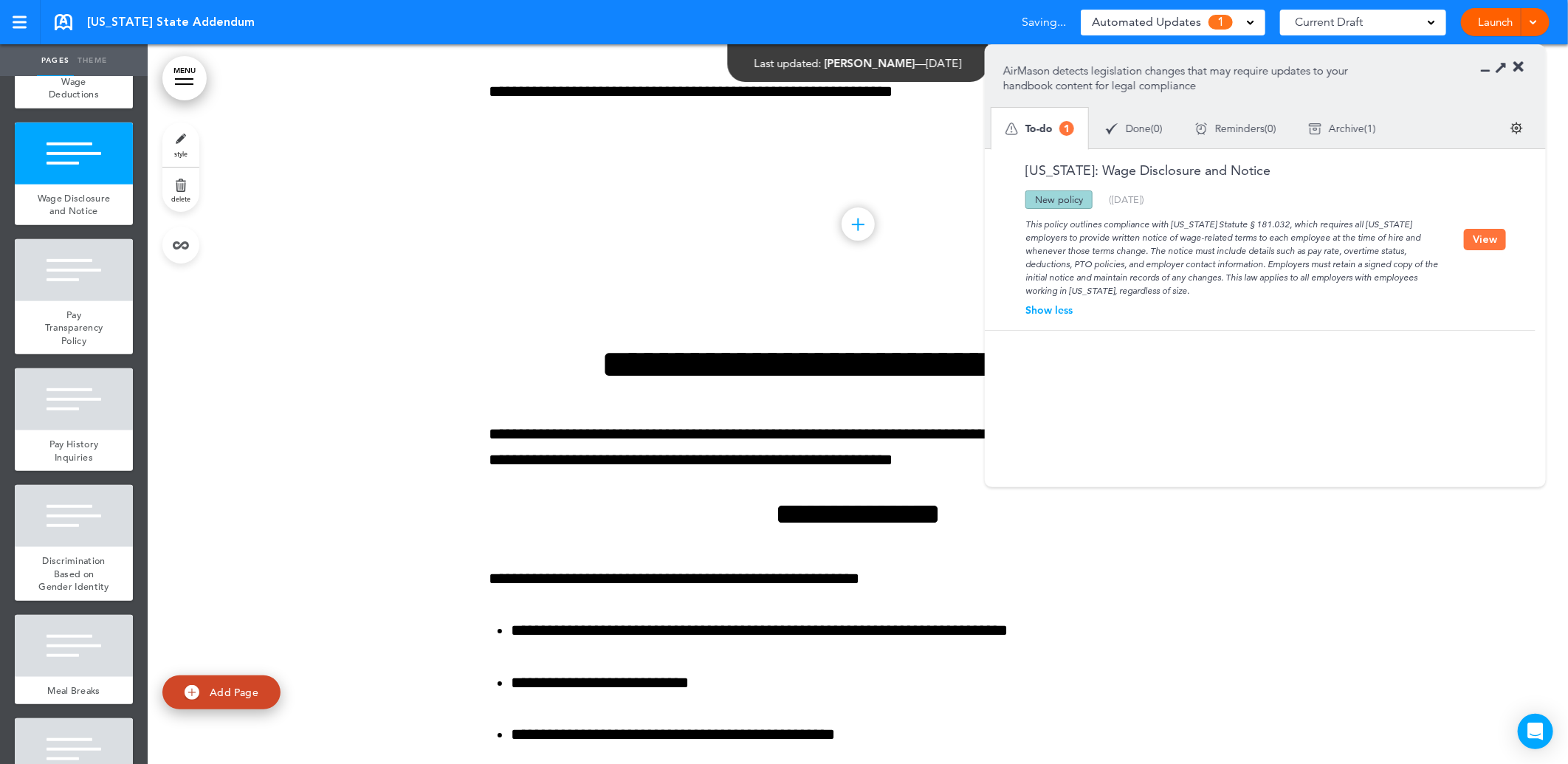
click at [1474, 245] on button "View" at bounding box center [1484, 240] width 42 height 22
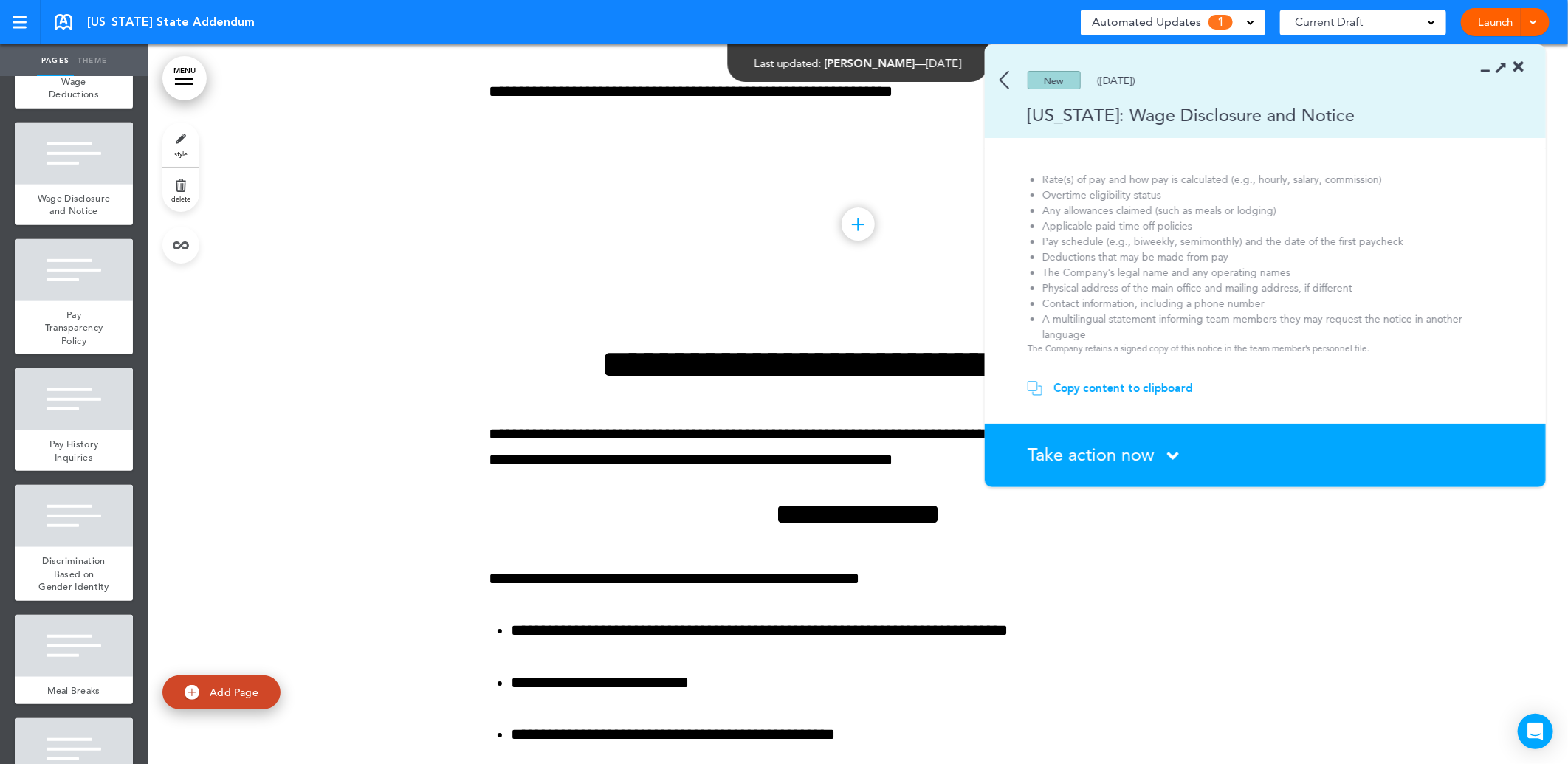
click at [1068, 455] on span "Take action now" at bounding box center [1091, 455] width 127 height 22
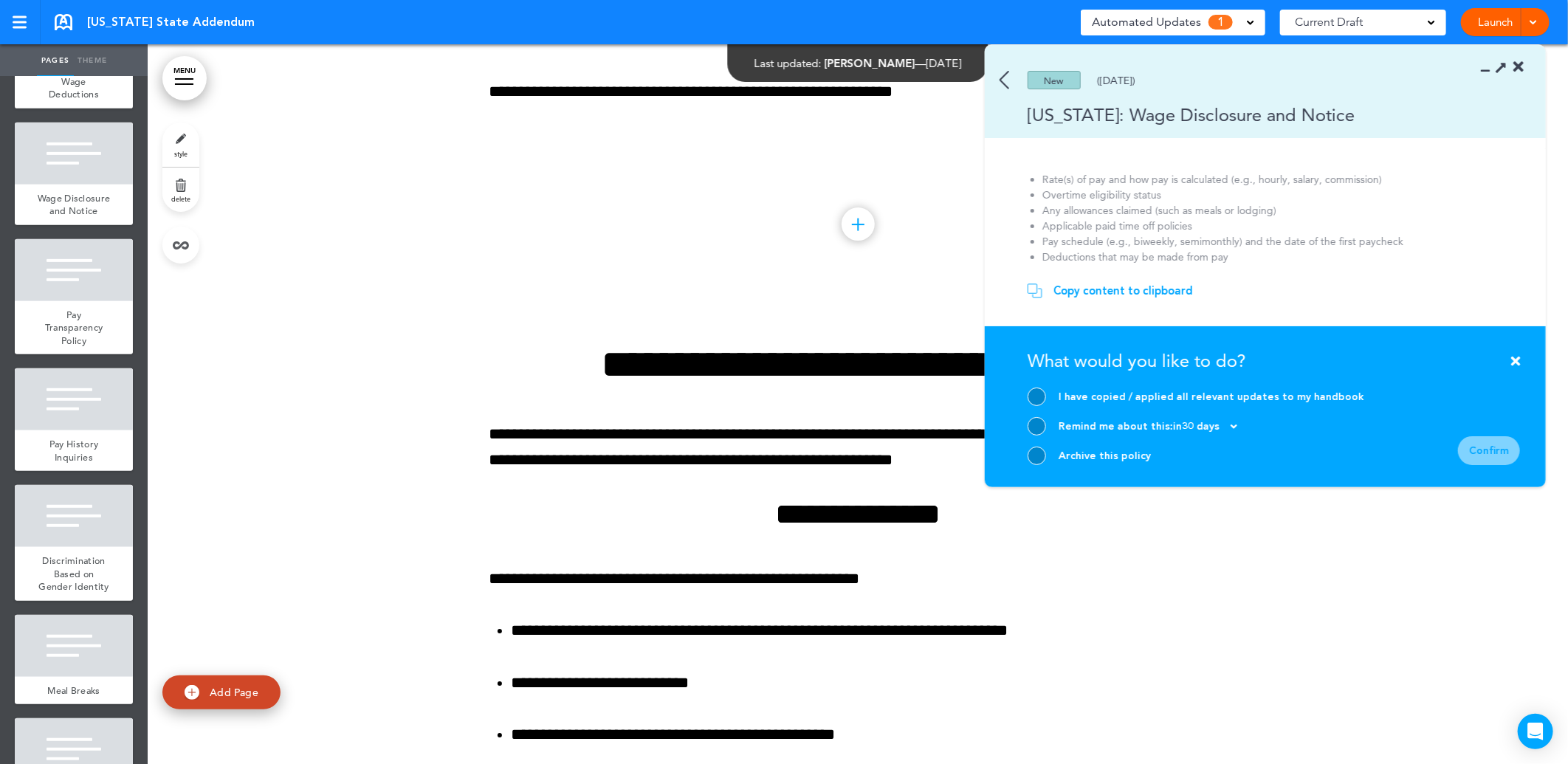
click at [1033, 395] on div at bounding box center [1037, 397] width 18 height 18
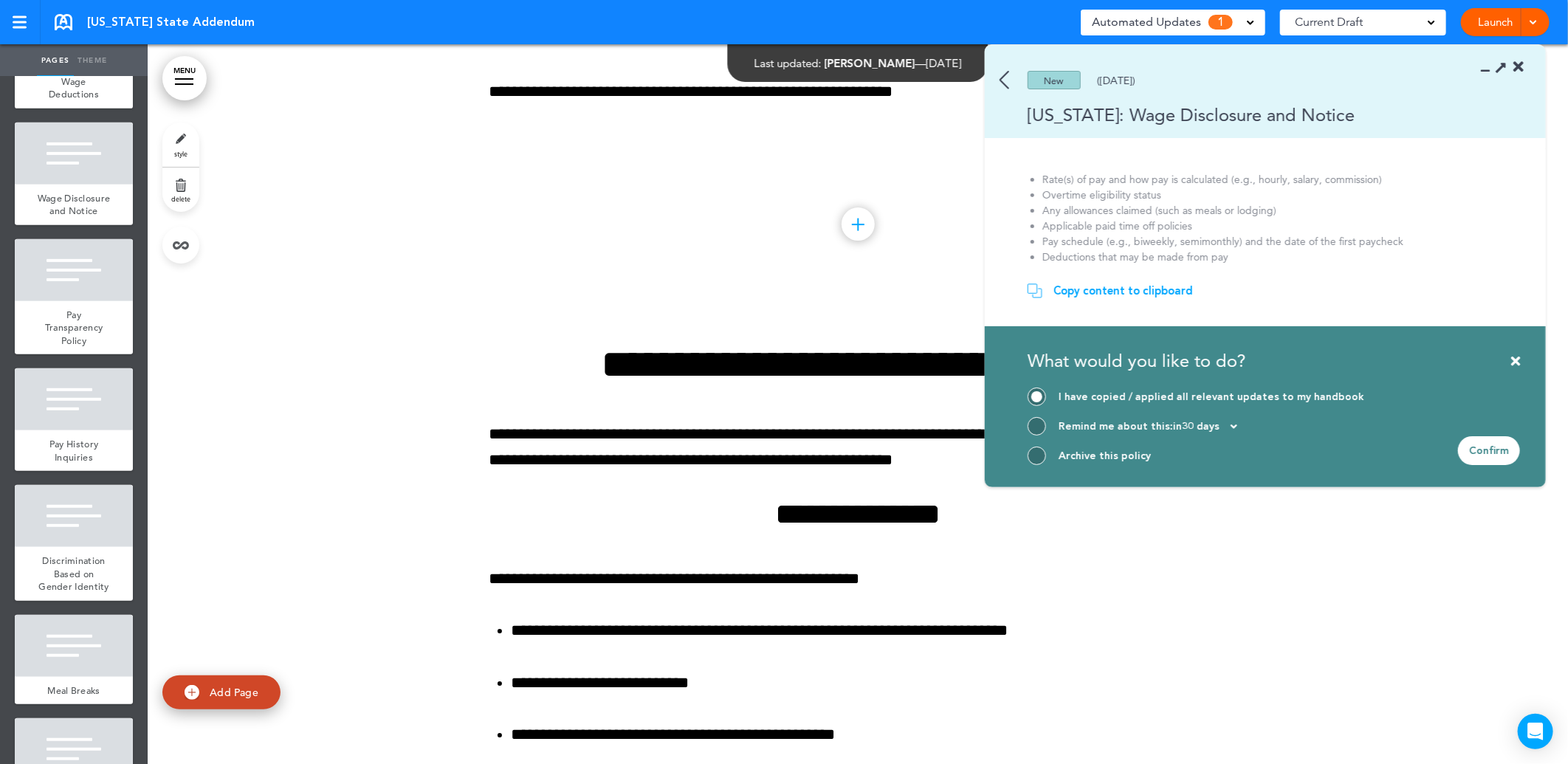
click at [1487, 444] on div "Confirm" at bounding box center [1489, 451] width 62 height 29
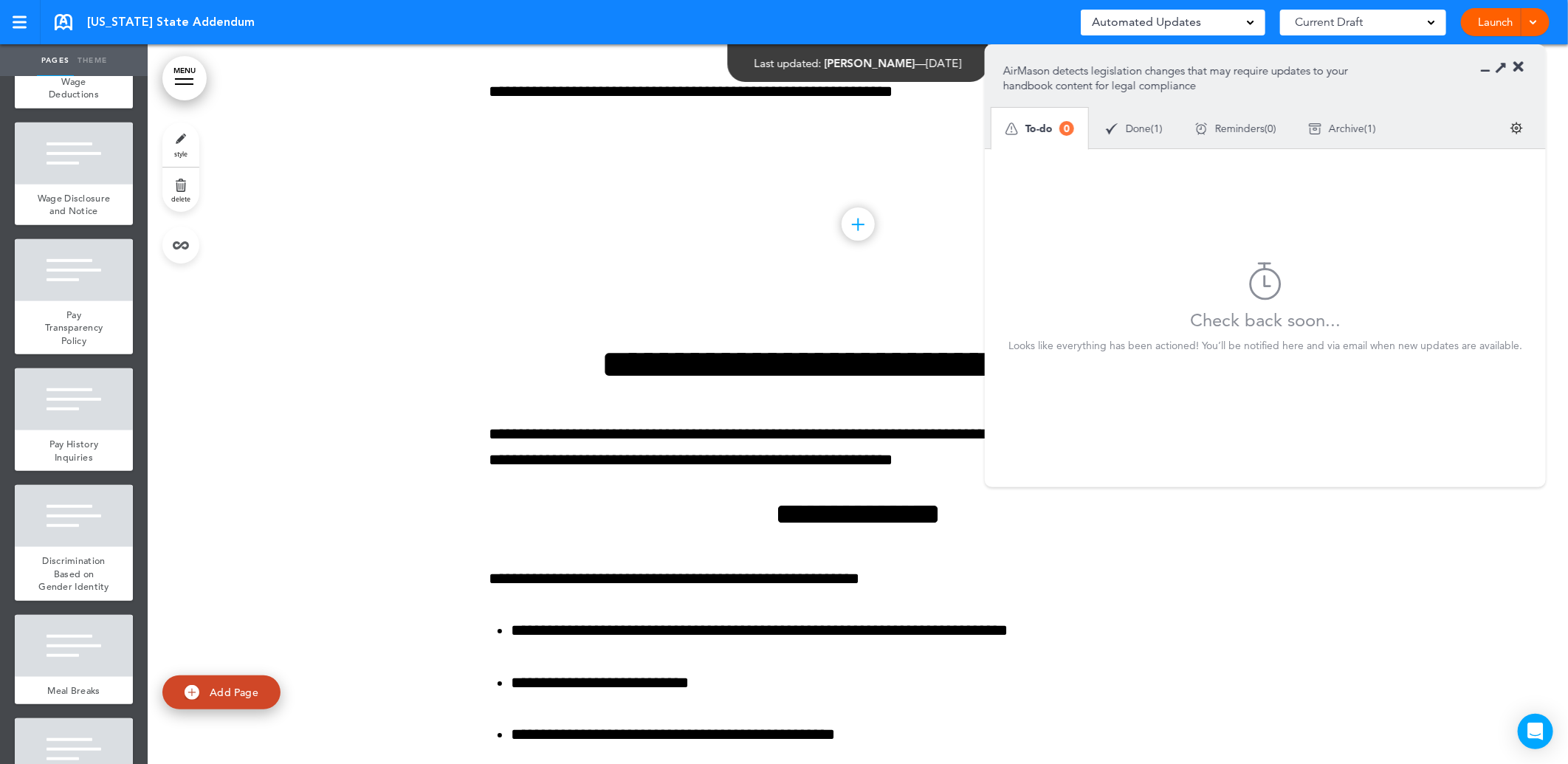
click at [1519, 66] on icon at bounding box center [1518, 67] width 10 height 15
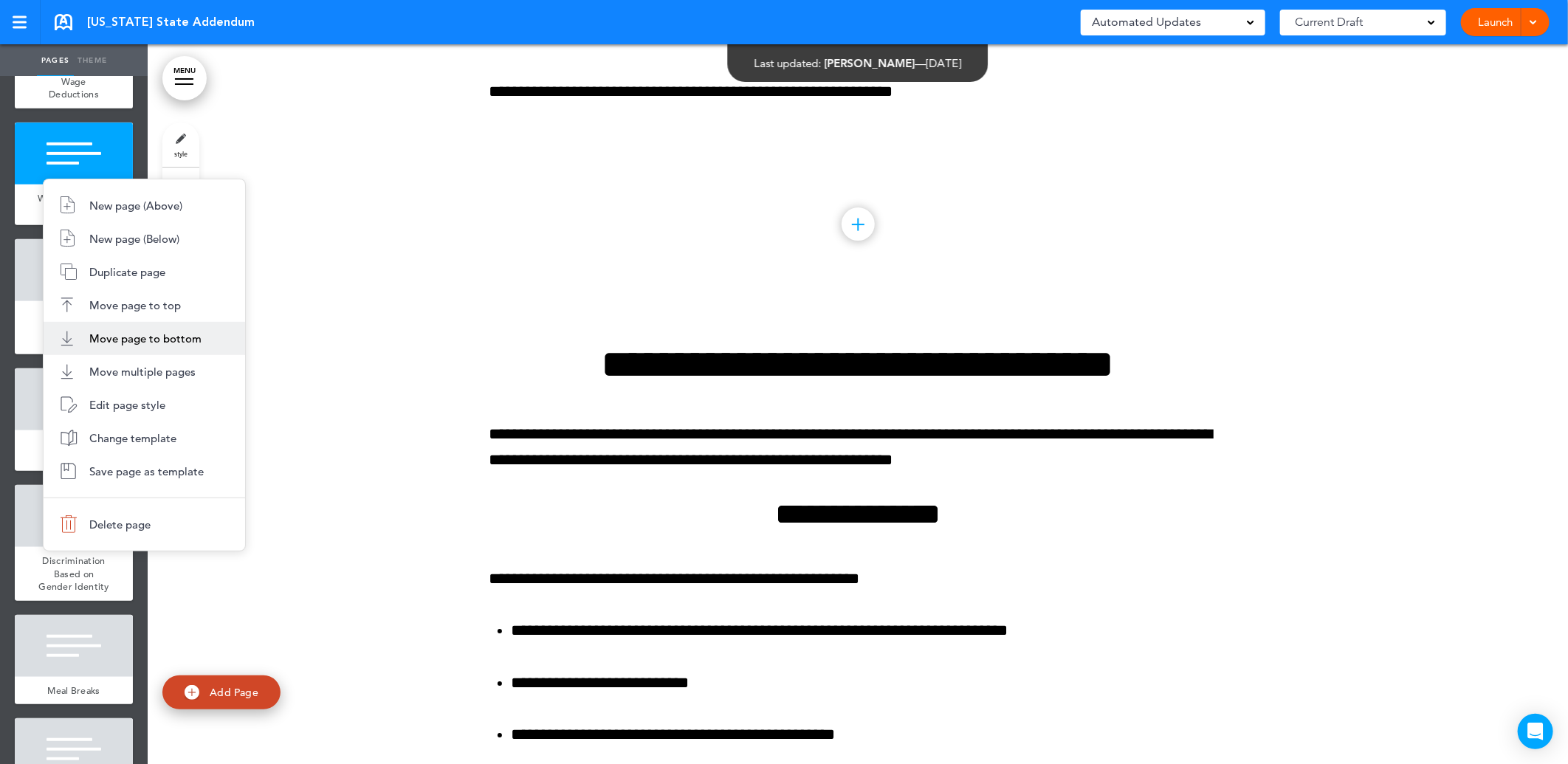
click at [150, 328] on li "Move page to bottom" at bounding box center [144, 338] width 202 height 34
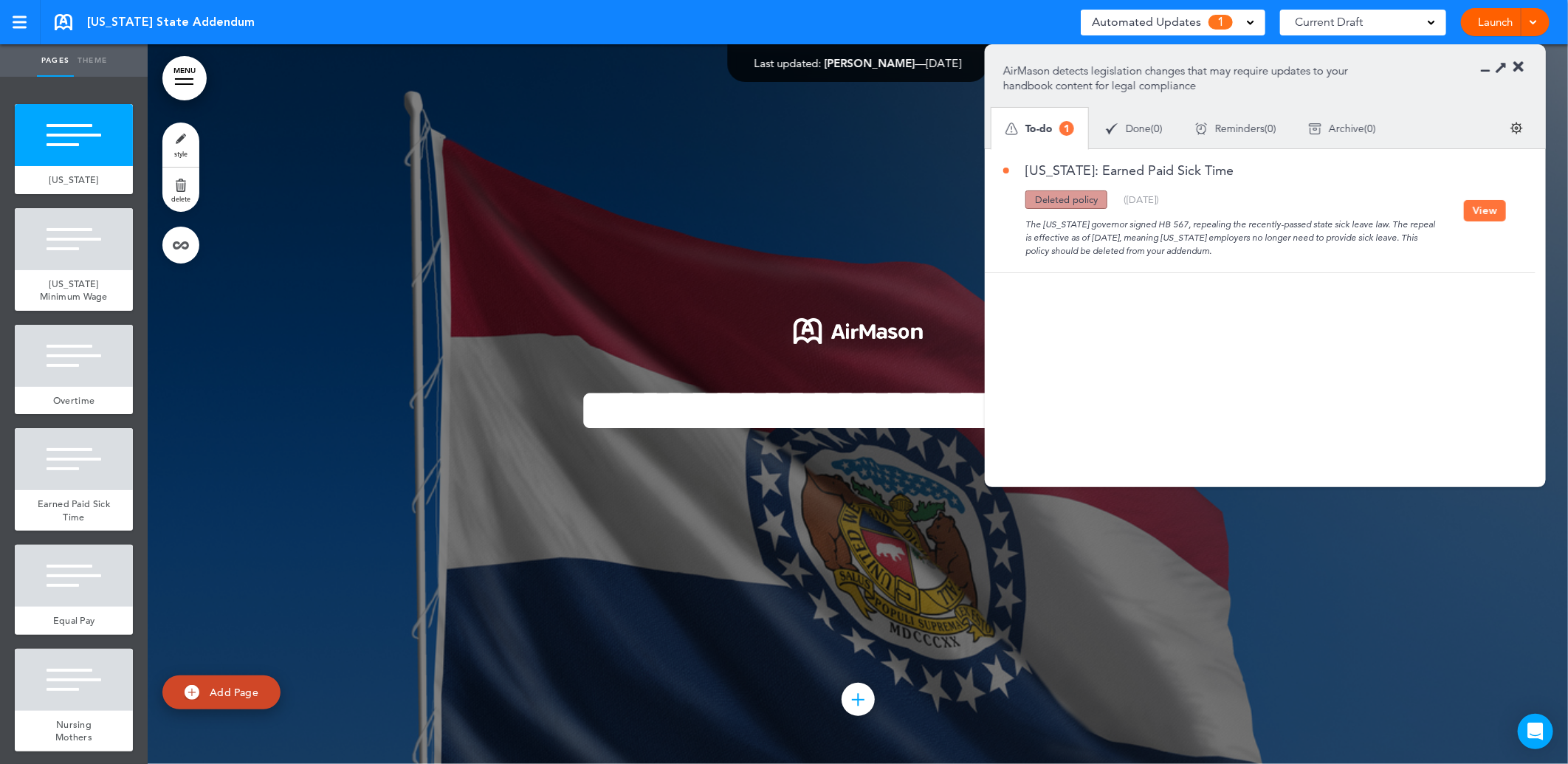
click at [1480, 211] on button "View" at bounding box center [1484, 211] width 42 height 22
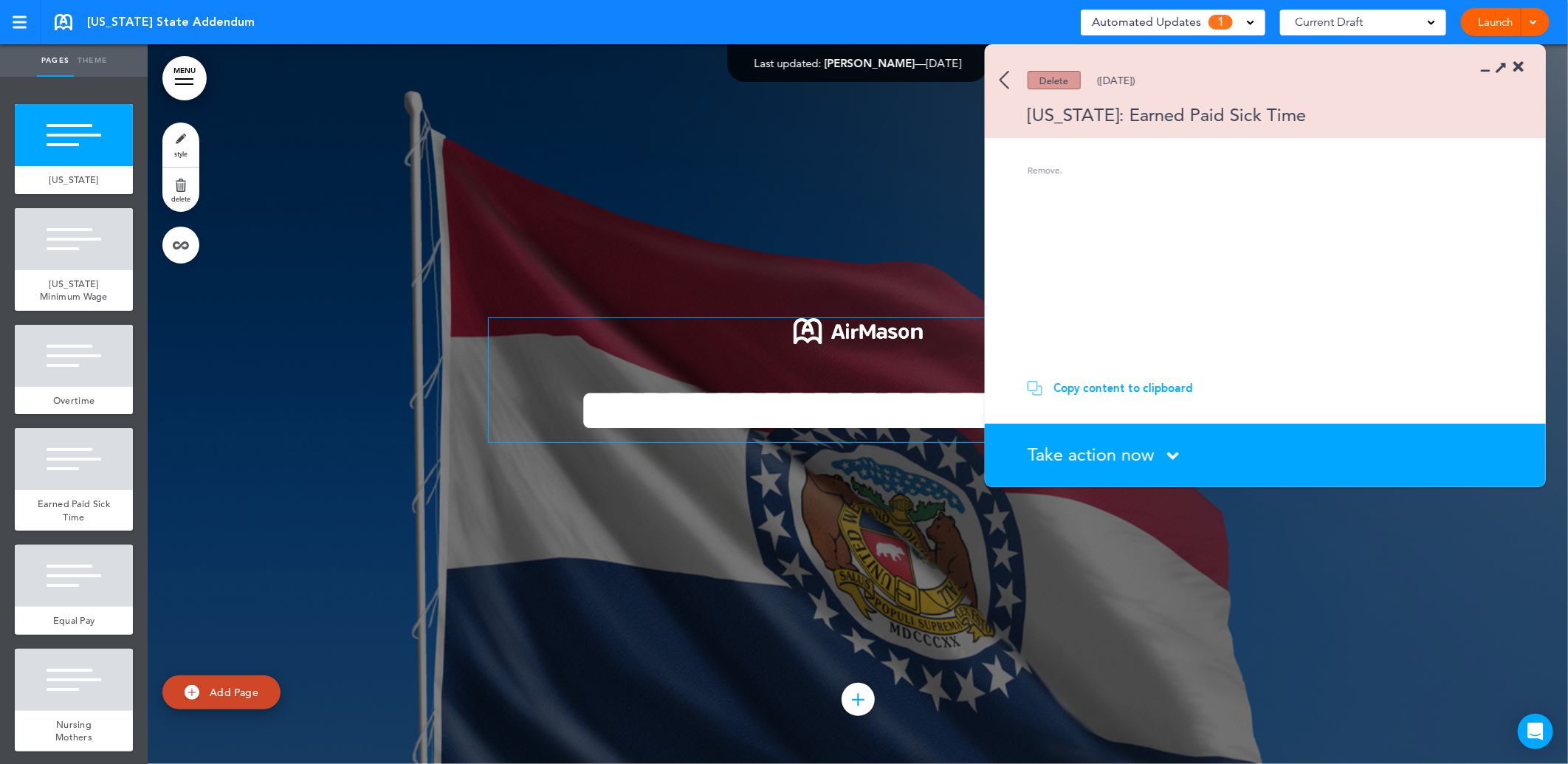
click at [684, 351] on p at bounding box center [857, 335] width 738 height 35
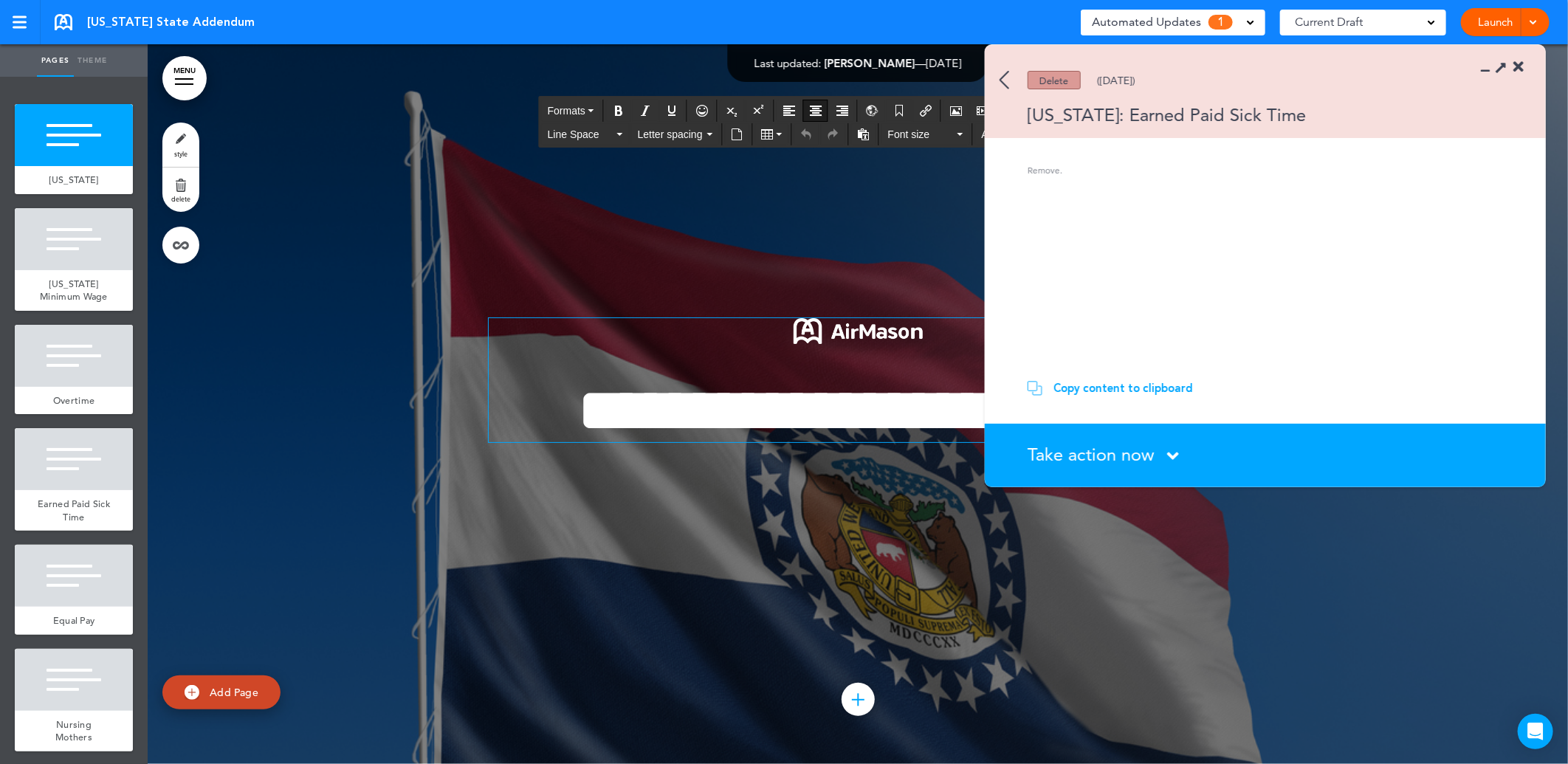
click at [483, 255] on div at bounding box center [858, 404] width 1420 height 720
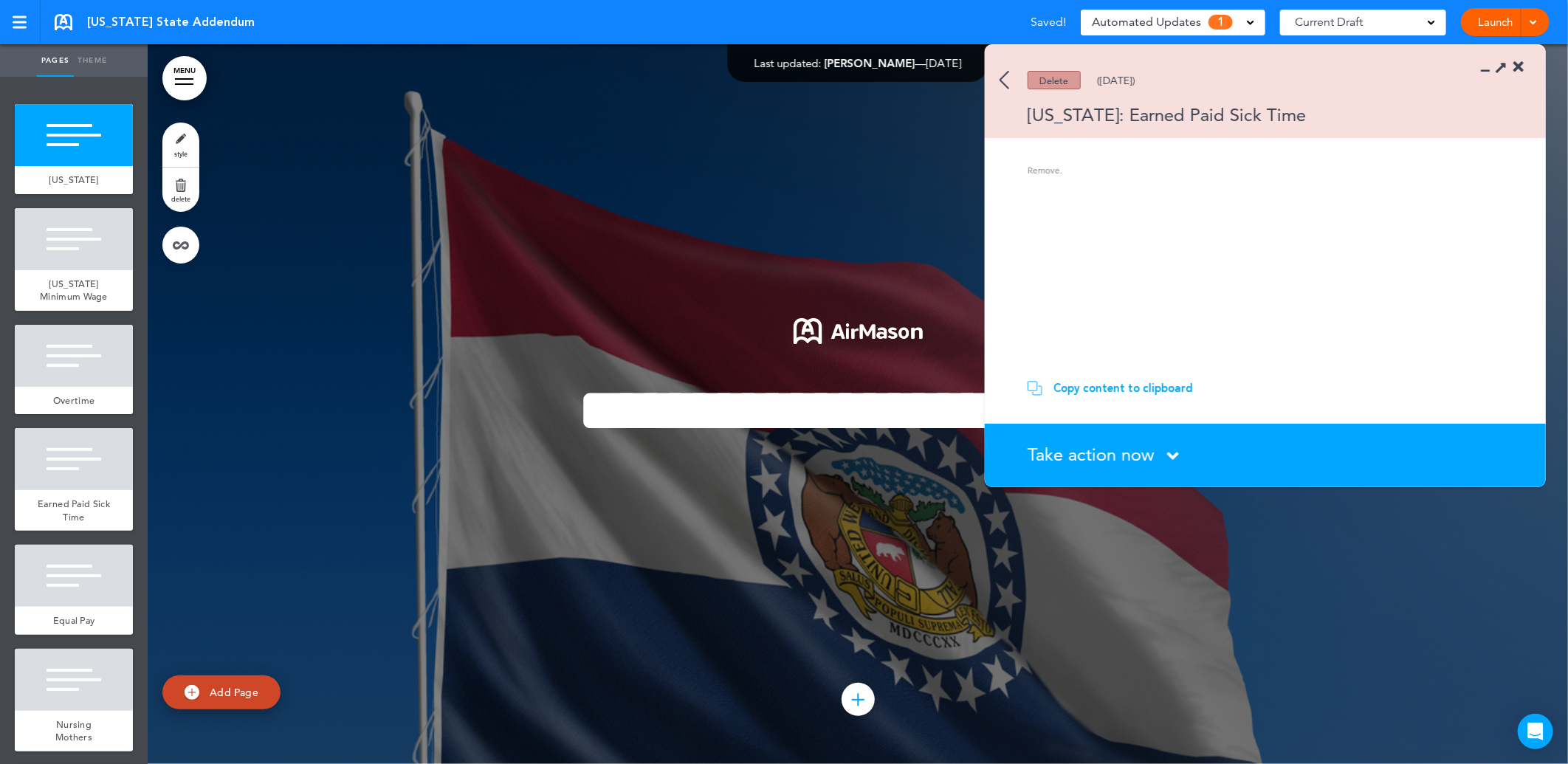
click at [1000, 77] on img at bounding box center [1004, 80] width 10 height 18
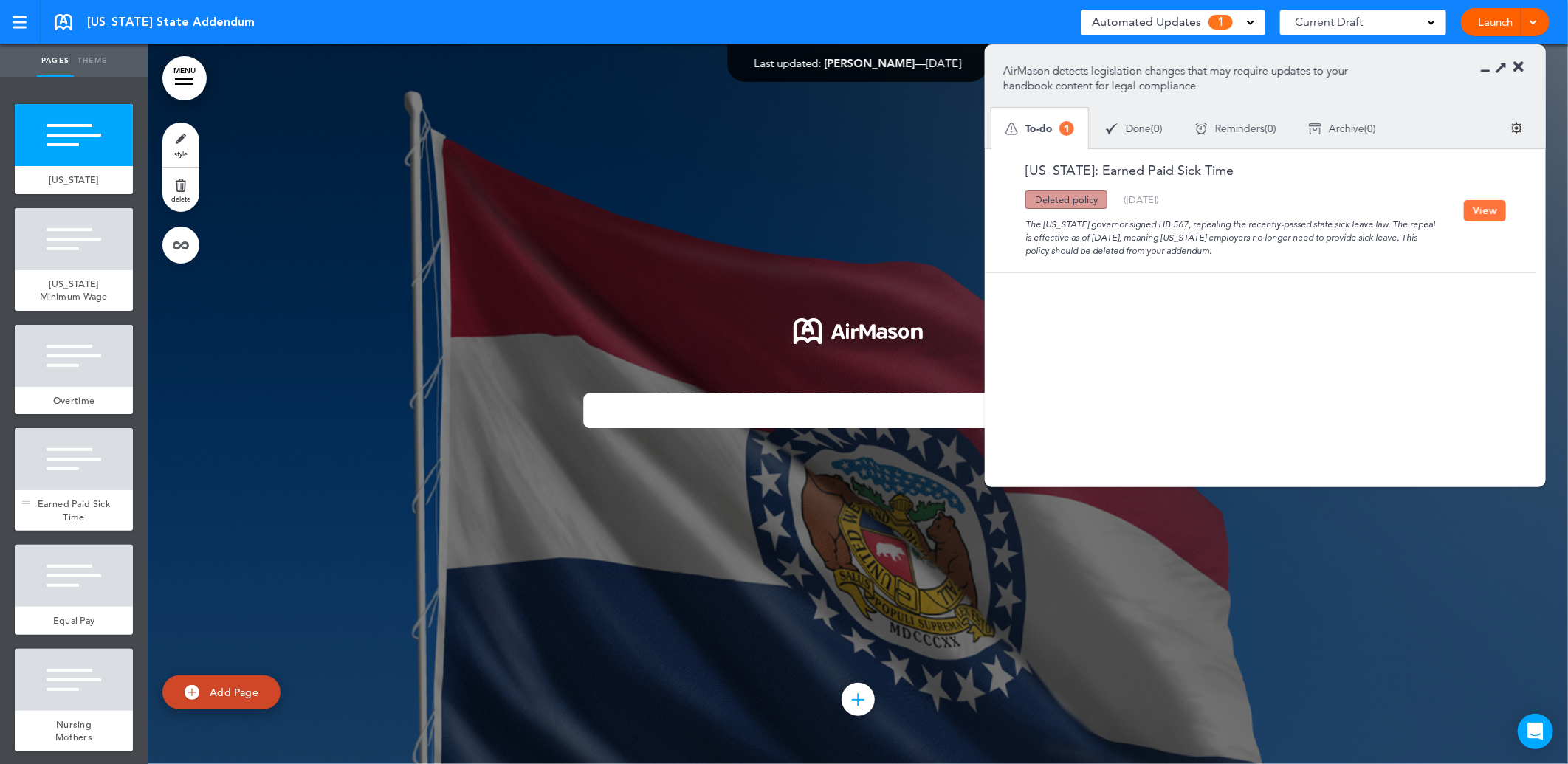
click at [62, 491] on div at bounding box center [74, 460] width 118 height 62
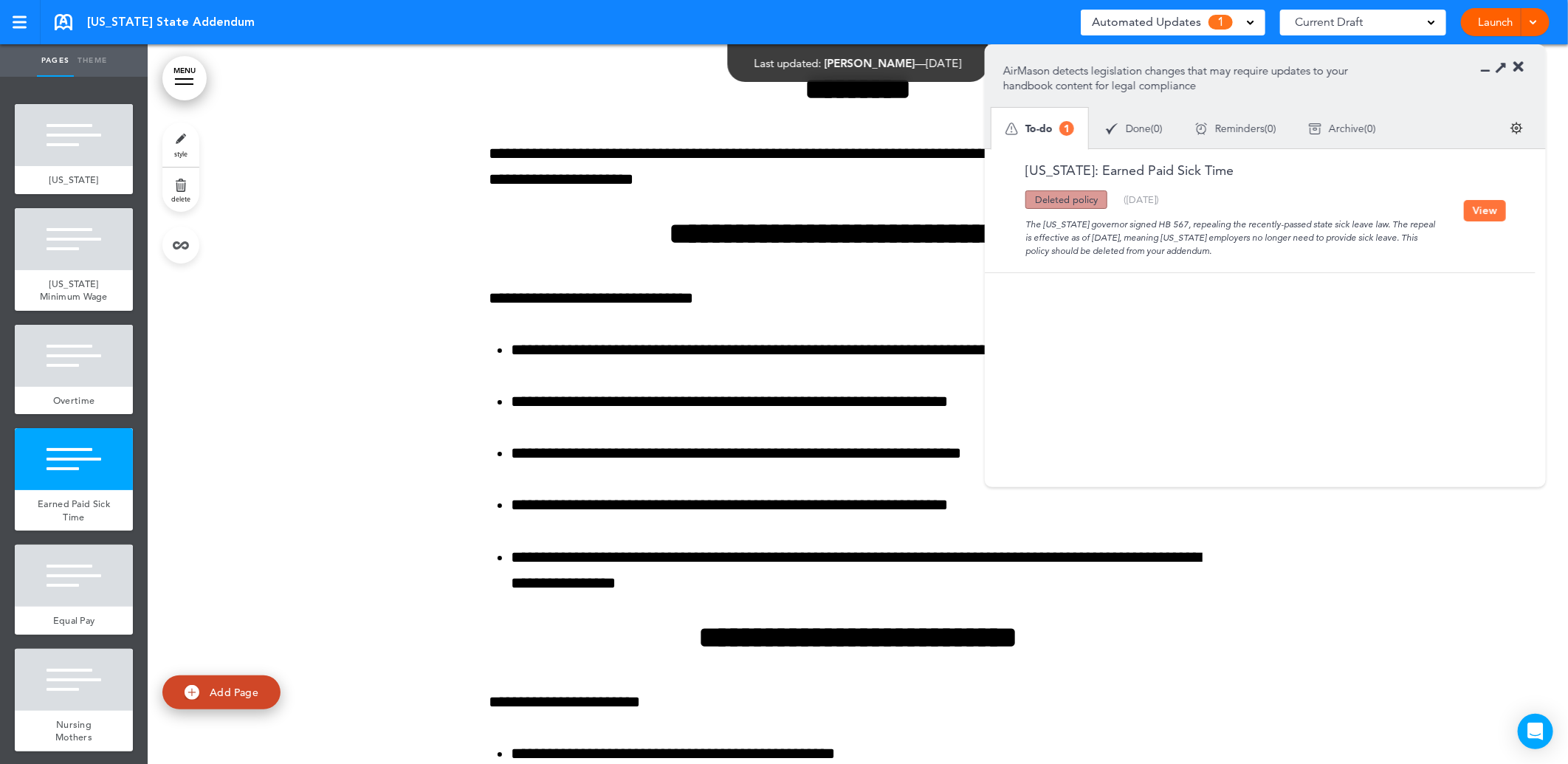
scroll to position [2982, 0]
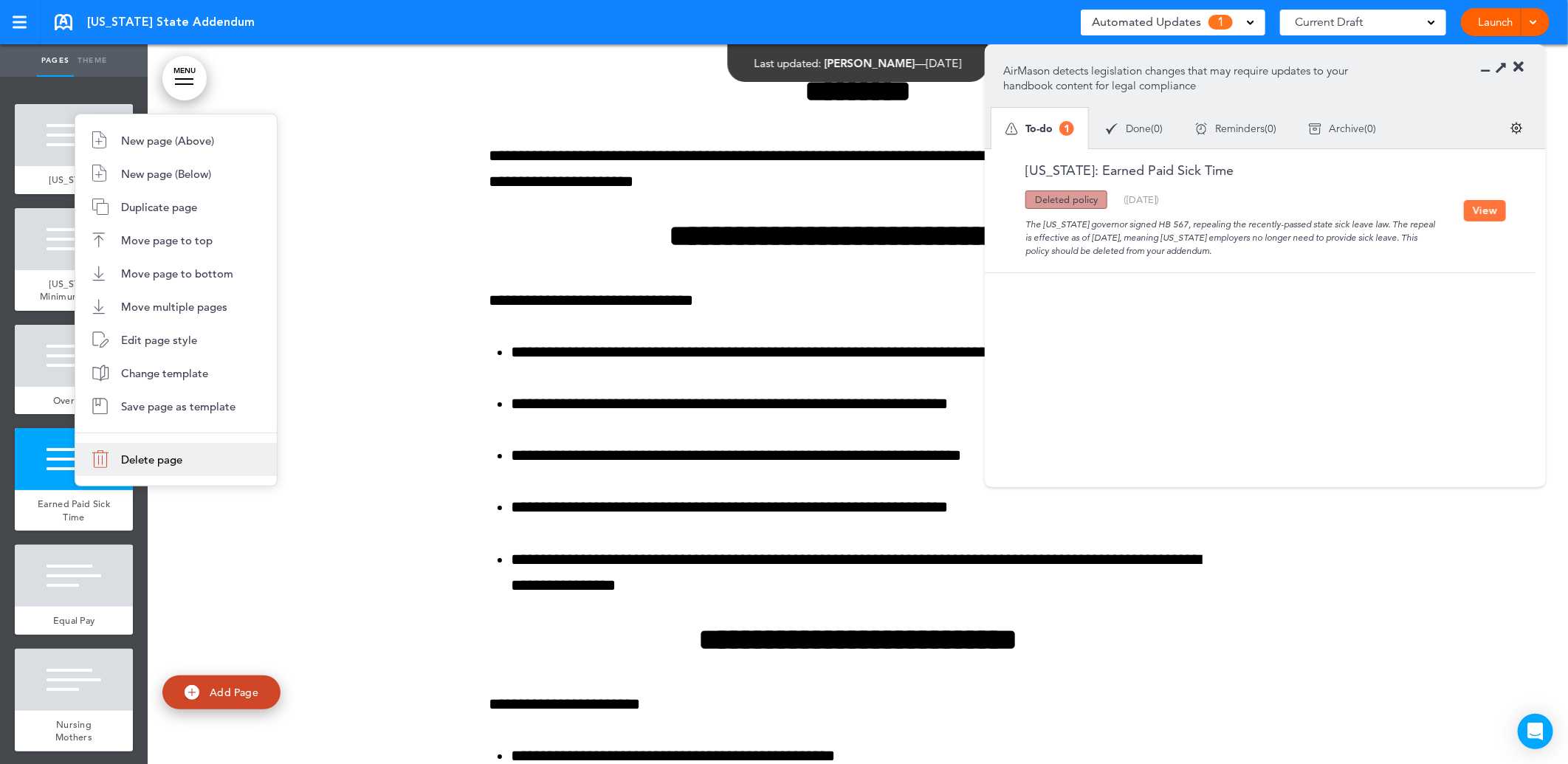
click at [133, 463] on span "Delete page" at bounding box center [151, 459] width 61 height 14
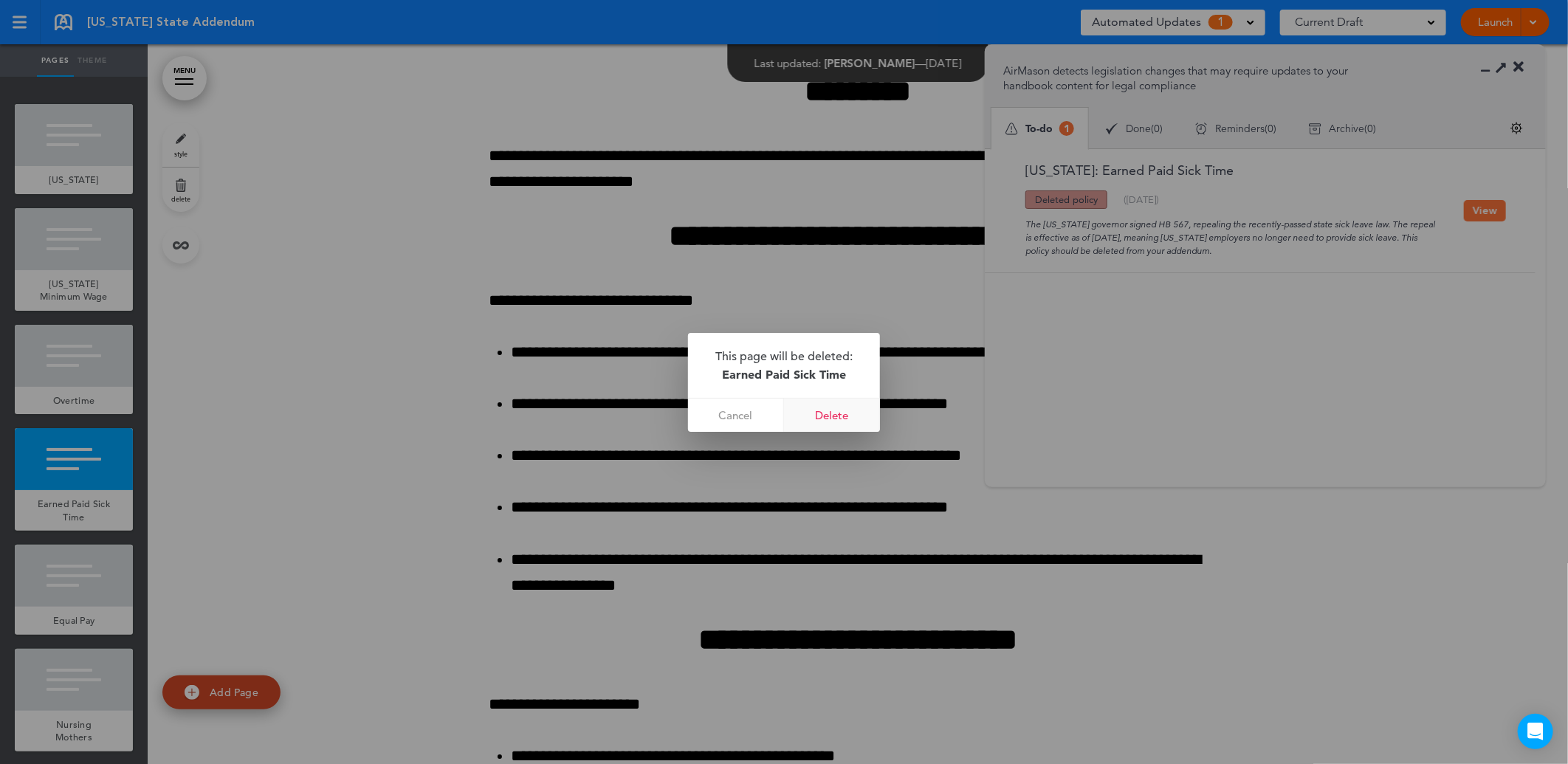
click at [812, 411] on link "Delete" at bounding box center [832, 415] width 96 height 34
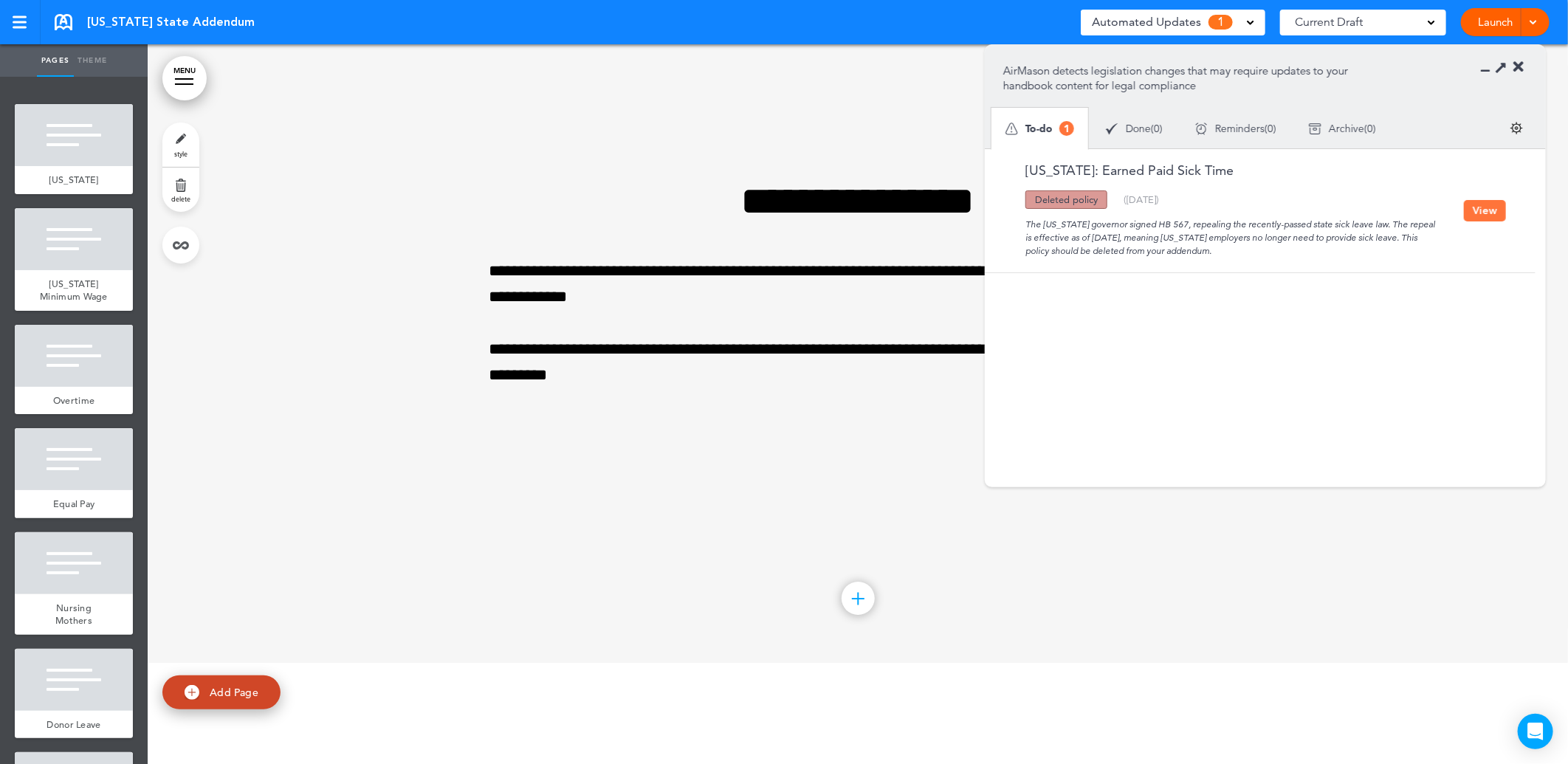
click at [1480, 218] on button "View" at bounding box center [1484, 211] width 42 height 22
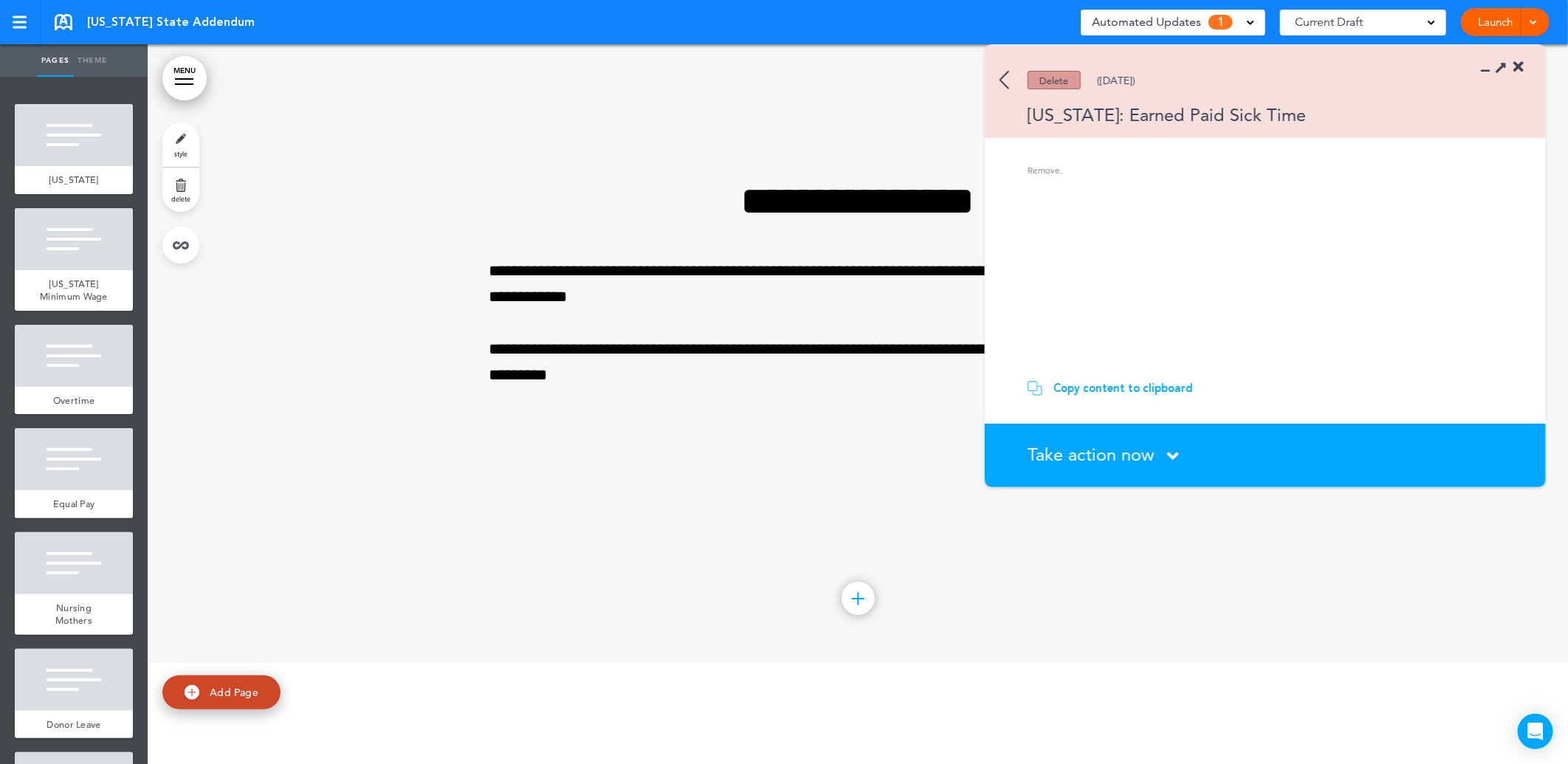
click at [1110, 452] on span "Take action now" at bounding box center [1091, 455] width 127 height 22
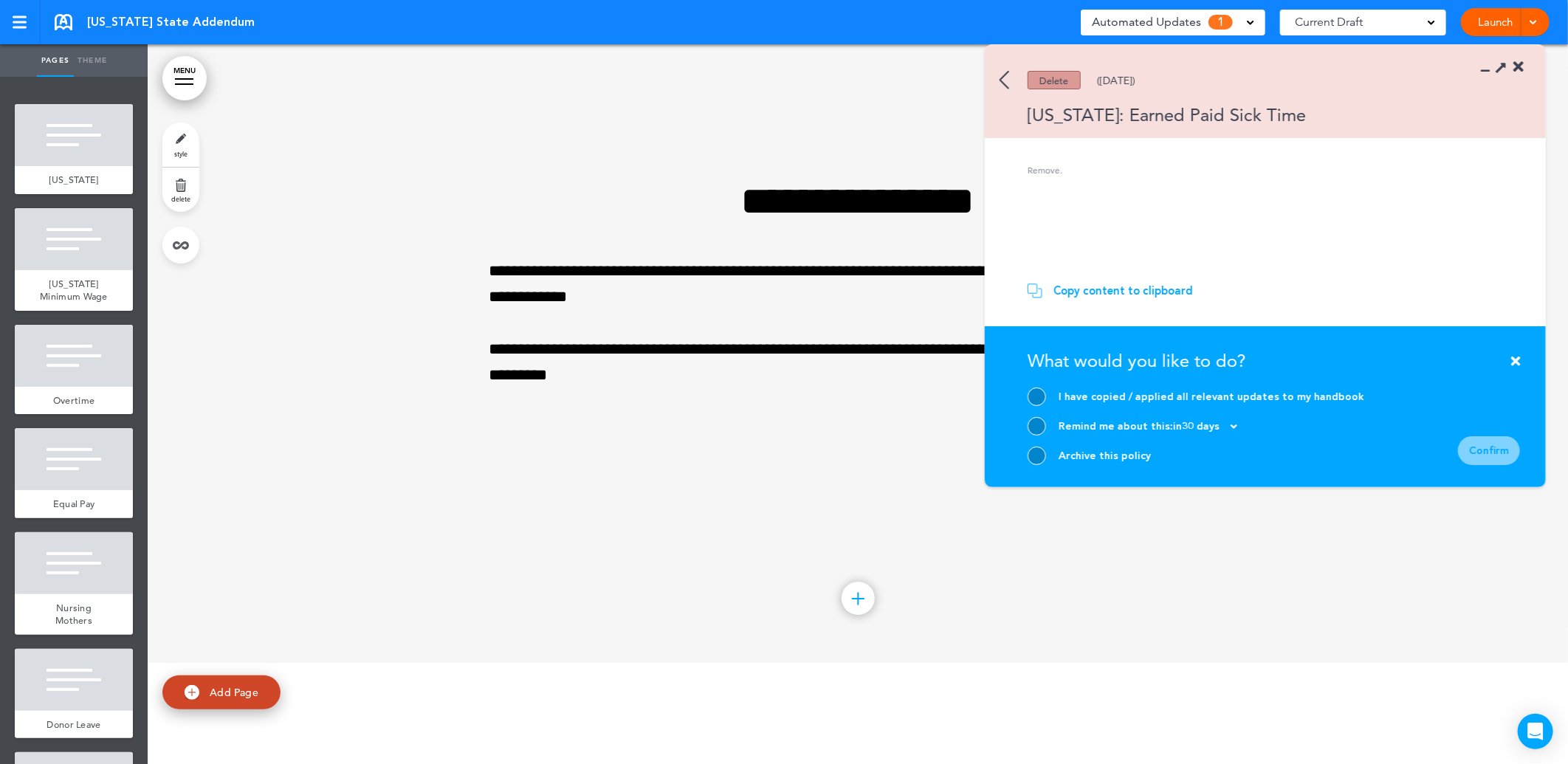
click at [1039, 395] on div at bounding box center [1037, 397] width 18 height 18
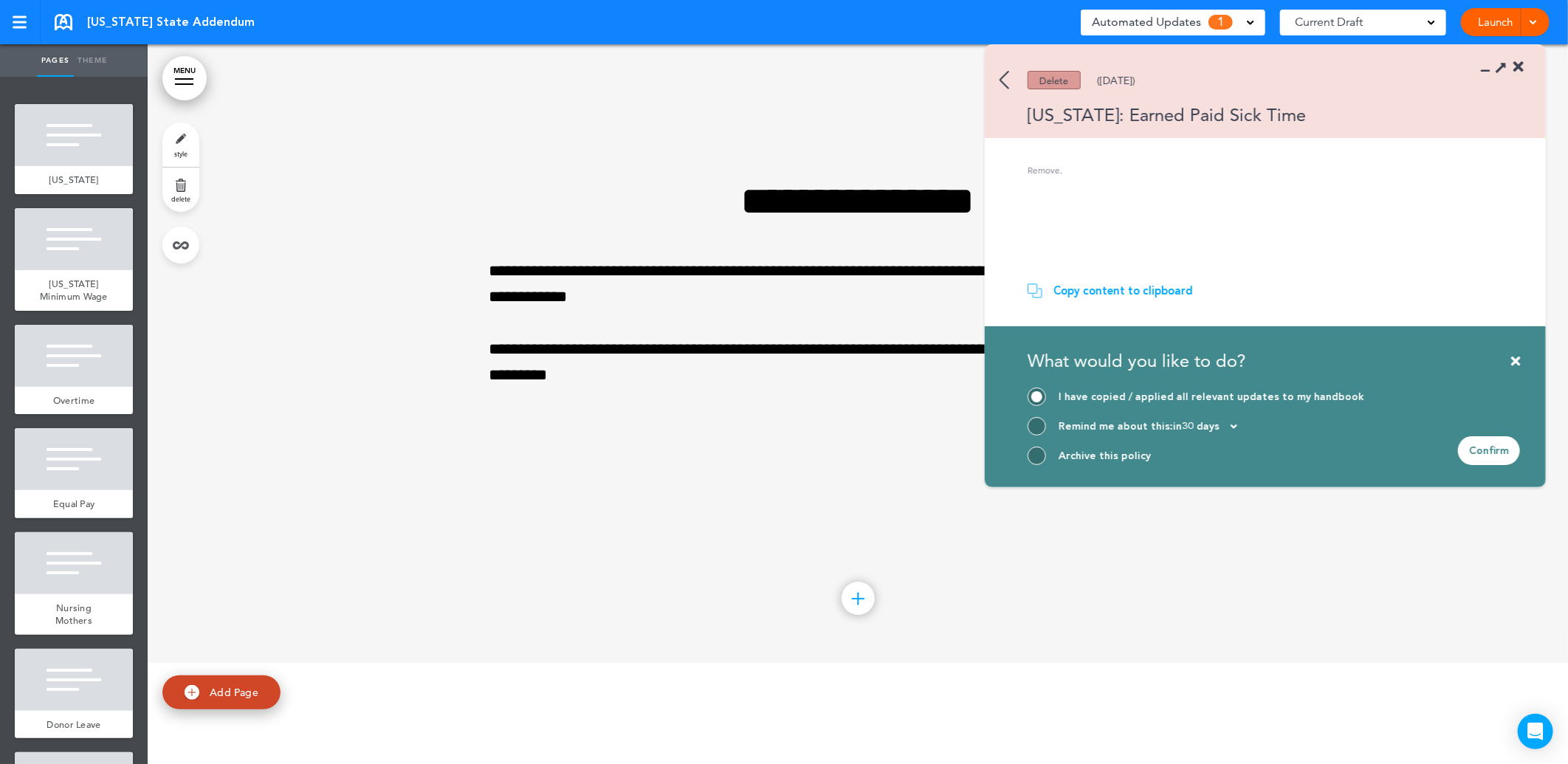
click at [1493, 452] on div "Confirm" at bounding box center [1489, 451] width 62 height 29
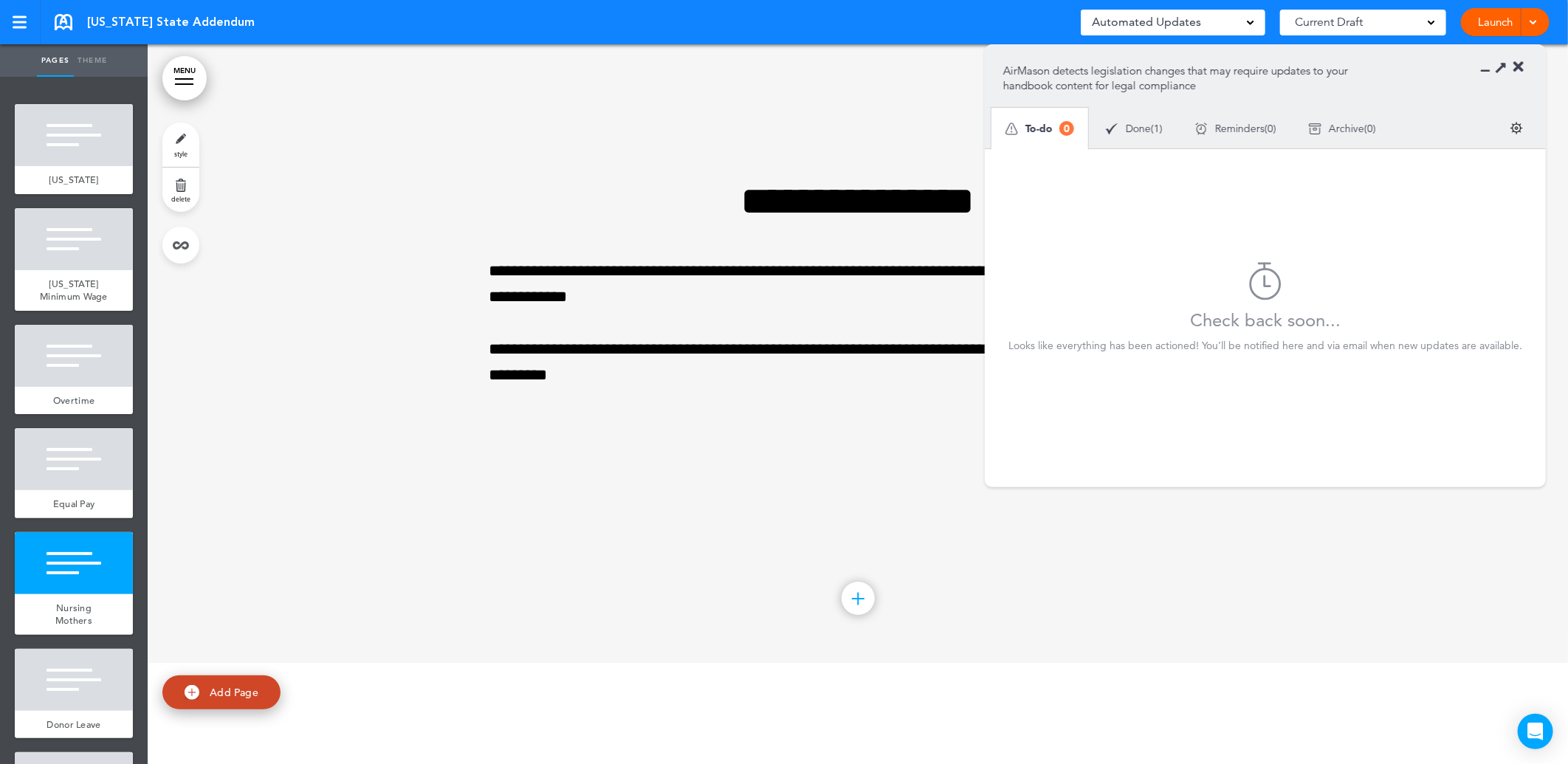
click at [1521, 70] on icon at bounding box center [1518, 67] width 10 height 15
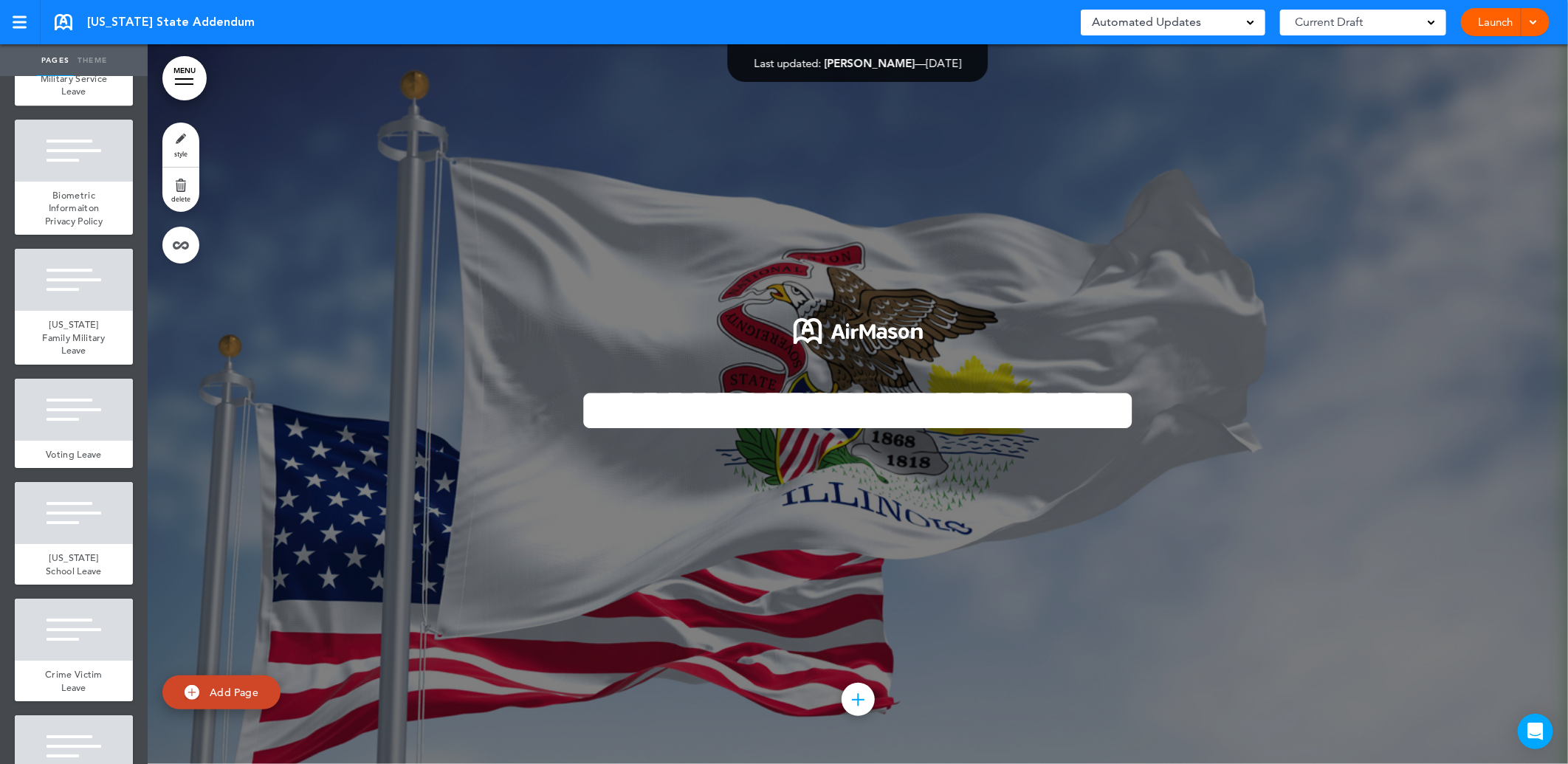
scroll to position [2854, 0]
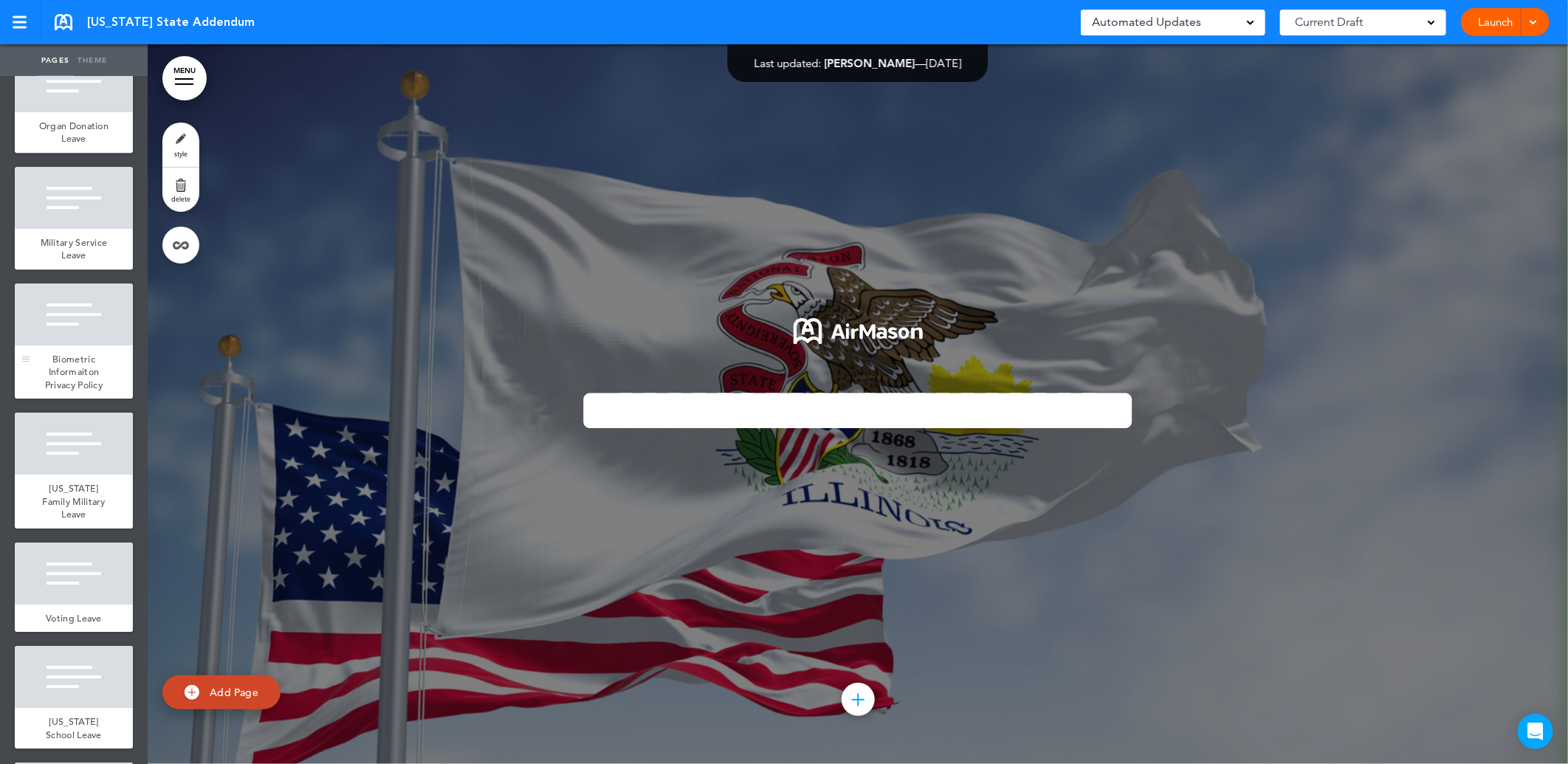
click at [85, 400] on div "Biometric Informaiton Privacy Policy" at bounding box center [74, 372] width 118 height 54
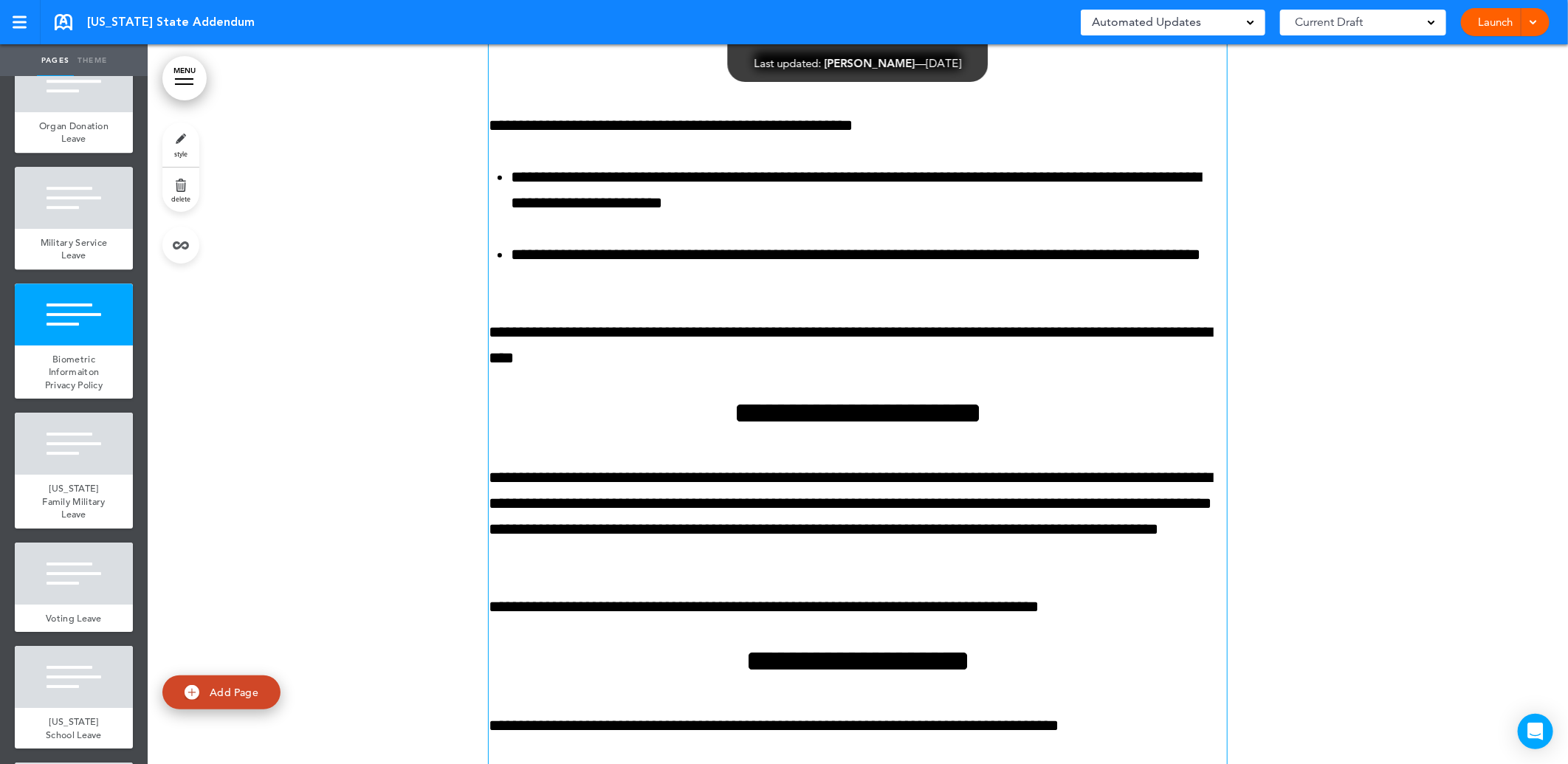
scroll to position [28653, 0]
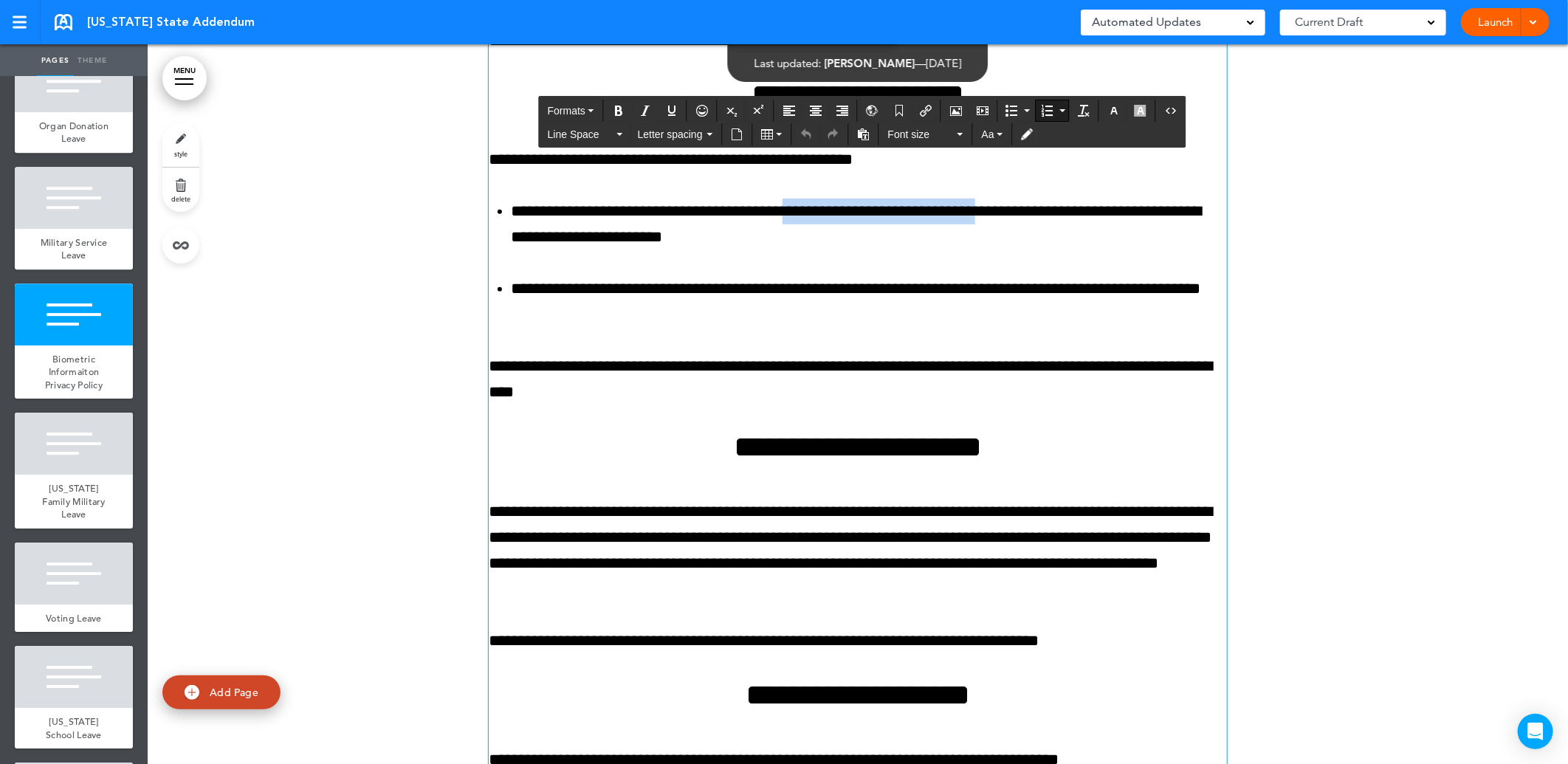
drag, startPoint x: 810, startPoint y: 328, endPoint x: 1028, endPoint y: 331, distance: 218.0
click at [1028, 251] on li "**********" at bounding box center [869, 224] width 716 height 52
copy li "**********"
click at [419, 384] on div at bounding box center [858, 466] width 1420 height 1899
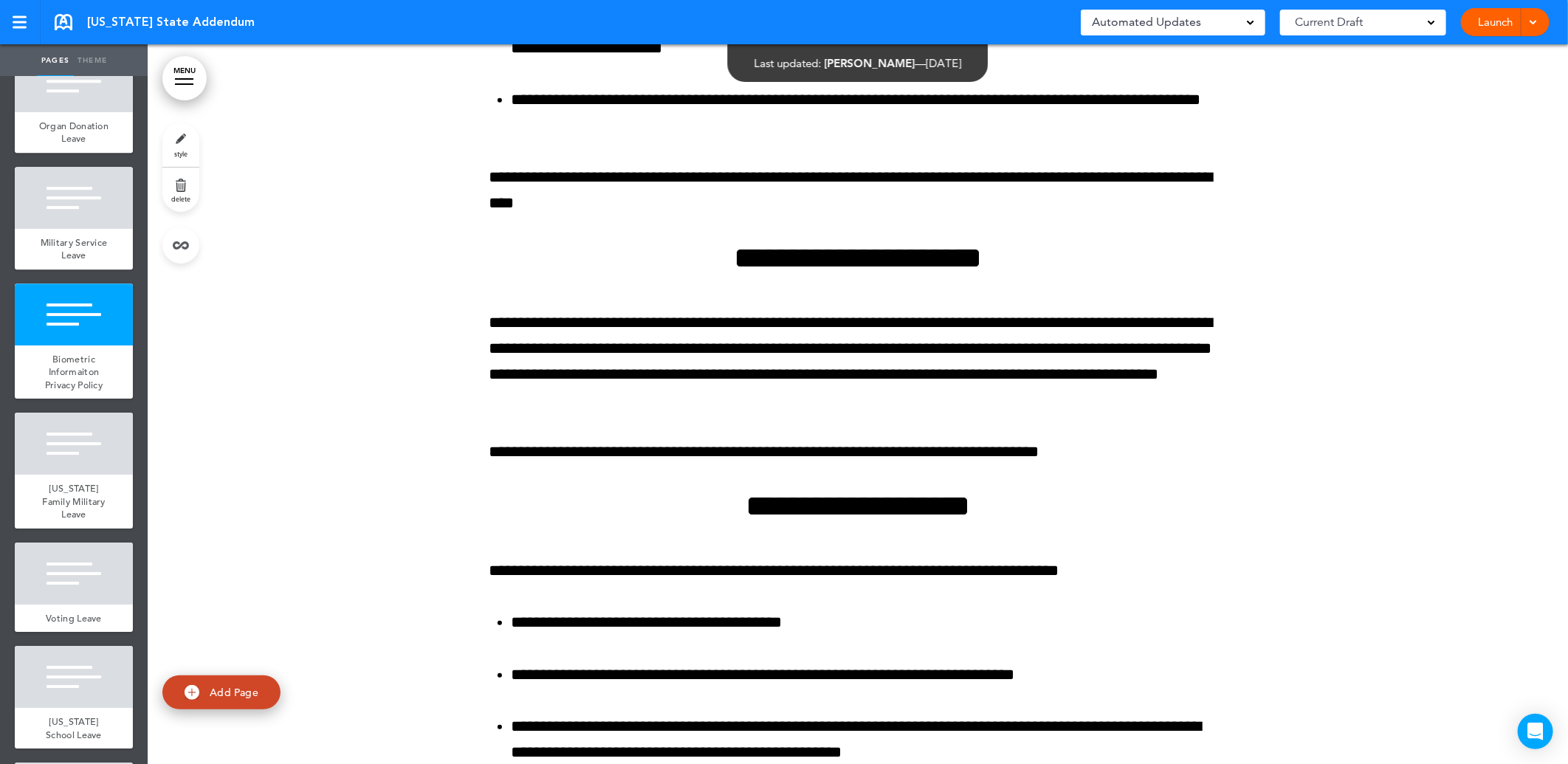
scroll to position [28735, 0]
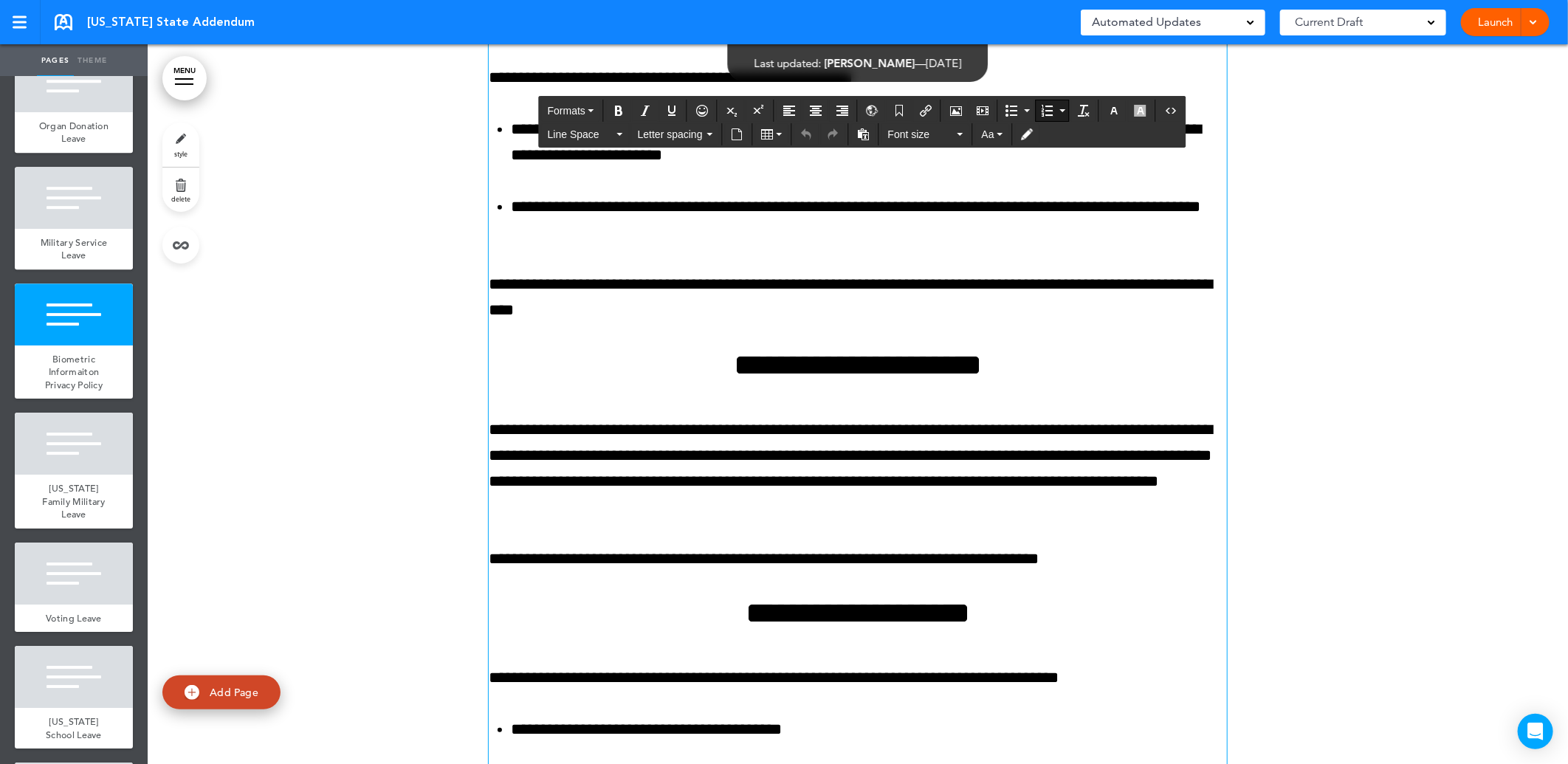
drag, startPoint x: 1028, startPoint y: 245, endPoint x: 813, endPoint y: 243, distance: 215.0
click at [813, 168] on li "**********" at bounding box center [869, 142] width 716 height 52
copy li "**********"
click at [372, 389] on div at bounding box center [858, 383] width 1420 height 1899
